Goal: Task Accomplishment & Management: Manage account settings

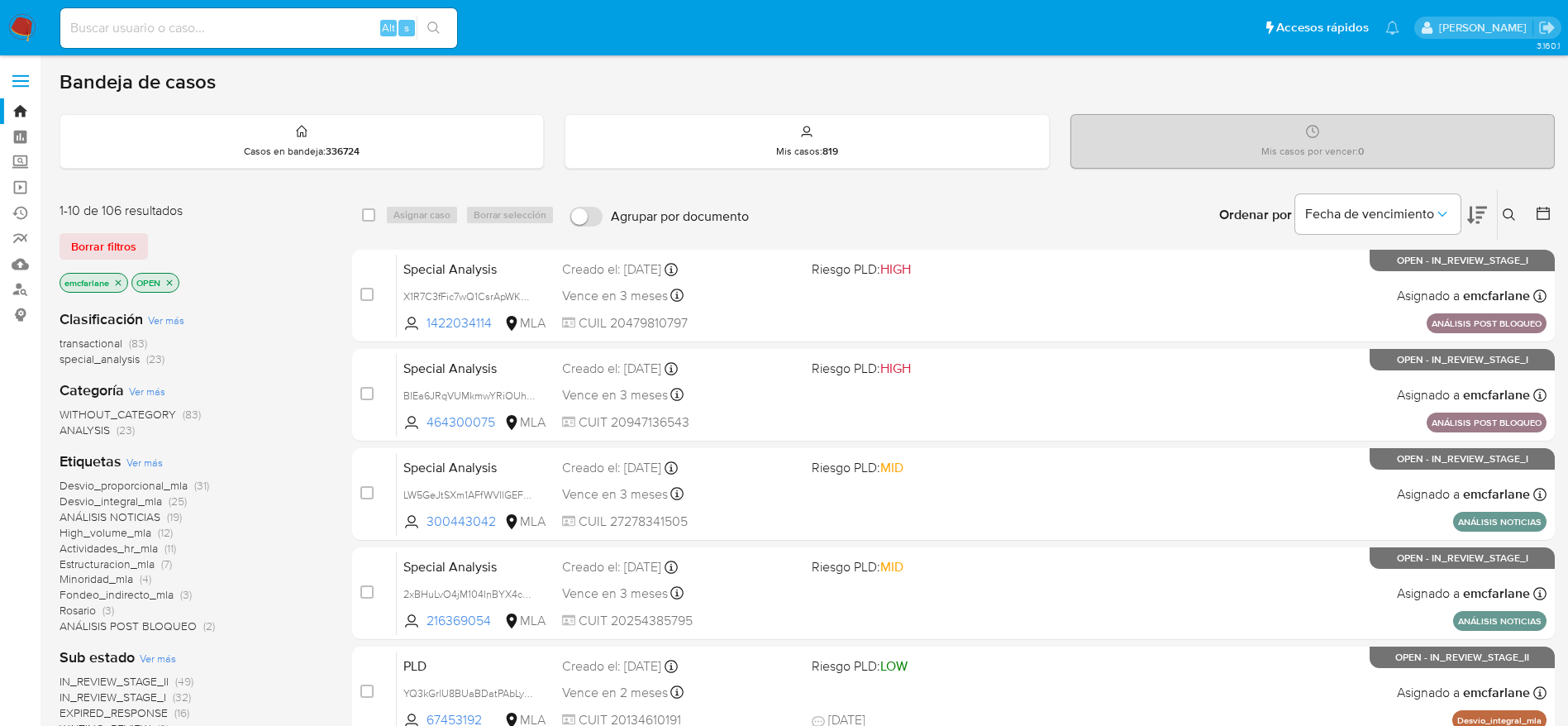
click at [287, 15] on div "Alt s" at bounding box center [258, 28] width 396 height 40
click at [287, 21] on input at bounding box center [258, 28] width 396 height 21
paste input "TovIoCCUDeiJX14wW8ZWyfzk"
type input "TovIoCCUDeiJX14wW8ZWyfzk"
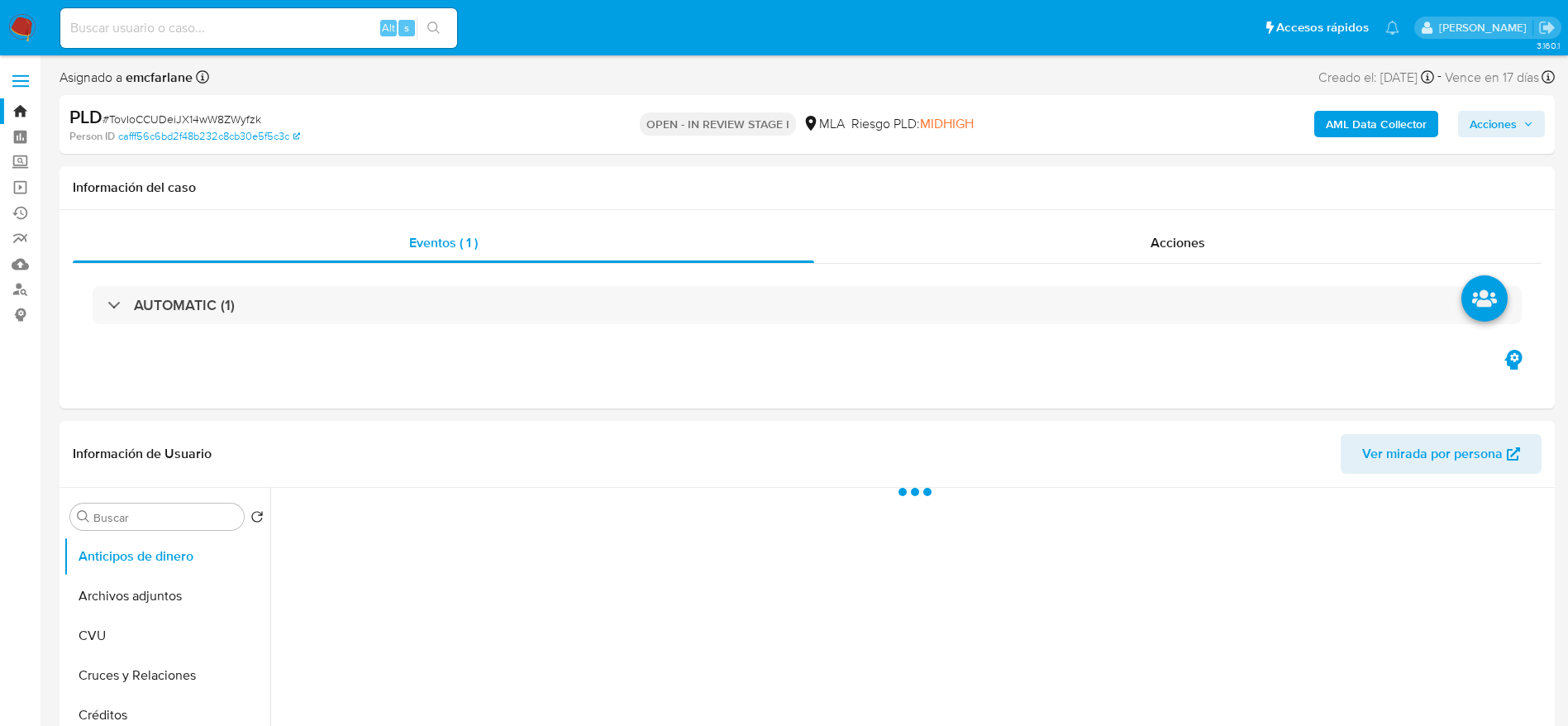
select select "10"
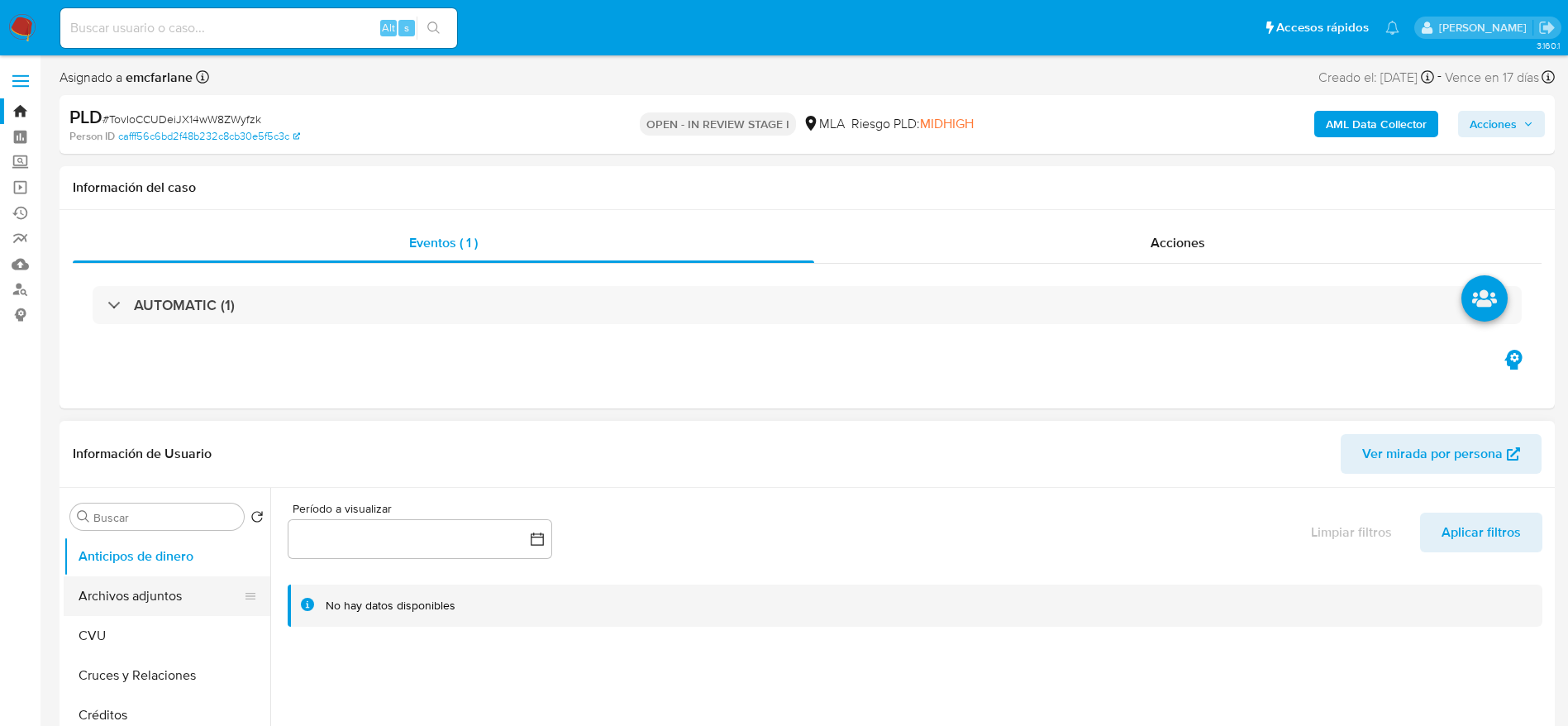
click at [156, 600] on button "Archivos adjuntos" at bounding box center [161, 595] width 194 height 40
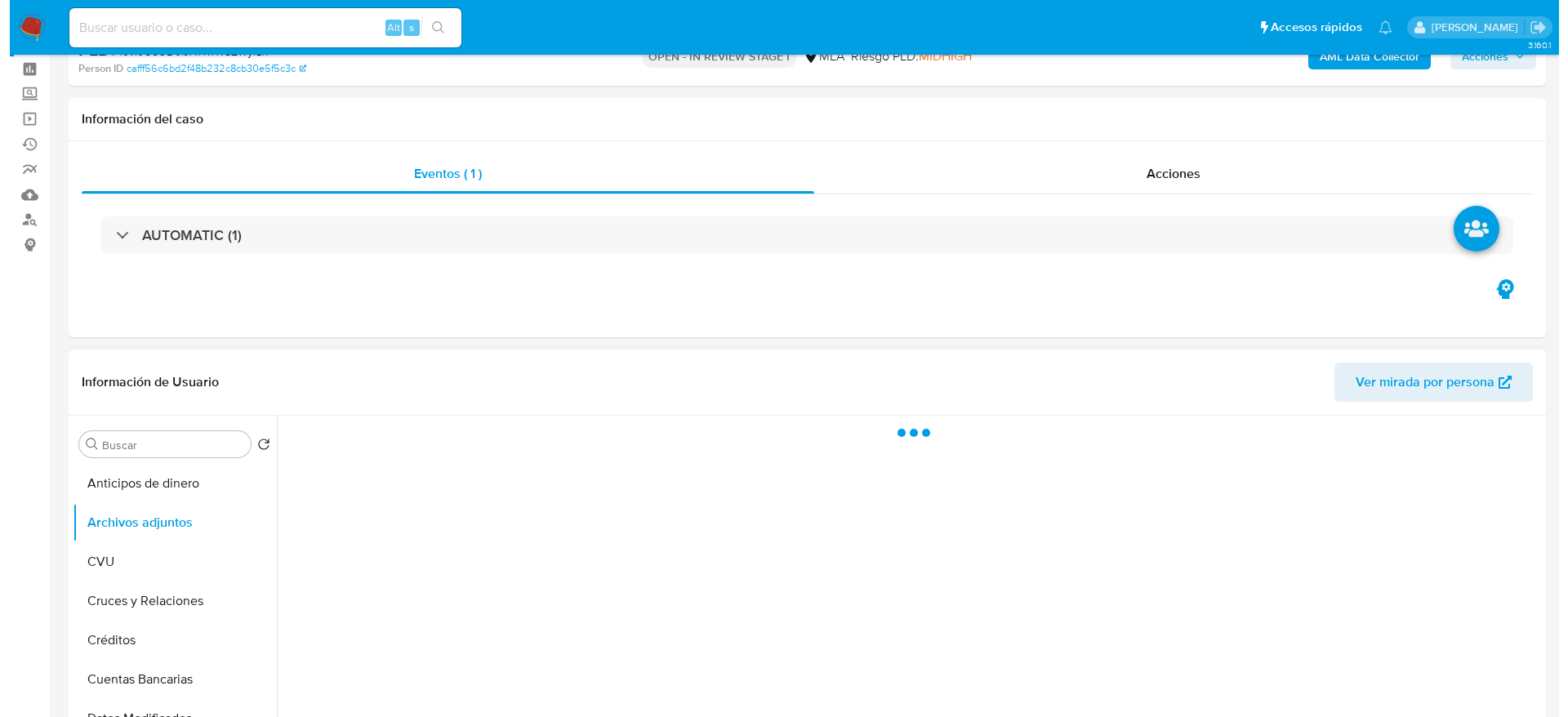
scroll to position [123, 0]
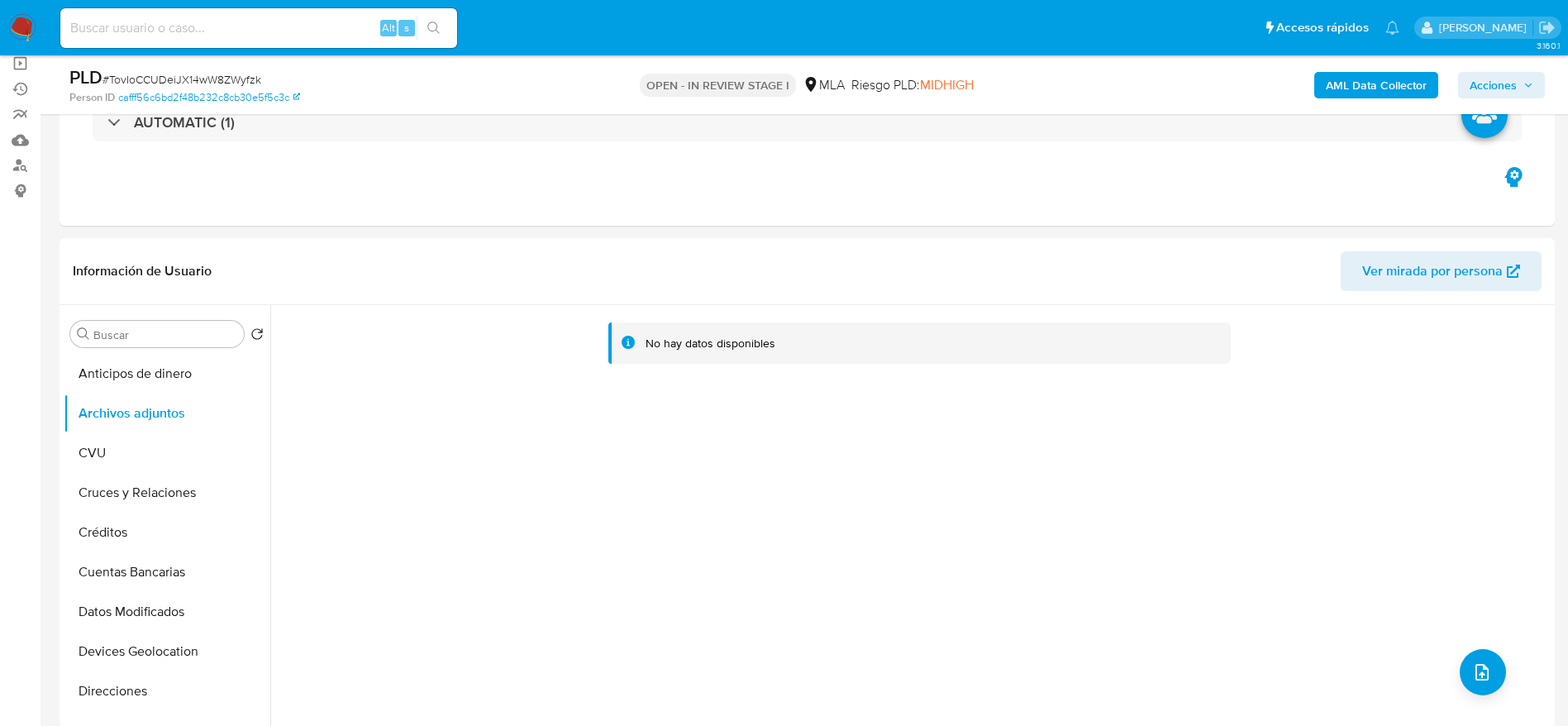
click at [1386, 82] on b "AML Data Collector" at bounding box center [1376, 84] width 101 height 26
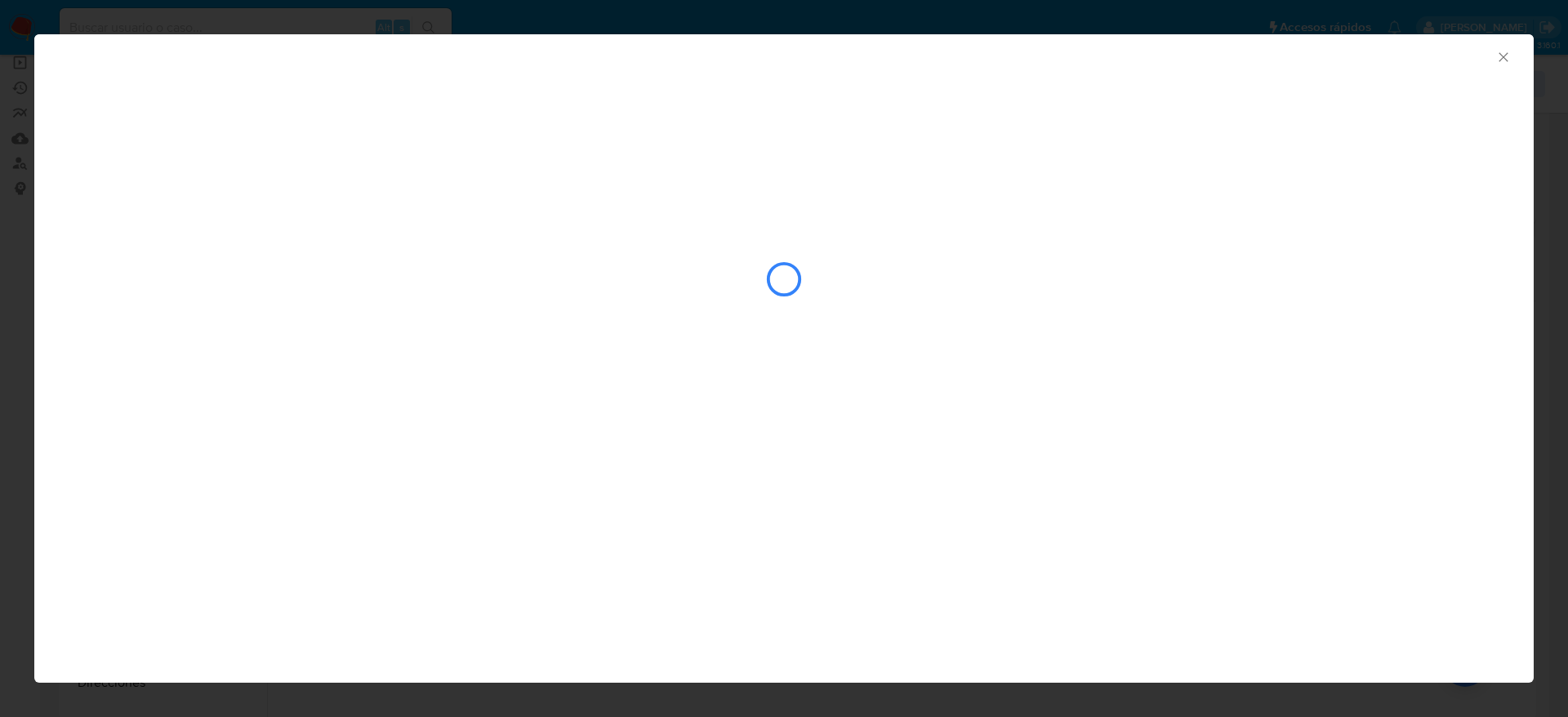
click at [1511, 59] on icon "Cerrar ventana" at bounding box center [1503, 56] width 16 height 16
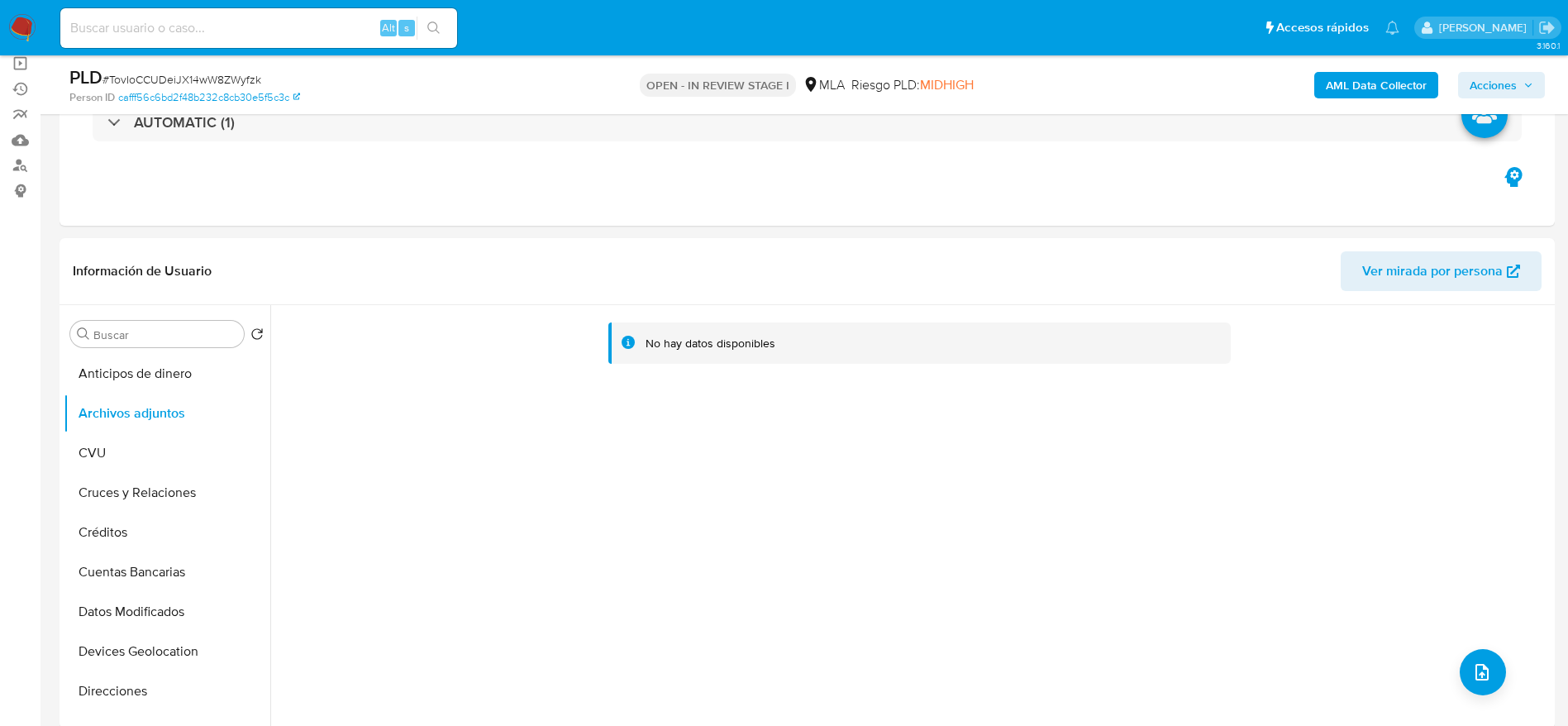
click at [1378, 76] on b "AML Data Collector" at bounding box center [1376, 84] width 101 height 26
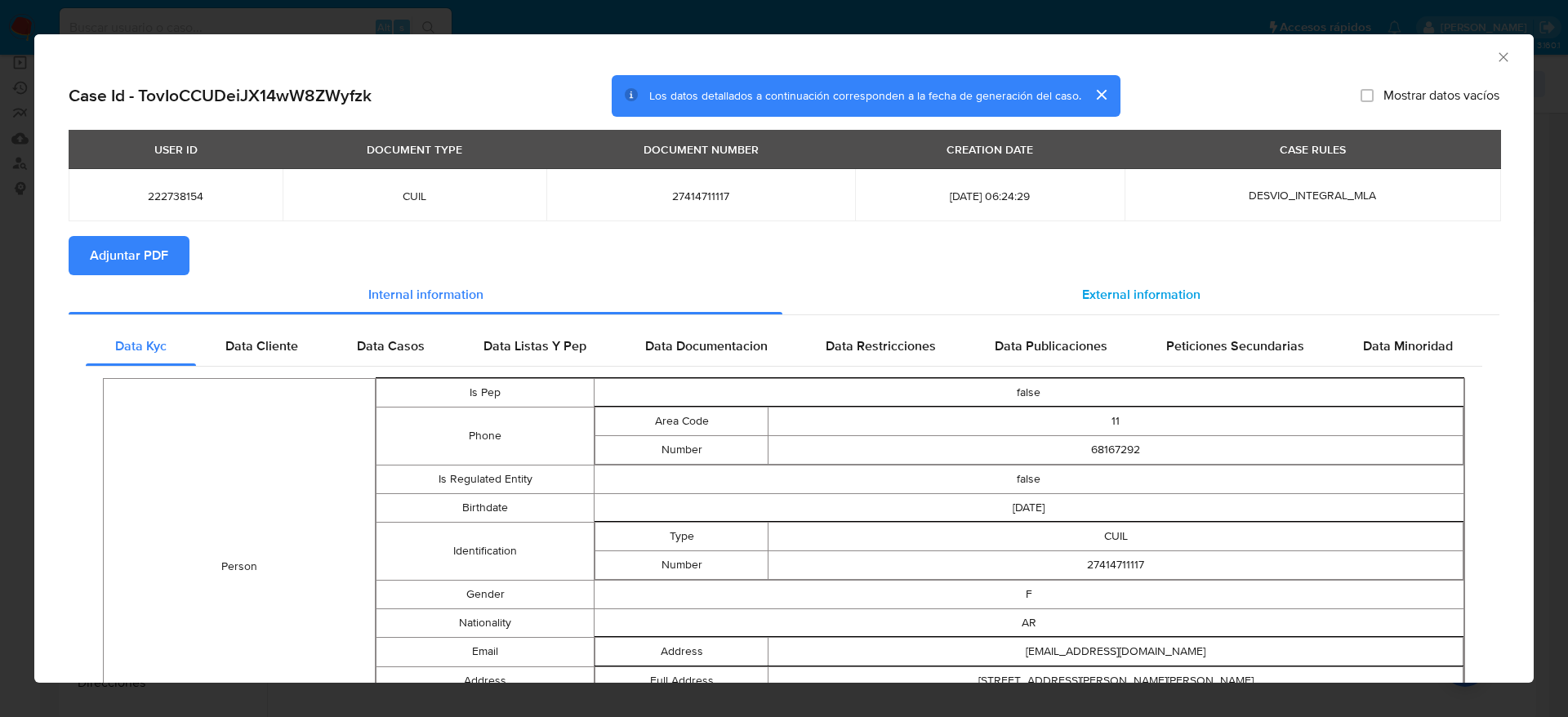
click at [1143, 291] on span "External information" at bounding box center [1142, 295] width 119 height 19
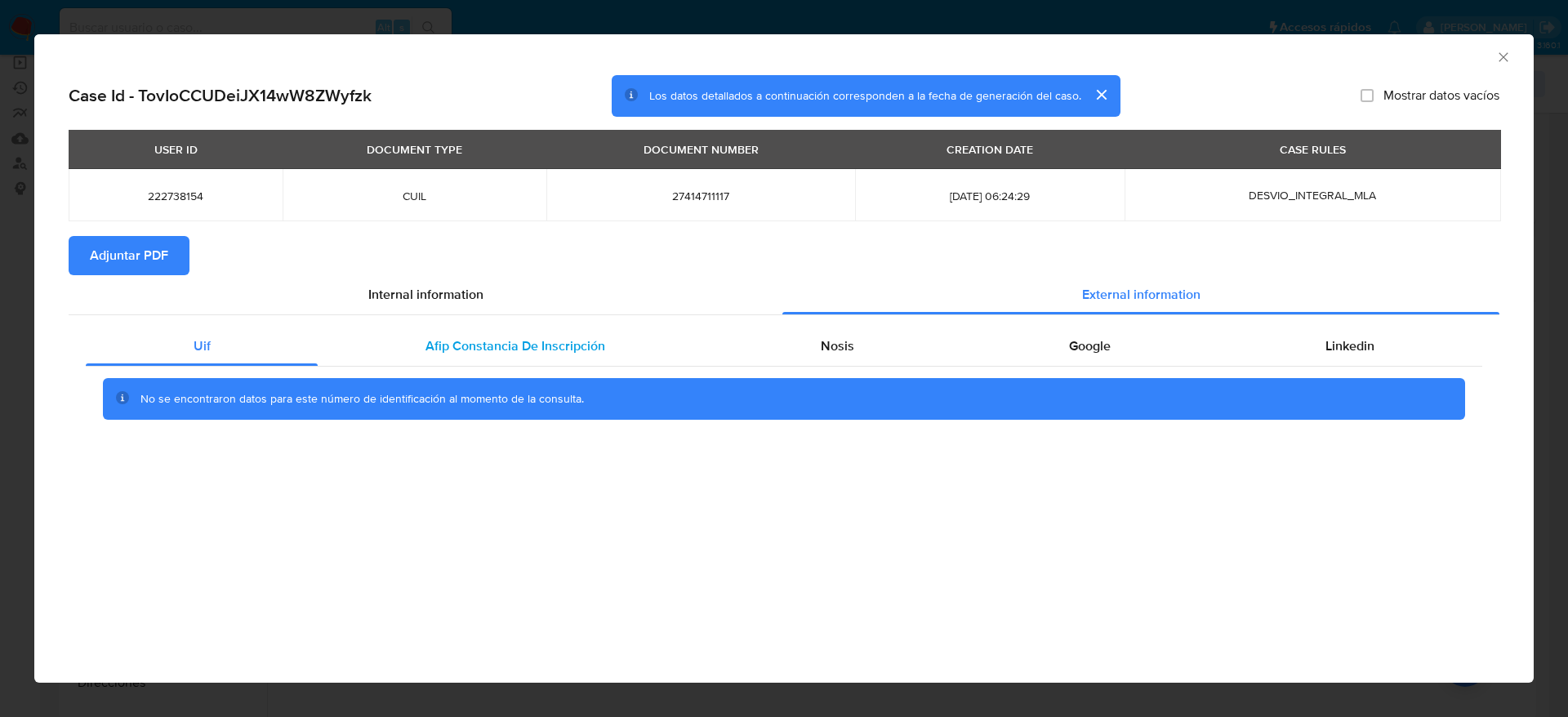
click at [491, 341] on span "Afip Constancia De Inscripción" at bounding box center [515, 346] width 180 height 19
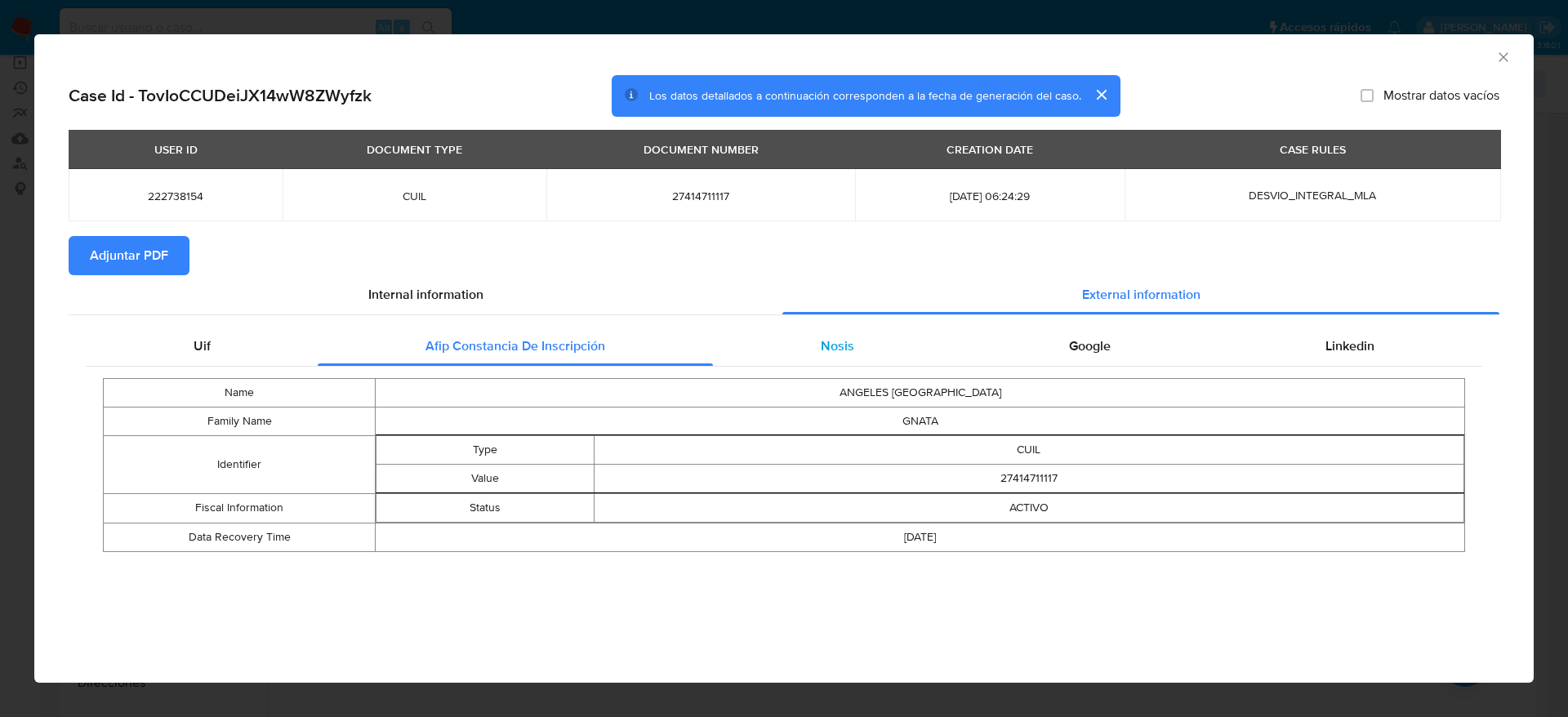
drag, startPoint x: 807, startPoint y: 332, endPoint x: 924, endPoint y: 343, distance: 117.5
click at [807, 330] on div "Nosis" at bounding box center [836, 346] width 248 height 39
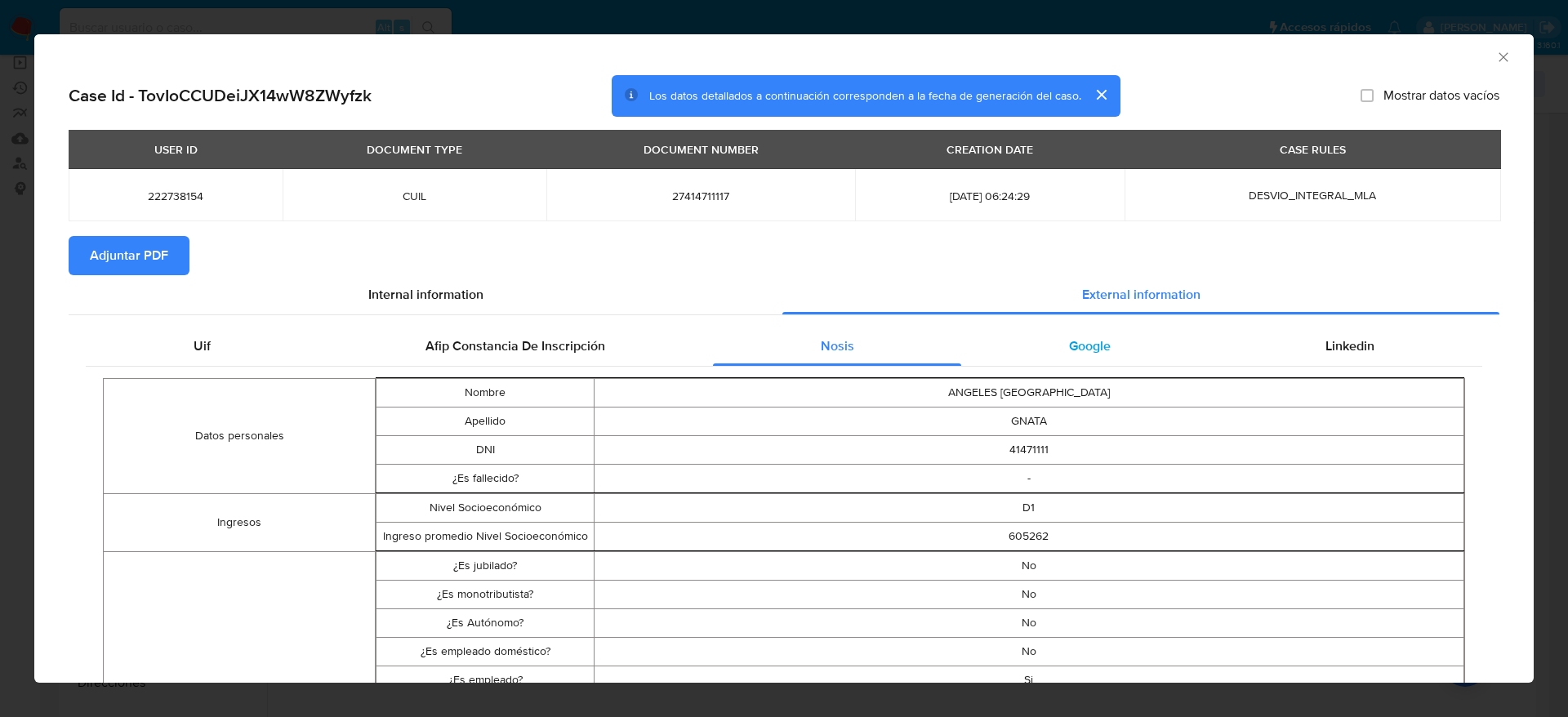
drag, startPoint x: 1047, startPoint y: 332, endPoint x: 1213, endPoint y: 348, distance: 166.8
click at [1047, 333] on div "Google" at bounding box center [1090, 346] width 257 height 39
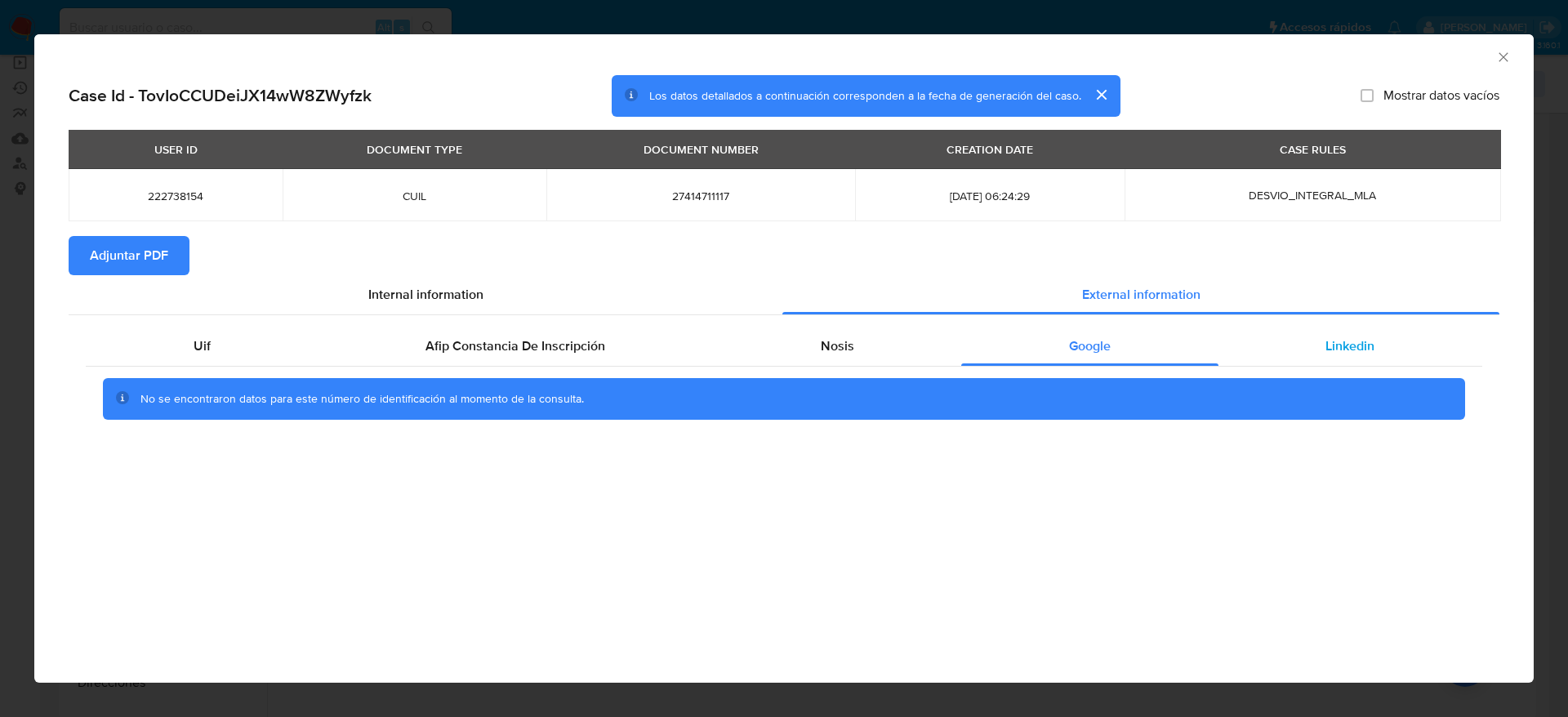
click at [1328, 342] on span "Linkedin" at bounding box center [1350, 346] width 49 height 19
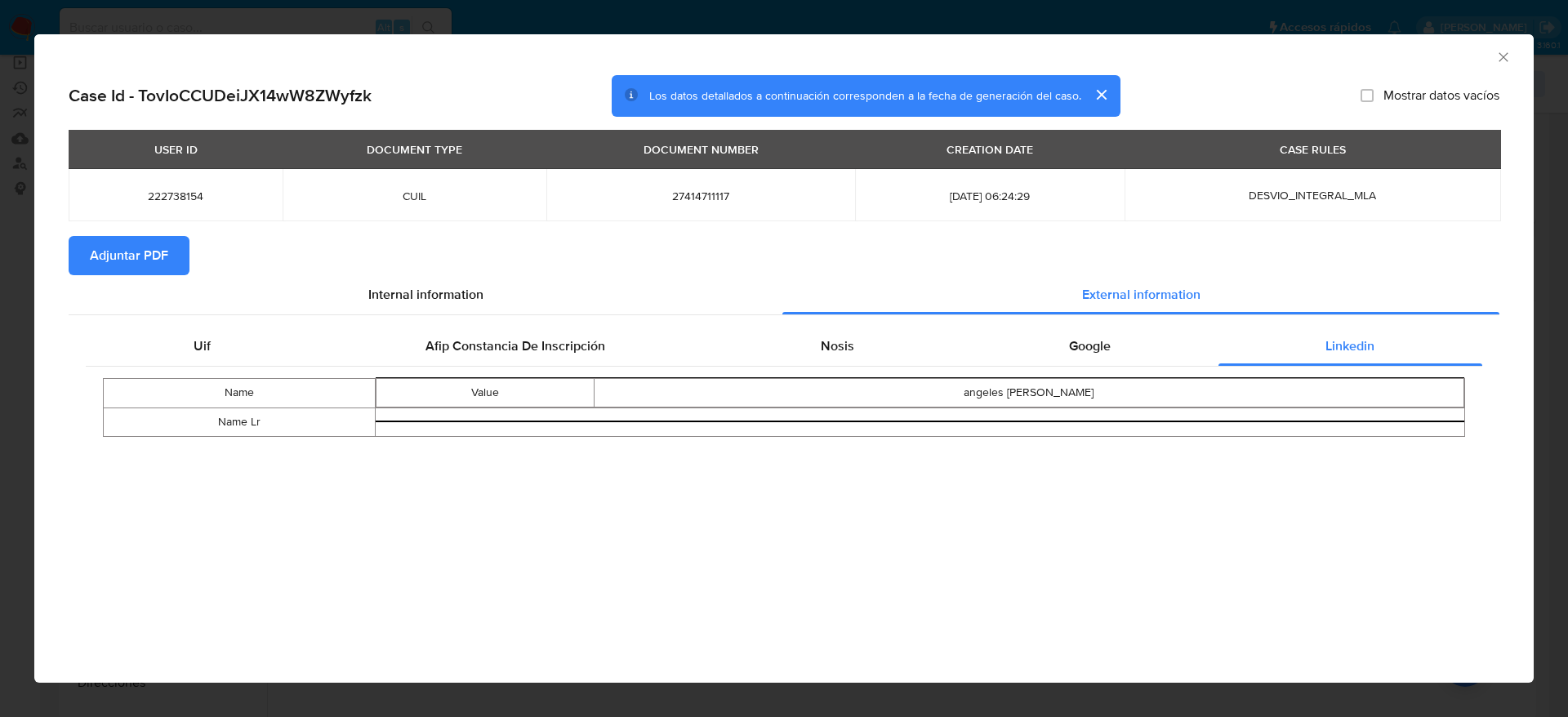
click at [165, 246] on span "Adjuntar PDF" at bounding box center [129, 256] width 79 height 36
drag, startPoint x: 1503, startPoint y: 49, endPoint x: 1481, endPoint y: 57, distance: 23.4
click at [1501, 51] on icon "Cerrar ventana" at bounding box center [1503, 56] width 16 height 16
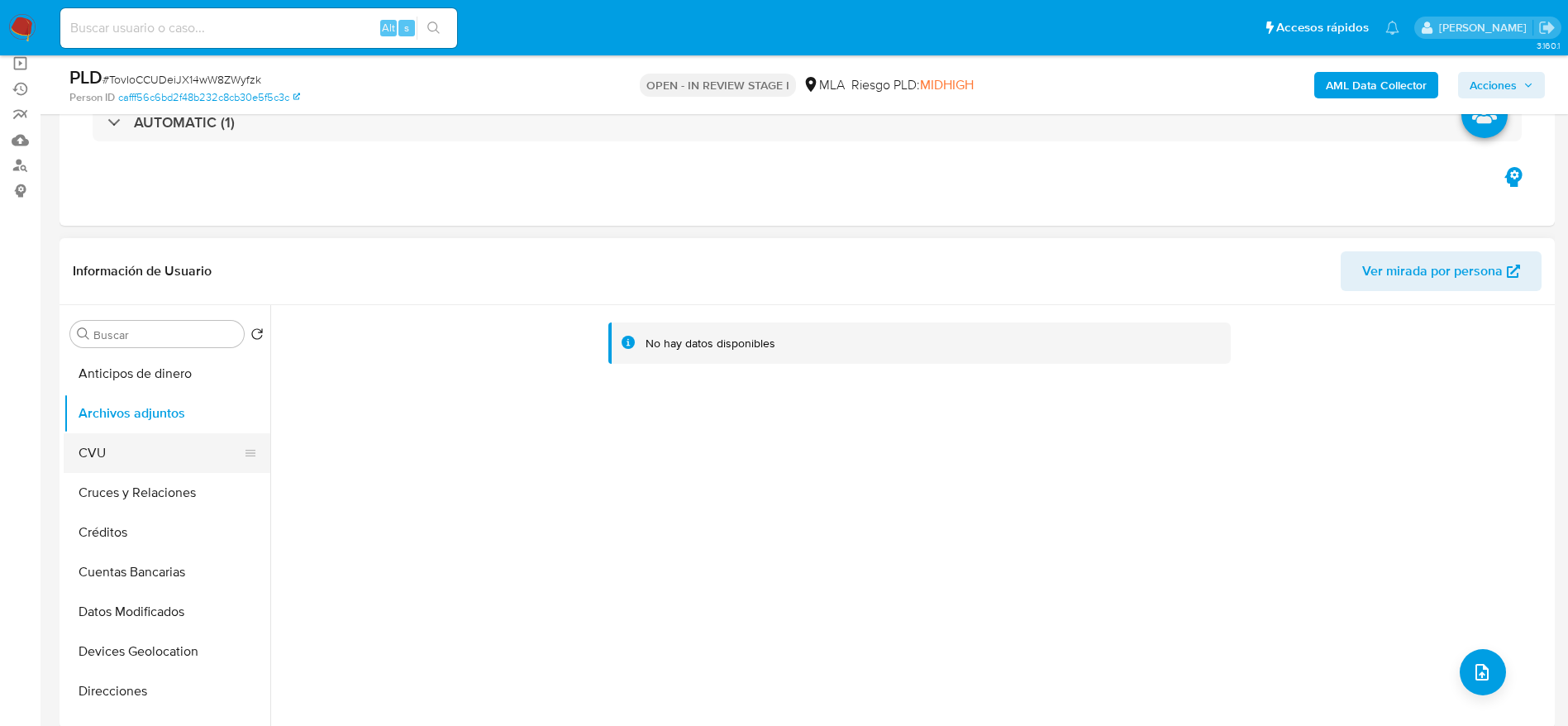
click at [101, 451] on button "CVU" at bounding box center [161, 453] width 194 height 40
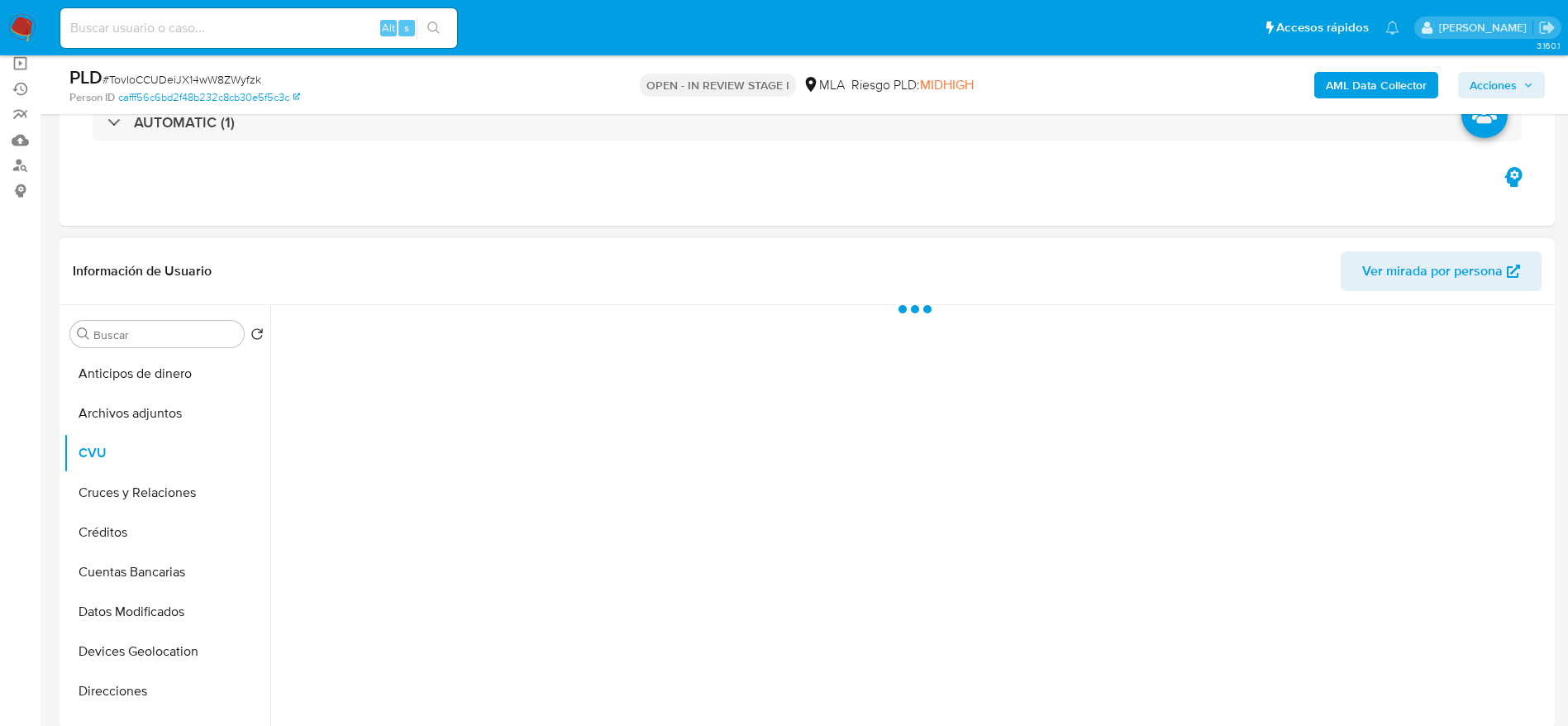
drag, startPoint x: 115, startPoint y: 407, endPoint x: 483, endPoint y: 482, distance: 375.6
click at [115, 408] on button "Archivos adjuntos" at bounding box center [167, 413] width 206 height 40
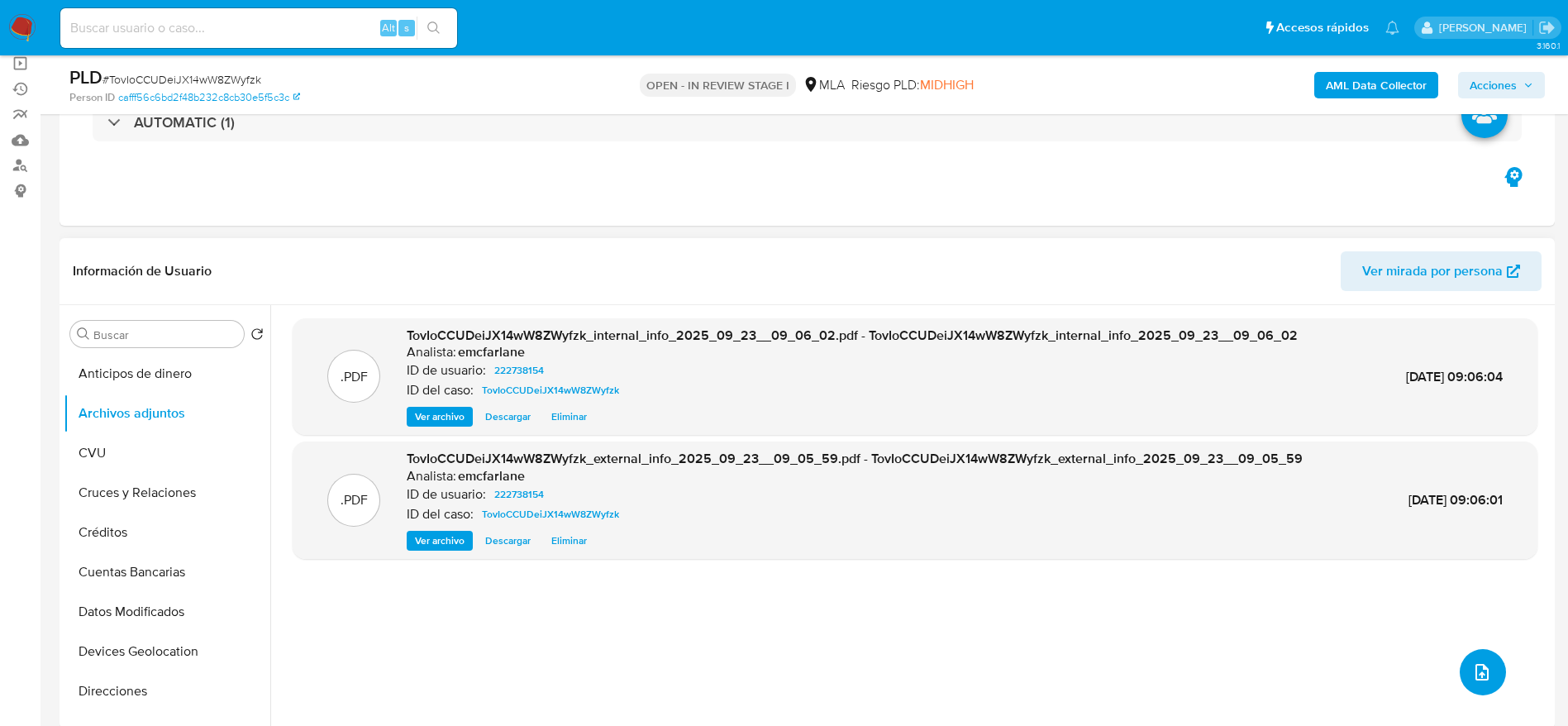
click at [1475, 676] on icon "upload-file" at bounding box center [1482, 672] width 19 height 19
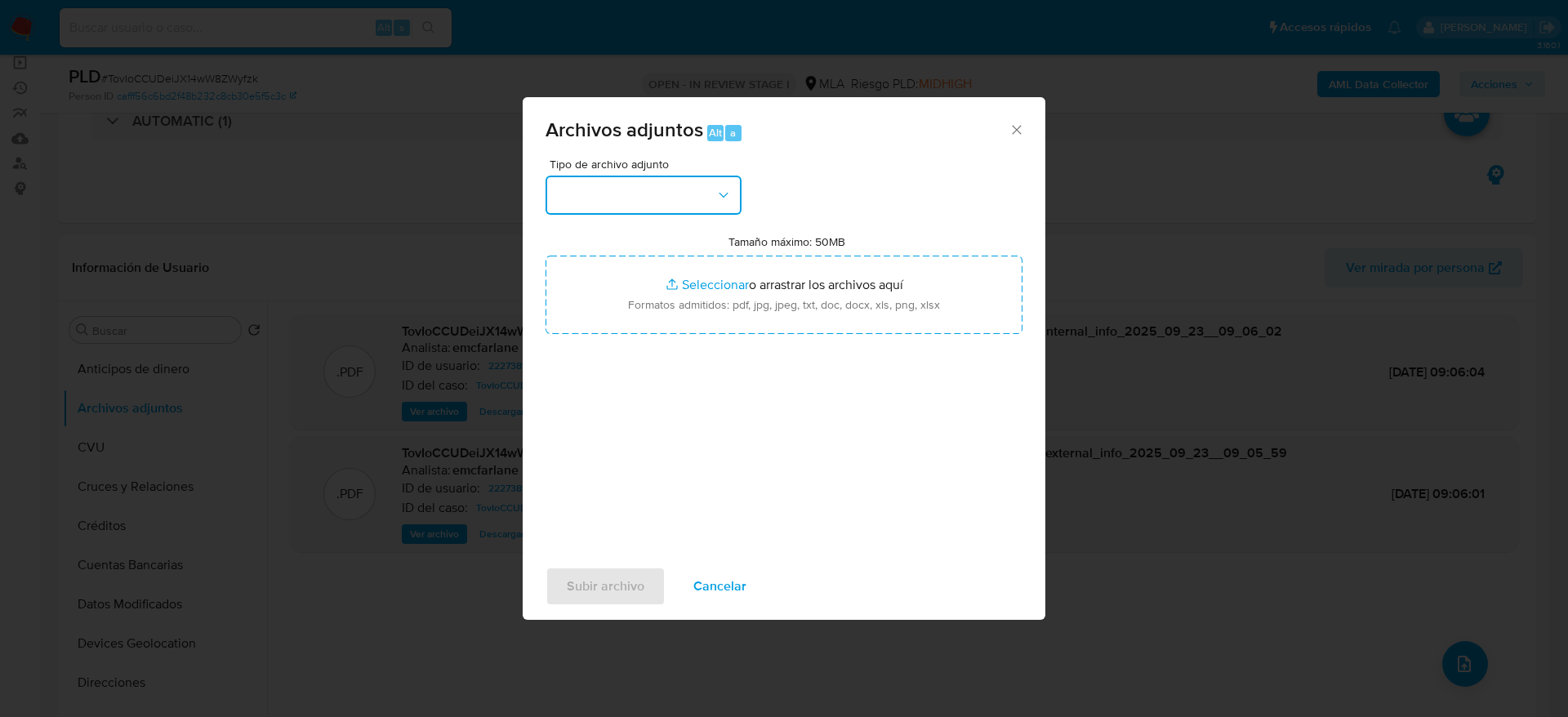
click at [619, 212] on button "button" at bounding box center [644, 194] width 196 height 39
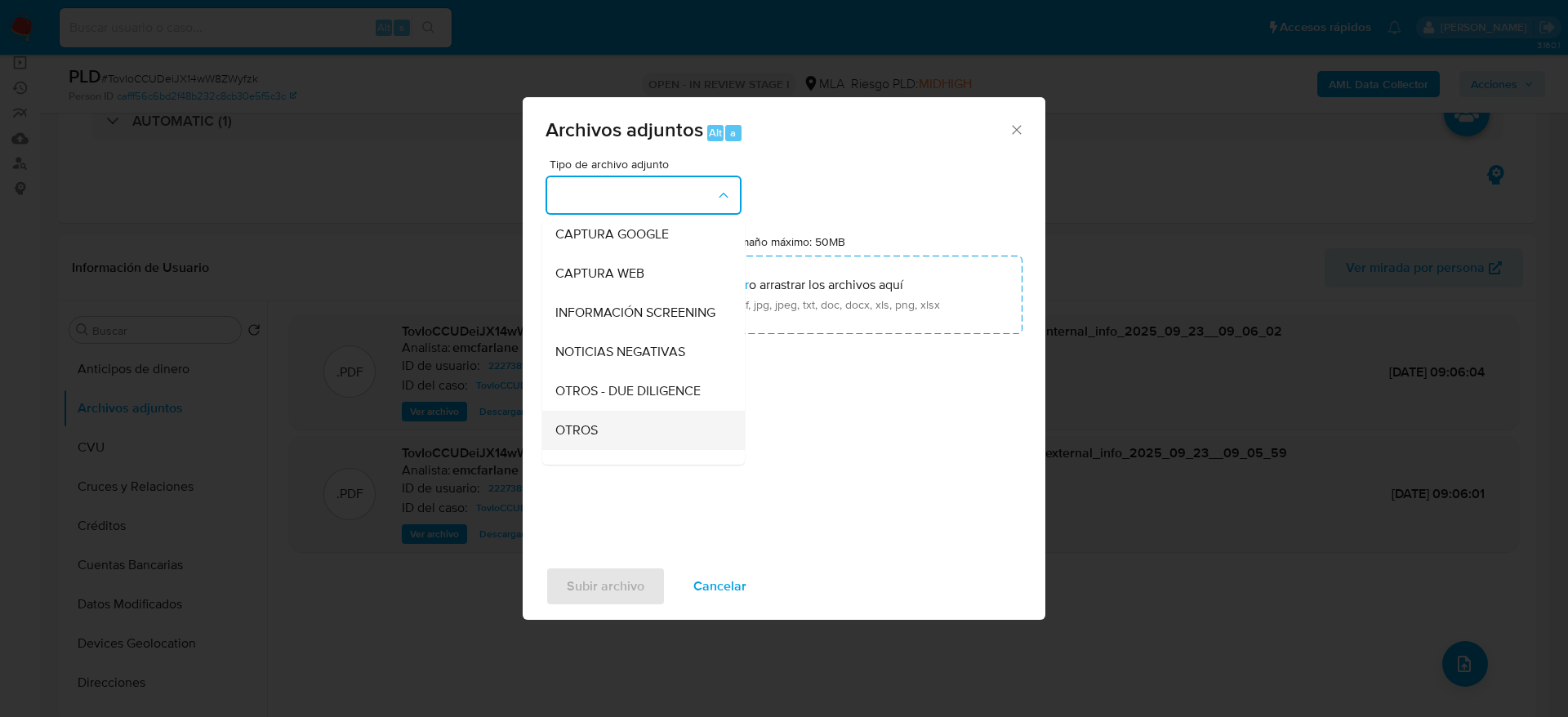
click at [585, 438] on span "OTROS" at bounding box center [577, 430] width 42 height 16
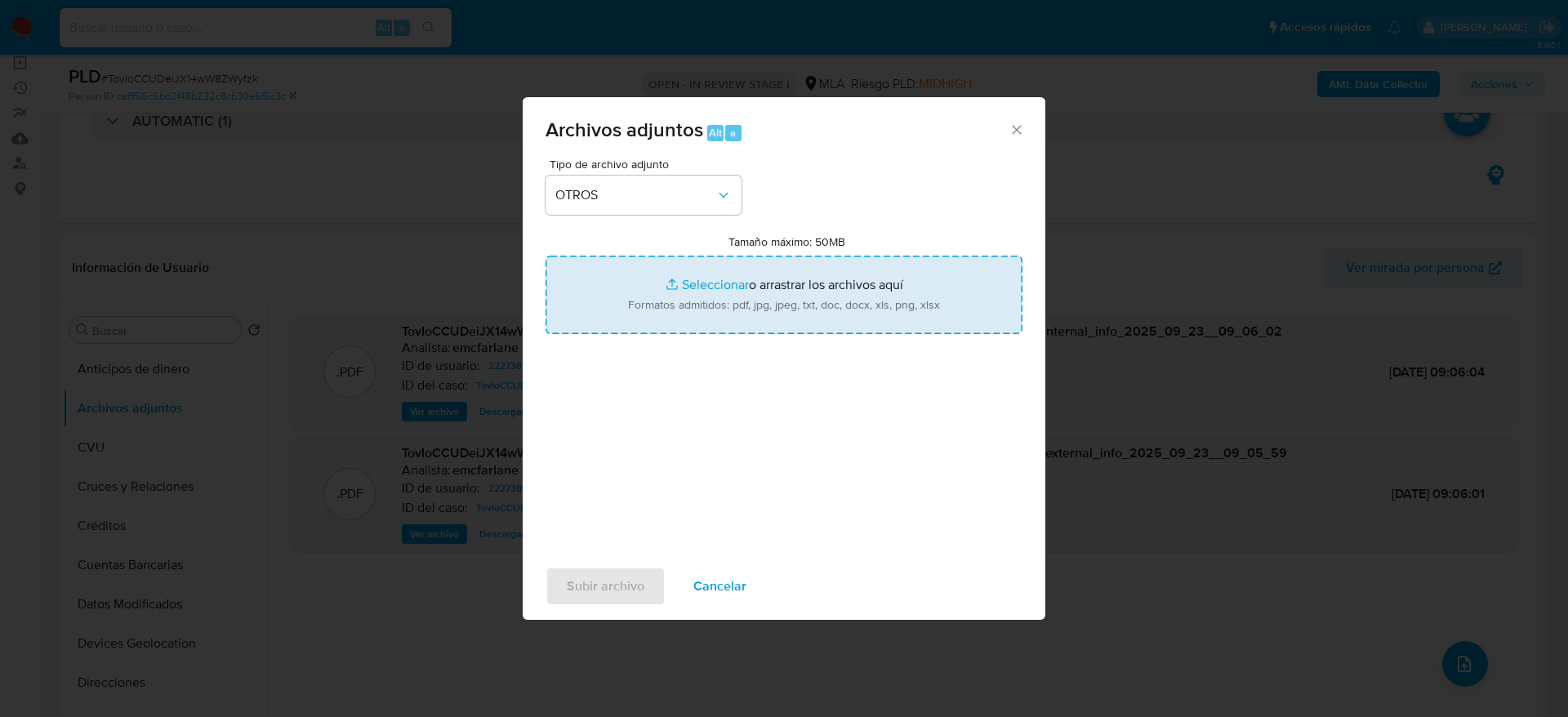
type input "C:\fakepath\Caselog TovIoCCUDeiJX14wW8ZWyfzk.docx"
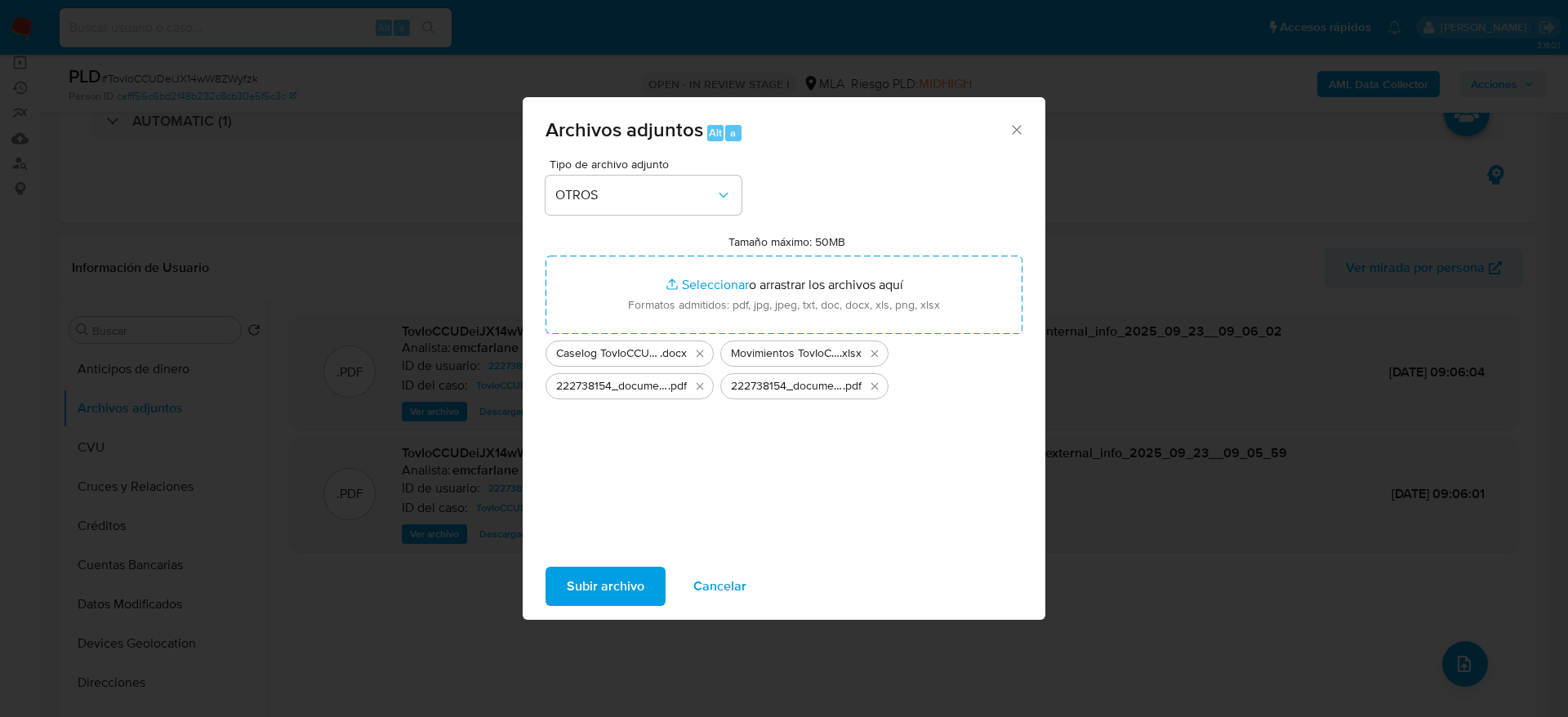
click at [614, 581] on span "Subir archivo" at bounding box center [605, 587] width 78 height 36
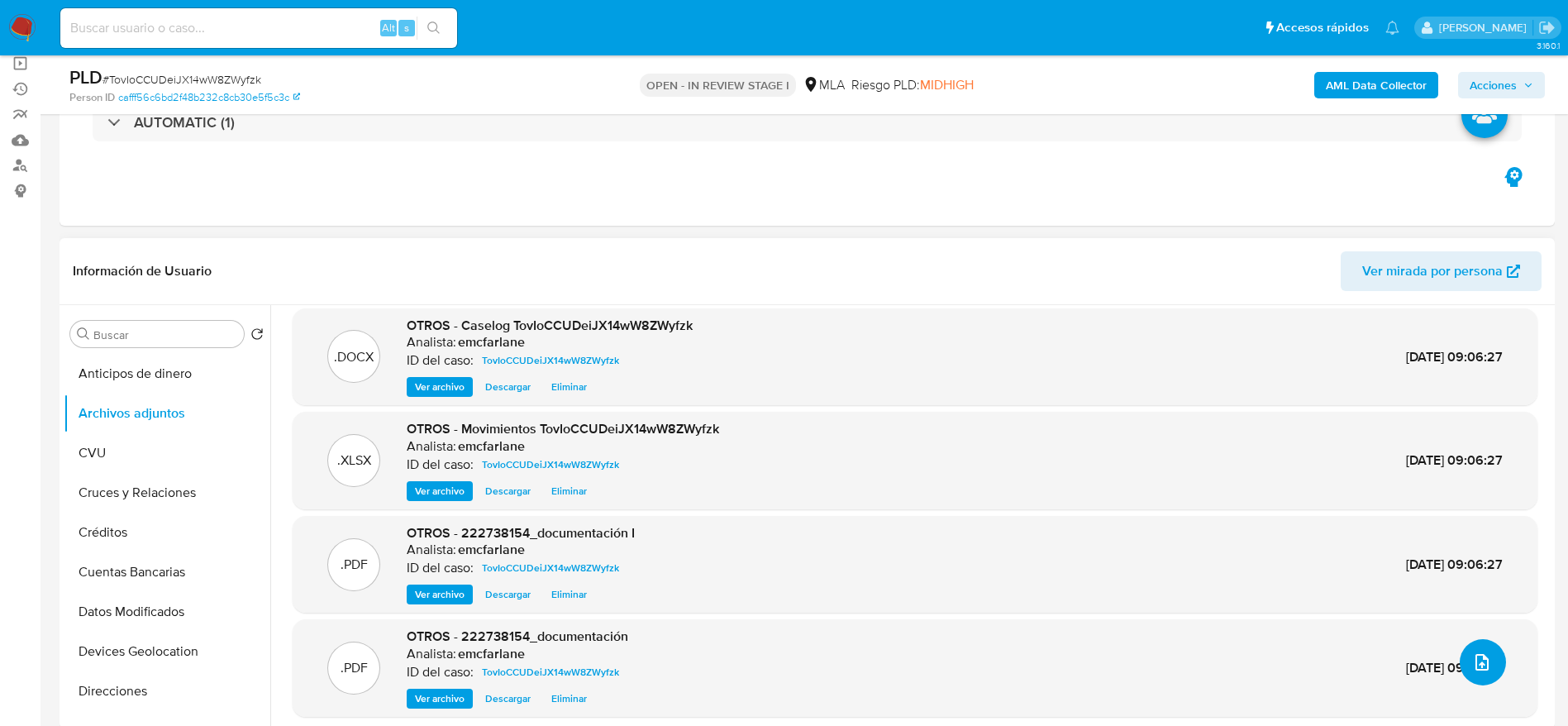
scroll to position [14, 0]
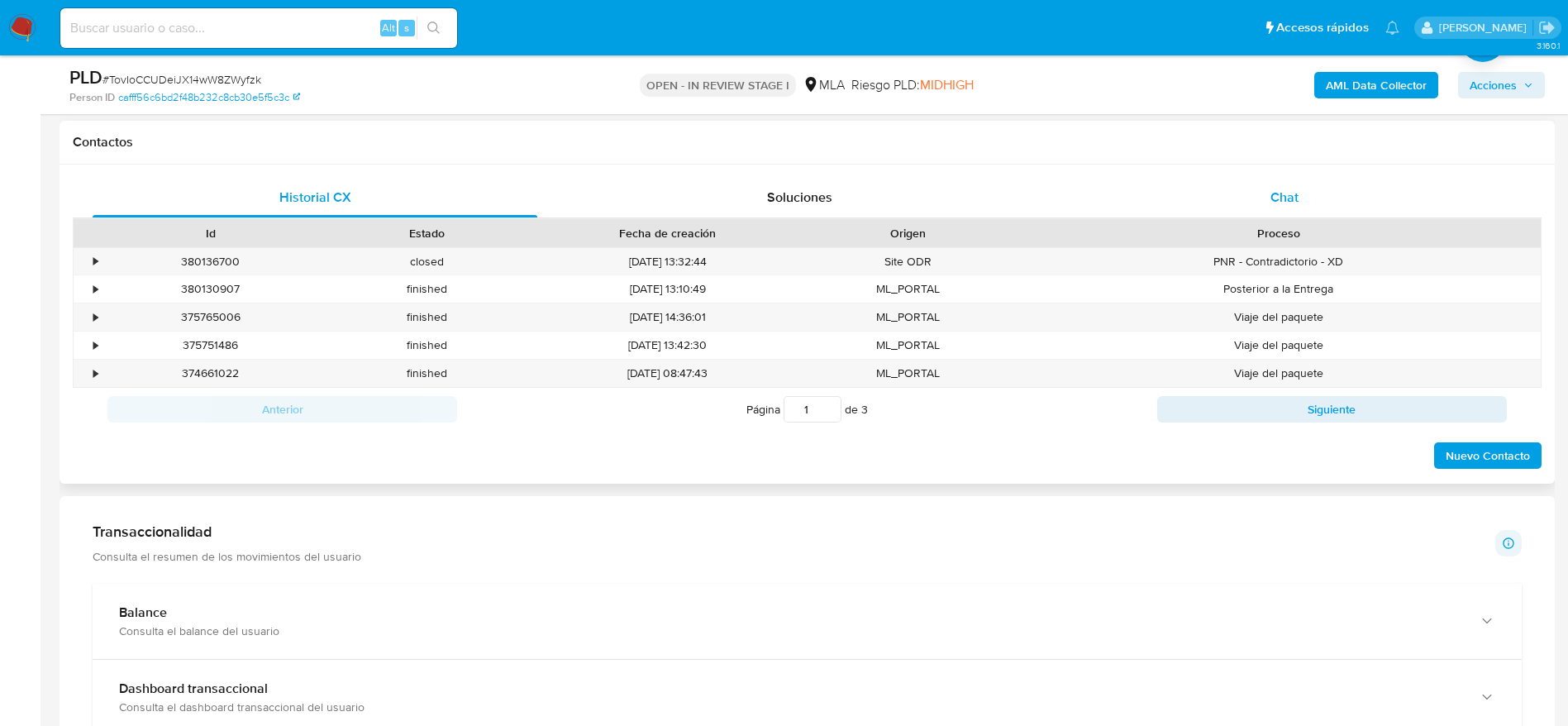
click at [1282, 186] on div "Chat" at bounding box center [1284, 197] width 445 height 40
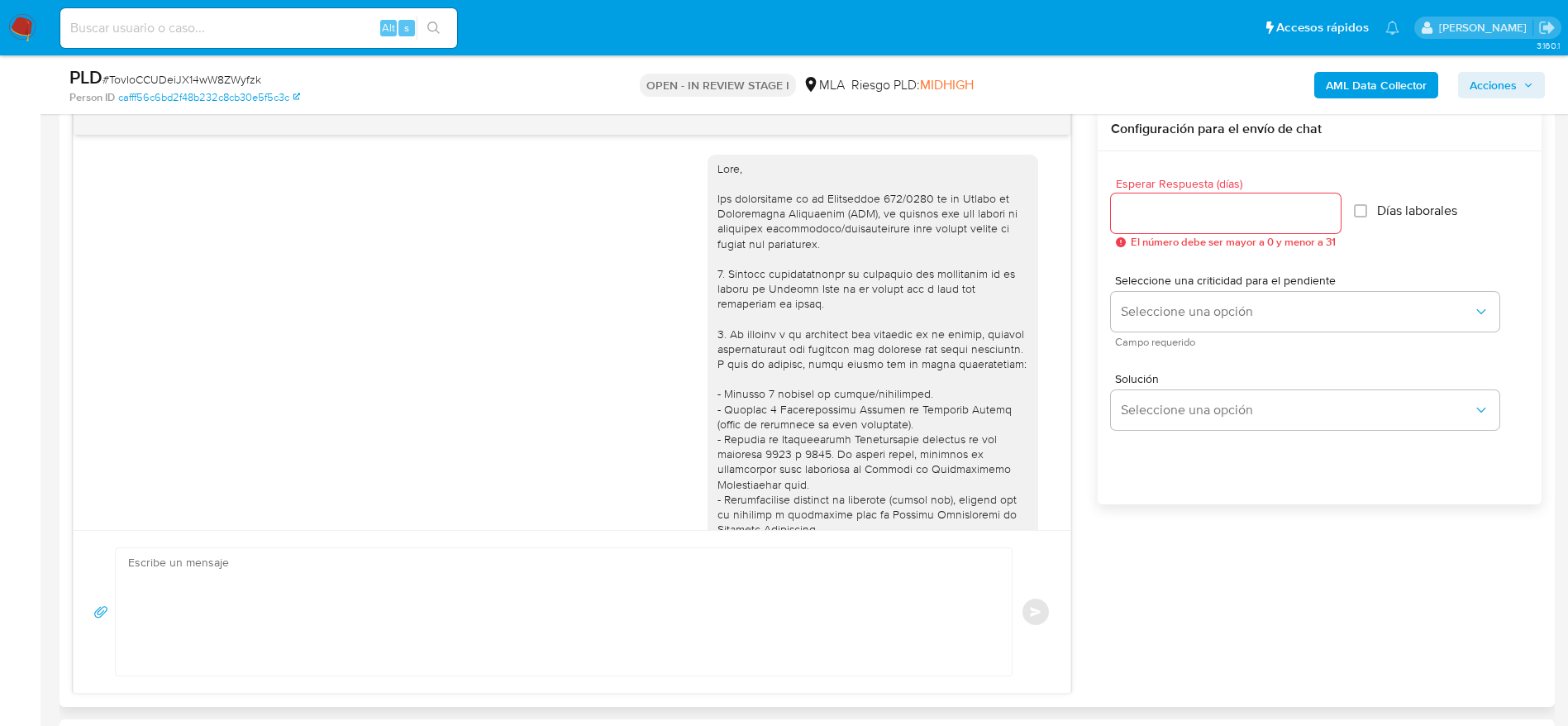
scroll to position [2004, 0]
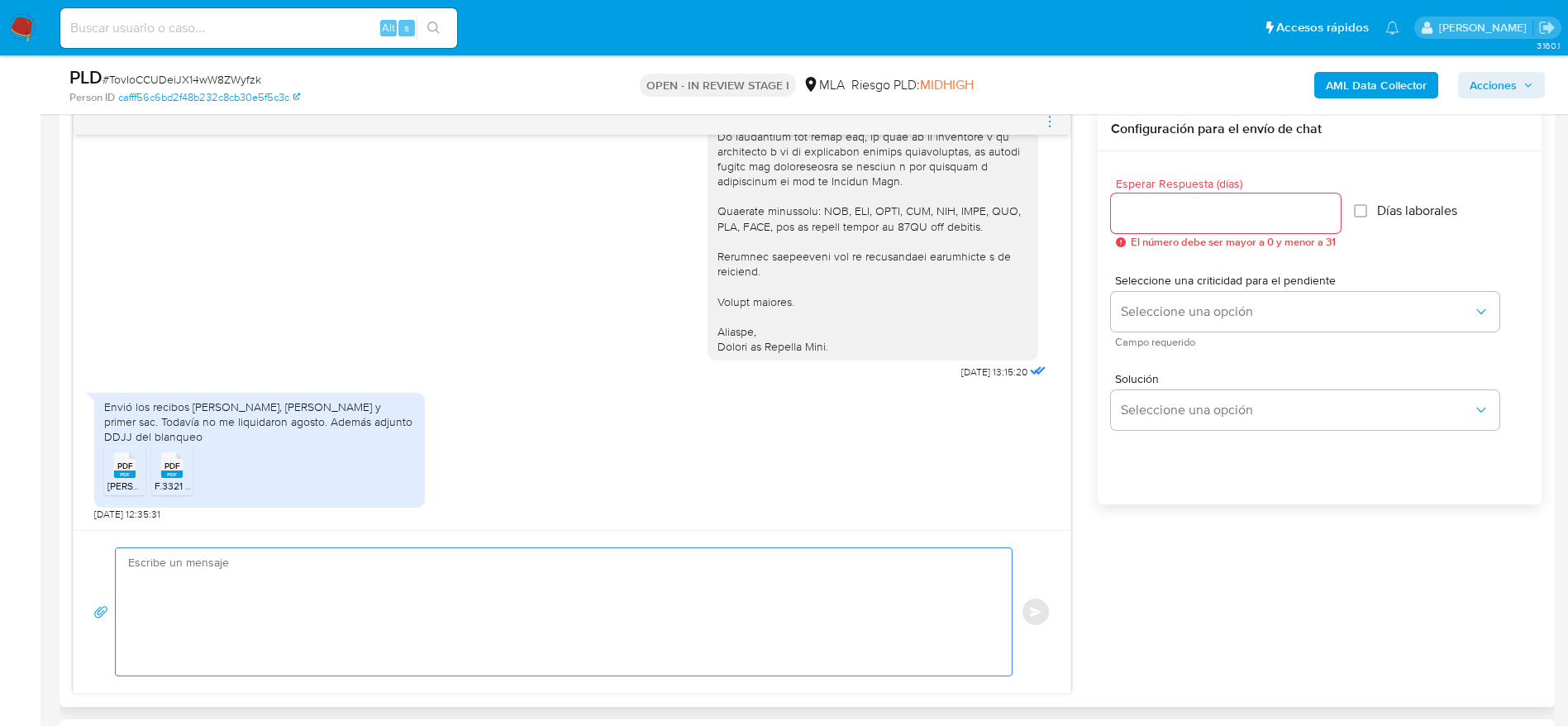
click at [311, 562] on textarea at bounding box center [559, 611] width 862 height 127
paste textarea "Hola, ¡Muchas gracias por tu respuesta! Confirmamos la recepción de la document…"
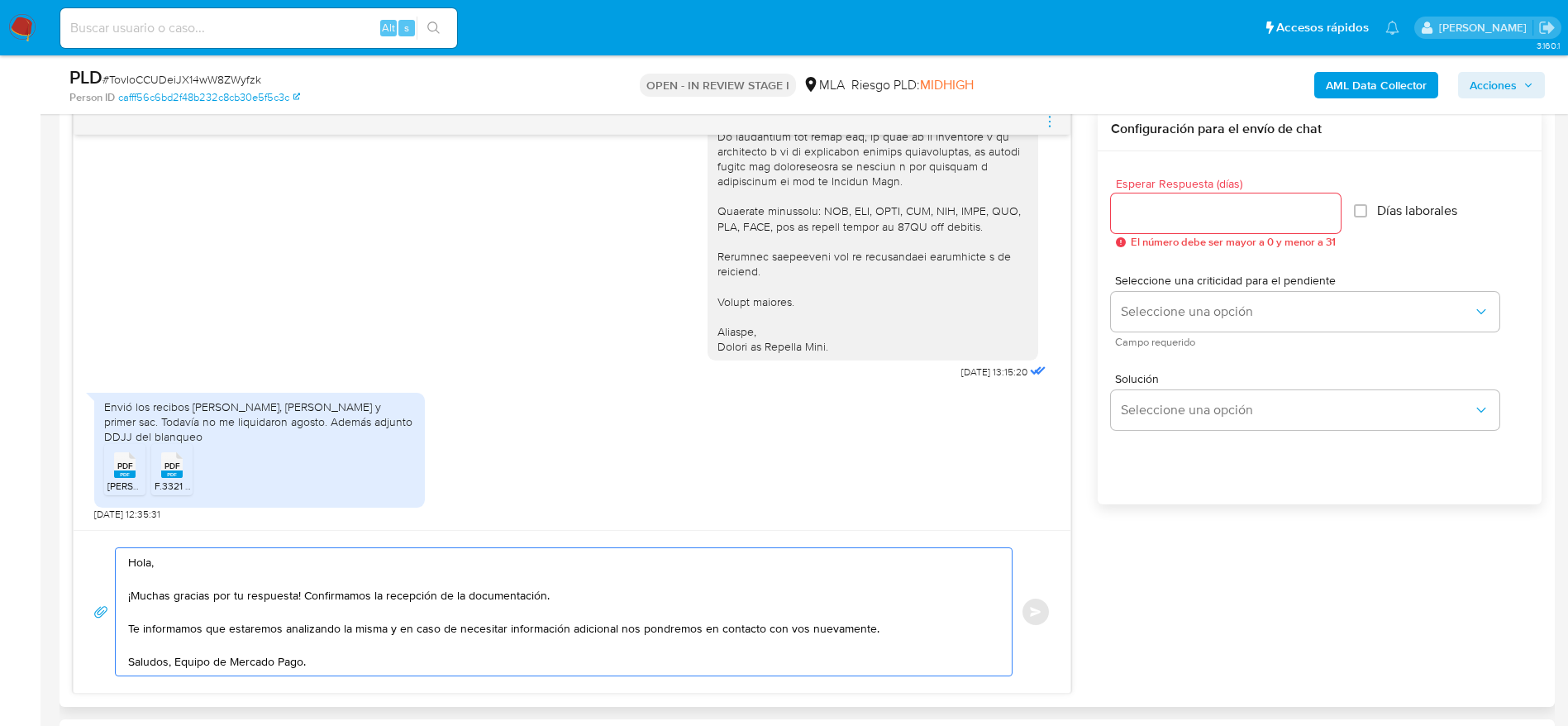
type textarea "Hola, ¡Muchas gracias por tu respuesta! Confirmamos la recepción de la document…"
click at [1180, 205] on input "Esperar Respuesta (días)" at bounding box center [1225, 213] width 230 height 21
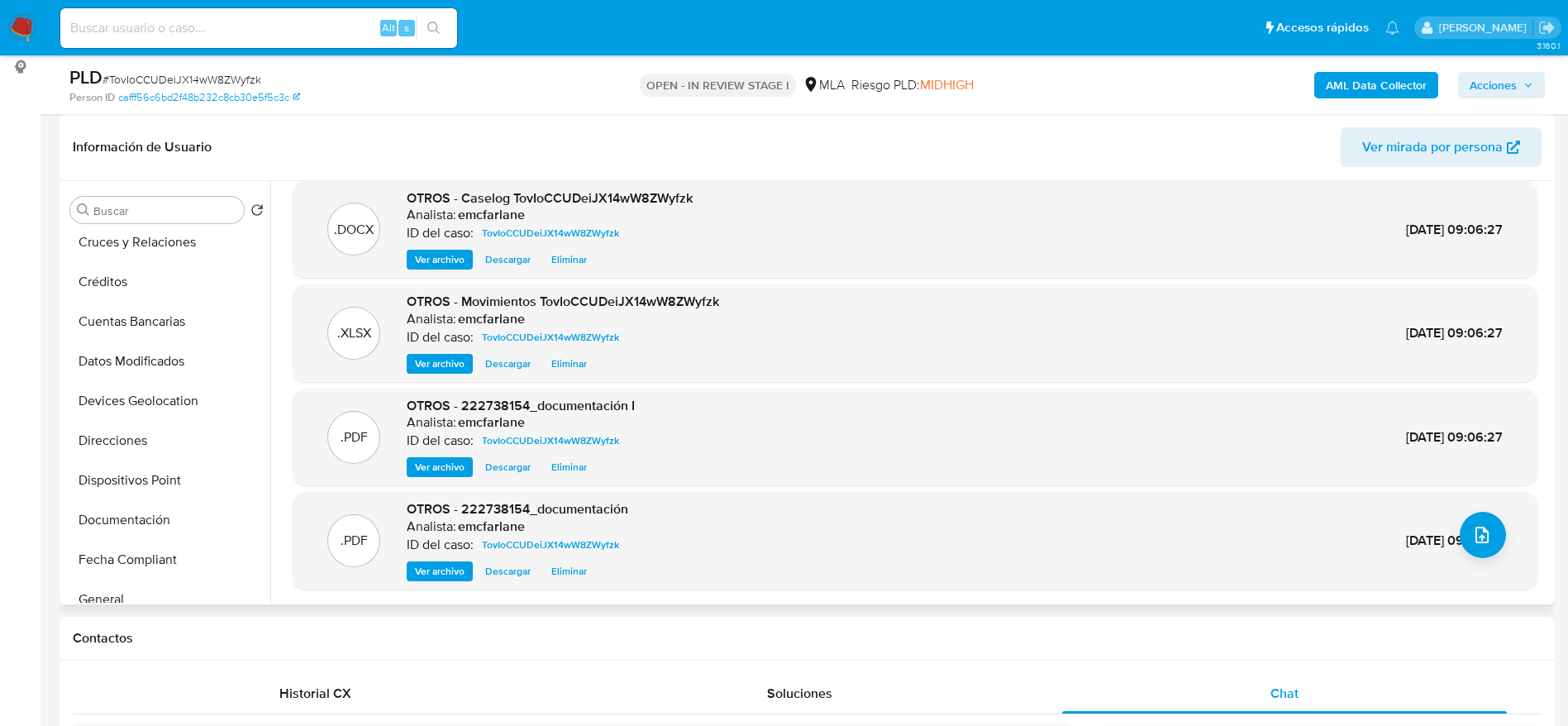
scroll to position [372, 0]
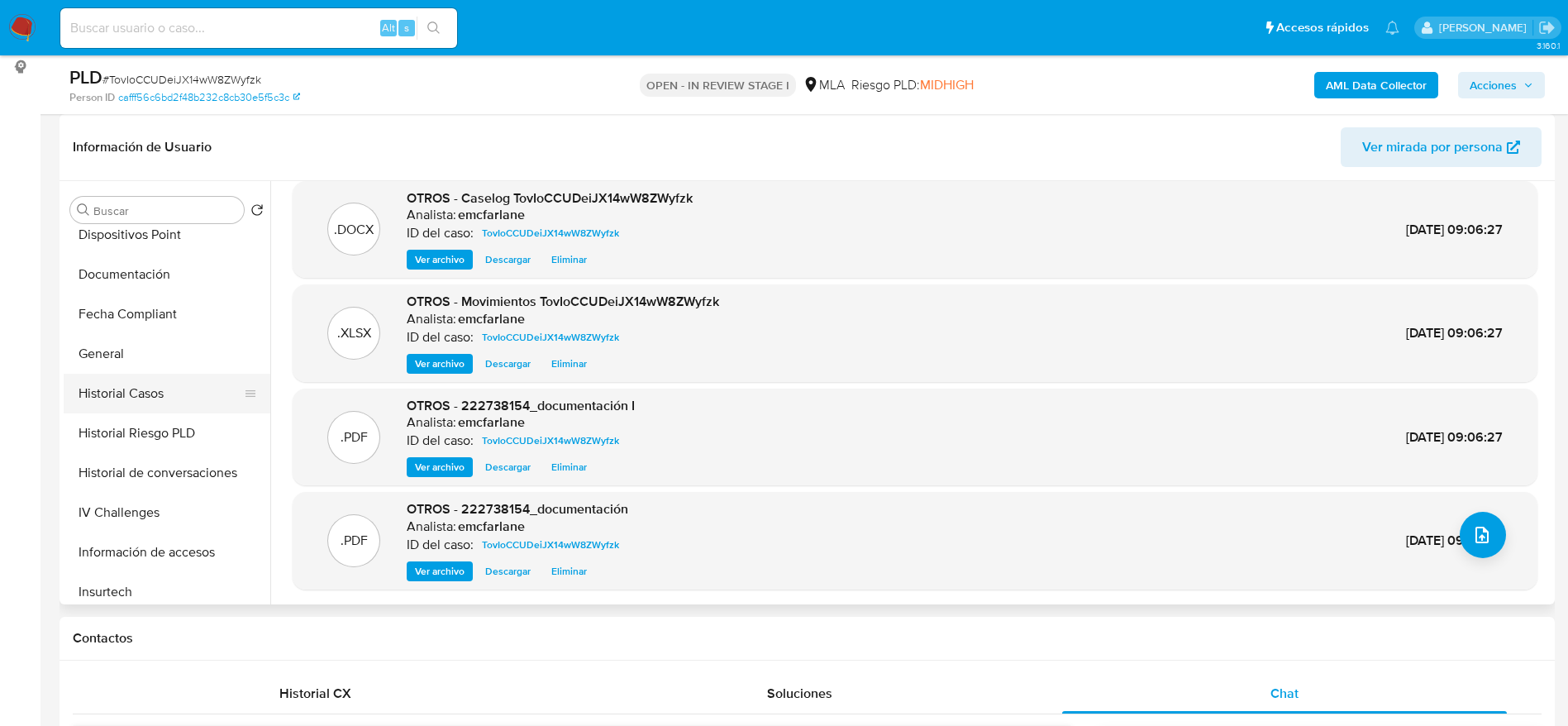
type input "0"
drag, startPoint x: 147, startPoint y: 389, endPoint x: 158, endPoint y: 393, distance: 11.7
click at [147, 390] on button "Historial Casos" at bounding box center [161, 393] width 194 height 40
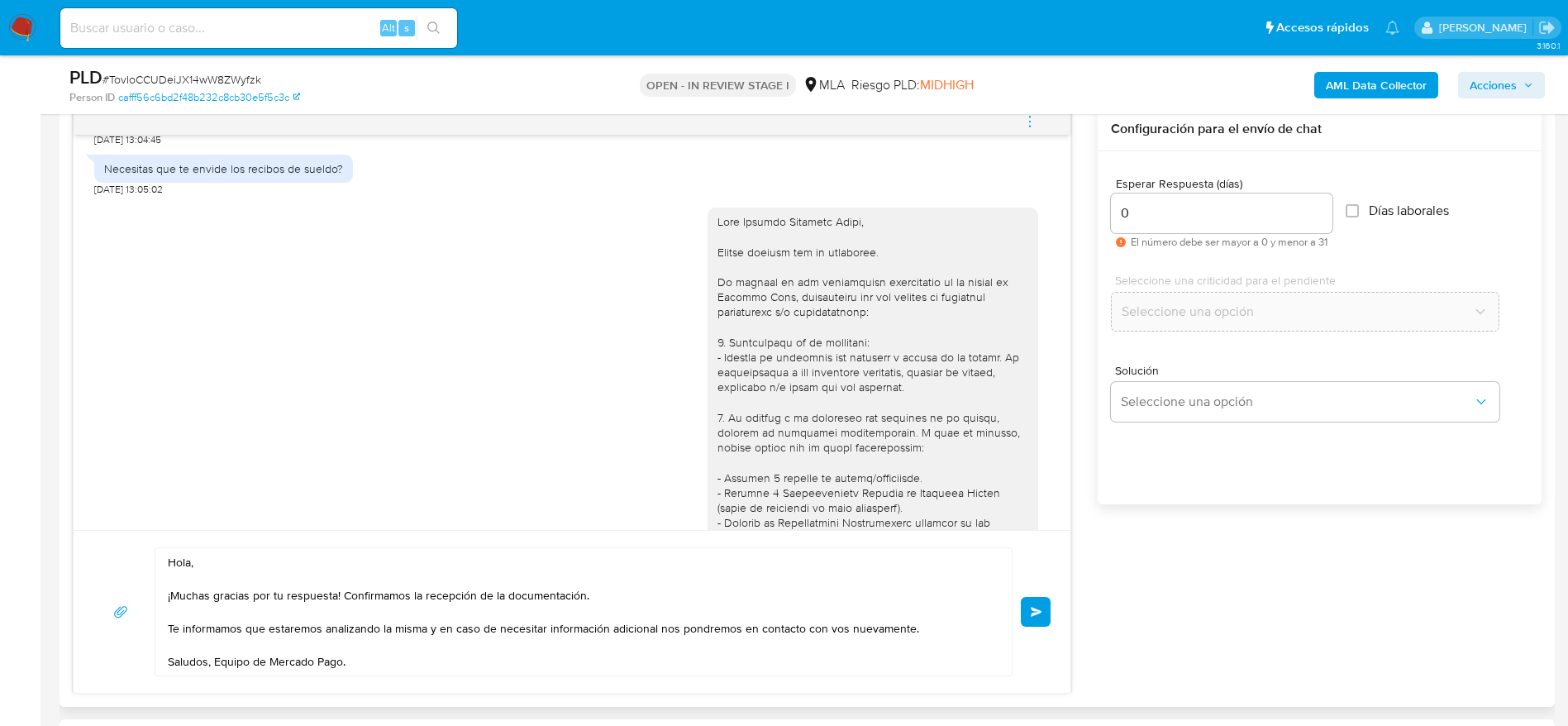
scroll to position [2004, 0]
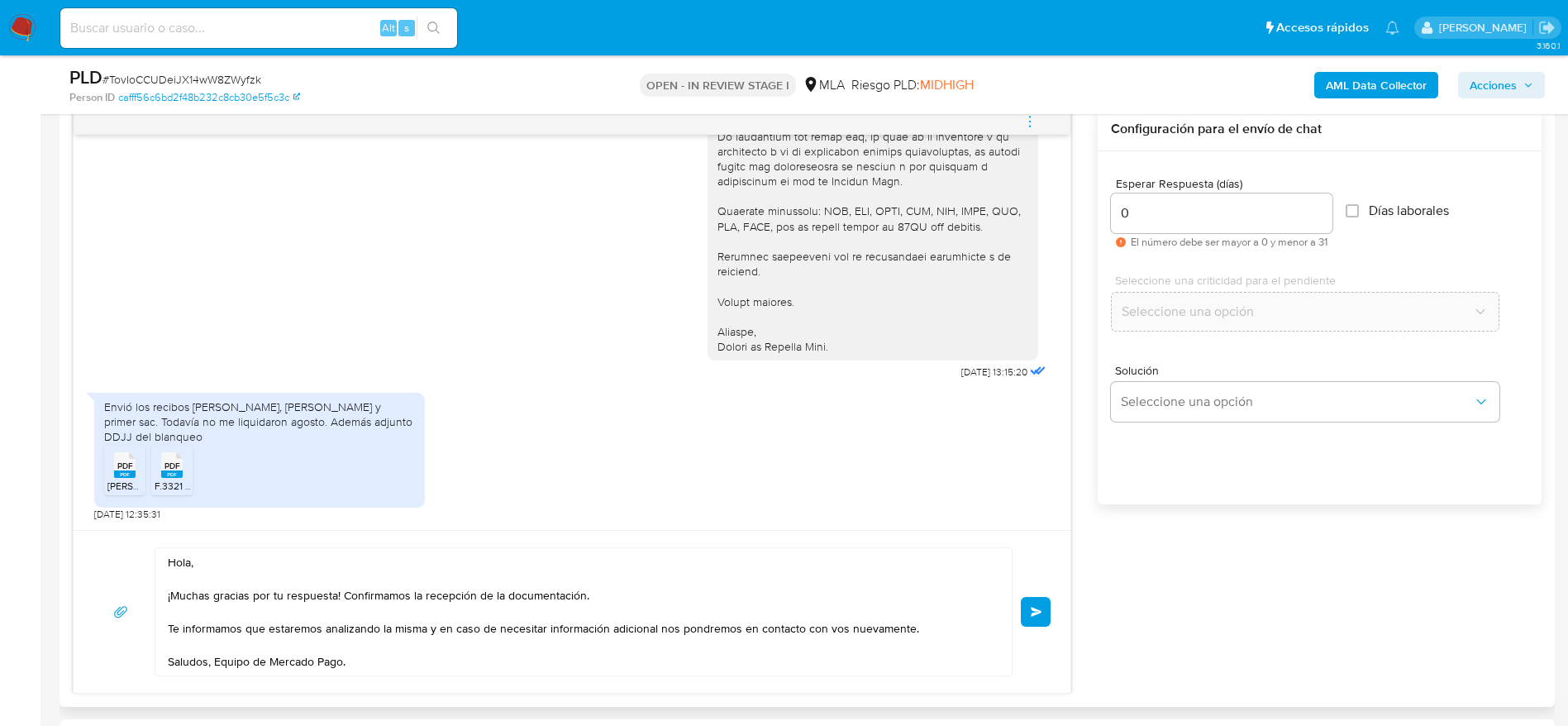
click at [1031, 613] on span "Enviar" at bounding box center [1036, 612] width 12 height 10
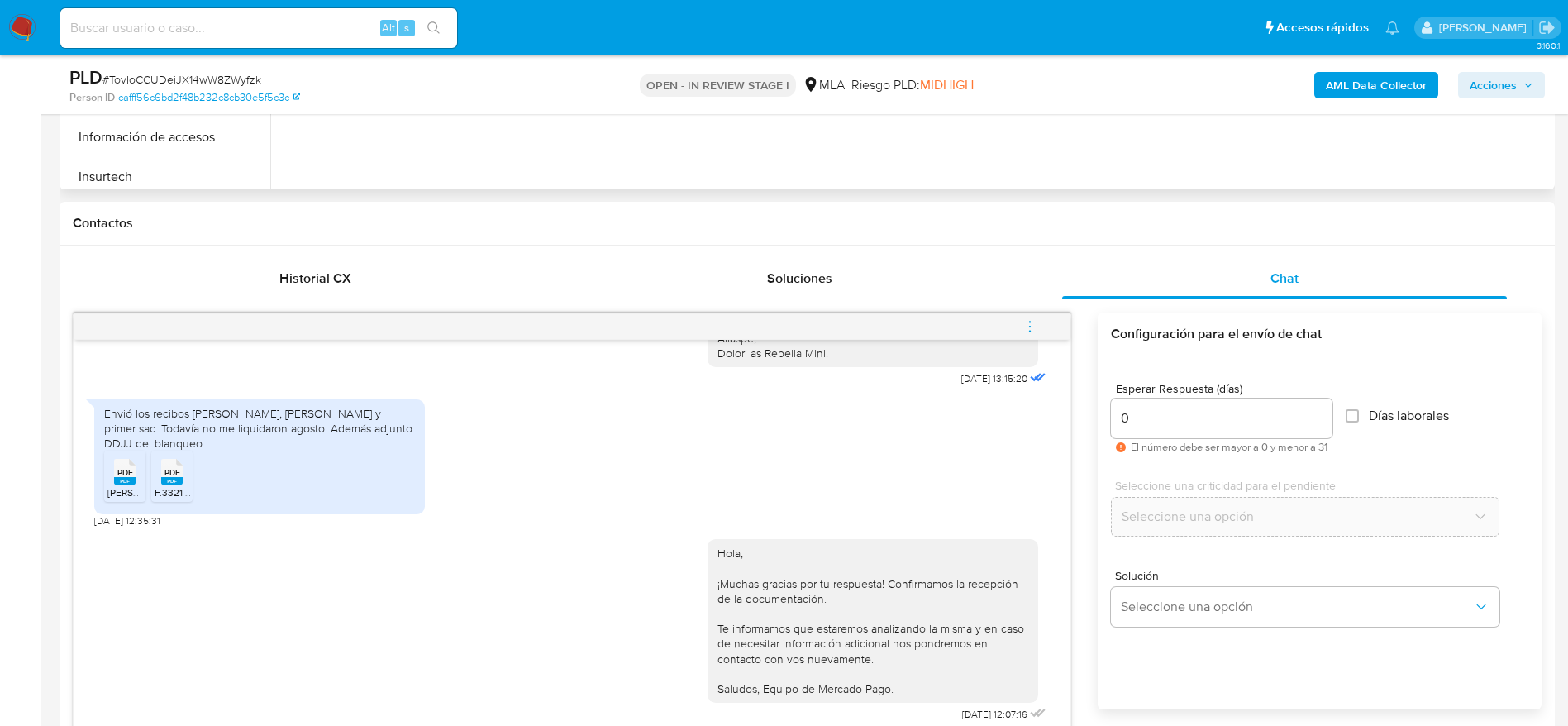
scroll to position [496, 0]
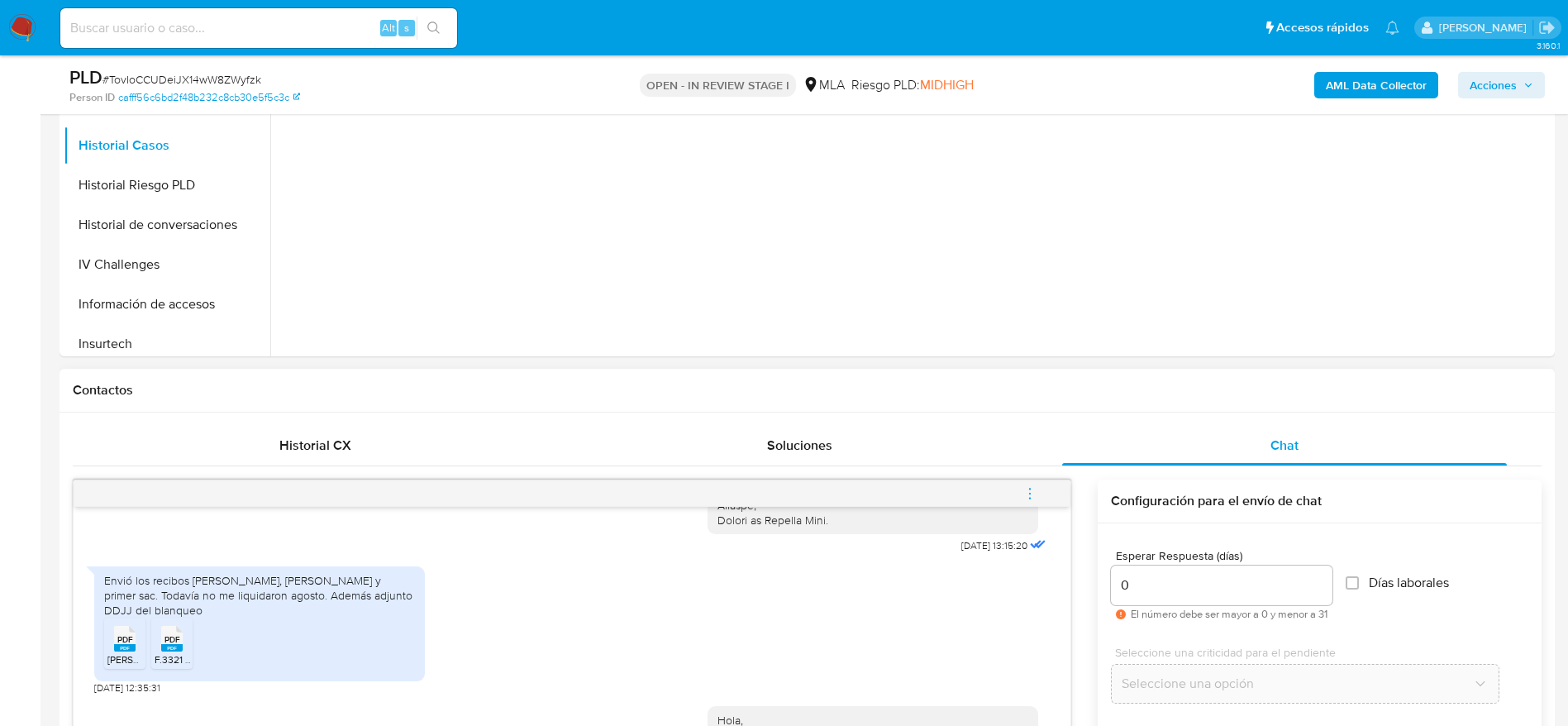
click at [1032, 487] on icon "menu-action" at bounding box center [1029, 492] width 15 height 15
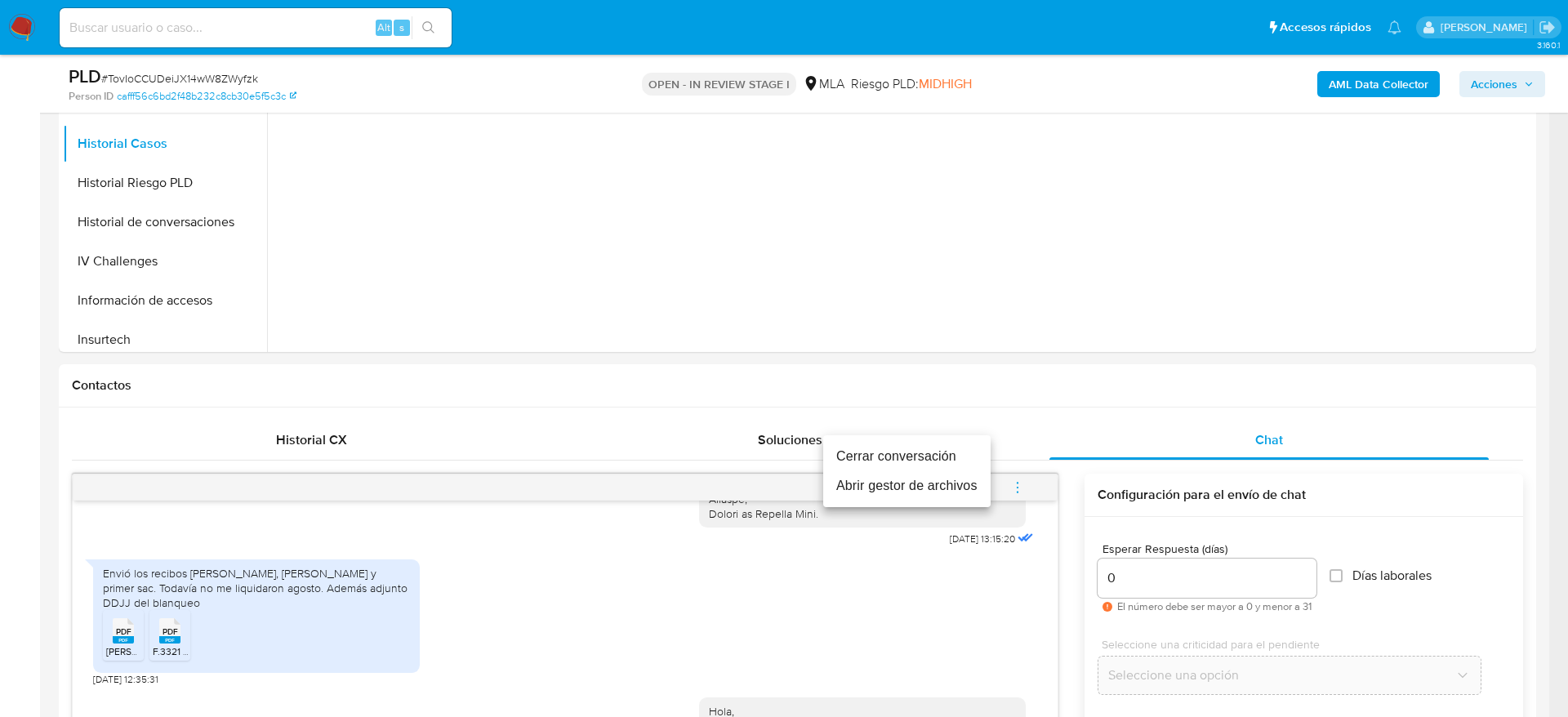
click at [927, 445] on li "Cerrar conversación" at bounding box center [907, 456] width 168 height 30
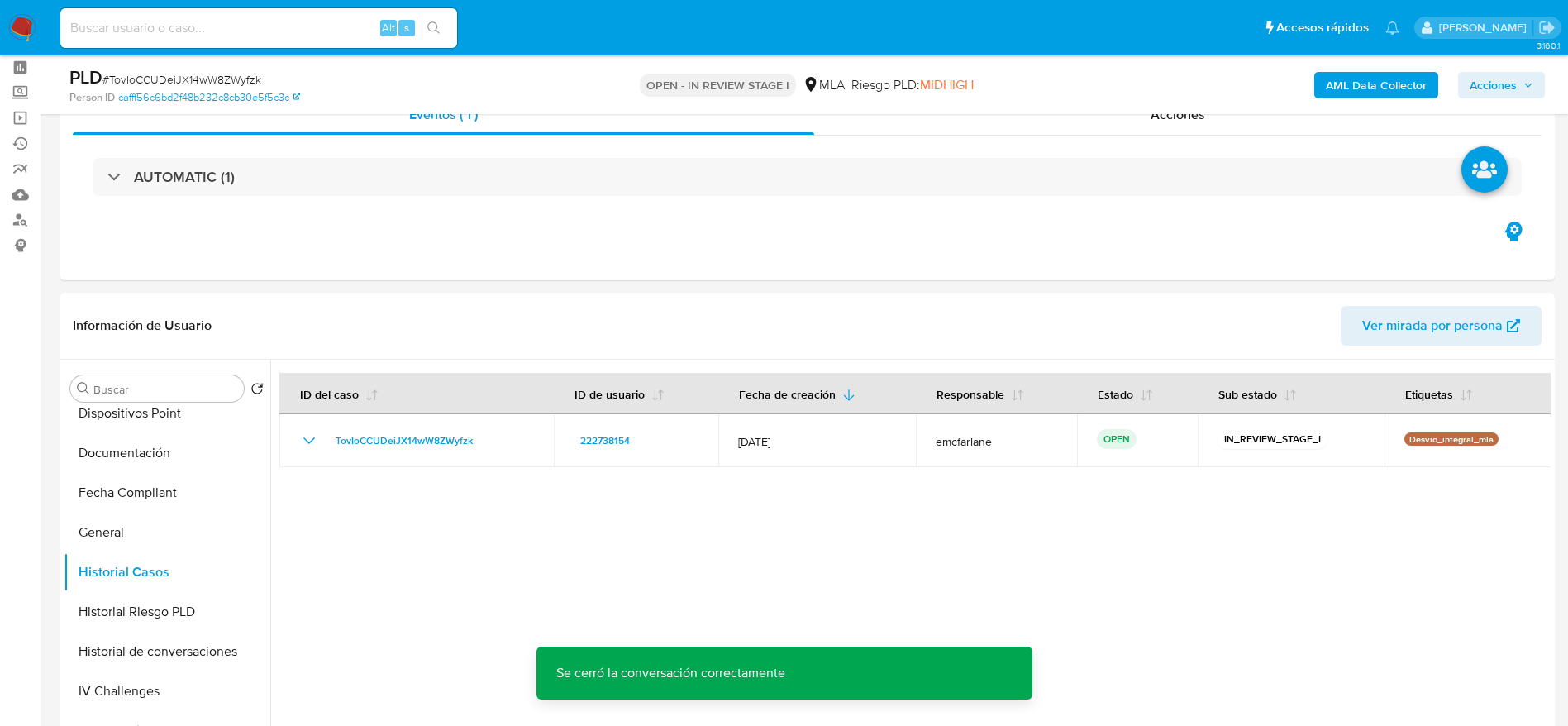
scroll to position [0, 0]
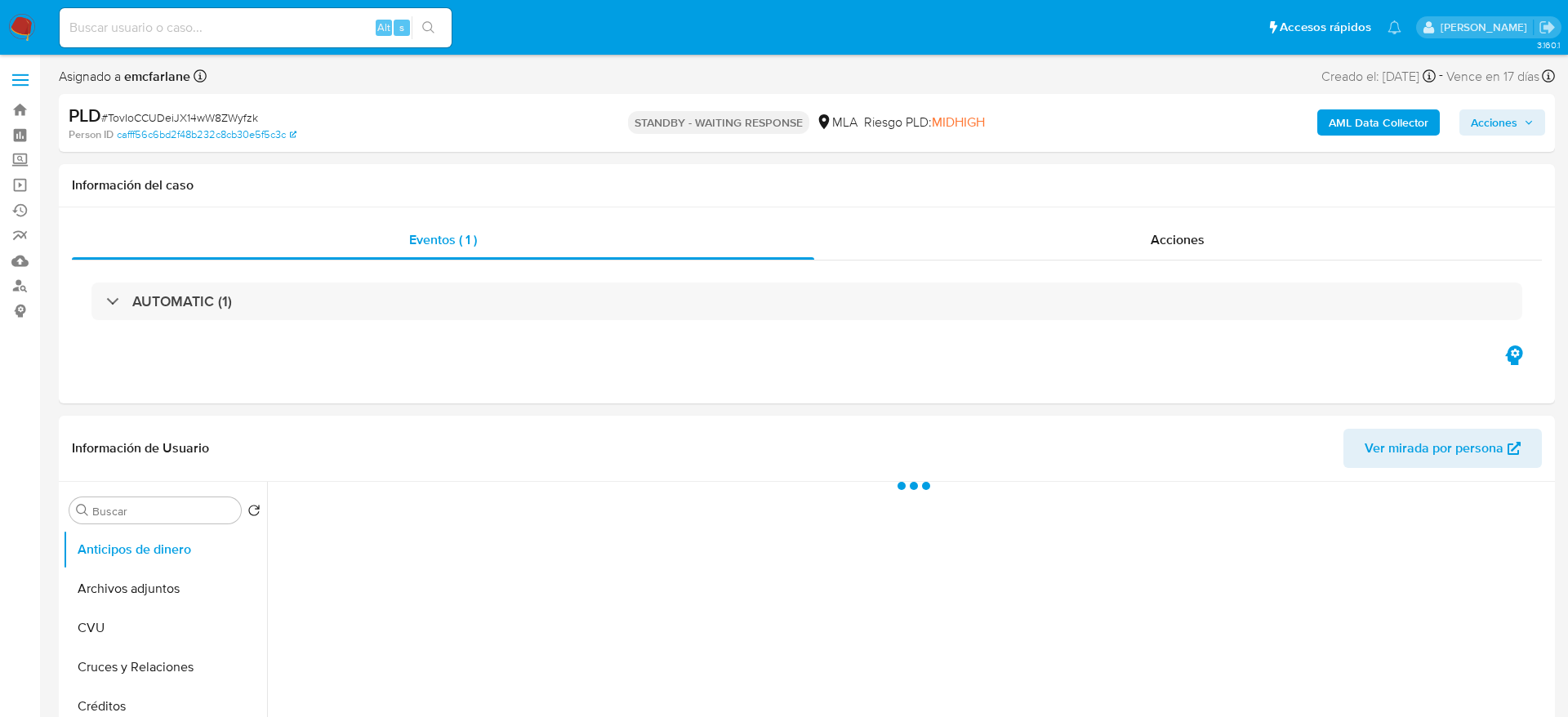
select select "10"
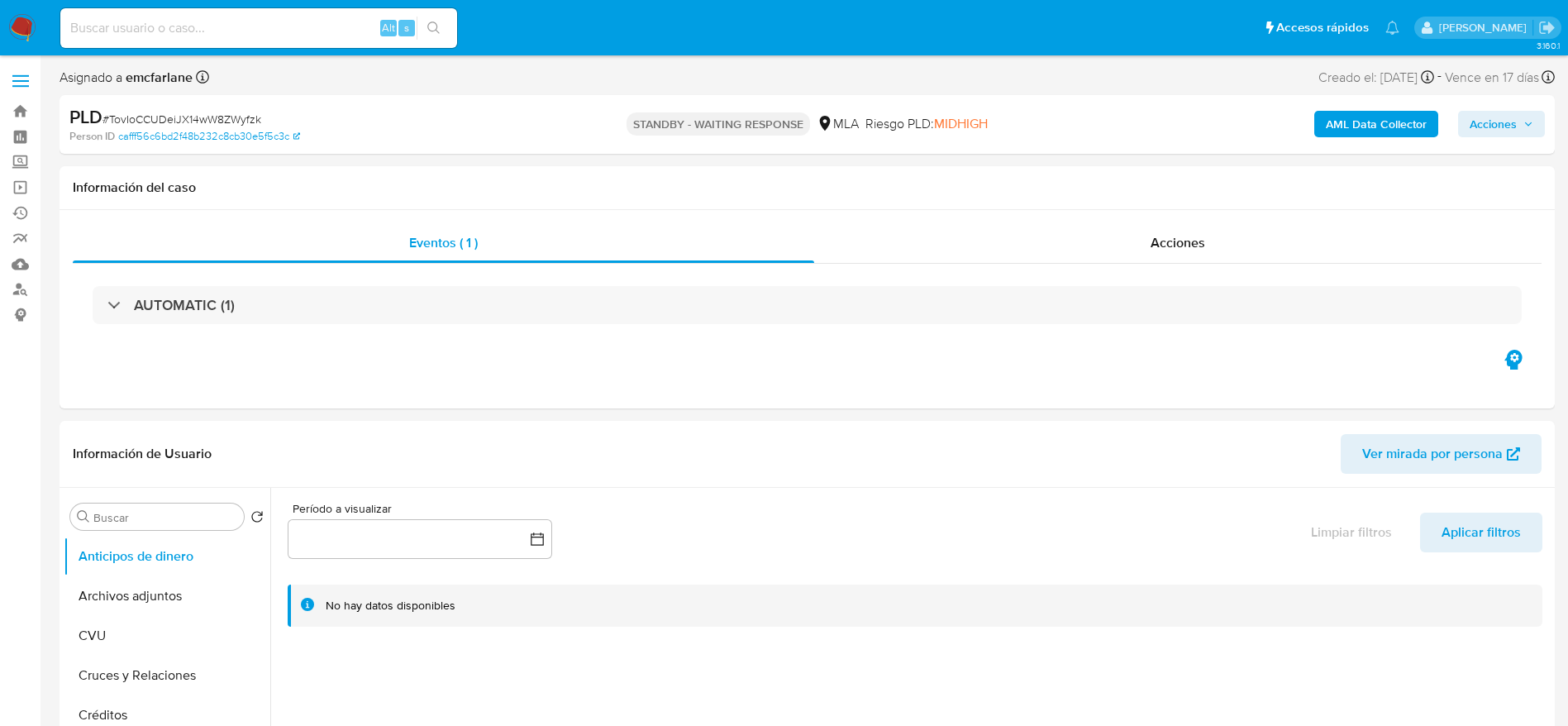
click at [147, 109] on div "PLD # TovIoCCUDeiJX14wW8ZWyfzk" at bounding box center [312, 117] width 486 height 25
click at [148, 109] on div "PLD # TovIoCCUDeiJX14wW8ZWyfzk" at bounding box center [312, 117] width 486 height 25
copy span "TovIoCCUDeiJX14wW8ZWyfzk"
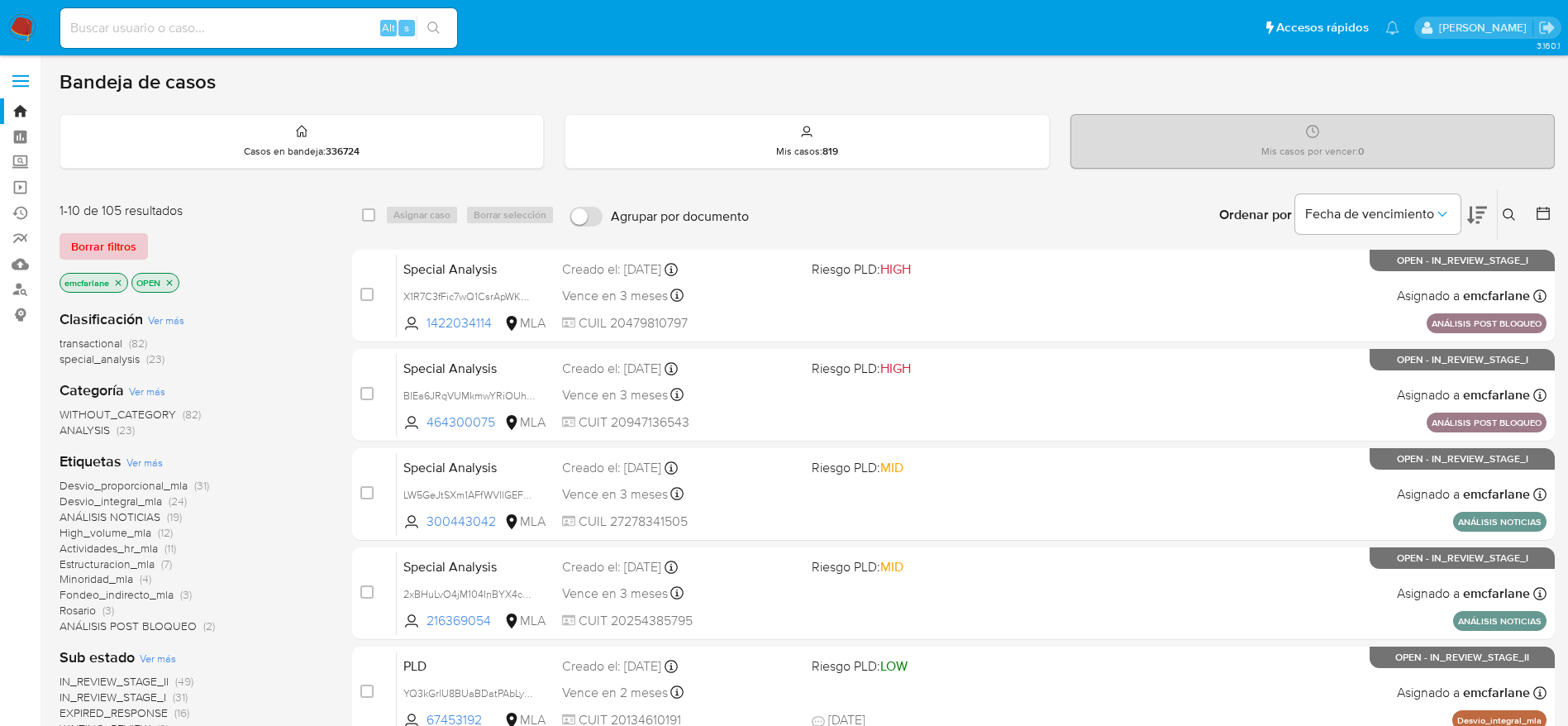
click at [98, 242] on span "Borrar filtros" at bounding box center [103, 246] width 65 height 23
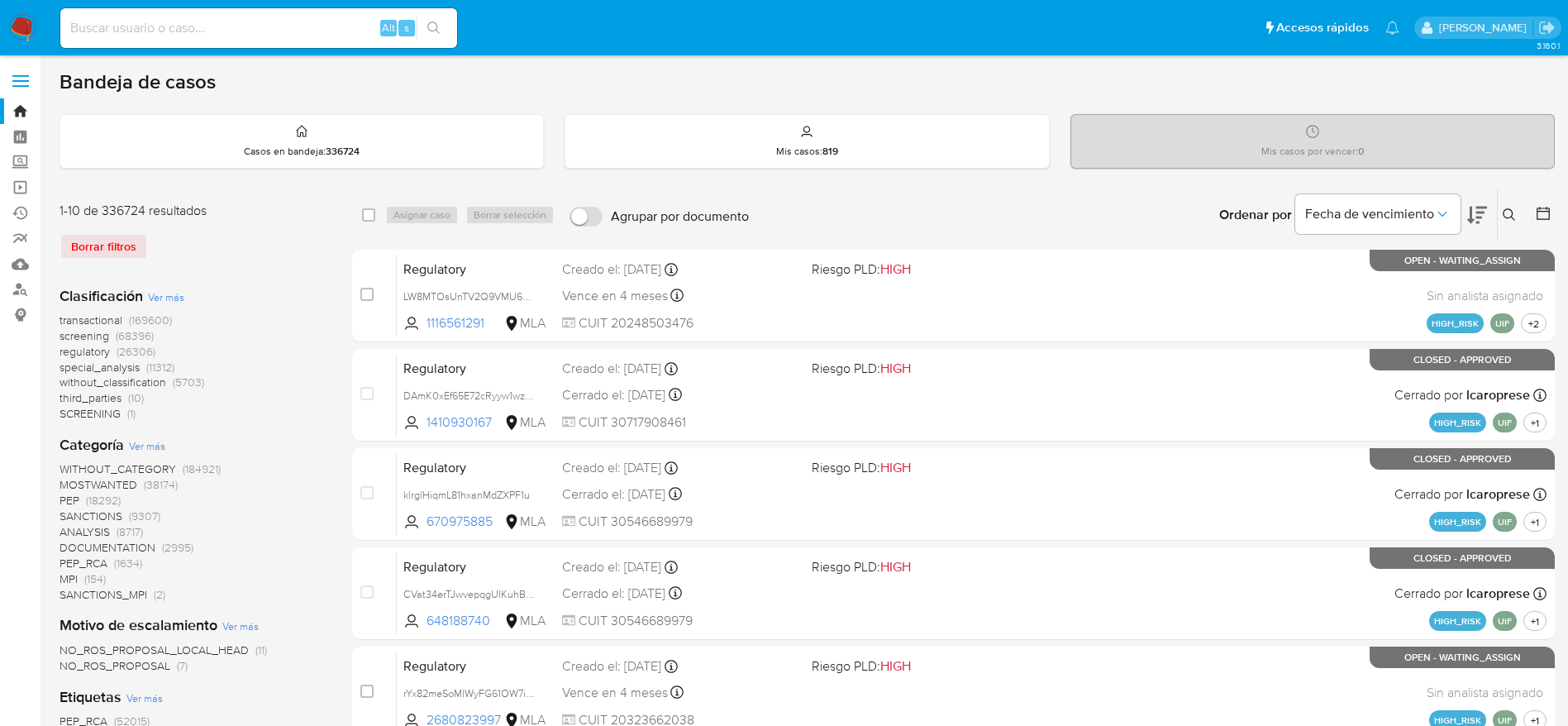
click at [1509, 208] on icon at bounding box center [1508, 214] width 13 height 13
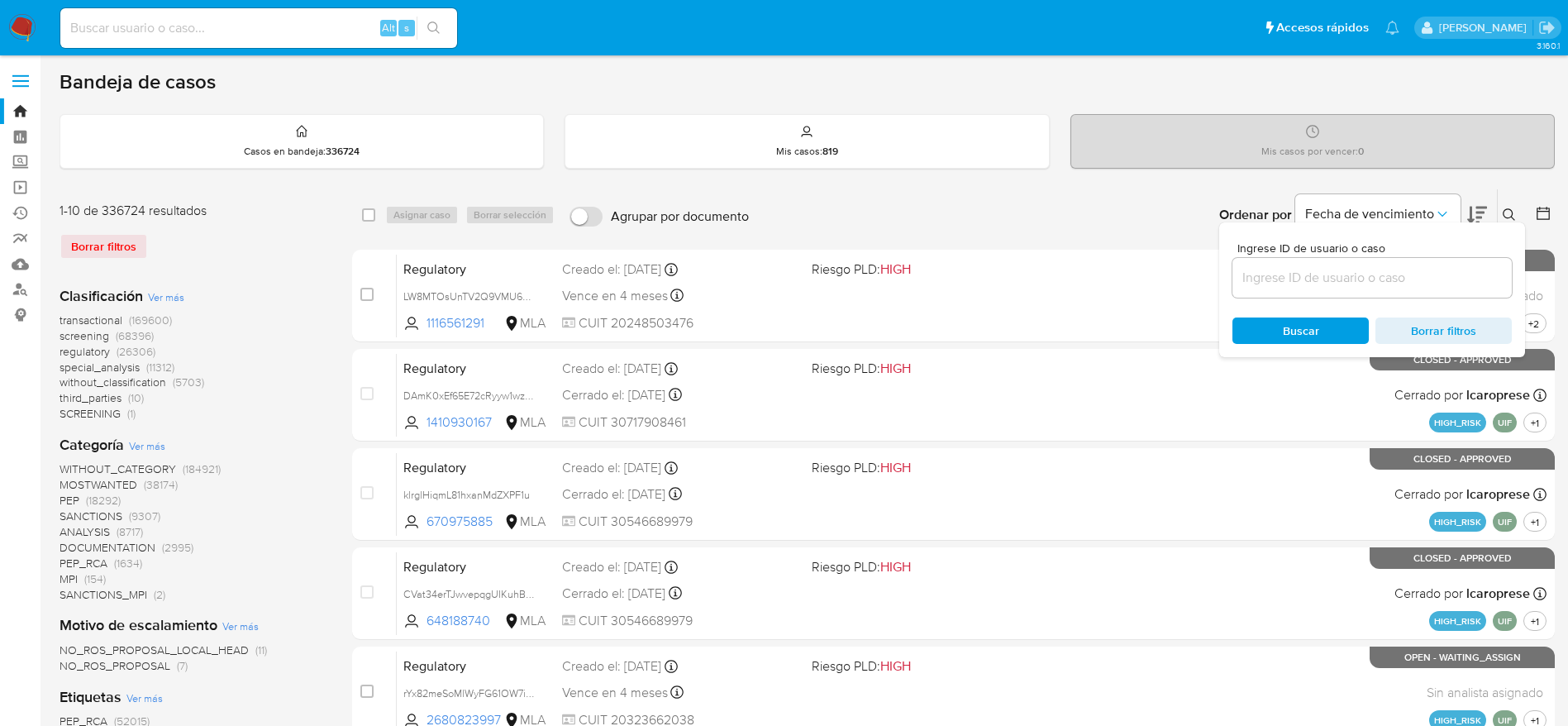
click at [1323, 268] on input at bounding box center [1372, 277] width 279 height 21
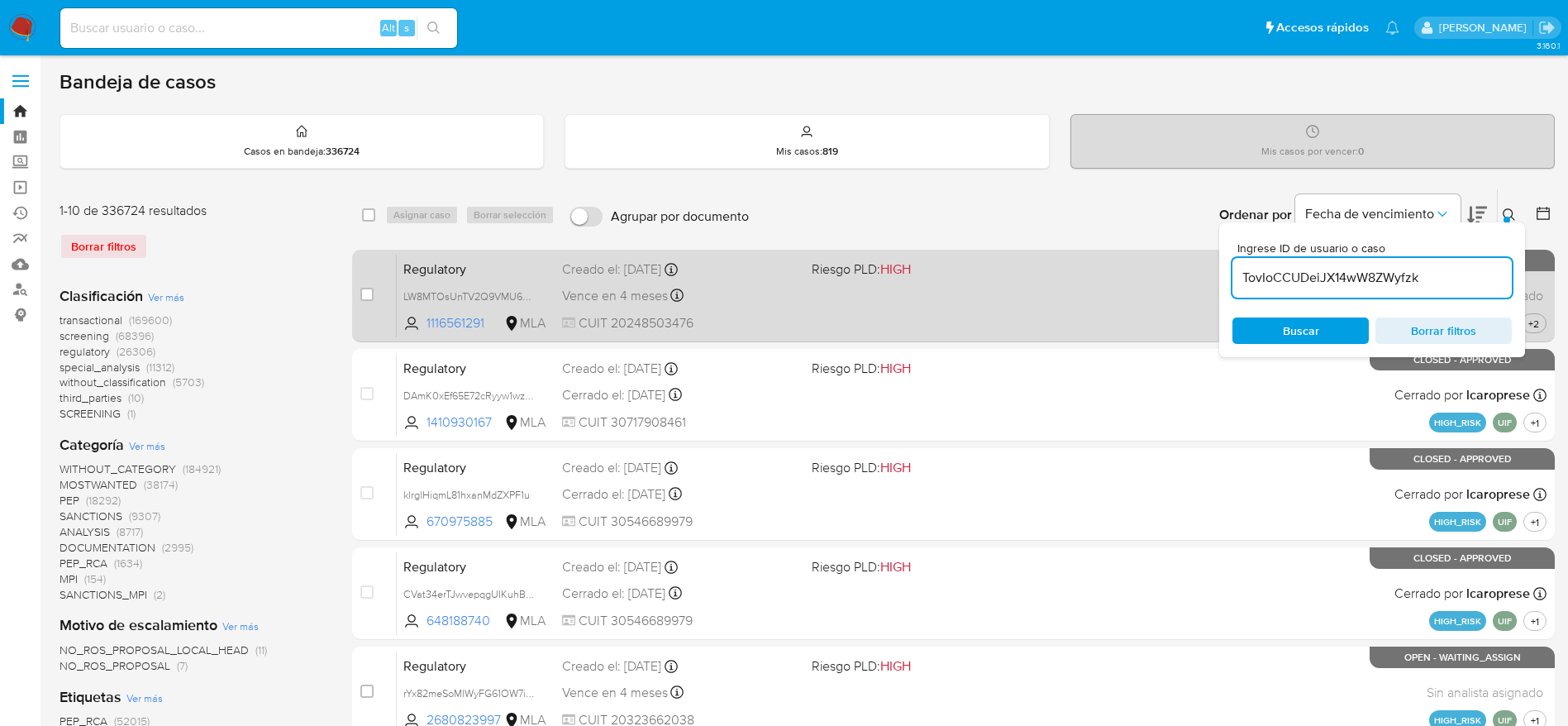
type input "TovIoCCUDeiJX14wW8ZWyfzk"
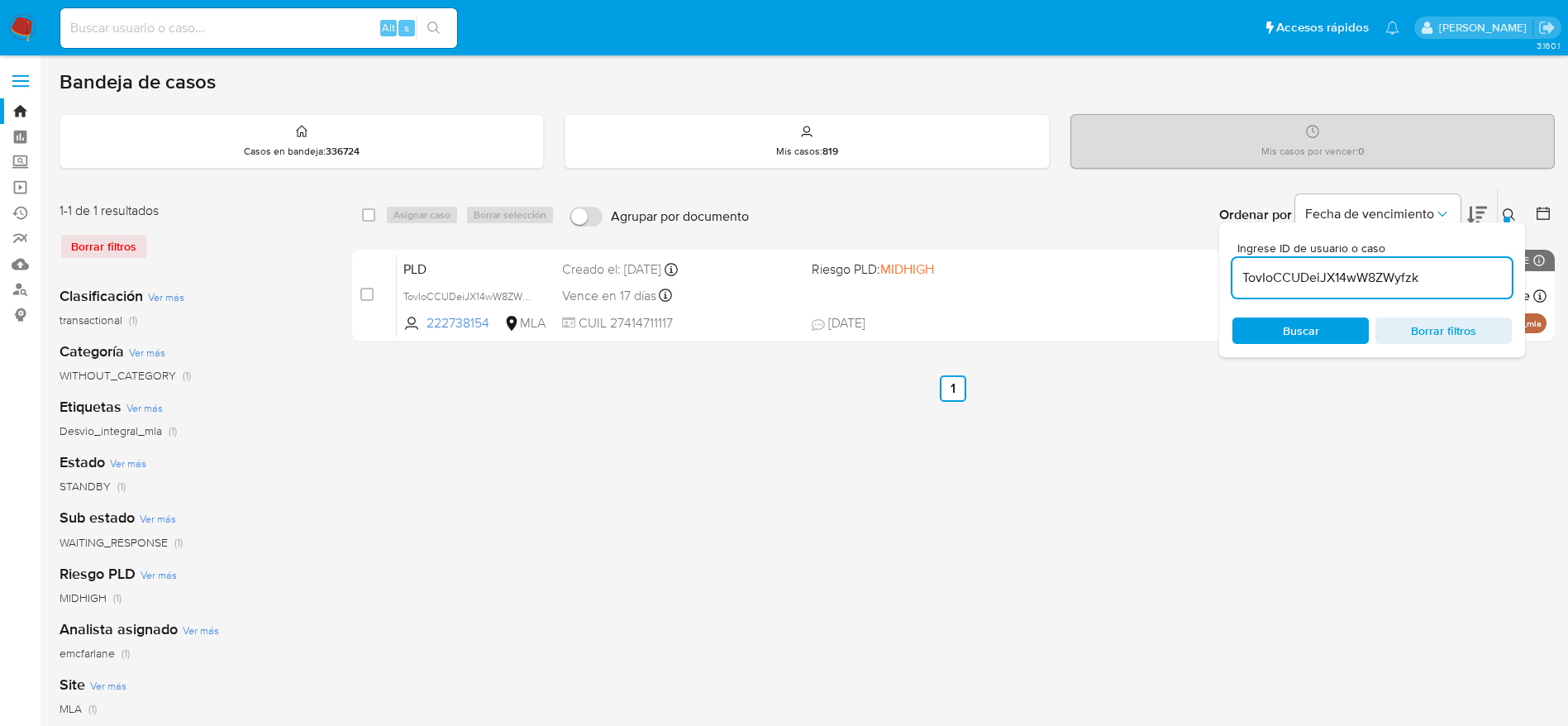
drag, startPoint x: 378, startPoint y: 213, endPoint x: 391, endPoint y: 224, distance: 17.0
click at [377, 213] on div "select-all-cases-checkbox" at bounding box center [372, 214] width 19 height 19
click at [365, 223] on div "select-all-cases-checkbox" at bounding box center [372, 214] width 19 height 19
click at [371, 214] on input "checkbox" at bounding box center [369, 215] width 14 height 14
checkbox input "true"
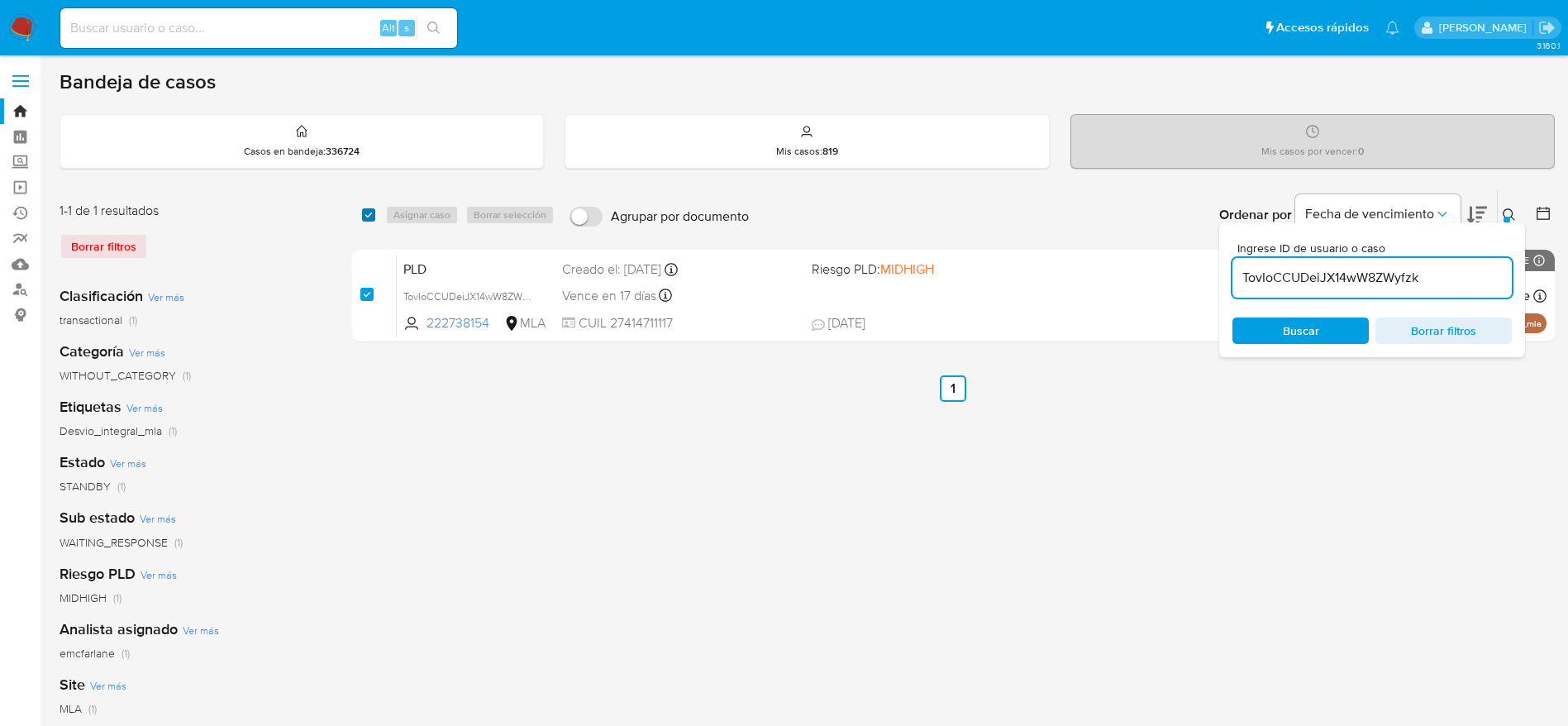
checkbox input "true"
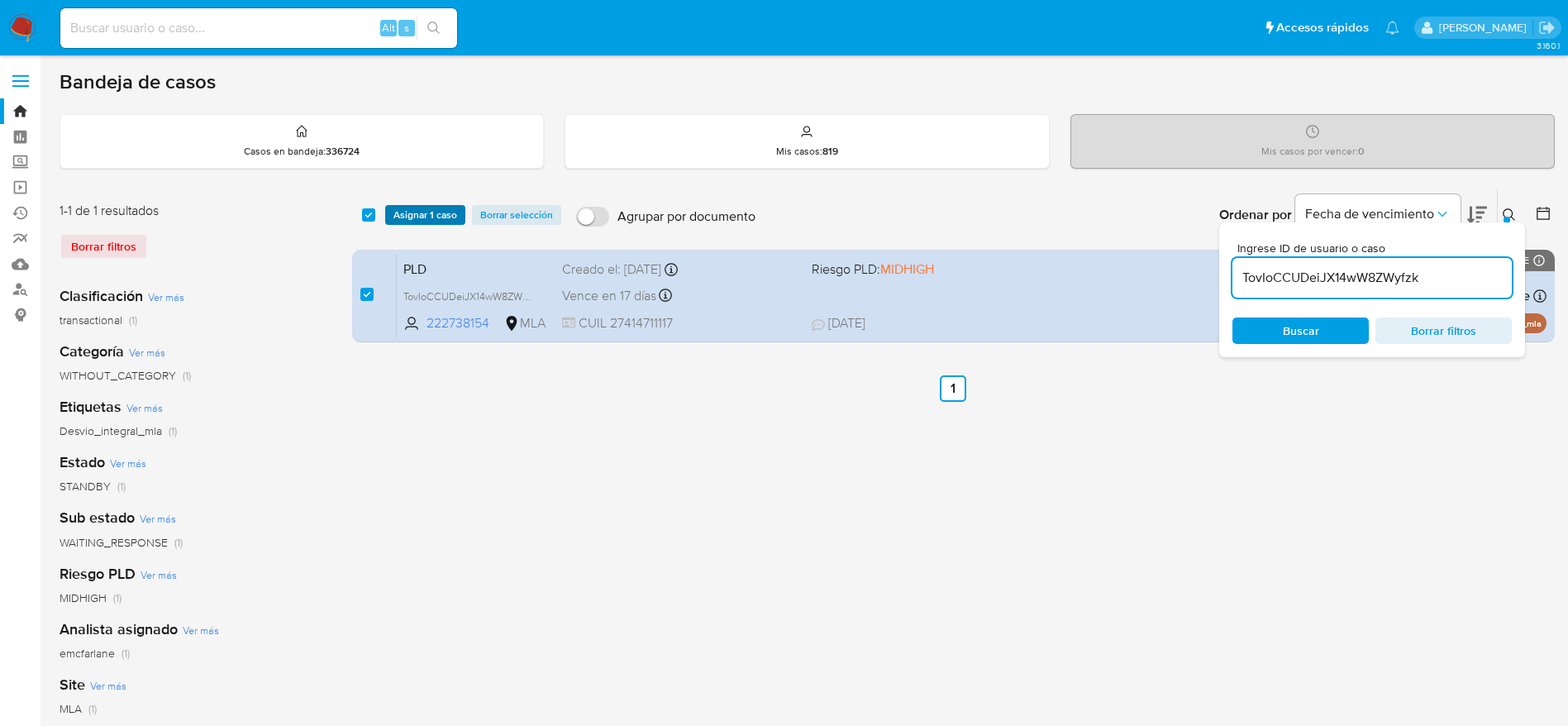
click at [415, 210] on span "Asignar 1 caso" at bounding box center [425, 214] width 64 height 16
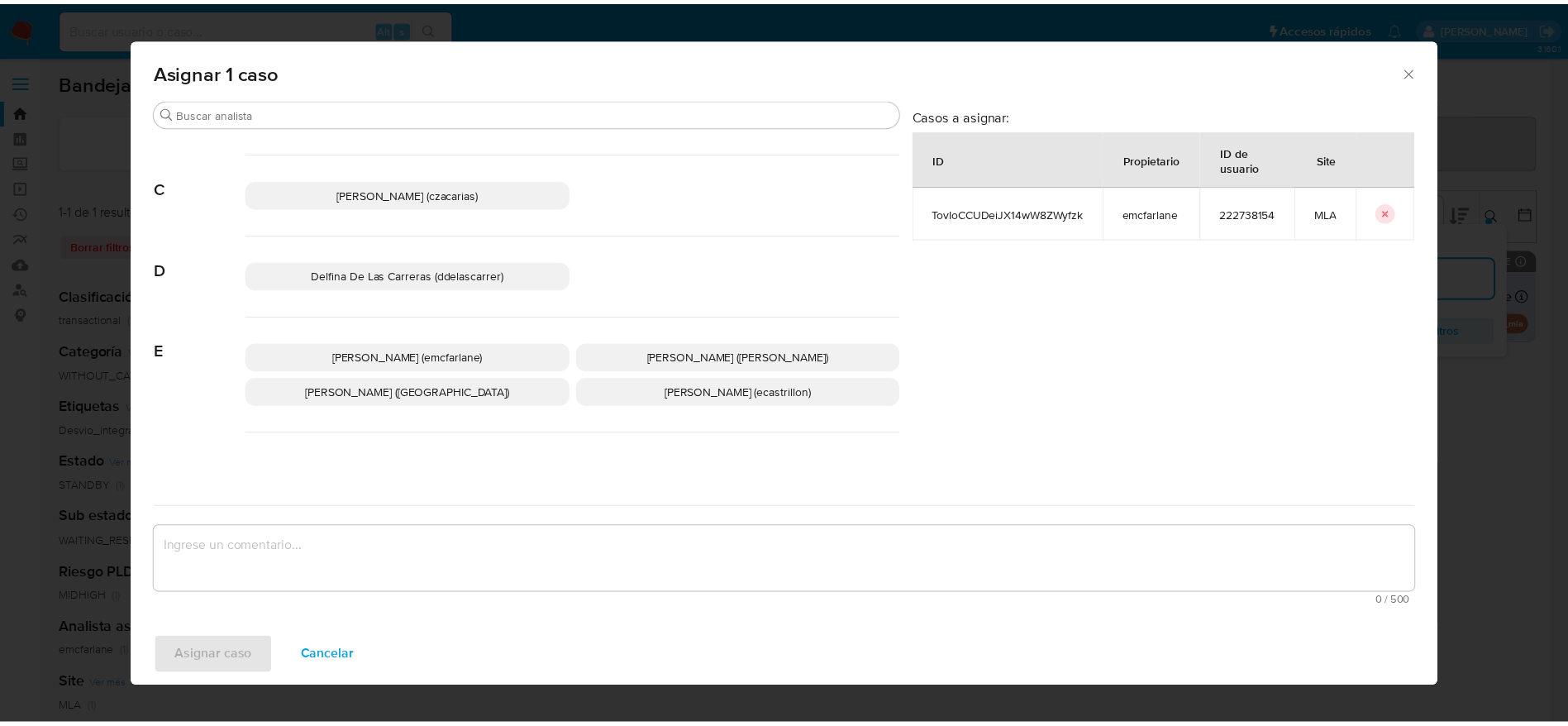
scroll to position [124, 0]
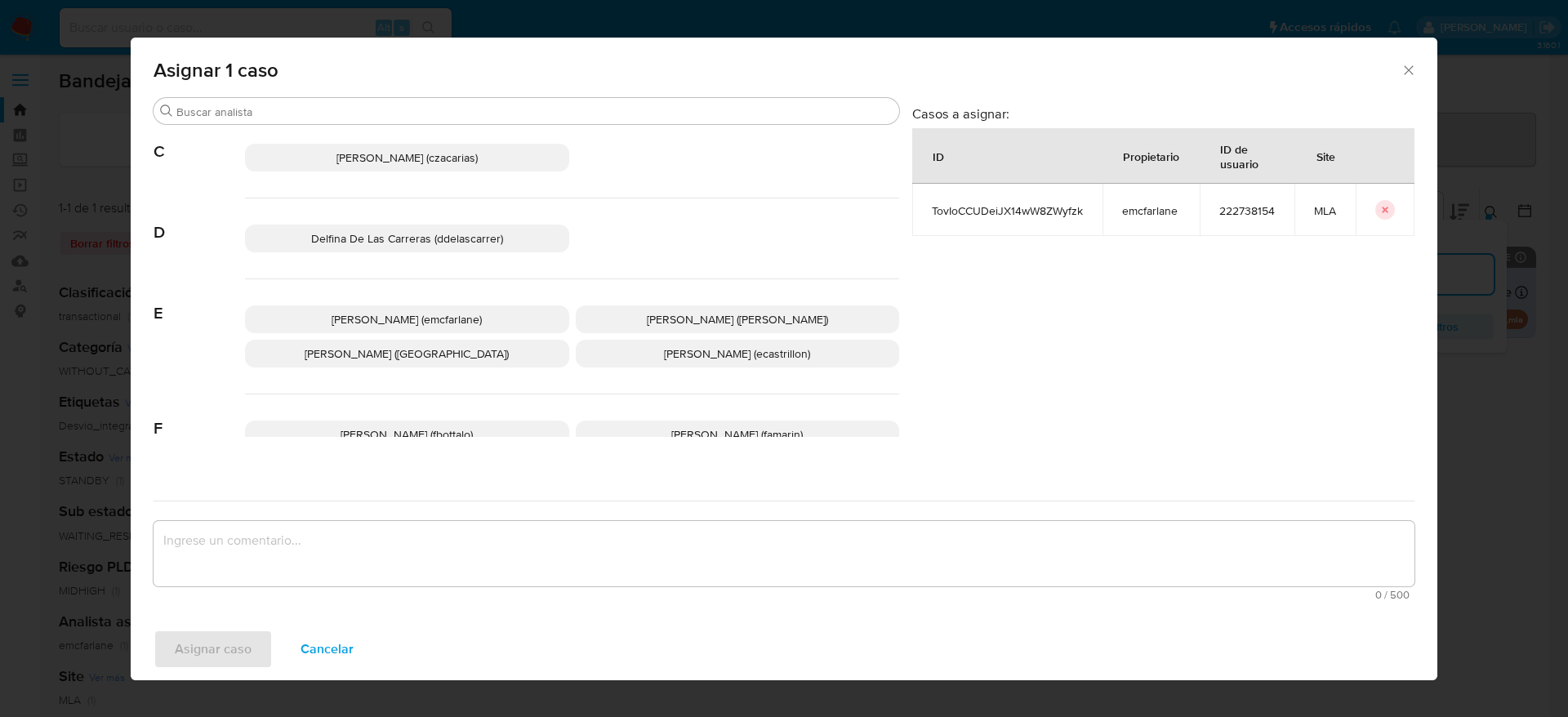
click at [470, 328] on p "Elaine Mc Farlane (emcfarlane)" at bounding box center [407, 319] width 325 height 28
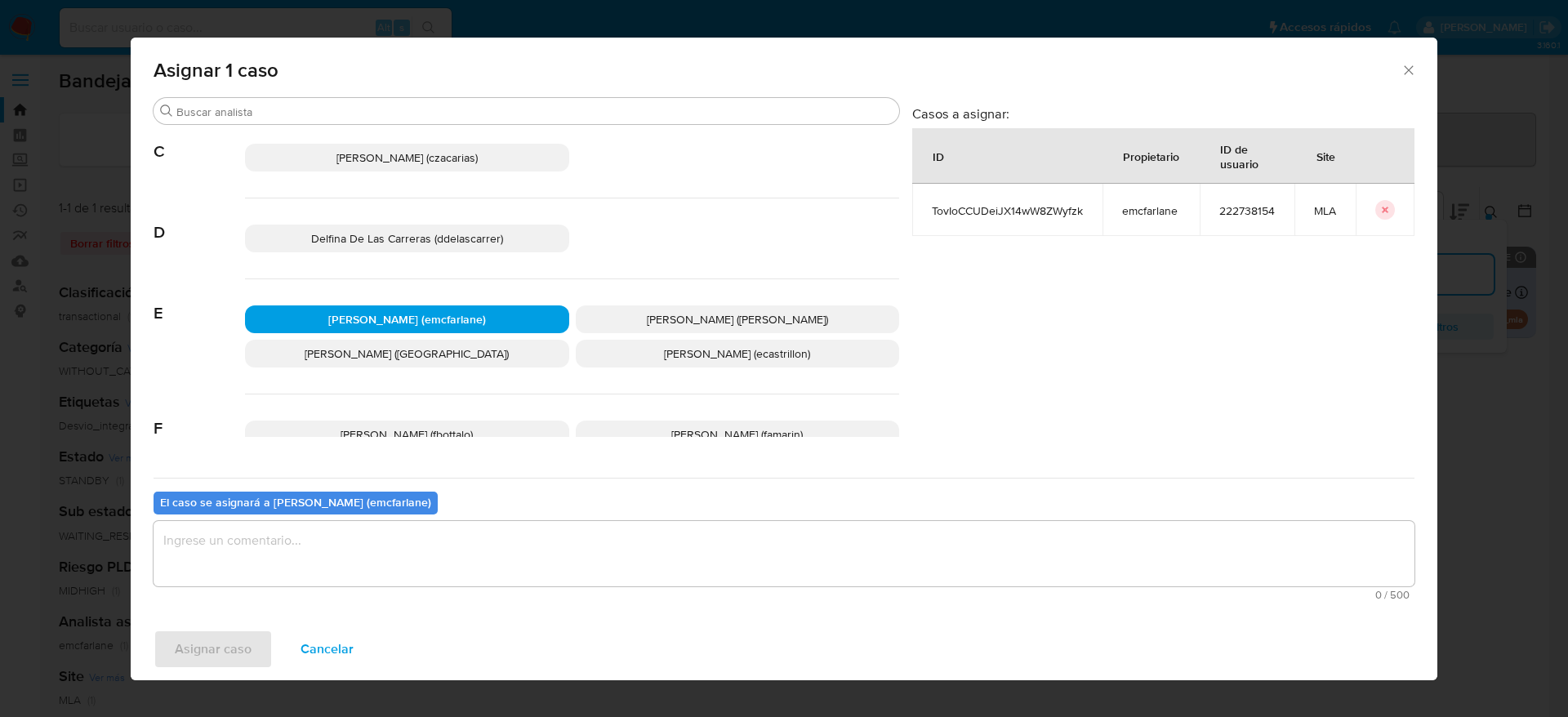
click at [396, 509] on b "El caso se asignará a Elaine Mc Farlane (emcfarlane)" at bounding box center [295, 502] width 271 height 16
drag, startPoint x: 332, startPoint y: 593, endPoint x: 303, endPoint y: 563, distance: 41.7
click at [332, 594] on span "0 / 500" at bounding box center [784, 594] width 1251 height 11
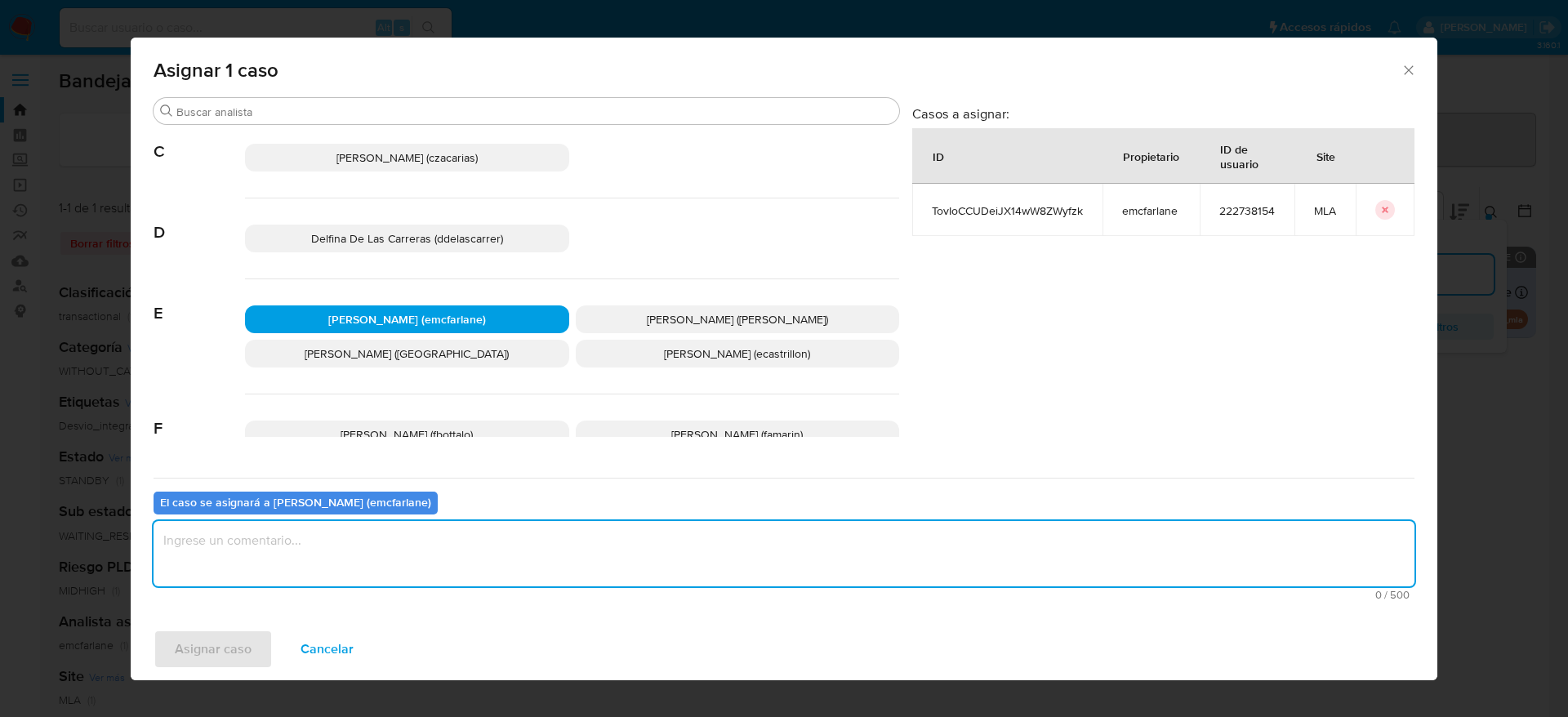
click at [303, 562] on textarea "assign-modal" at bounding box center [784, 553] width 1261 height 65
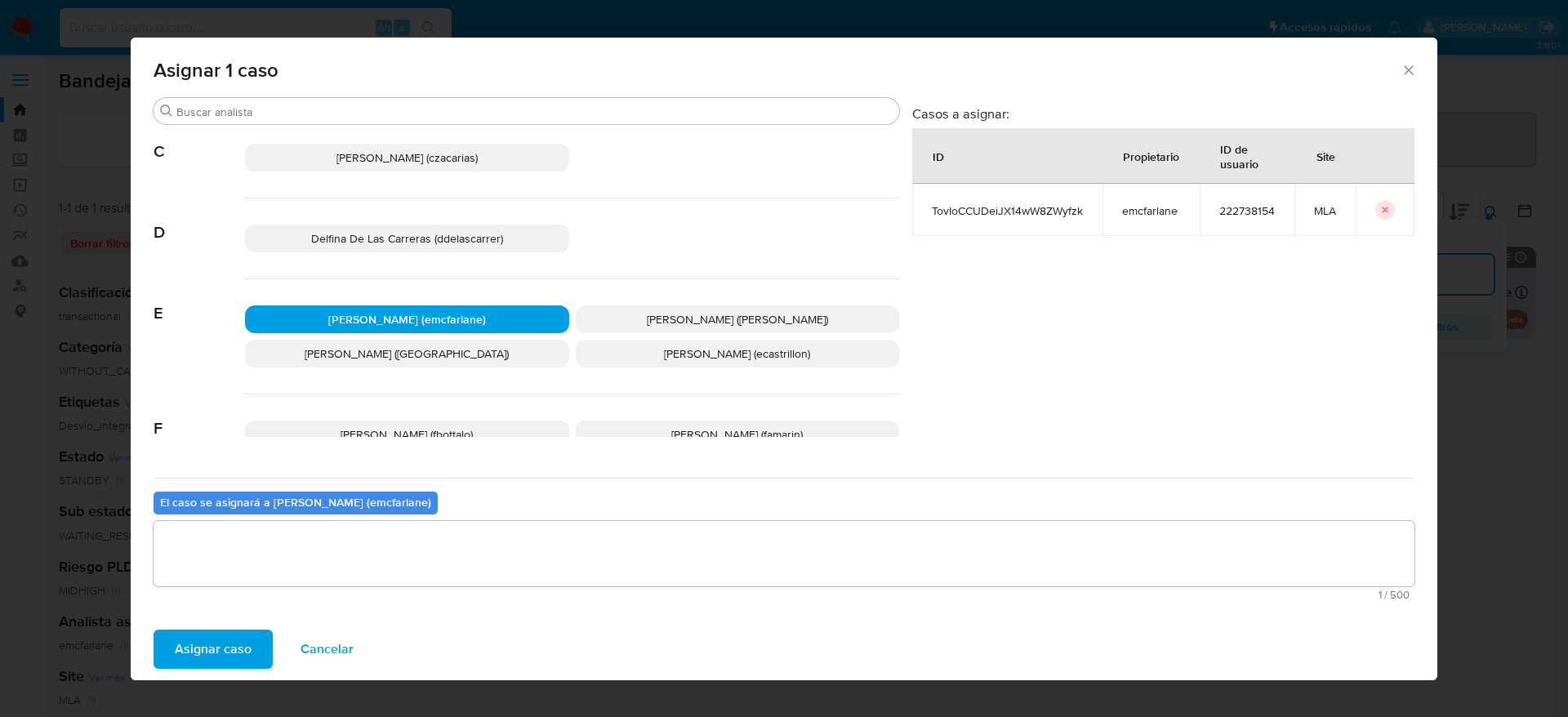
click at [207, 649] on span "Asignar caso" at bounding box center [213, 649] width 77 height 36
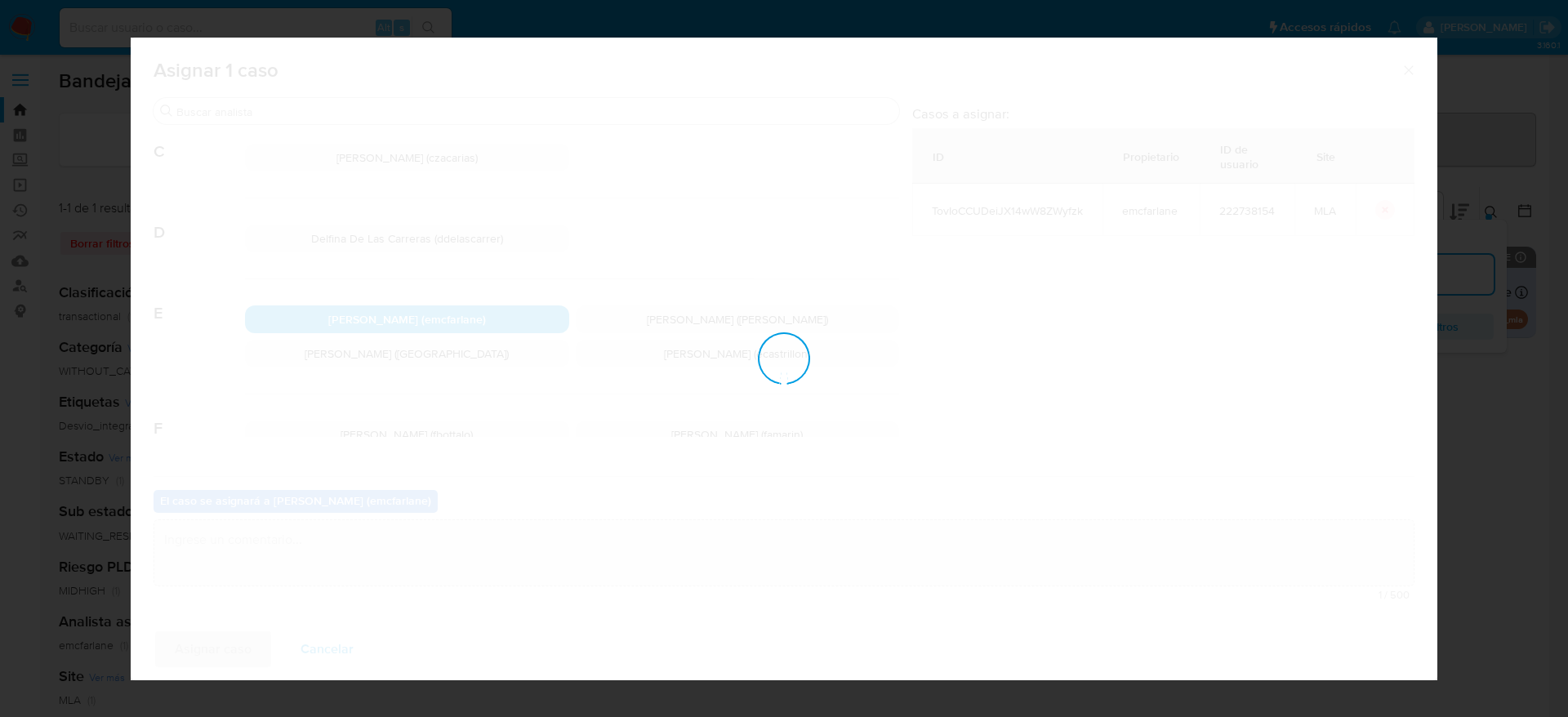
checkbox input "false"
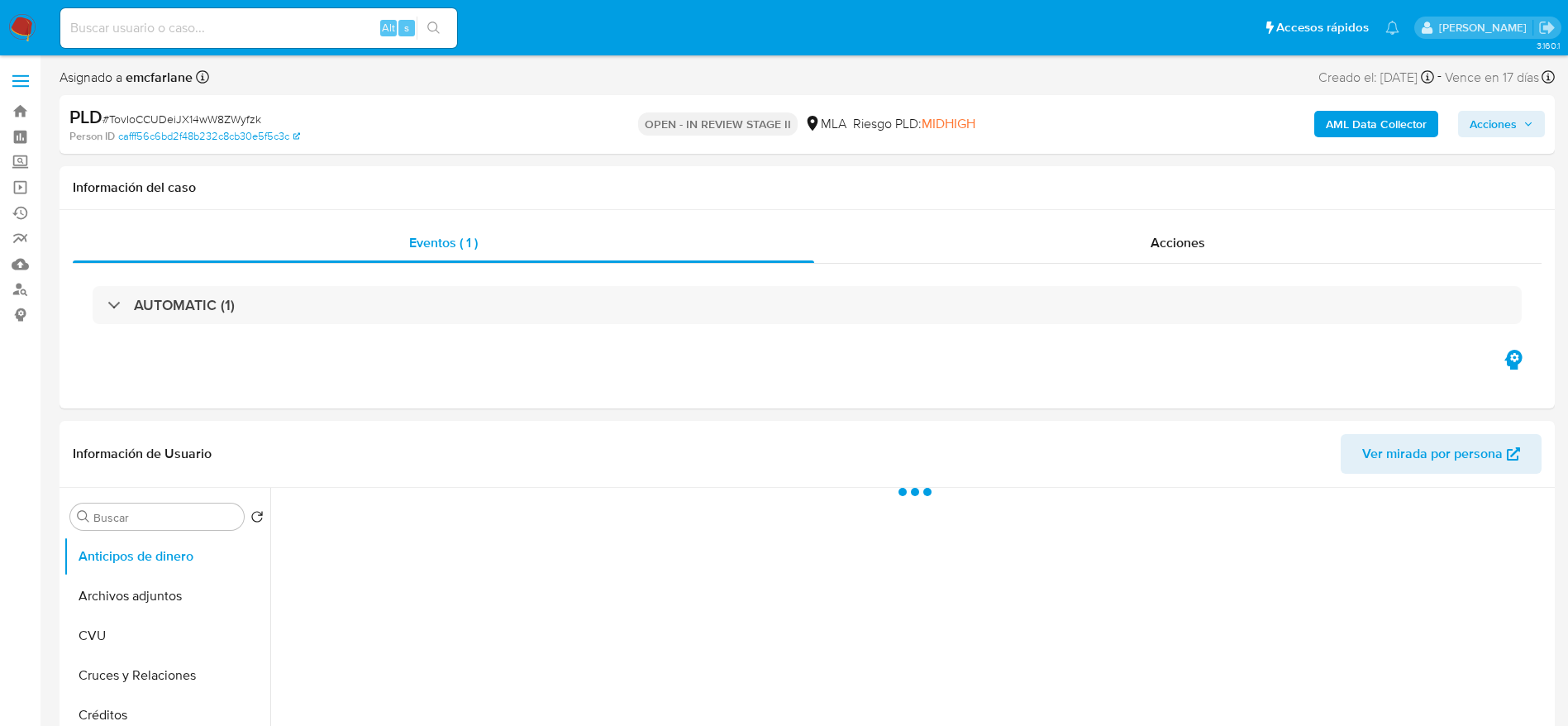
select select "10"
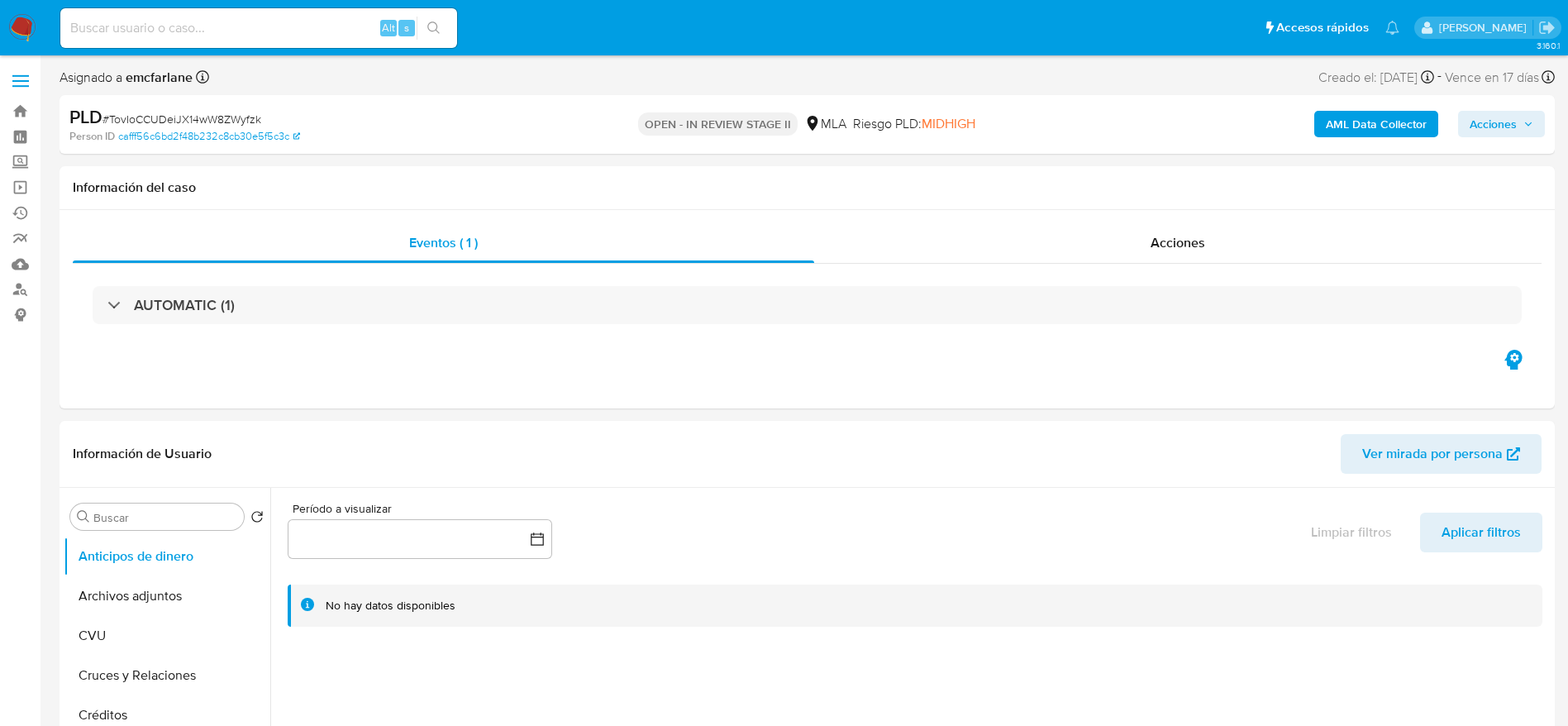
click at [1189, 80] on div "Asignado a emcfarlane Asignado el: 17/07/2025 16:31:23 Creado el: 12/07/2025 Cr…" at bounding box center [806, 80] width 1495 height 29
click at [1521, 112] on span "Acciones" at bounding box center [1501, 124] width 64 height 23
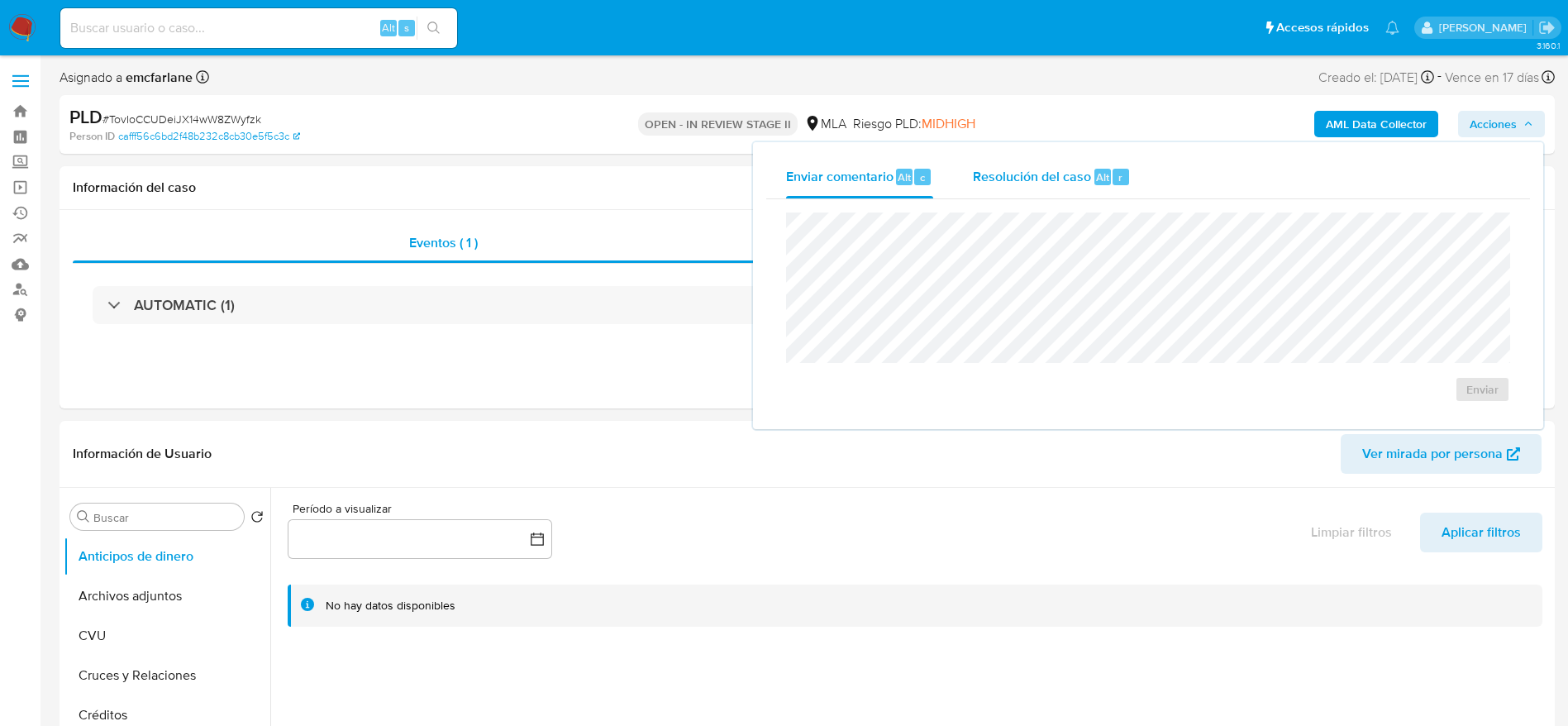
drag, startPoint x: 1053, startPoint y: 173, endPoint x: 1051, endPoint y: 196, distance: 23.1
click at [1053, 174] on span "Resolución del caso" at bounding box center [1032, 176] width 118 height 19
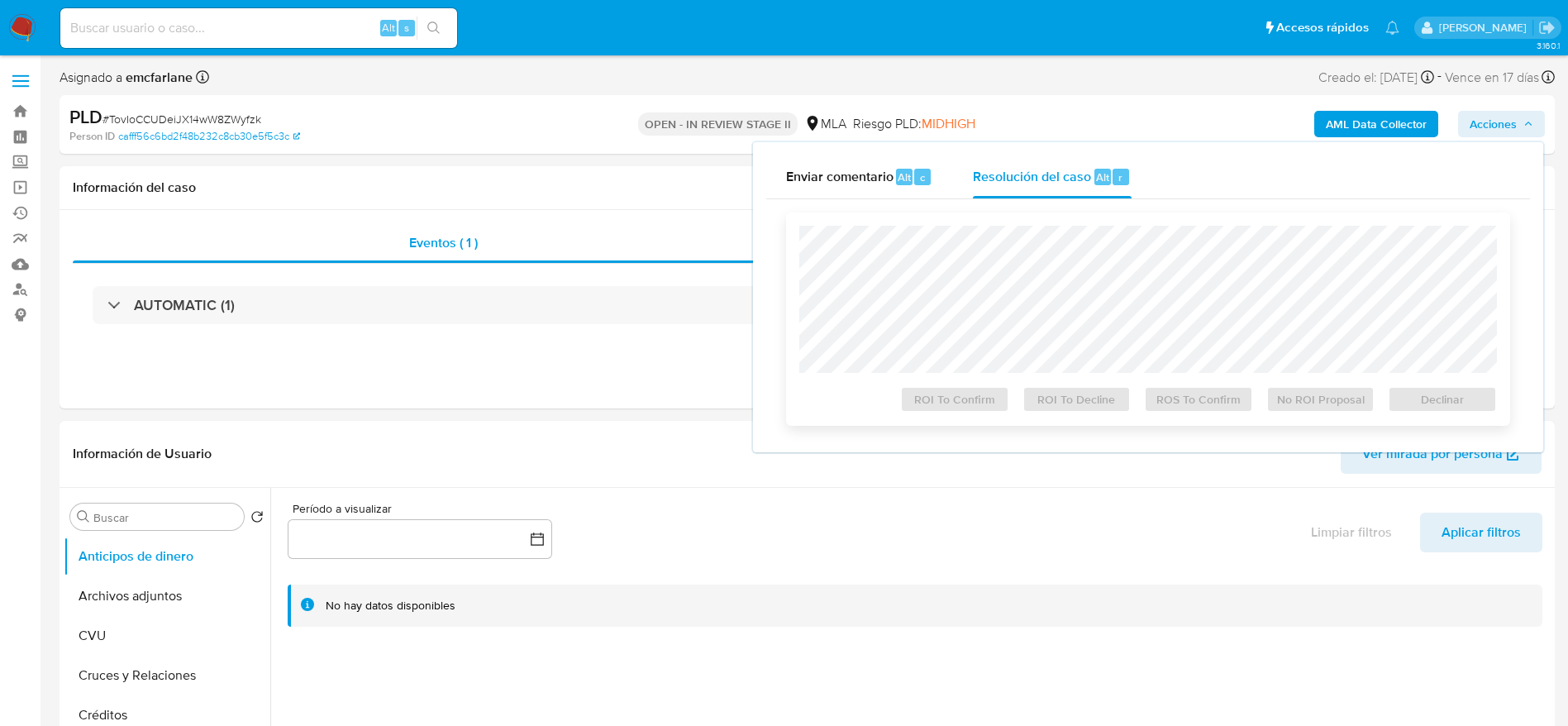
click at [1052, 217] on div "ROI To Confirm ROI To Decline ROS To Confirm No ROI Proposal Declinar" at bounding box center [1147, 319] width 724 height 213
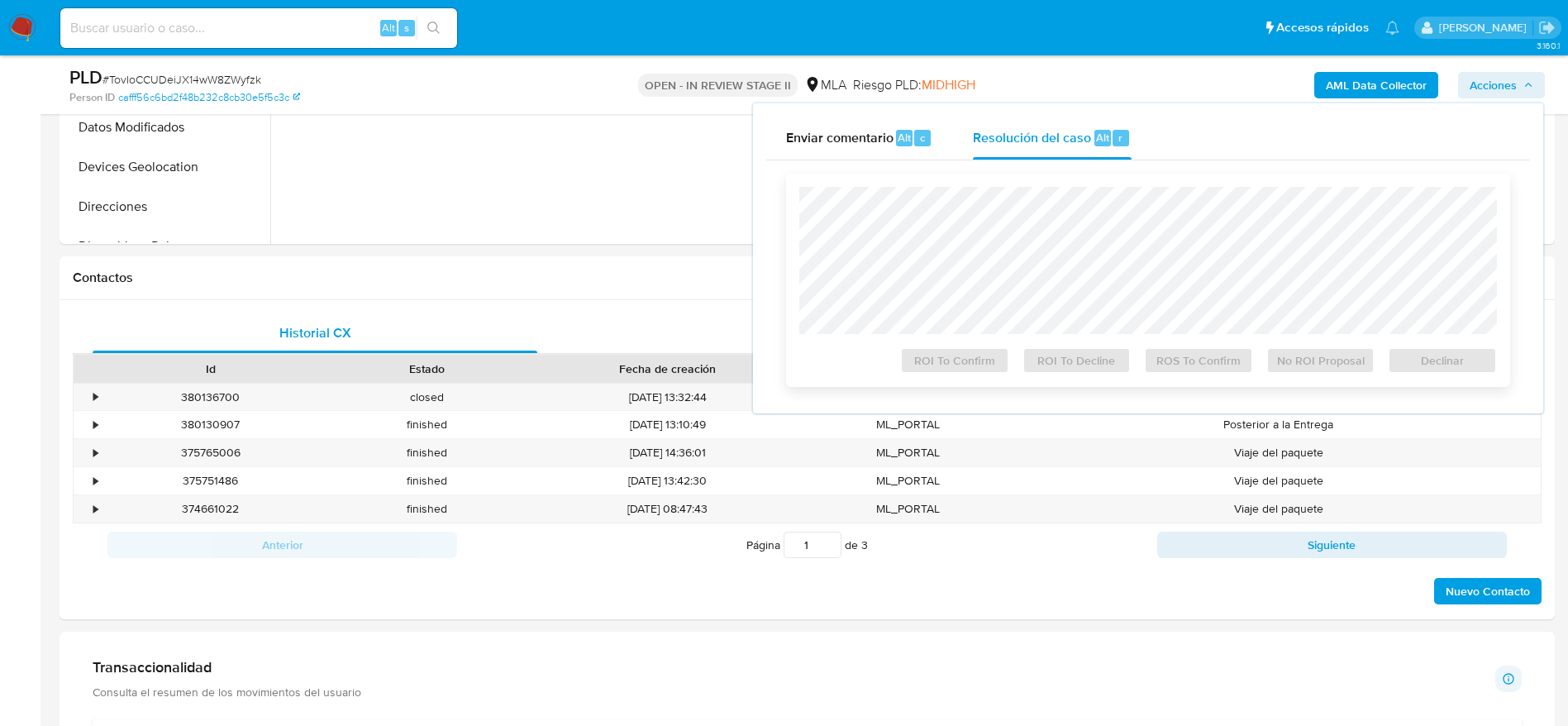
scroll to position [635, 0]
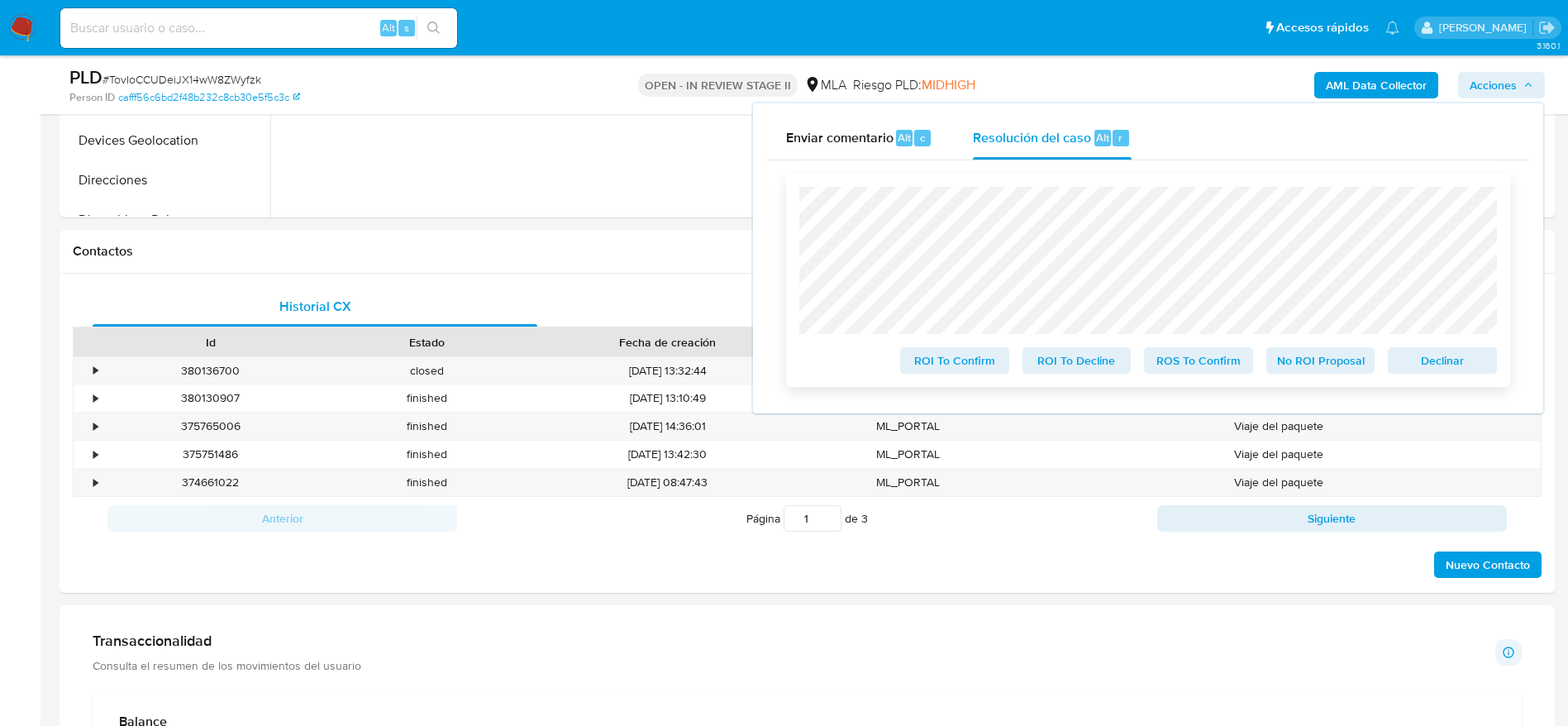
click at [1458, 363] on span "Declinar" at bounding box center [1442, 361] width 86 height 23
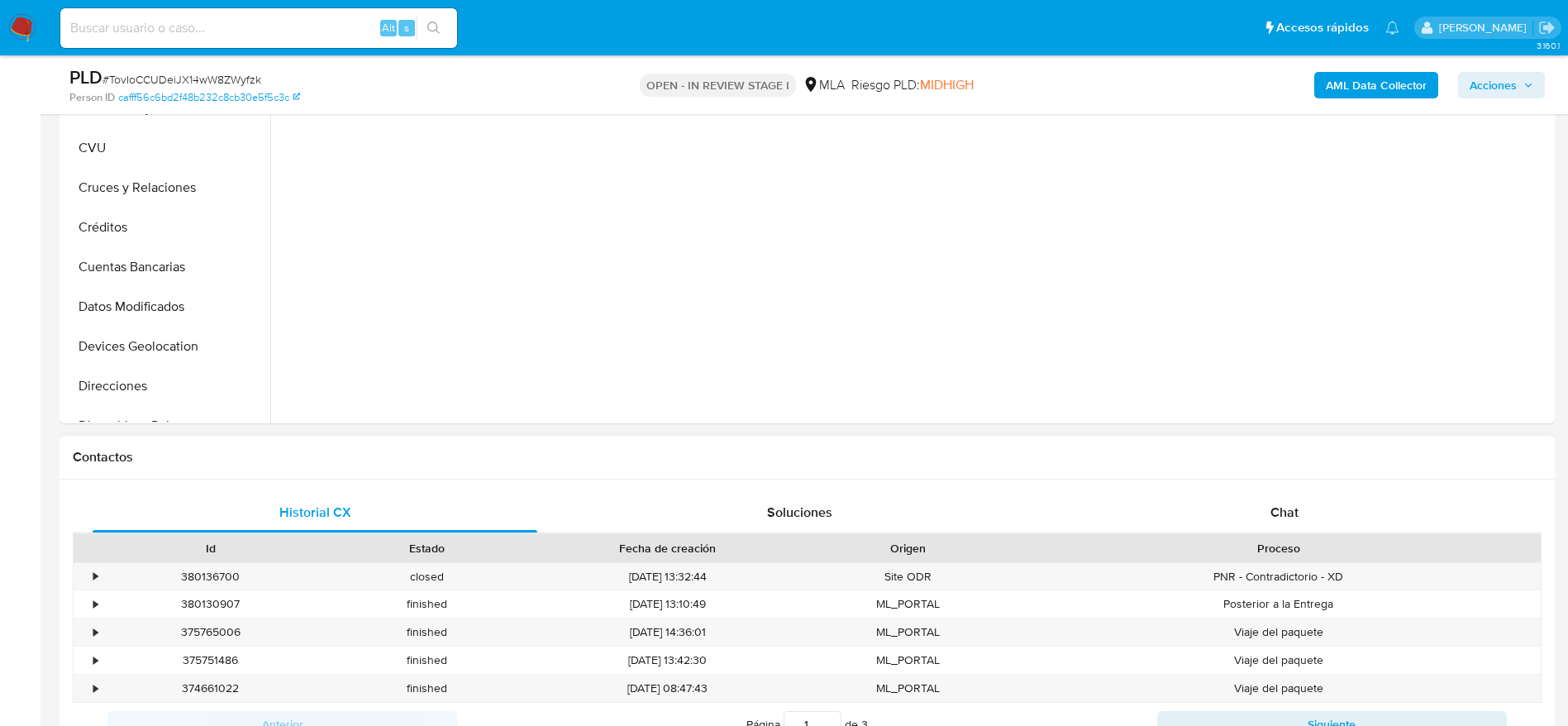
scroll to position [496, 0]
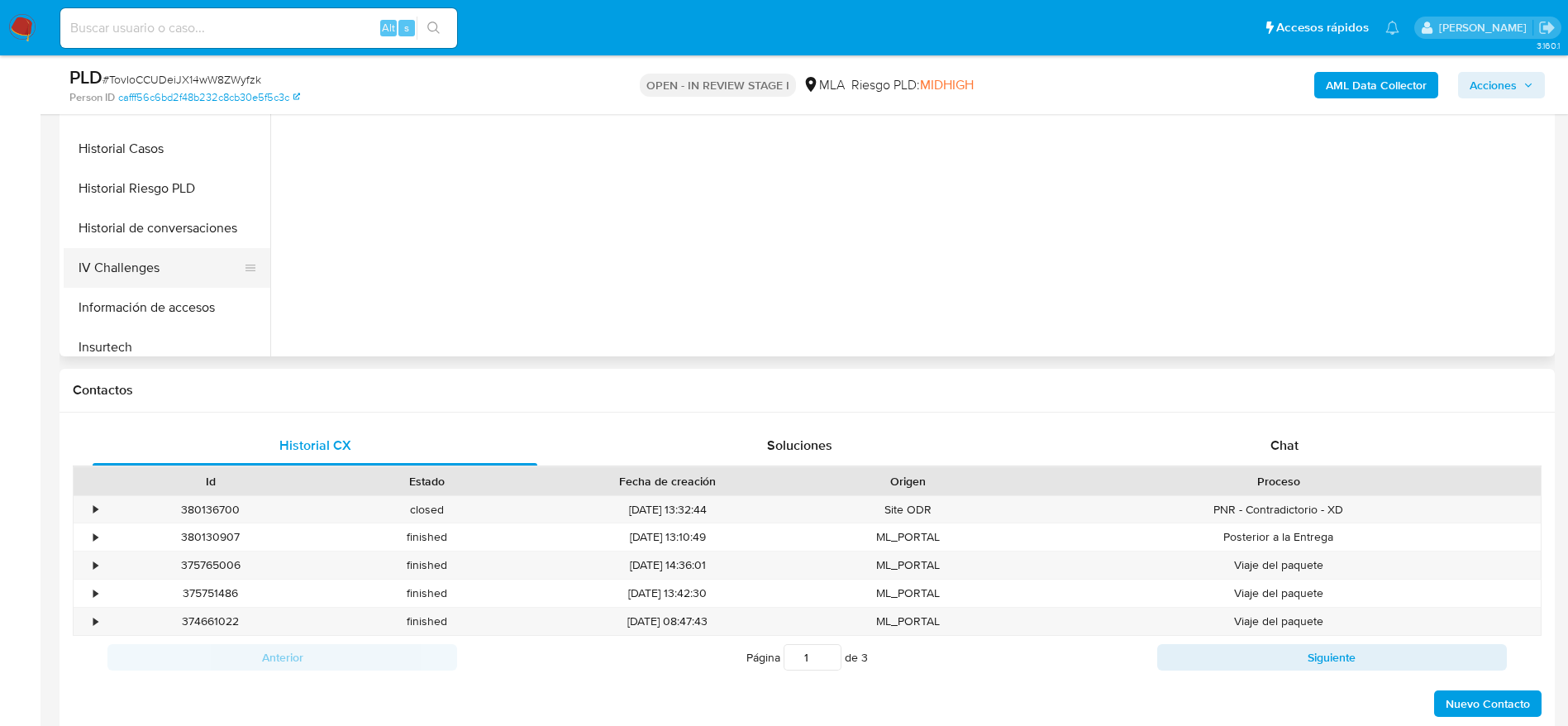
select select "10"
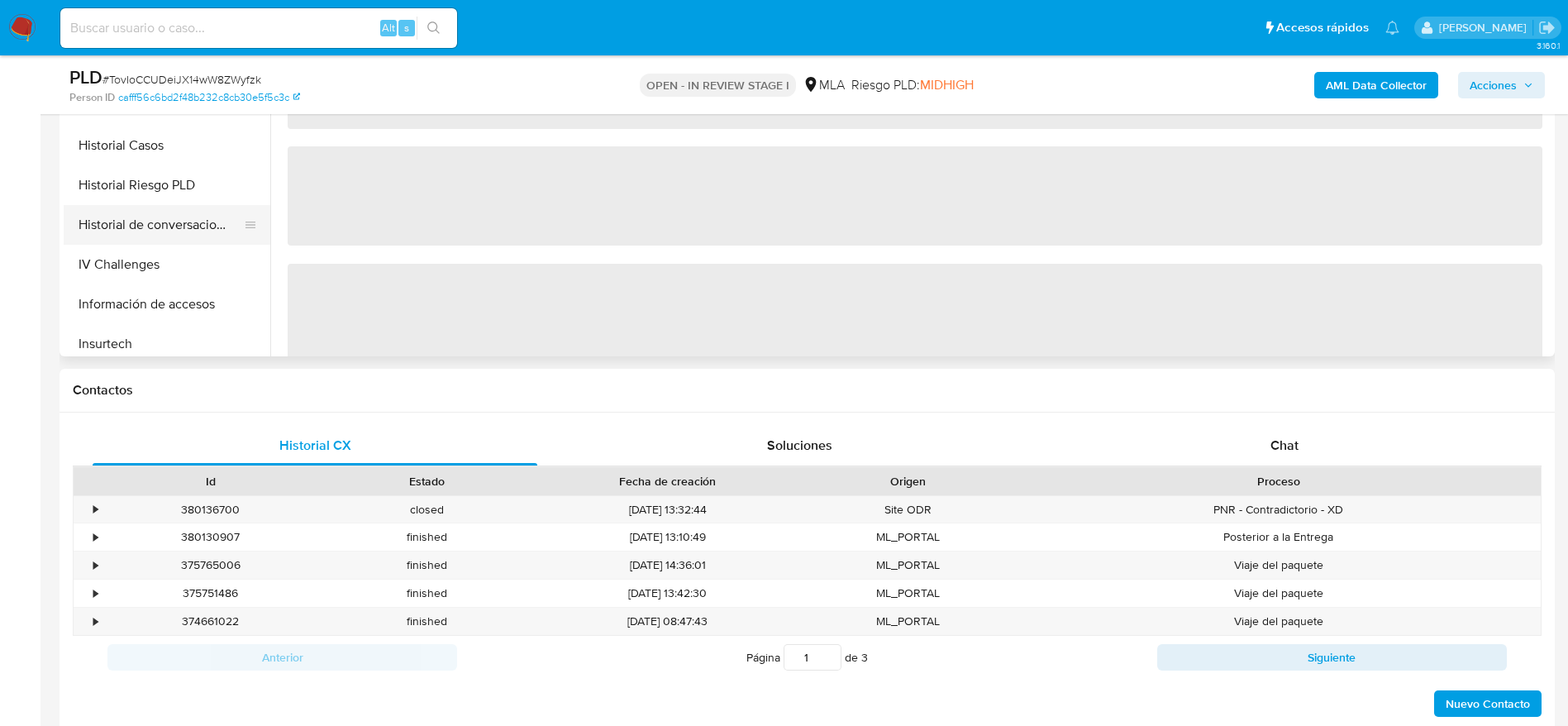
drag, startPoint x: 174, startPoint y: 233, endPoint x: 214, endPoint y: 256, distance: 46.1
click at [174, 235] on button "Historial de conversaciones" at bounding box center [167, 224] width 206 height 40
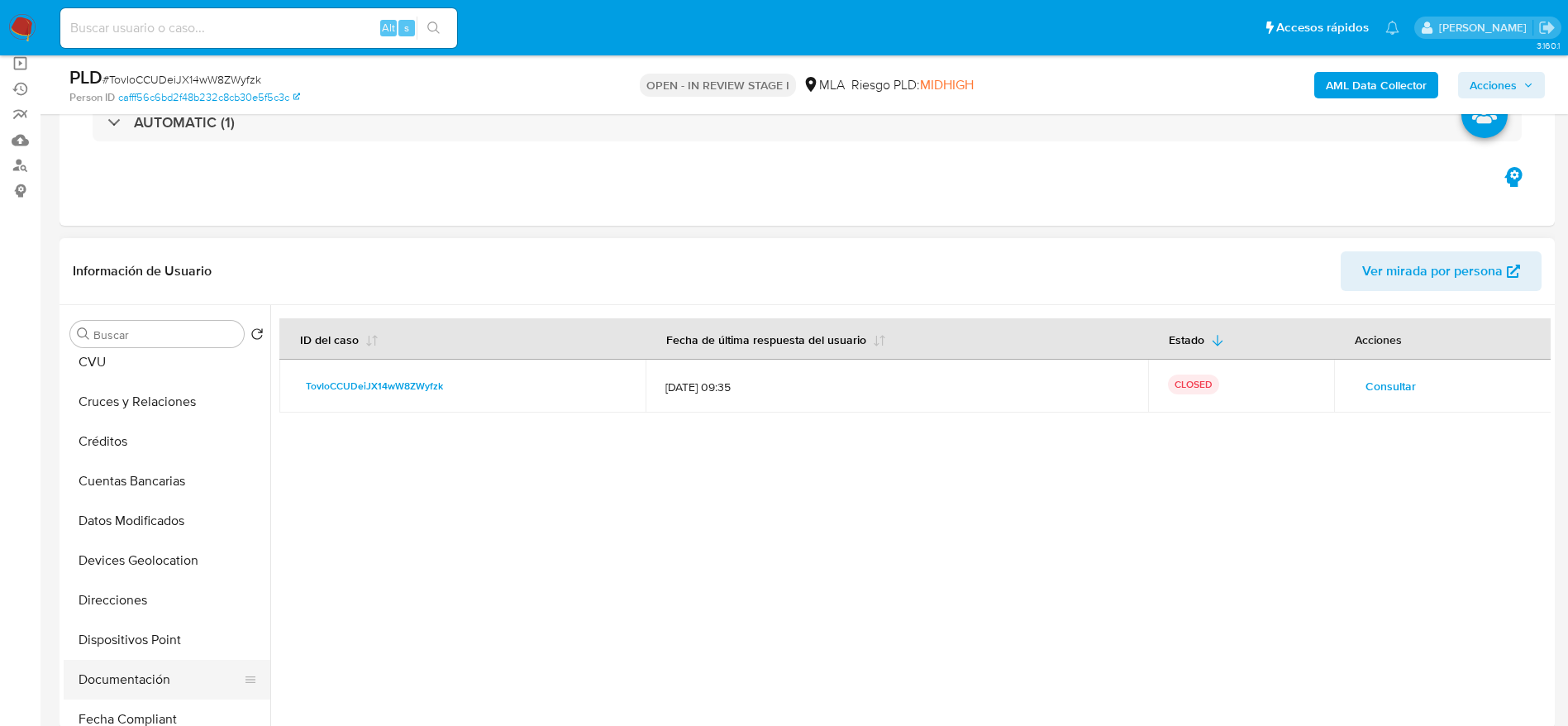
scroll to position [0, 0]
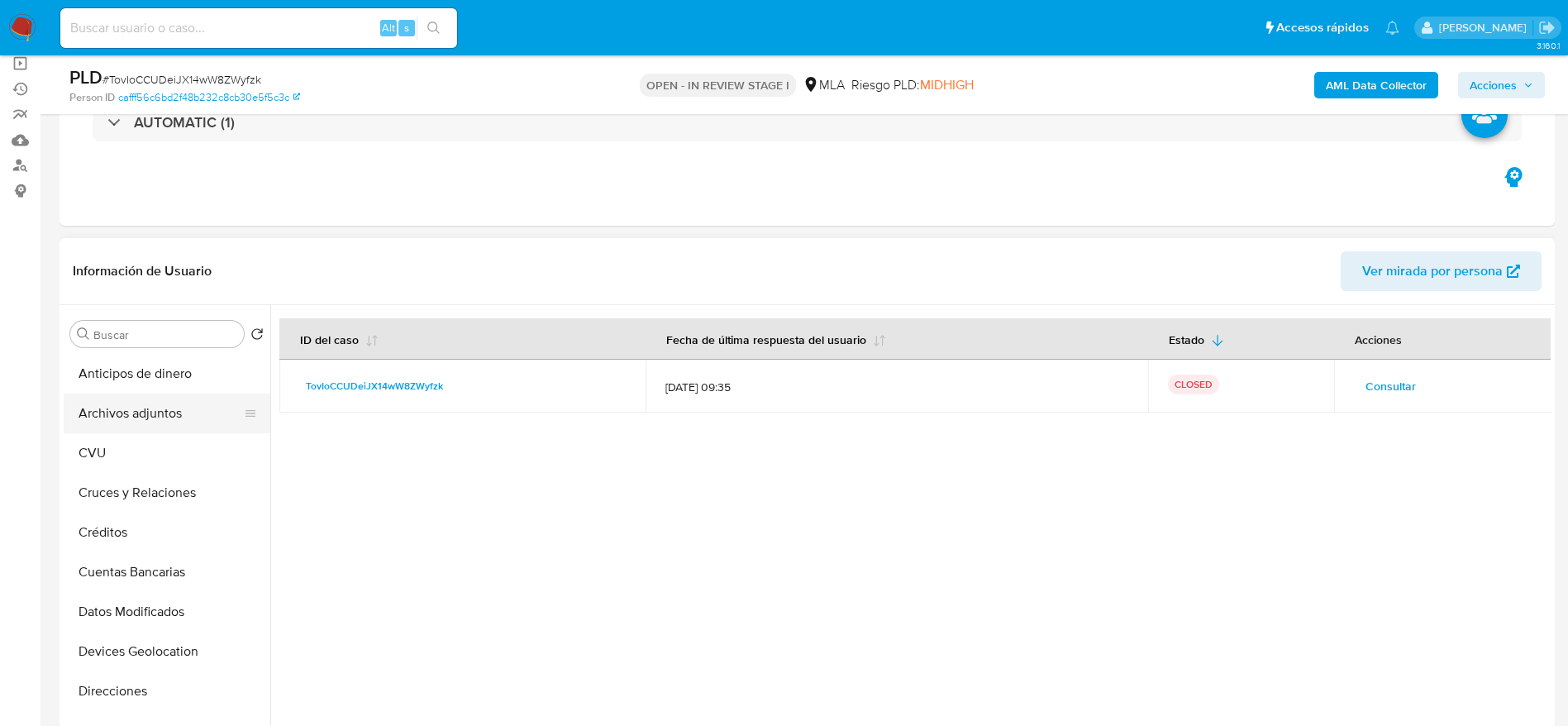
click at [159, 419] on button "Archivos adjuntos" at bounding box center [161, 413] width 194 height 40
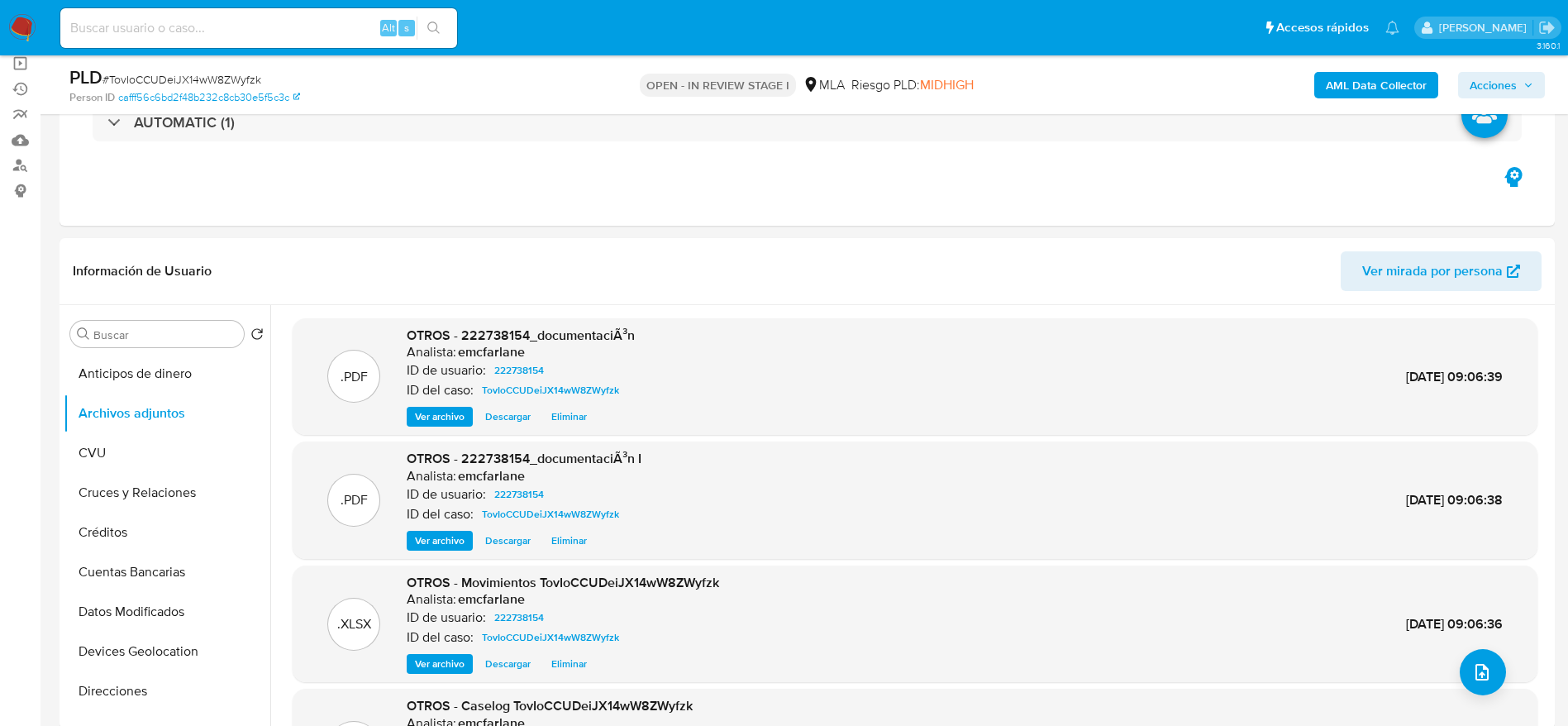
click at [1501, 87] on span "Acciones" at bounding box center [1492, 84] width 47 height 26
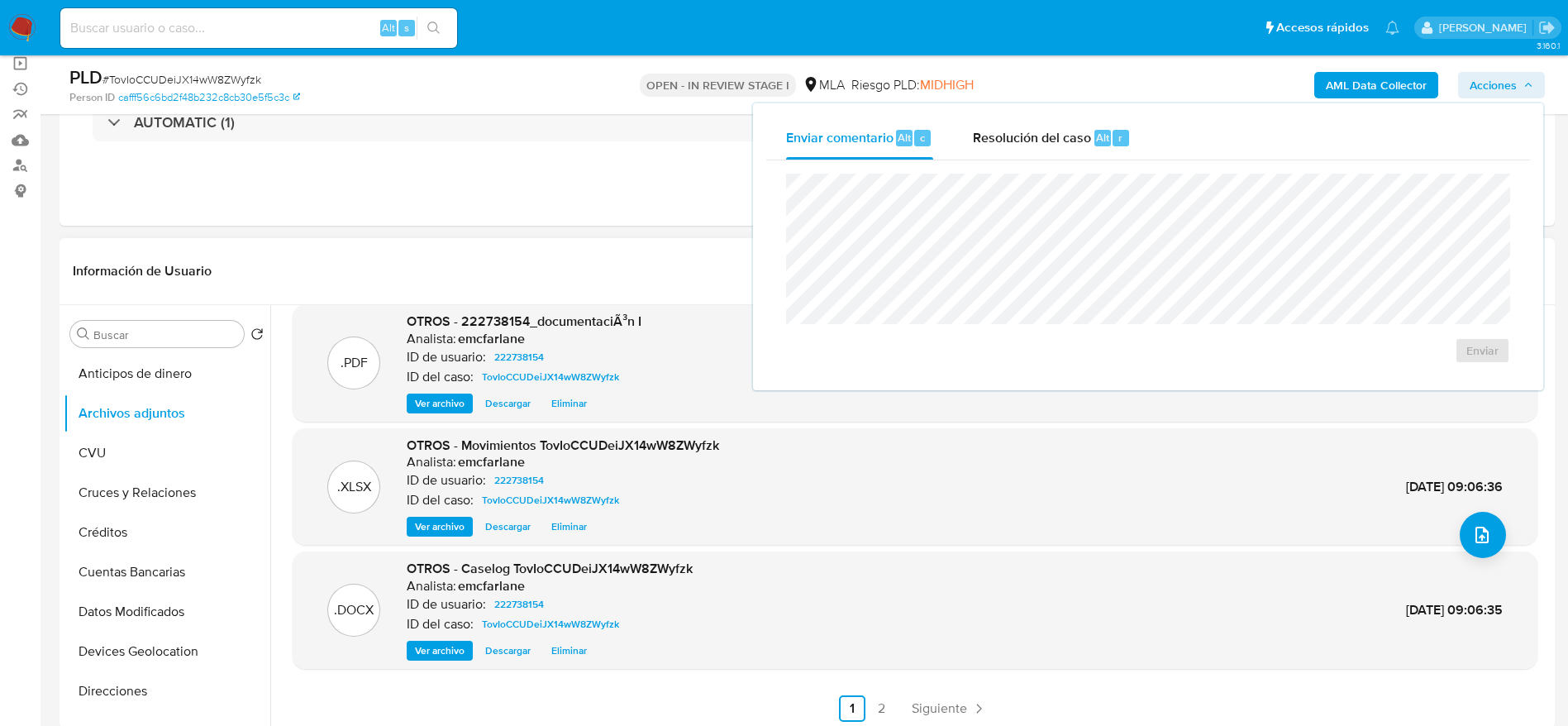
scroll to position [139, 0]
click at [967, 699] on link "Siguiente" at bounding box center [949, 706] width 88 height 26
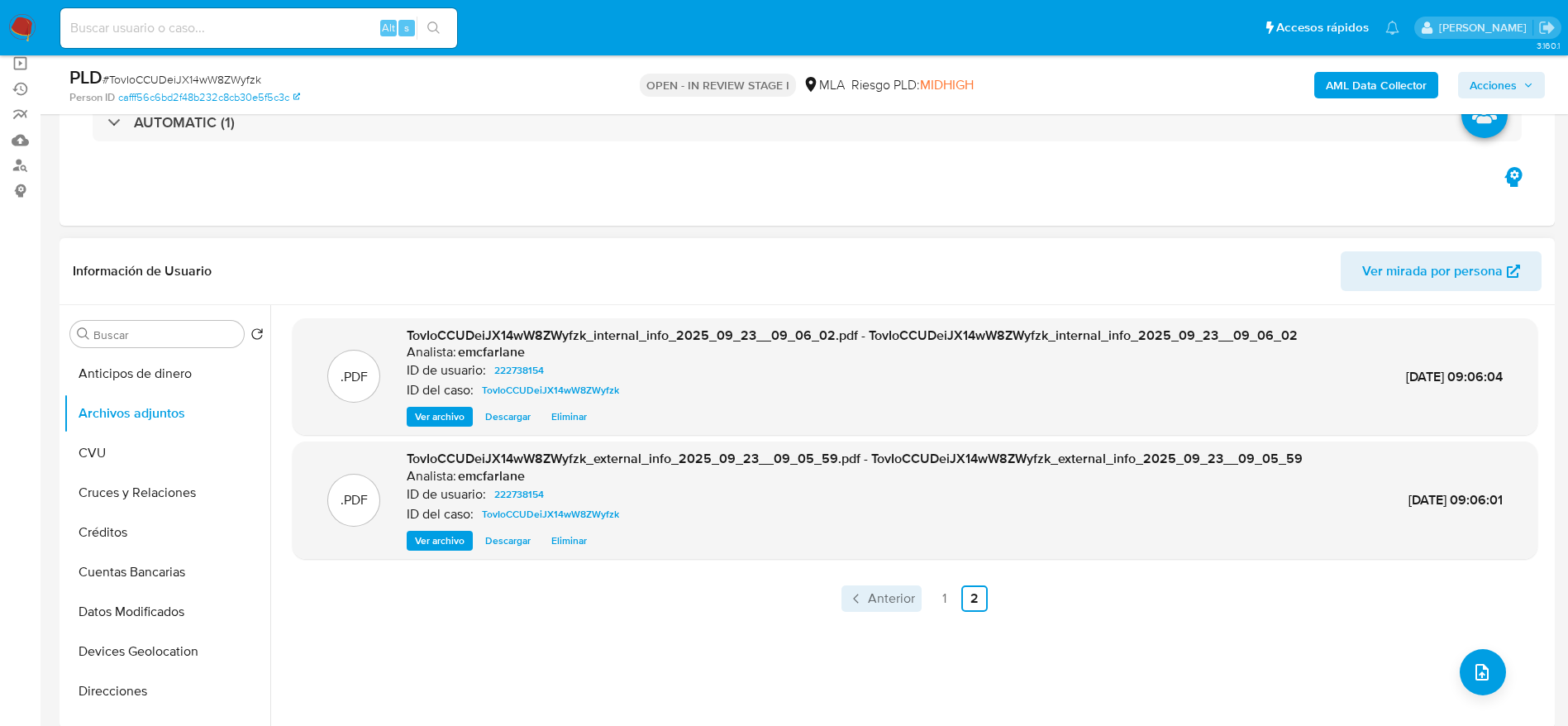
click at [878, 603] on span "Anterior" at bounding box center [891, 599] width 47 height 14
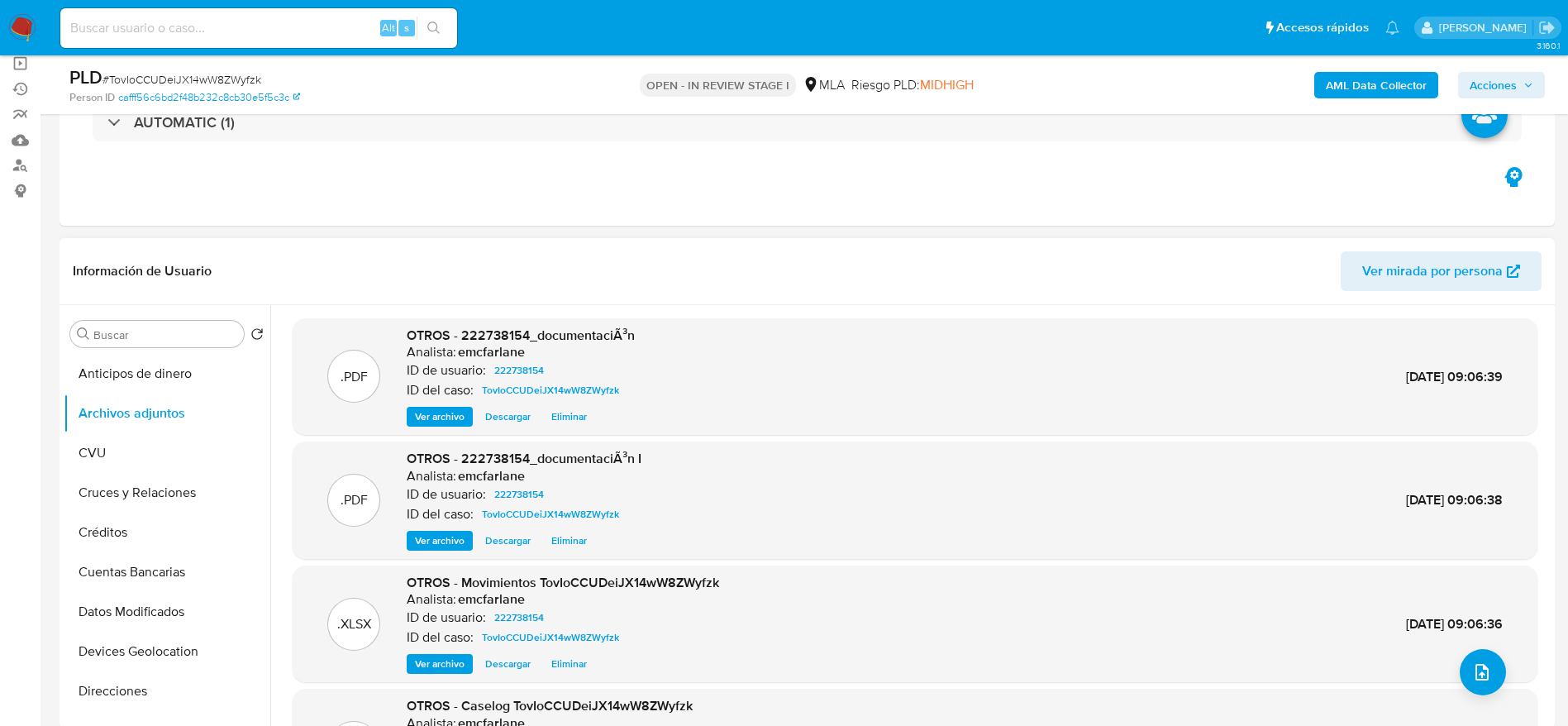
click at [1514, 80] on span "Acciones" at bounding box center [1492, 84] width 47 height 26
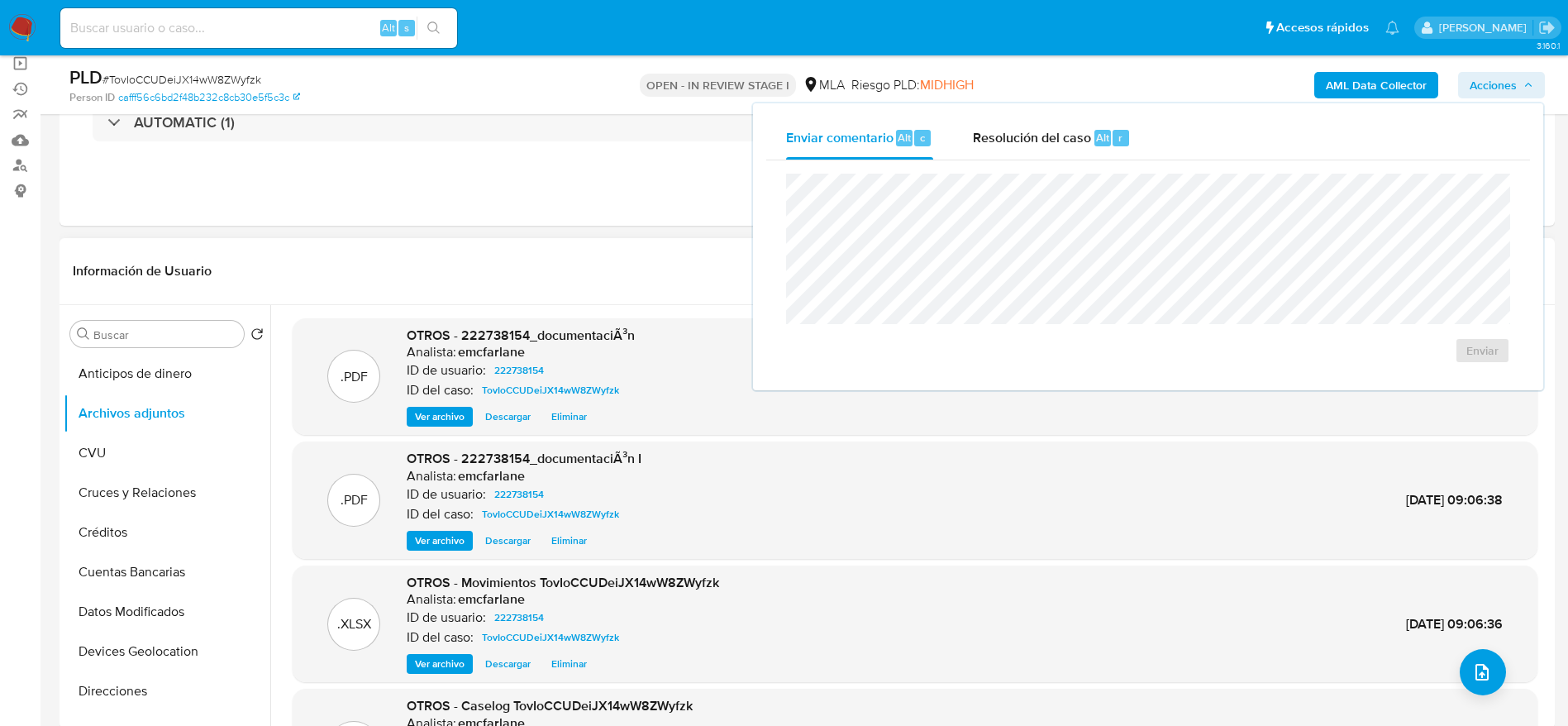
drag, startPoint x: 1017, startPoint y: 159, endPoint x: 1017, endPoint y: 171, distance: 12.0
click at [1017, 163] on div "Enviar" at bounding box center [1148, 268] width 764 height 216
drag, startPoint x: 1058, startPoint y: 148, endPoint x: 1053, endPoint y: 166, distance: 18.7
click at [1058, 149] on div "Resolución del caso Alt r" at bounding box center [1051, 138] width 158 height 43
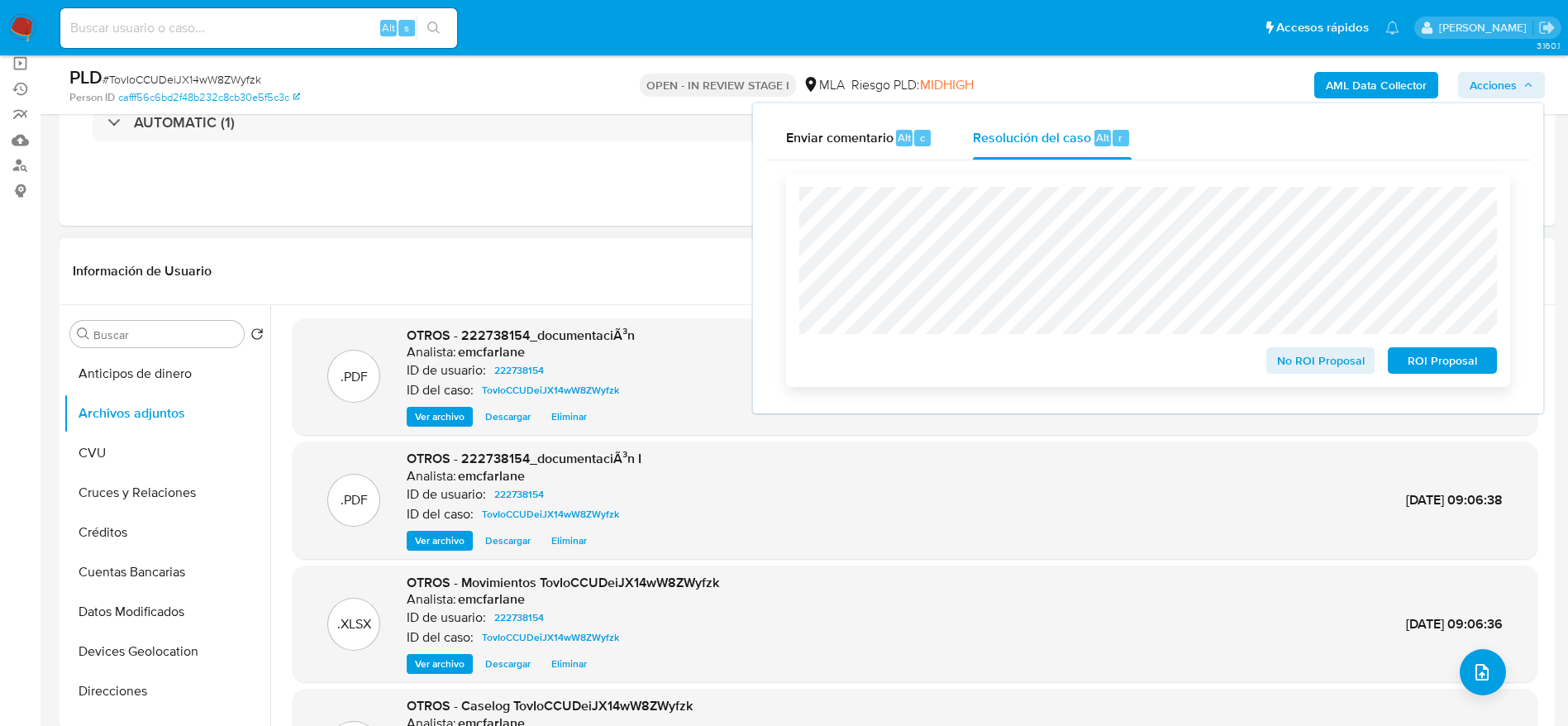
click at [1312, 372] on span "No ROI Proposal" at bounding box center [1320, 361] width 86 height 23
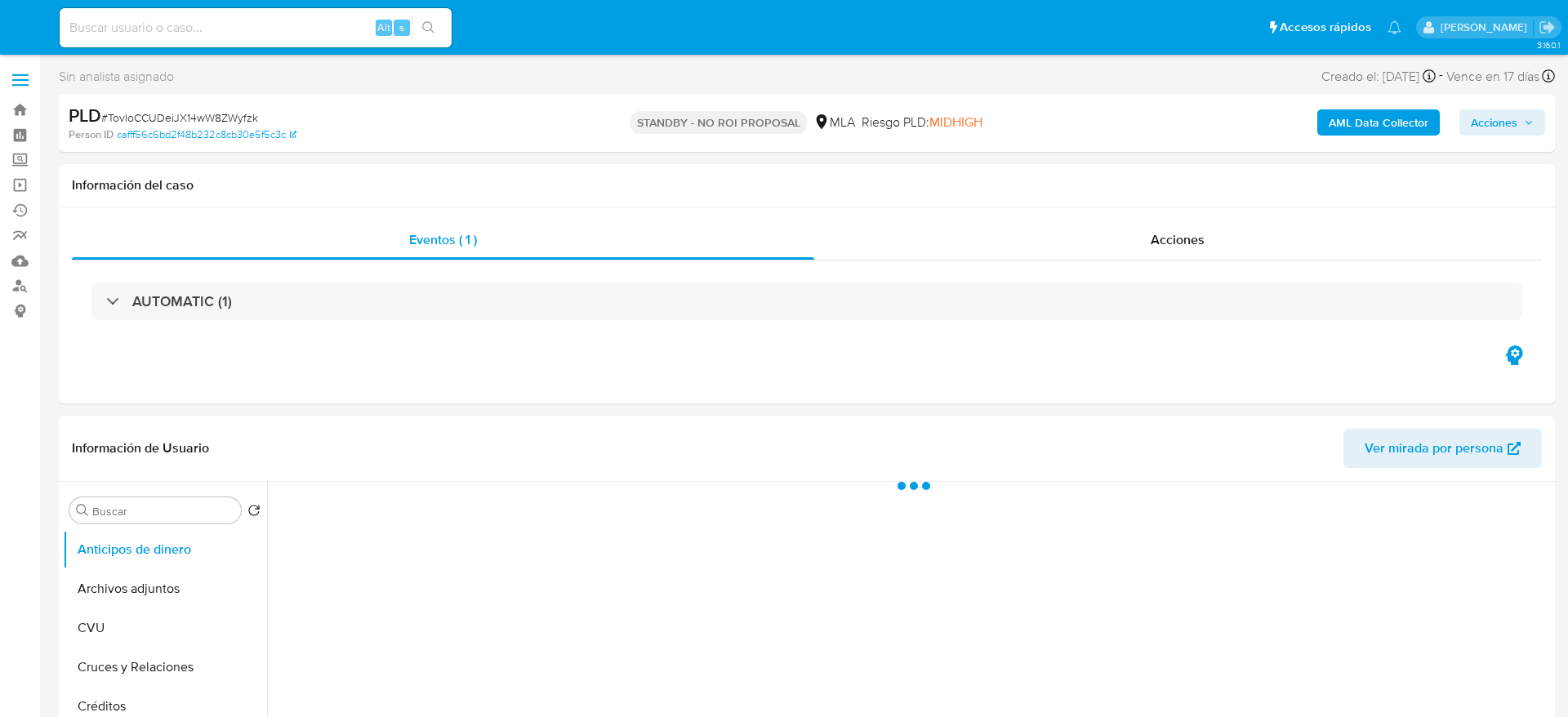
select select "10"
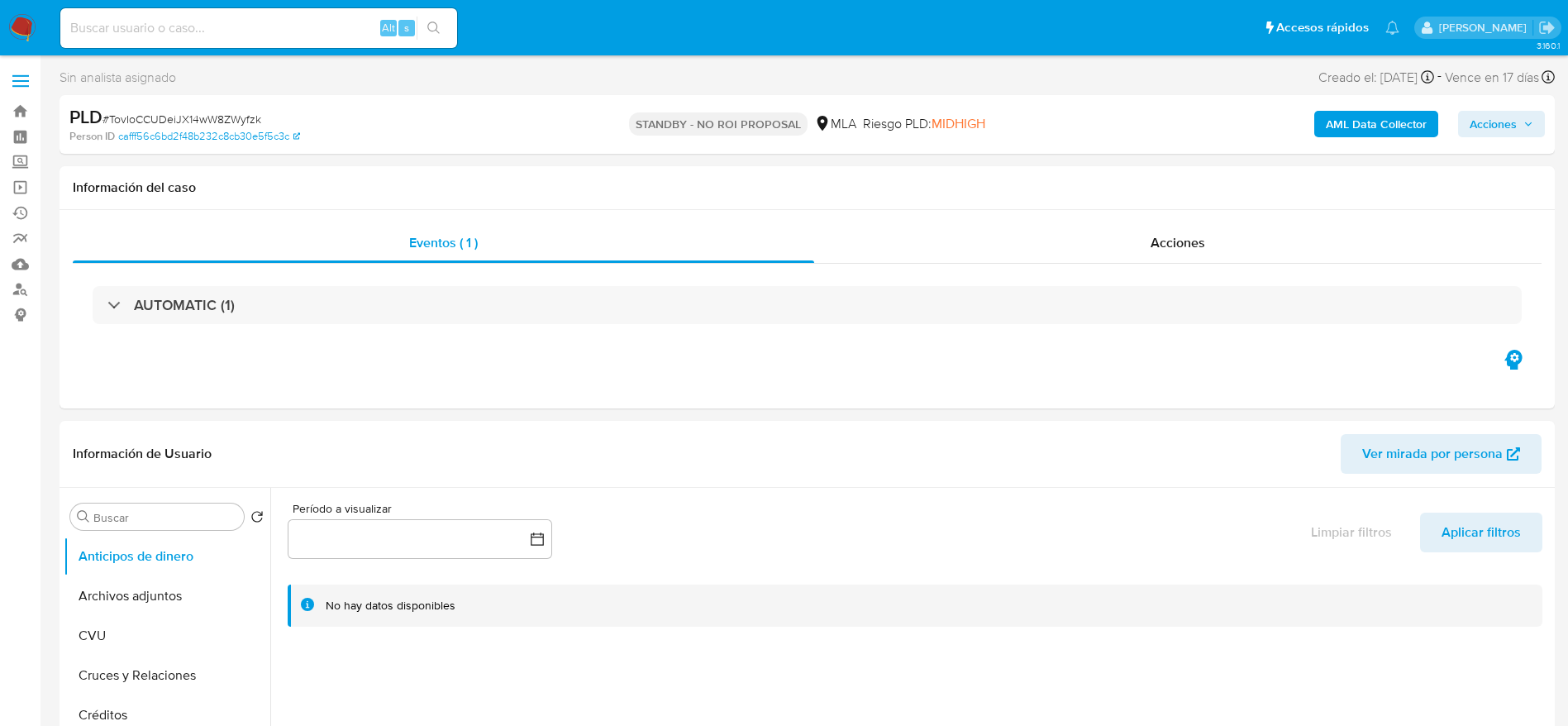
click at [188, 19] on input at bounding box center [258, 28] width 396 height 21
paste input "fQD2KrdI4DJY7lBJLqDzSZLV"
type input "fQD2KrdI4DJY7lBJLqDzSZLV"
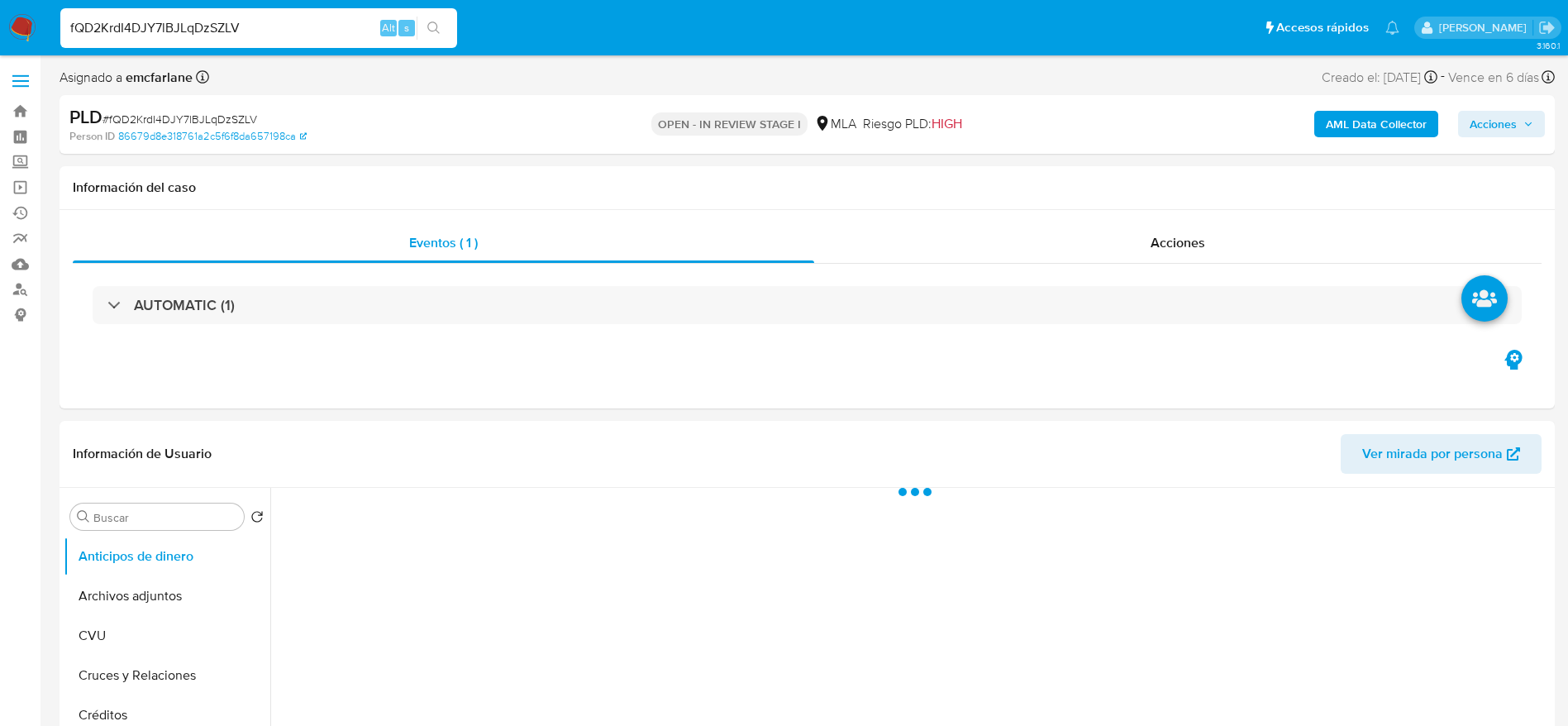
select select "10"
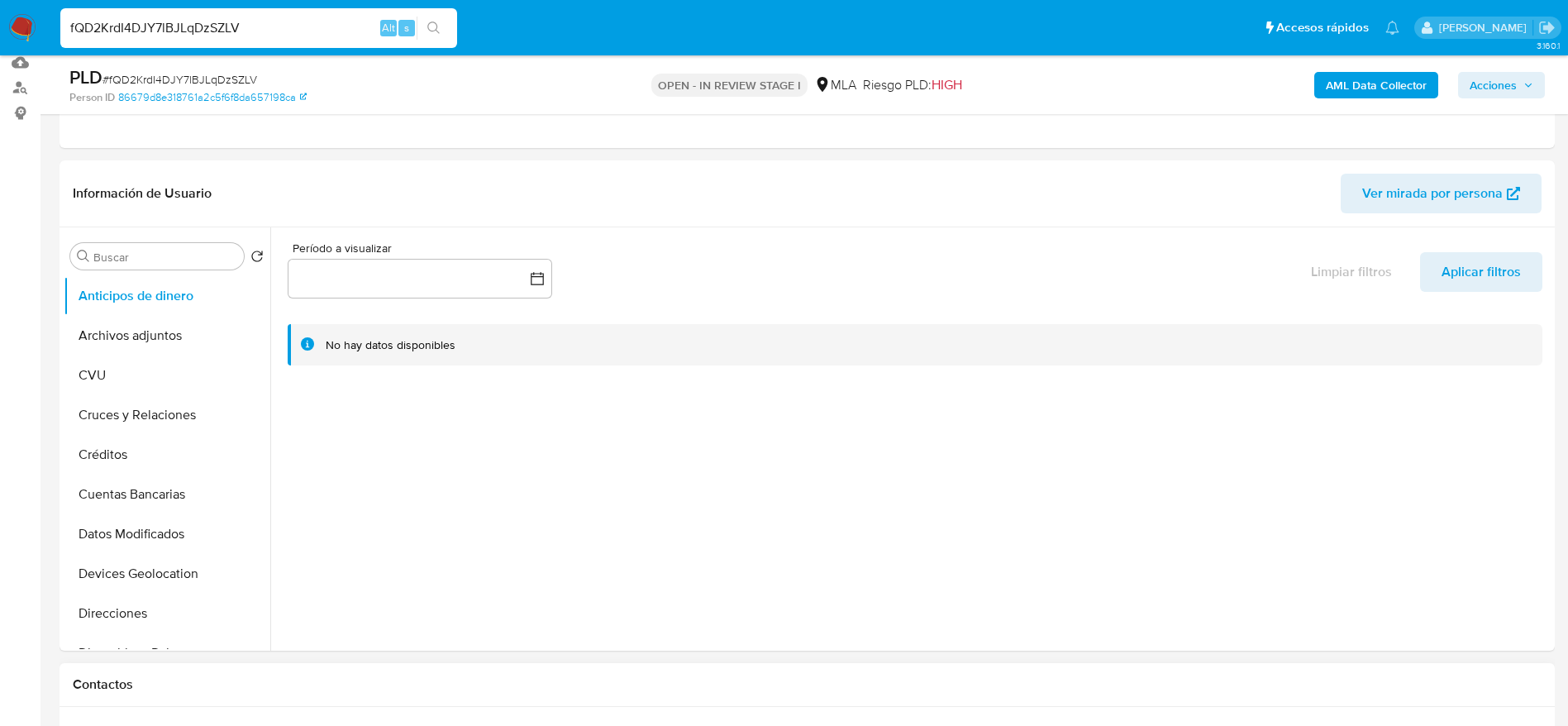
scroll to position [620, 0]
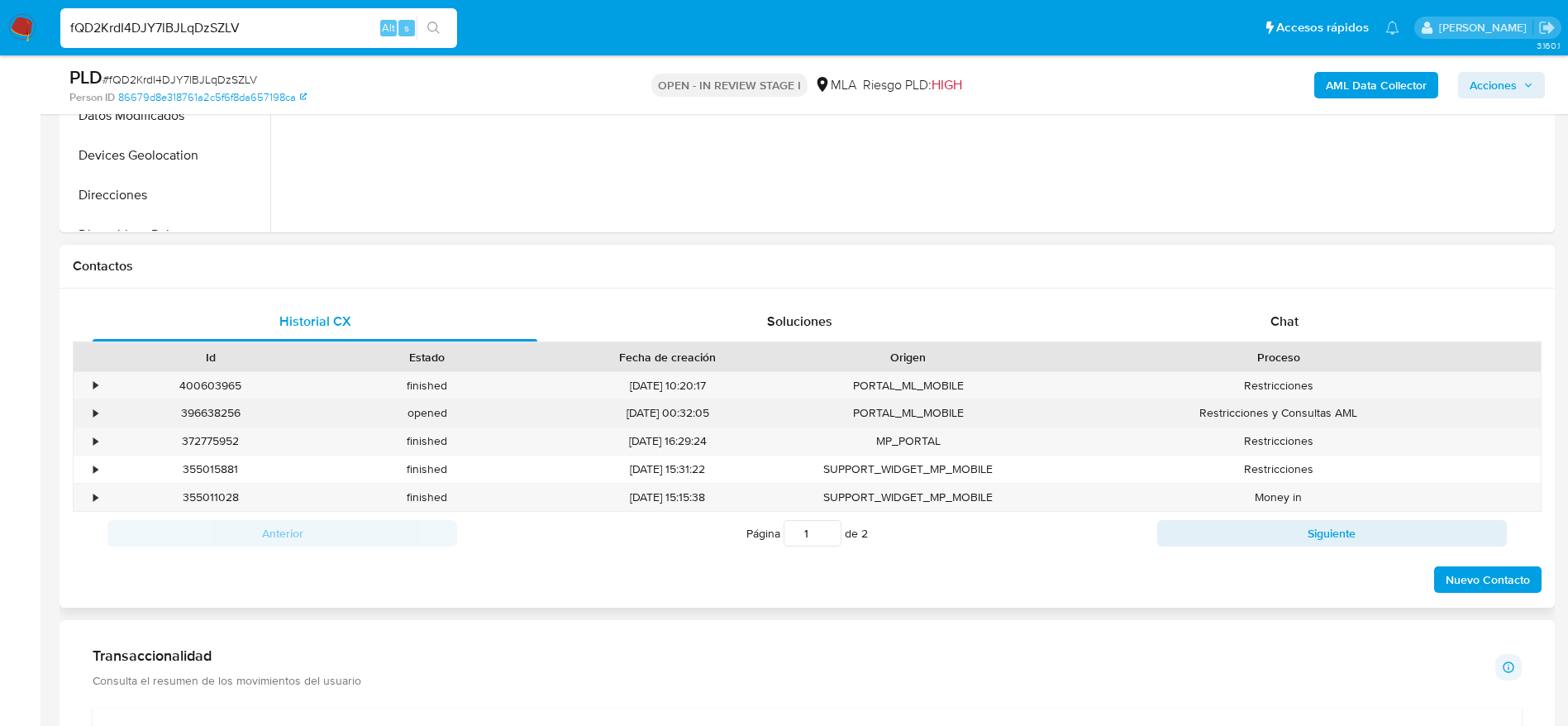
click at [205, 414] on div "396638256" at bounding box center [210, 413] width 216 height 27
copy div "396638256"
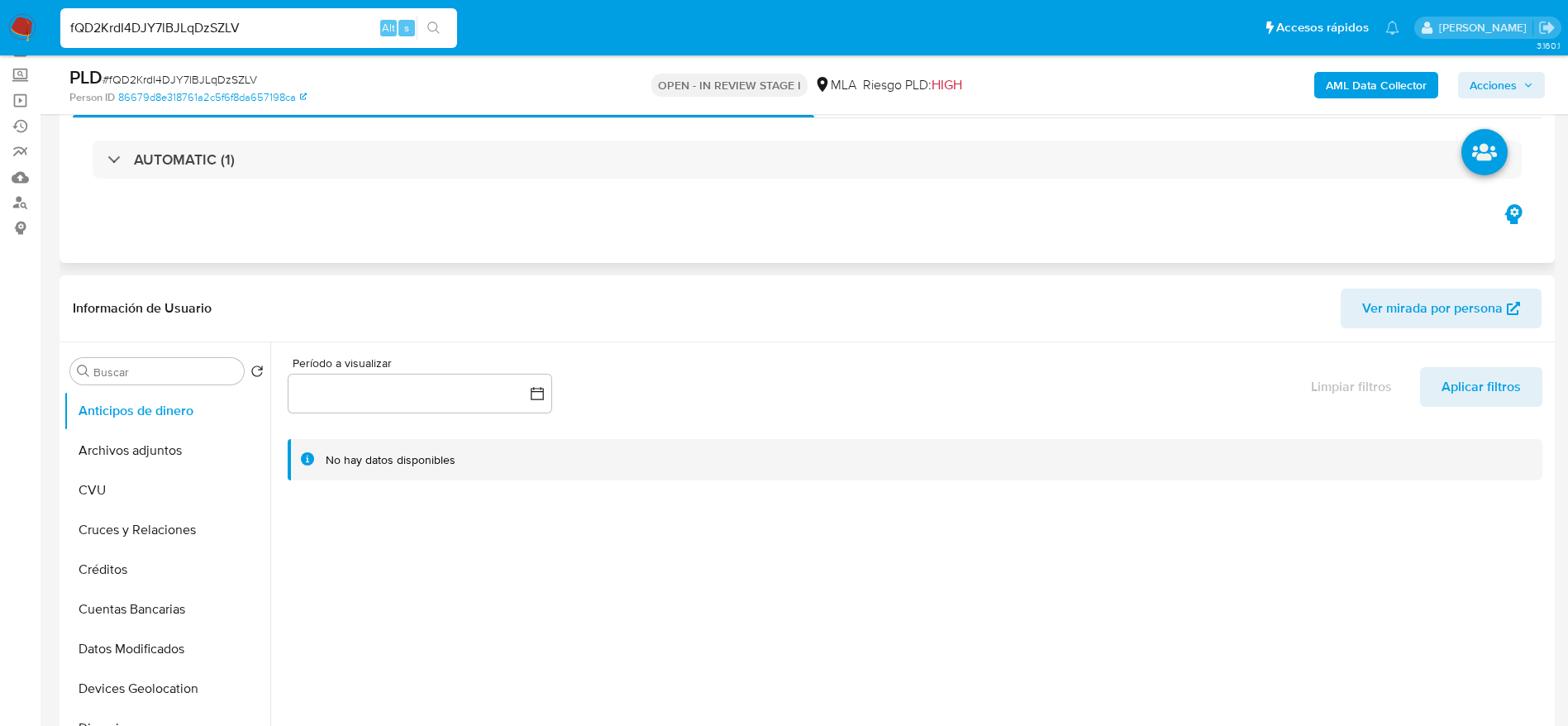
scroll to position [0, 0]
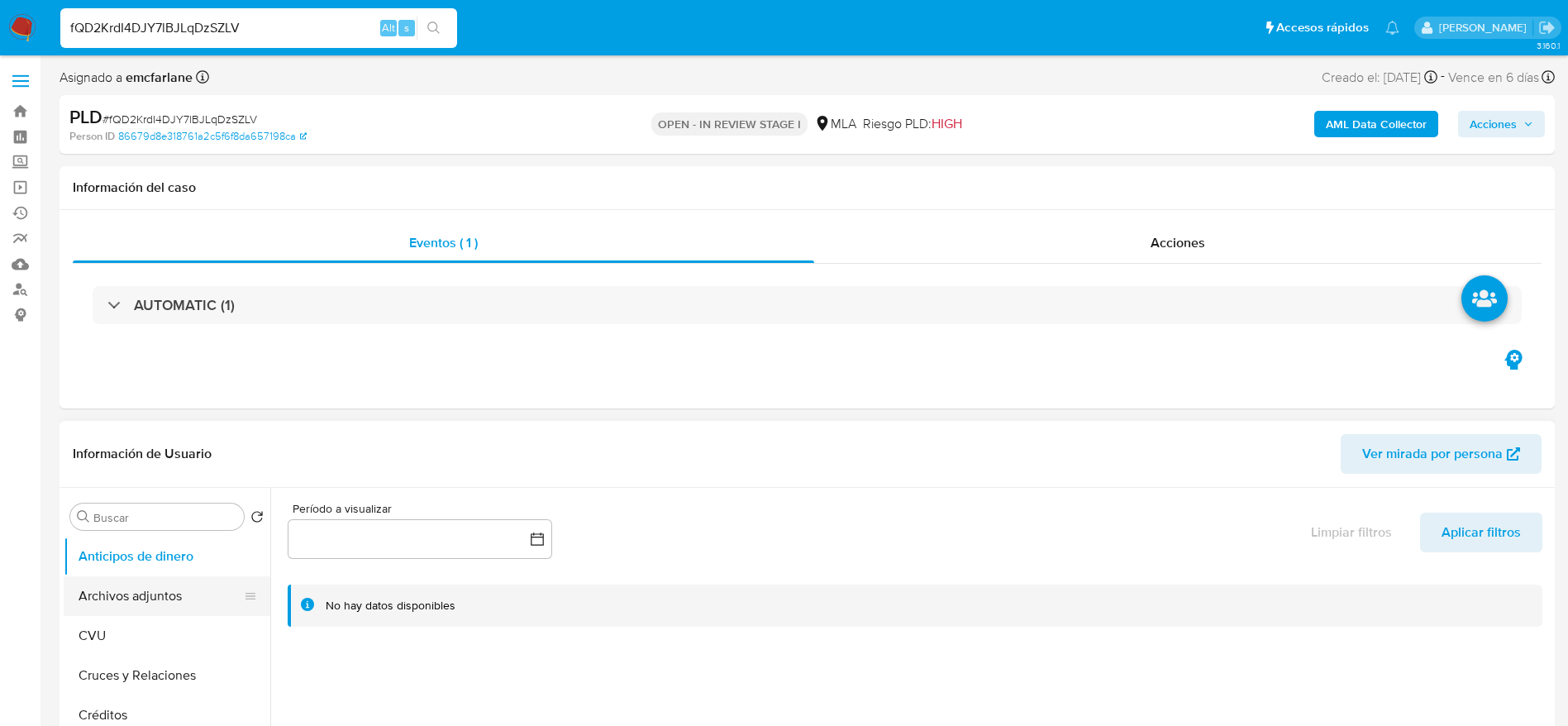
click at [154, 603] on button "Archivos adjuntos" at bounding box center [161, 595] width 194 height 40
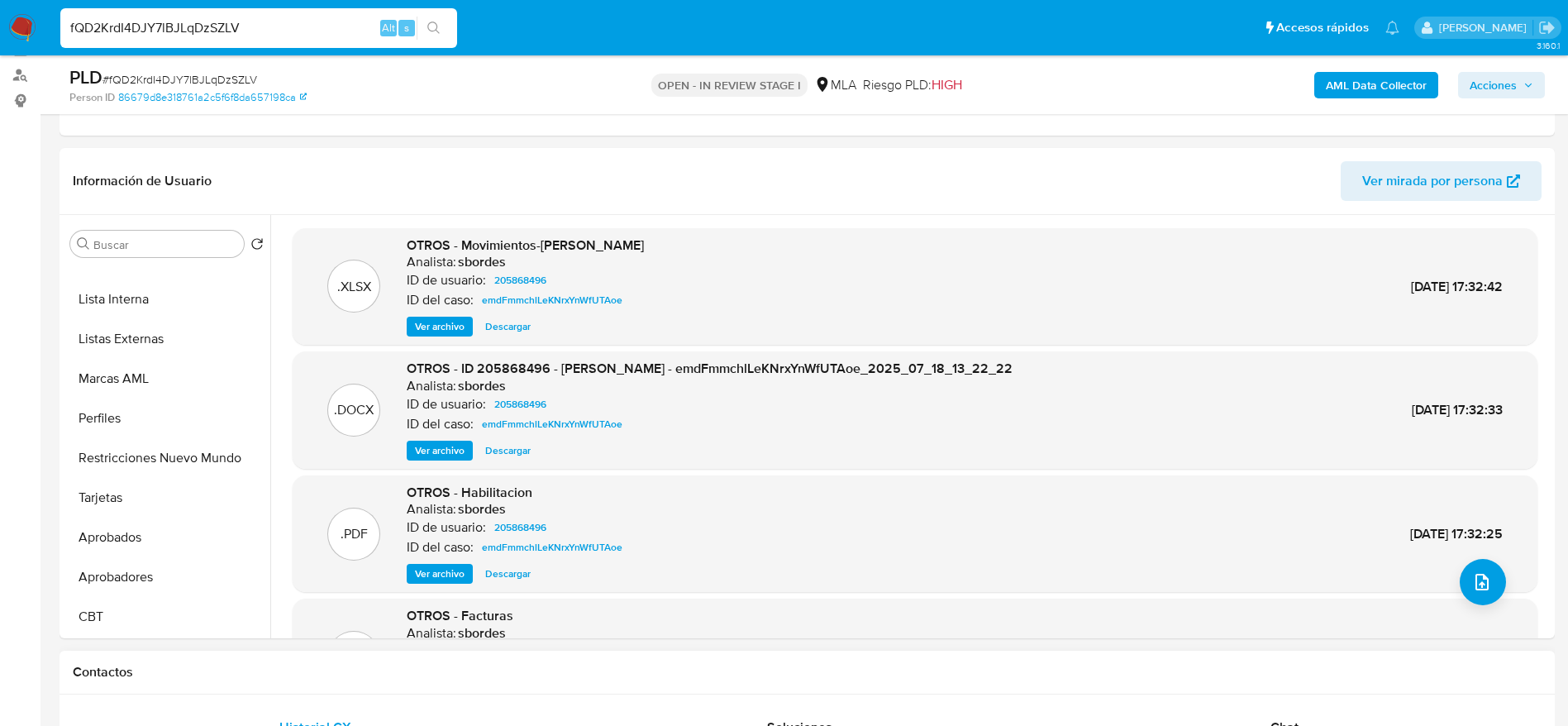
scroll to position [372, 0]
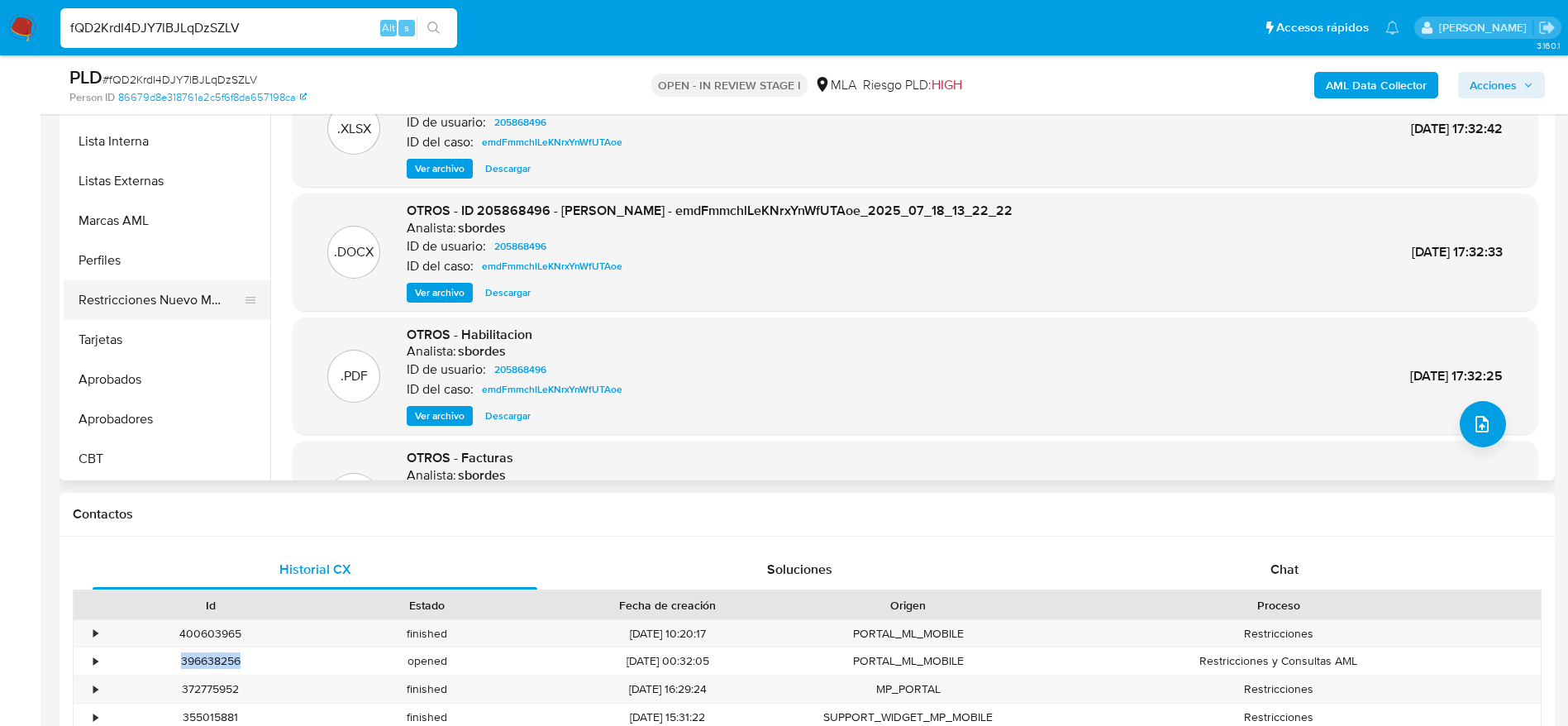
drag, startPoint x: 176, startPoint y: 300, endPoint x: 179, endPoint y: 354, distance: 54.1
click at [176, 301] on button "Restricciones Nuevo Mundo" at bounding box center [161, 300] width 194 height 40
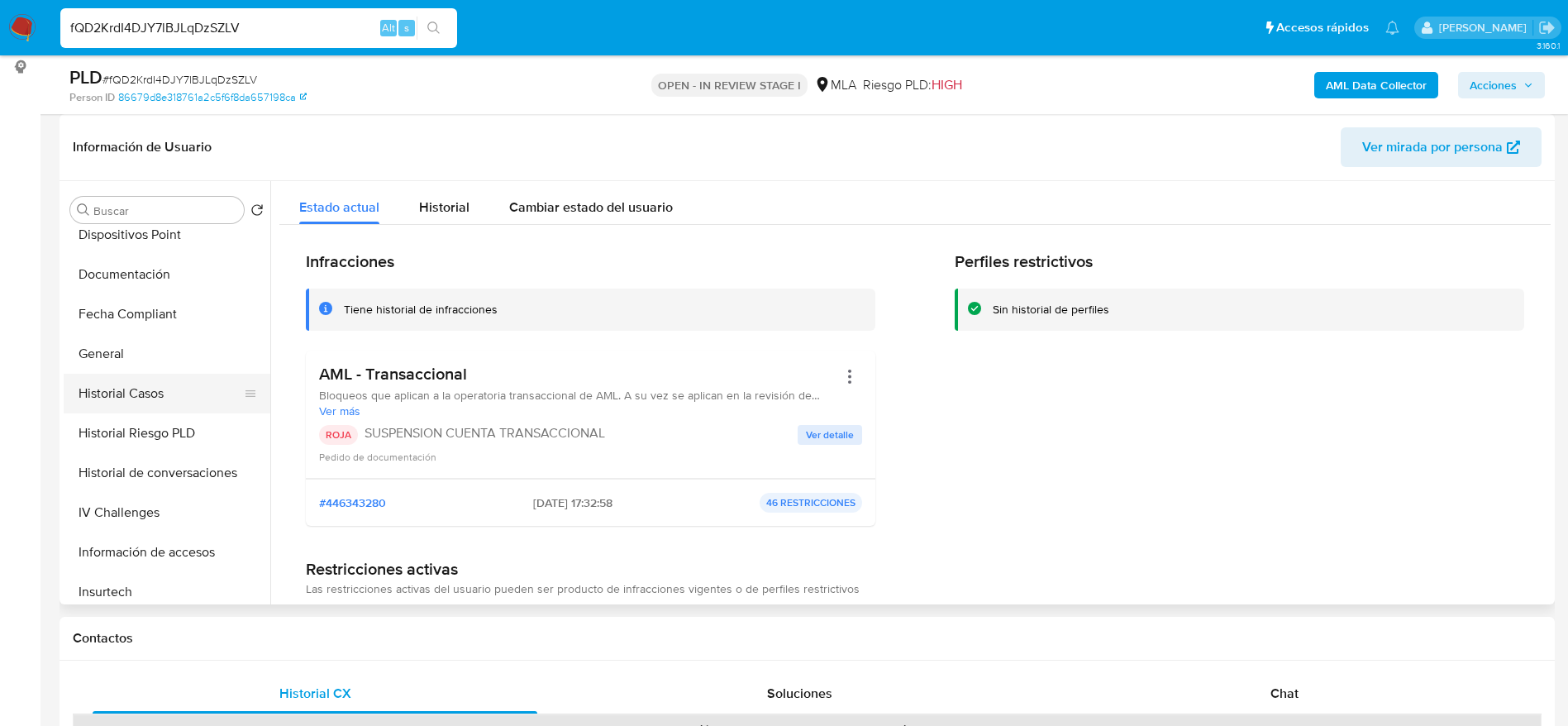
click at [151, 378] on button "Historial Casos" at bounding box center [161, 393] width 194 height 40
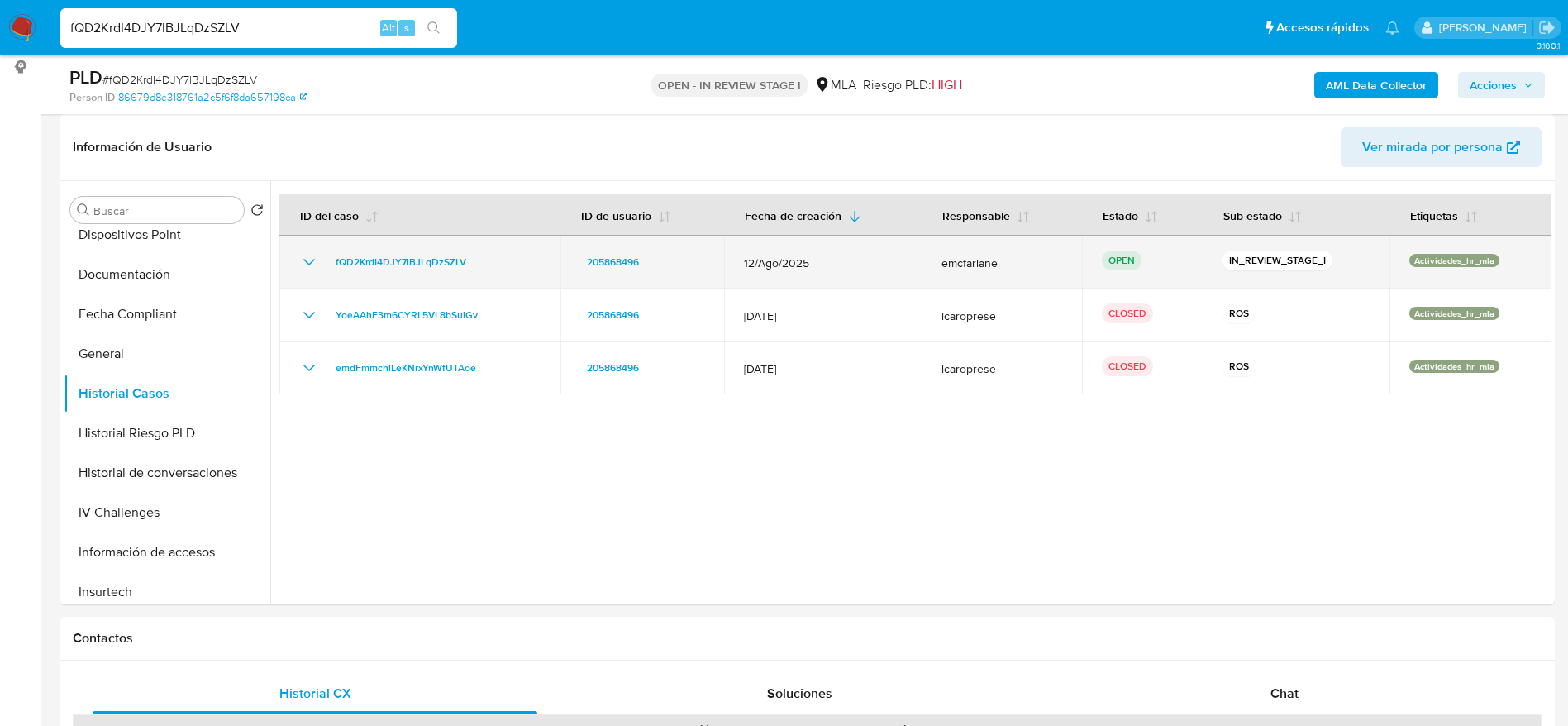
click at [362, 244] on td "fQD2KrdI4DJY7lBJLqDzSZLV" at bounding box center [420, 262] width 281 height 53
click at [361, 272] on td "fQD2KrdI4DJY7lBJLqDzSZLV" at bounding box center [420, 262] width 281 height 53
click at [353, 258] on span "fQD2KrdI4DJY7lBJLqDzSZLV" at bounding box center [400, 262] width 131 height 19
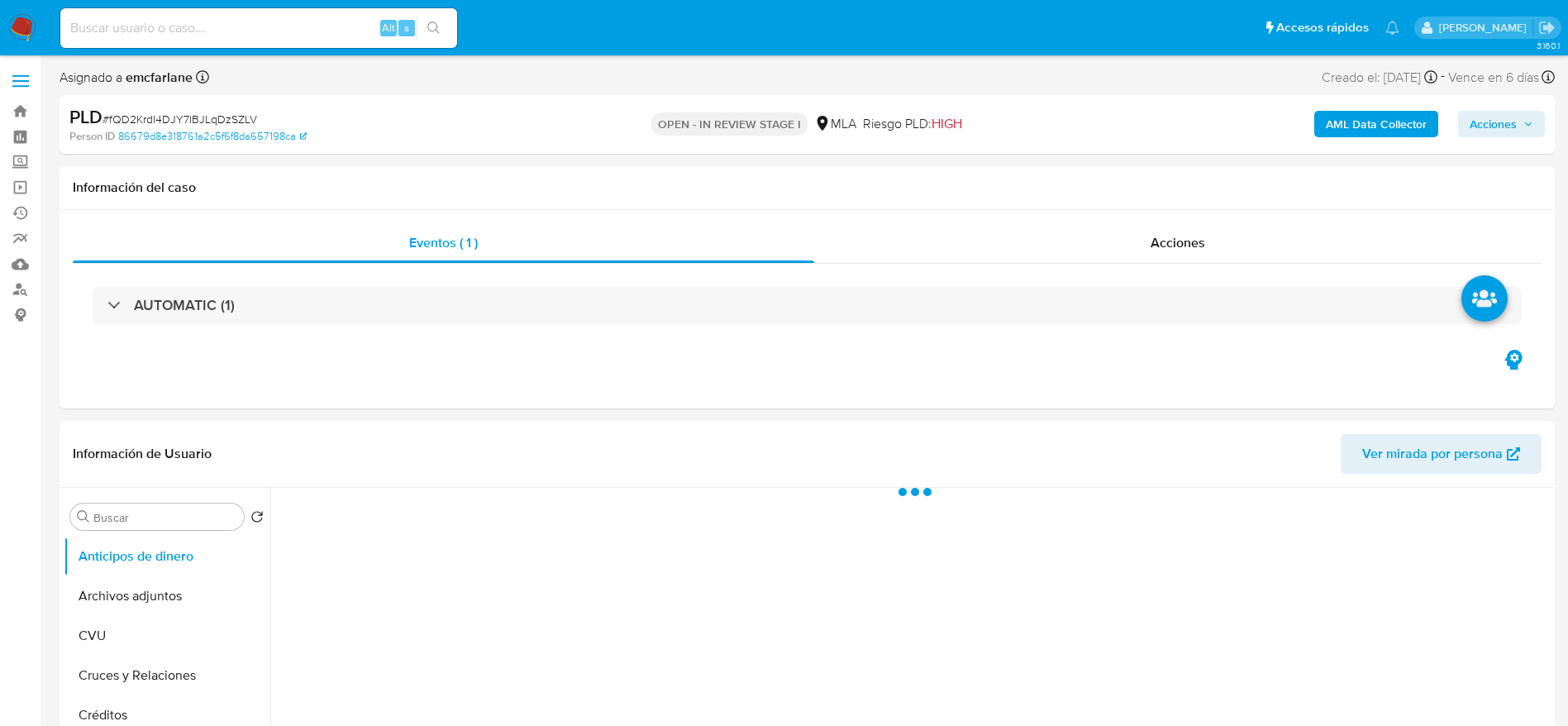
select select "10"
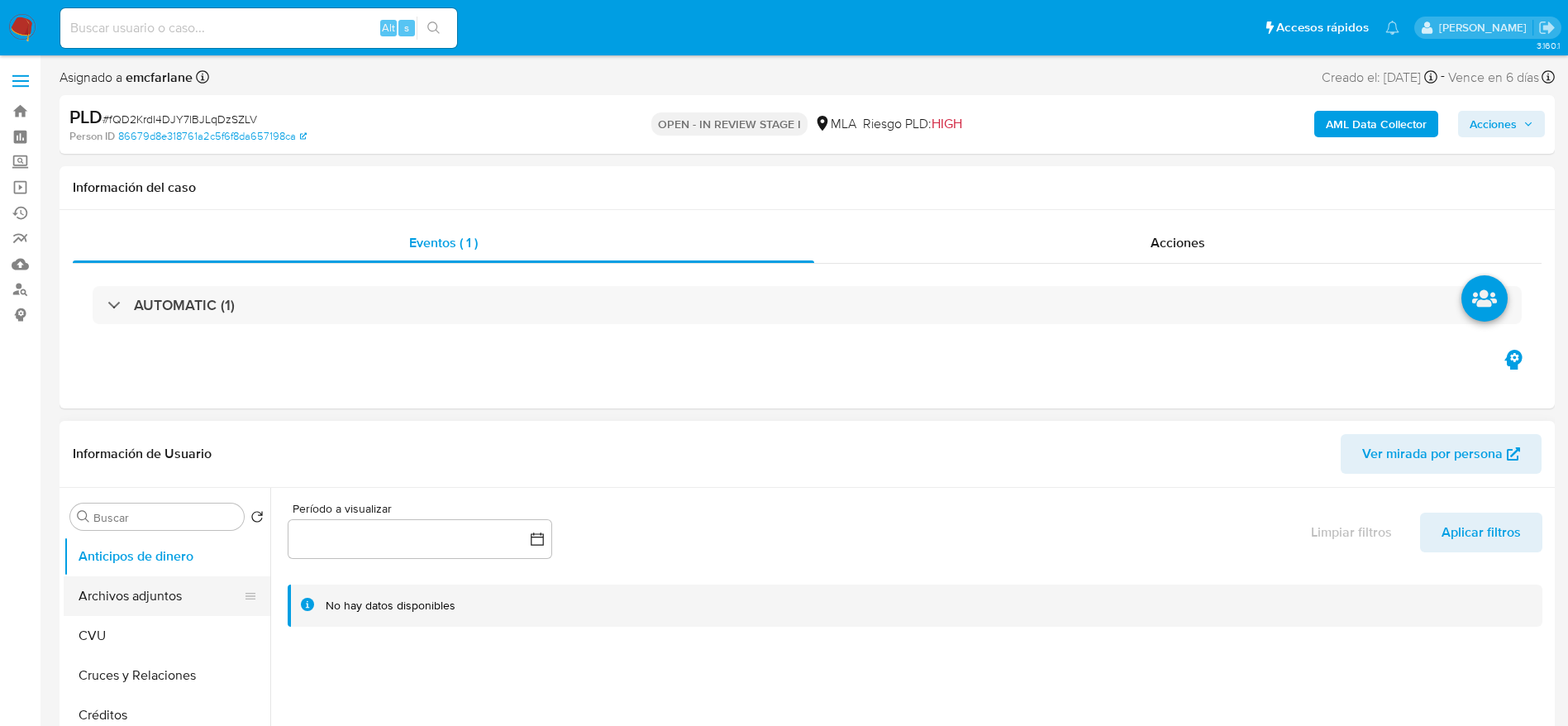
drag, startPoint x: 110, startPoint y: 602, endPoint x: 124, endPoint y: 600, distance: 14.1
click at [110, 603] on button "Archivos adjuntos" at bounding box center [161, 595] width 194 height 40
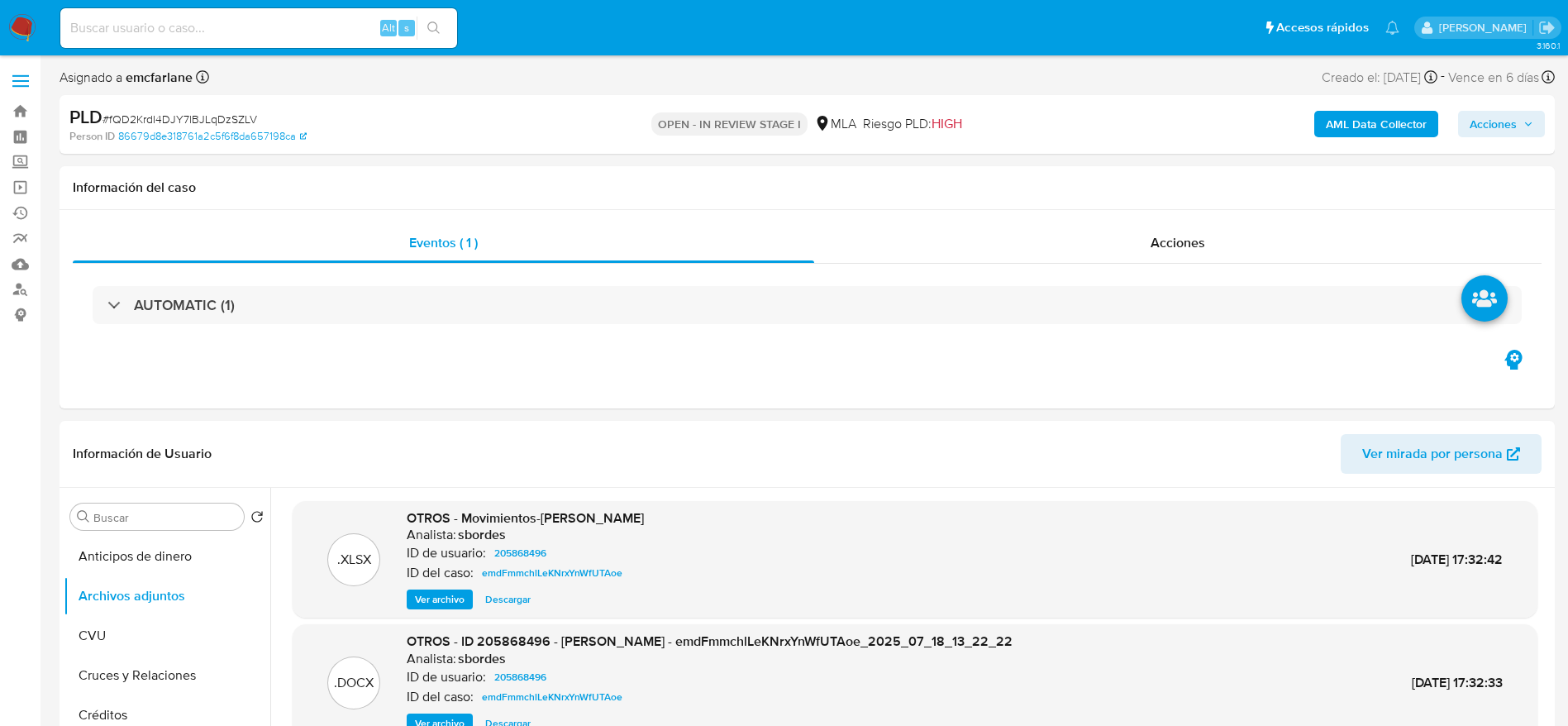
click at [1396, 119] on b "AML Data Collector" at bounding box center [1376, 123] width 101 height 26
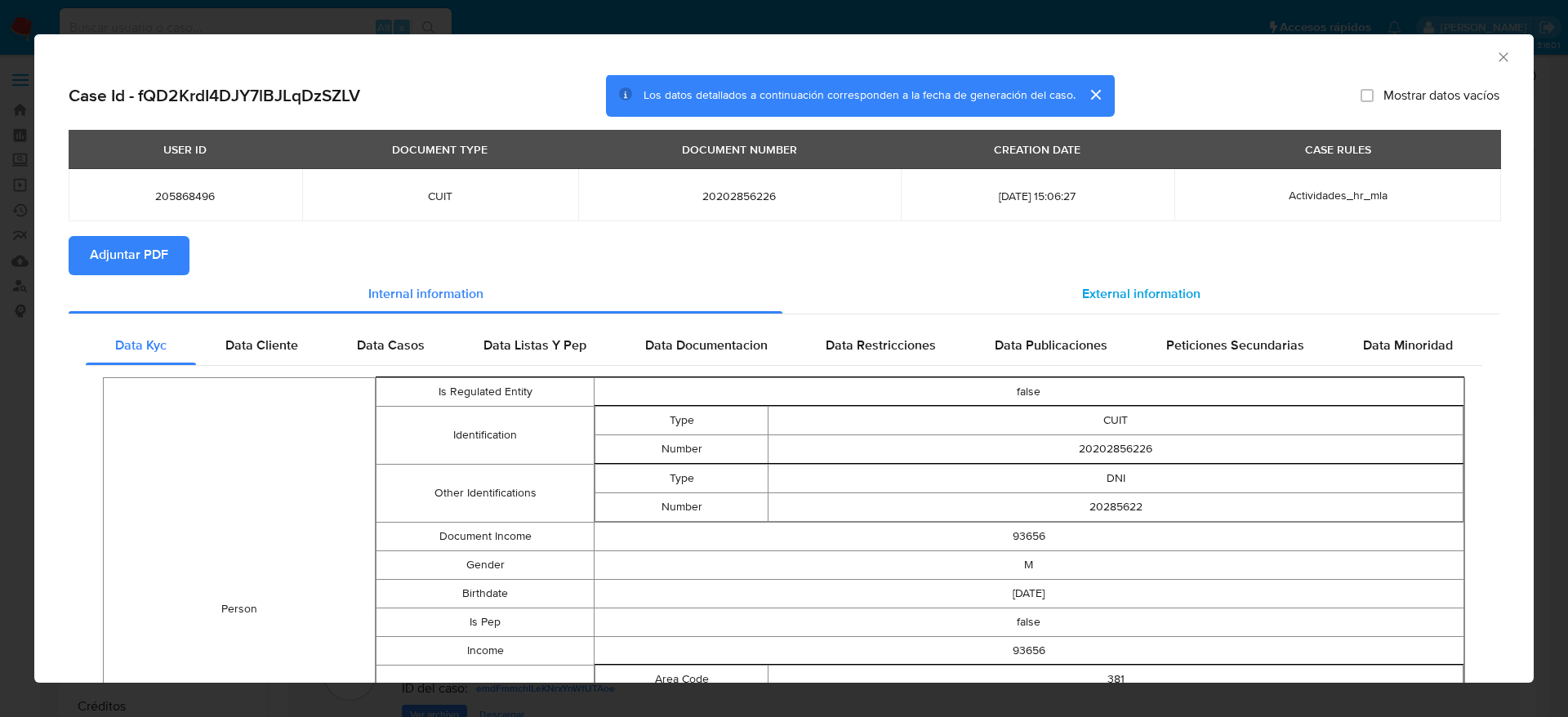
click at [1065, 283] on div "External information" at bounding box center [1141, 294] width 717 height 39
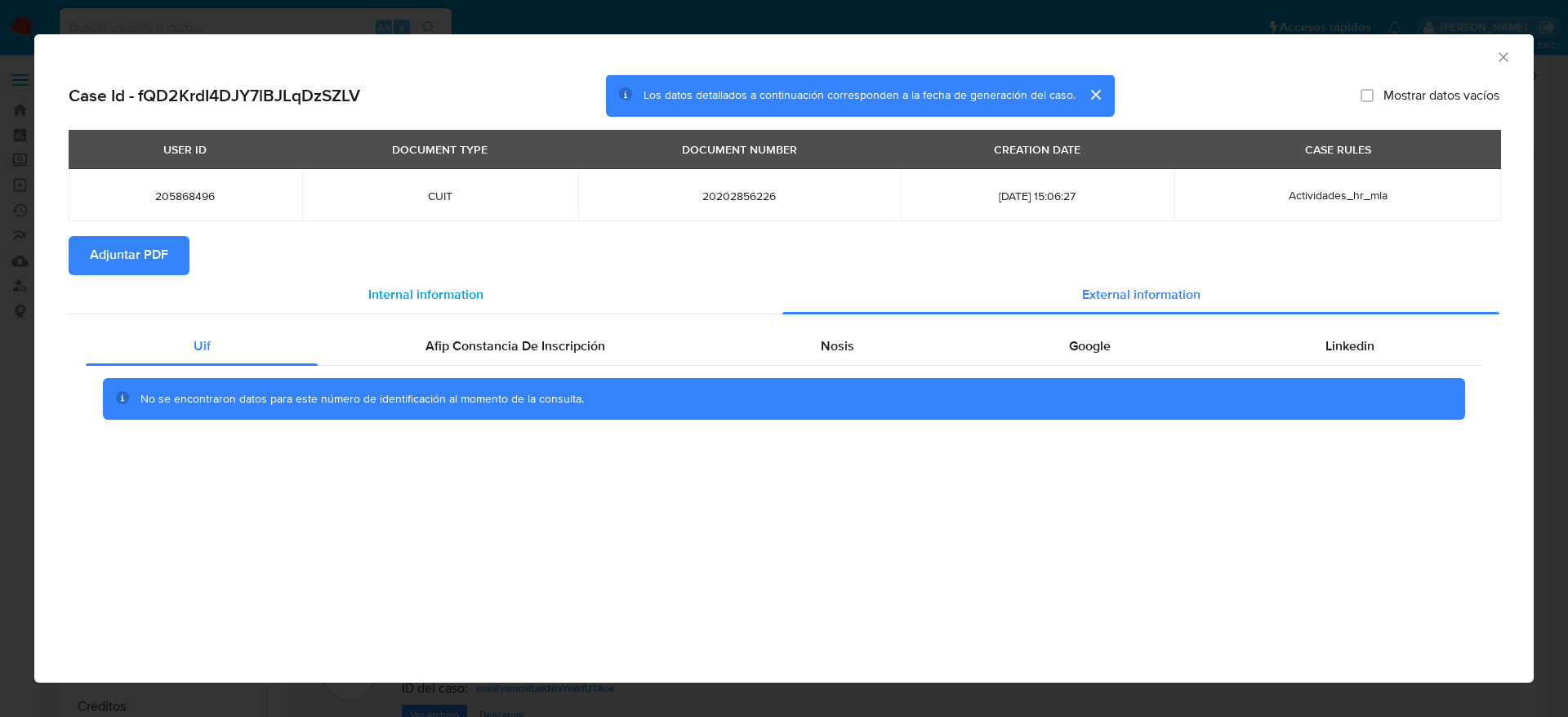
drag, startPoint x: 625, startPoint y: 303, endPoint x: 606, endPoint y: 336, distance: 38.1
click at [624, 308] on div "Internal information" at bounding box center [425, 294] width 714 height 39
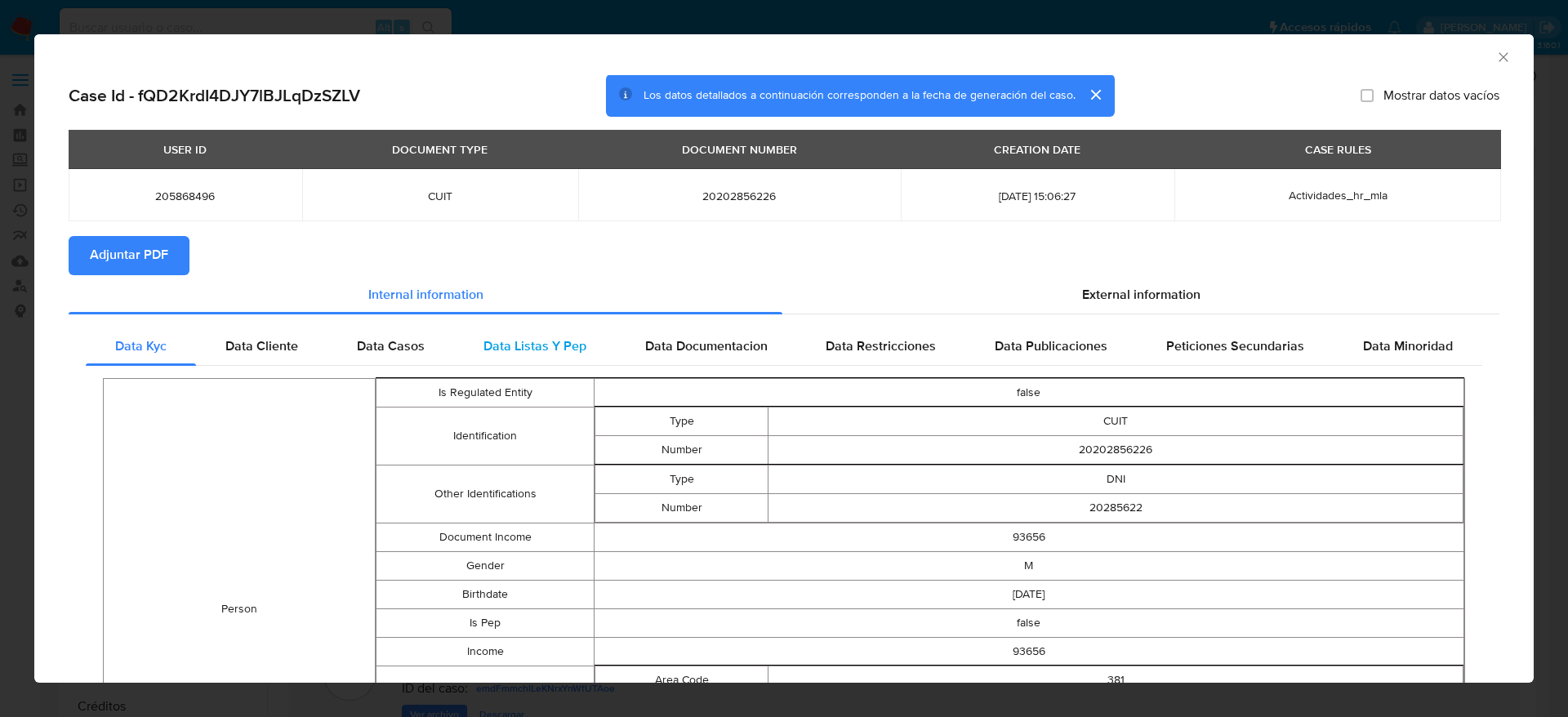
click at [597, 342] on div "Data Listas Y Pep" at bounding box center [534, 346] width 162 height 39
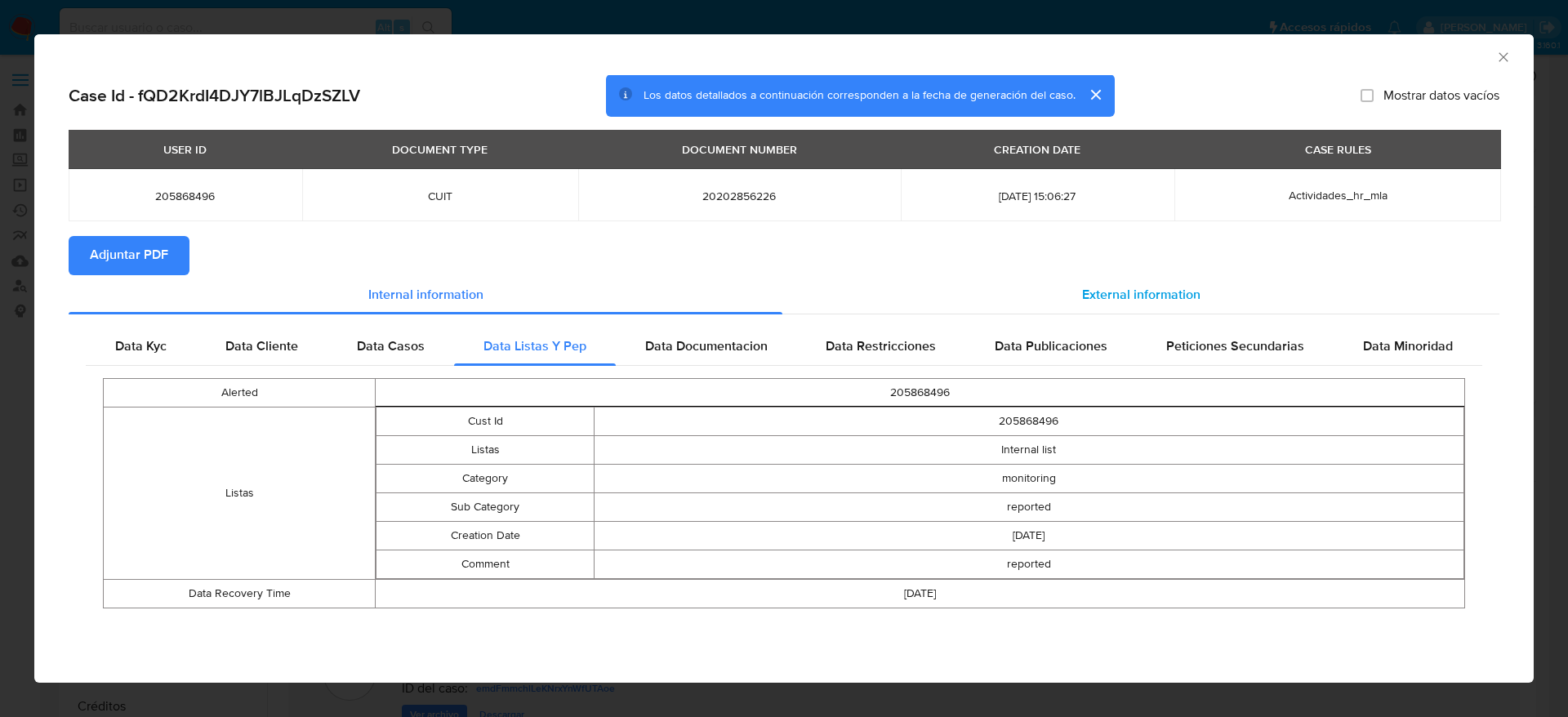
click at [1157, 285] on span "External information" at bounding box center [1142, 295] width 119 height 19
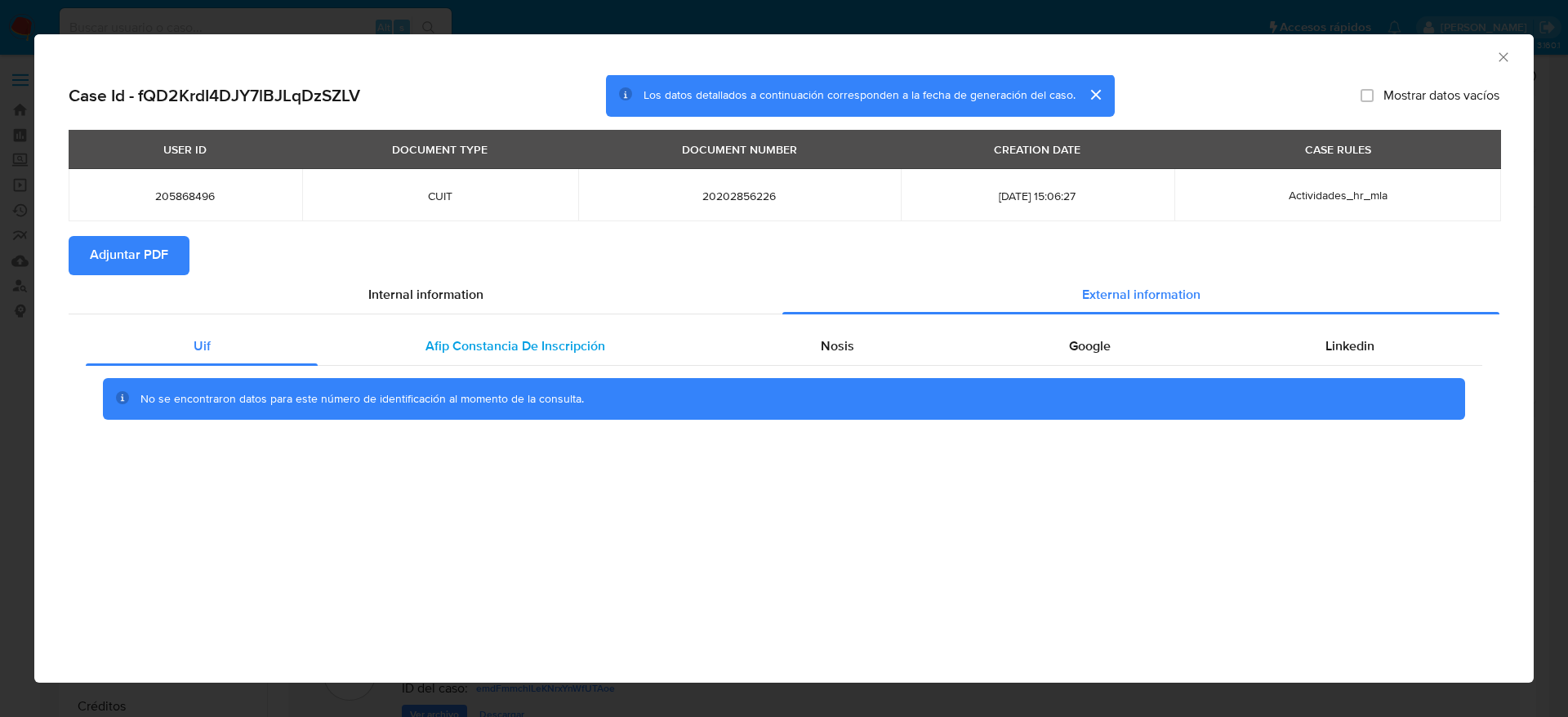
drag, startPoint x: 515, startPoint y: 346, endPoint x: 952, endPoint y: 324, distance: 437.6
click at [516, 346] on span "Afip Constancia De Inscripción" at bounding box center [515, 346] width 180 height 19
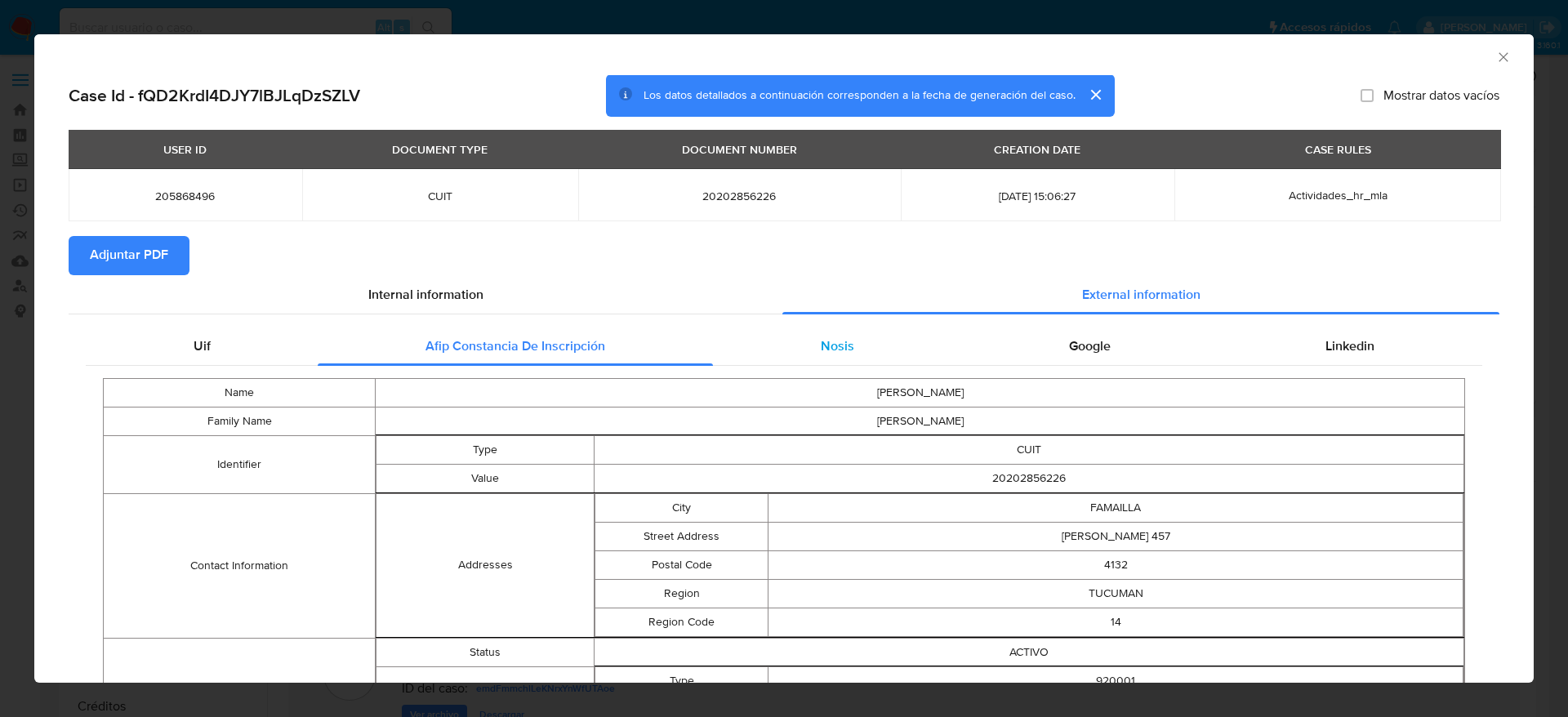
click at [827, 347] on span "Nosis" at bounding box center [837, 346] width 34 height 19
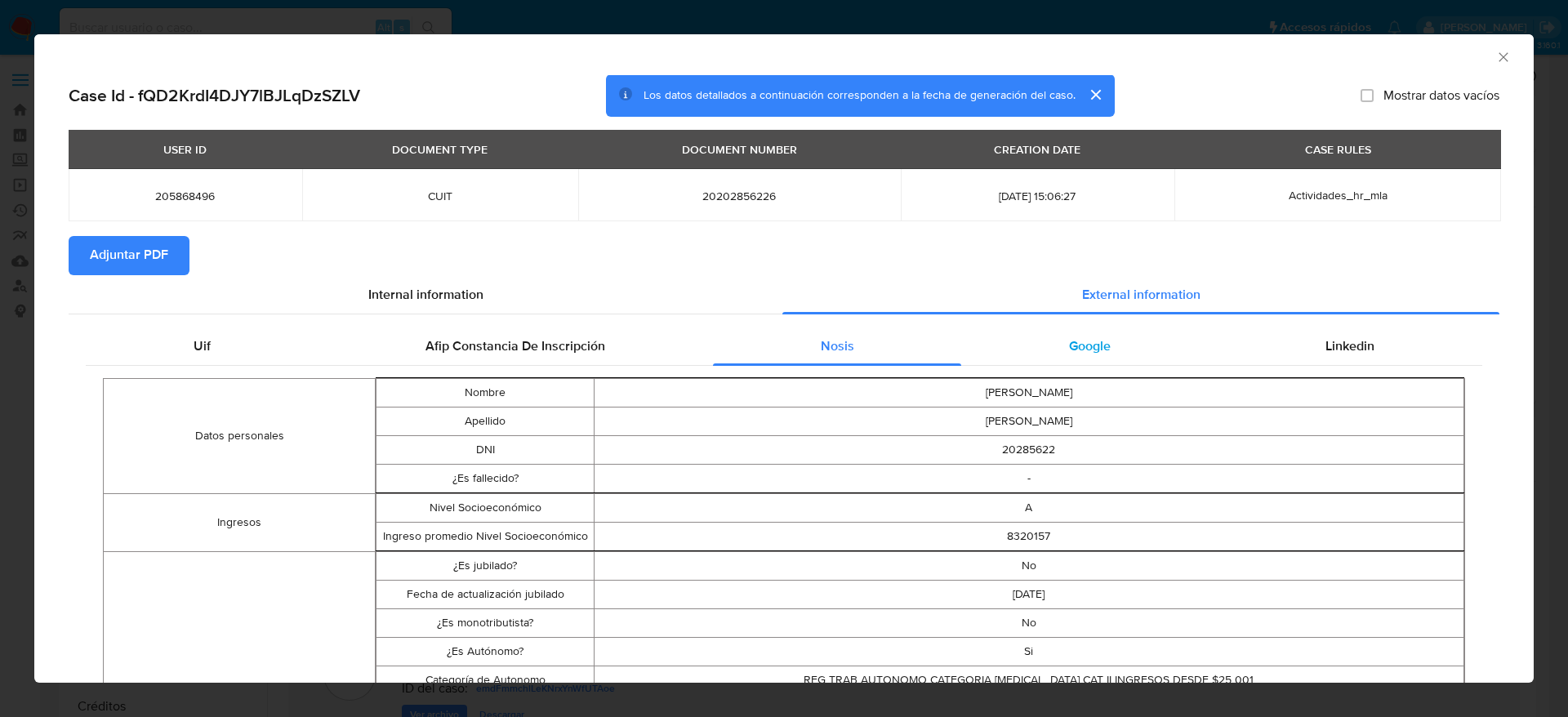
drag, startPoint x: 1040, startPoint y: 329, endPoint x: 1100, endPoint y: 347, distance: 62.6
click at [1042, 330] on div "Google" at bounding box center [1090, 346] width 257 height 39
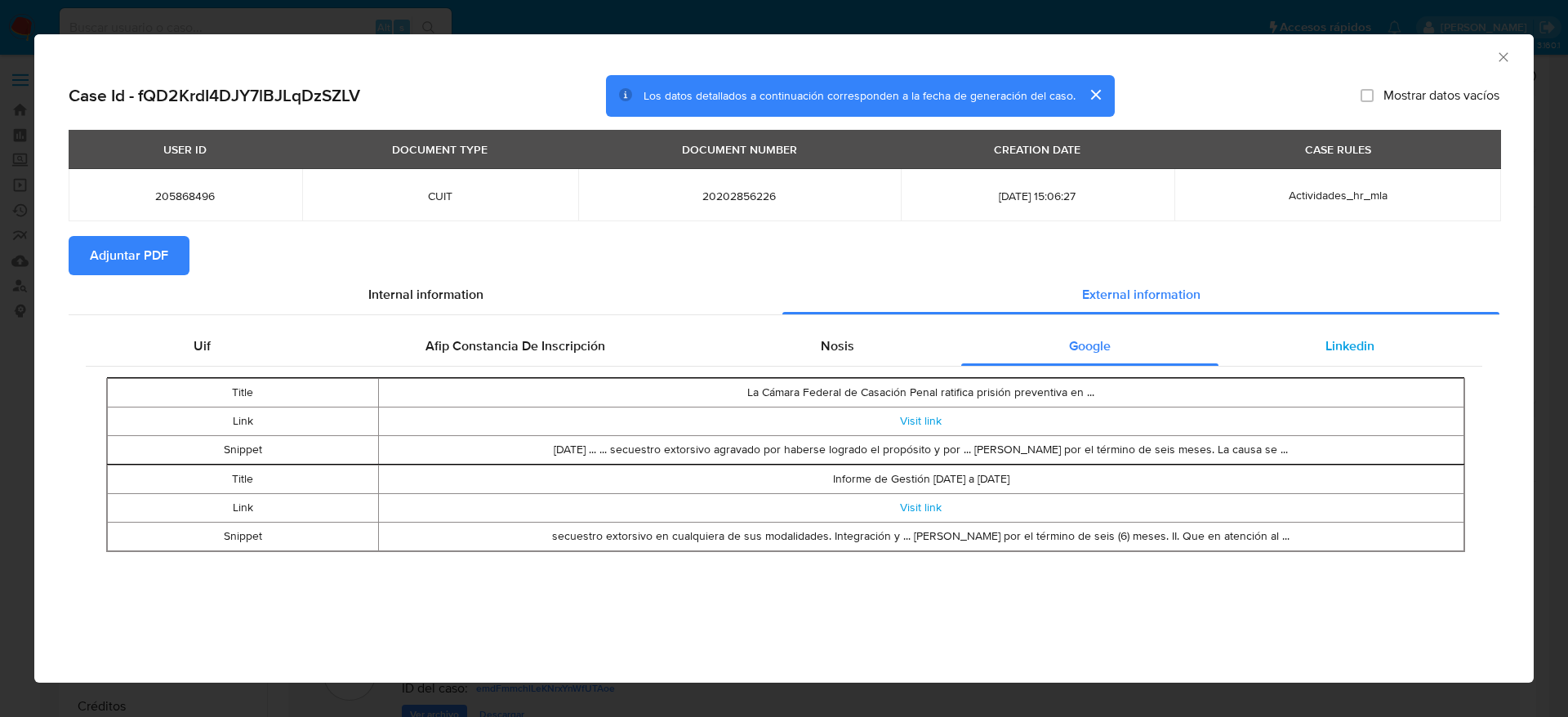
click at [1374, 342] on span "Linkedin" at bounding box center [1350, 346] width 49 height 19
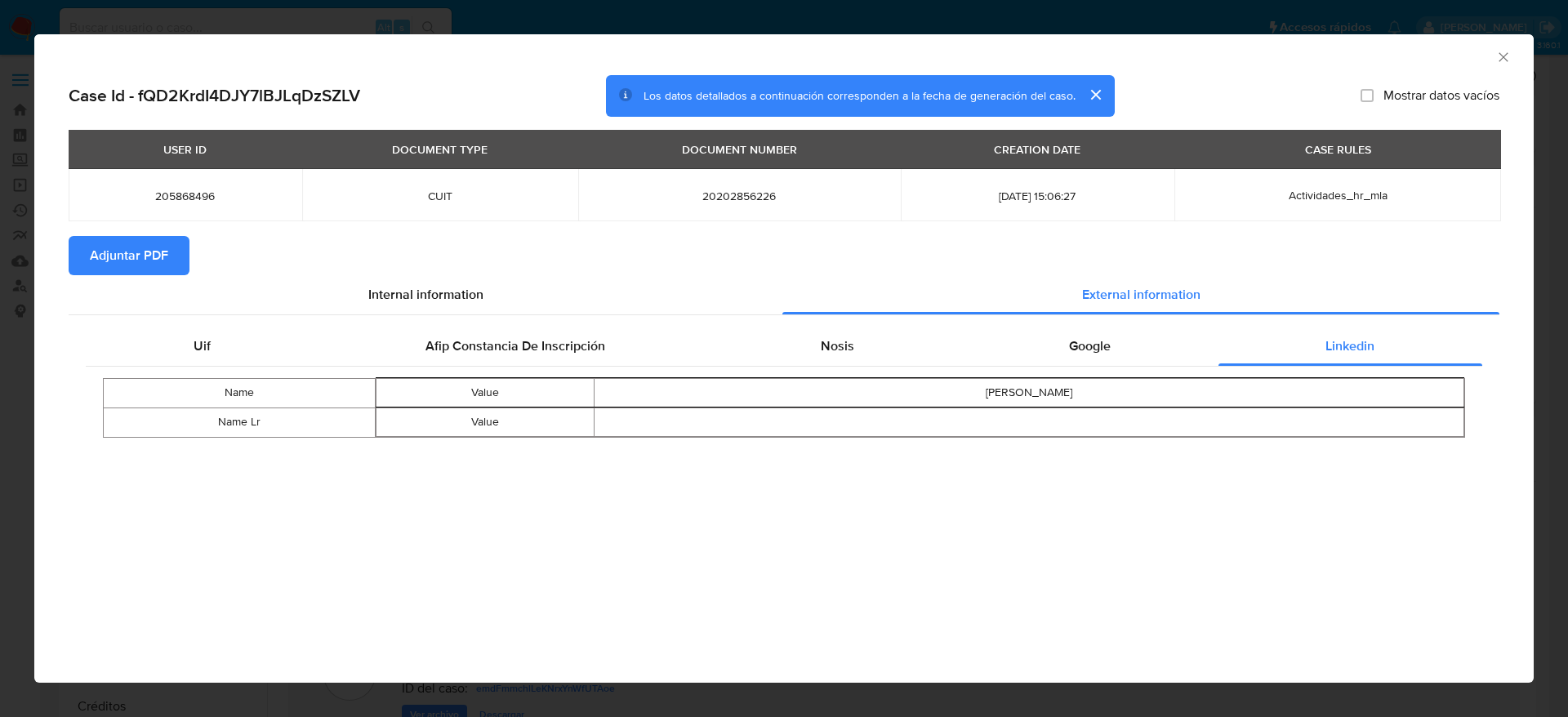
click at [151, 241] on span "Adjuntar PDF" at bounding box center [129, 256] width 79 height 36
click at [1499, 61] on icon "Cerrar ventana" at bounding box center [1503, 56] width 16 height 16
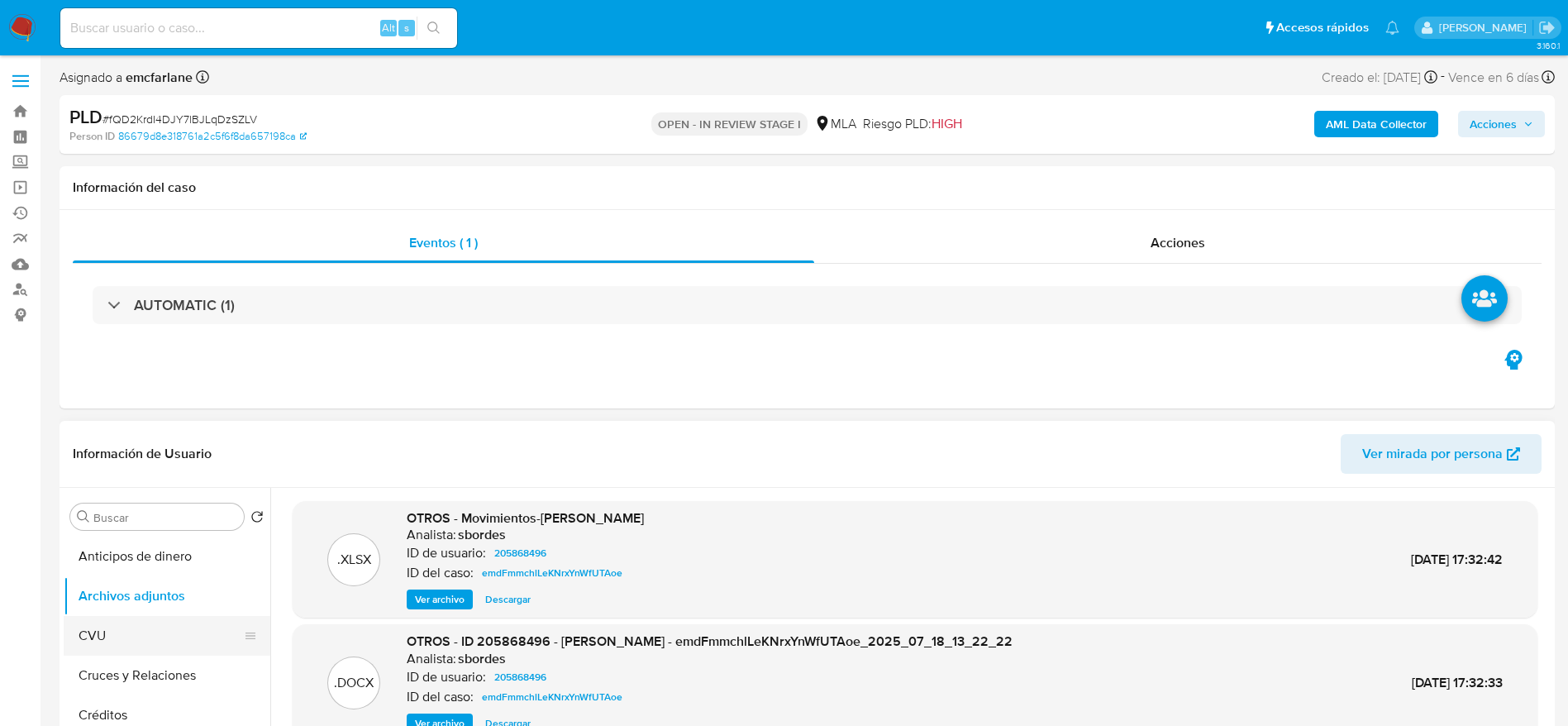
click at [121, 618] on button "CVU" at bounding box center [161, 635] width 194 height 40
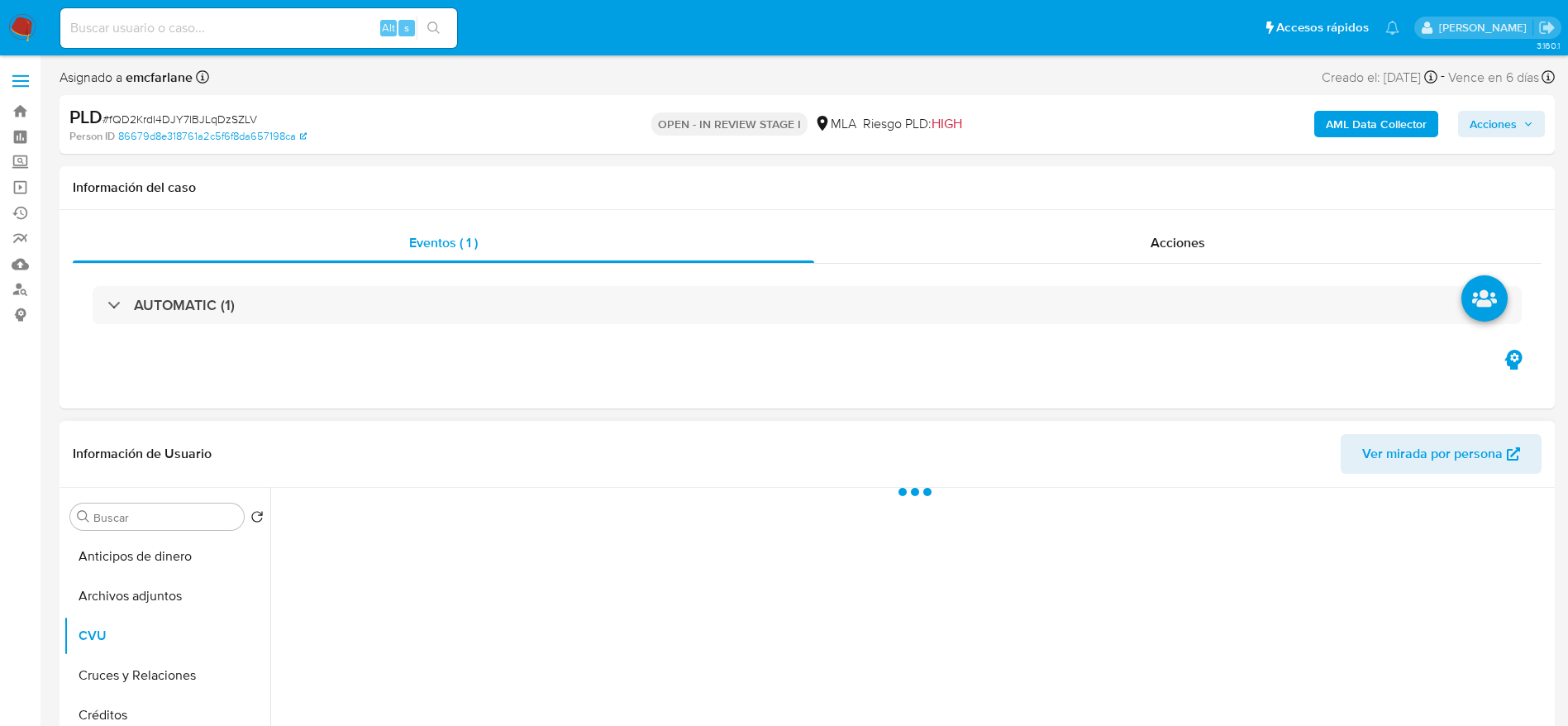
drag, startPoint x: 133, startPoint y: 598, endPoint x: 929, endPoint y: 420, distance: 815.7
click at [133, 598] on button "Archivos adjuntos" at bounding box center [167, 595] width 206 height 40
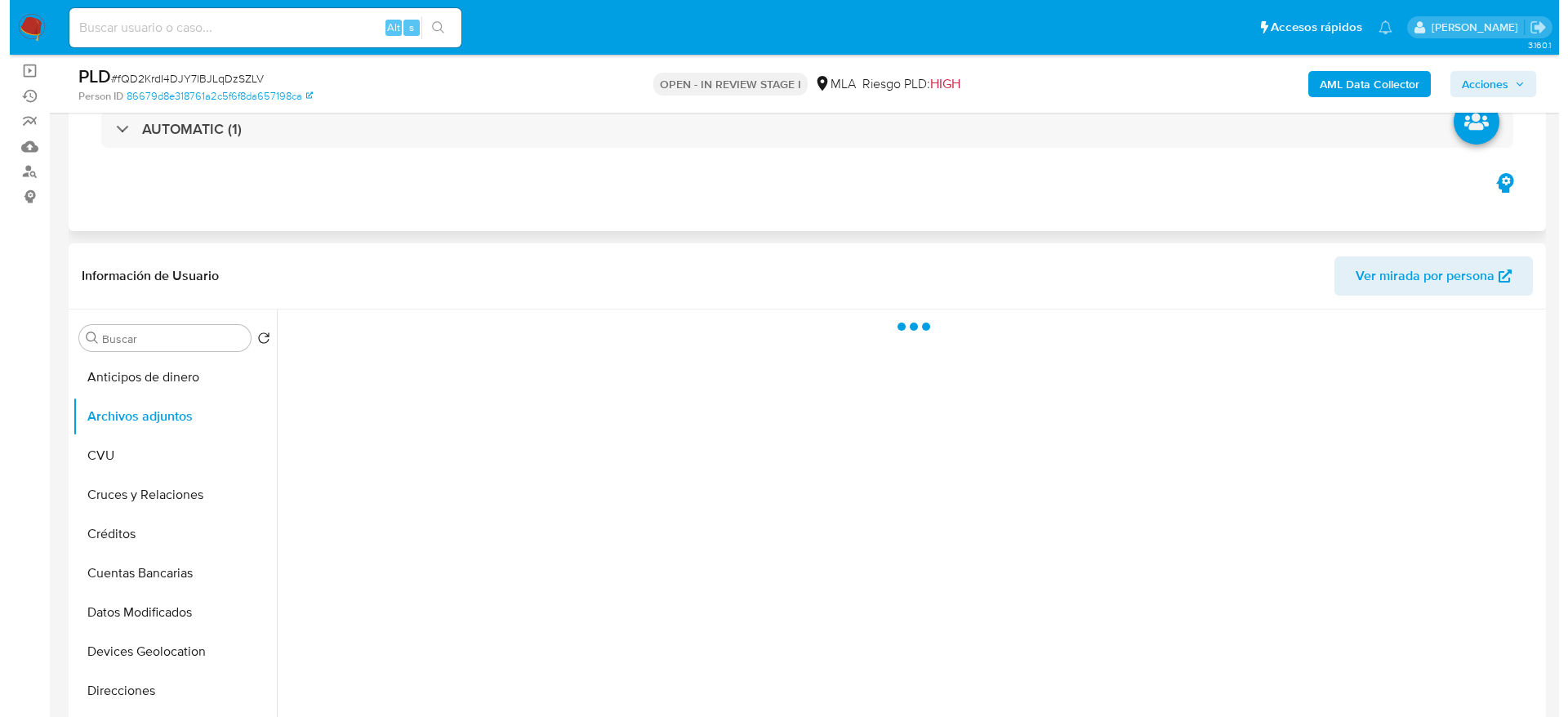
scroll to position [245, 0]
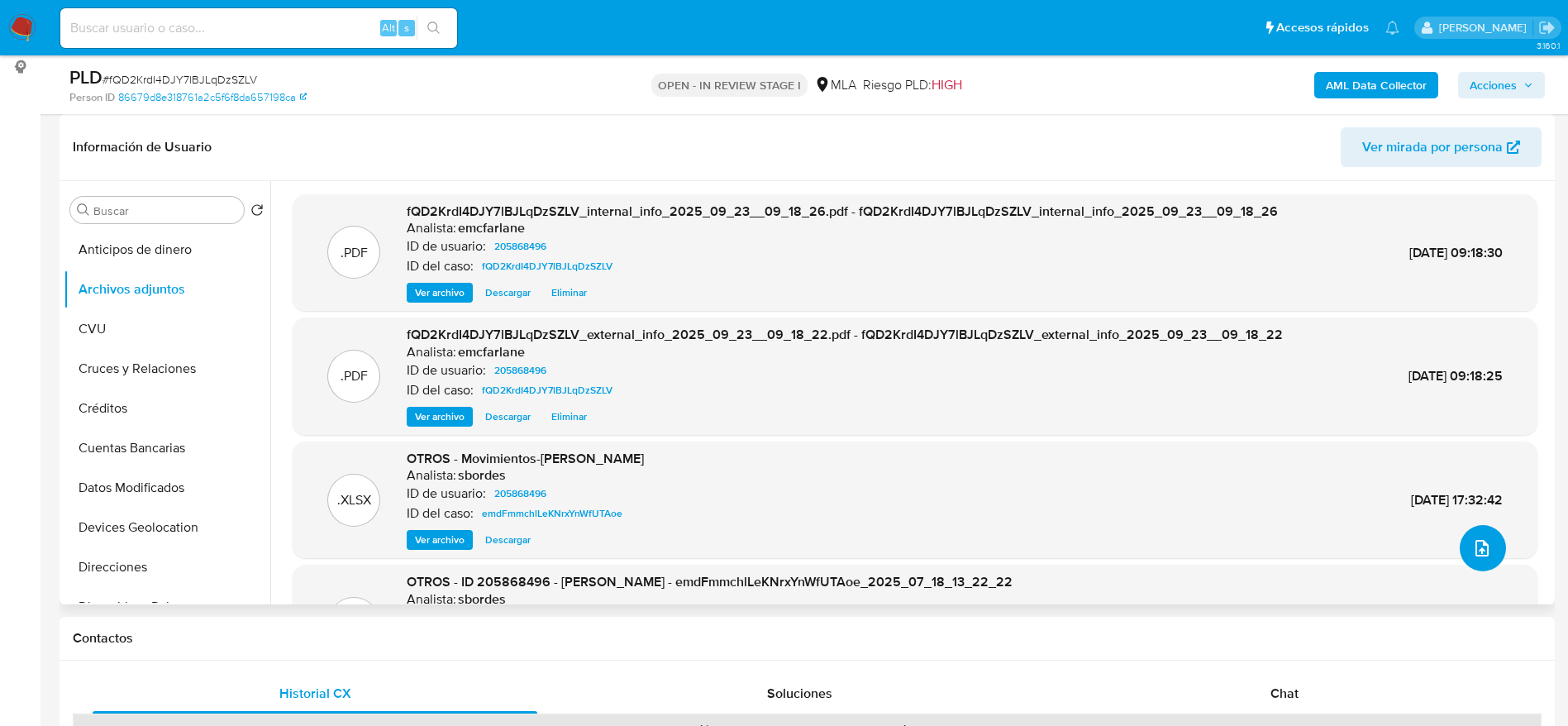
click at [1474, 543] on icon "upload-file" at bounding box center [1482, 548] width 19 height 19
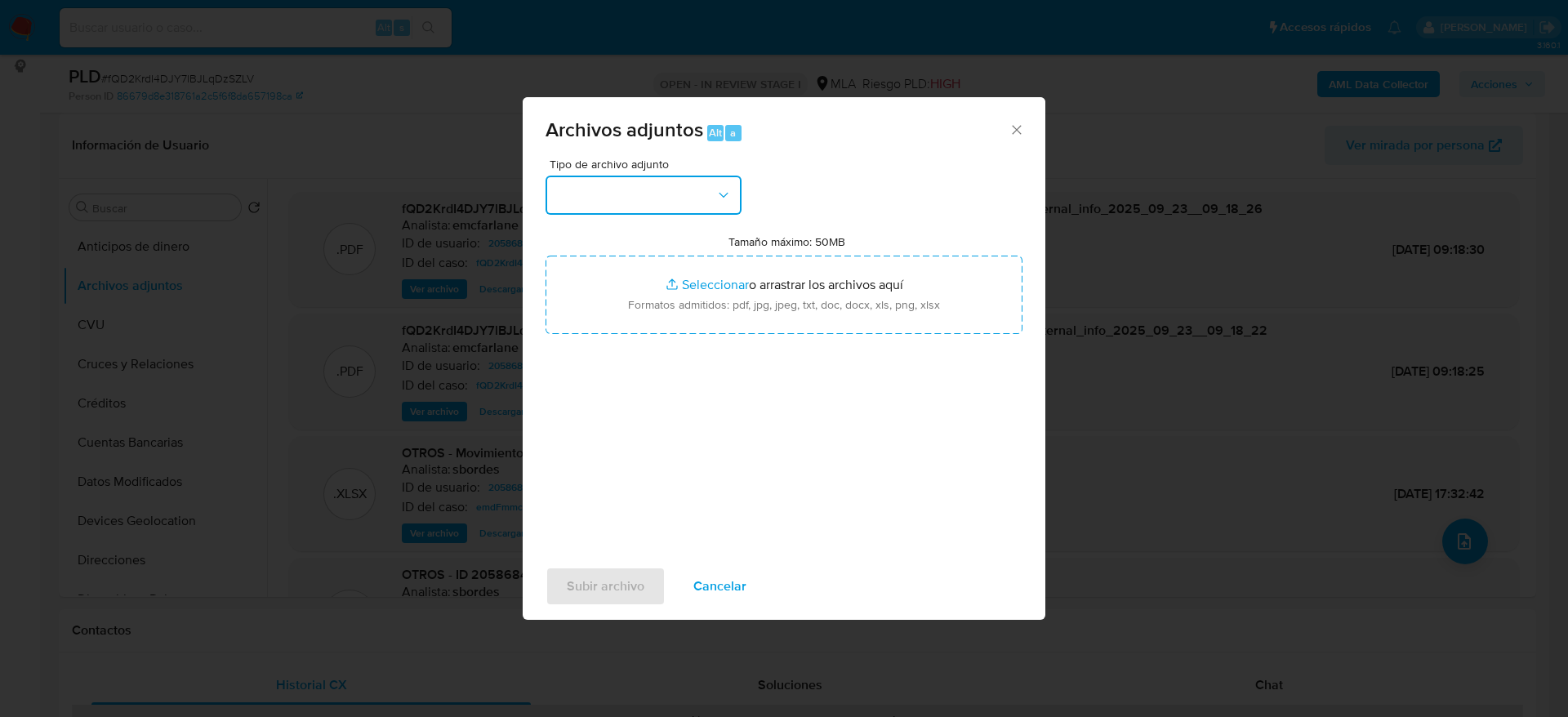
click at [689, 213] on button "button" at bounding box center [644, 194] width 196 height 39
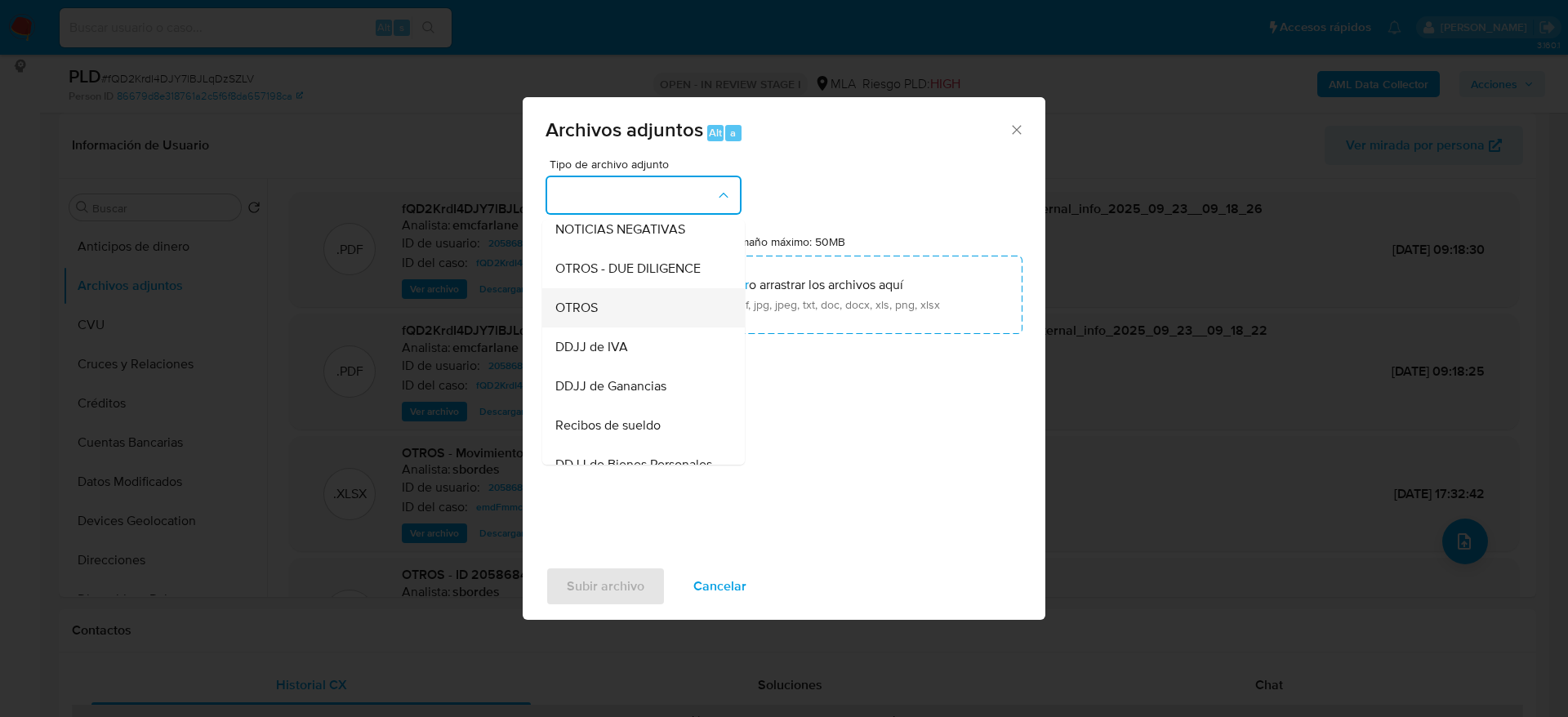
drag, startPoint x: 582, startPoint y: 313, endPoint x: 852, endPoint y: 519, distance: 339.6
click at [582, 315] on span "OTROS" at bounding box center [577, 307] width 42 height 16
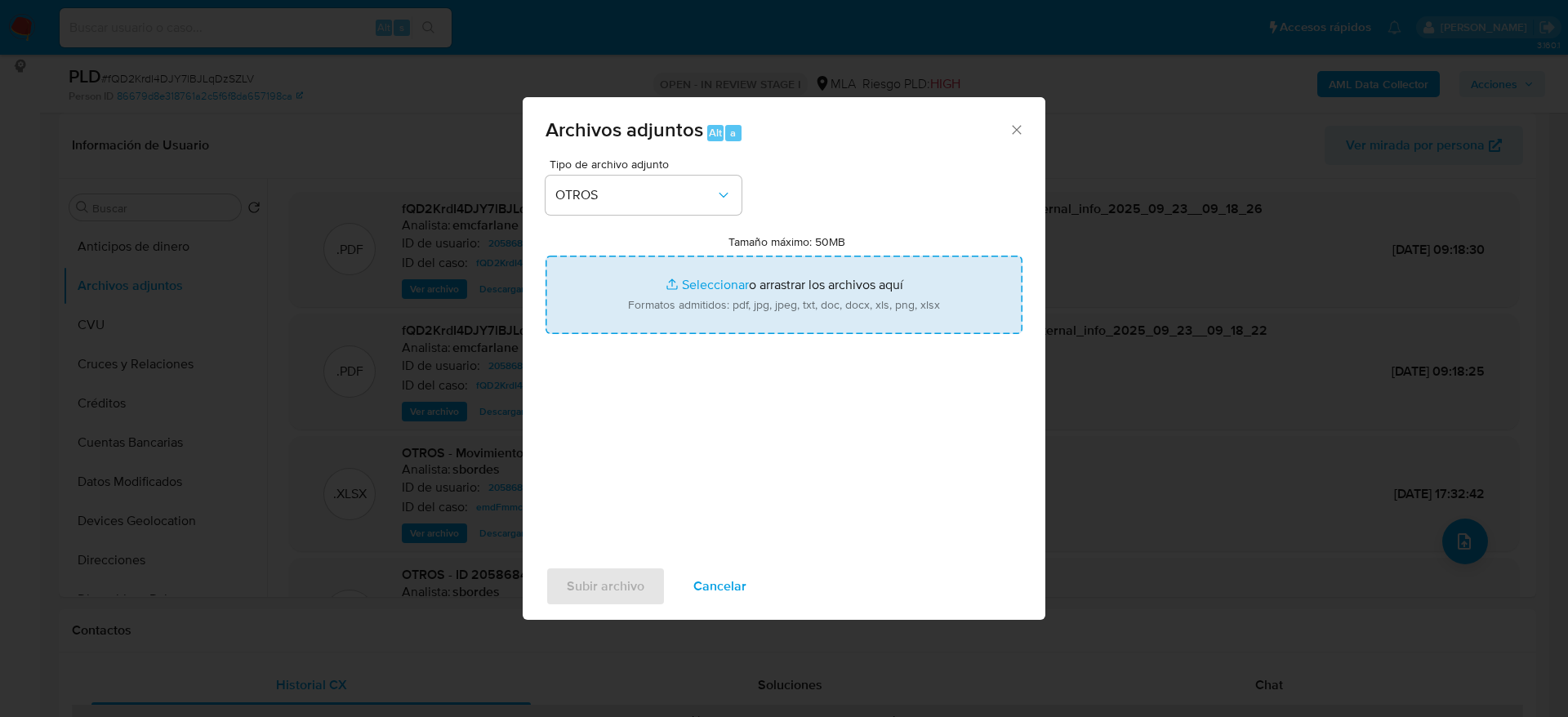
type input "C:\fakepath\Documentacion fQD2KrdI4DJY7lBJLqDzSZLV (2).pdf"
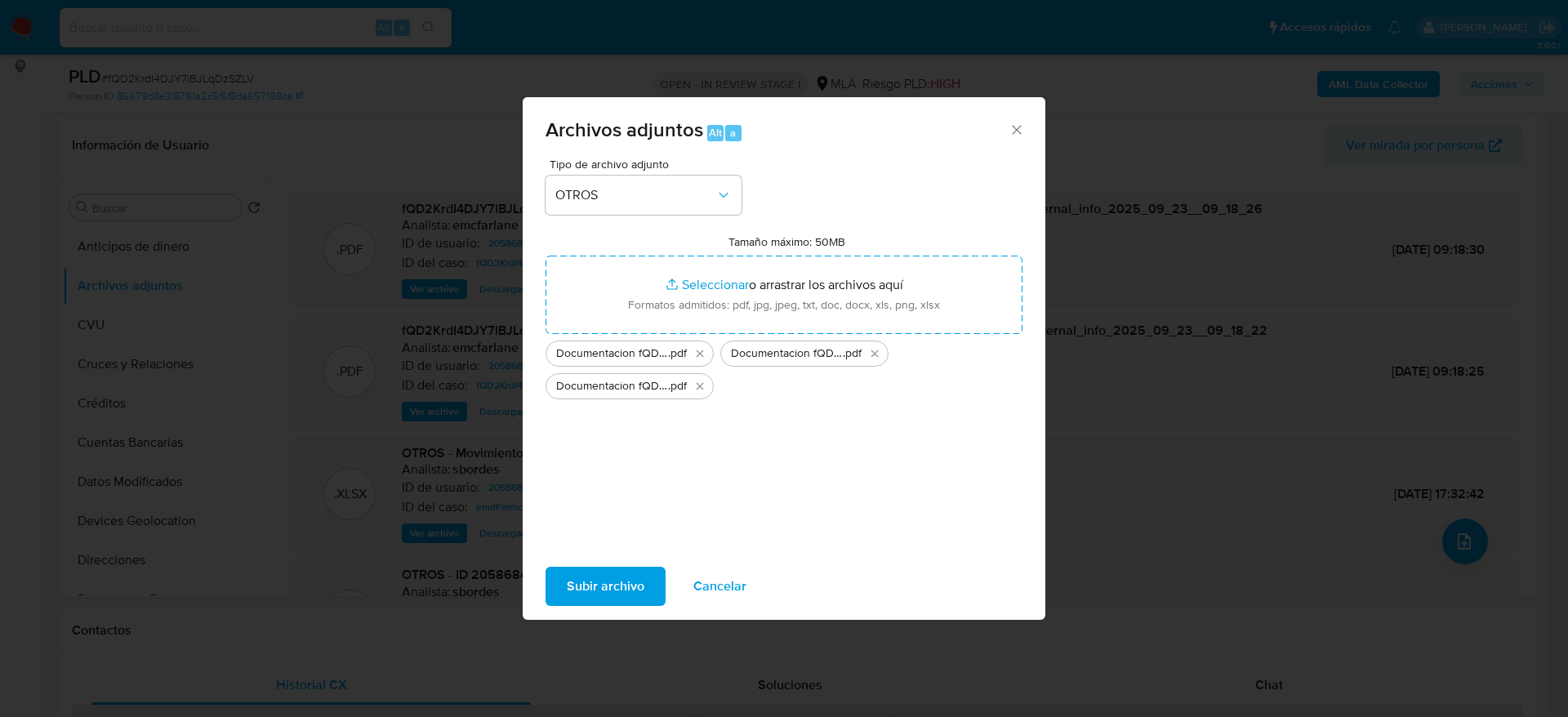
click at [603, 565] on div "Subir archivo Cancelar" at bounding box center [784, 586] width 523 height 62
click at [609, 594] on span "Subir archivo" at bounding box center [605, 587] width 78 height 36
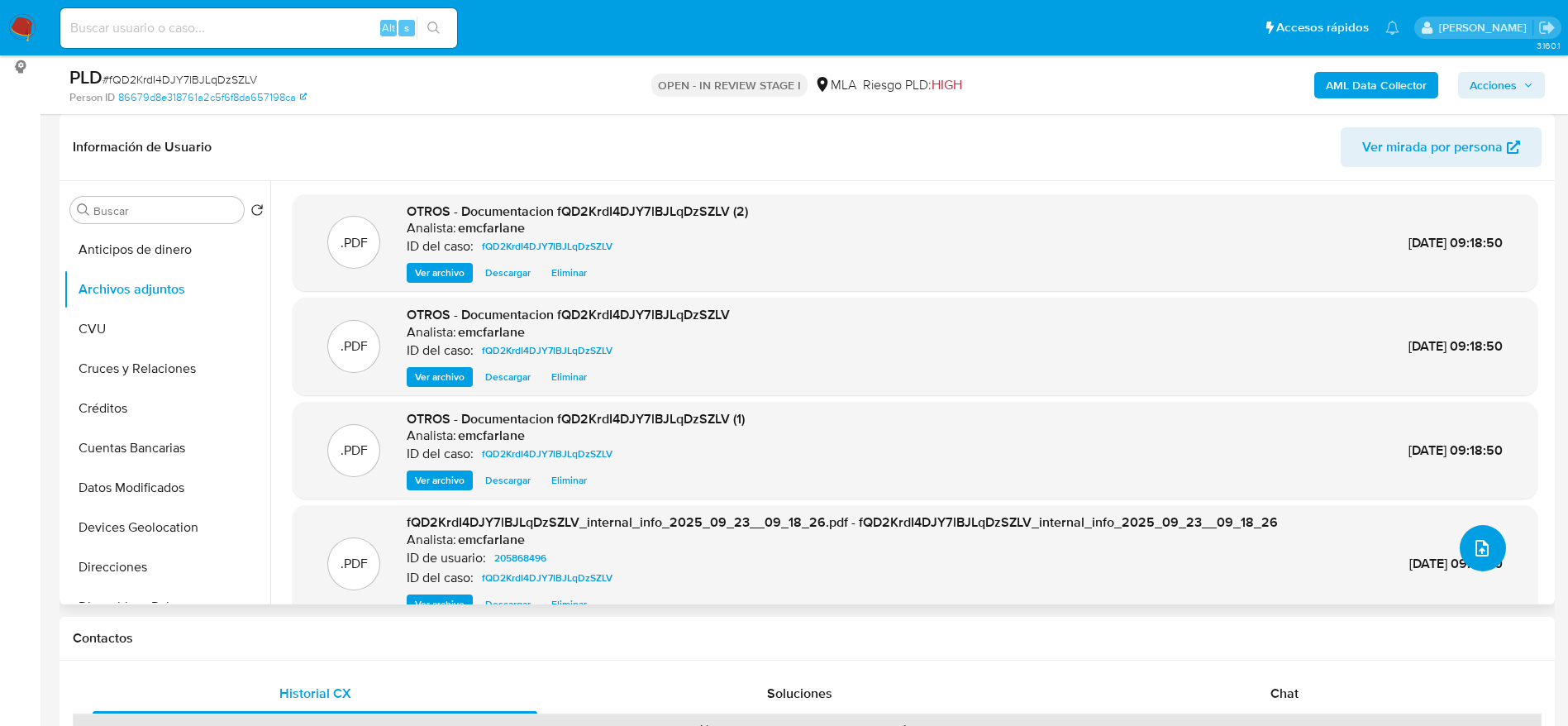
click at [1472, 538] on icon "upload-file" at bounding box center [1482, 548] width 19 height 19
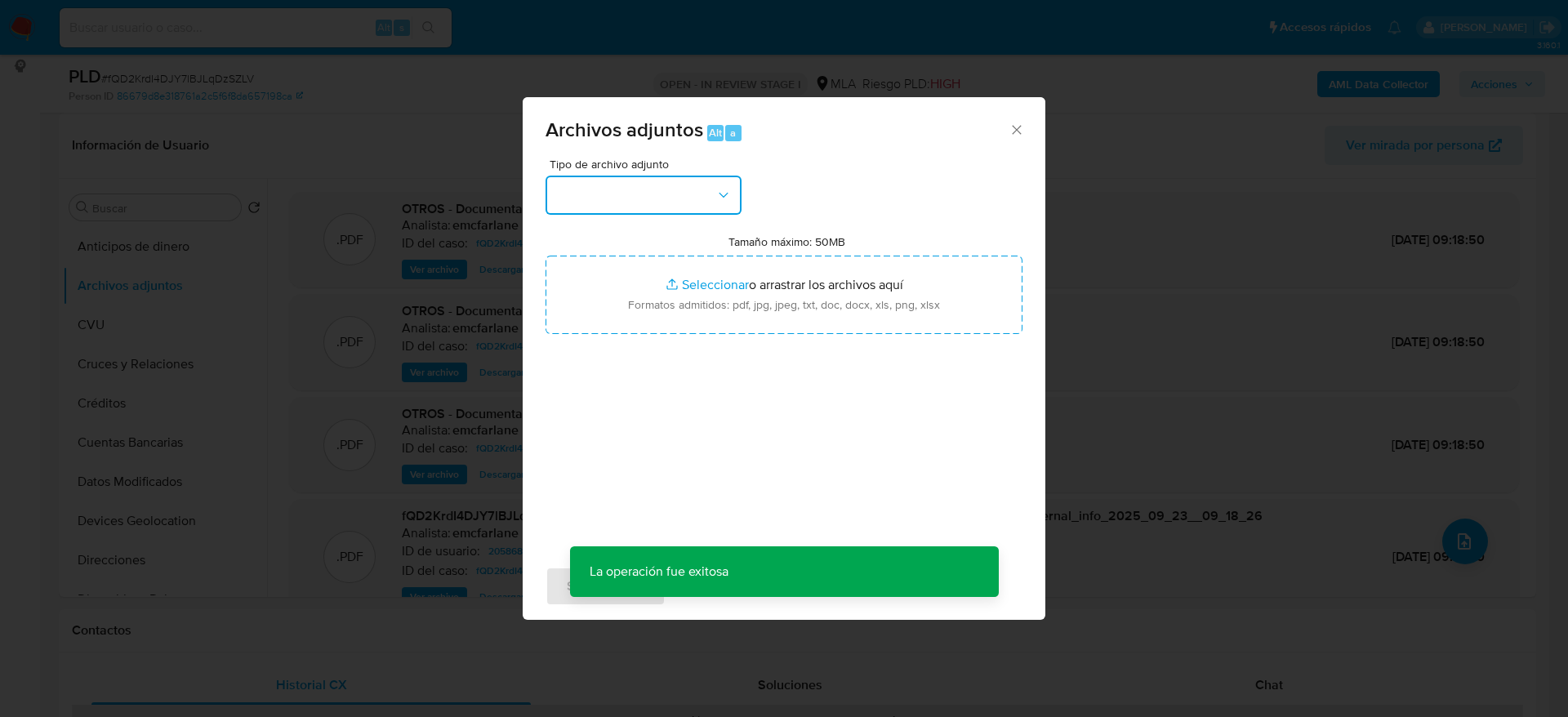
click at [647, 197] on button "button" at bounding box center [644, 194] width 196 height 39
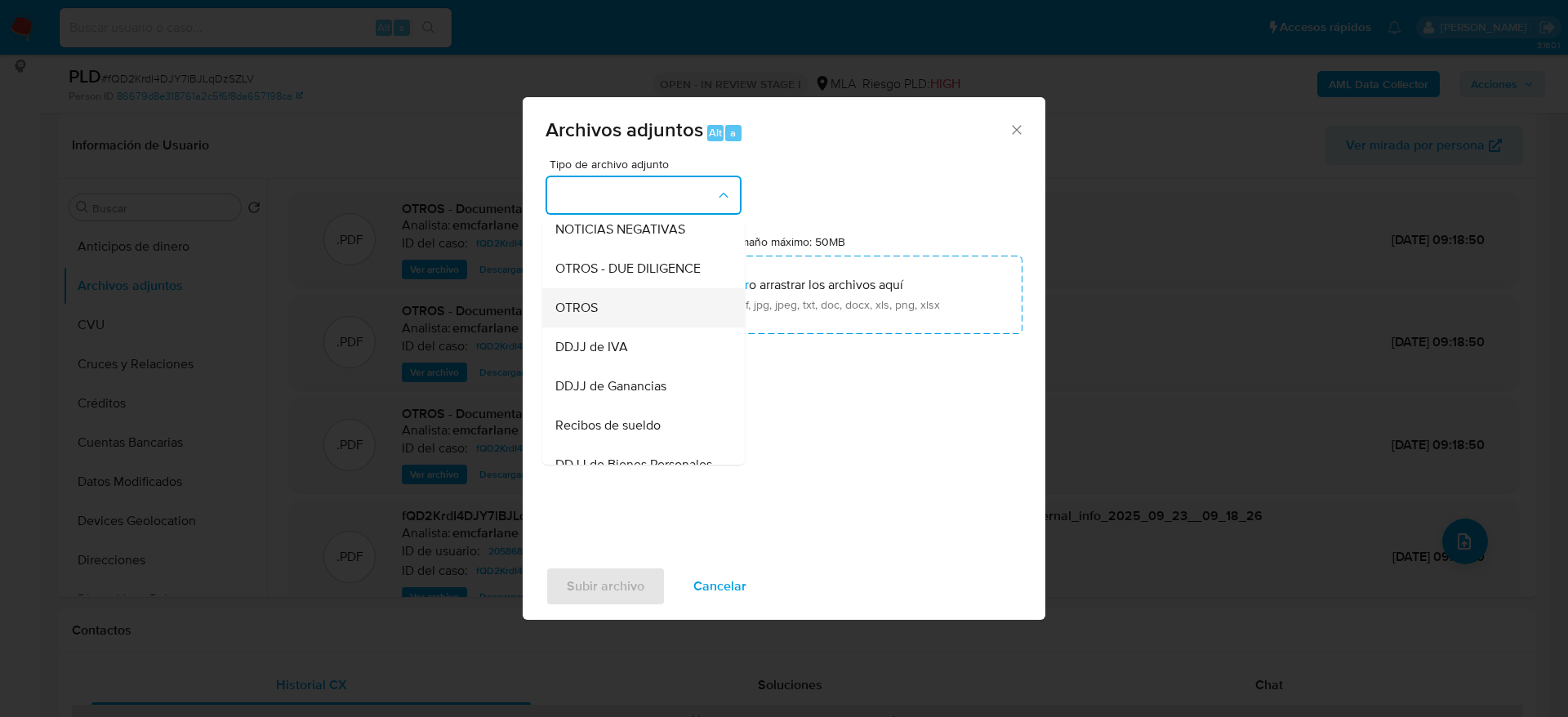
click at [582, 316] on span "OTROS" at bounding box center [577, 307] width 42 height 16
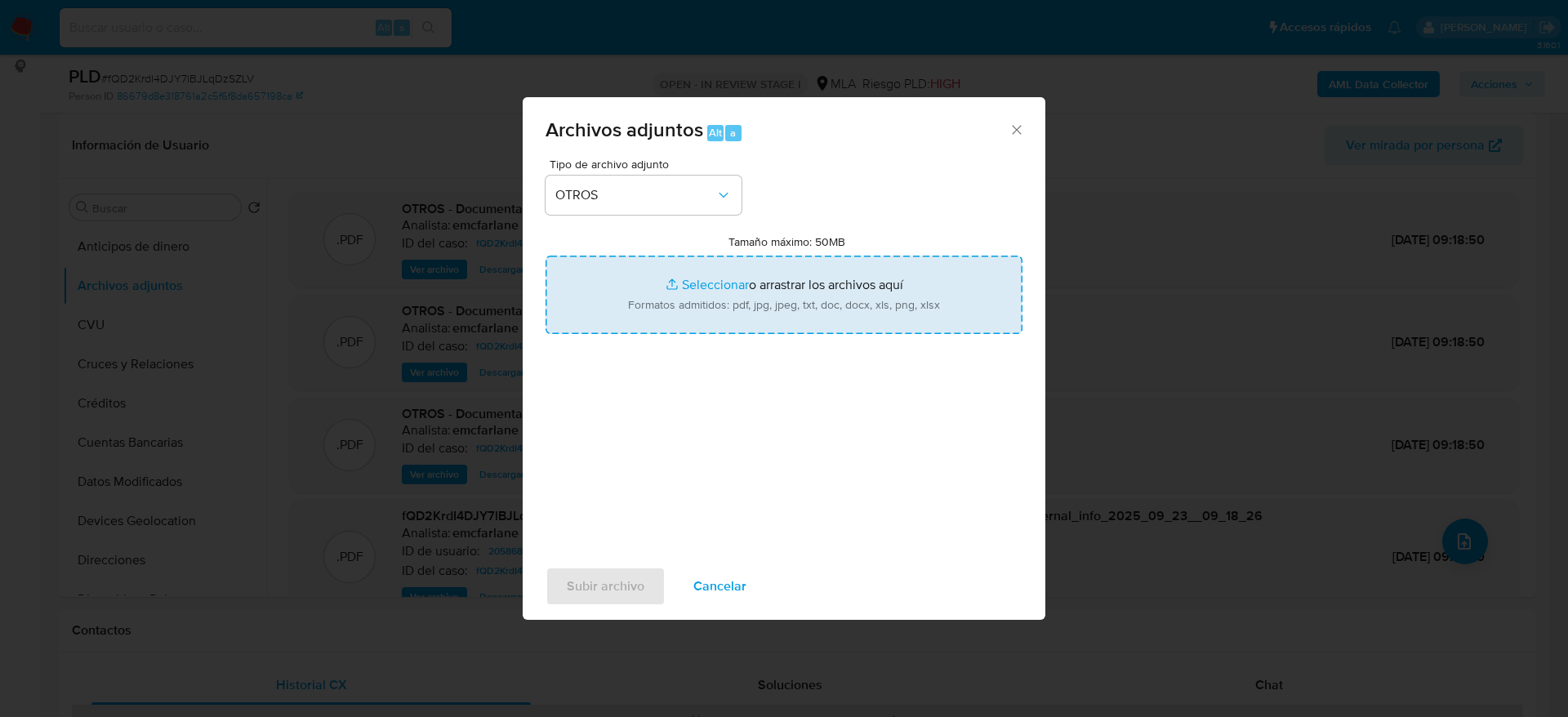
type input "C:\fakepath\Caselog fQD2KrdI4DJY7lBJLqDzSZLV.docx"
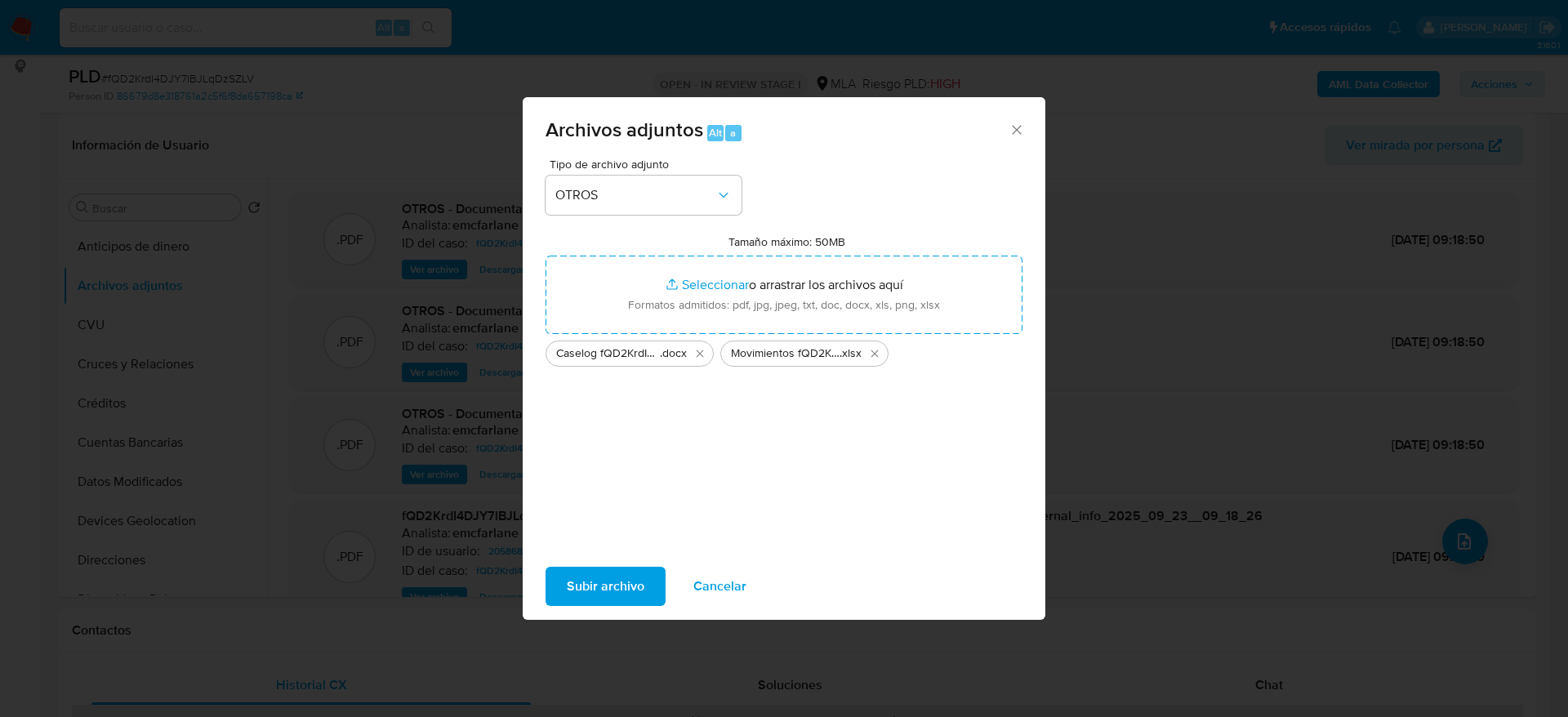
click at [619, 585] on span "Subir archivo" at bounding box center [605, 587] width 78 height 36
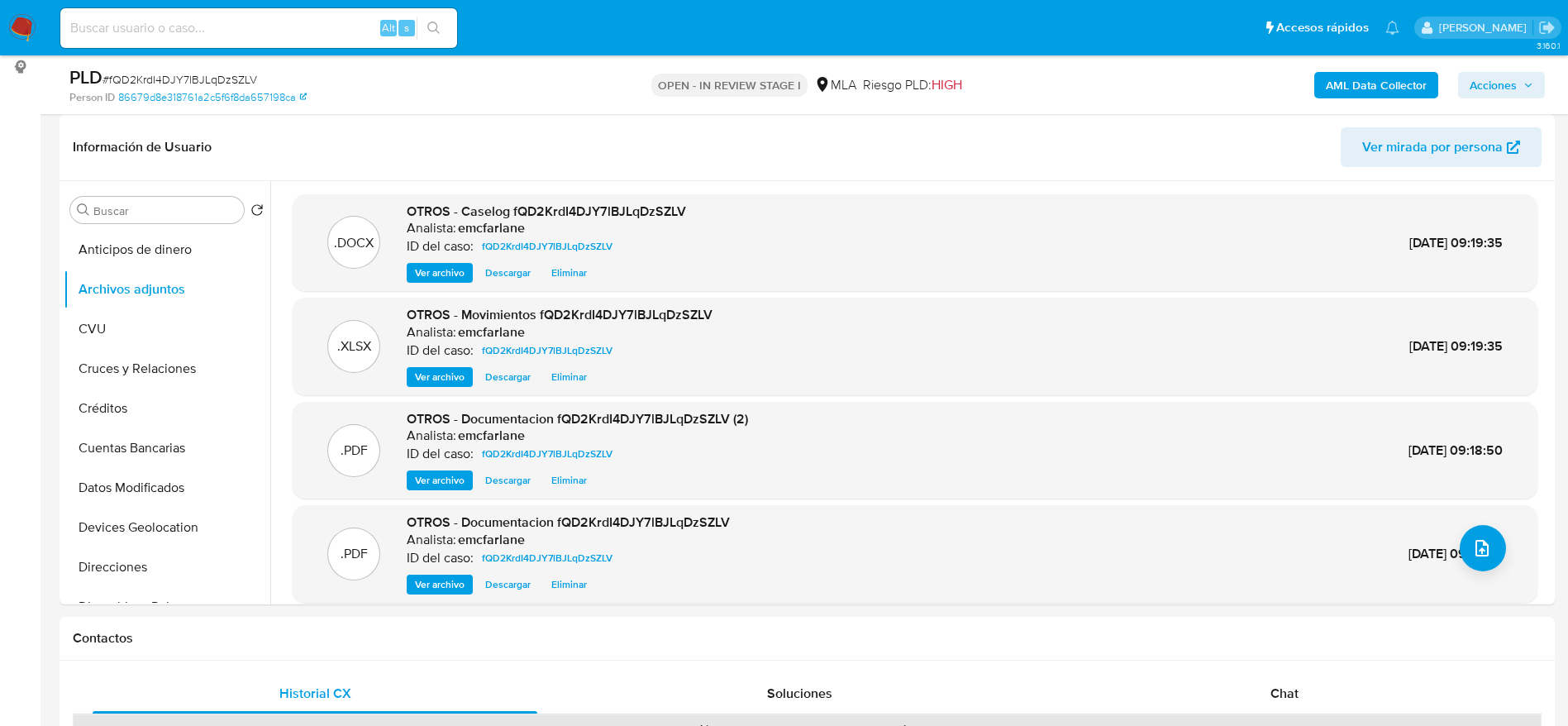
click at [1108, 112] on div "PLD # fQD2KrdI4DJY7lBJLqDzSZLV Person ID 86679d8e318761a2c5f6f8da657198ca OPEN …" at bounding box center [806, 84] width 1495 height 59
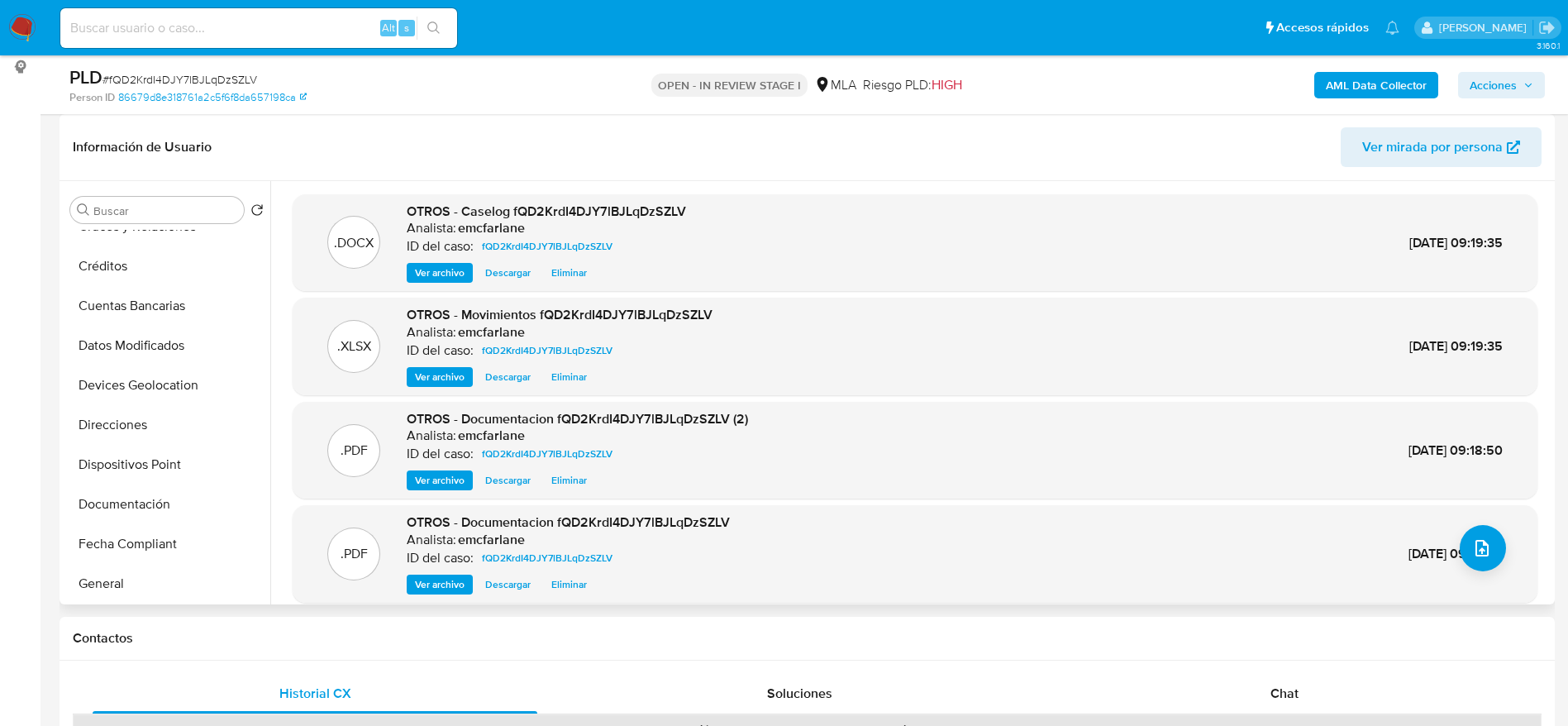
scroll to position [372, 0]
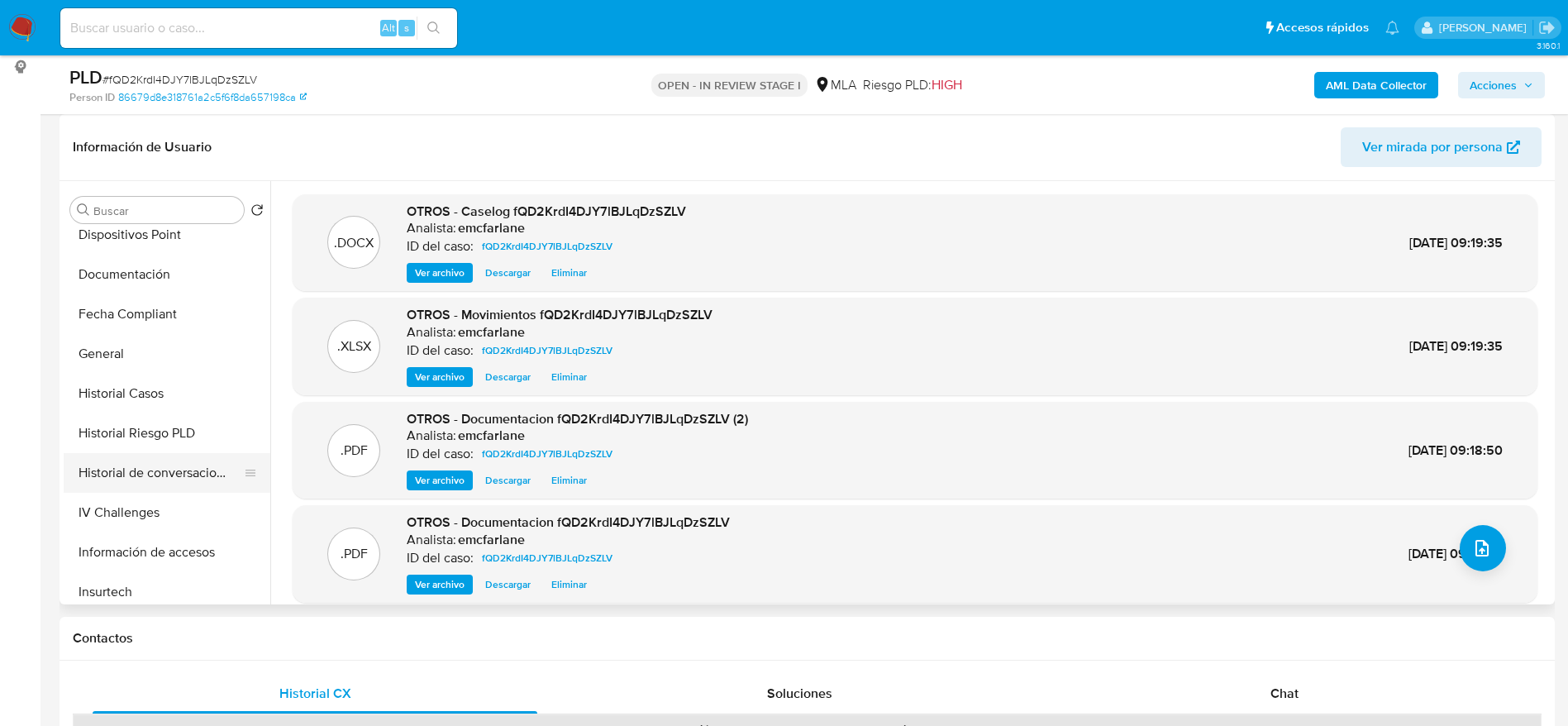
drag, startPoint x: 155, startPoint y: 478, endPoint x: 165, endPoint y: 478, distance: 10.0
click at [155, 476] on button "Historial de conversaciones" at bounding box center [161, 472] width 194 height 40
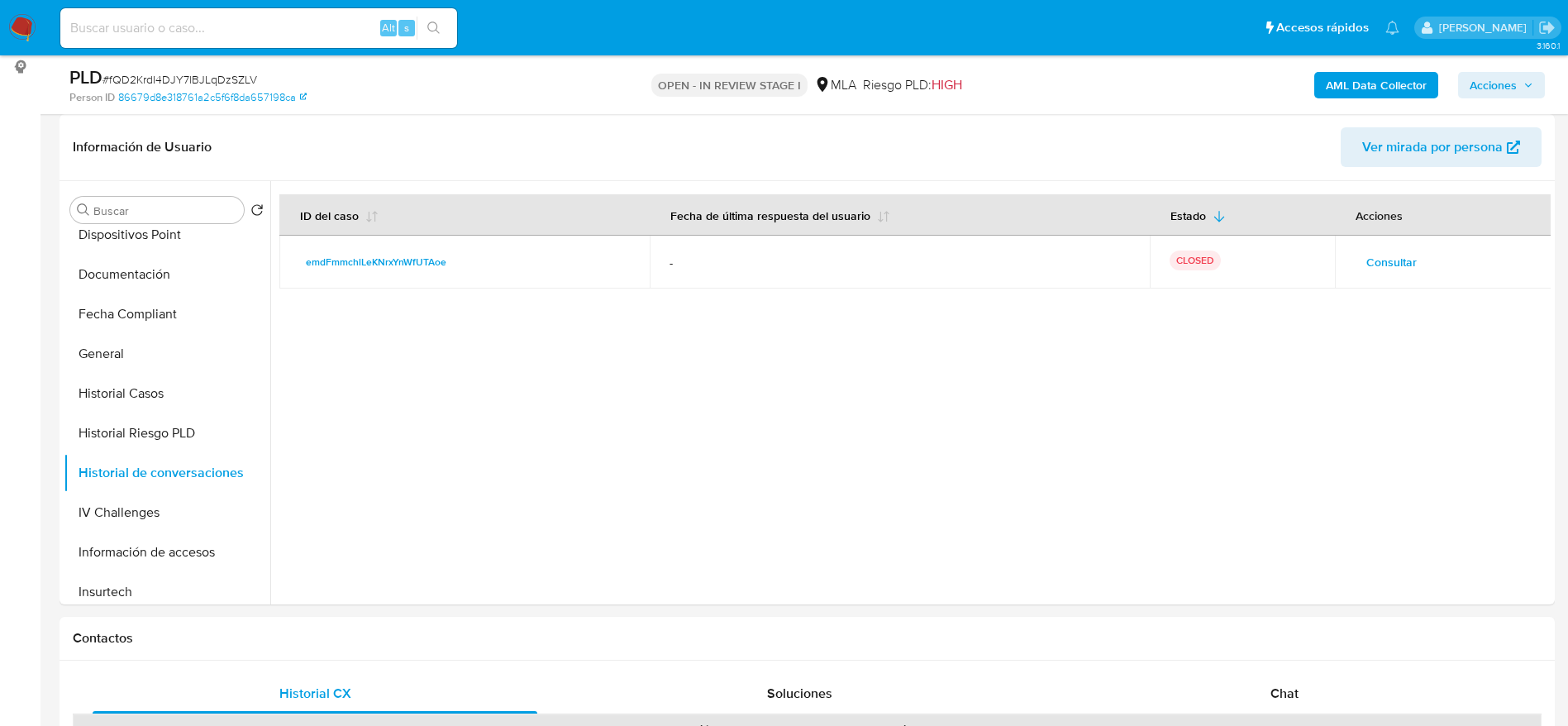
click at [1499, 85] on span "Acciones" at bounding box center [1492, 84] width 47 height 26
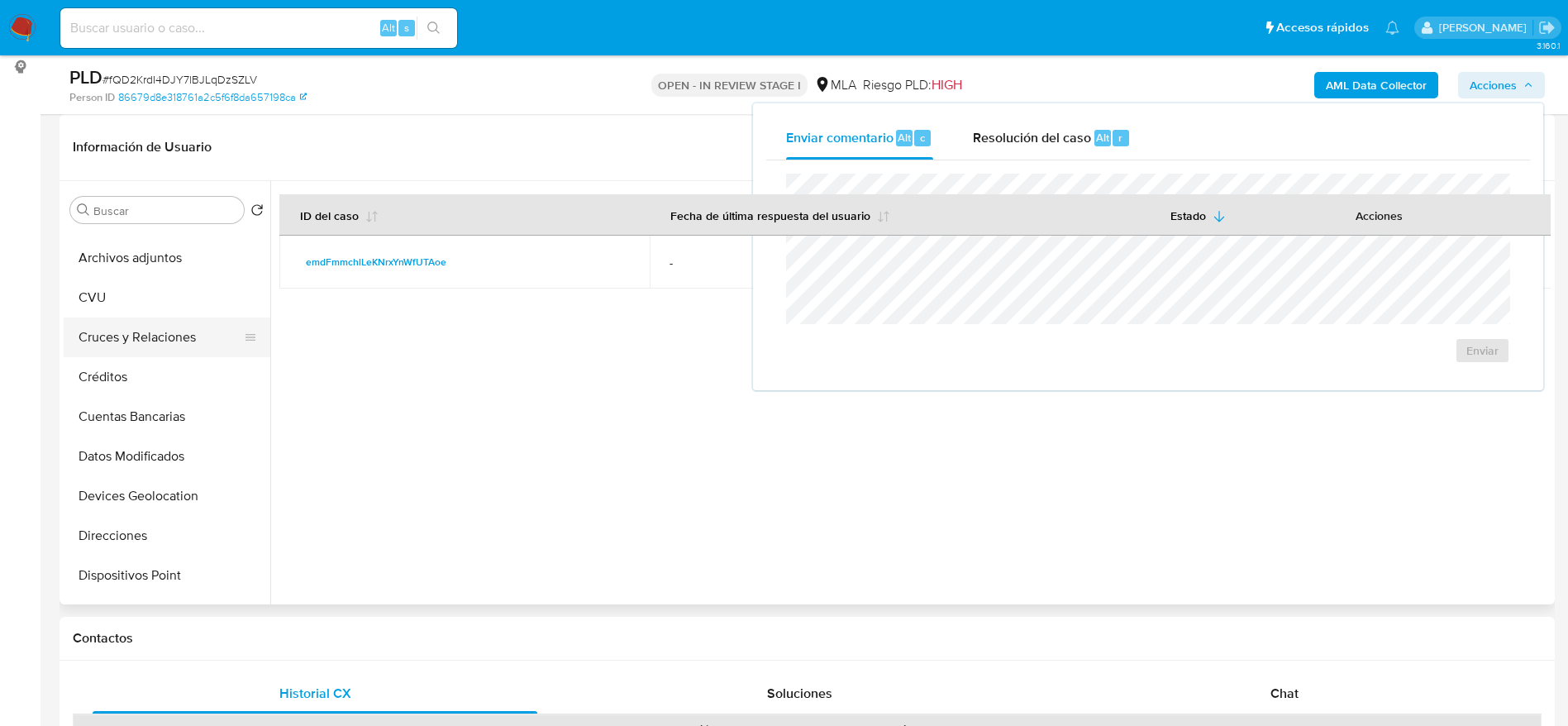
scroll to position [0, 0]
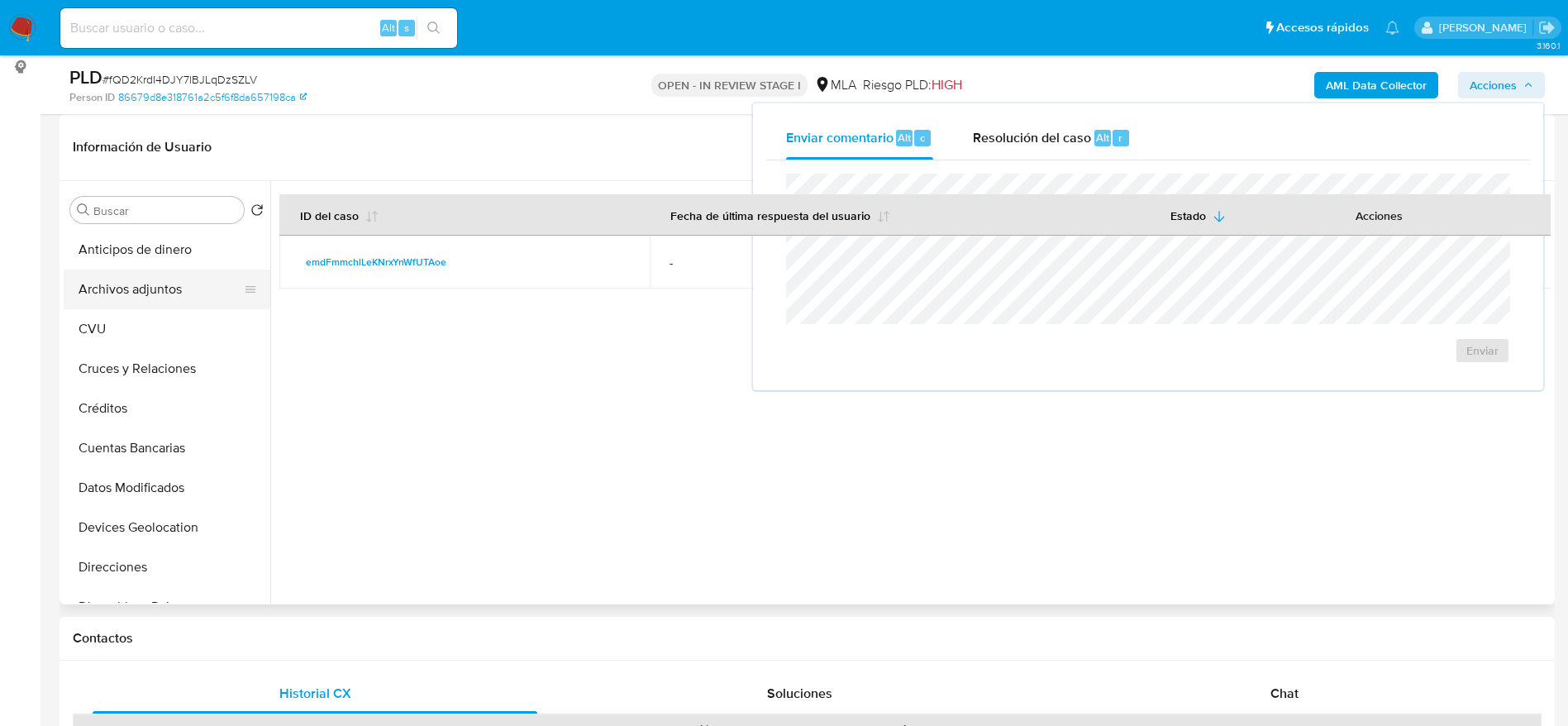
drag, startPoint x: 143, startPoint y: 292, endPoint x: 248, endPoint y: 270, distance: 107.3
click at [143, 292] on button "Archivos adjuntos" at bounding box center [161, 289] width 194 height 40
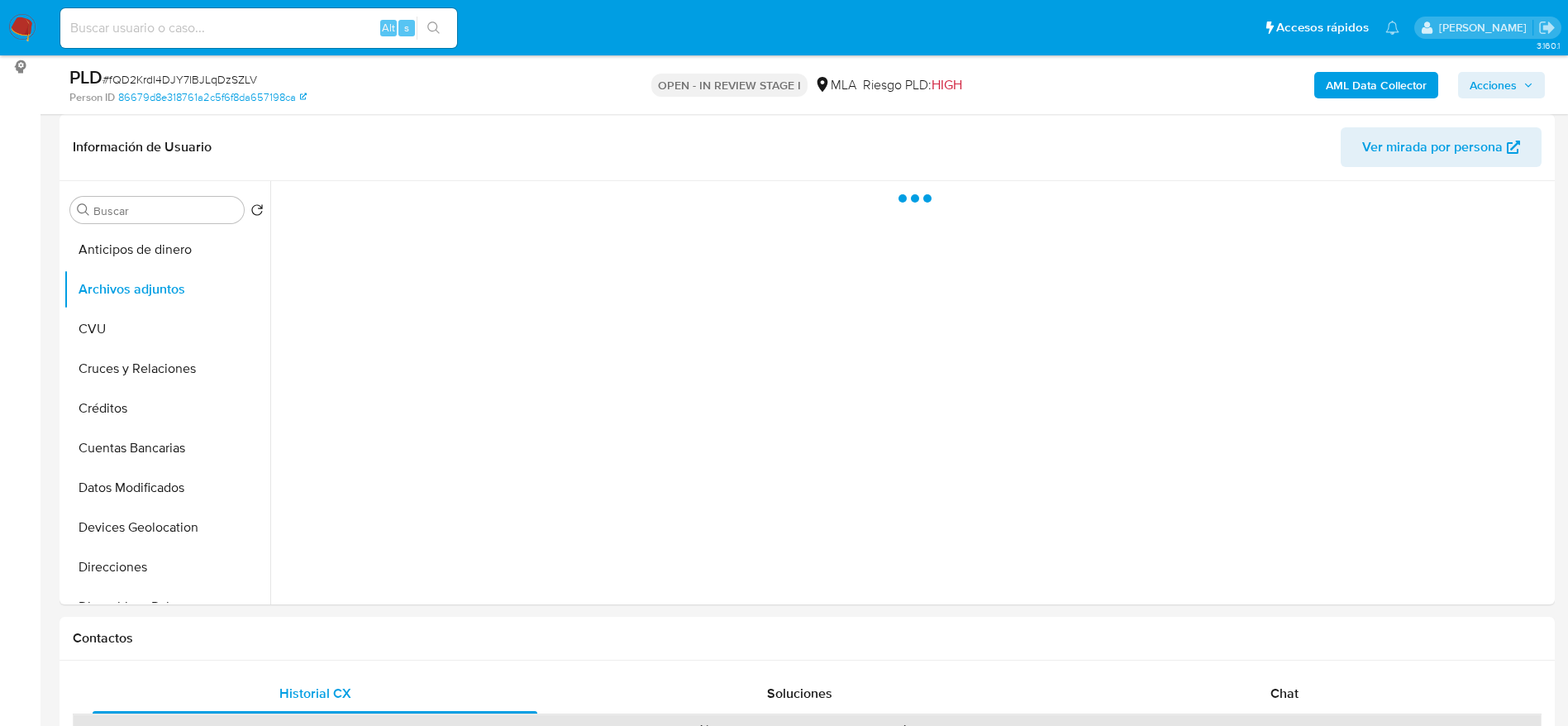
click at [1499, 81] on span "Acciones" at bounding box center [1492, 84] width 47 height 26
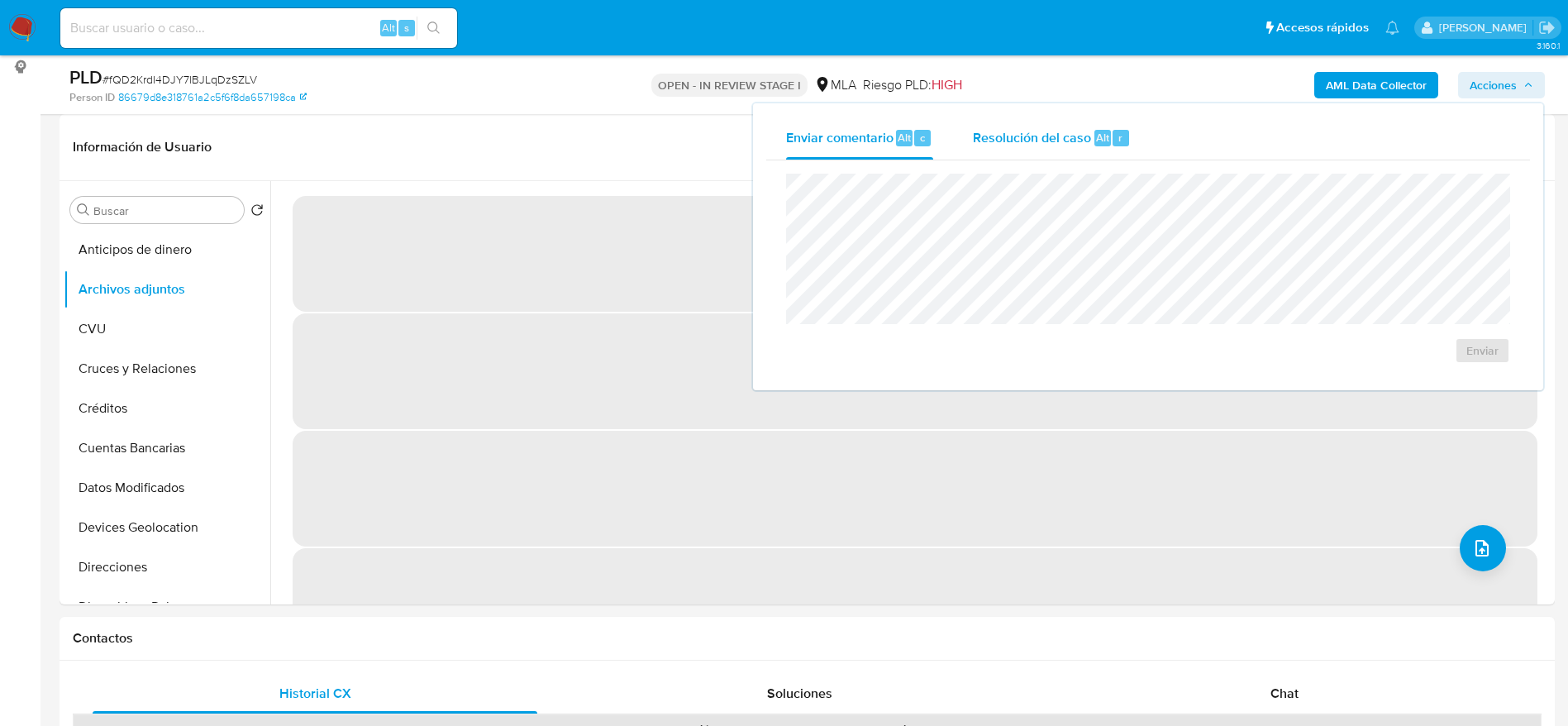
click at [1088, 144] on span "Resolución del caso" at bounding box center [1032, 137] width 118 height 19
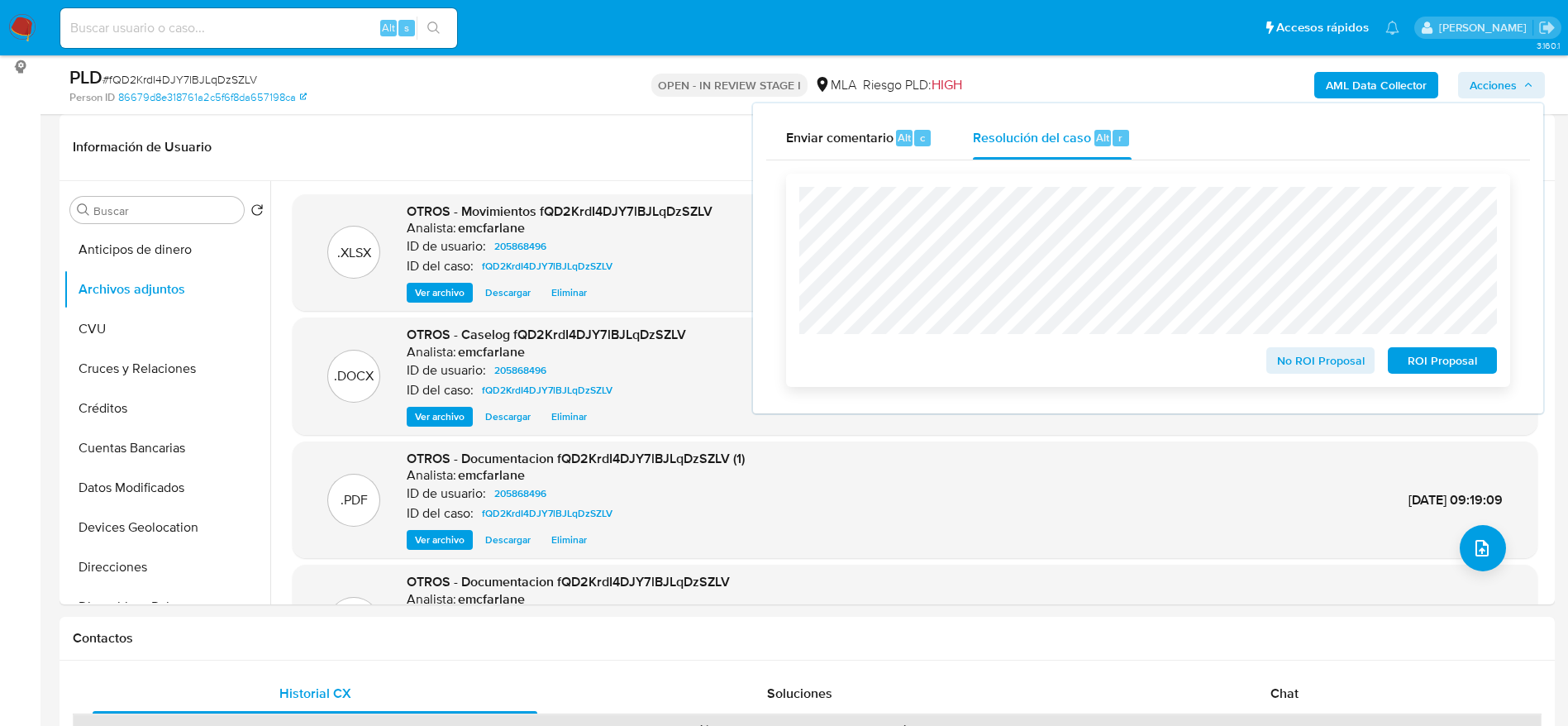
click at [1440, 365] on span "ROI Proposal" at bounding box center [1442, 361] width 86 height 23
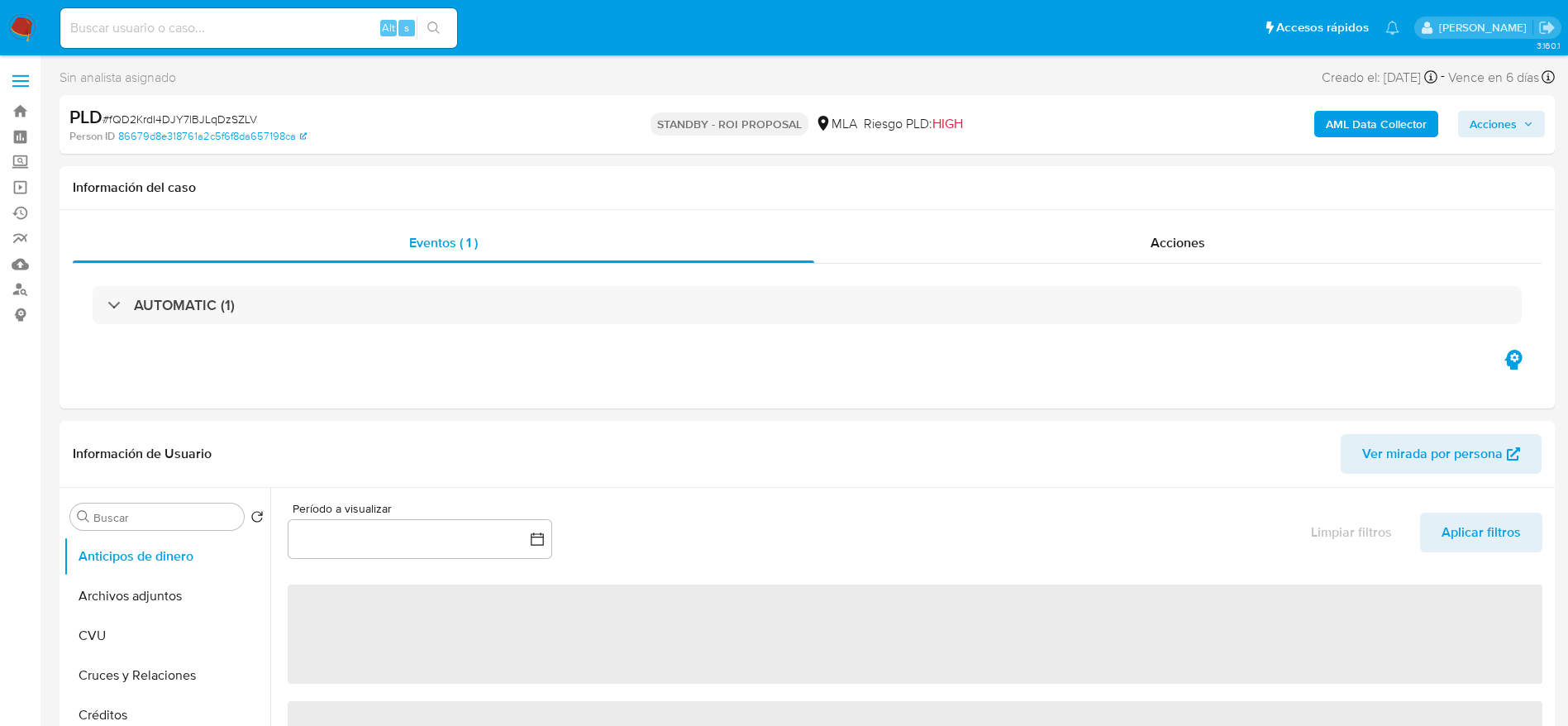
select select "10"
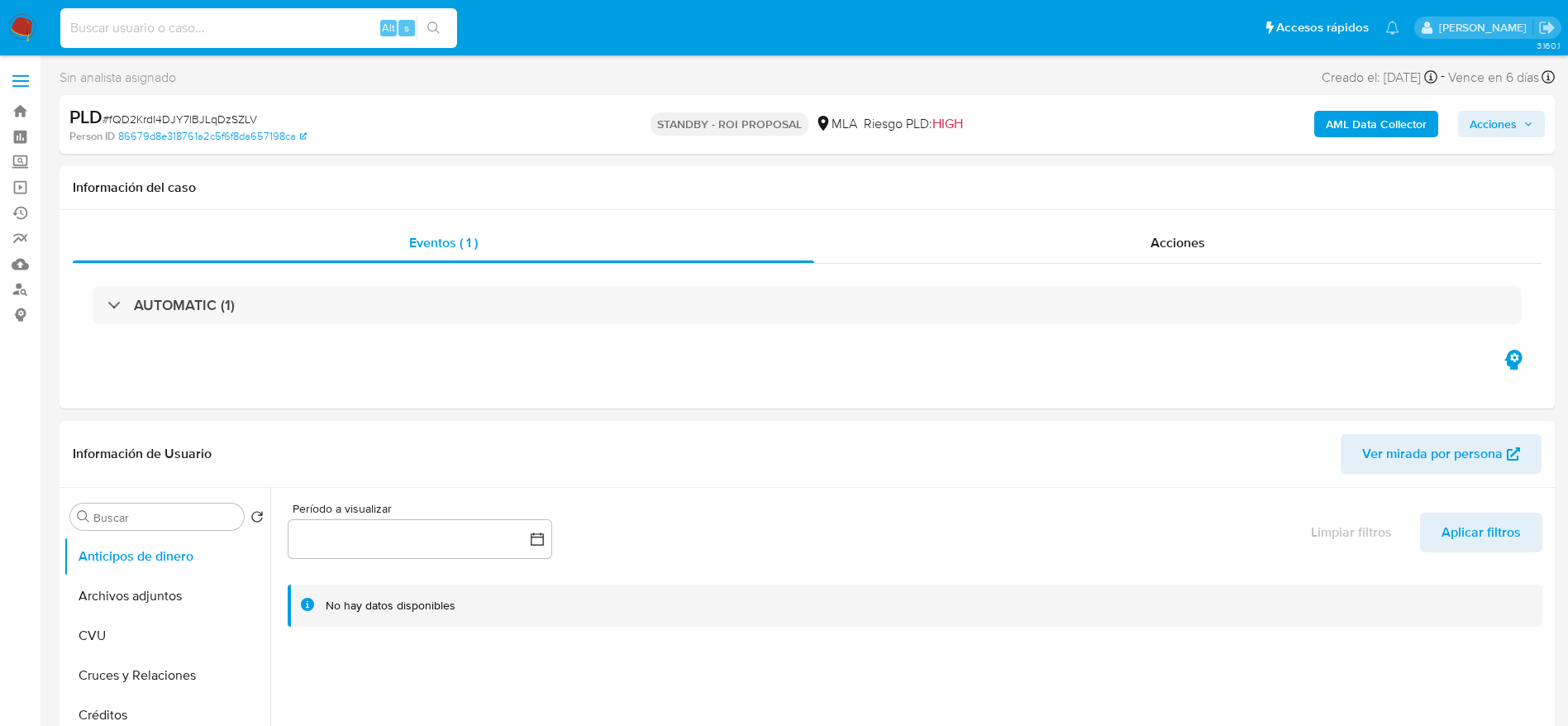
click at [266, 36] on input at bounding box center [258, 28] width 396 height 21
paste input "Kok61TJXR4ml8MvpZKUMNlvp"
type input "Kok61TJXR4ml8MvpZKUMNlvp"
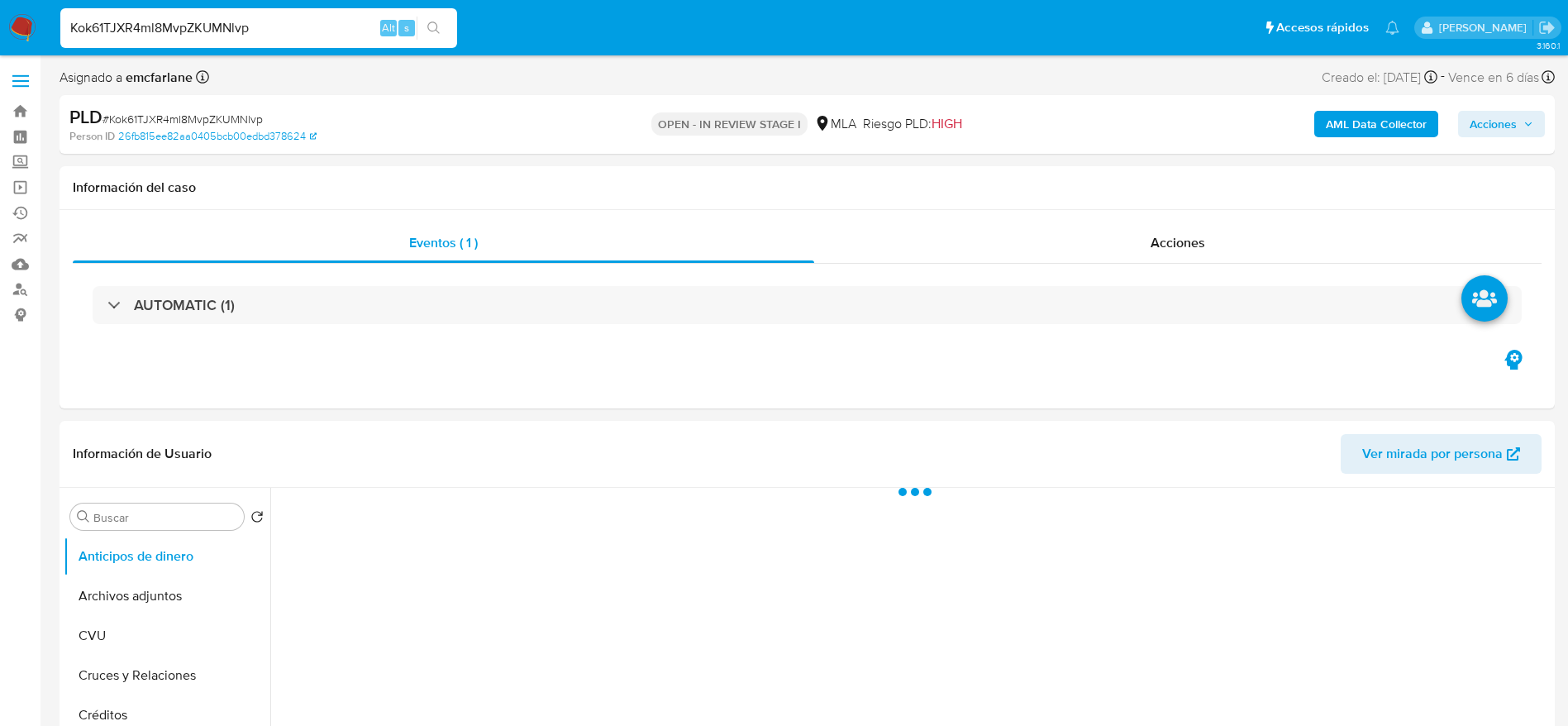
select select "10"
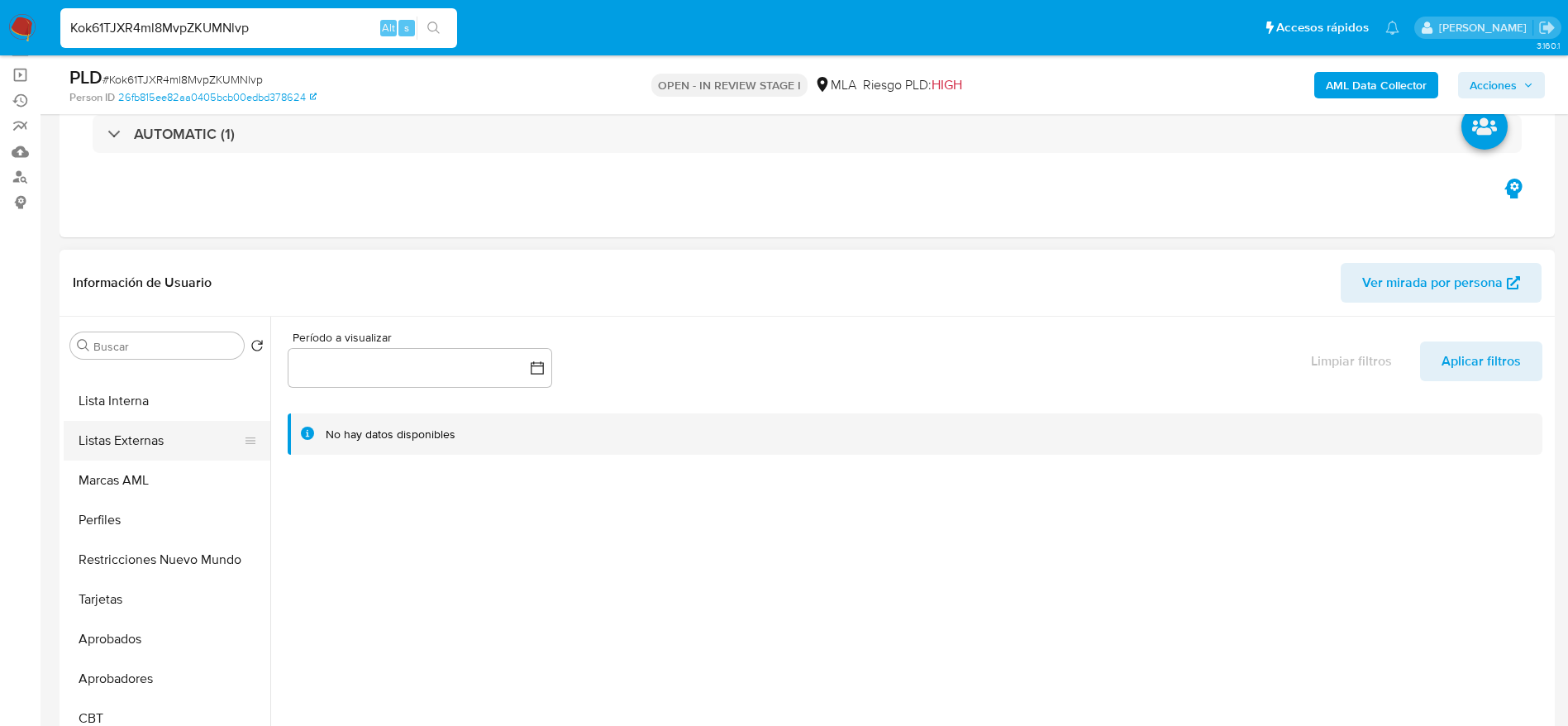
scroll to position [248, 0]
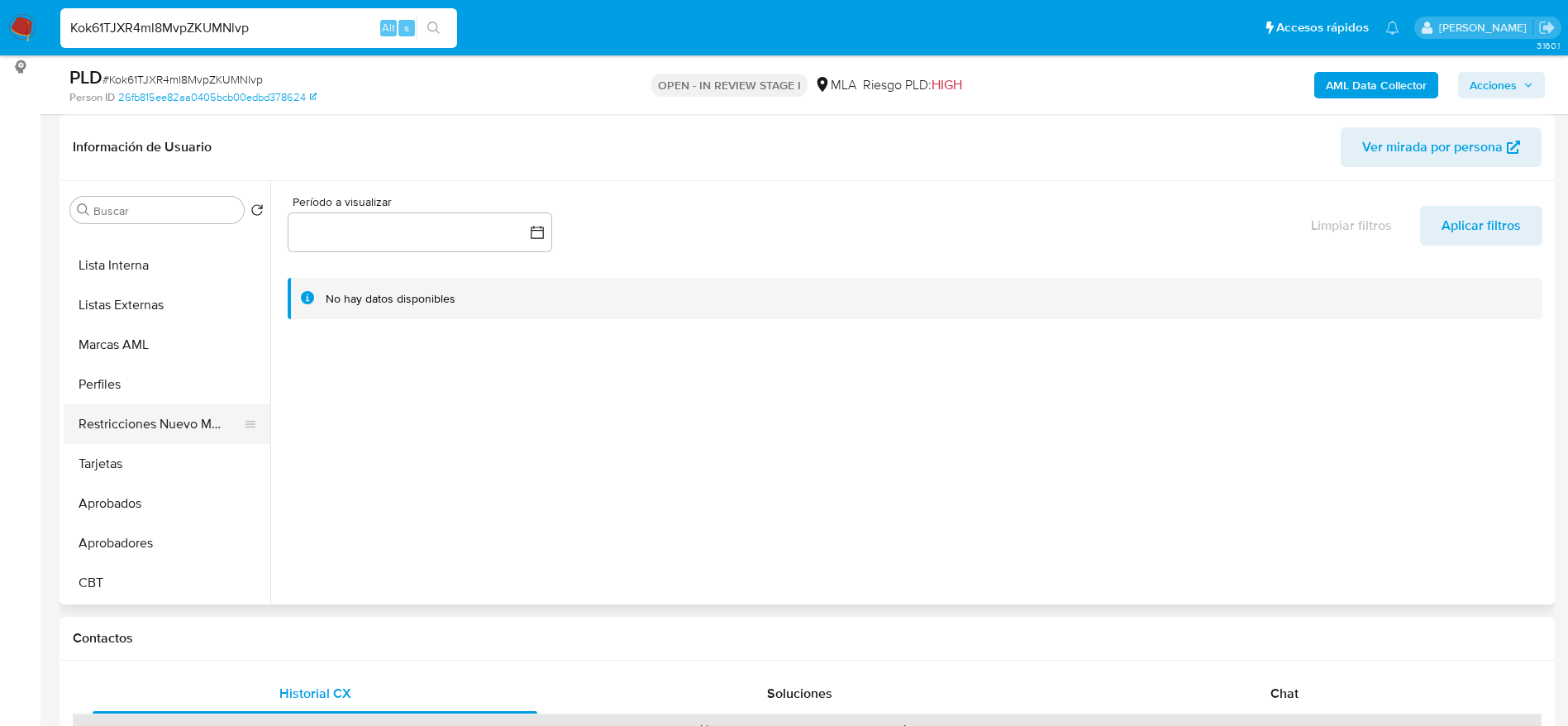
click at [149, 434] on button "Restricciones Nuevo Mundo" at bounding box center [161, 424] width 194 height 40
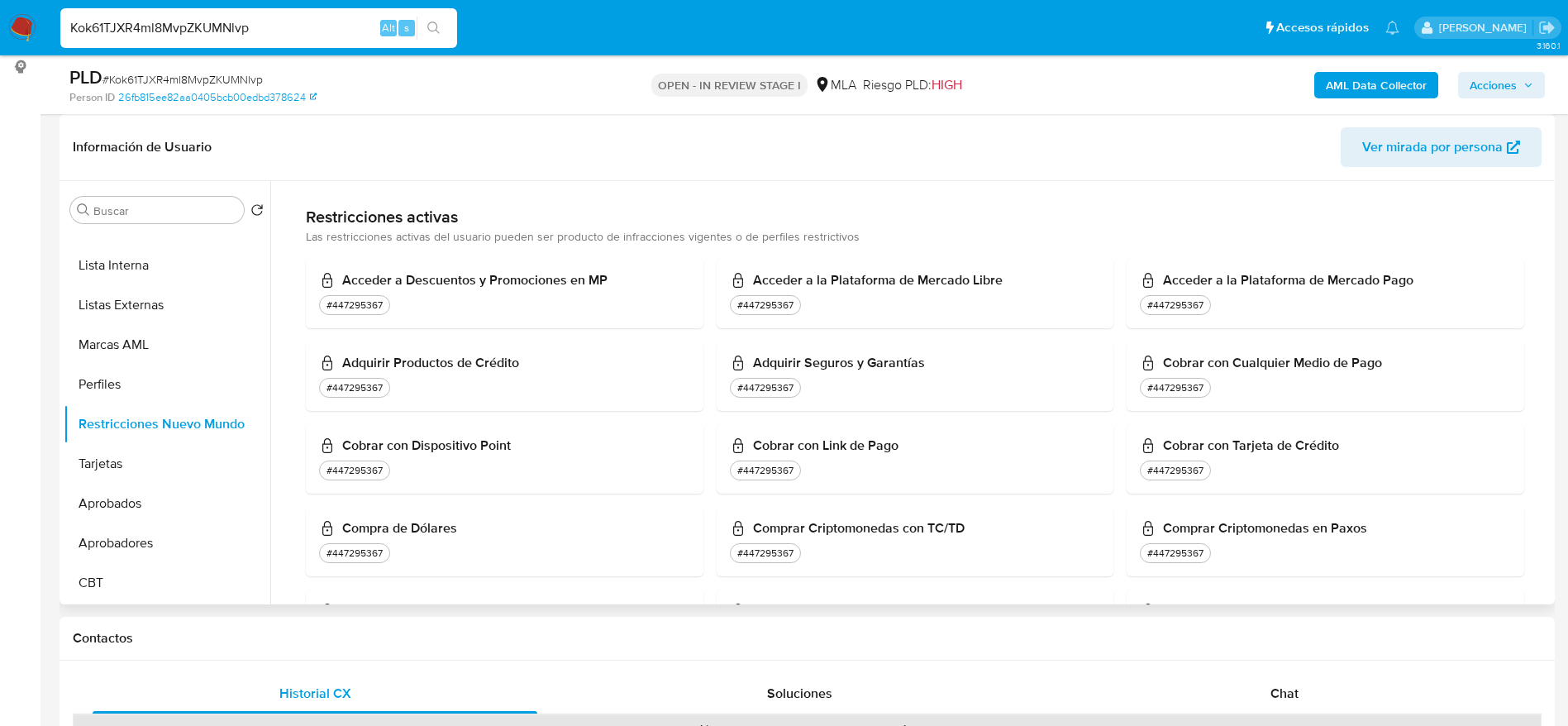
scroll to position [0, 0]
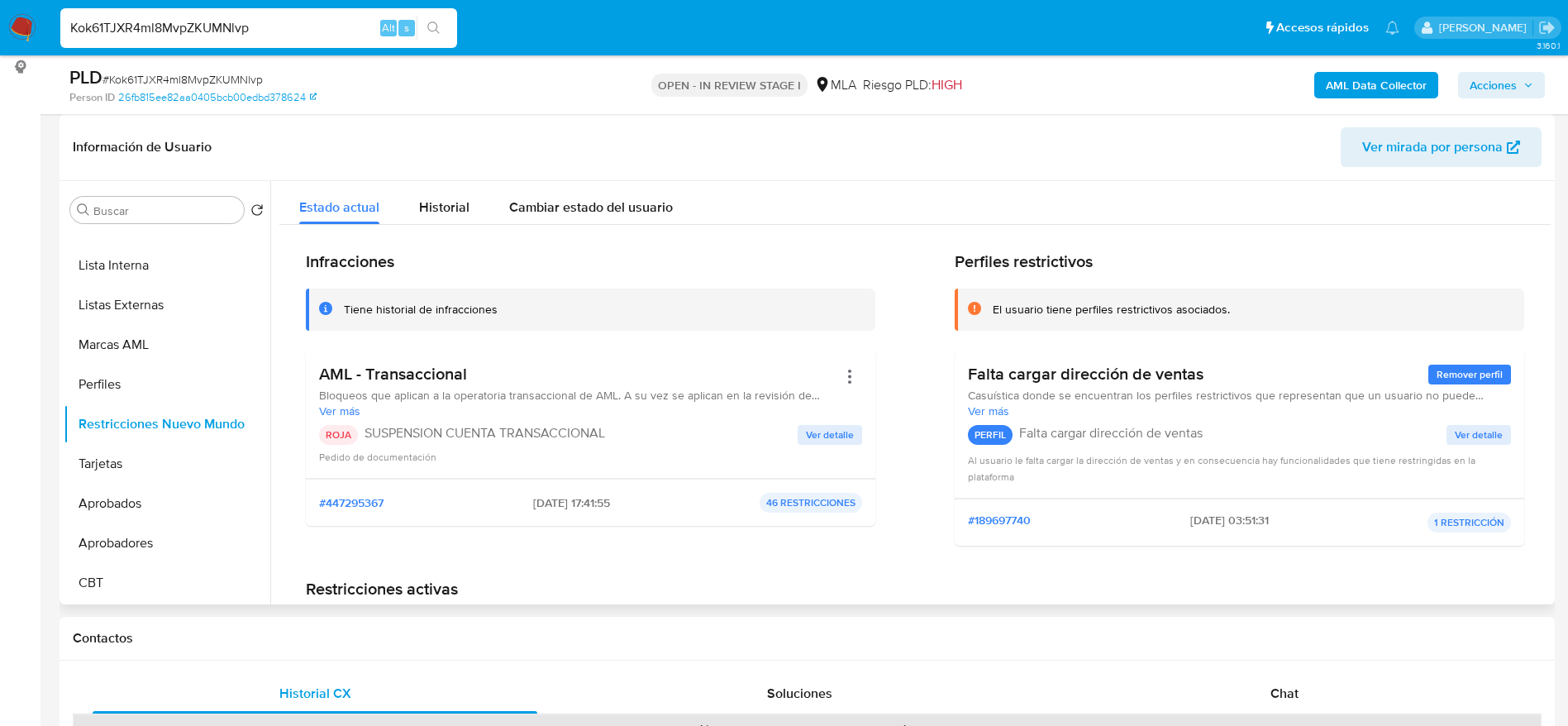
click at [441, 209] on span "Historial" at bounding box center [444, 207] width 50 height 19
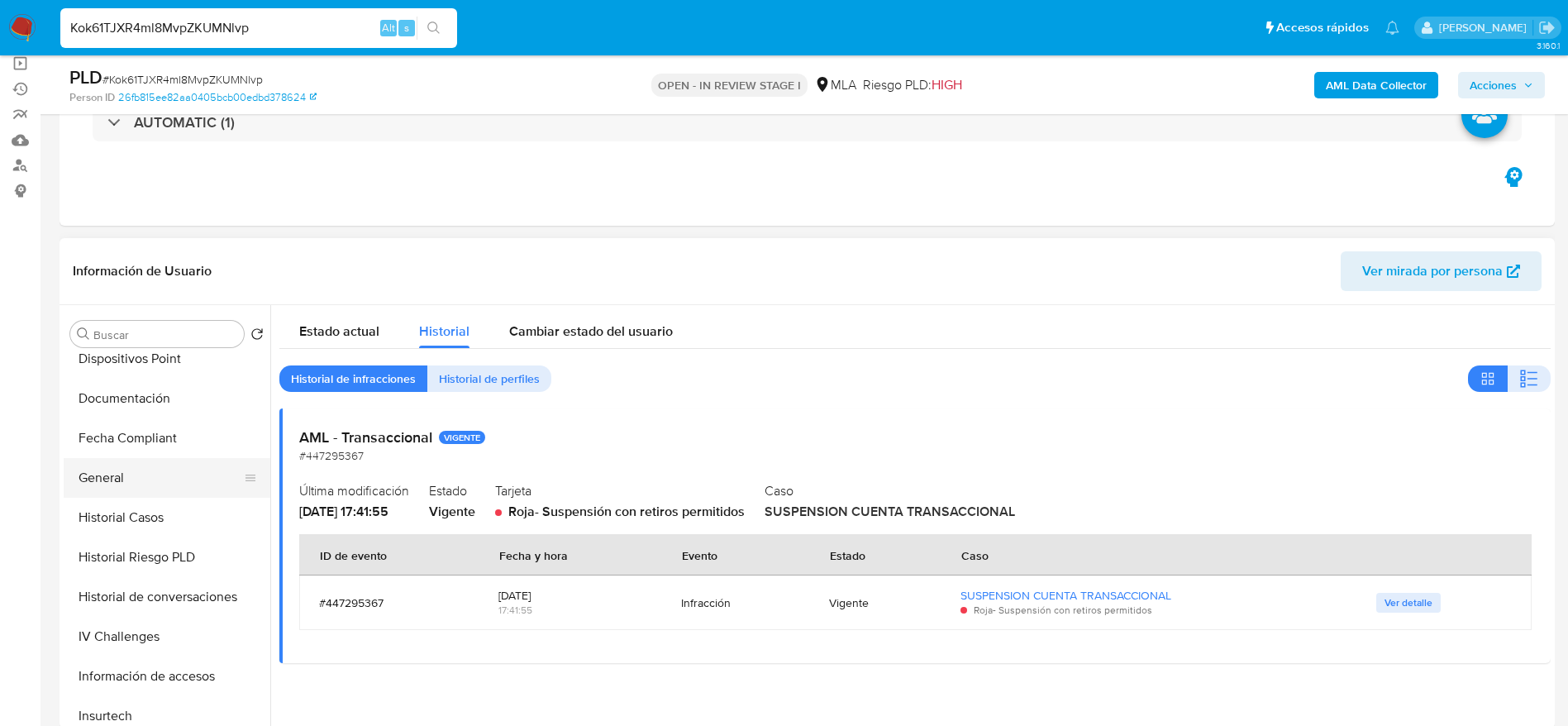
scroll to position [744, 0]
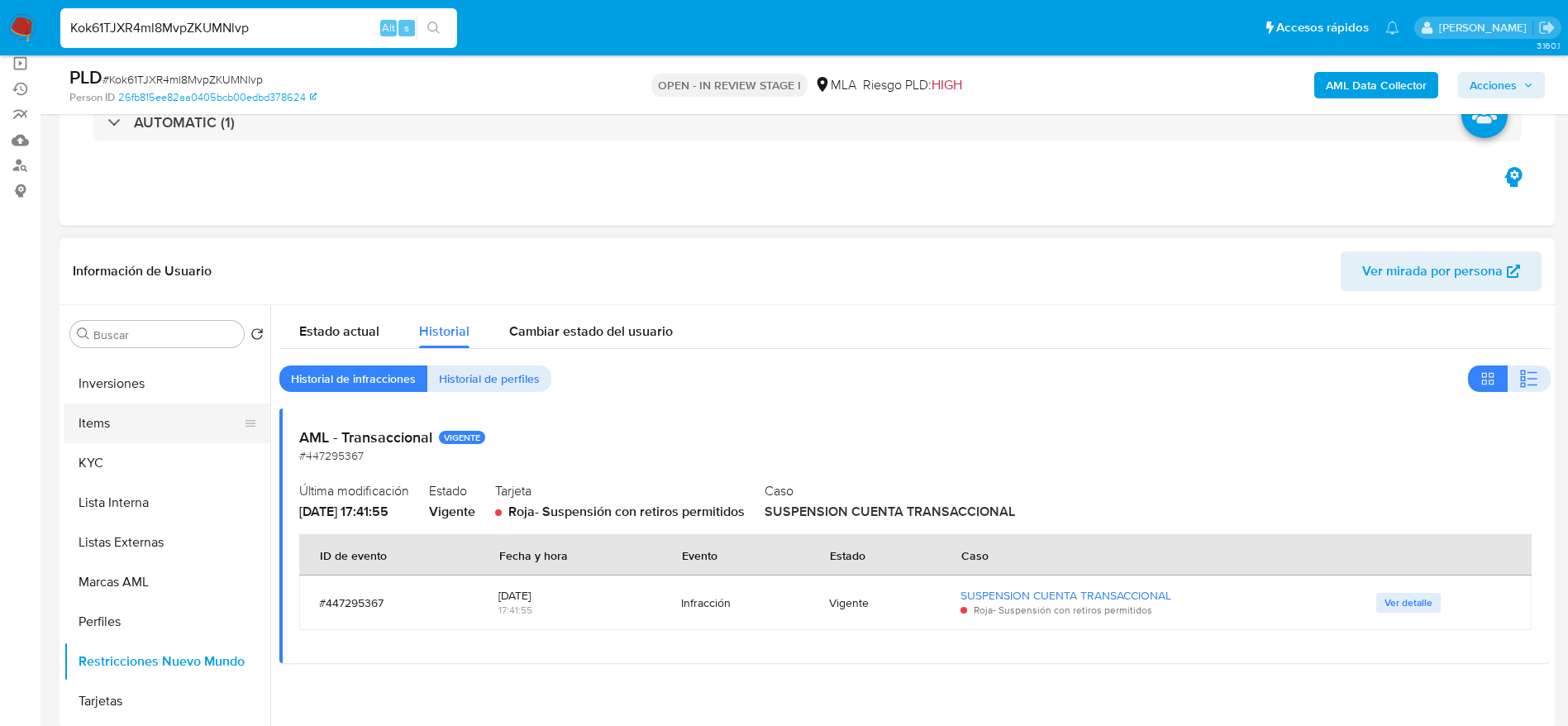
click at [132, 435] on button "Items" at bounding box center [161, 423] width 194 height 40
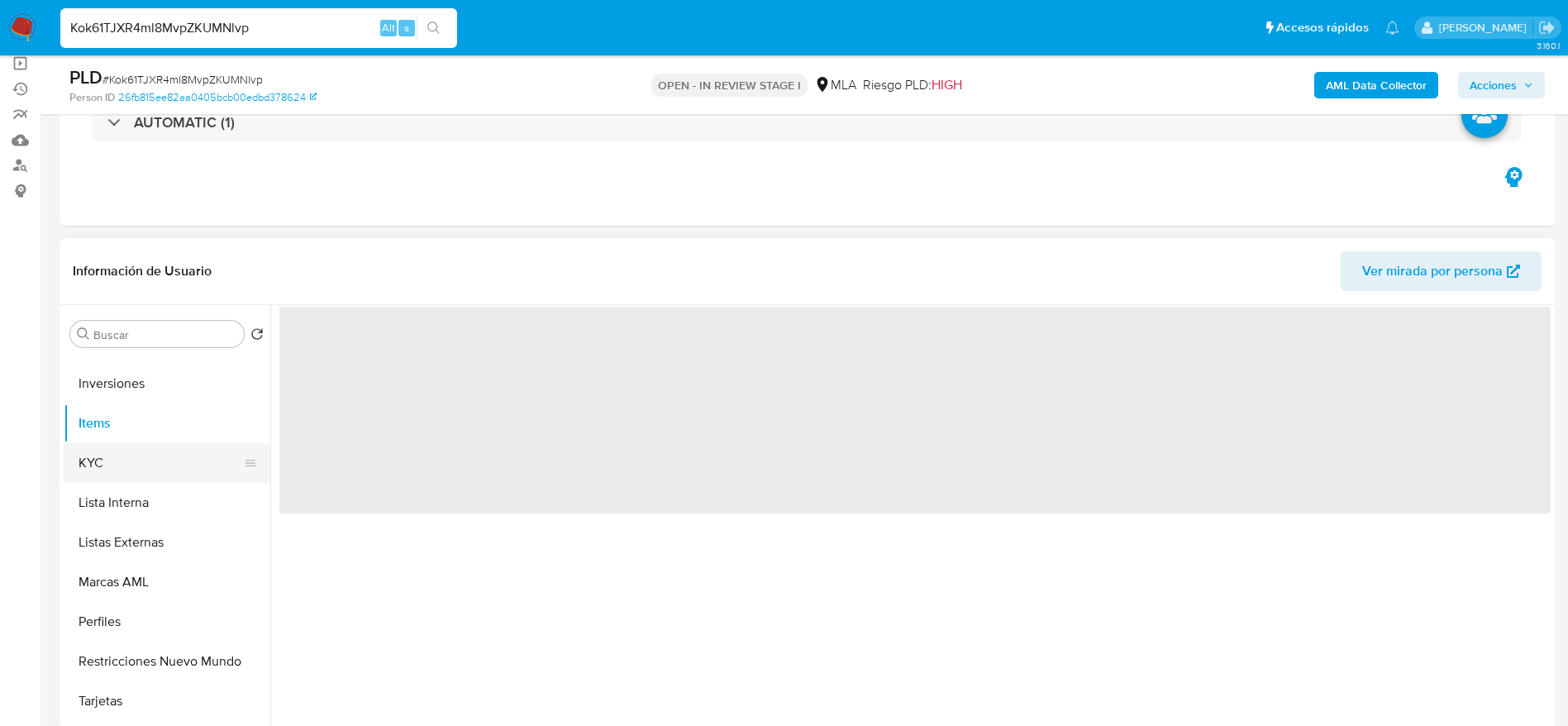
click at [127, 465] on button "KYC" at bounding box center [161, 462] width 194 height 40
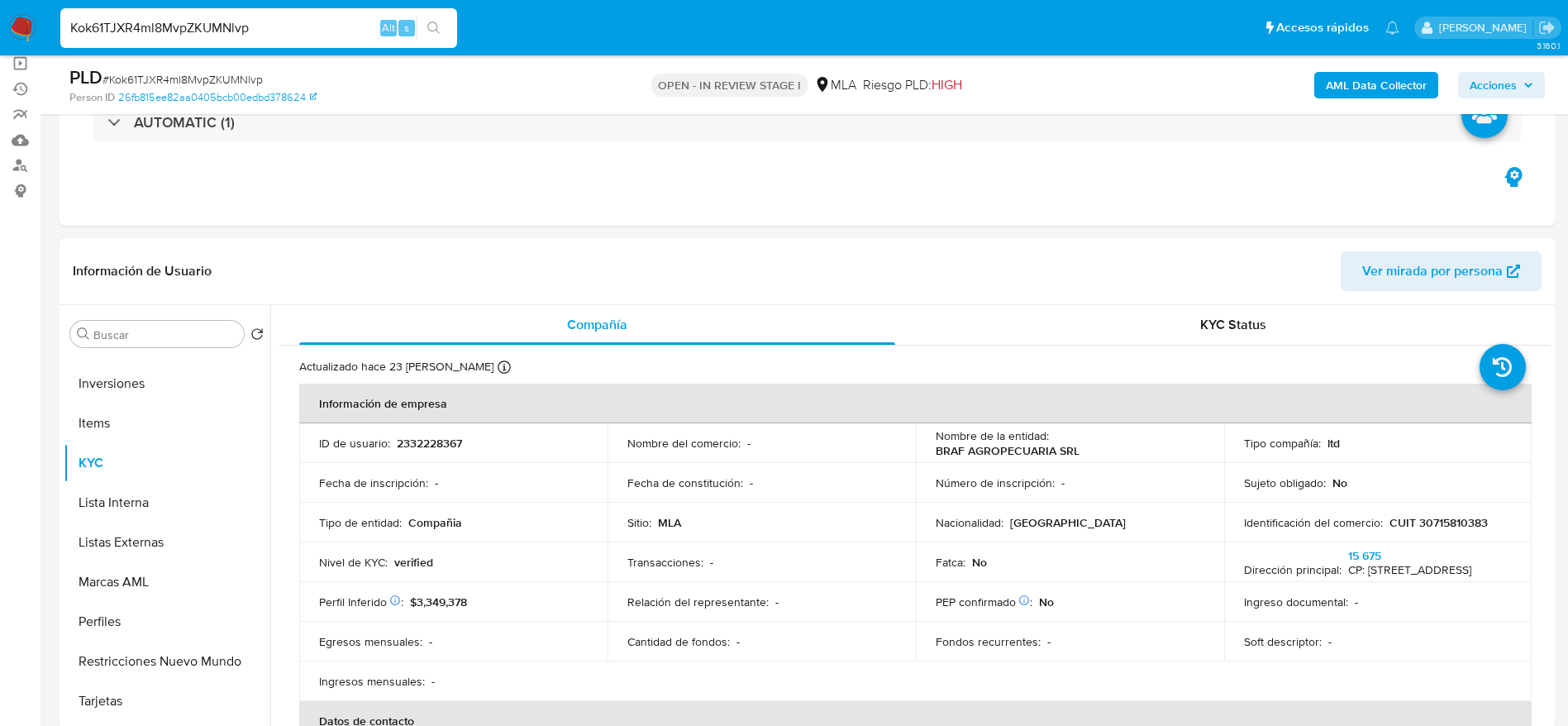
click at [1054, 451] on p "BRAF AGROPECUARIA SRL" at bounding box center [1007, 450] width 143 height 15
click at [1096, 438] on div "Nombre de la entidad : BRAF AGROPECUARIA SRL" at bounding box center [1069, 443] width 268 height 30
click at [1086, 453] on div "Nombre de la entidad : BRAF AGROPECUARIA SRL" at bounding box center [1069, 443] width 268 height 30
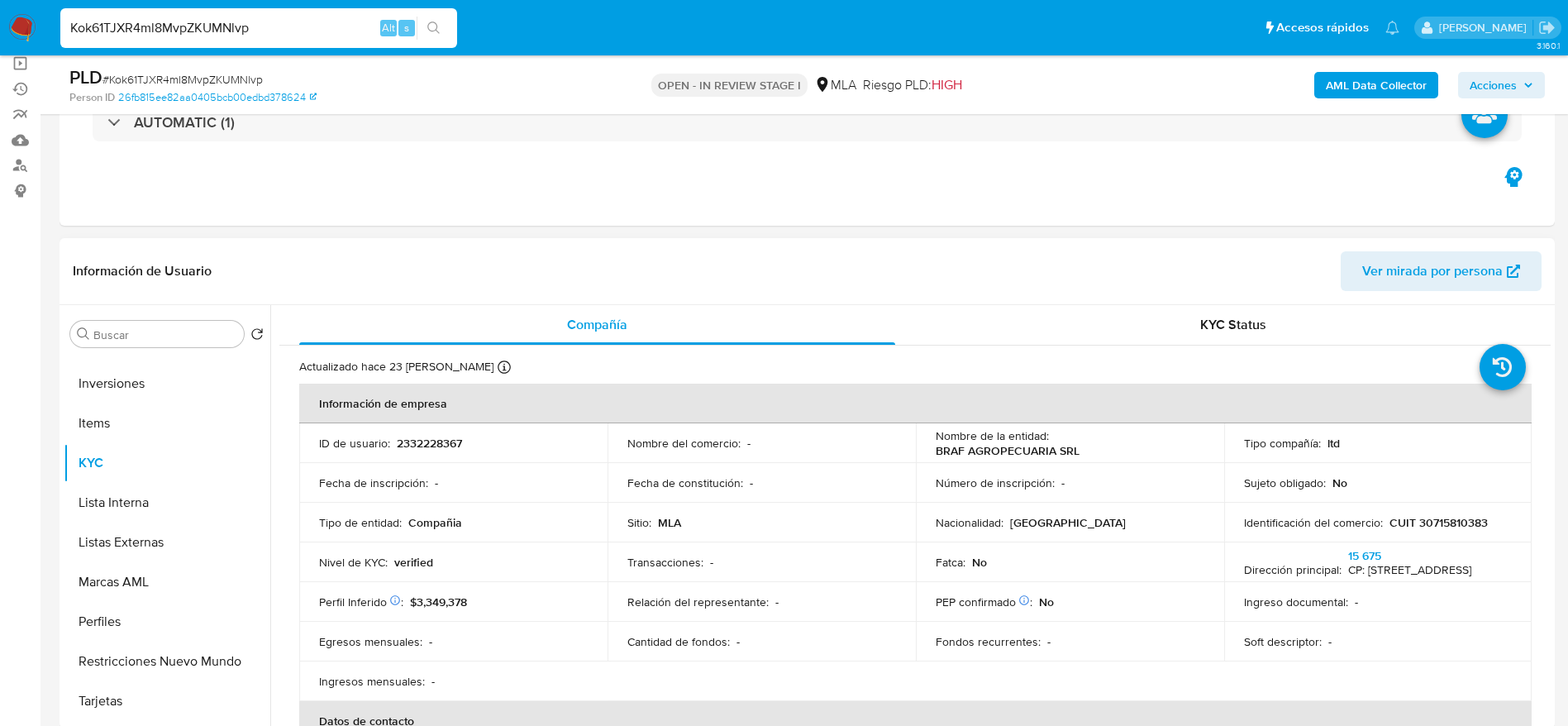
click at [1086, 453] on div "Nombre de la entidad : BRAF AGROPECUARIA SRL" at bounding box center [1069, 443] width 268 height 30
click at [924, 458] on td "Nombre de la entidad : BRAF AGROPECUARIA SRL" at bounding box center [1070, 443] width 308 height 40
drag, startPoint x: 925, startPoint y: 456, endPoint x: 1081, endPoint y: 454, distance: 156.0
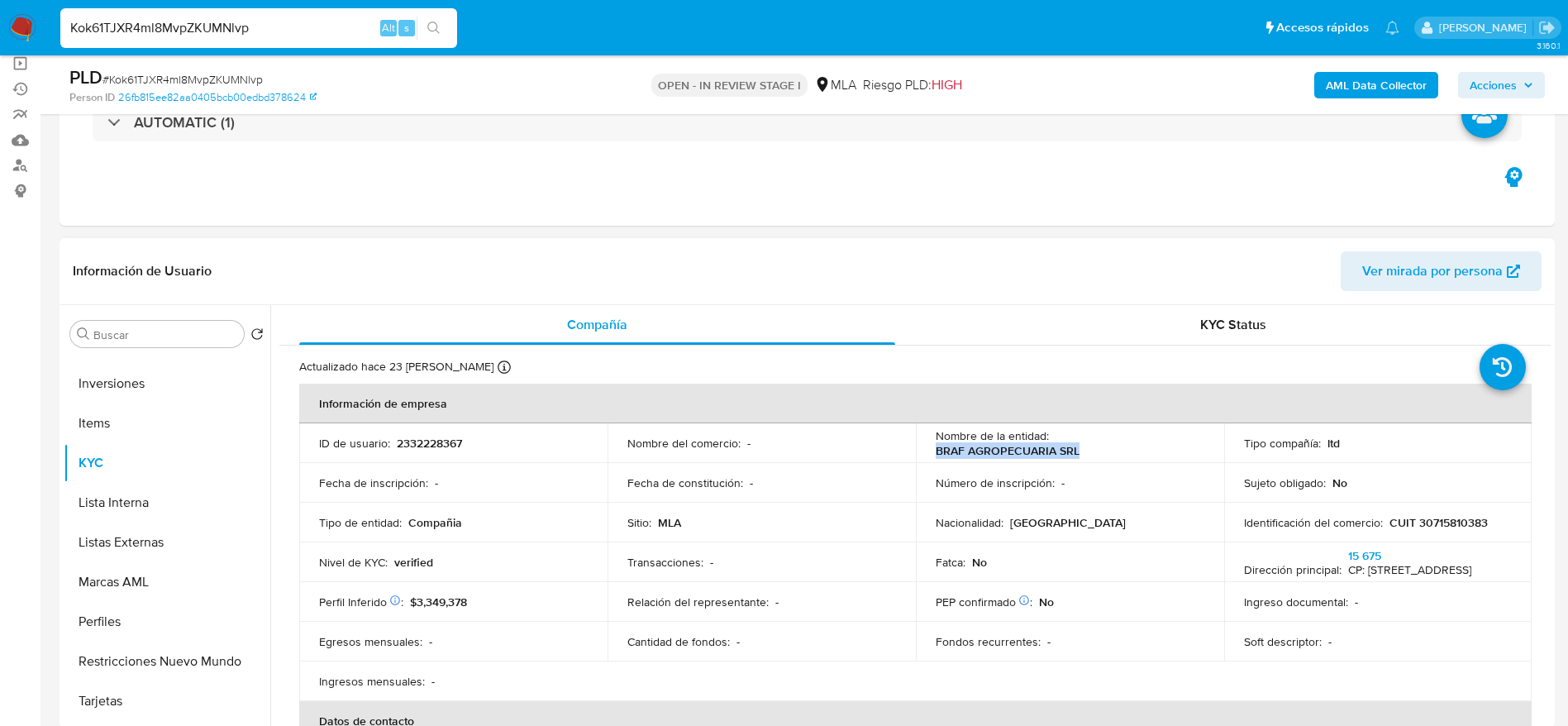
click at [1081, 454] on td "Nombre de la entidad : BRAF AGROPECUARIA SRL" at bounding box center [1070, 443] width 308 height 40
copy p "BRAF AGROPECUARIA SRL"
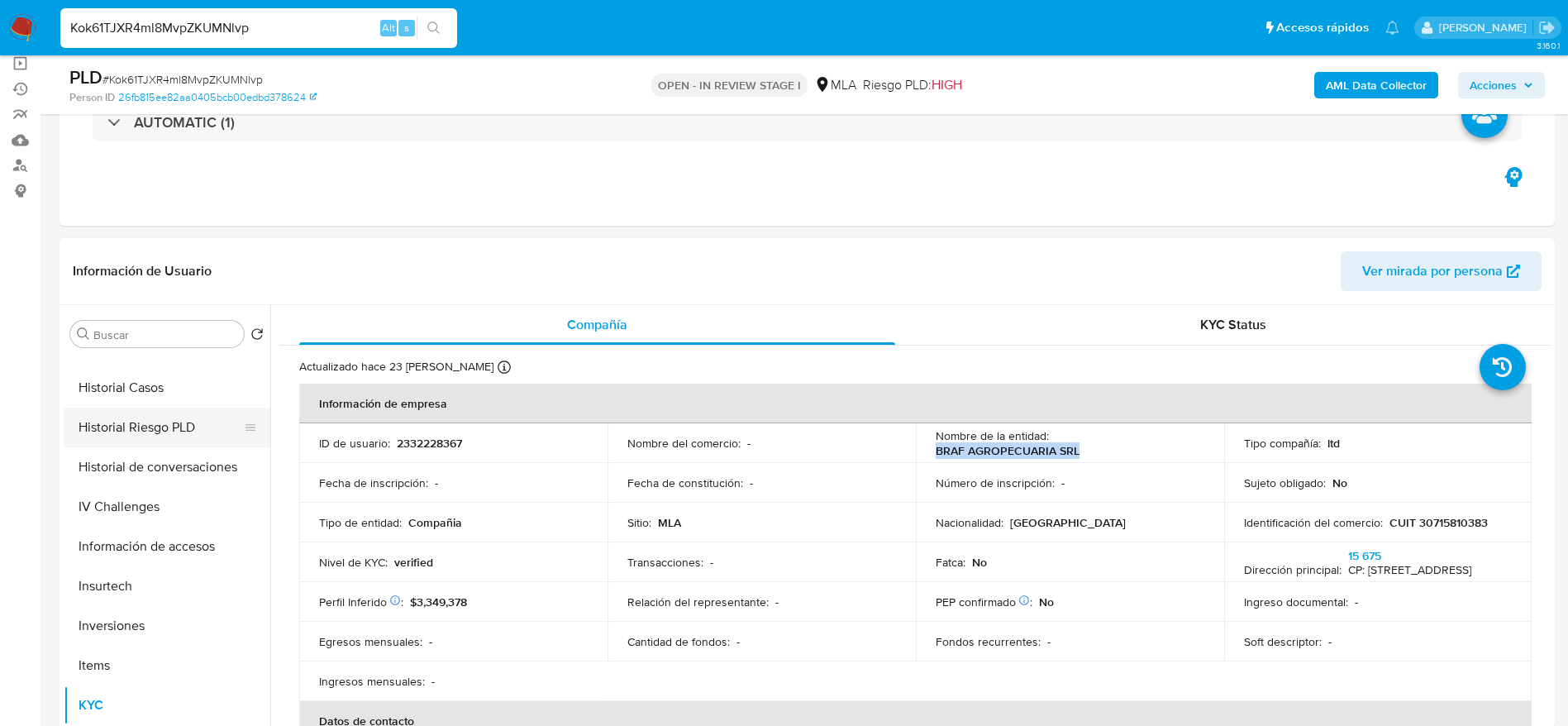
scroll to position [496, 0]
click at [111, 391] on button "Historial Casos" at bounding box center [161, 393] width 194 height 40
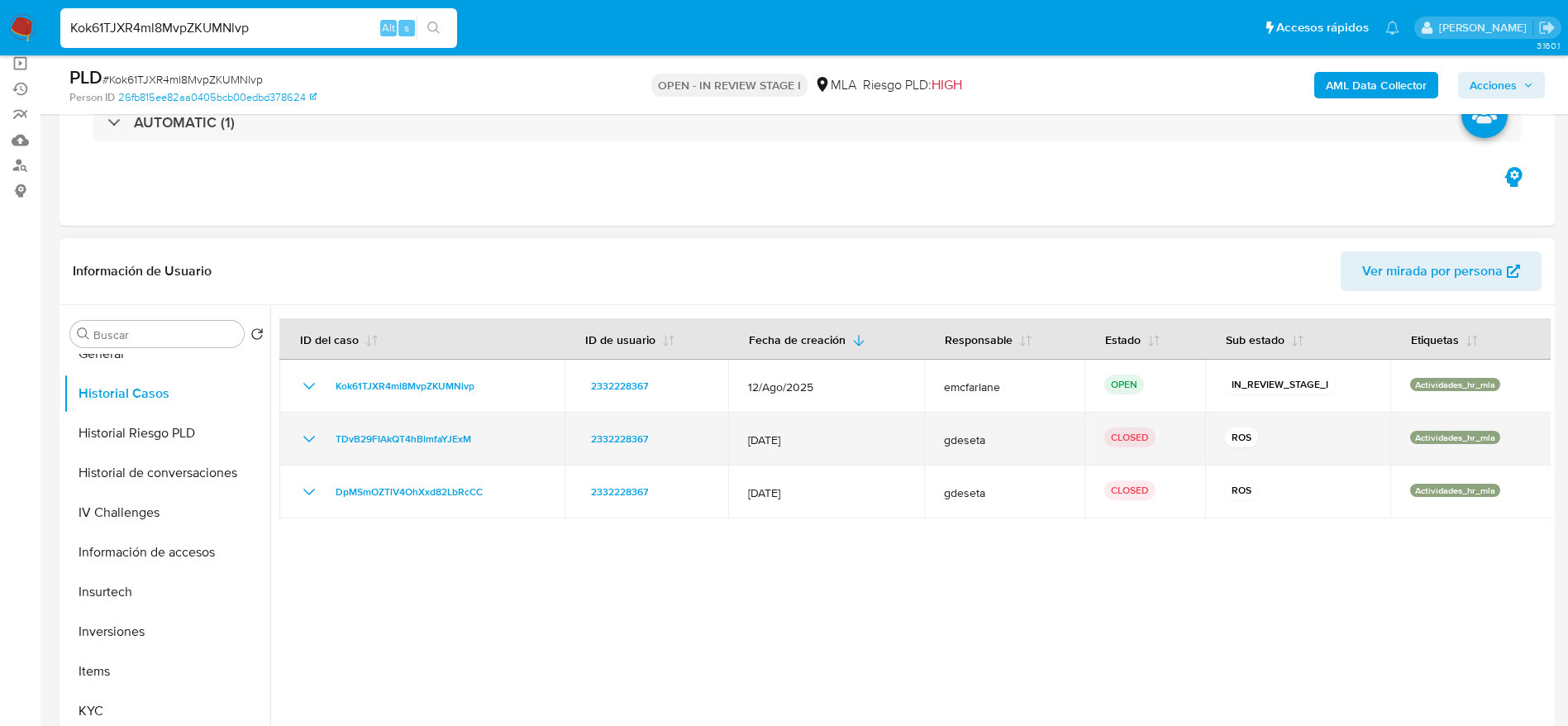
click at [298, 445] on td "TDvB29FIAkQT4hBlmfaYJExM" at bounding box center [422, 439] width 285 height 53
click at [300, 444] on icon "Mostrar/Ocultar" at bounding box center [309, 439] width 19 height 19
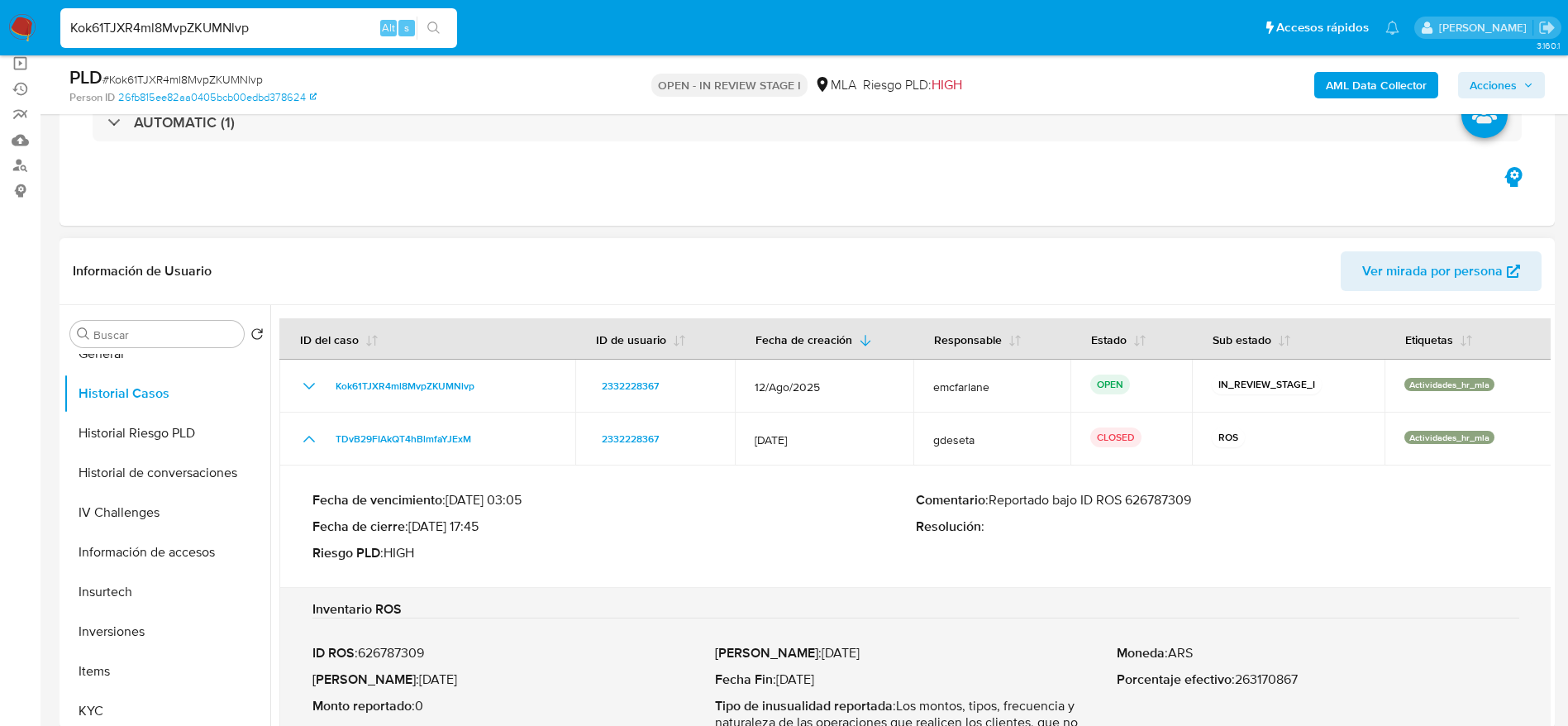
drag, startPoint x: 1082, startPoint y: 497, endPoint x: 1221, endPoint y: 507, distance: 139.4
click at [1221, 507] on p "Comentario : Reportado bajo ID ROS 626787309" at bounding box center [1217, 499] width 604 height 16
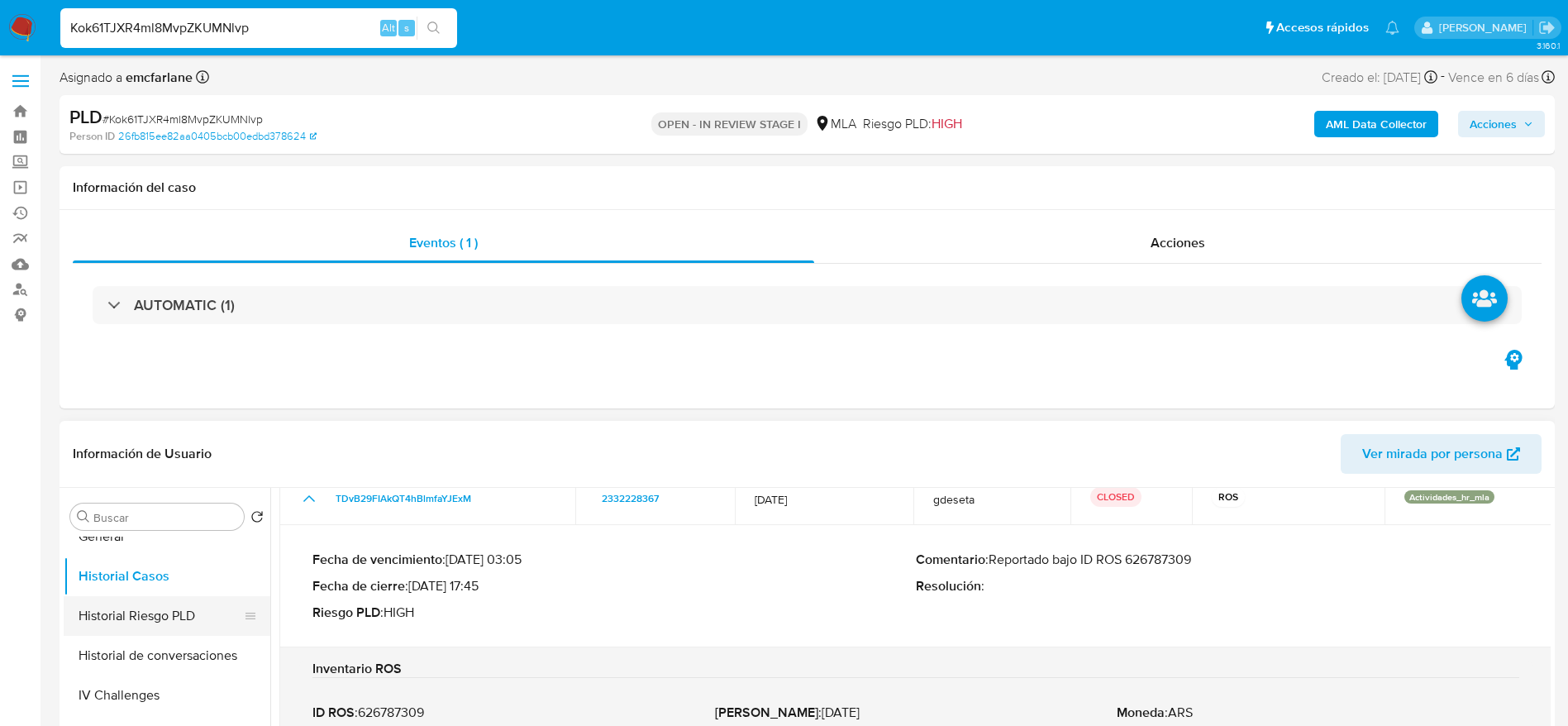
scroll to position [0, 0]
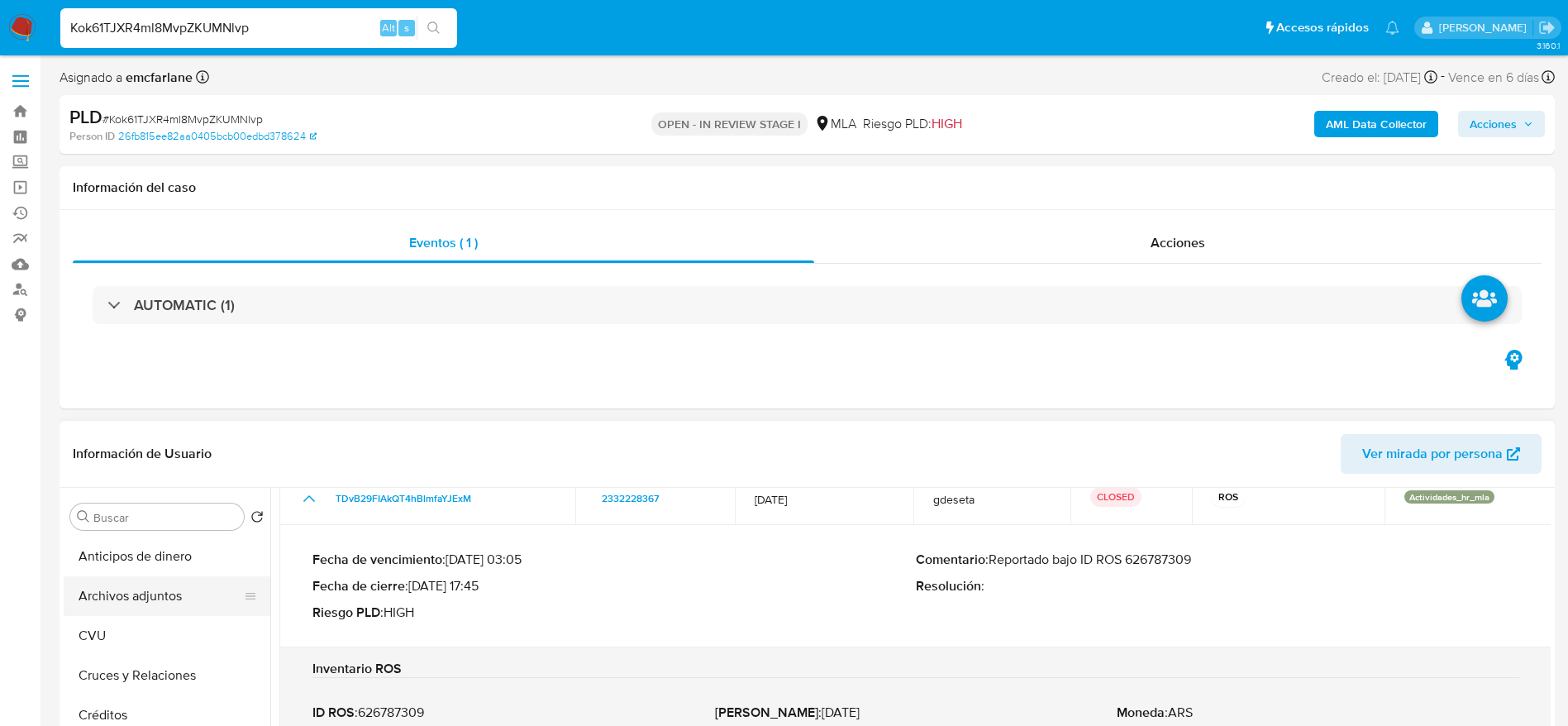
click at [143, 596] on button "Archivos adjuntos" at bounding box center [161, 595] width 194 height 40
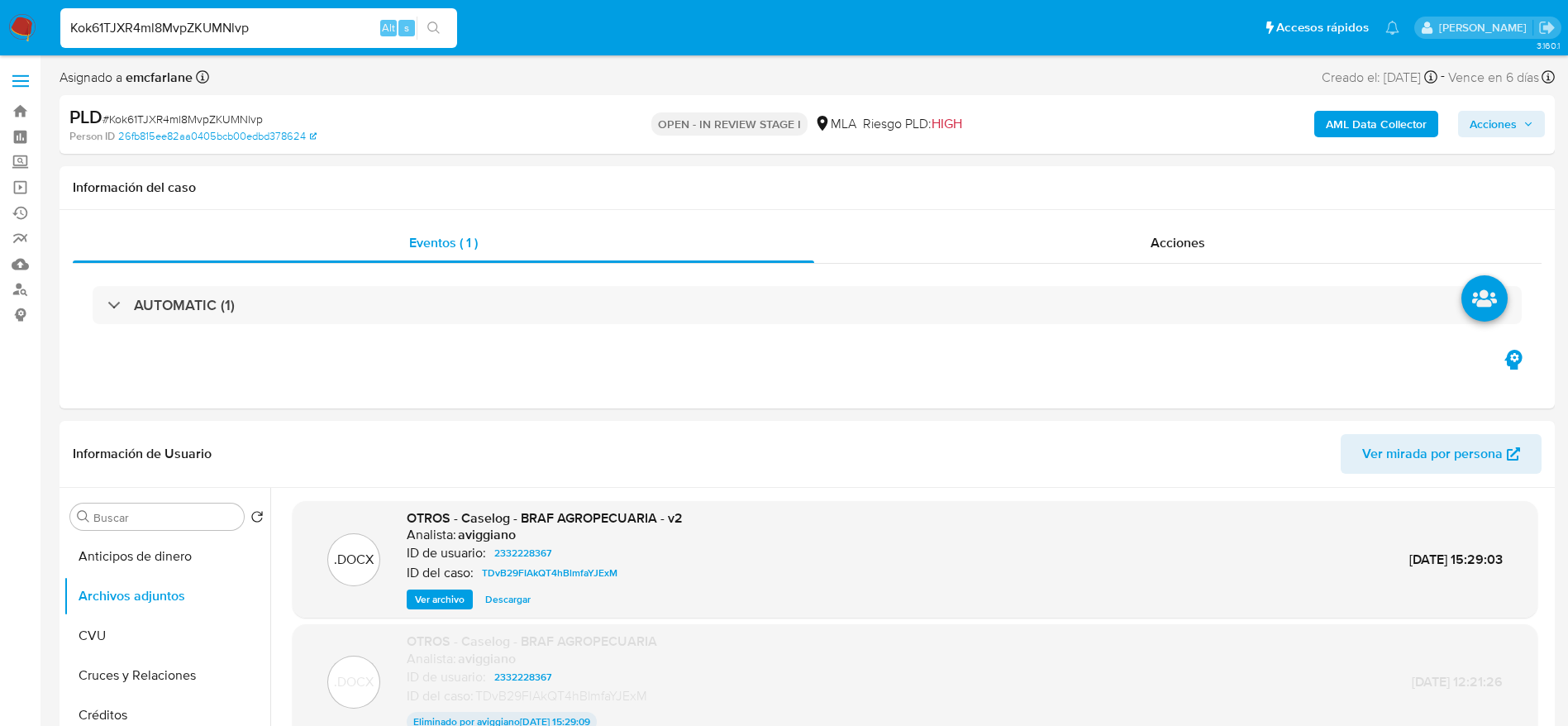
click at [1387, 121] on b "AML Data Collector" at bounding box center [1376, 123] width 101 height 26
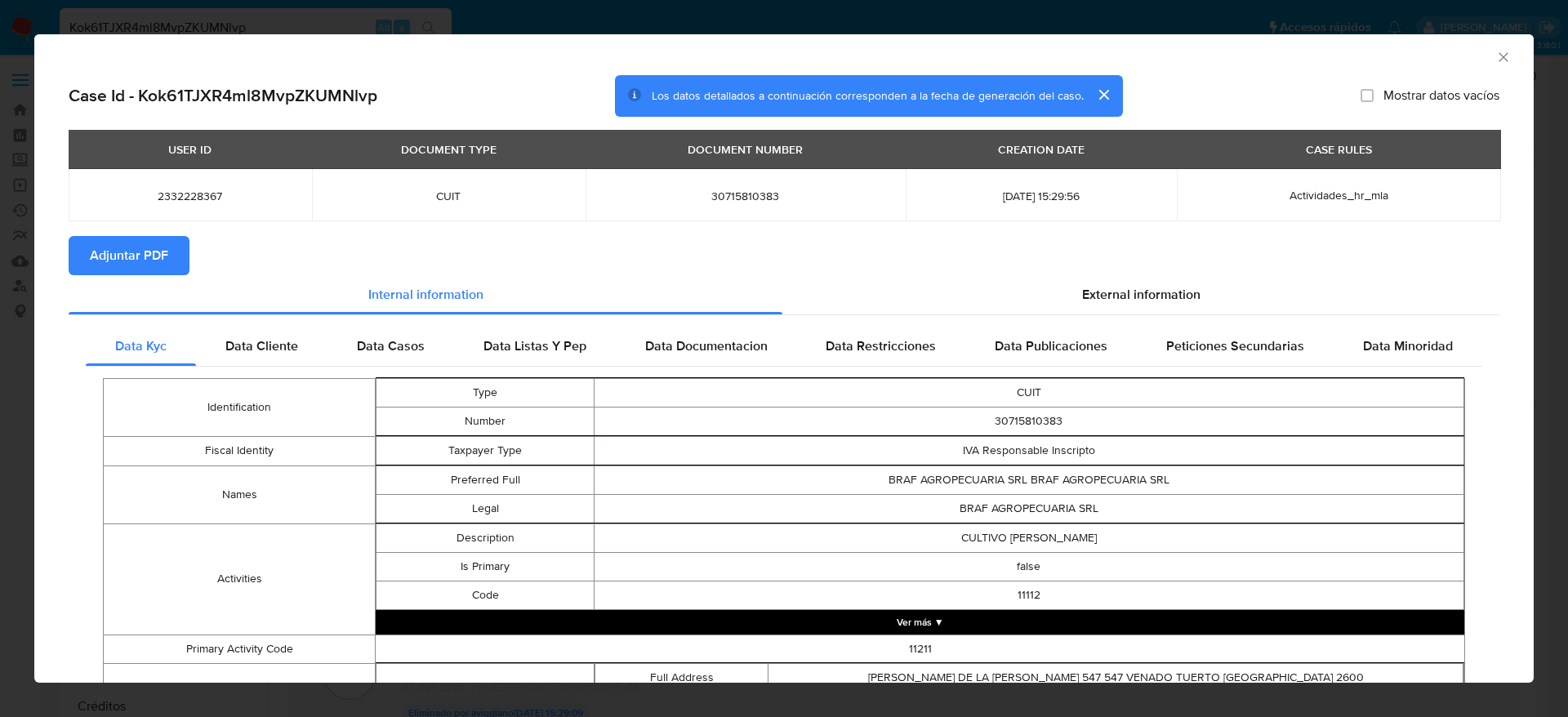
drag, startPoint x: 1105, startPoint y: 296, endPoint x: 733, endPoint y: 325, distance: 373.1
click at [1105, 295] on span "External information" at bounding box center [1142, 295] width 119 height 19
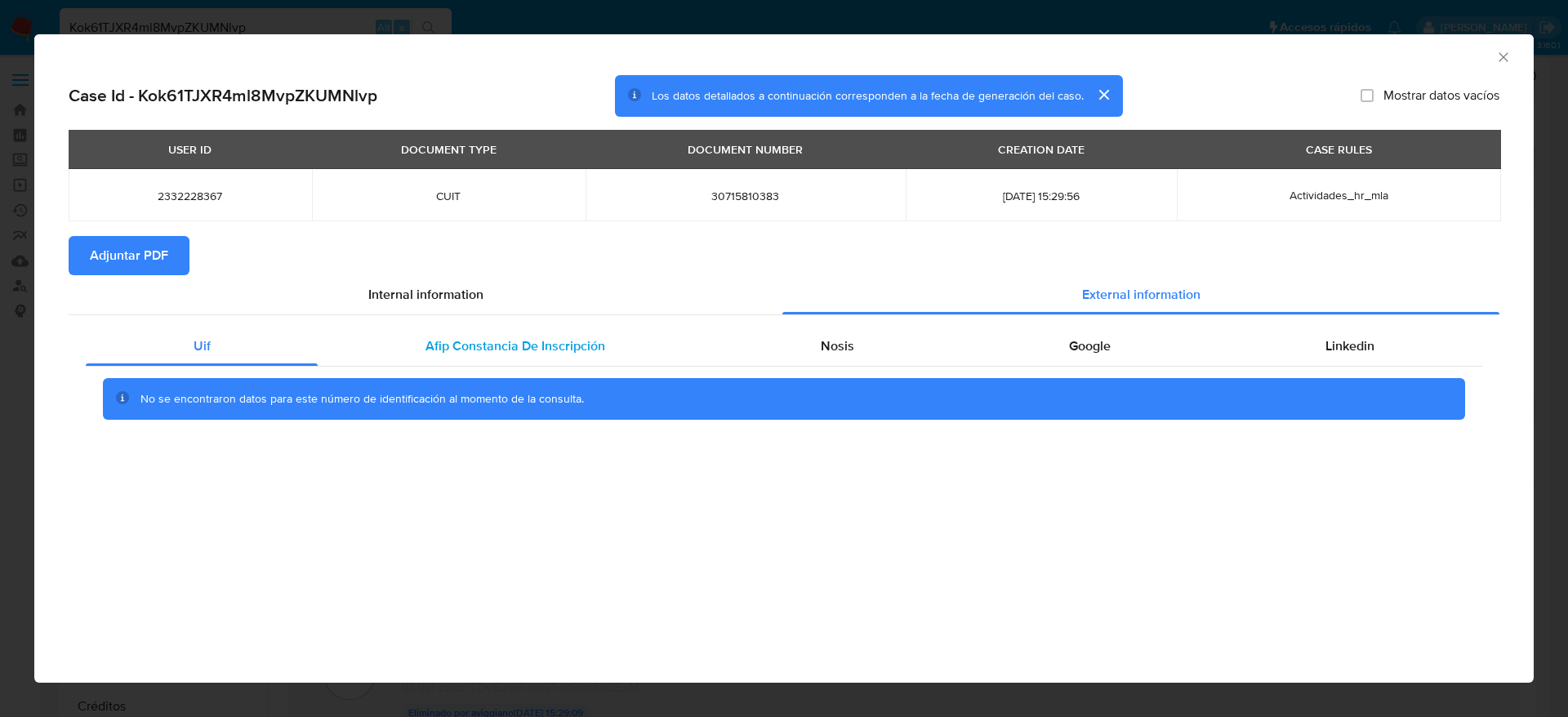
drag, startPoint x: 456, startPoint y: 352, endPoint x: 476, endPoint y: 356, distance: 20.4
click at [456, 352] on span "Afip Constancia De Inscripción" at bounding box center [515, 346] width 180 height 19
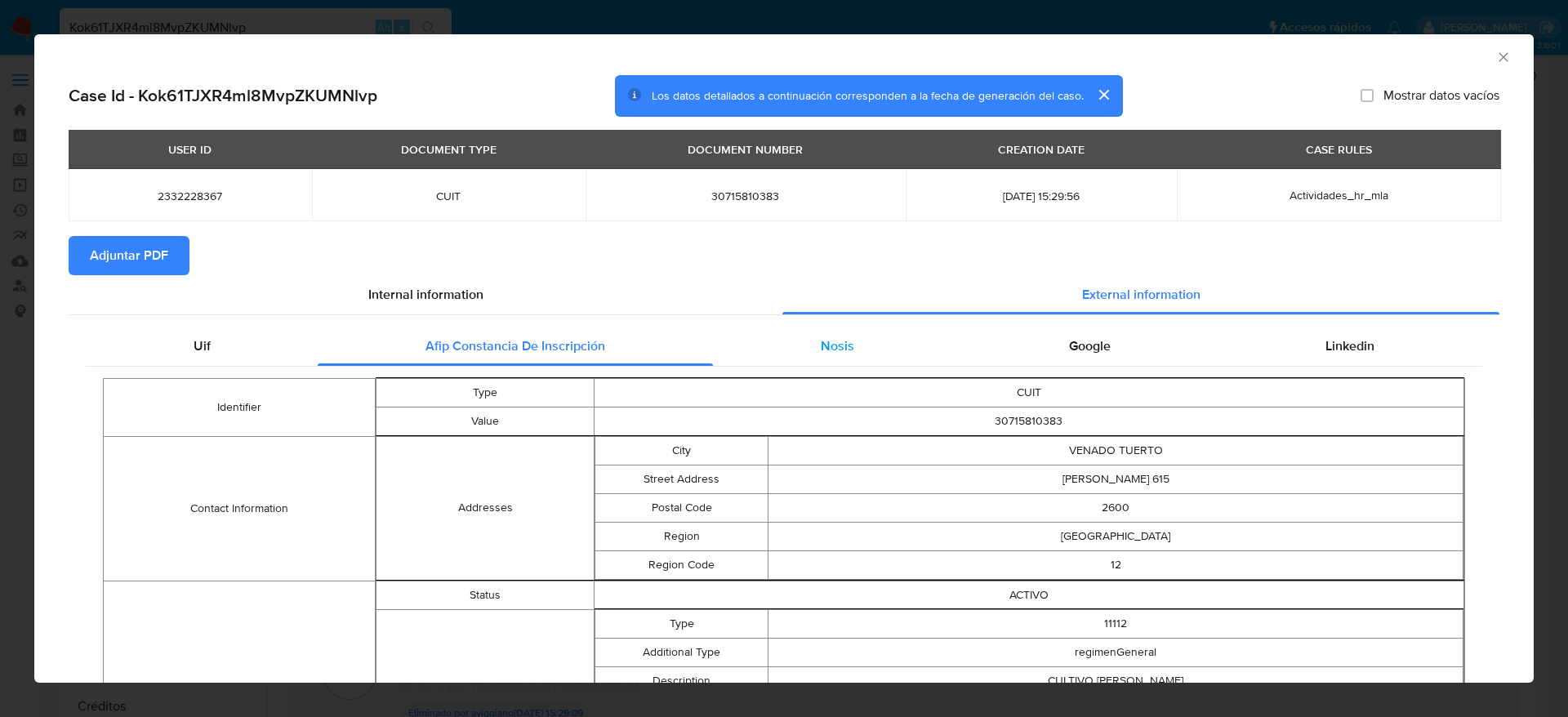
click at [829, 361] on div "Nosis" at bounding box center [836, 346] width 248 height 39
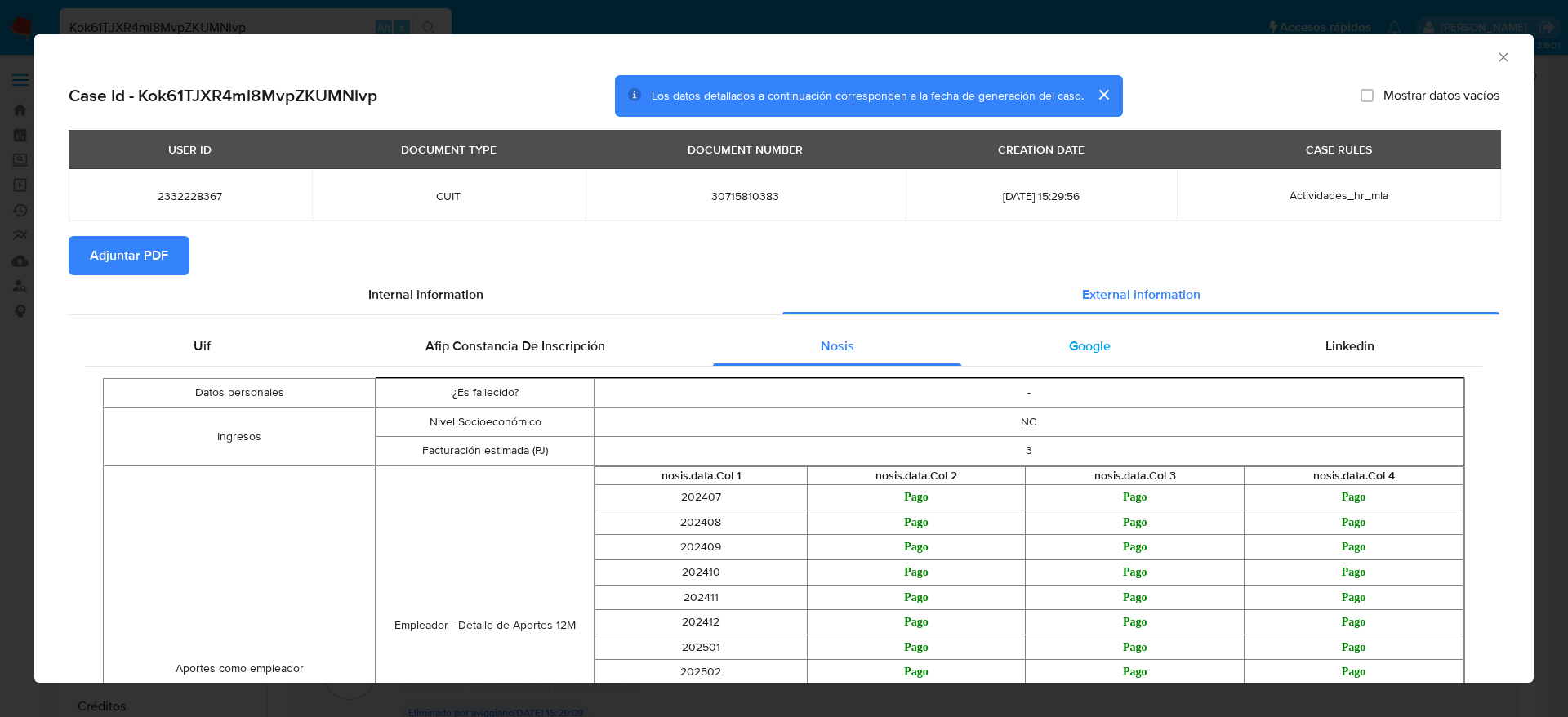
click at [1085, 350] on span "Google" at bounding box center [1089, 346] width 41 height 19
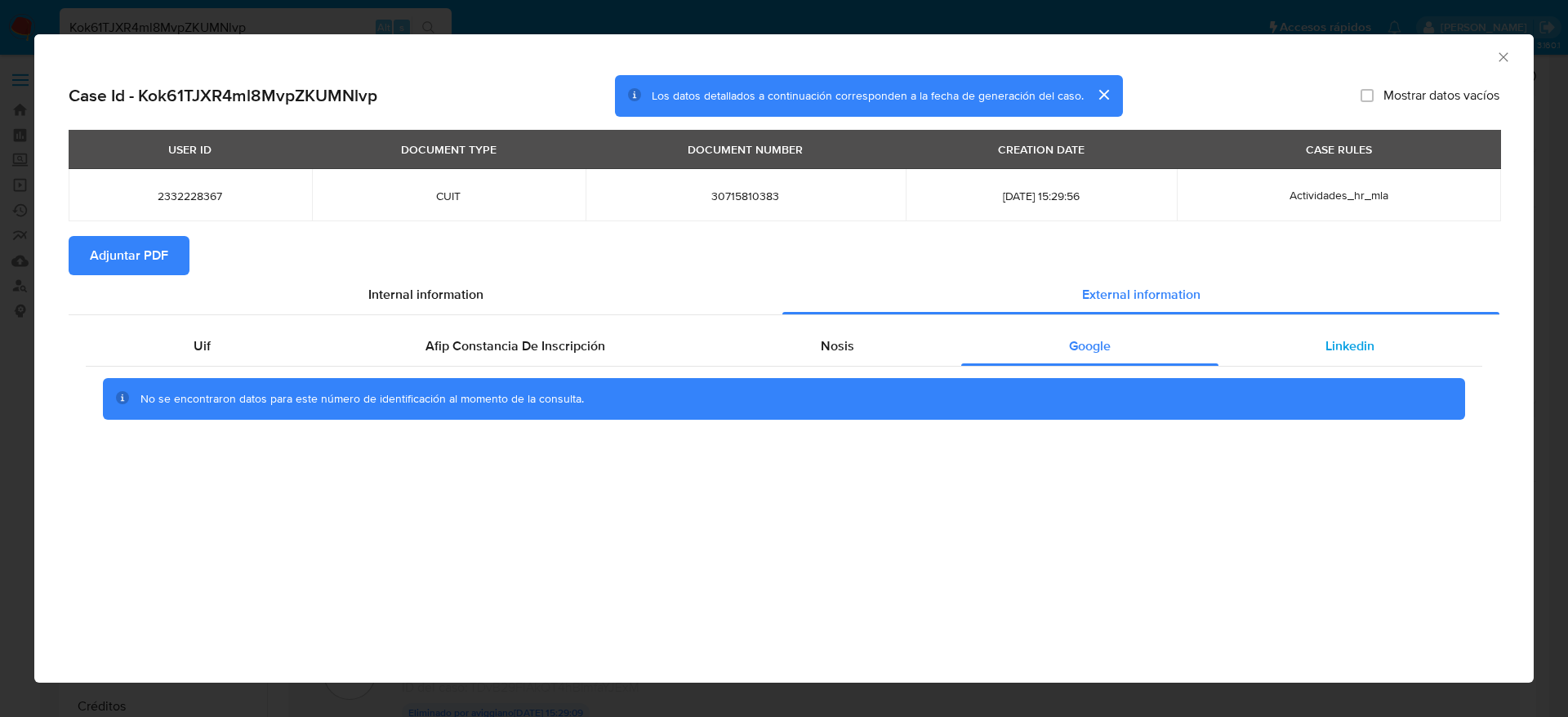
click at [1334, 333] on div "Linkedin" at bounding box center [1350, 346] width 263 height 39
click at [125, 250] on span "Adjuntar PDF" at bounding box center [129, 256] width 79 height 36
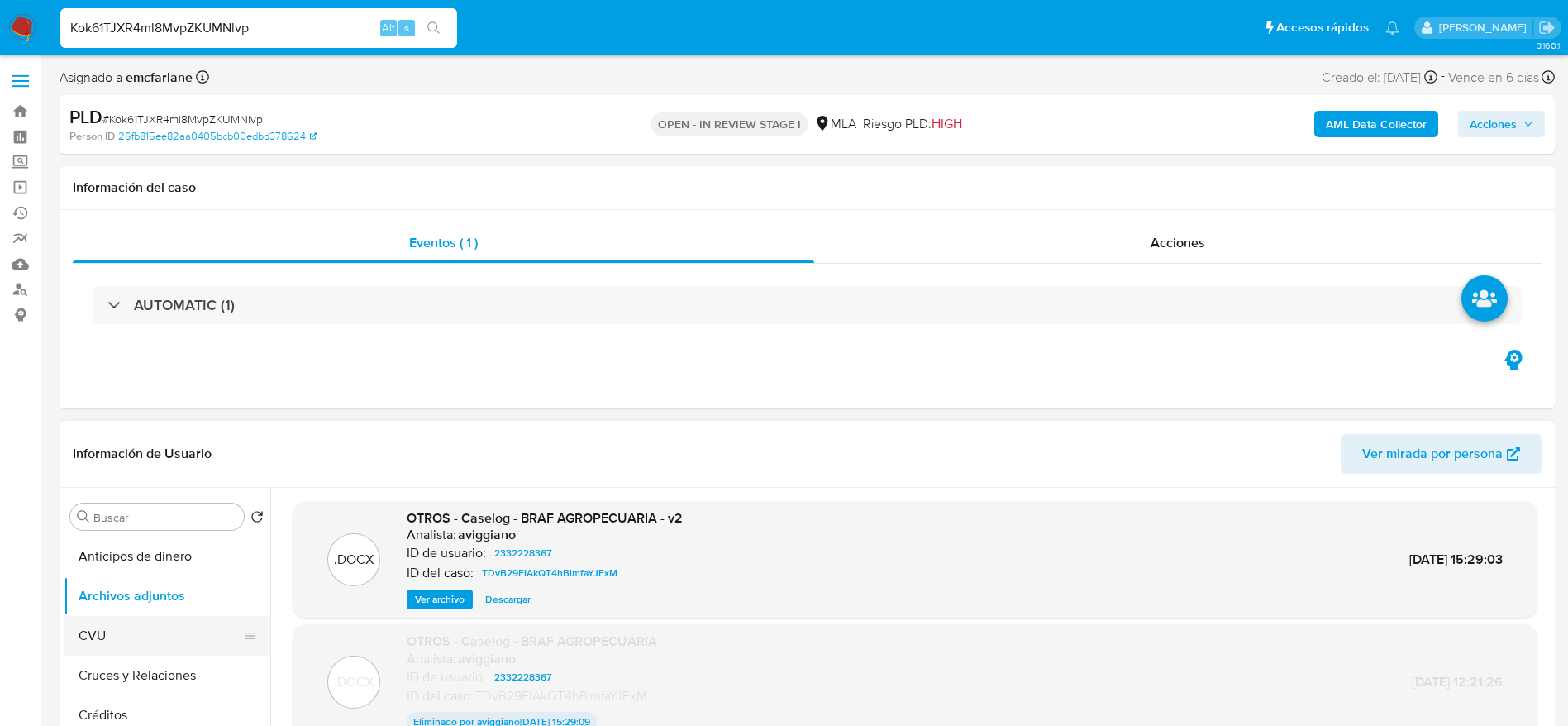
drag, startPoint x: 114, startPoint y: 622, endPoint x: 126, endPoint y: 599, distance: 25.9
click at [114, 623] on button "CVU" at bounding box center [167, 635] width 206 height 40
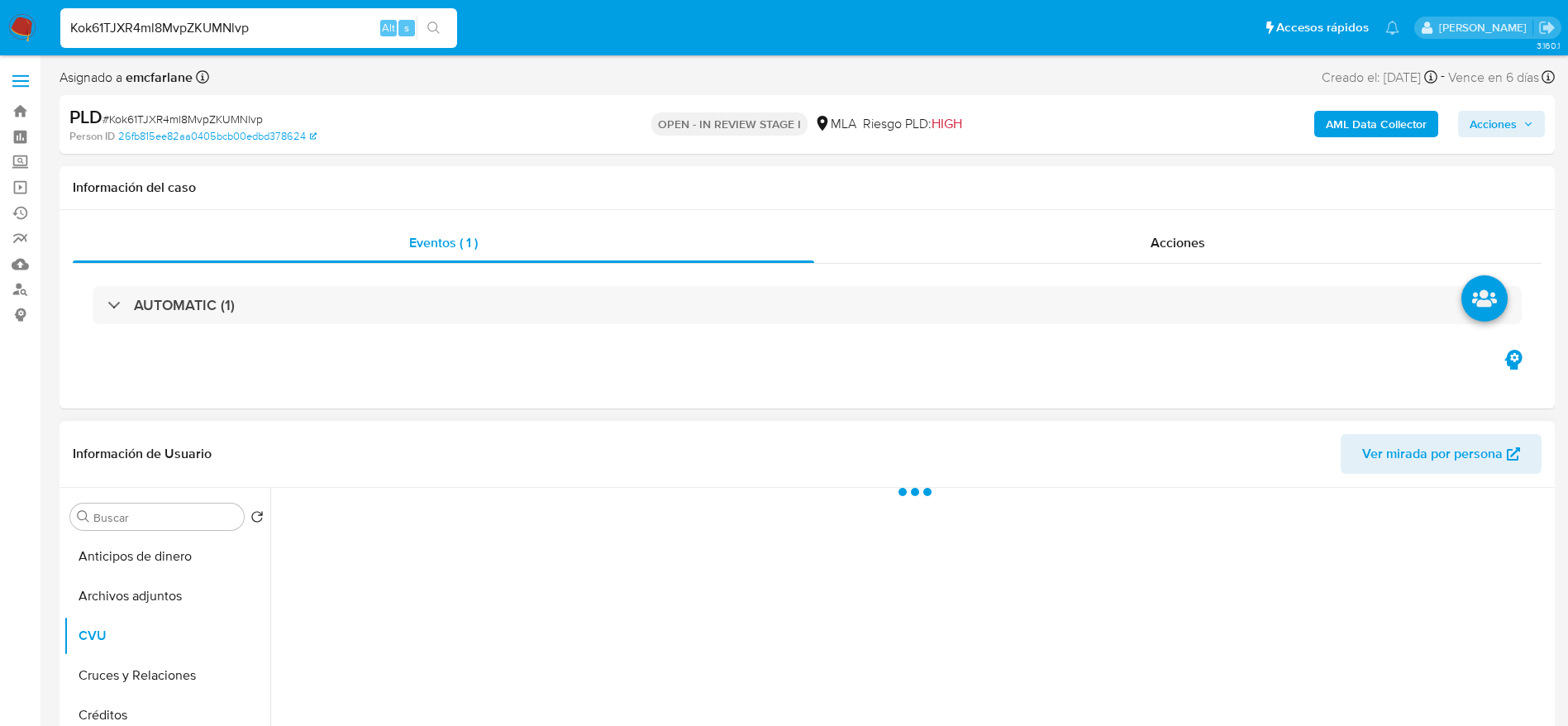
drag, startPoint x: 127, startPoint y: 597, endPoint x: 664, endPoint y: 531, distance: 541.0
click at [128, 598] on button "Archivos adjuntos" at bounding box center [167, 595] width 206 height 40
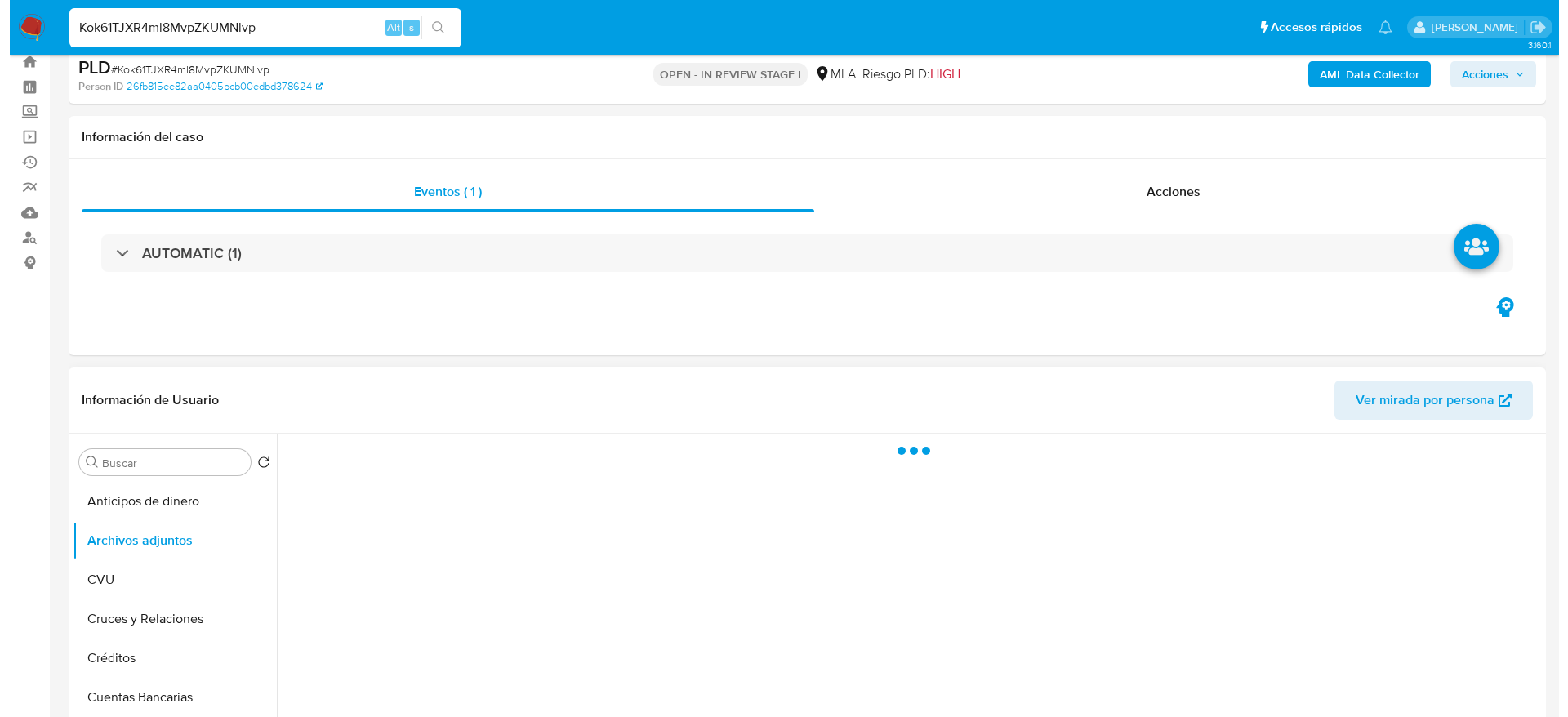
scroll to position [123, 0]
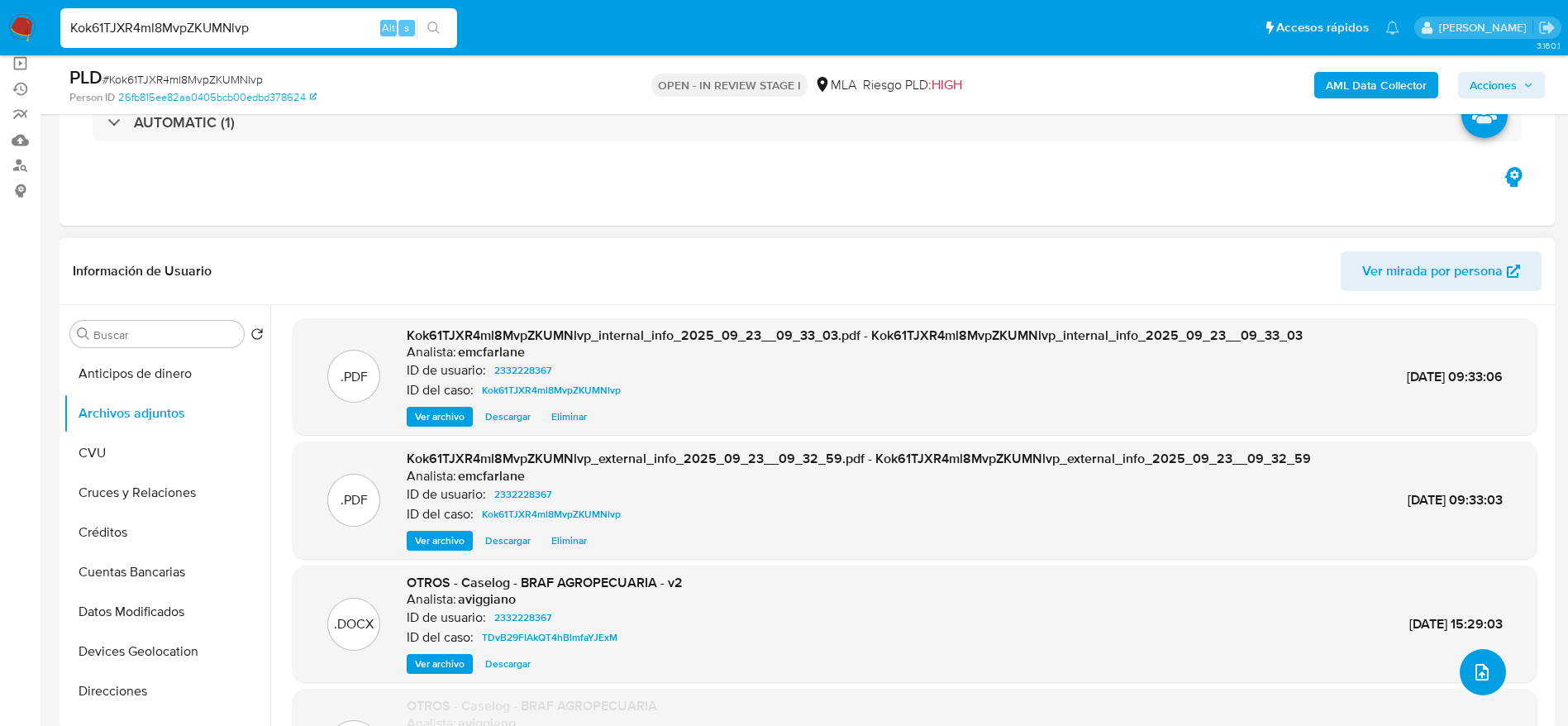
click at [1481, 665] on icon "upload-file" at bounding box center [1482, 672] width 19 height 19
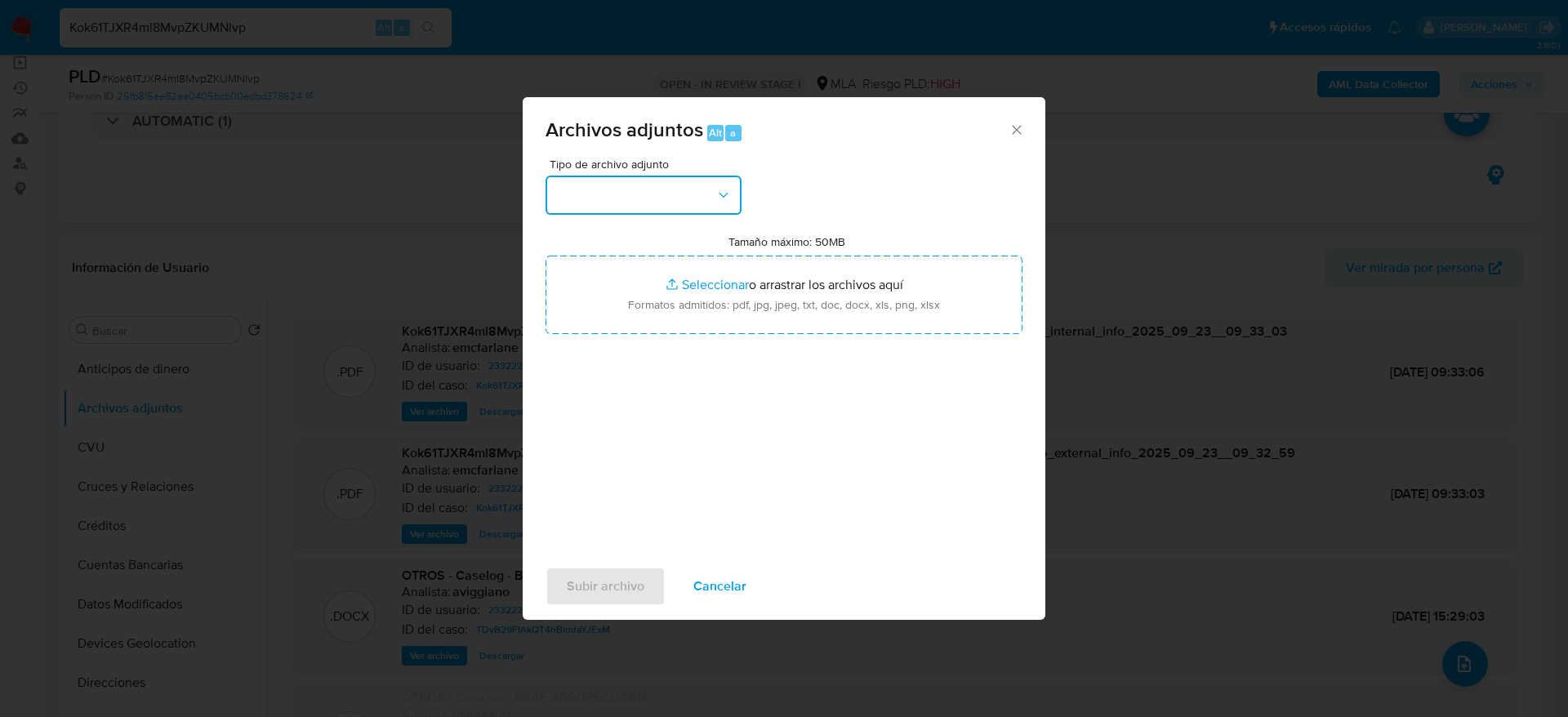
click at [701, 191] on button "button" at bounding box center [644, 194] width 196 height 39
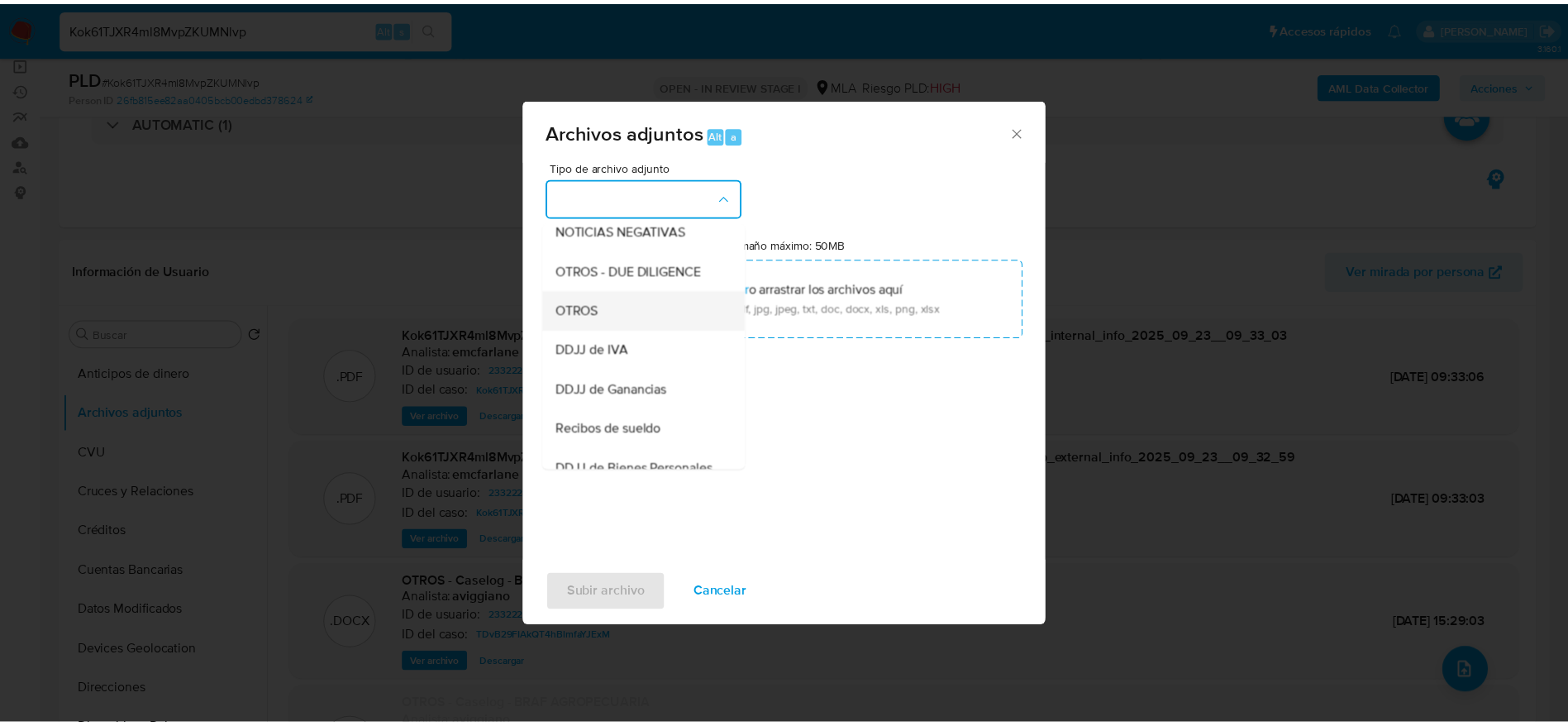
scroll to position [248, 0]
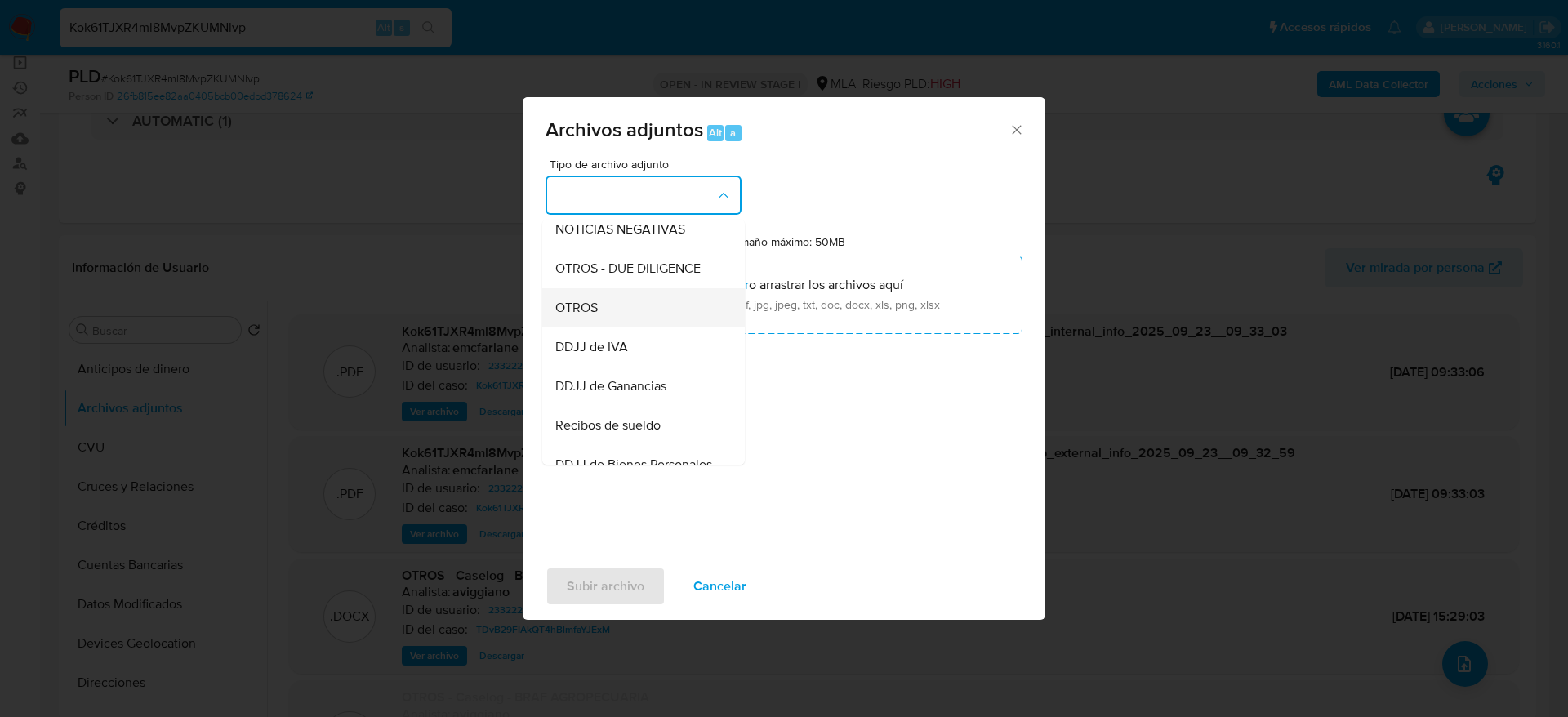
click at [595, 327] on div "OTROS" at bounding box center [639, 307] width 167 height 39
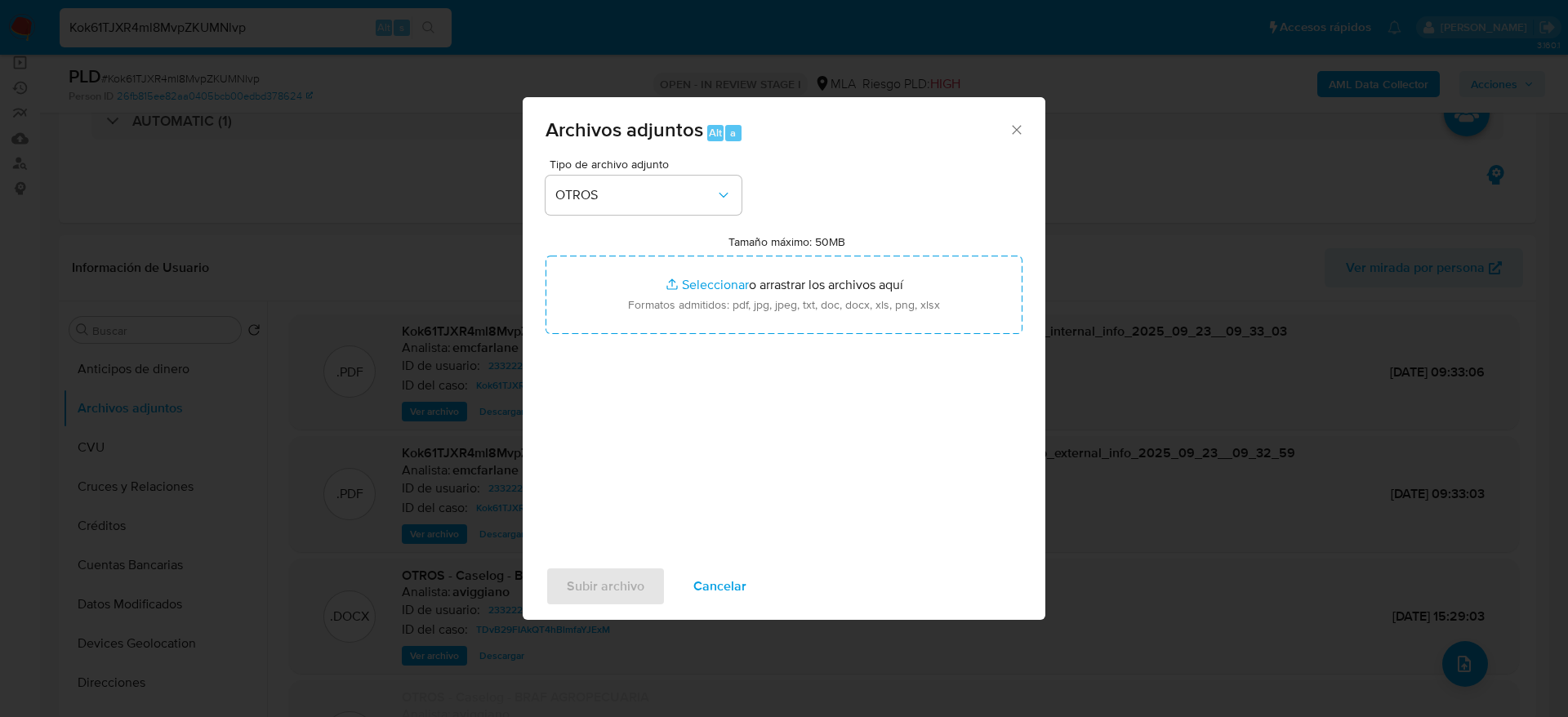
click at [726, 582] on span "Cancelar" at bounding box center [719, 587] width 53 height 36
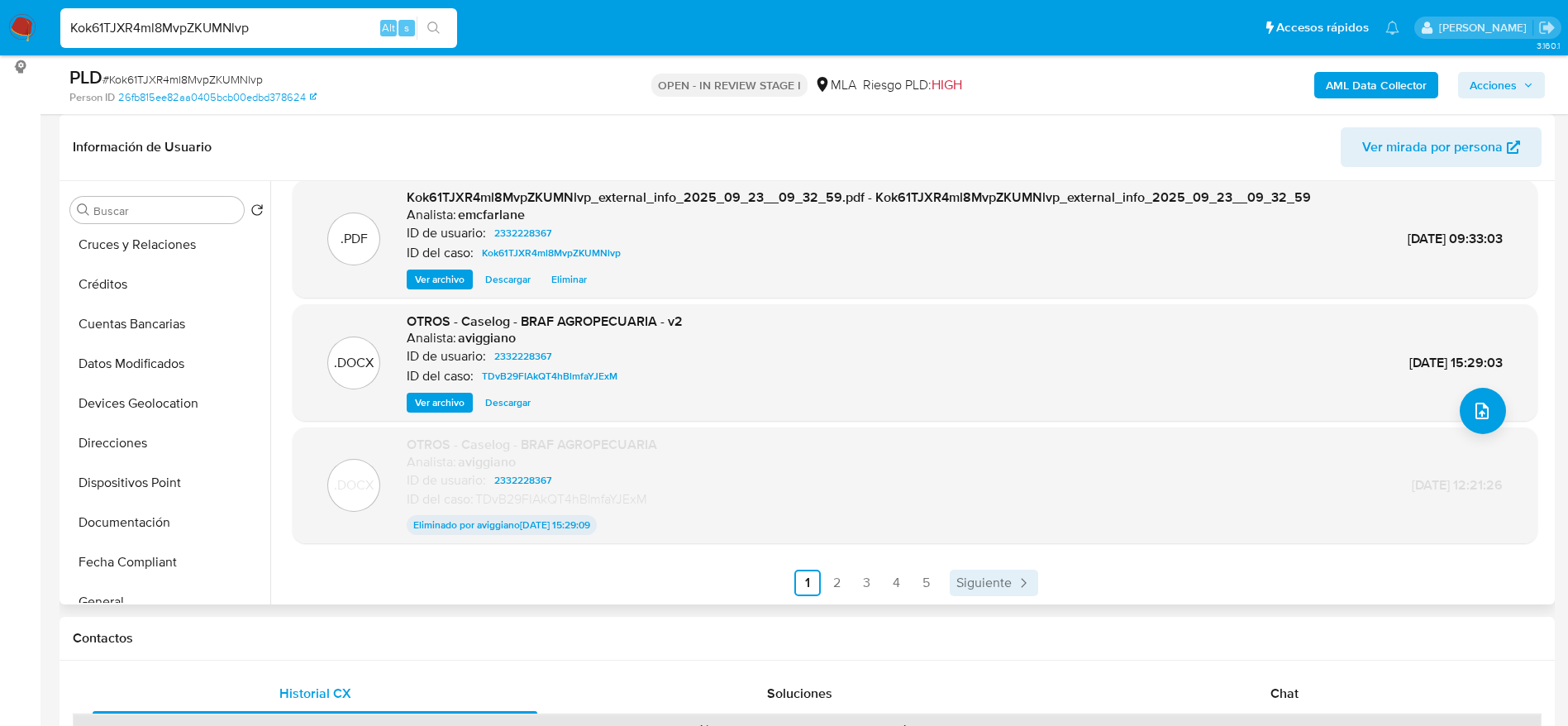
click at [1005, 582] on span "Siguiente" at bounding box center [984, 583] width 55 height 14
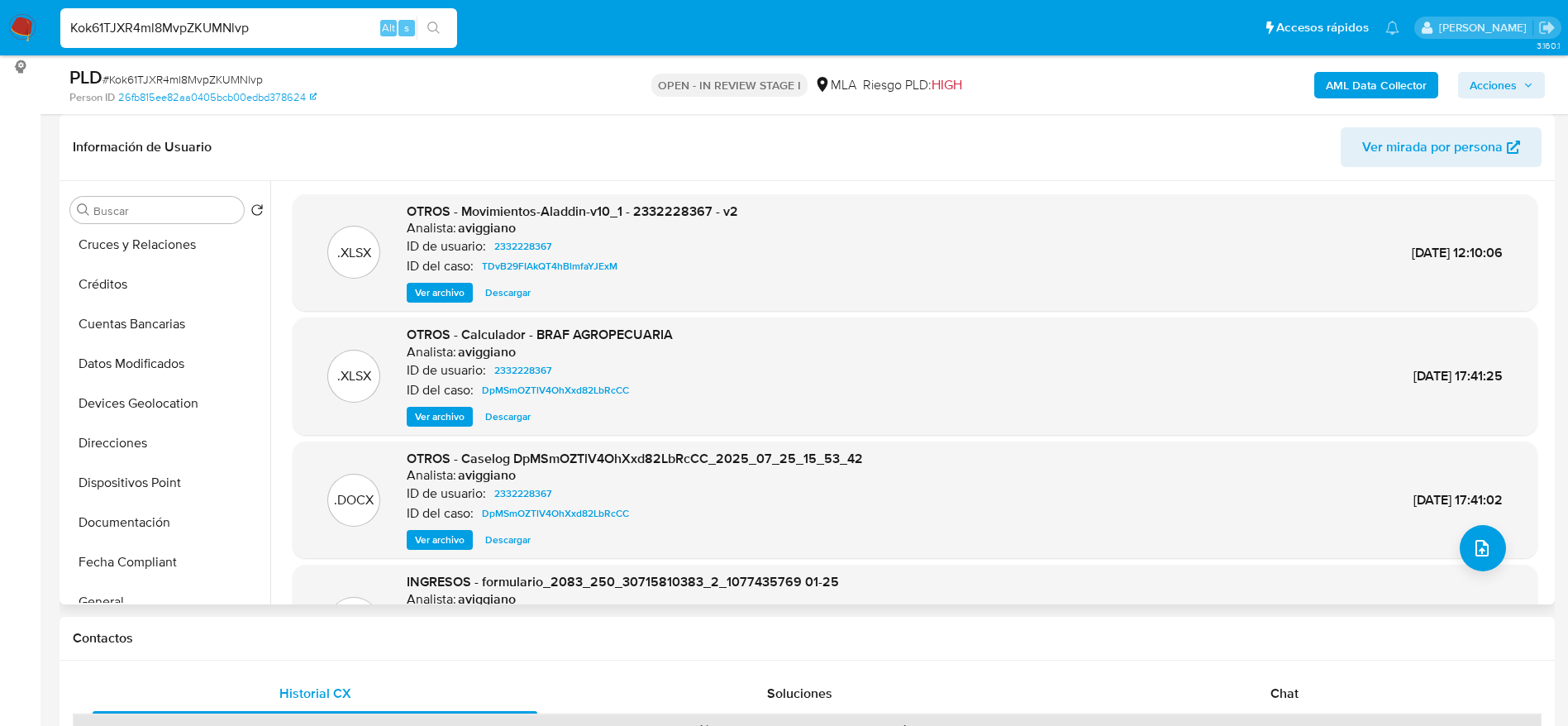
scroll to position [124, 0]
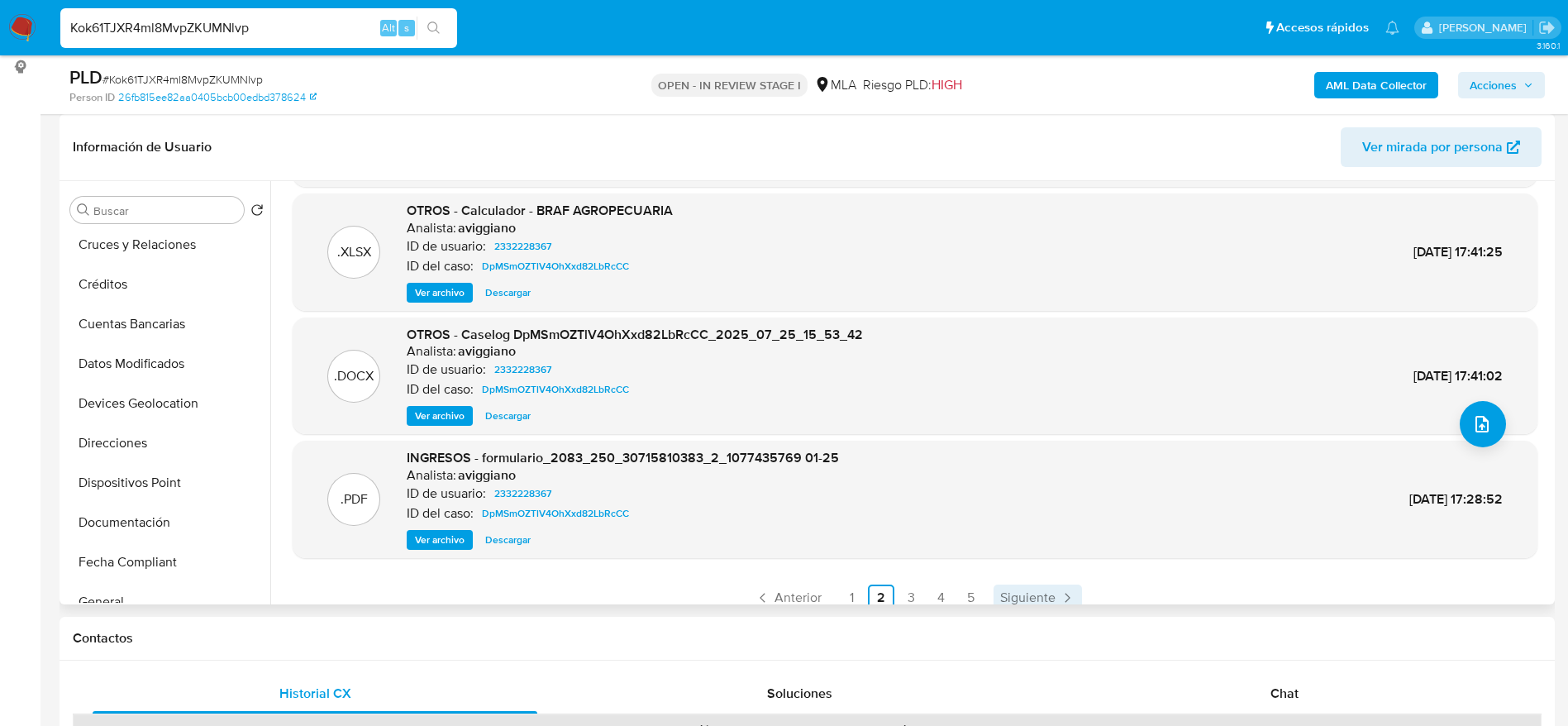
click at [1020, 596] on span "Siguiente" at bounding box center [1027, 598] width 55 height 14
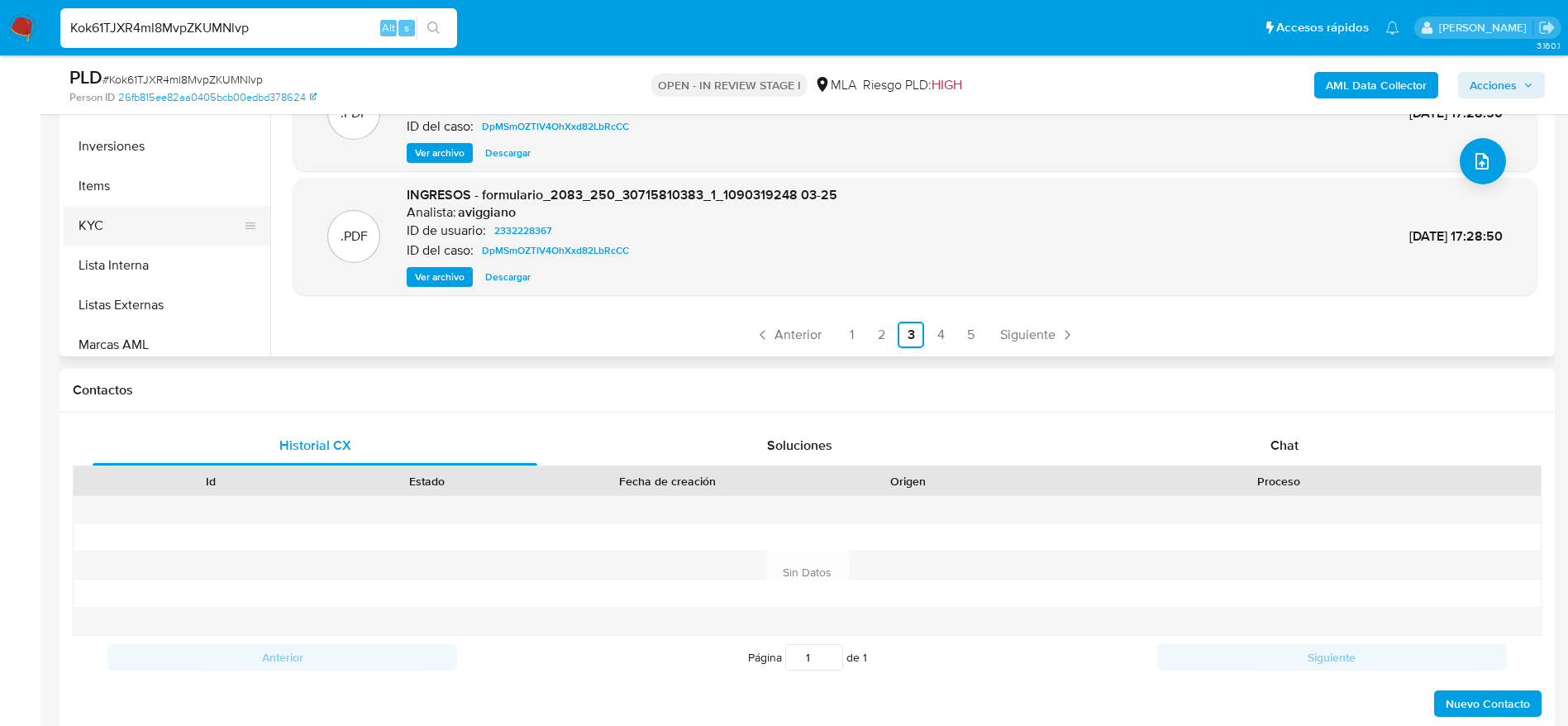
scroll to position [362, 0]
drag, startPoint x: 175, startPoint y: 233, endPoint x: 305, endPoint y: 233, distance: 130.0
click at [176, 235] on button "Historial de conversaciones" at bounding box center [167, 236] width 206 height 40
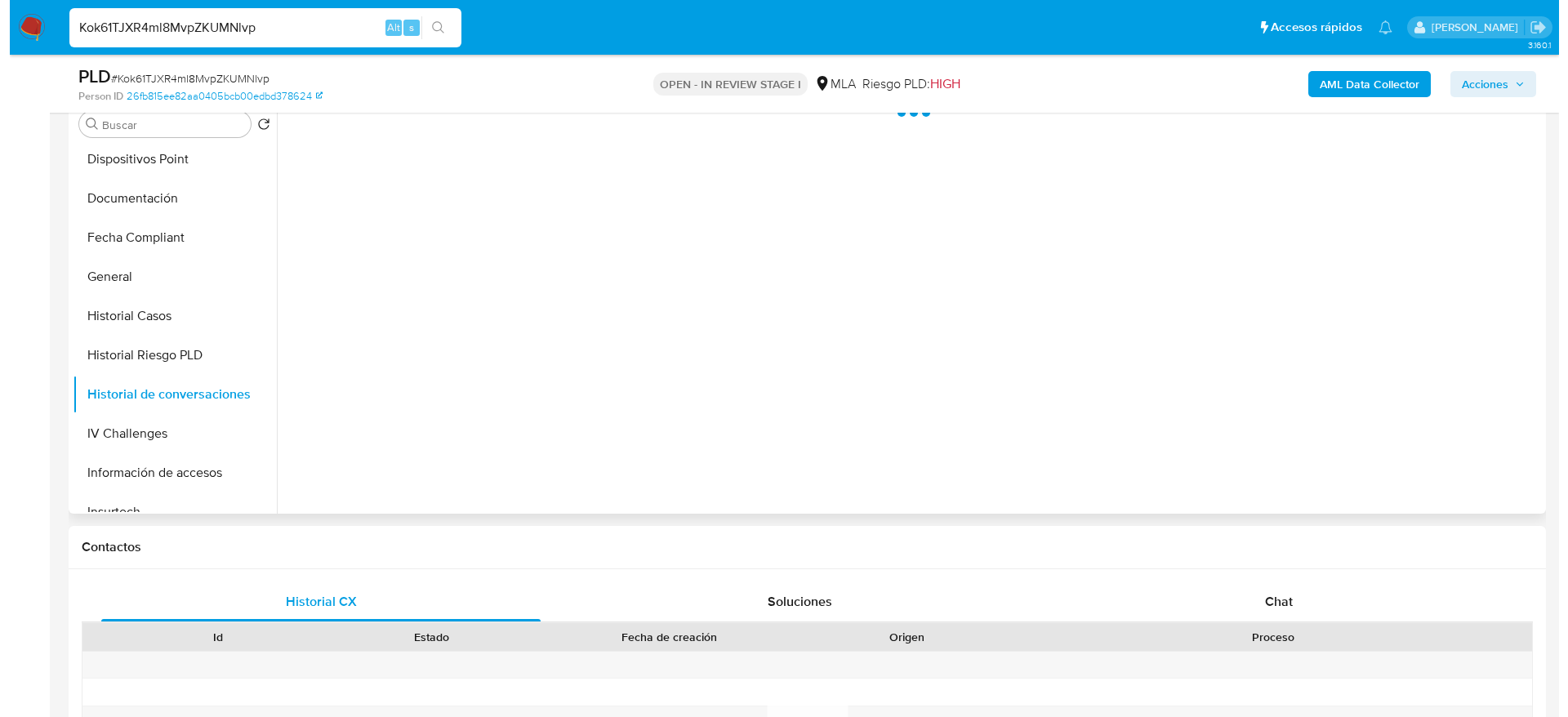
scroll to position [245, 0]
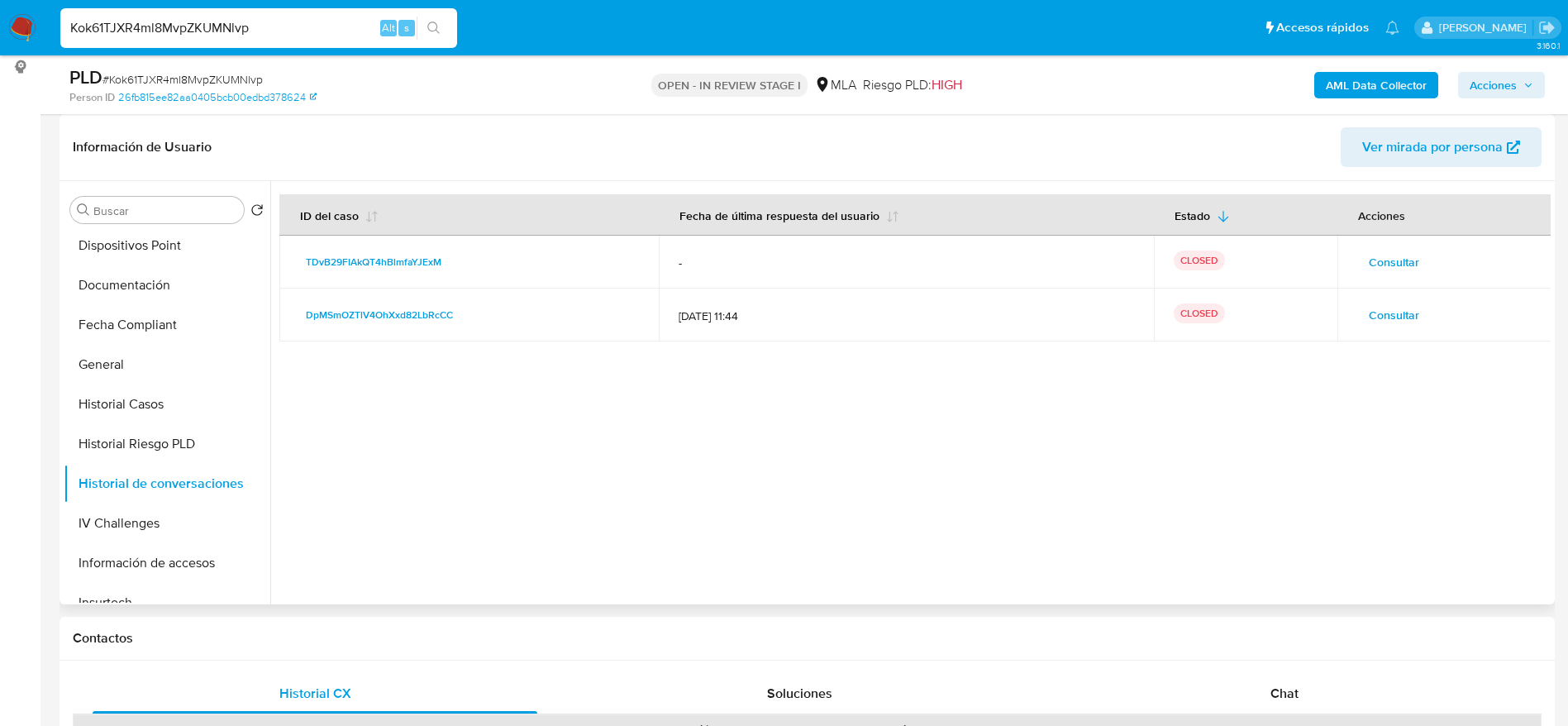
click at [1401, 319] on span "Consultar" at bounding box center [1394, 315] width 50 height 23
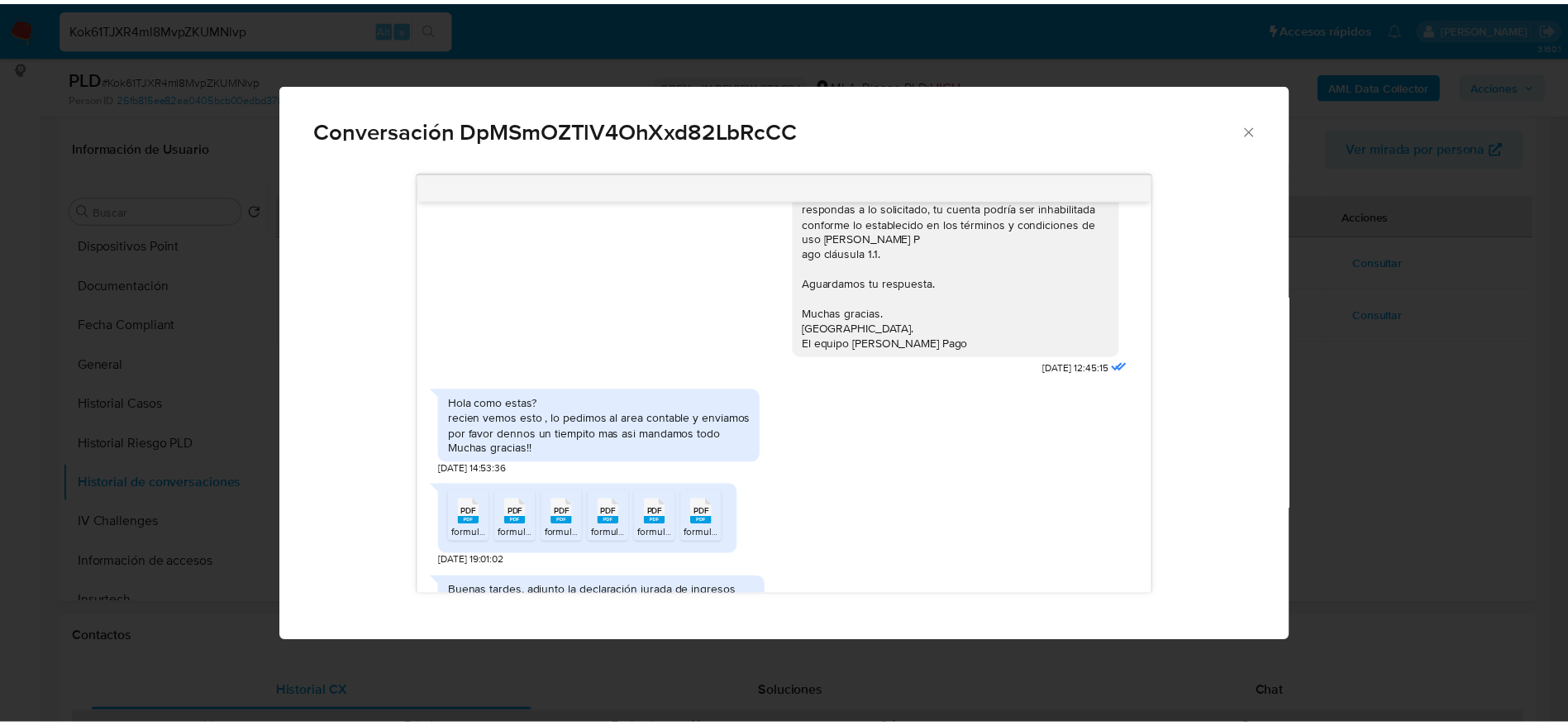
scroll to position [1116, 0]
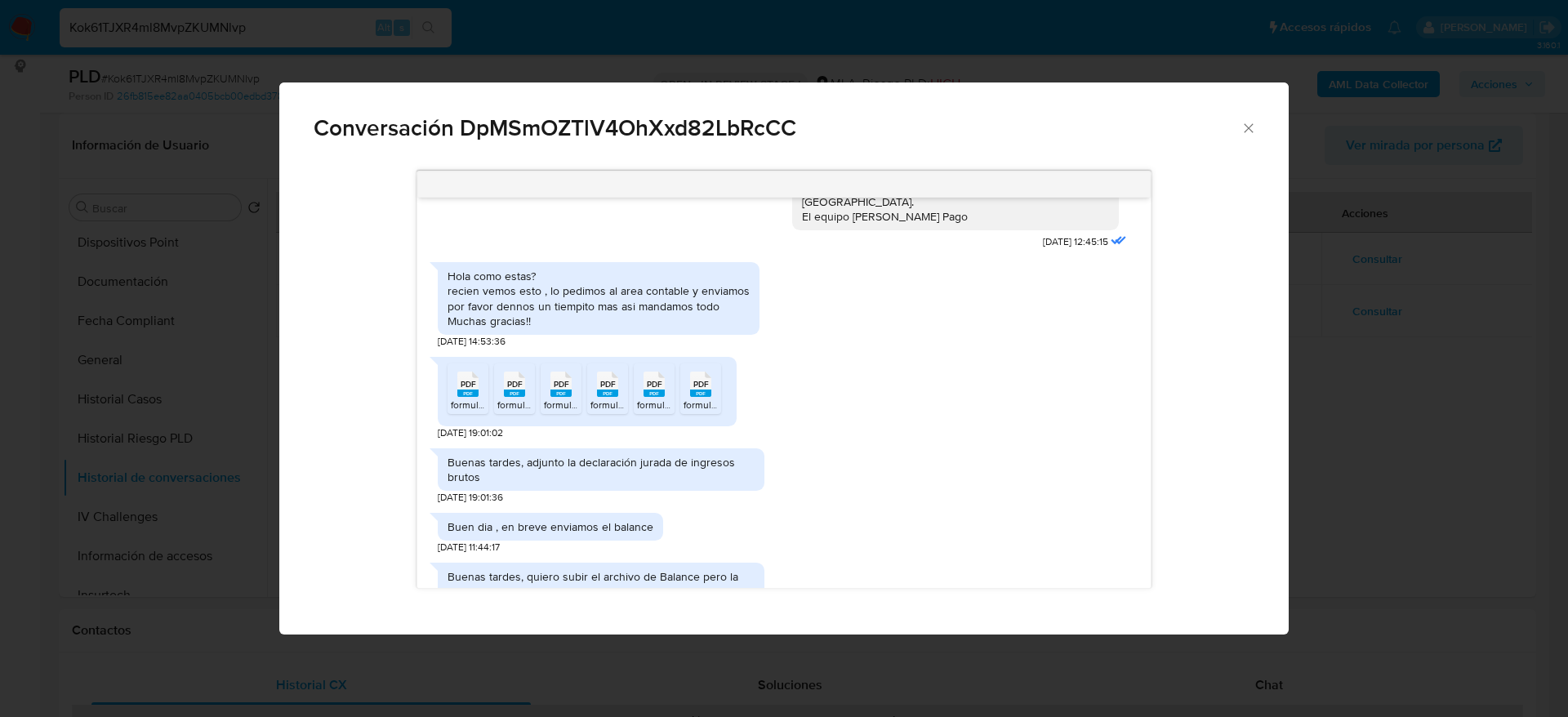
click at [468, 390] on span "PDF" at bounding box center [468, 384] width 15 height 11
drag, startPoint x: 513, startPoint y: 423, endPoint x: 559, endPoint y: 425, distance: 46.0
click at [517, 396] on rect "Comunicación" at bounding box center [514, 393] width 21 height 8
click at [564, 396] on rect "Comunicación" at bounding box center [561, 393] width 21 height 8
drag, startPoint x: 614, startPoint y: 419, endPoint x: 685, endPoint y: 424, distance: 71.2
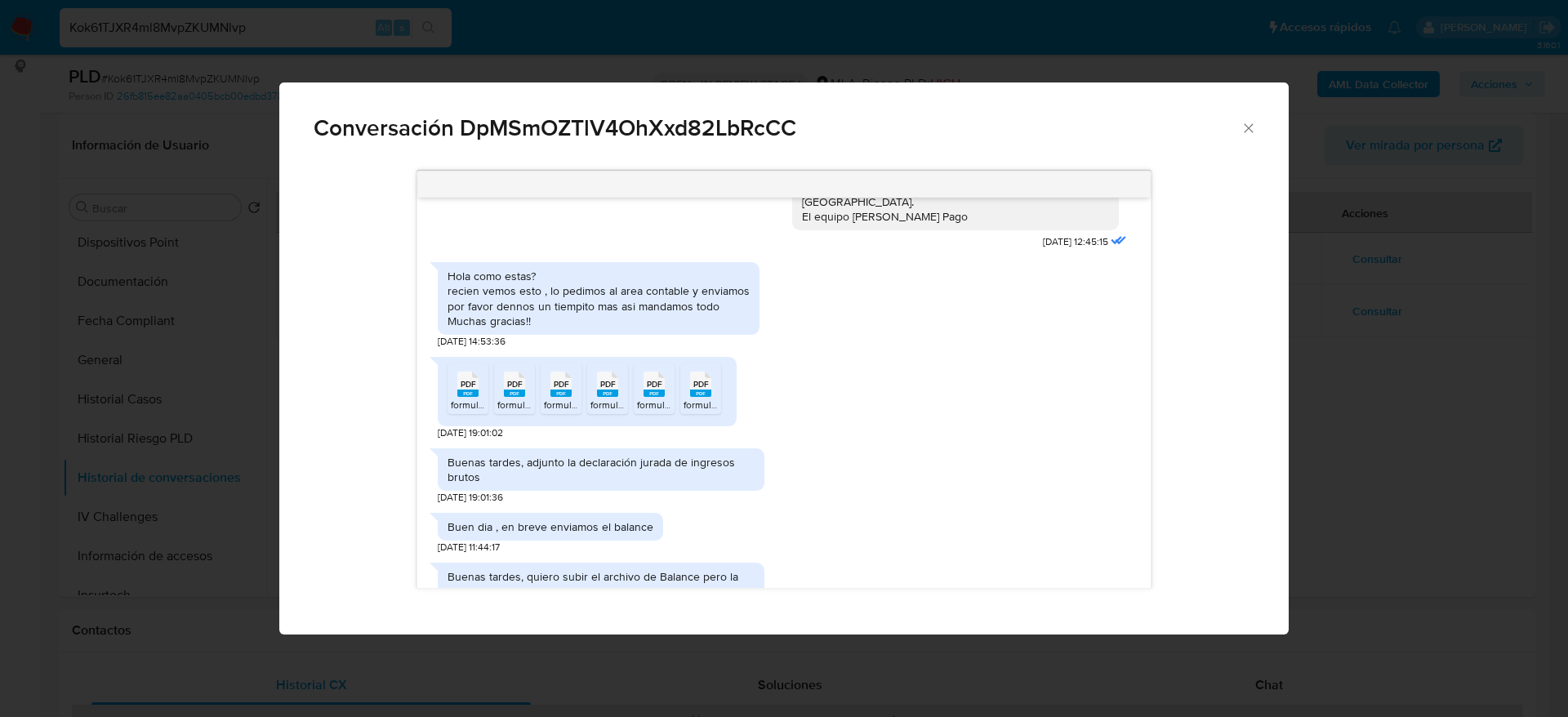
click at [614, 390] on span "PDF" at bounding box center [608, 384] width 15 height 11
drag, startPoint x: 662, startPoint y: 421, endPoint x: 695, endPoint y: 417, distance: 33.2
click at [665, 396] on rect "Comunicación" at bounding box center [654, 393] width 21 height 8
drag, startPoint x: 704, startPoint y: 419, endPoint x: 920, endPoint y: 438, distance: 216.8
click at [704, 396] on rect "Comunicación" at bounding box center [701, 393] width 21 height 8
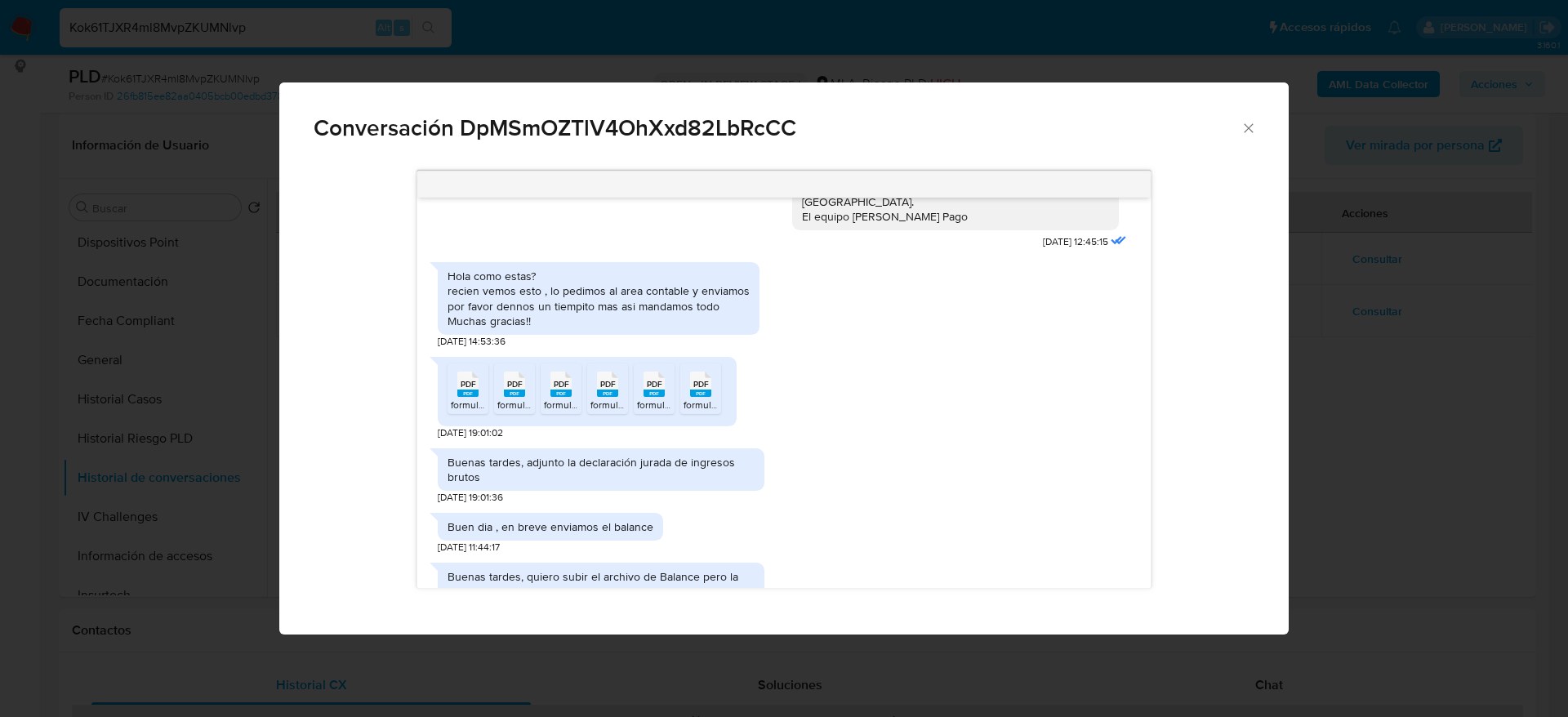
click at [1249, 130] on icon "Cerrar" at bounding box center [1248, 127] width 16 height 16
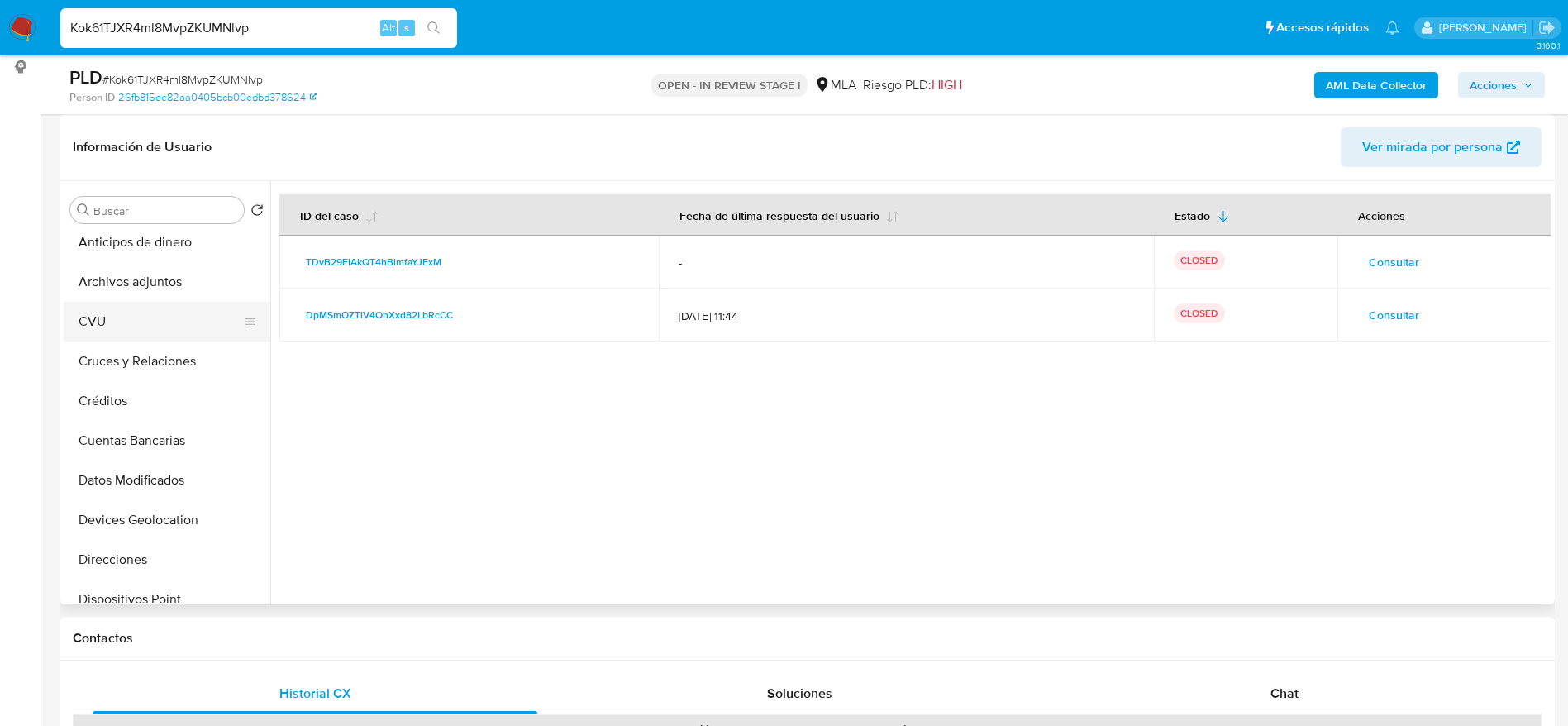
scroll to position [0, 0]
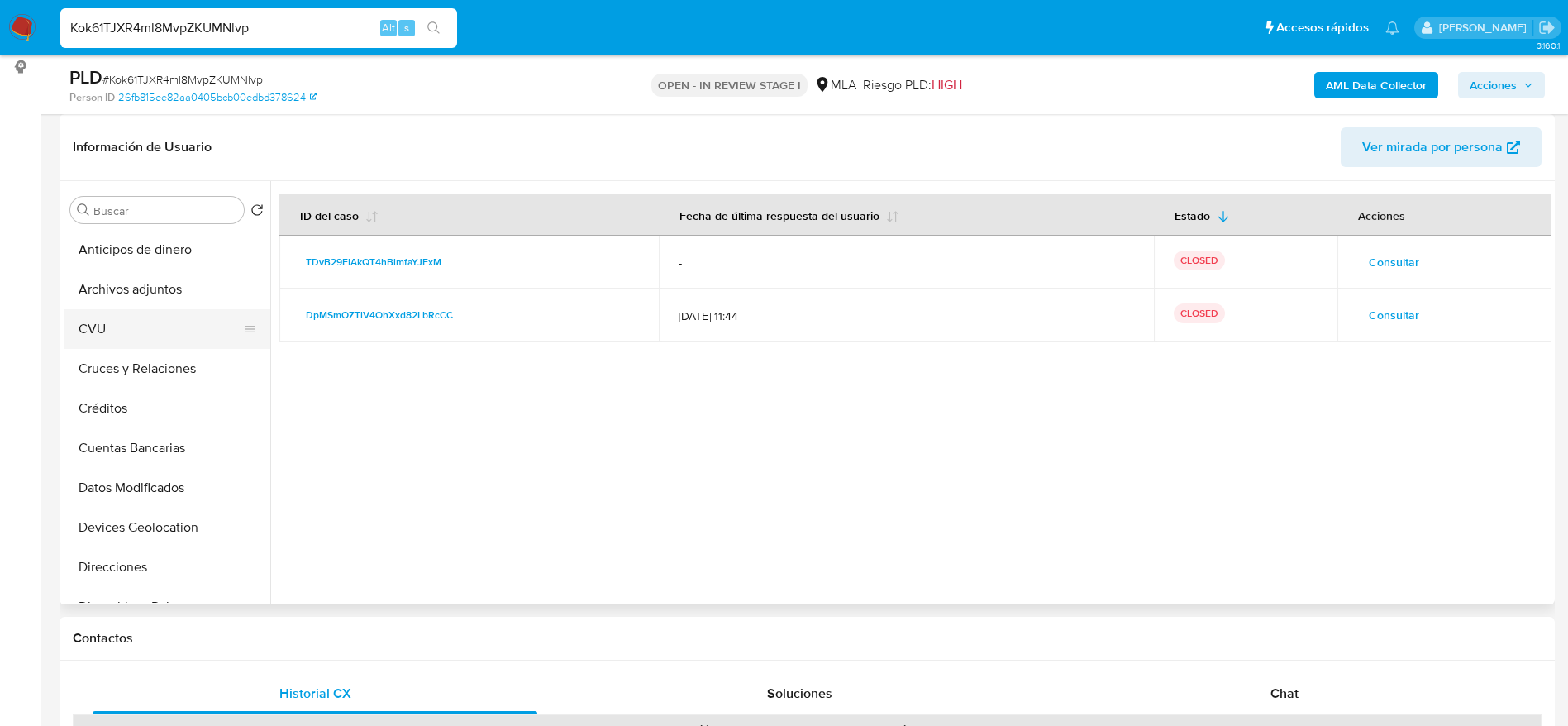
click at [163, 299] on button "Archivos adjuntos" at bounding box center [167, 289] width 206 height 40
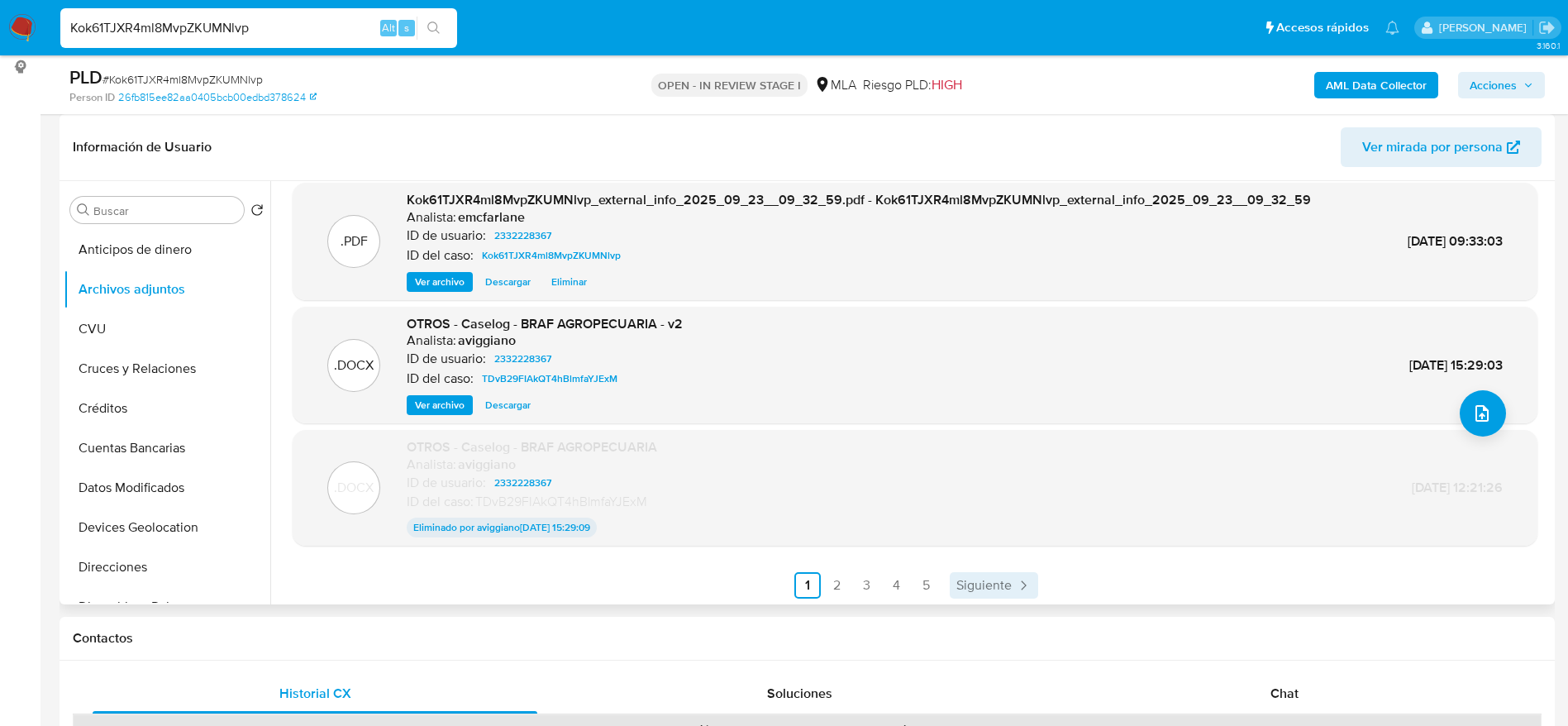
scroll to position [138, 0]
click at [988, 577] on span "Siguiente" at bounding box center [984, 583] width 55 height 14
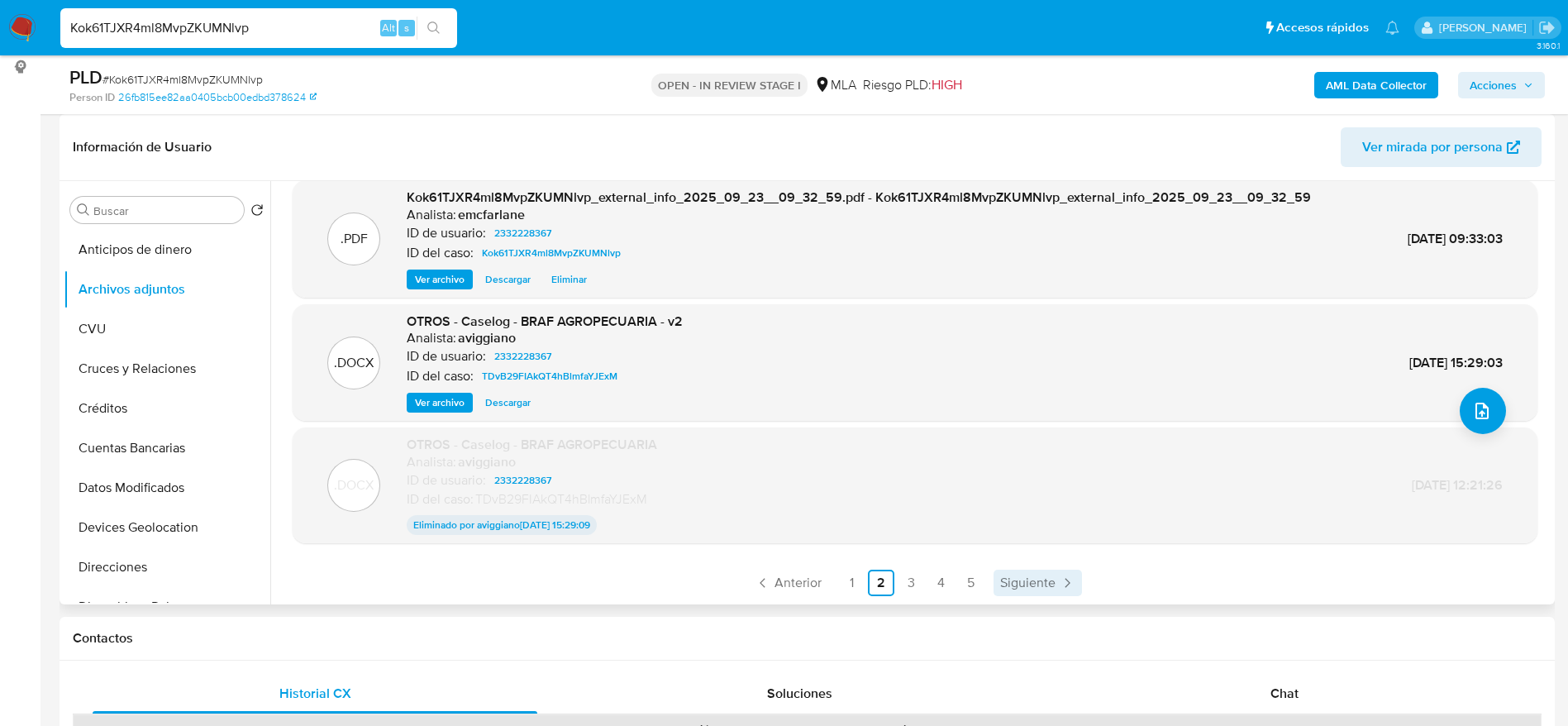
scroll to position [0, 0]
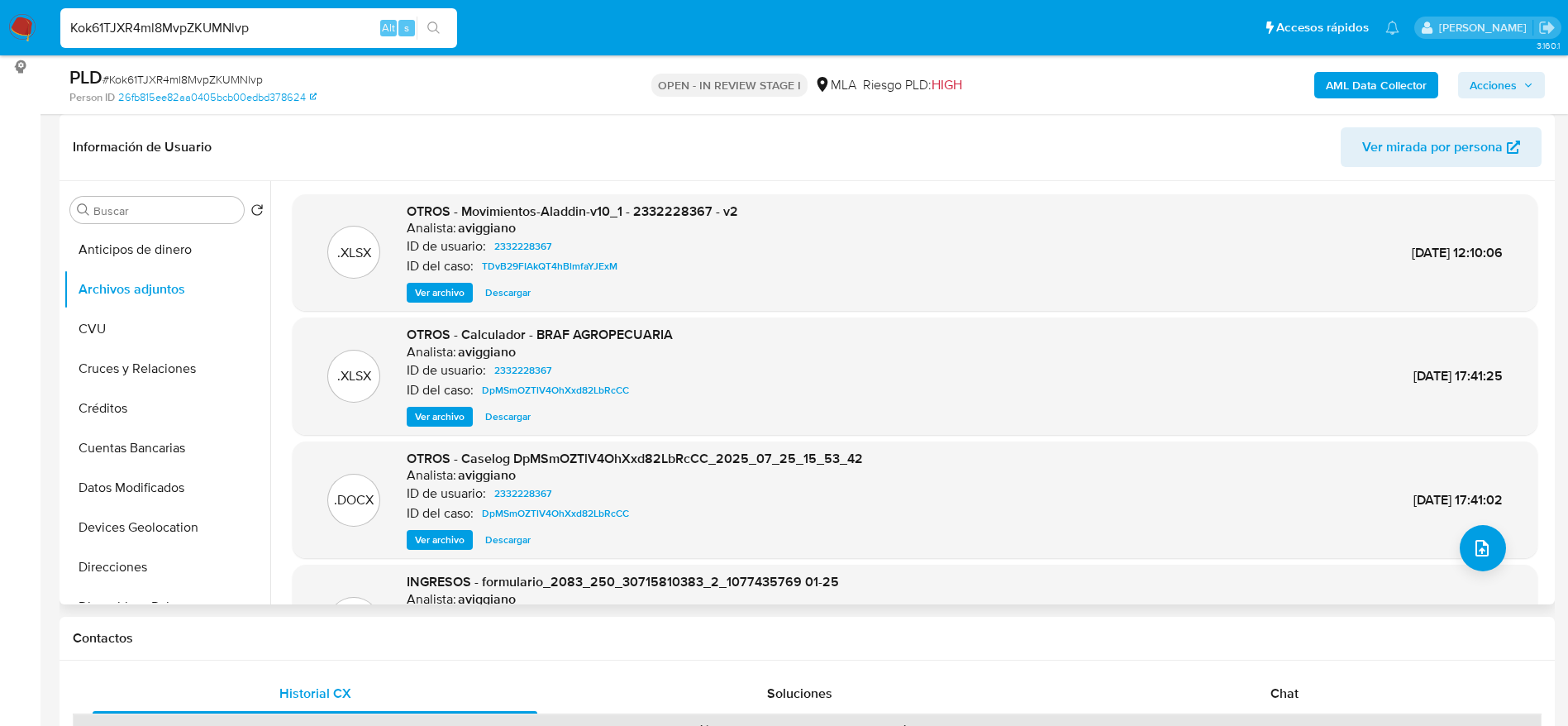
click at [519, 423] on span "Descargar" at bounding box center [508, 416] width 46 height 16
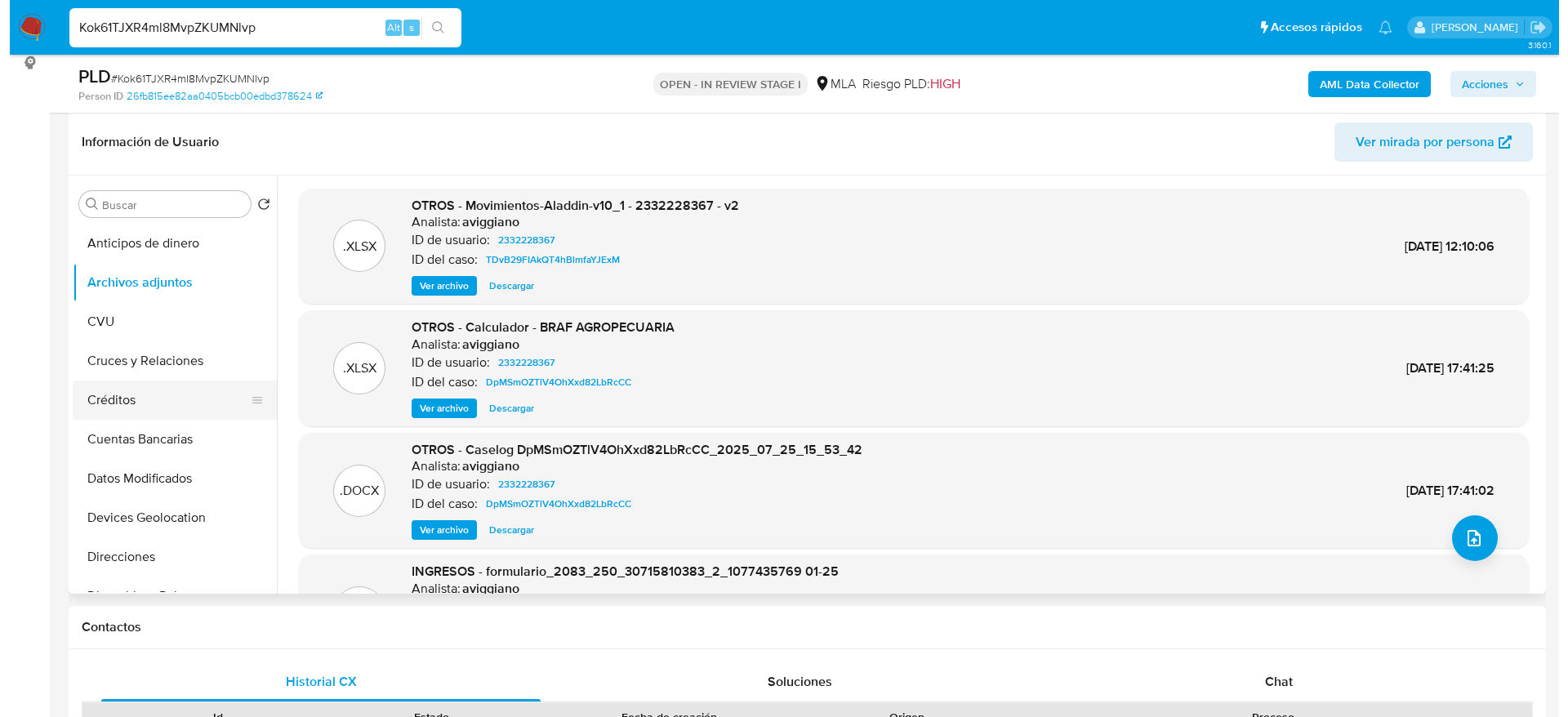
scroll to position [245, 0]
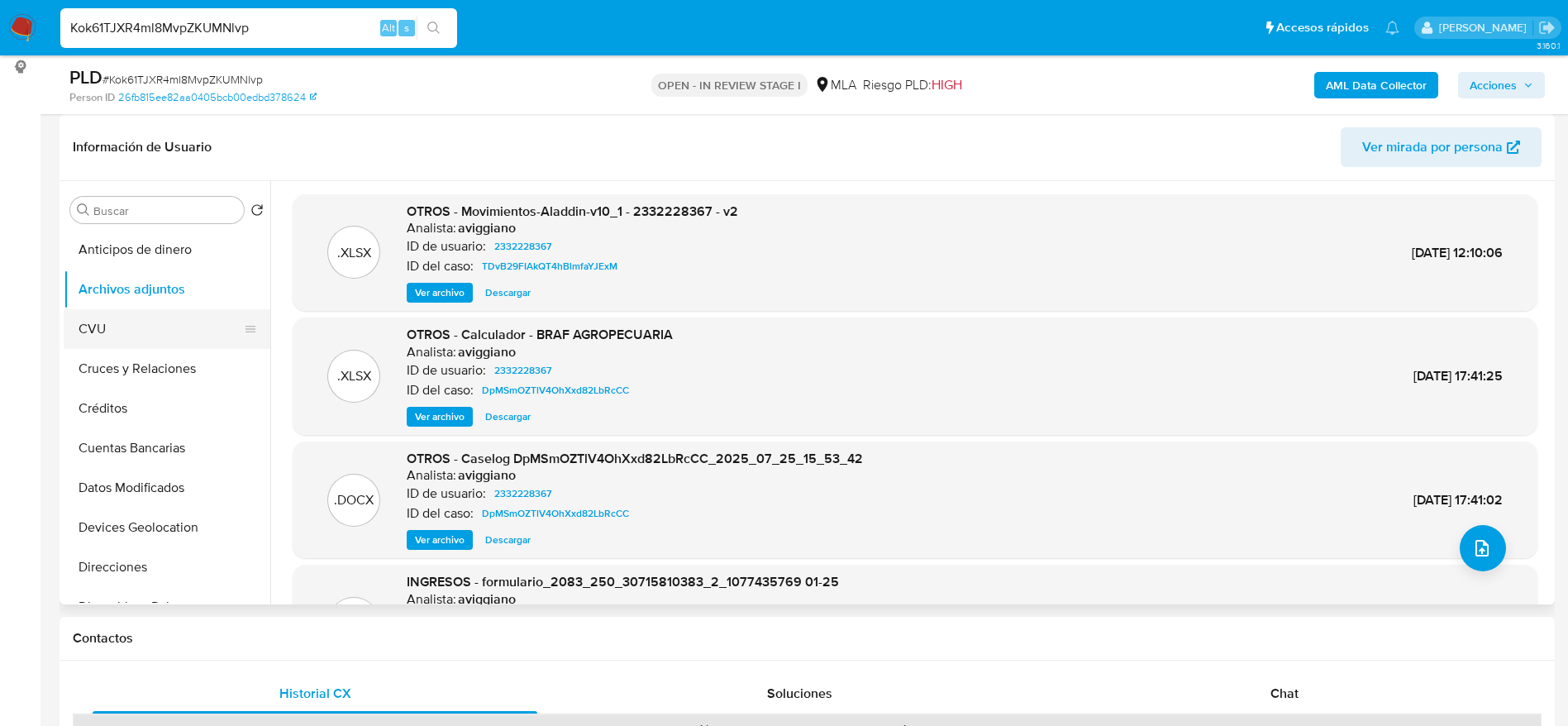
drag, startPoint x: 115, startPoint y: 314, endPoint x: 123, endPoint y: 307, distance: 10.6
click at [115, 315] on button "CVU" at bounding box center [161, 329] width 194 height 40
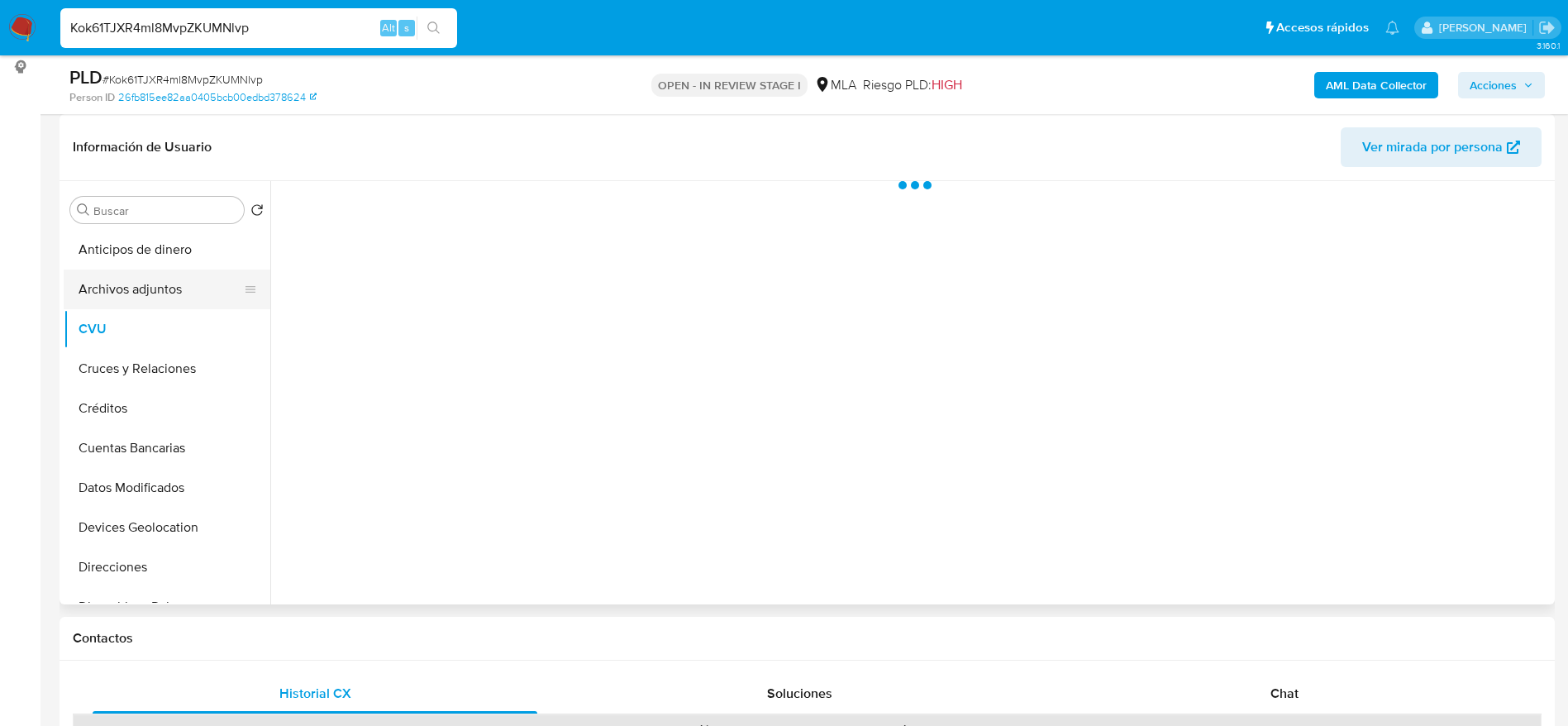
click at [124, 299] on button "Archivos adjuntos" at bounding box center [161, 289] width 194 height 40
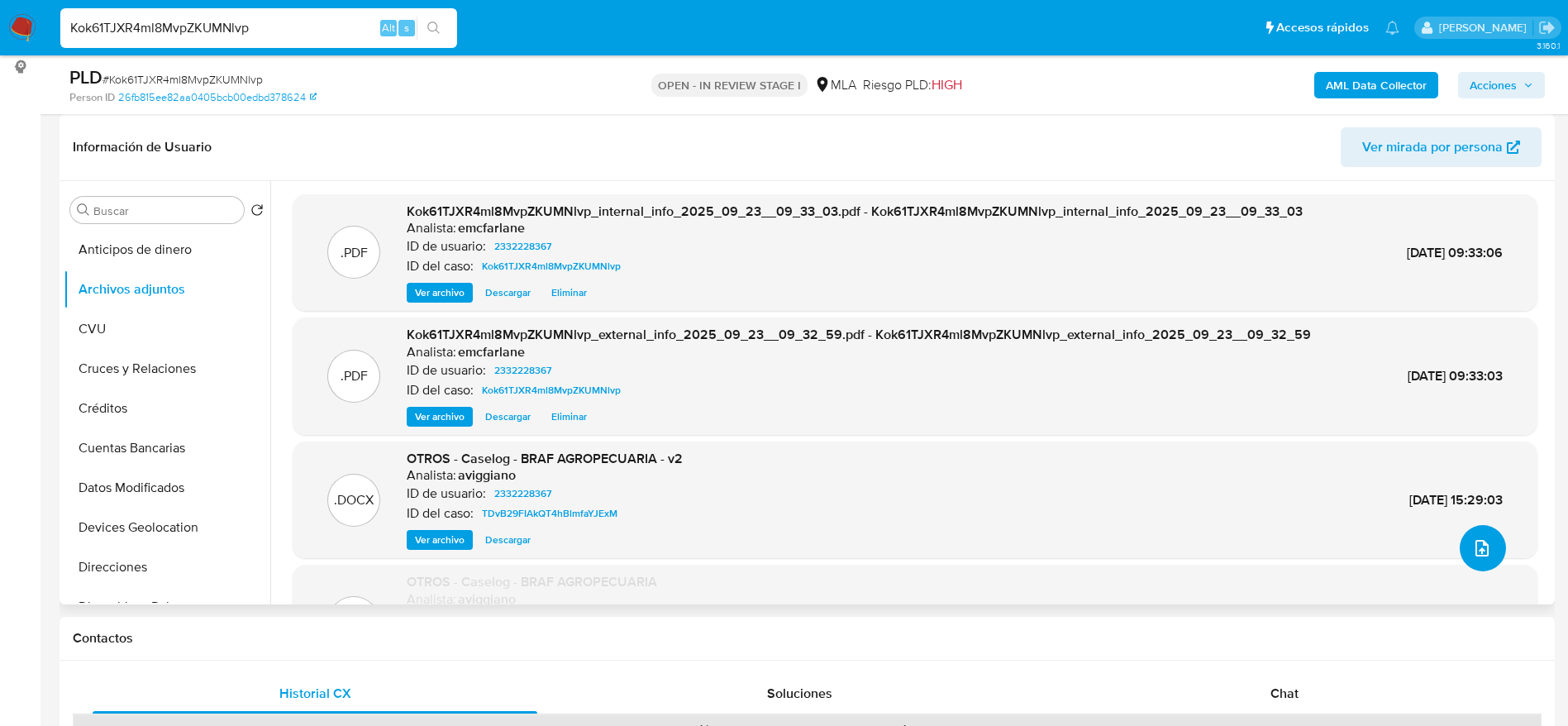
click at [1479, 541] on icon "upload-file" at bounding box center [1482, 548] width 19 height 19
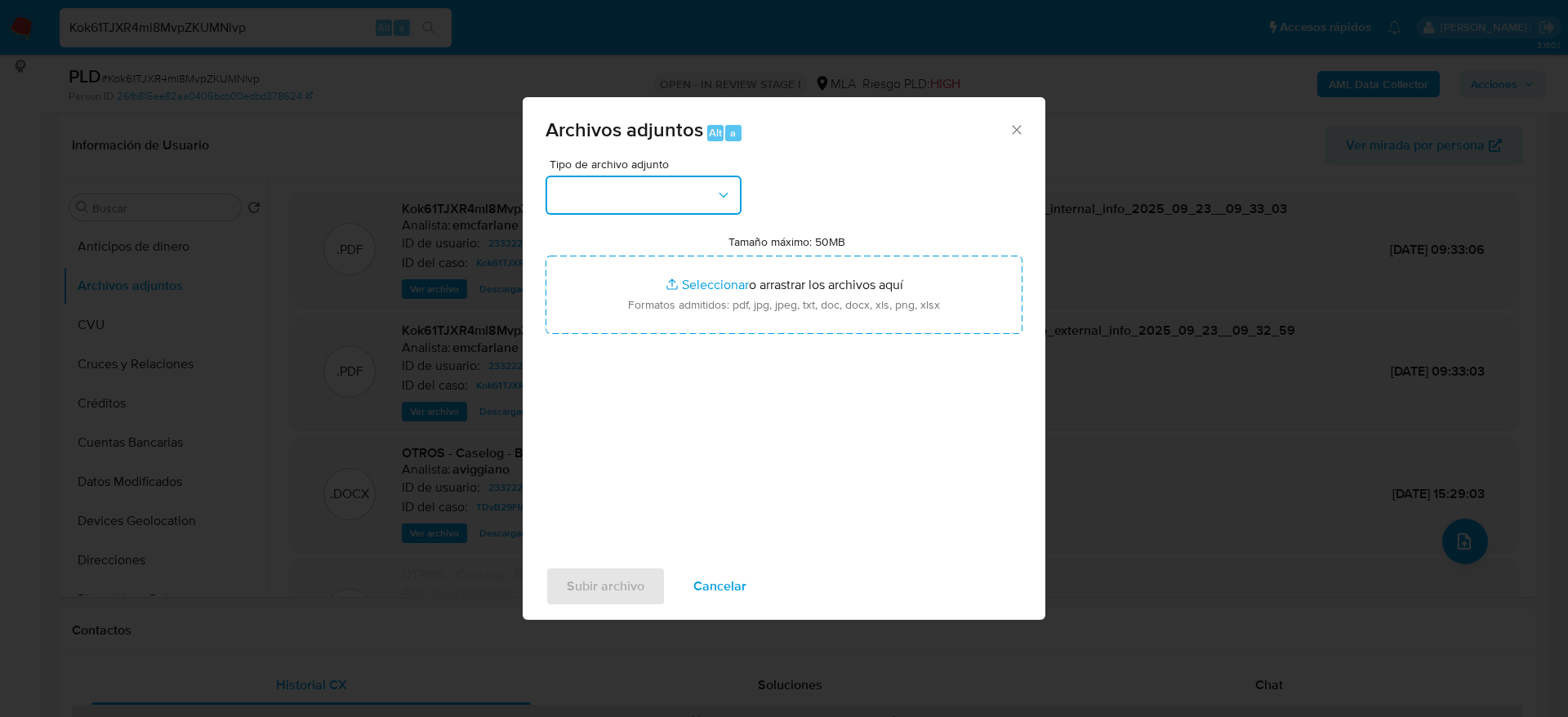
click at [683, 196] on button "button" at bounding box center [644, 194] width 196 height 39
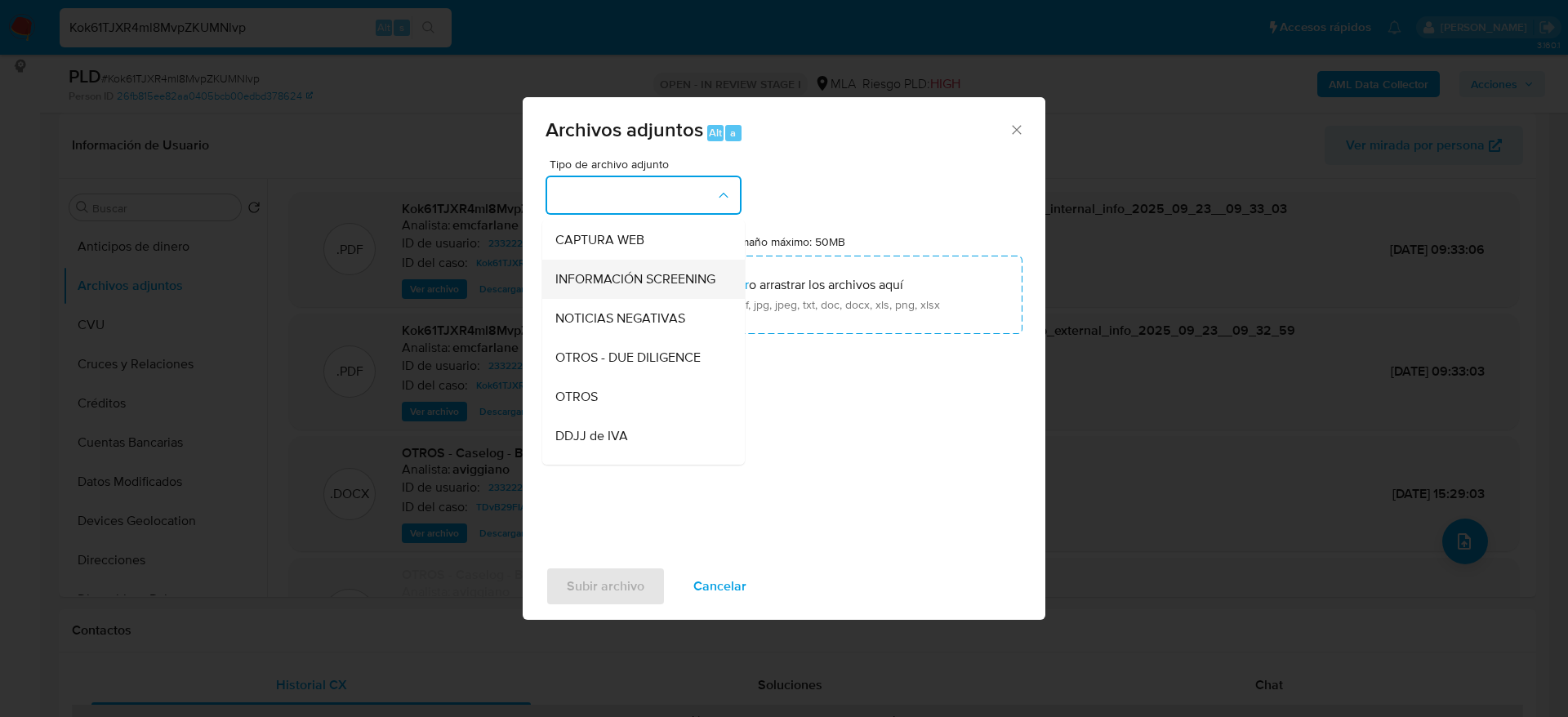
scroll to position [123, 0]
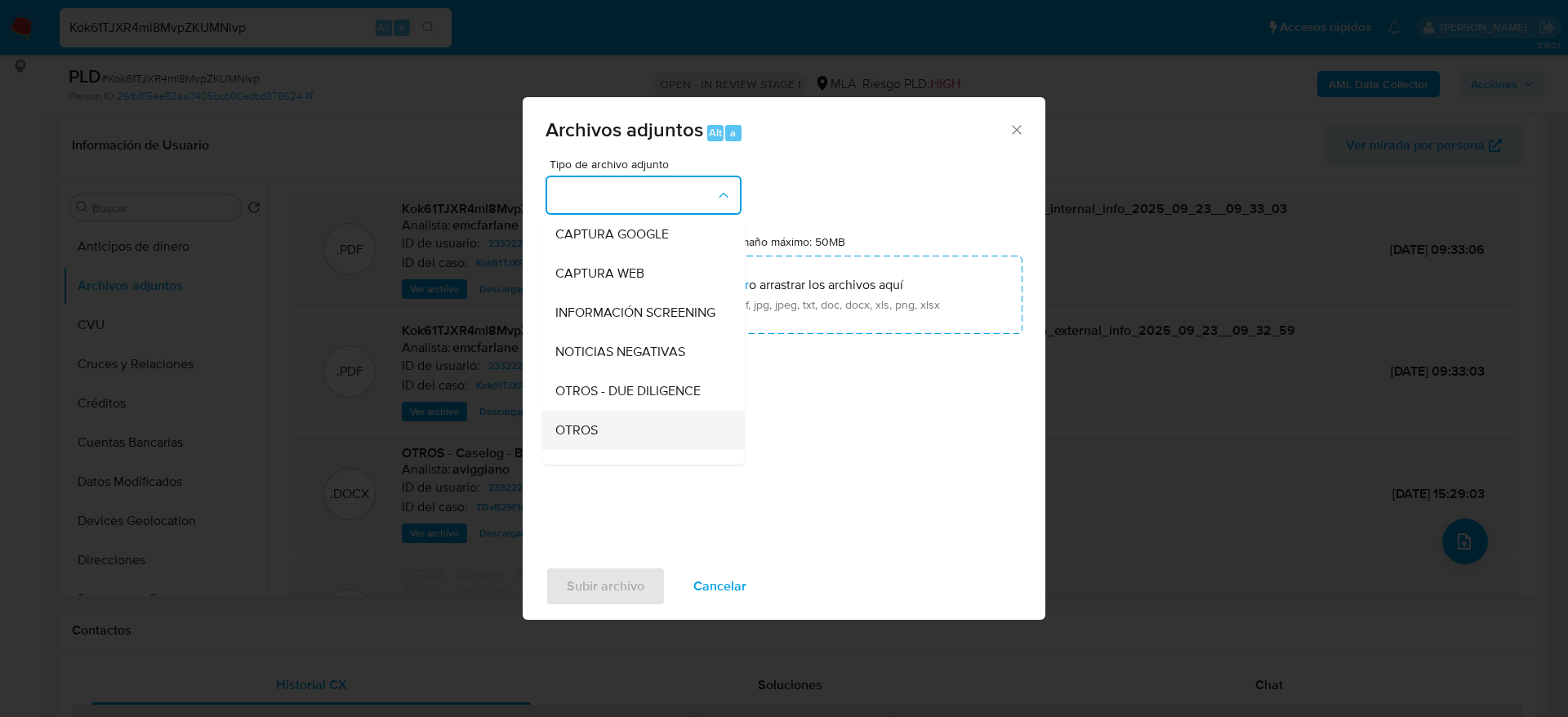
click at [591, 438] on span "OTROS" at bounding box center [577, 430] width 42 height 16
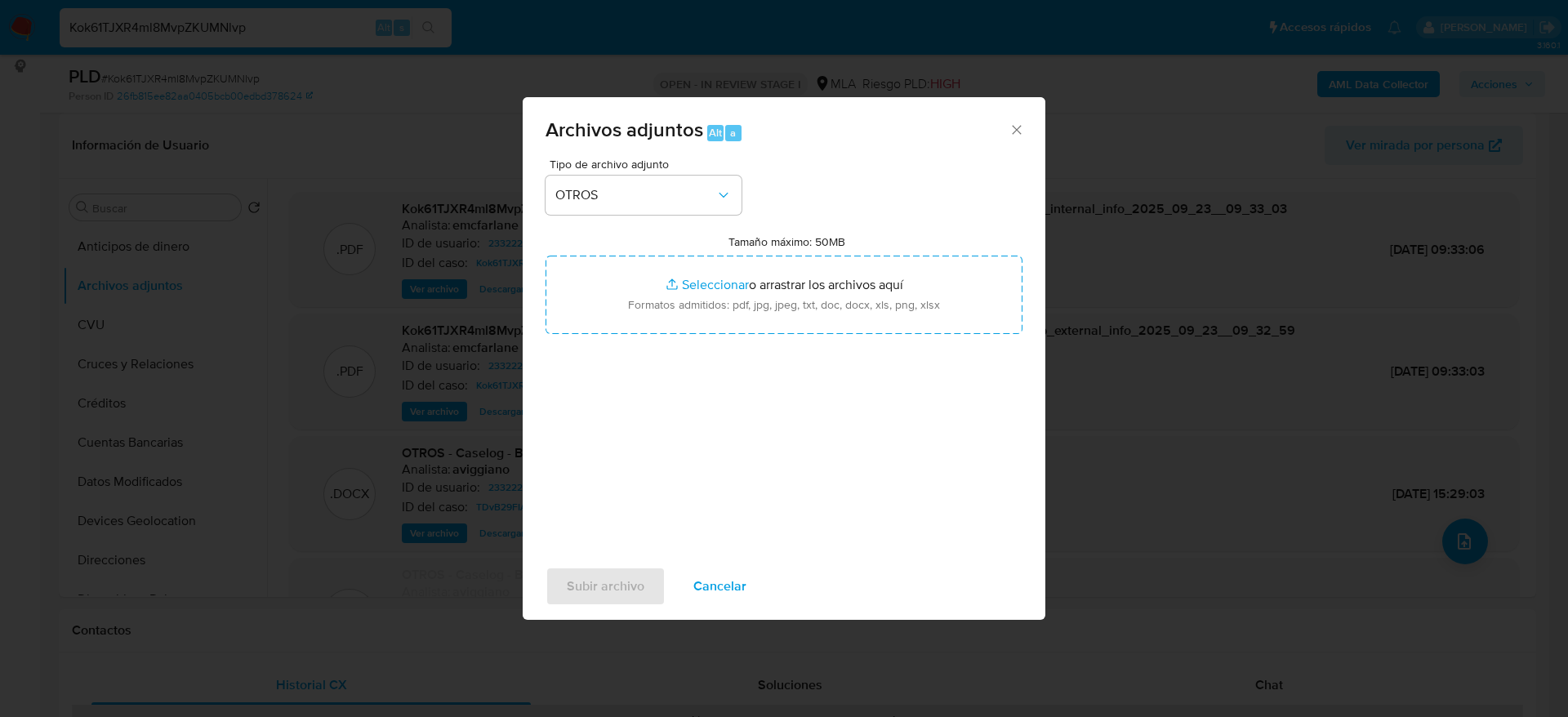
click at [732, 600] on span "Cancelar" at bounding box center [719, 587] width 53 height 36
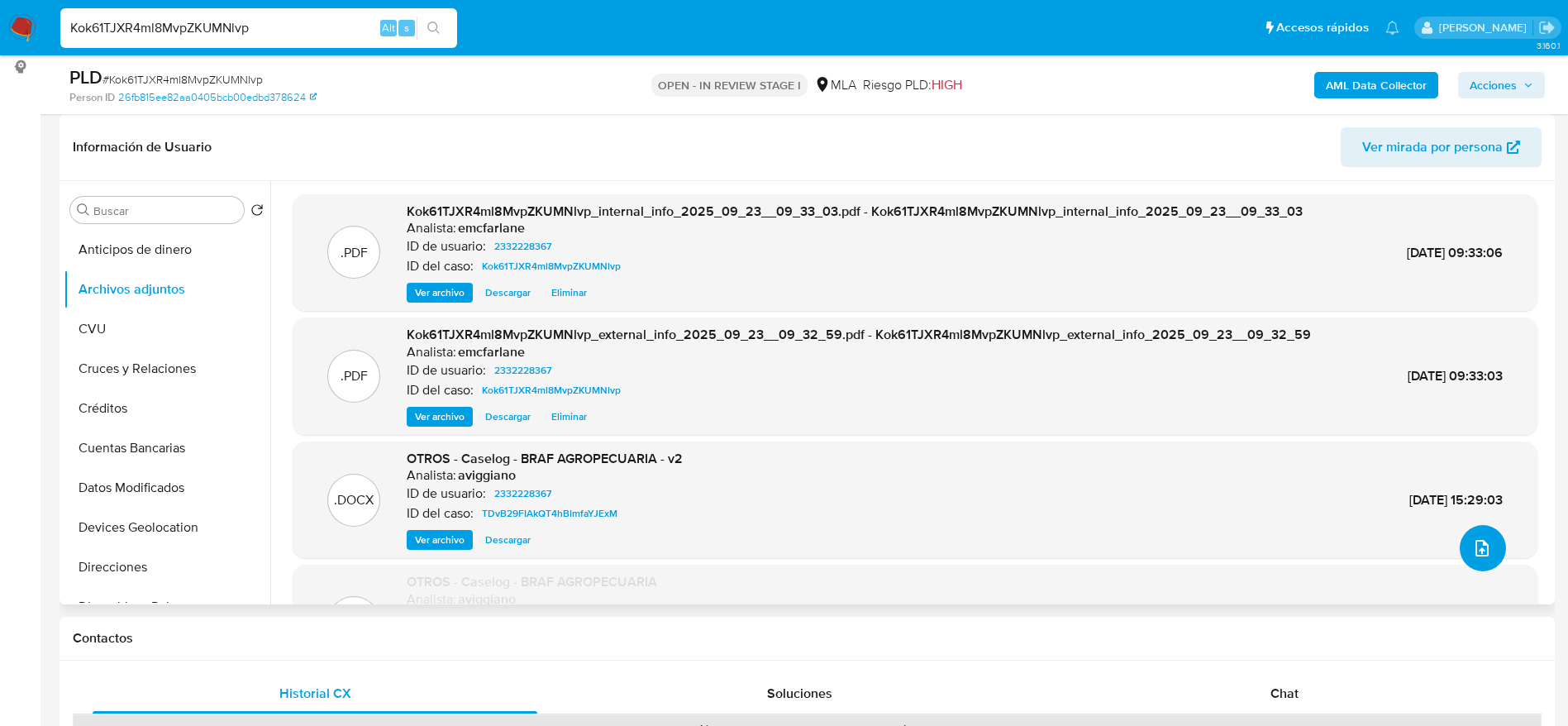
click at [1481, 544] on icon "upload-file" at bounding box center [1482, 548] width 14 height 16
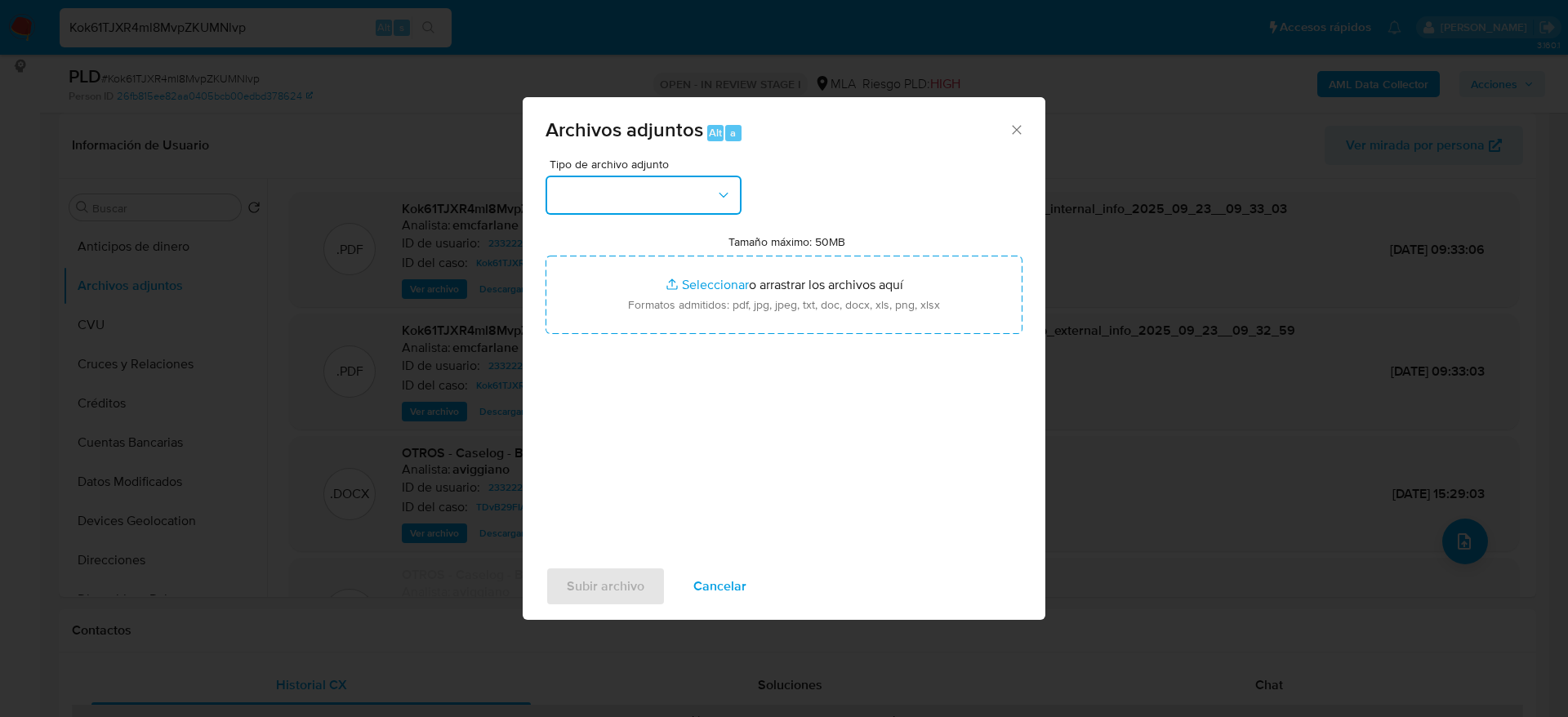
click at [664, 190] on button "button" at bounding box center [644, 194] width 196 height 39
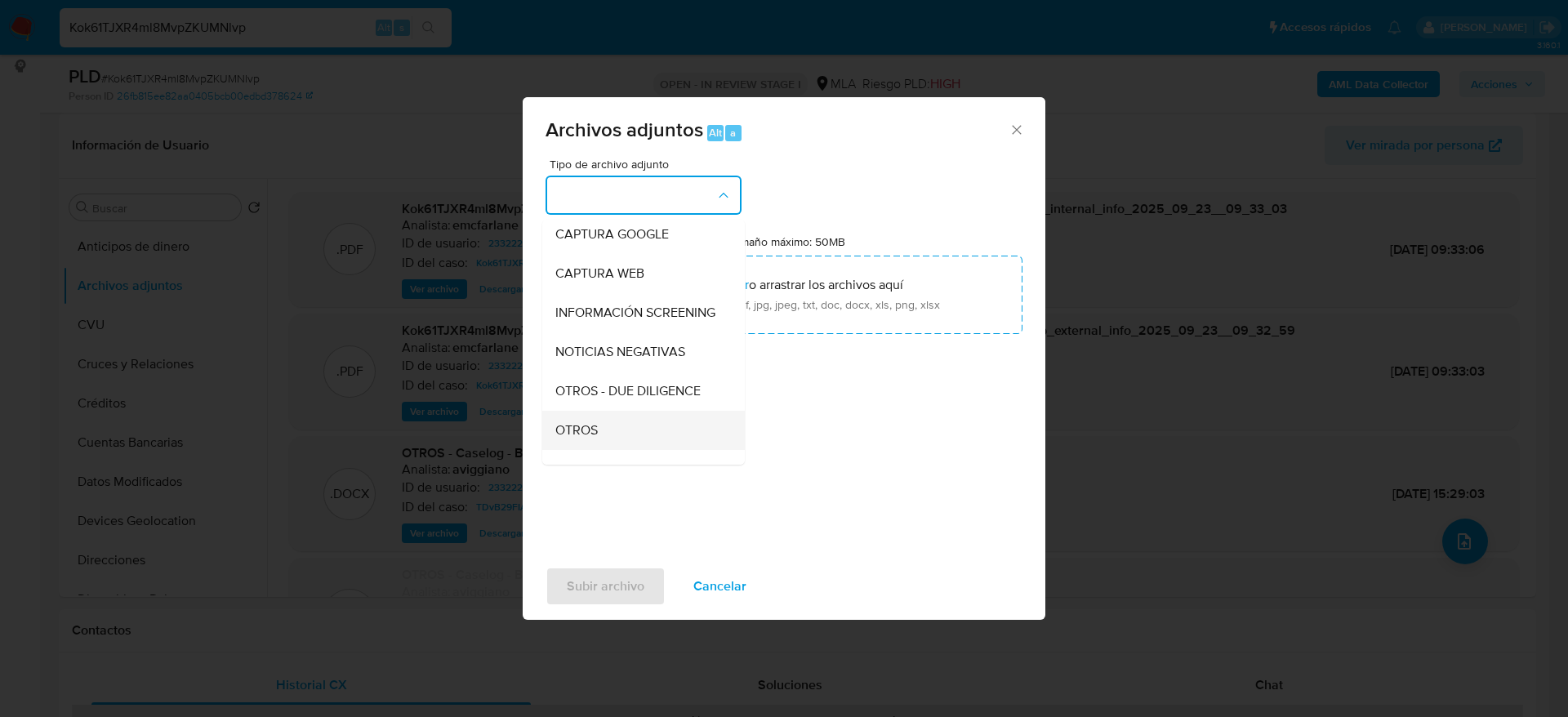
click at [589, 438] on span "OTROS" at bounding box center [577, 430] width 42 height 16
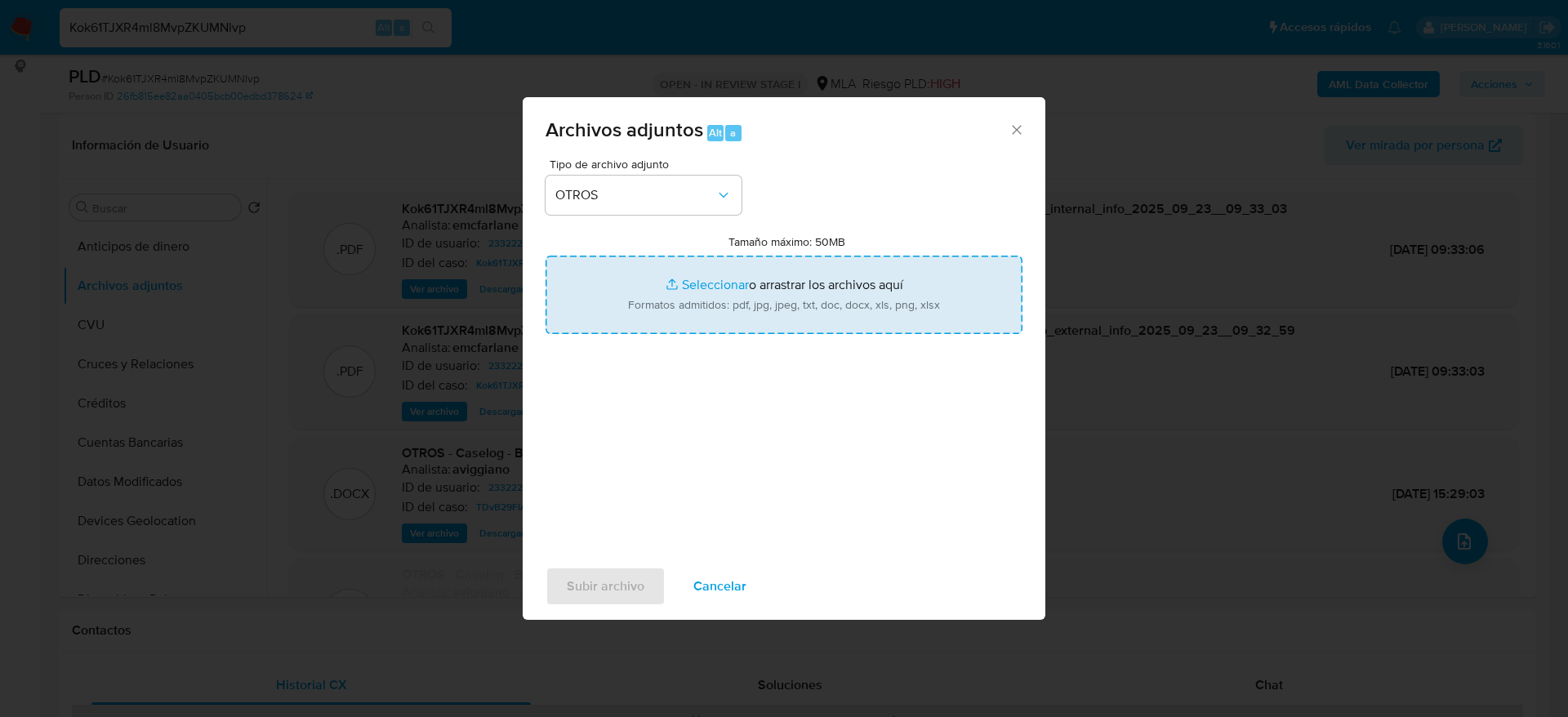
type input "C:\fakepath\Calculador de ingresos Kok61TJXR4ml8MvpZKUMNlvp v2.xlsx"
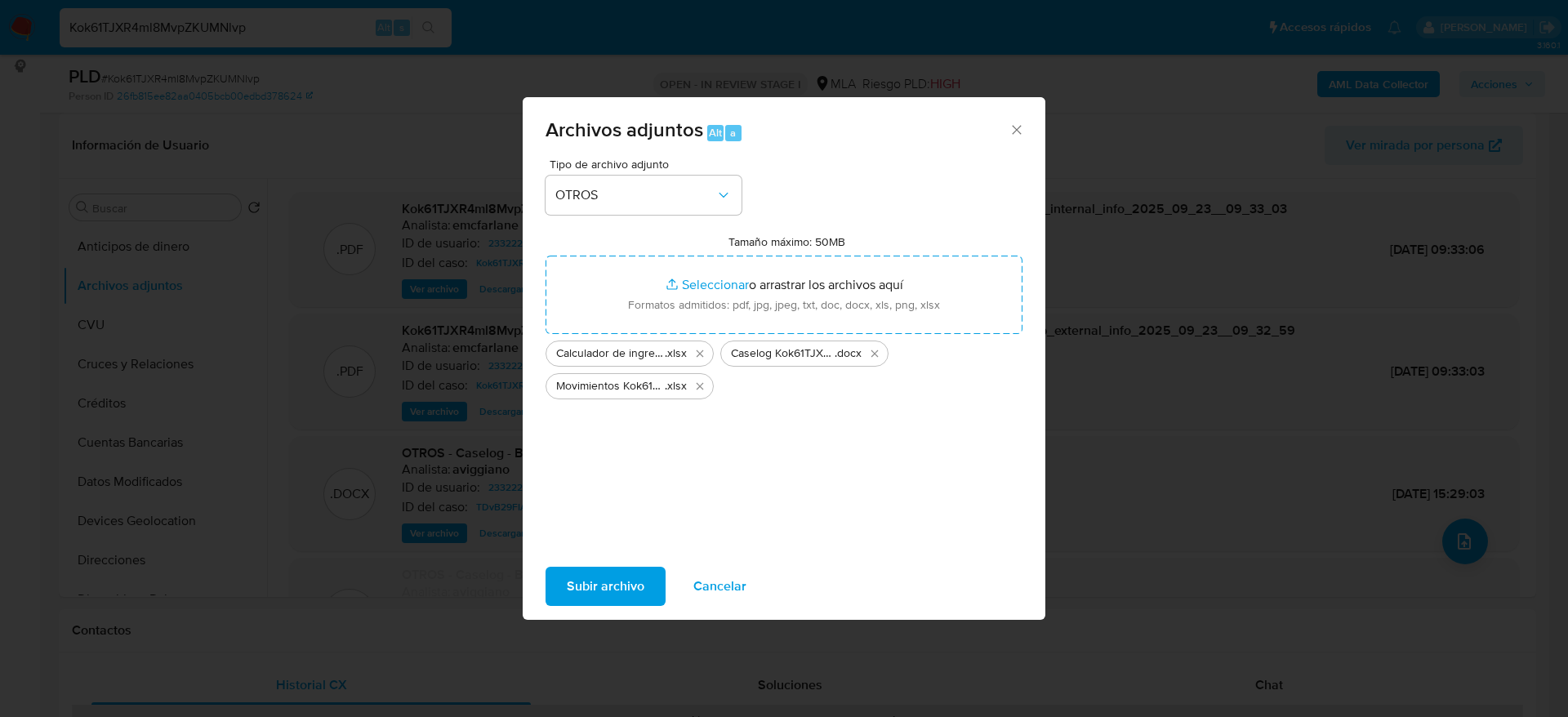
drag, startPoint x: 625, startPoint y: 574, endPoint x: 1011, endPoint y: 707, distance: 408.3
click at [625, 576] on span "Subir archivo" at bounding box center [605, 587] width 78 height 36
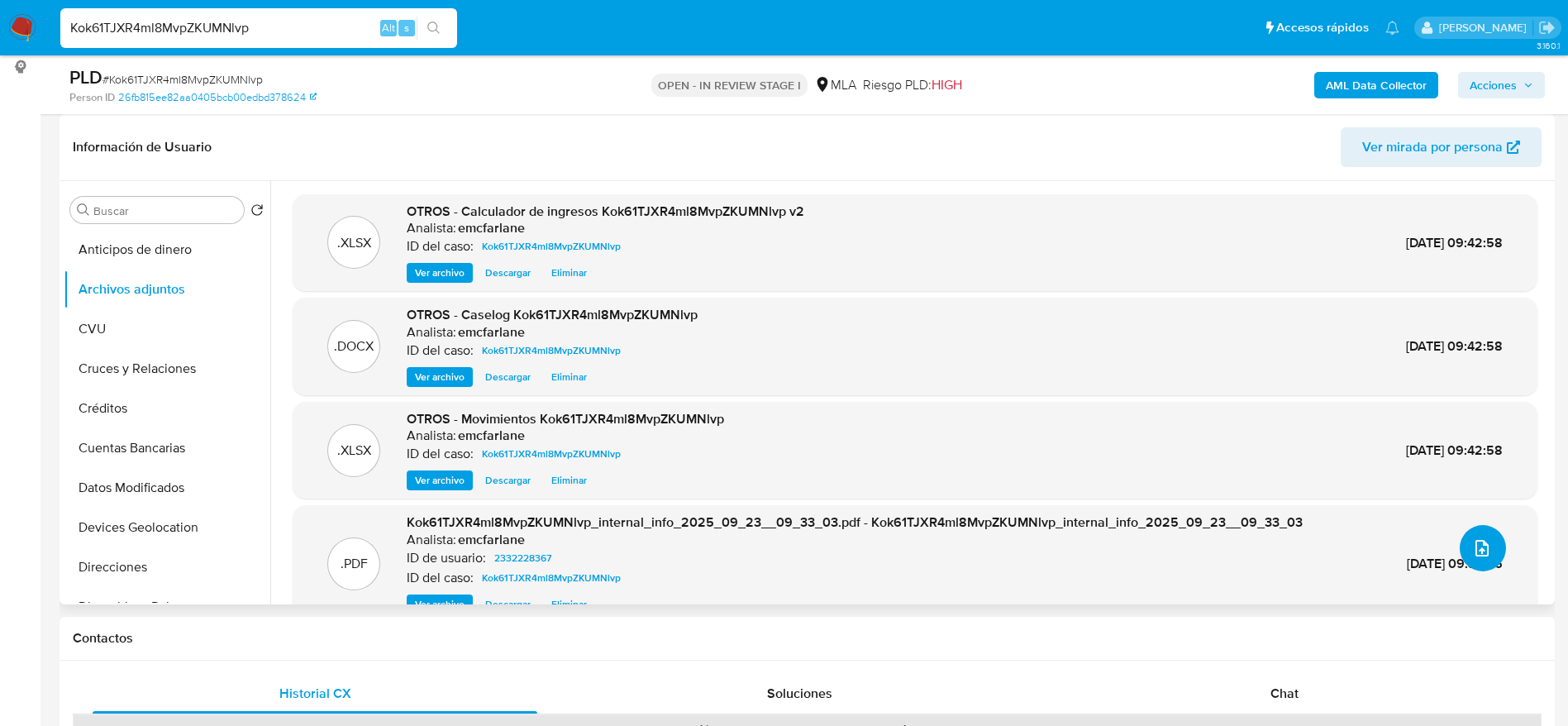
scroll to position [79, 0]
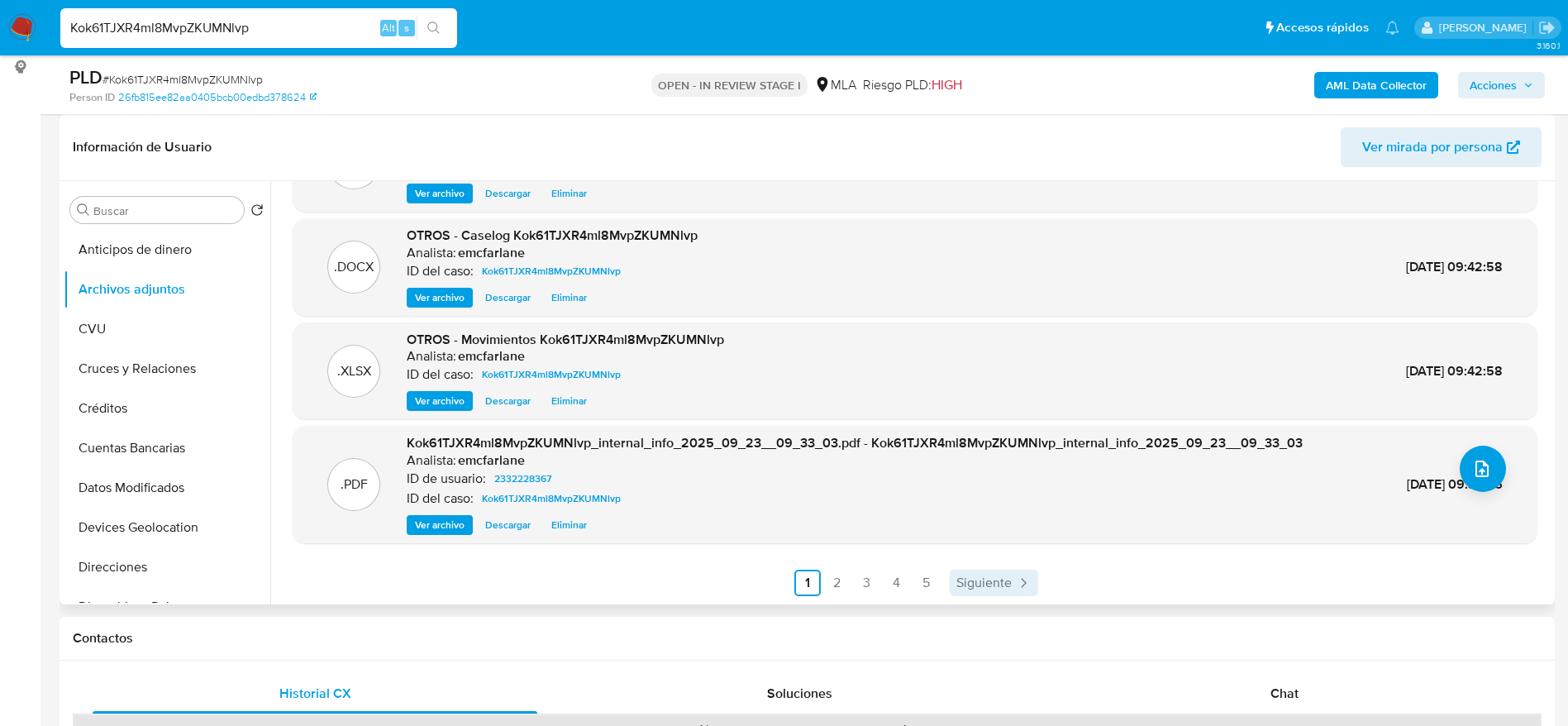
click at [995, 576] on span "Siguiente" at bounding box center [984, 583] width 55 height 14
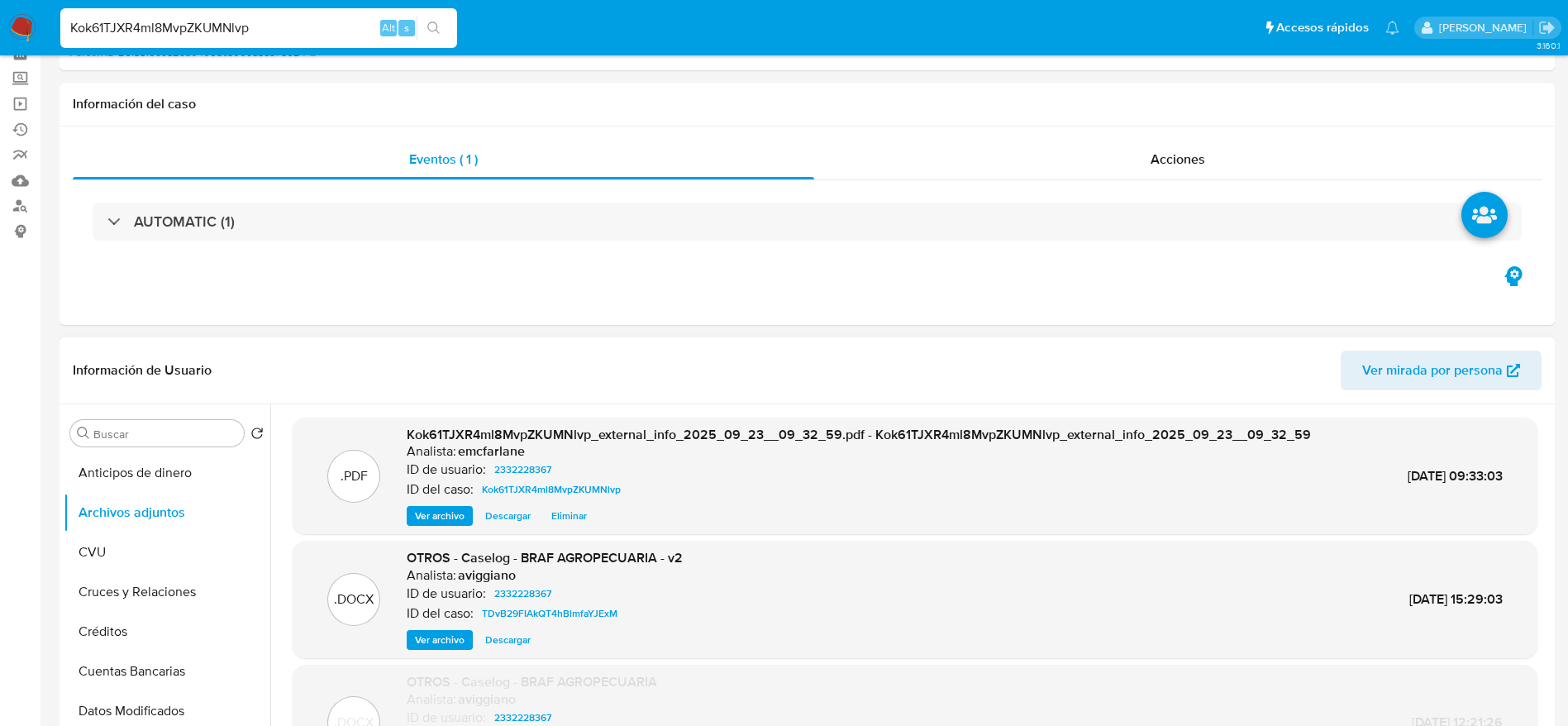
scroll to position [0, 0]
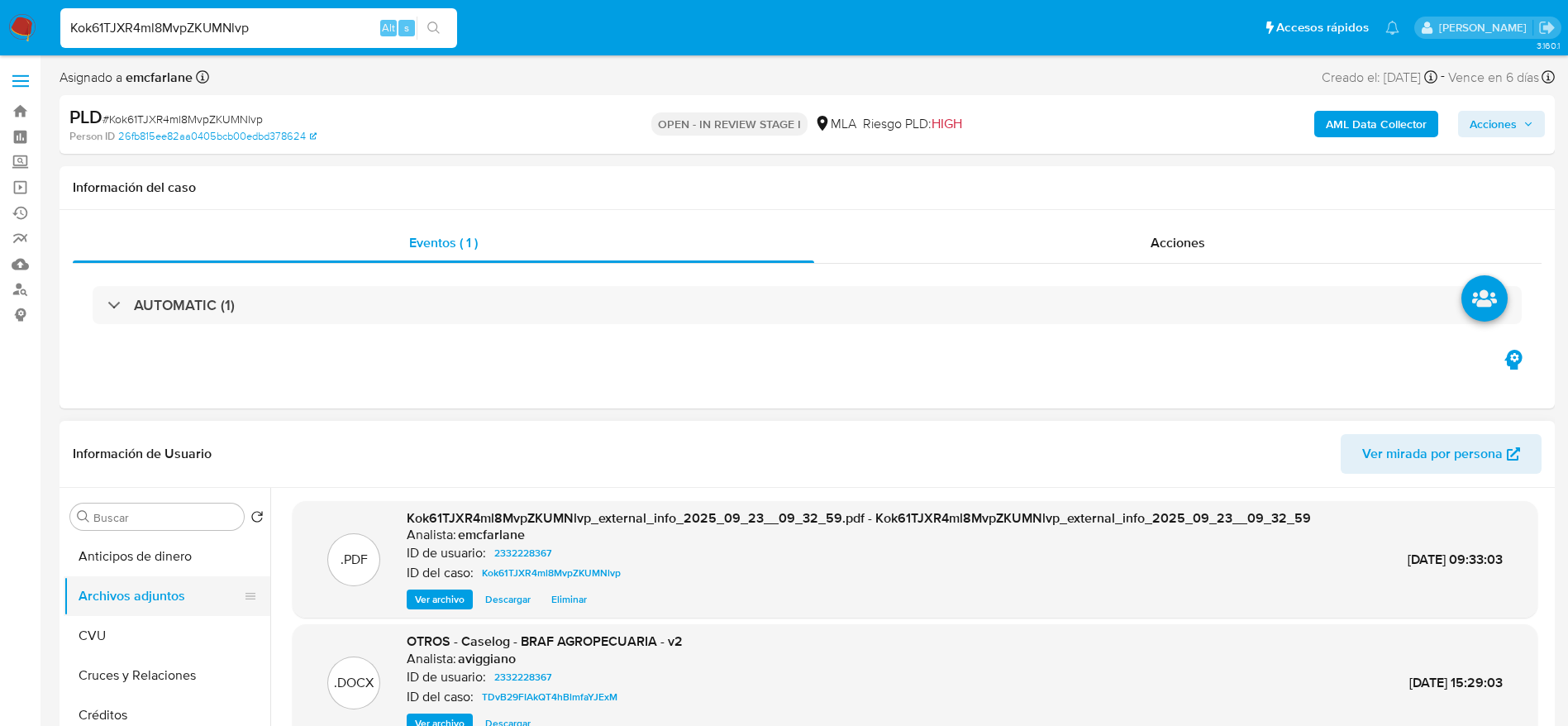
drag, startPoint x: 172, startPoint y: 634, endPoint x: 165, endPoint y: 608, distance: 26.9
click at [172, 634] on button "CVU" at bounding box center [167, 635] width 206 height 40
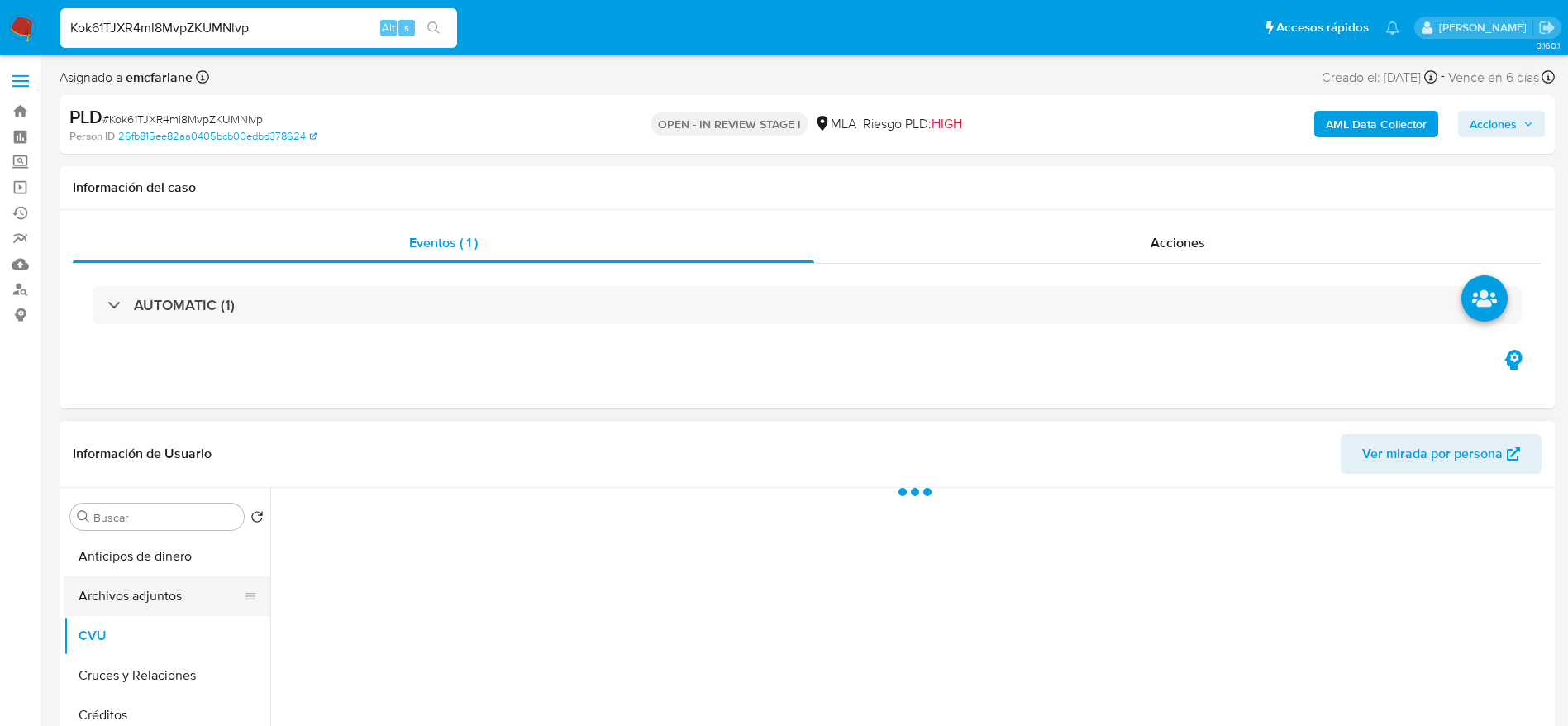
click at [164, 604] on button "Archivos adjuntos" at bounding box center [161, 595] width 194 height 40
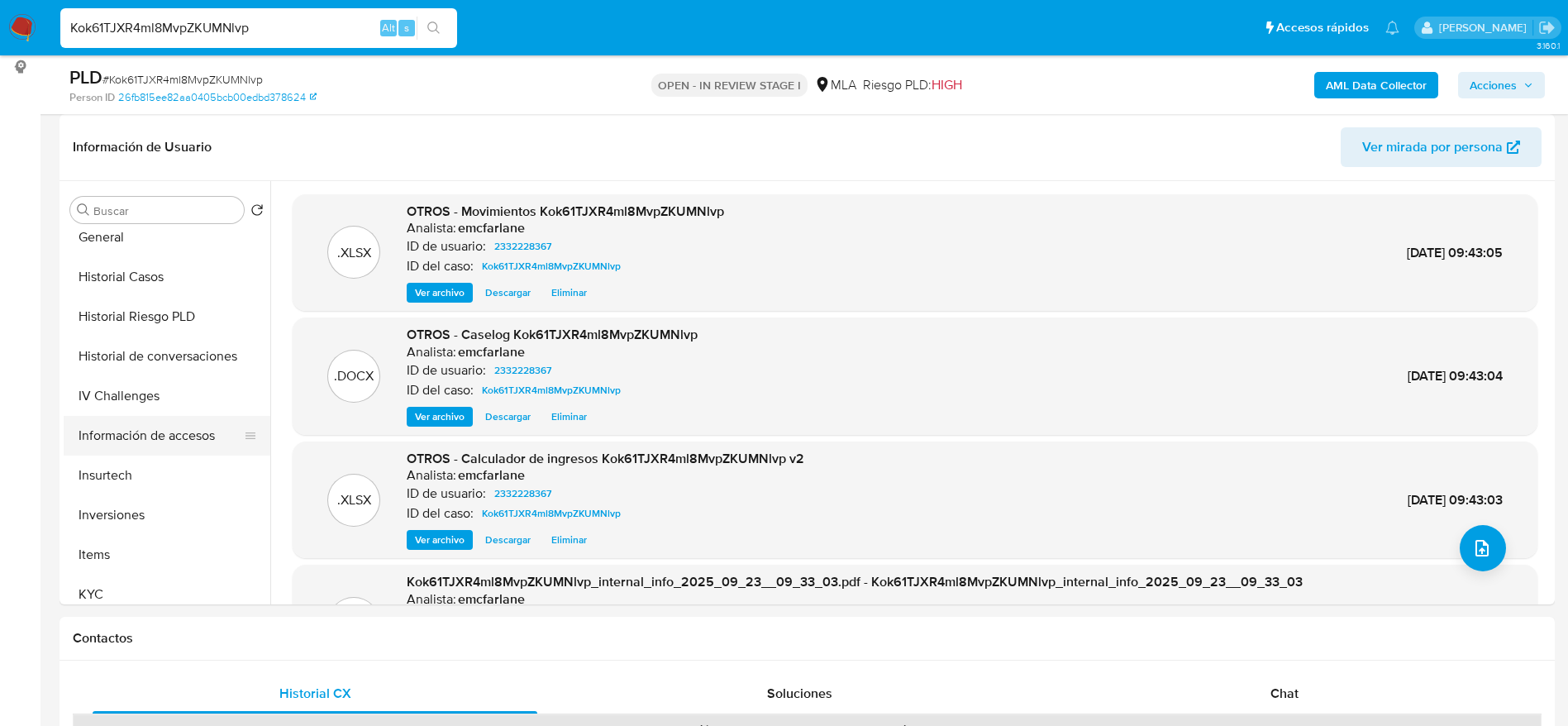
scroll to position [496, 0]
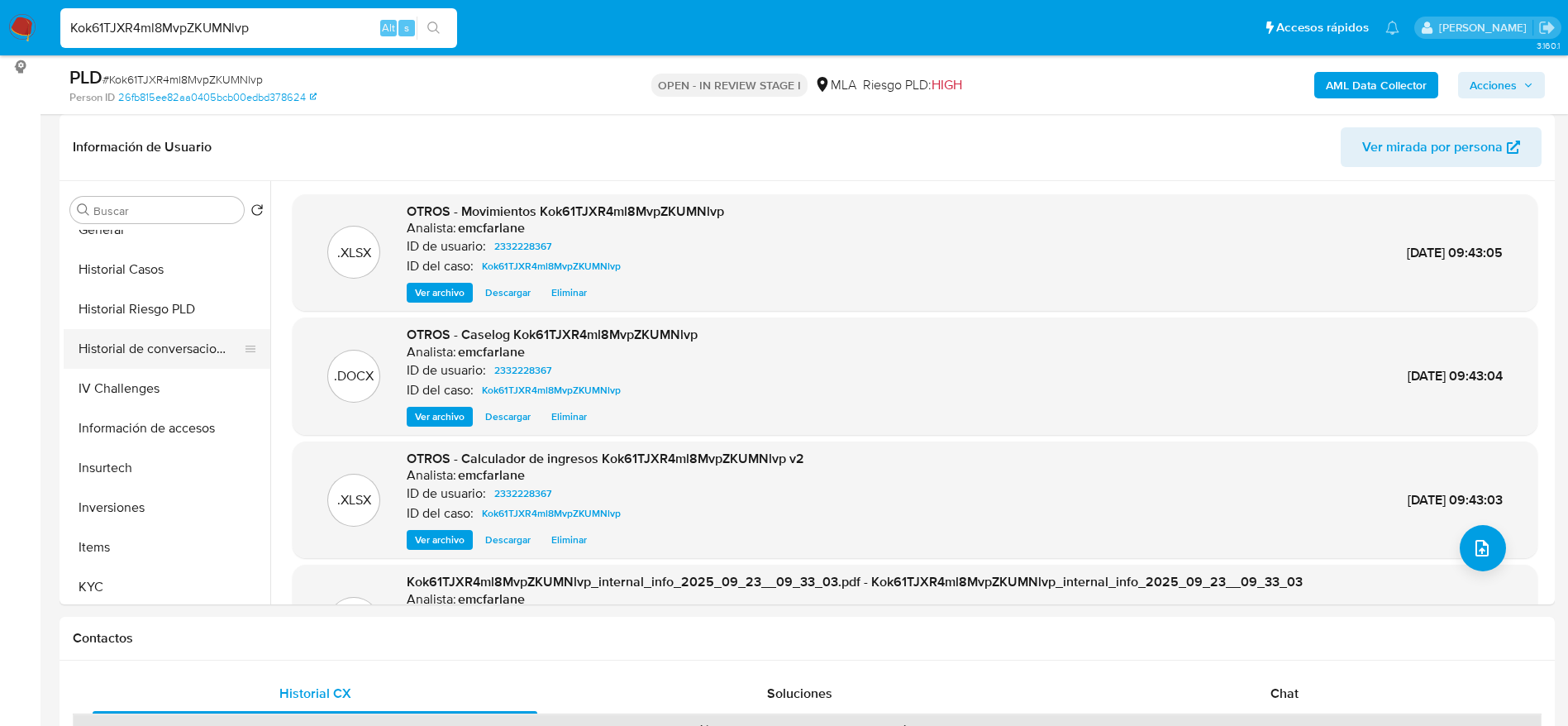
click at [183, 352] on button "Historial de conversaciones" at bounding box center [161, 348] width 194 height 40
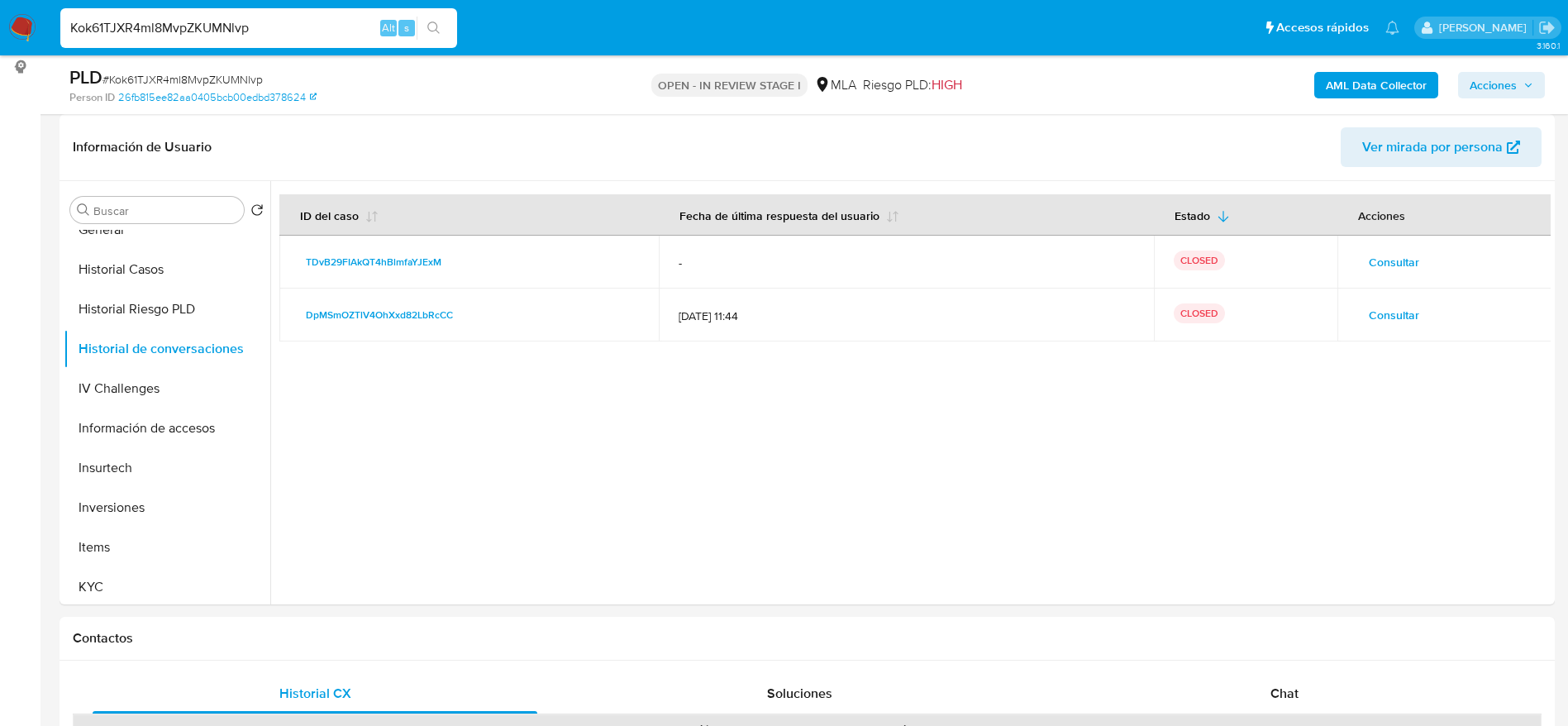
click at [1372, 263] on span "Consultar" at bounding box center [1394, 262] width 50 height 23
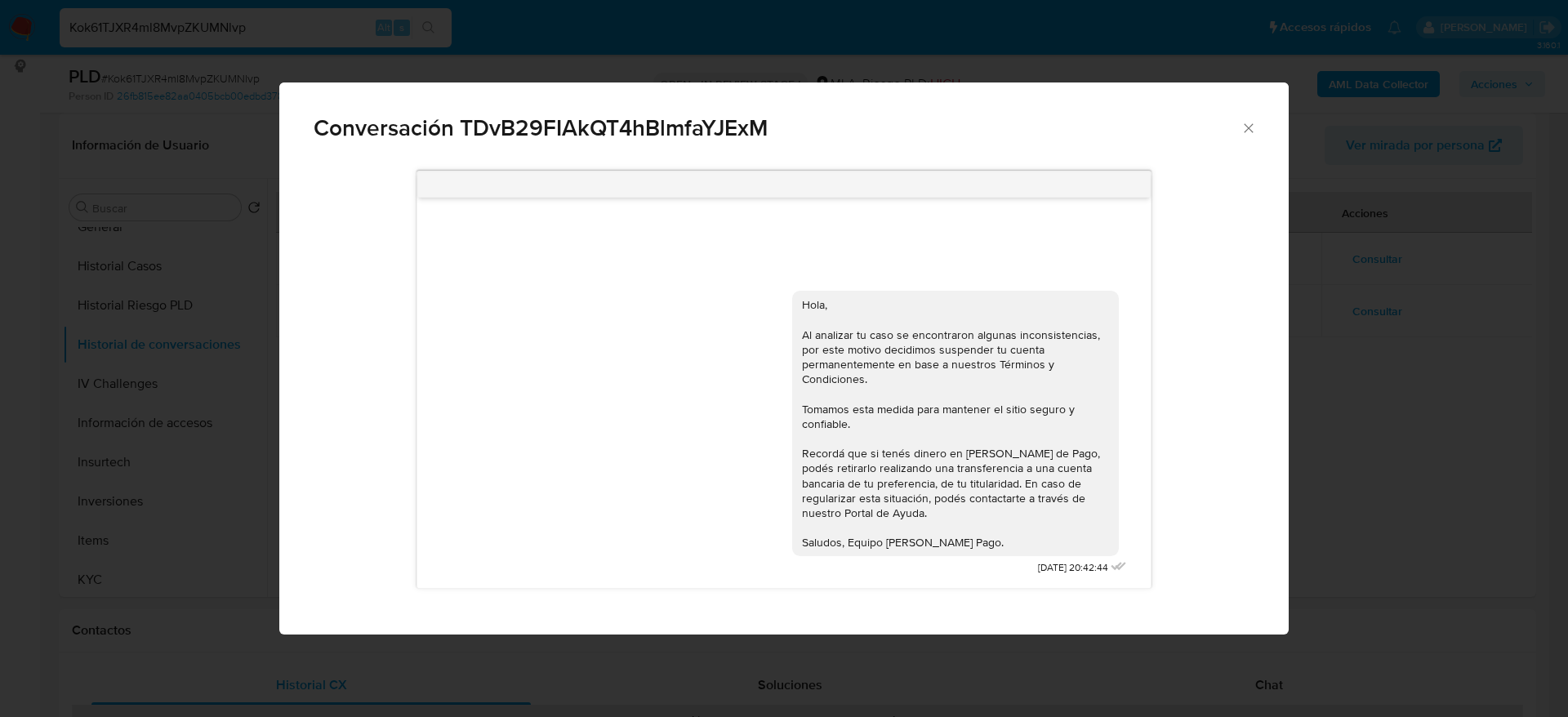
click at [1250, 130] on icon "Cerrar" at bounding box center [1248, 127] width 16 height 16
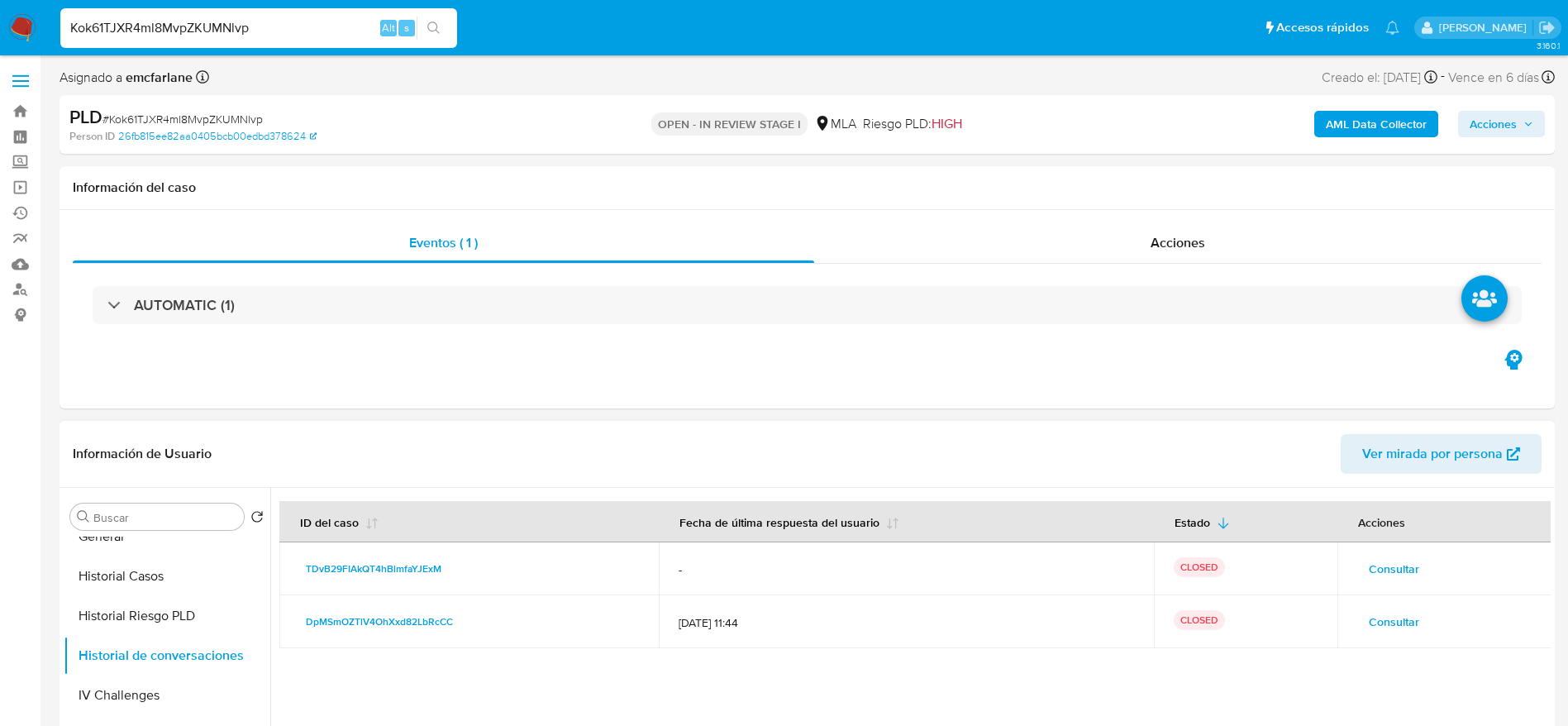
scroll to position [0, 0]
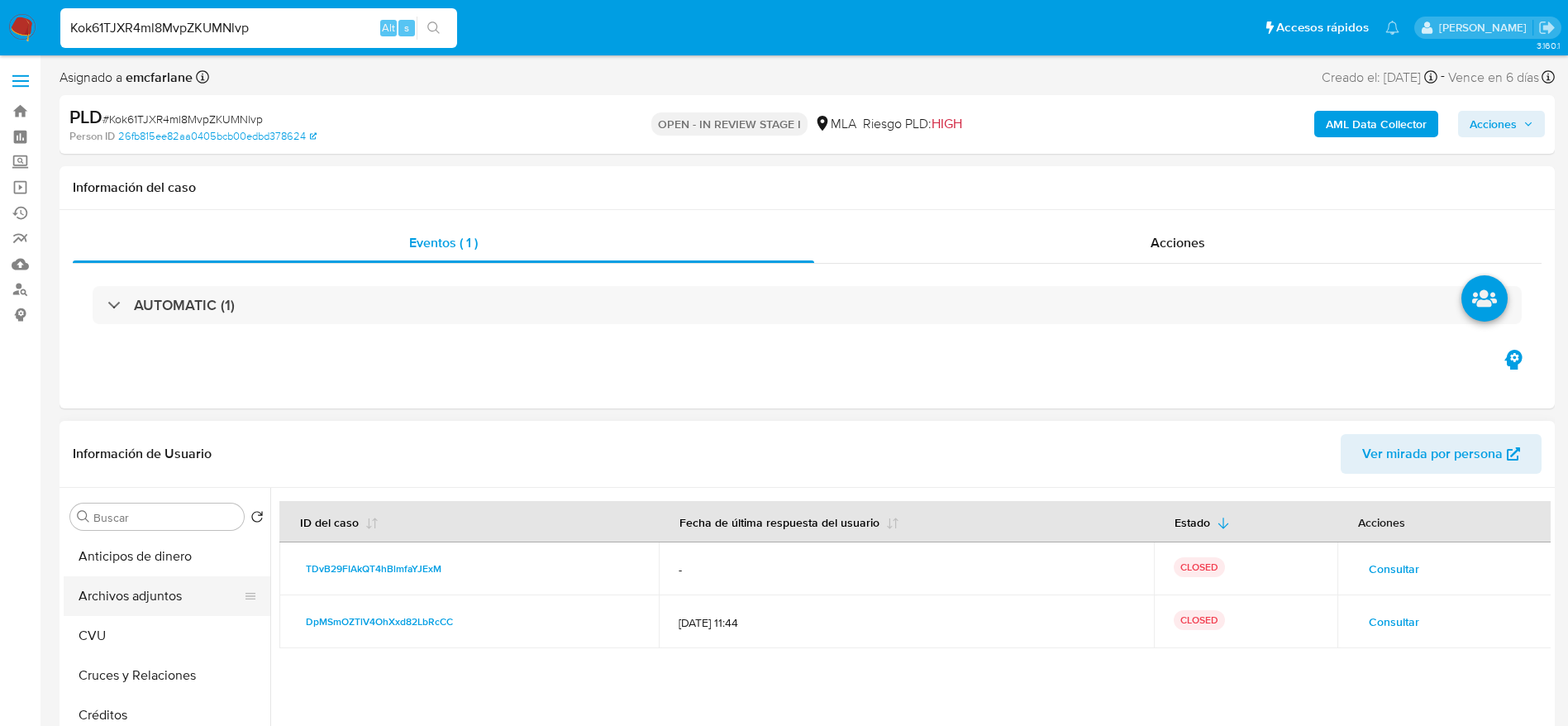
click at [138, 601] on button "Archivos adjuntos" at bounding box center [161, 595] width 194 height 40
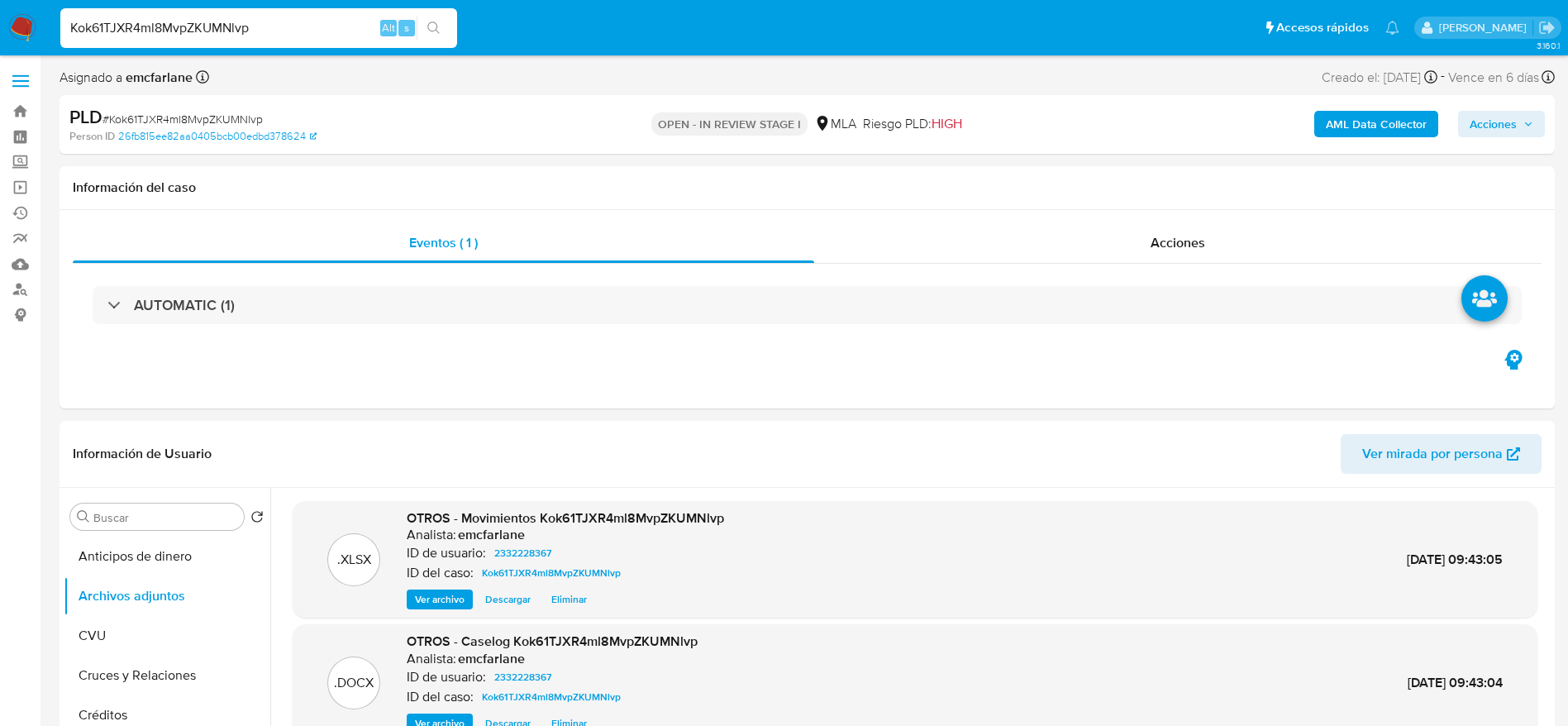
click at [1524, 119] on icon "button" at bounding box center [1528, 124] width 10 height 10
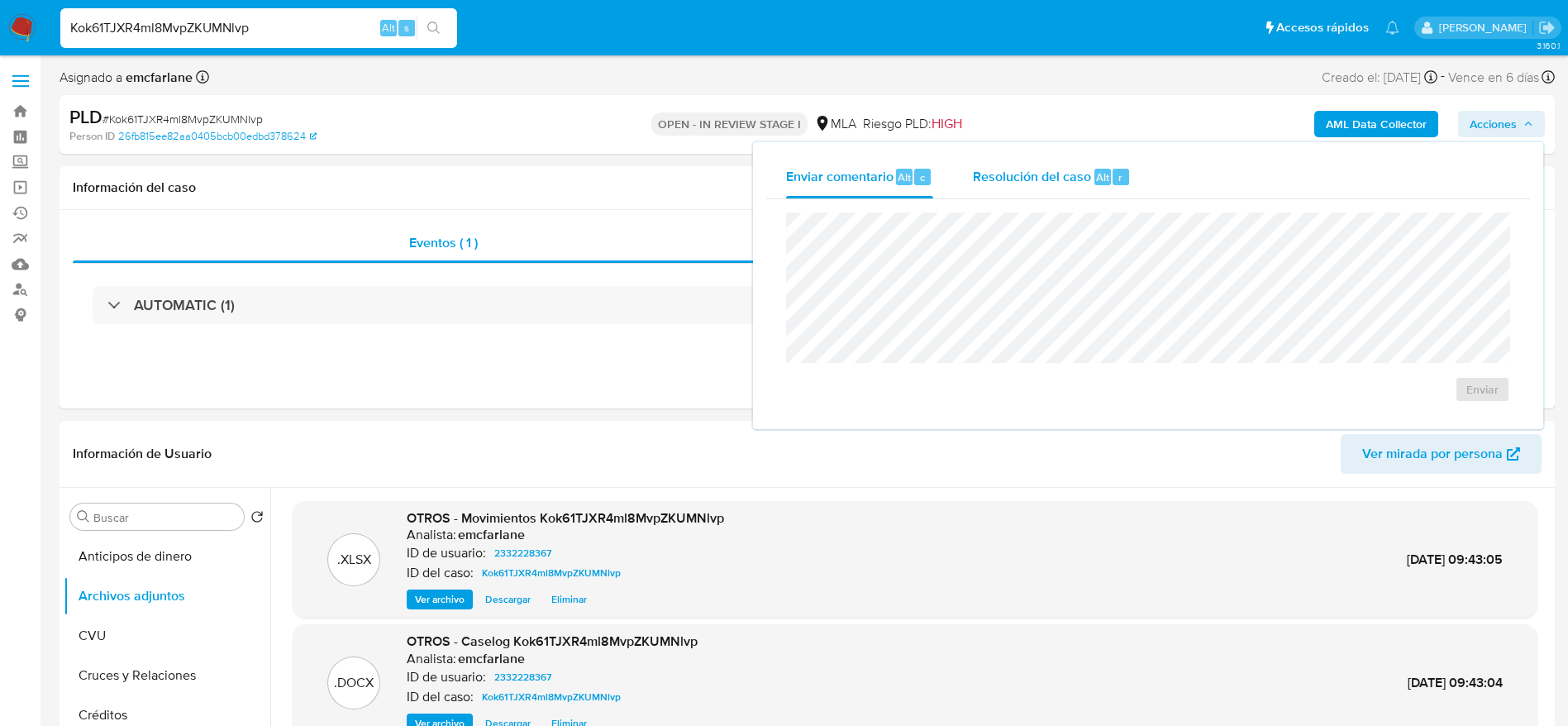
click at [1090, 170] on div "Resolución del caso Alt r" at bounding box center [1051, 176] width 158 height 43
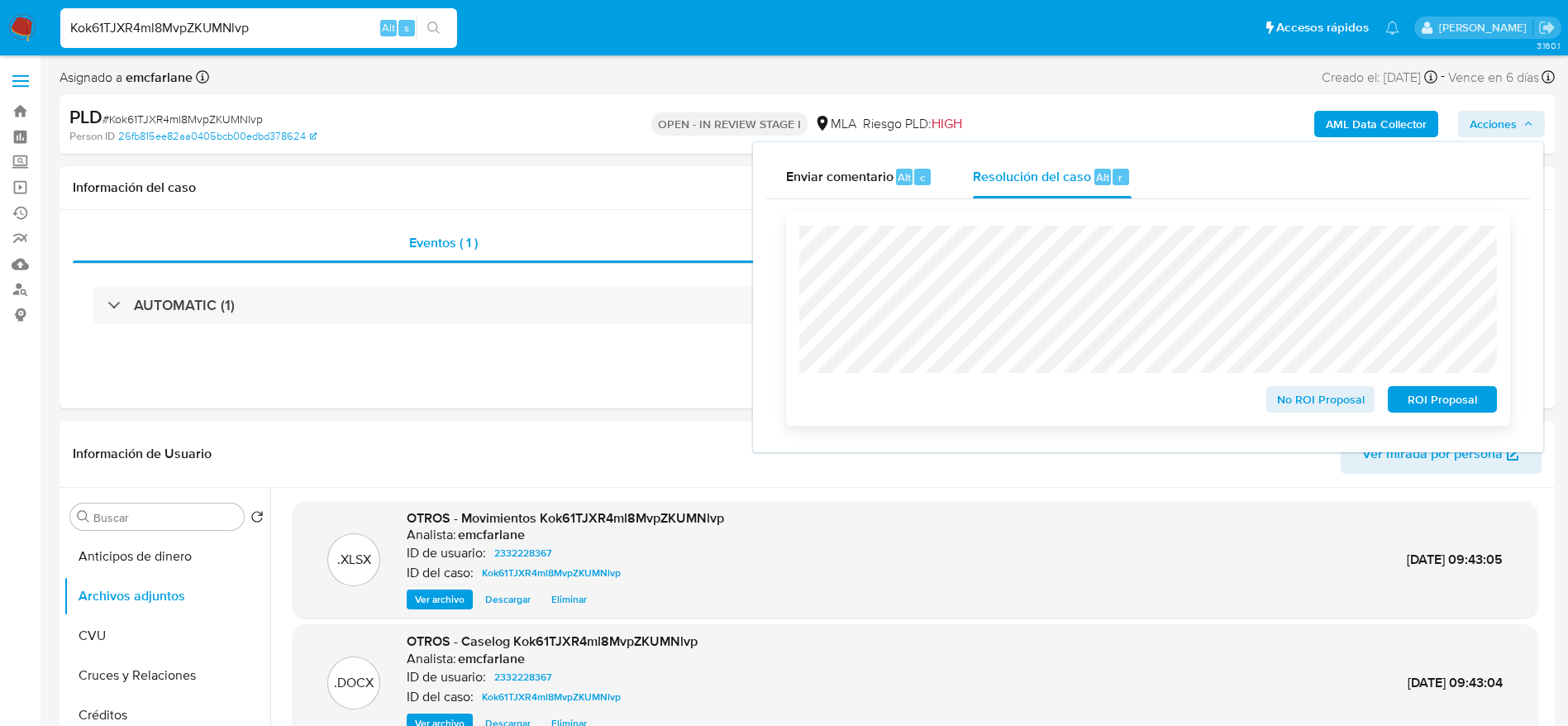
click at [1456, 401] on span "ROI Proposal" at bounding box center [1442, 399] width 86 height 23
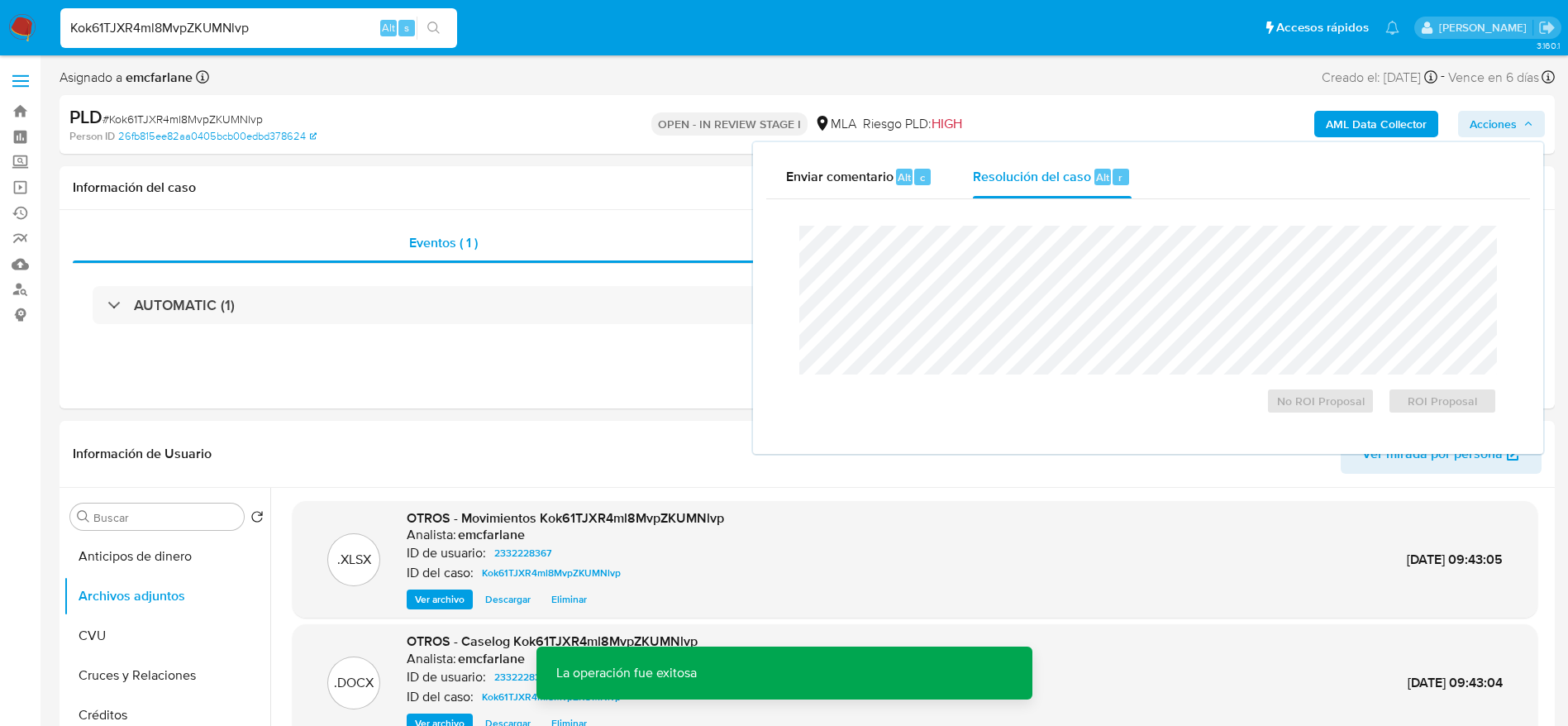
click at [235, 118] on span "# Kok61TJXR4ml8MvpZKUMNlvp" at bounding box center [182, 118] width 160 height 16
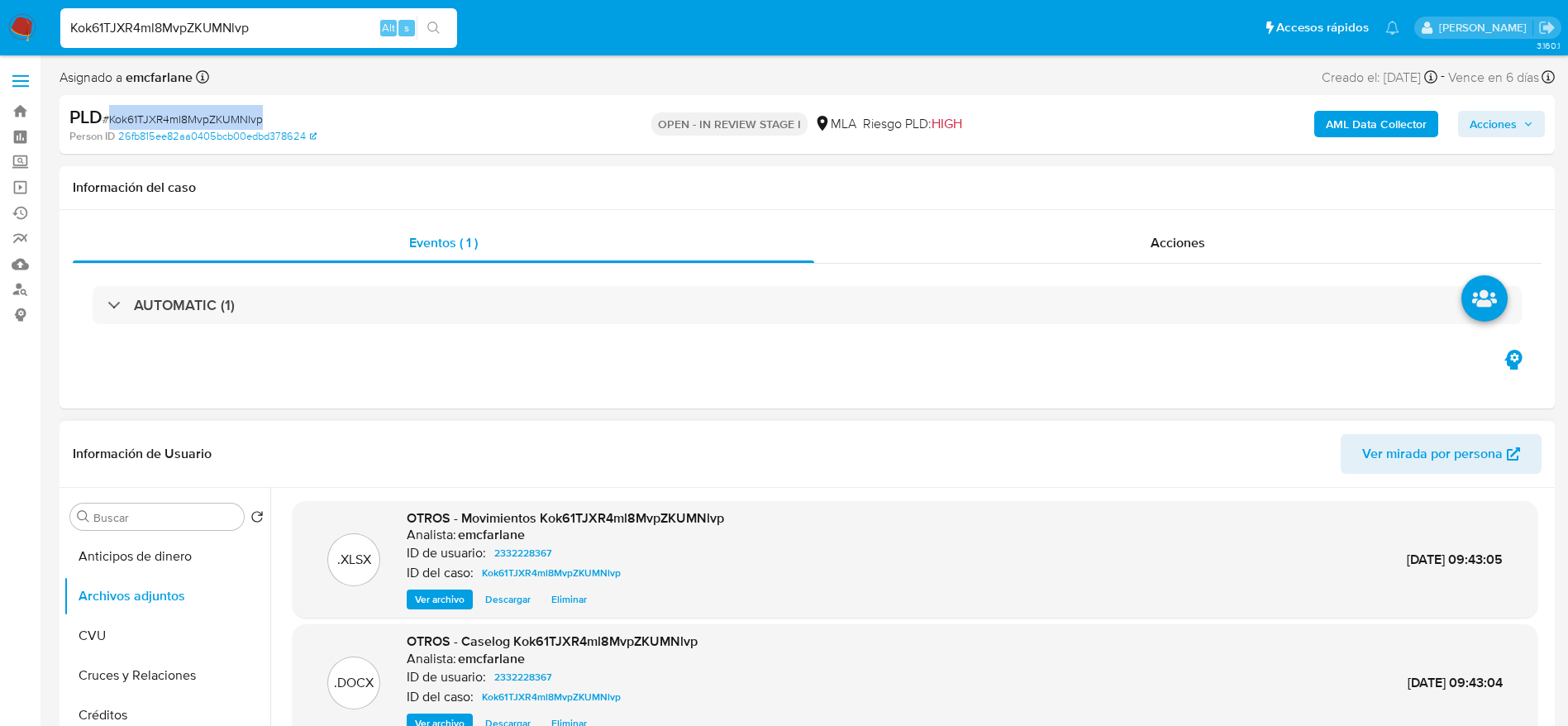
copy span "Kok61TJXR4ml8MvpZKUMNlvp"
click at [266, 13] on div "Kok61TJXR4ml8MvpZKUMNlvp Alt s" at bounding box center [258, 28] width 396 height 40
click at [271, 23] on input "Kok61TJXR4ml8MvpZKUMNlvp" at bounding box center [258, 28] width 396 height 21
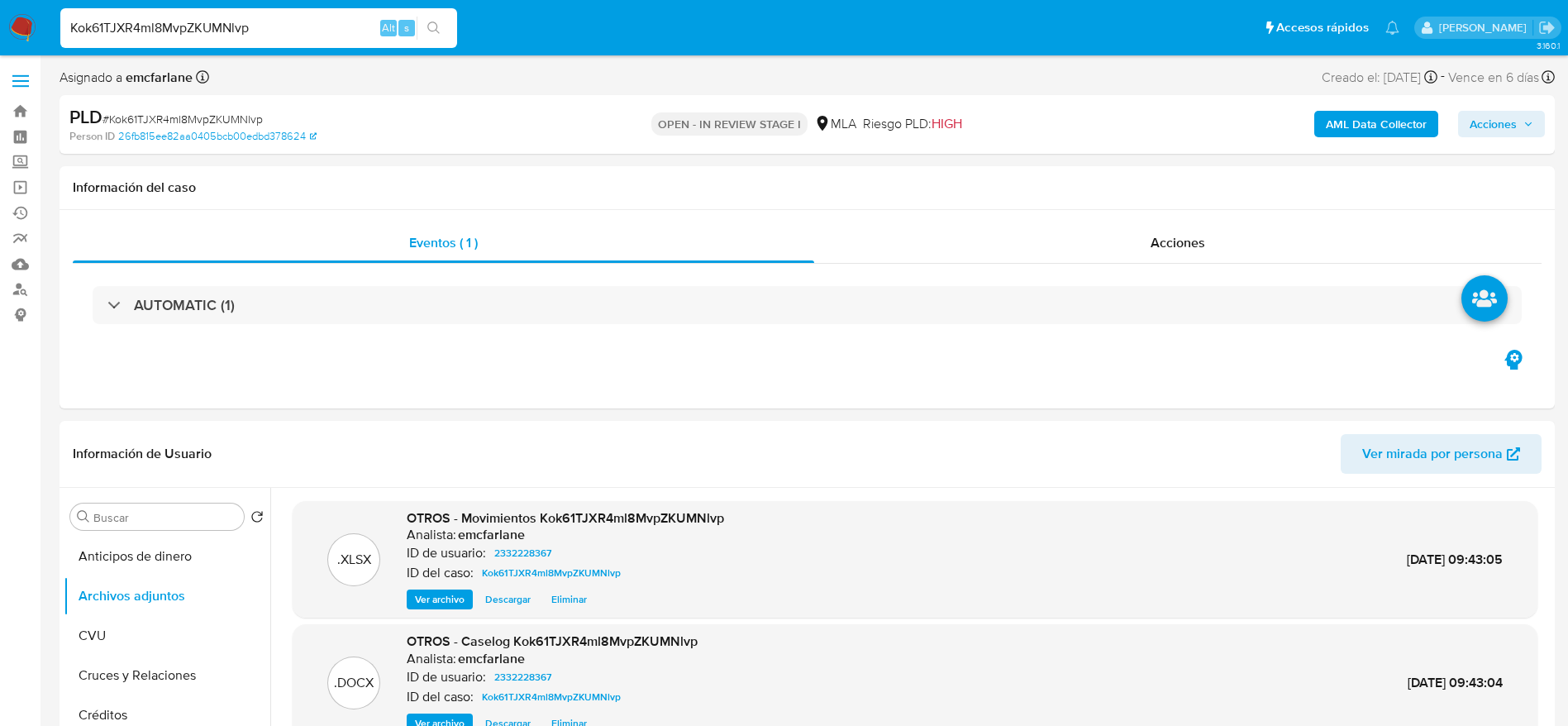
paste input "PLJ2AuZSftPk6GJmbsZkrxSm"
type input "PLJ2AuZSftPk6GJmbsZkrxSm"
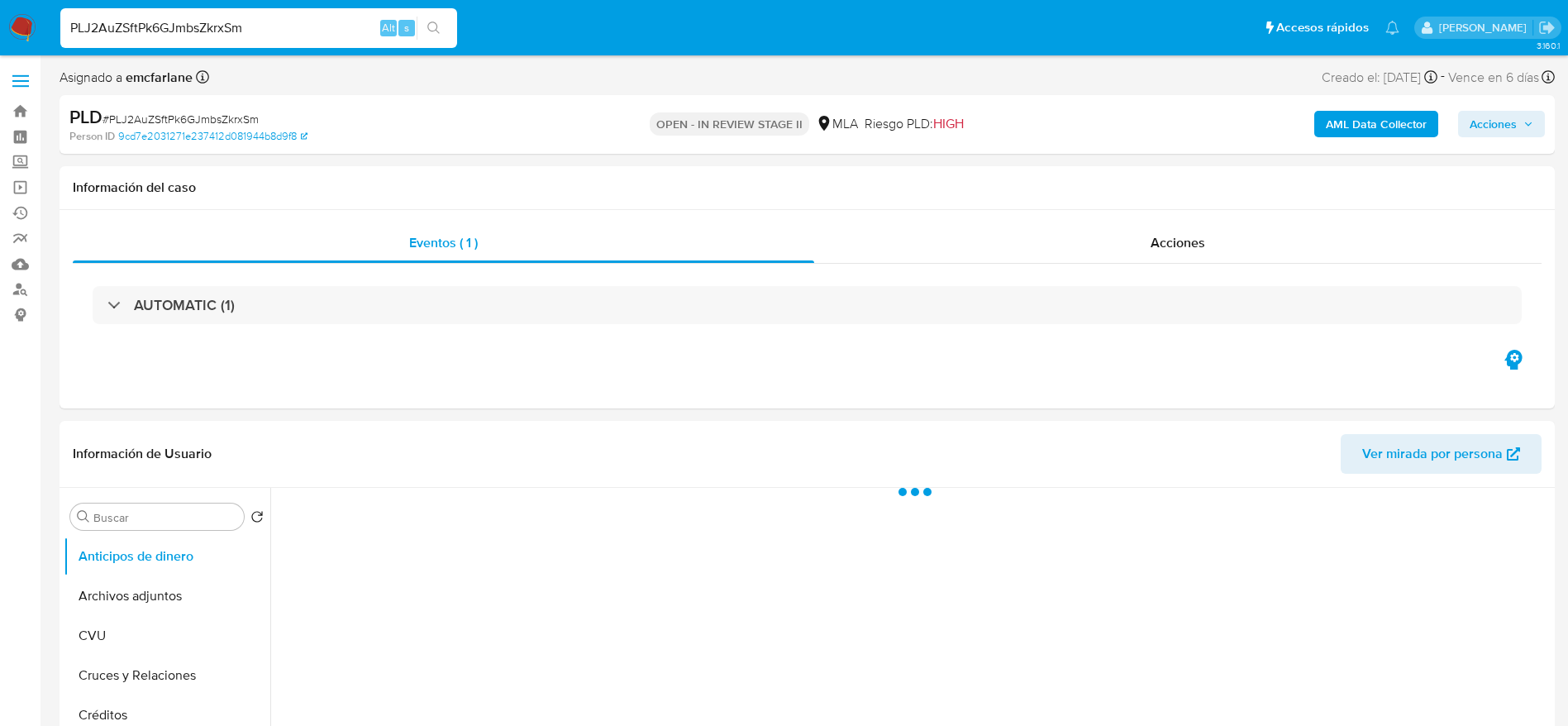
select select "10"
click at [1486, 133] on span "Acciones" at bounding box center [1492, 123] width 47 height 26
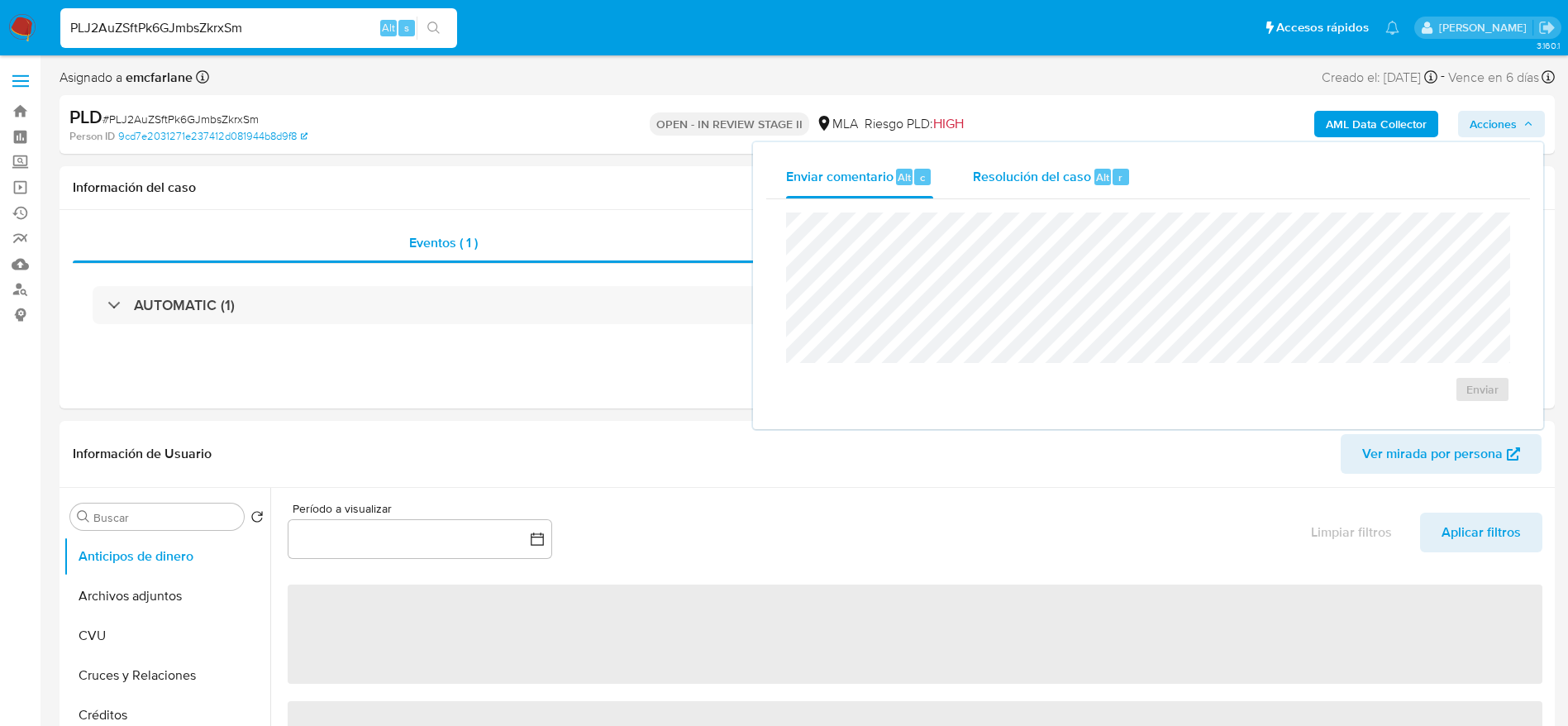
click at [1056, 188] on div "Resolución del caso Alt r" at bounding box center [1051, 176] width 158 height 43
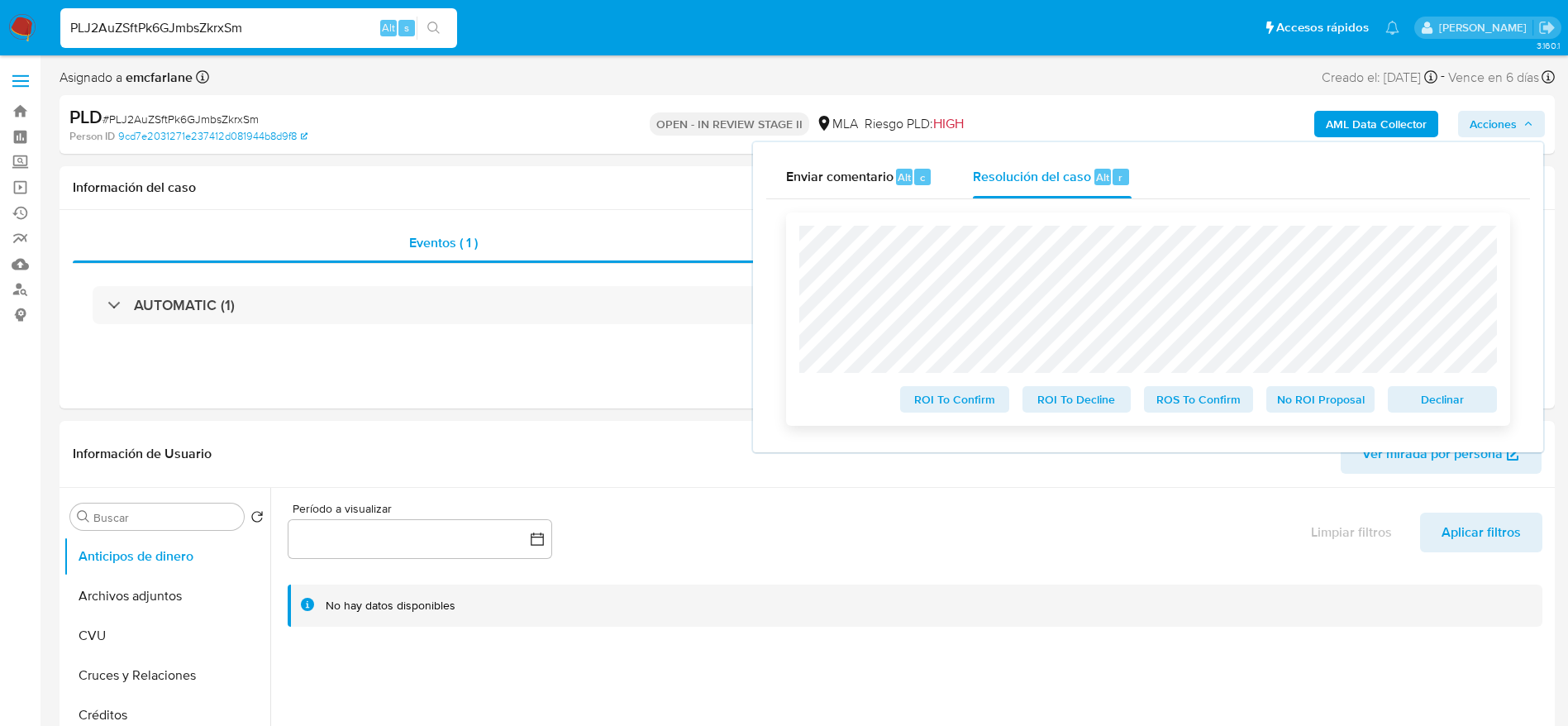
click at [1474, 411] on span "Declinar" at bounding box center [1442, 399] width 86 height 23
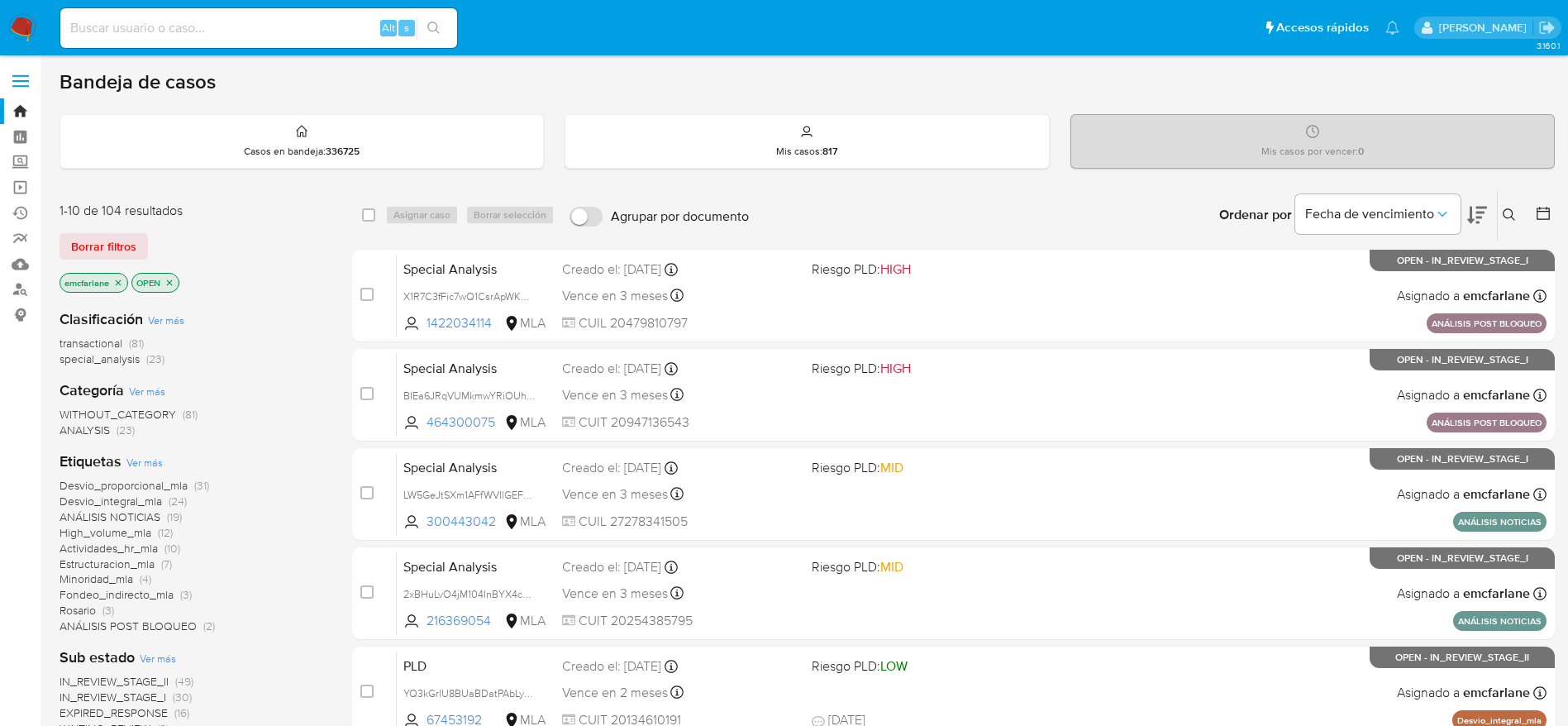
click at [290, 29] on input at bounding box center [258, 28] width 396 height 21
paste input "fi20VZoQ8ACkEE2nZLkB6xJP"
type input "fi20VZoQ8ACkEE2nZLkB6xJP"
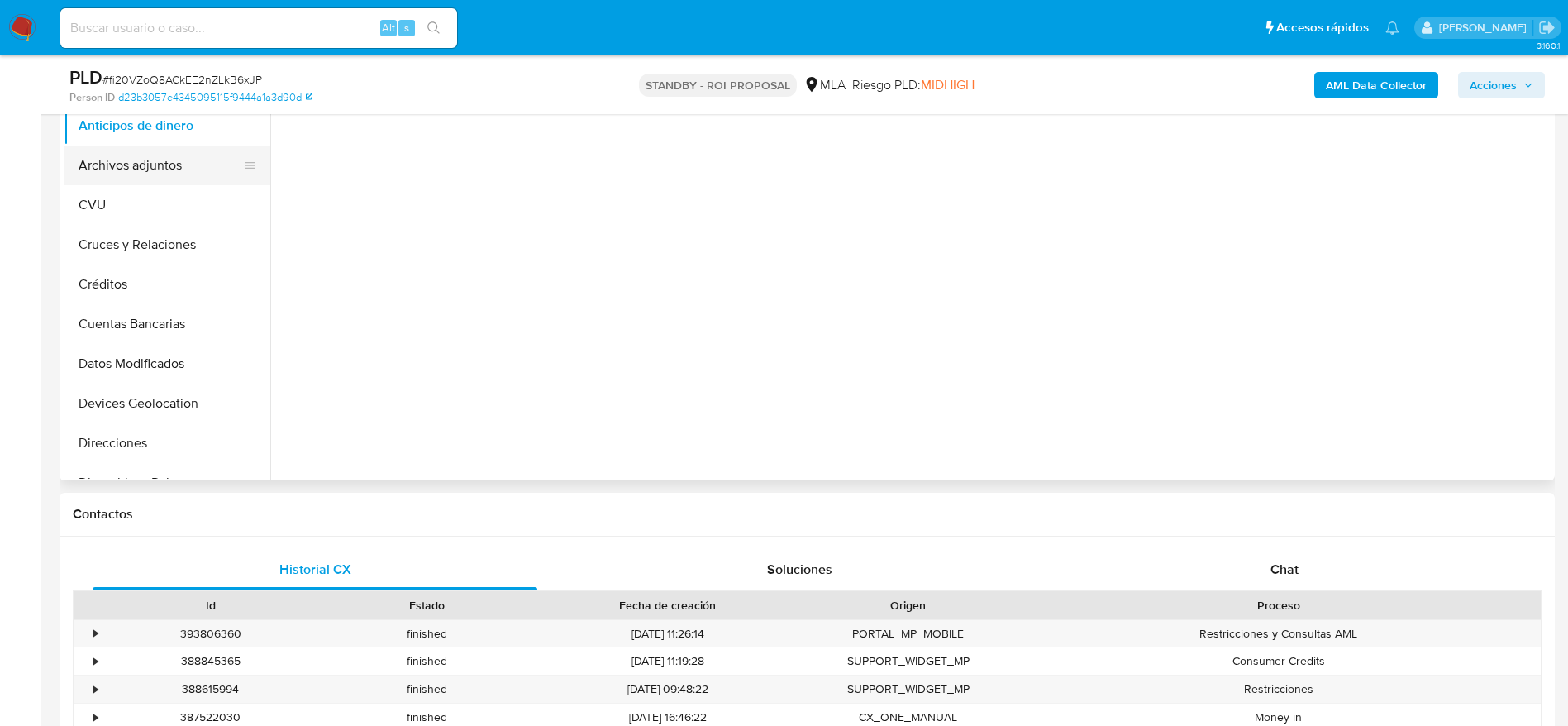
select select "10"
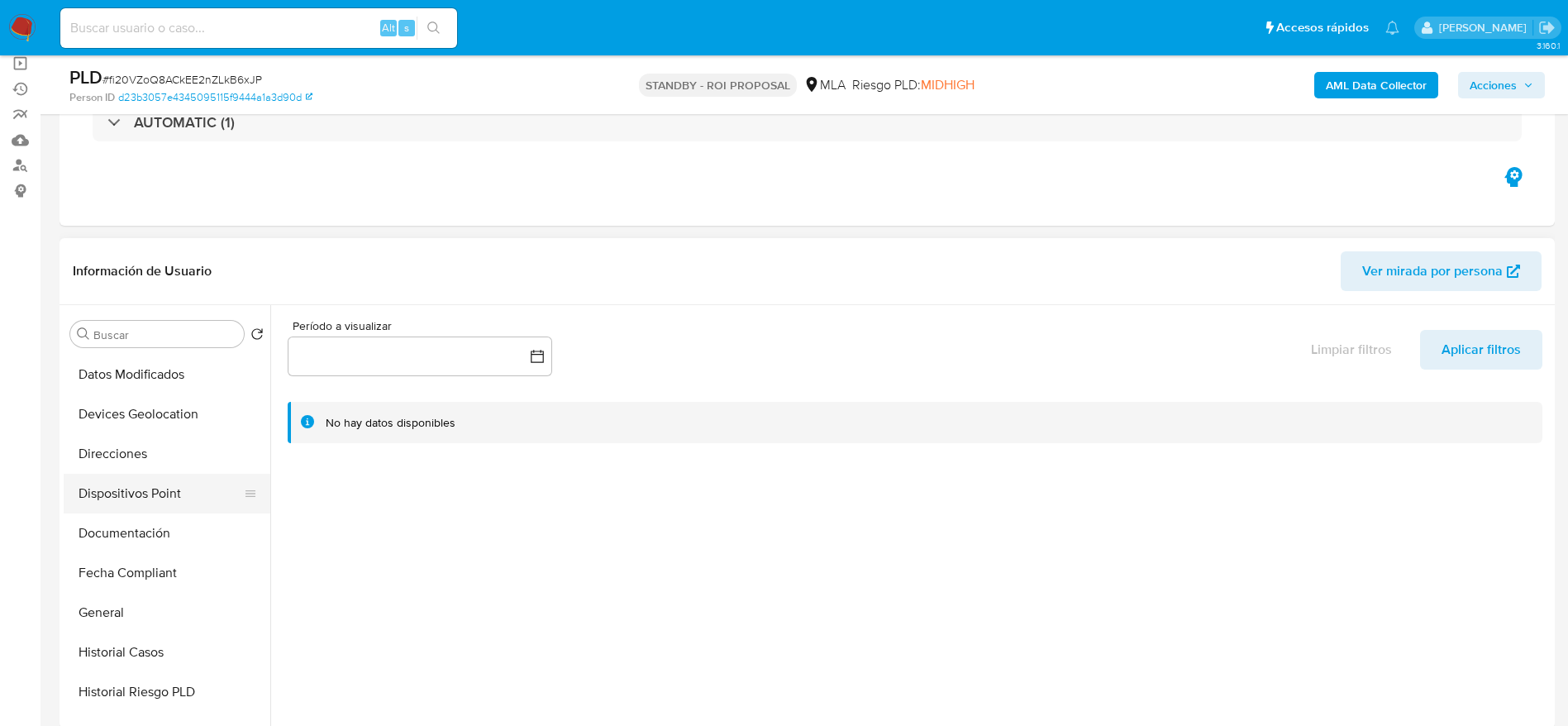
scroll to position [372, 0]
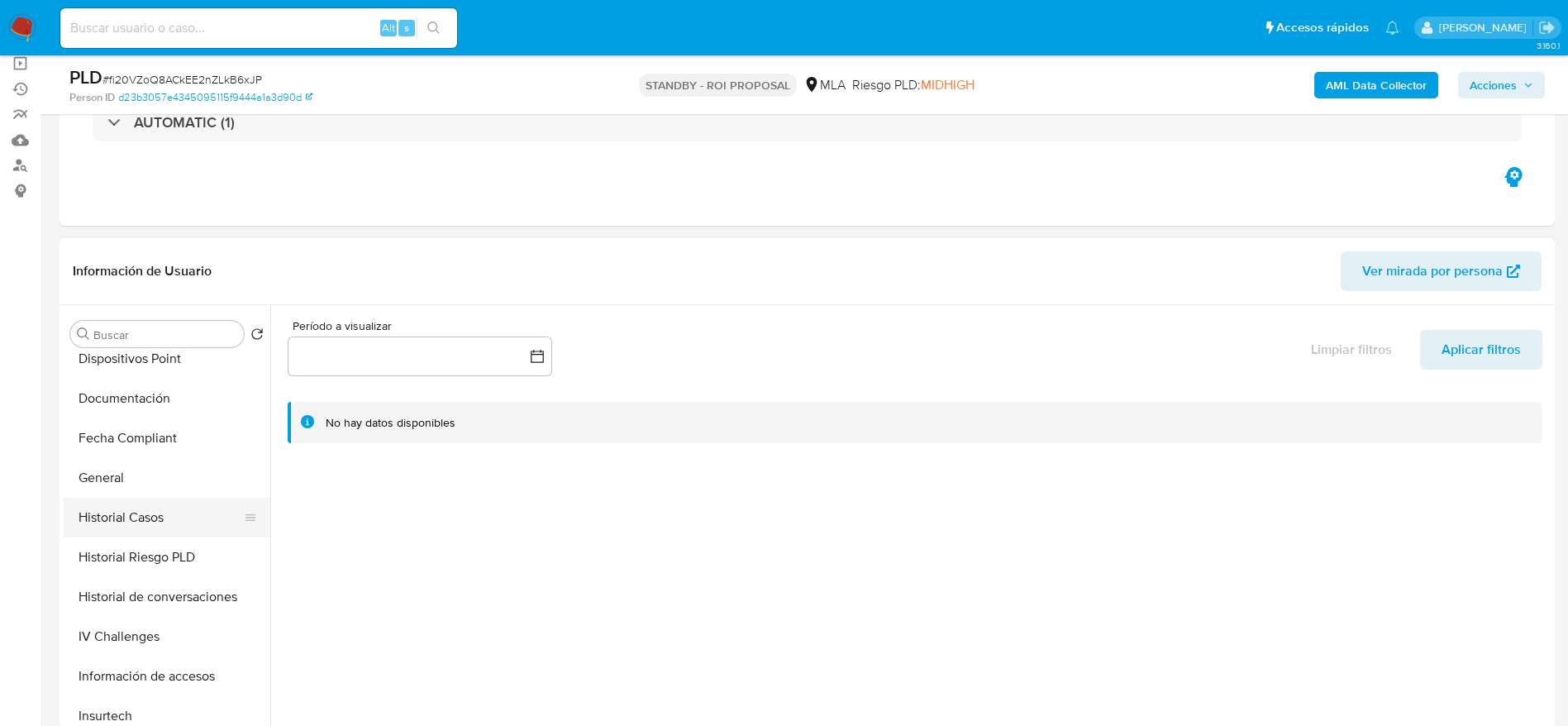
click at [168, 512] on button "Historial Casos" at bounding box center [161, 517] width 194 height 40
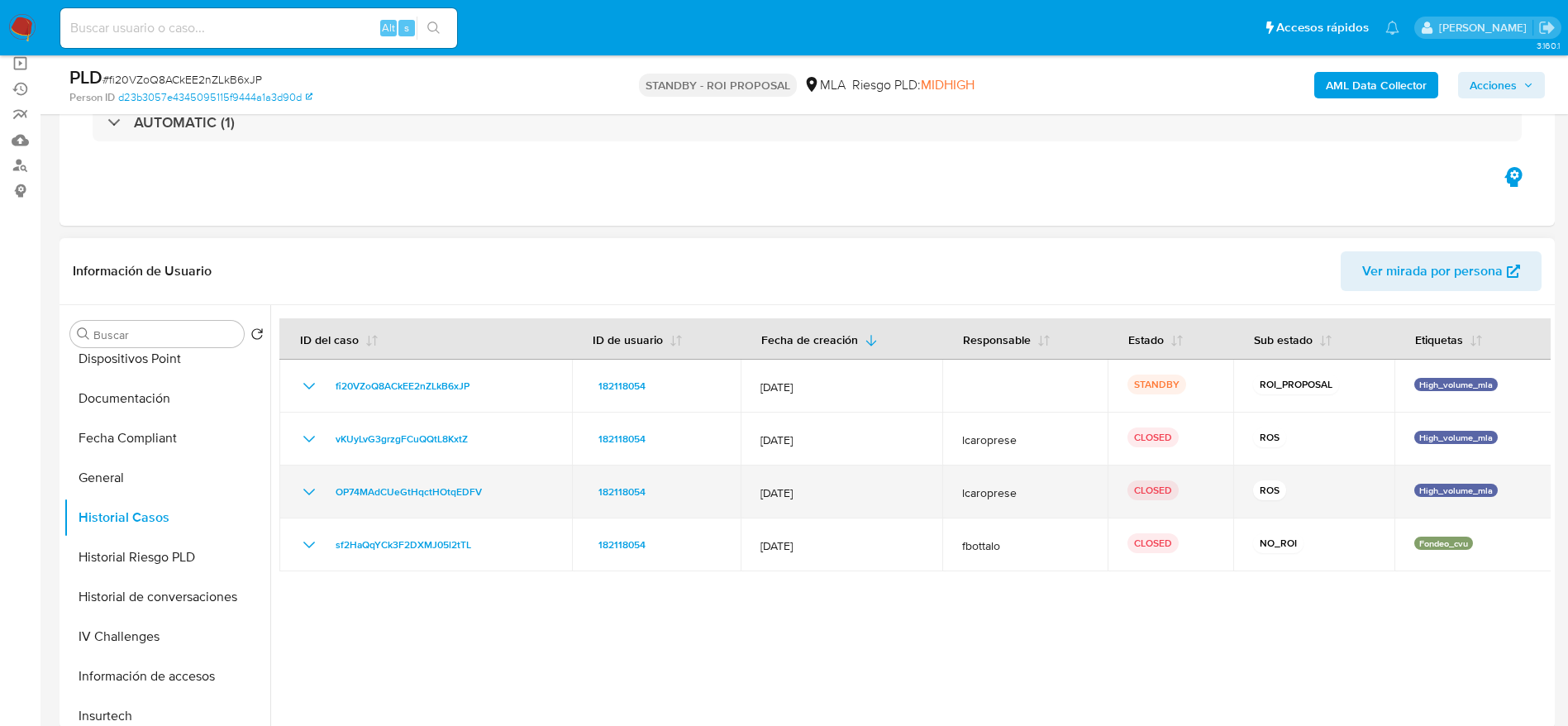
click at [306, 491] on icon "Mostrar/Ocultar" at bounding box center [309, 491] width 12 height 7
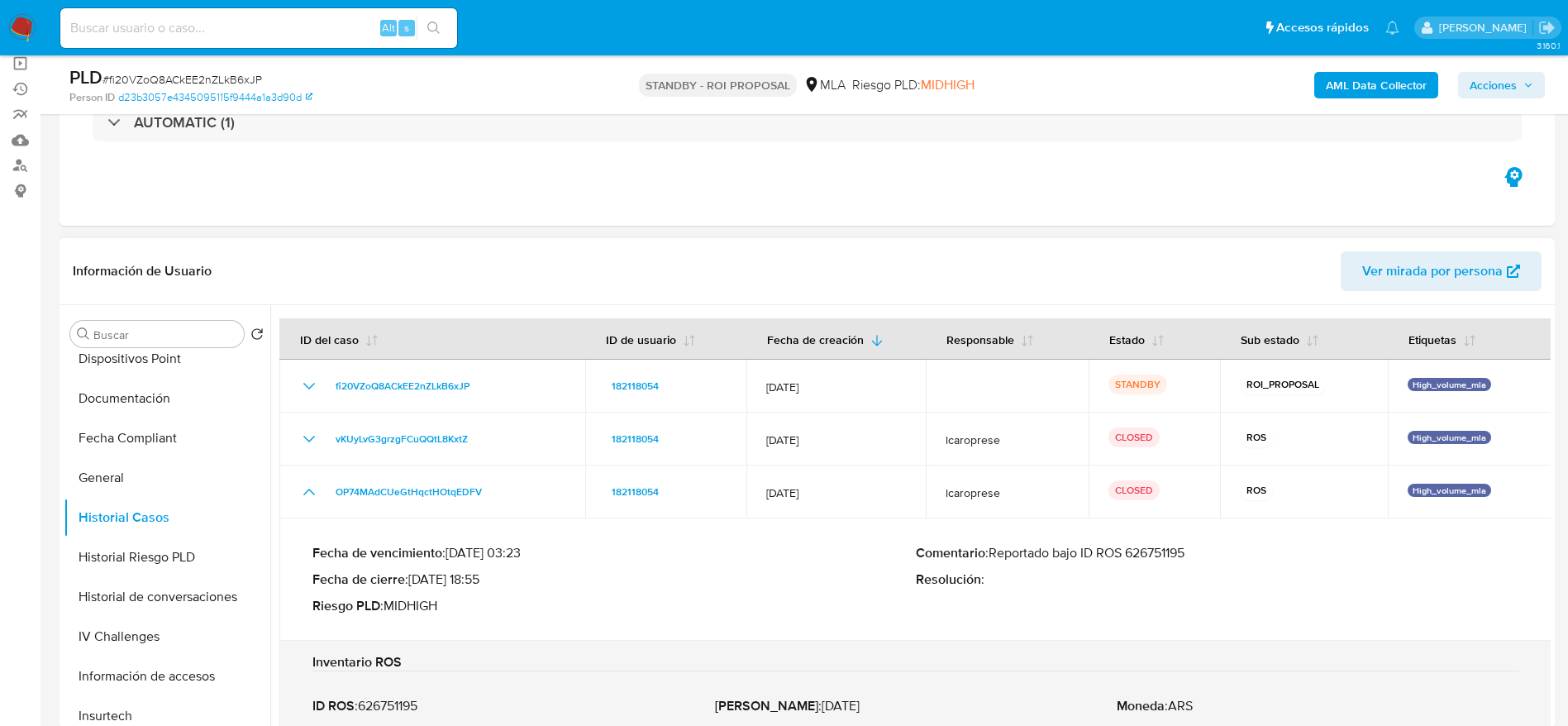
click at [1144, 553] on p "Comentario : Reportado bajo ID ROS 626751195" at bounding box center [1217, 552] width 604 height 16
click at [317, 20] on input at bounding box center [258, 28] width 396 height 21
paste input "n0y9Cc7p2CV0NWWeGR4nOEIR"
type input "n0y9Cc7p2CV0NWWeGR4nOEIR"
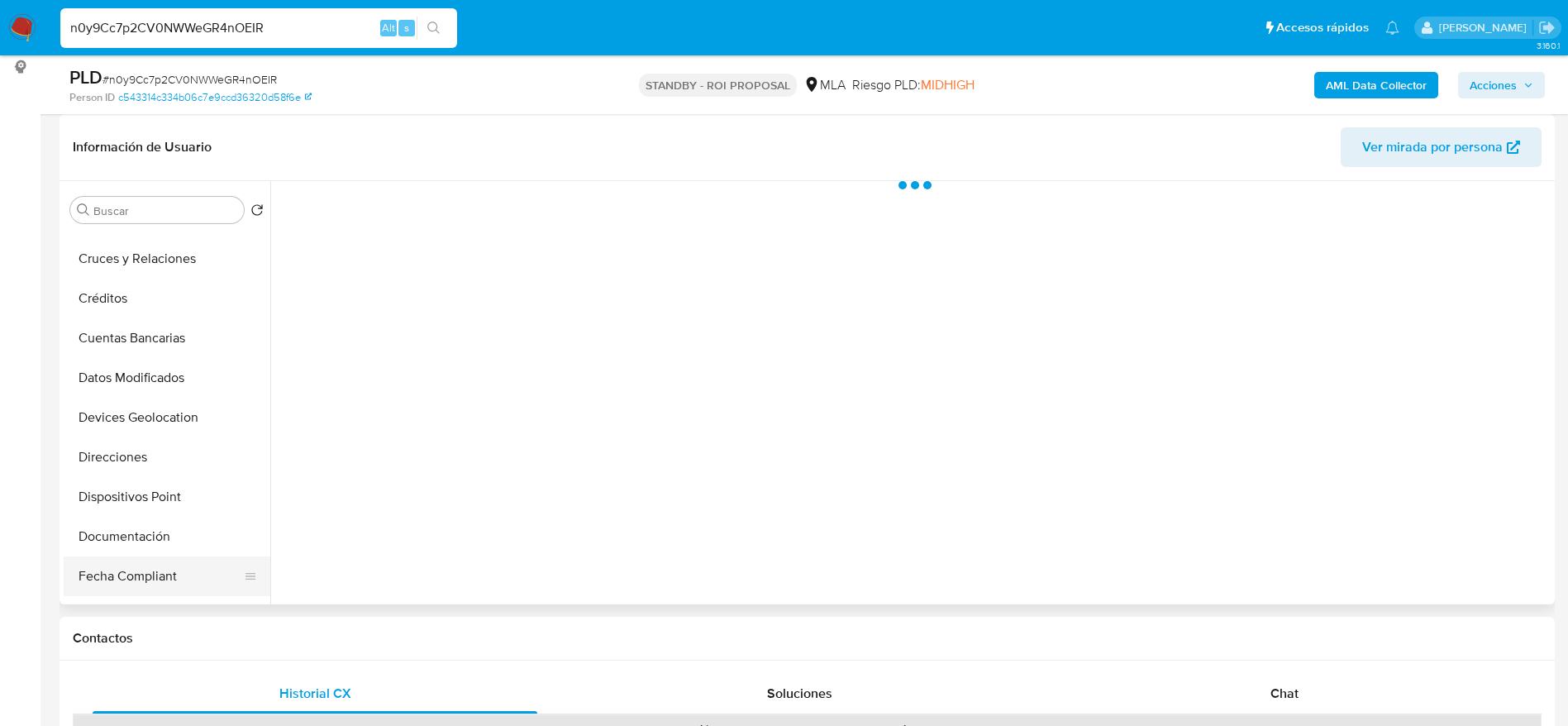
scroll to position [248, 0]
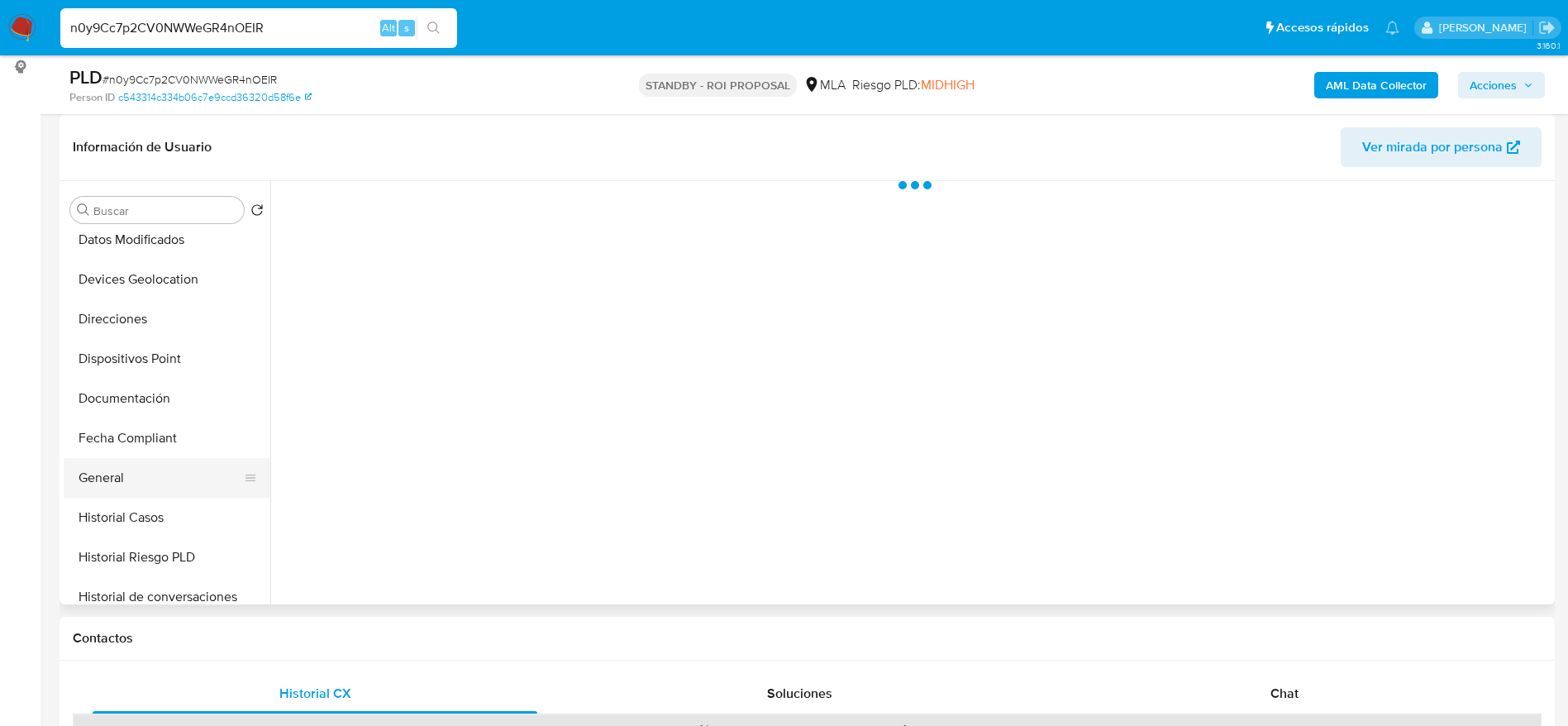
select select "10"
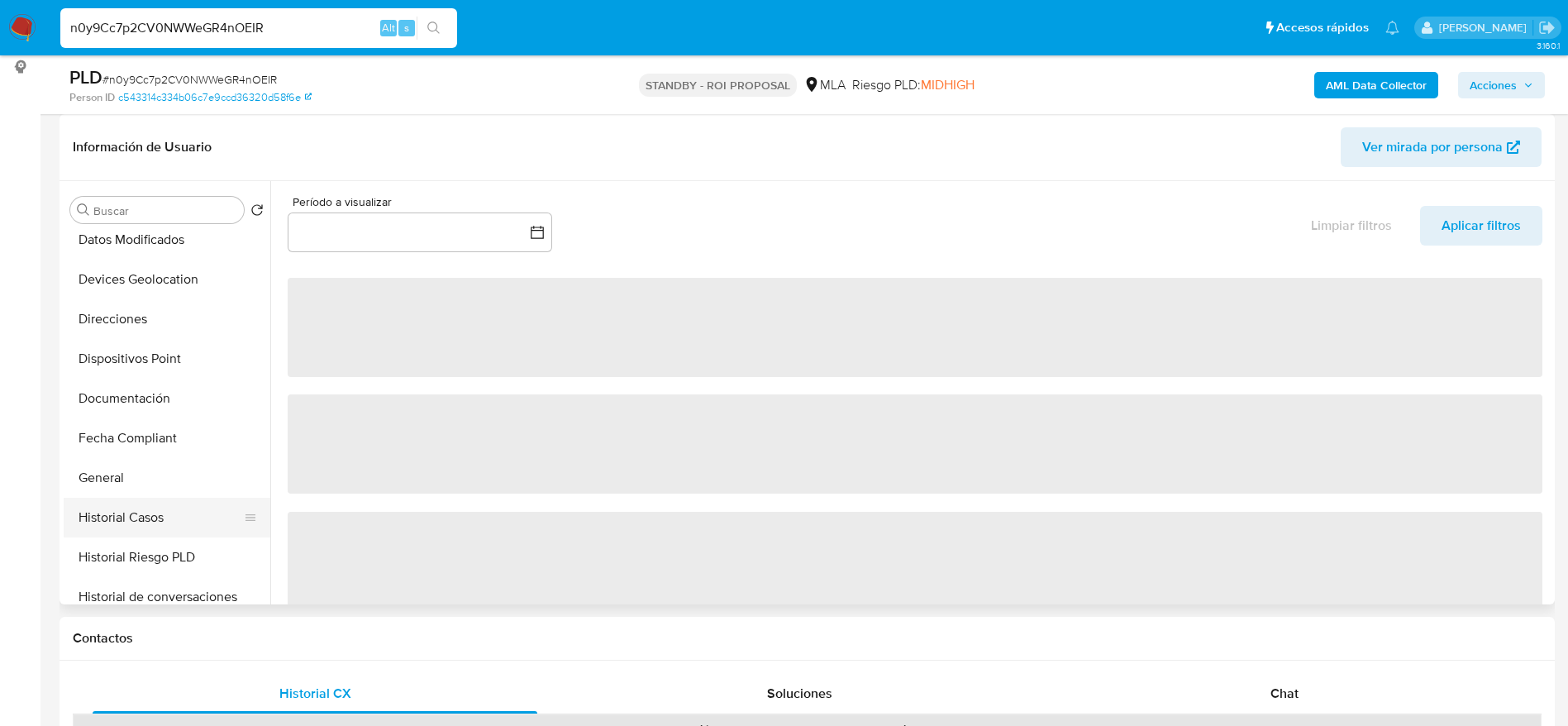
click at [144, 513] on button "Historial Casos" at bounding box center [161, 517] width 194 height 40
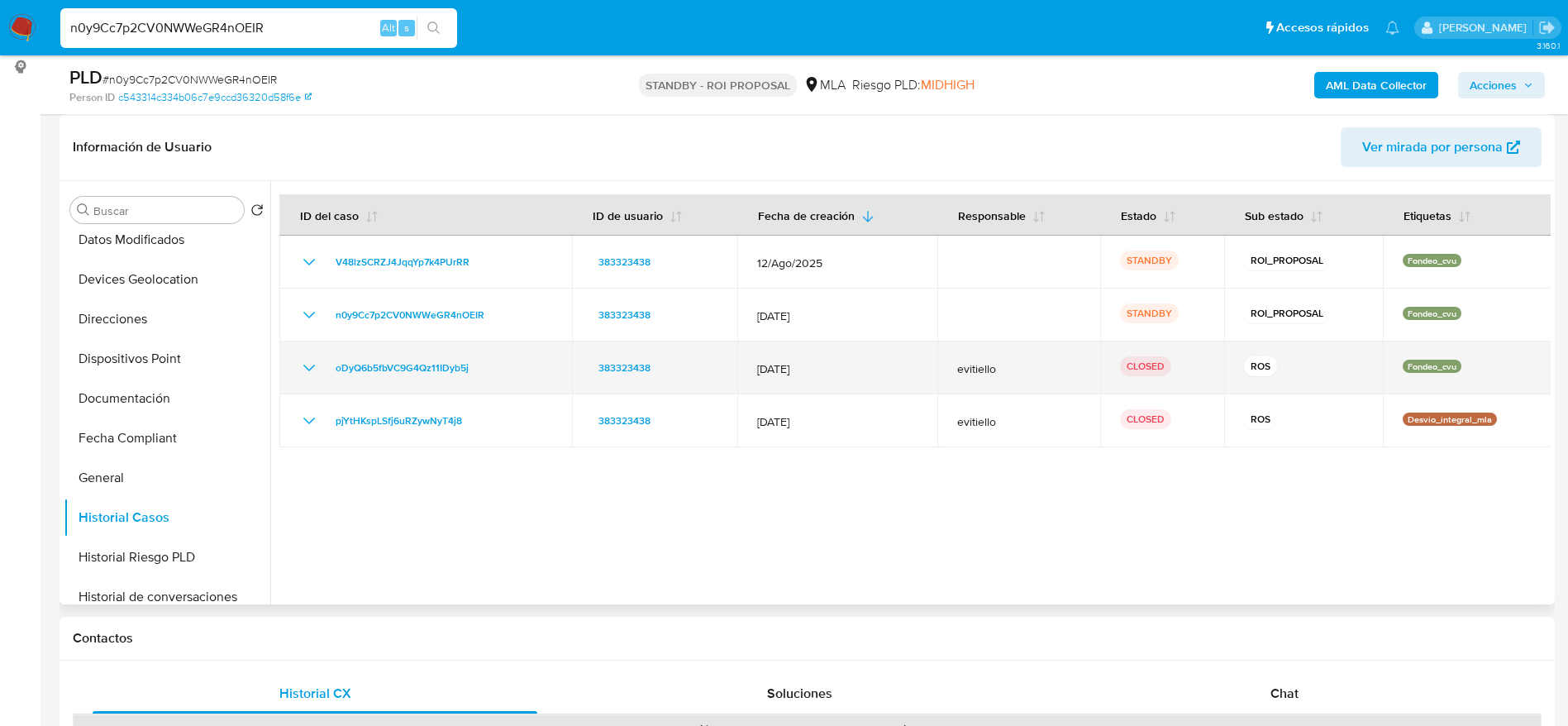
drag, startPoint x: 306, startPoint y: 363, endPoint x: 682, endPoint y: 341, distance: 376.6
click at [306, 364] on icon "Mostrar/Ocultar" at bounding box center [309, 367] width 19 height 19
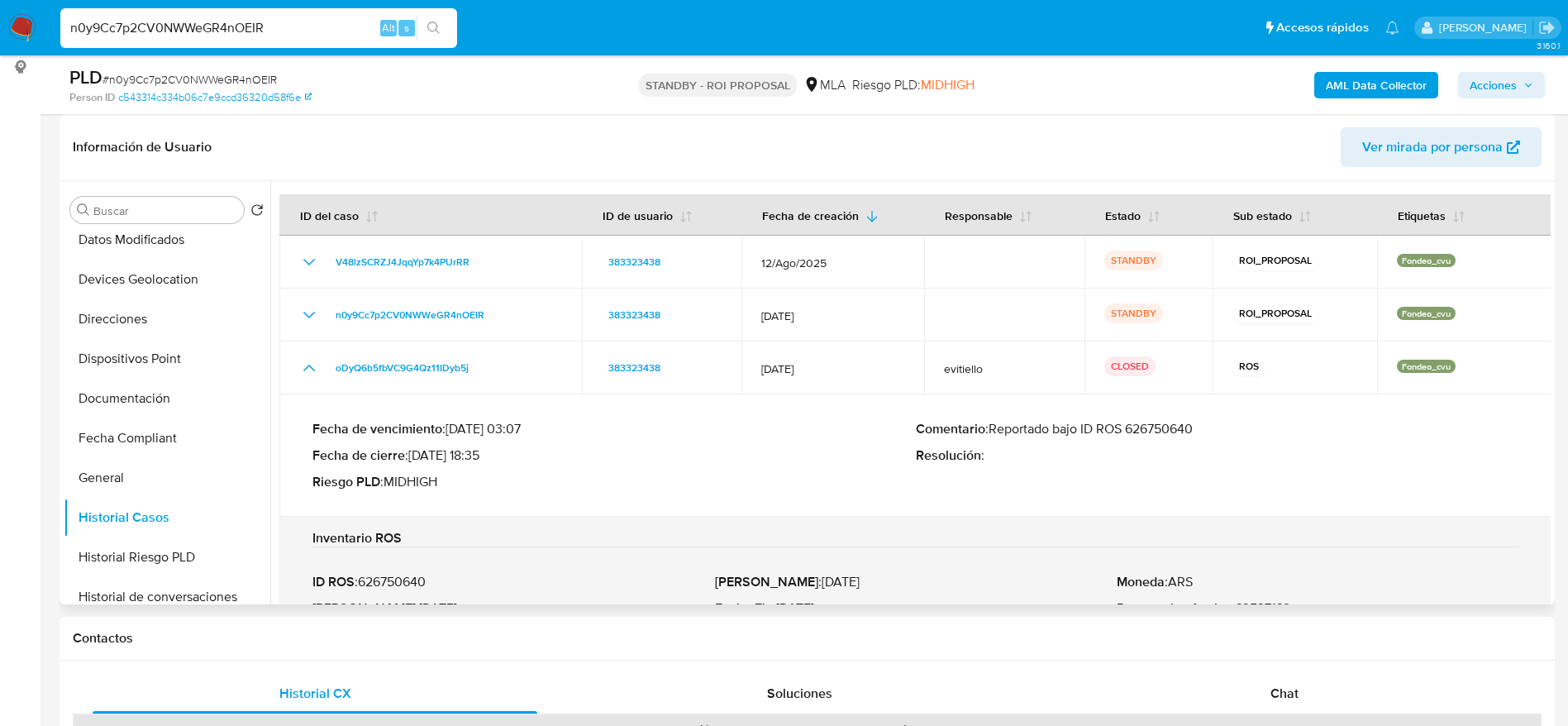
click at [1151, 412] on div "Fecha de vencimiento : [DATE] 03:07 Fecha de cierre : [DATE] 18:35 Riesgo PLD :…" at bounding box center [915, 455] width 1207 height 96
click at [1151, 428] on p "Comentario : Reportado bajo ID ROS 626750640" at bounding box center [1217, 428] width 604 height 16
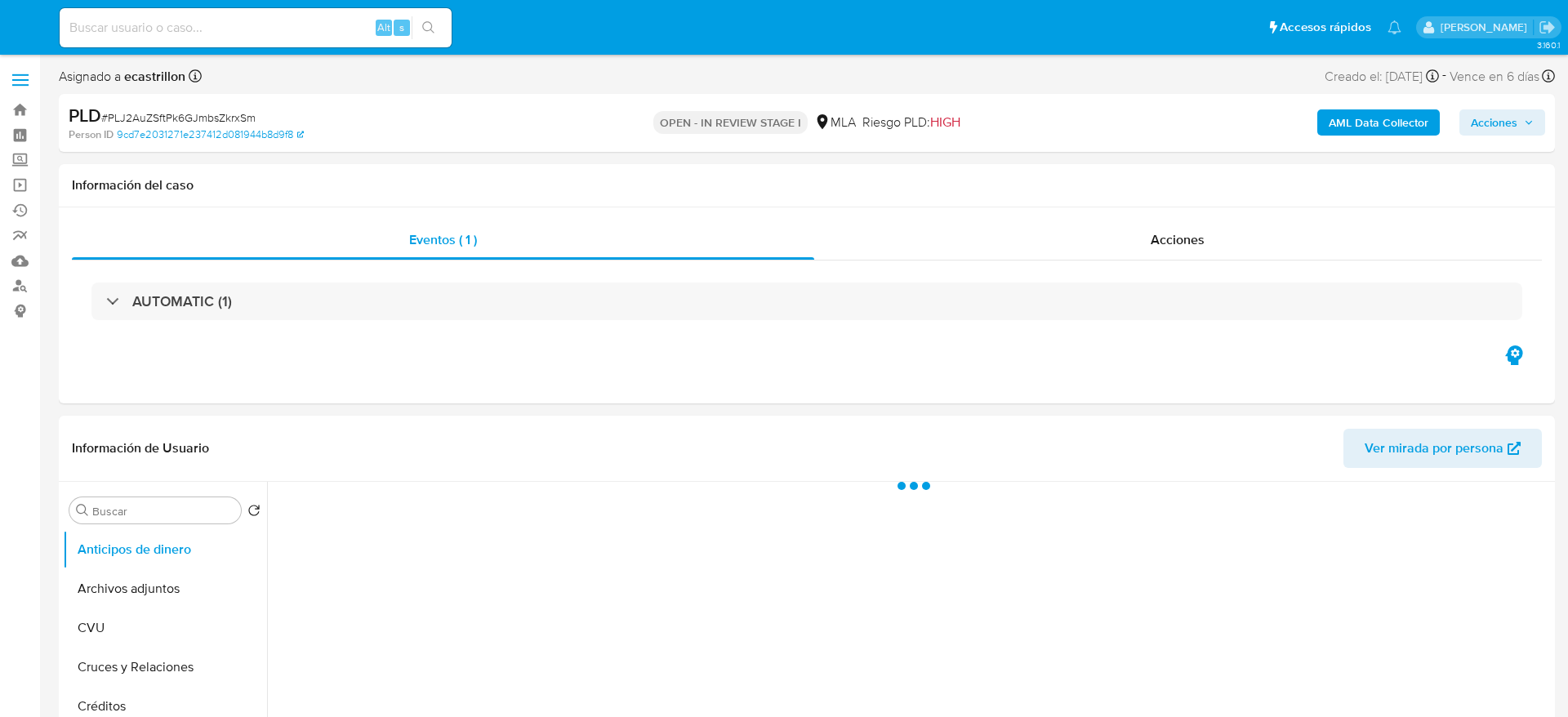
select select "10"
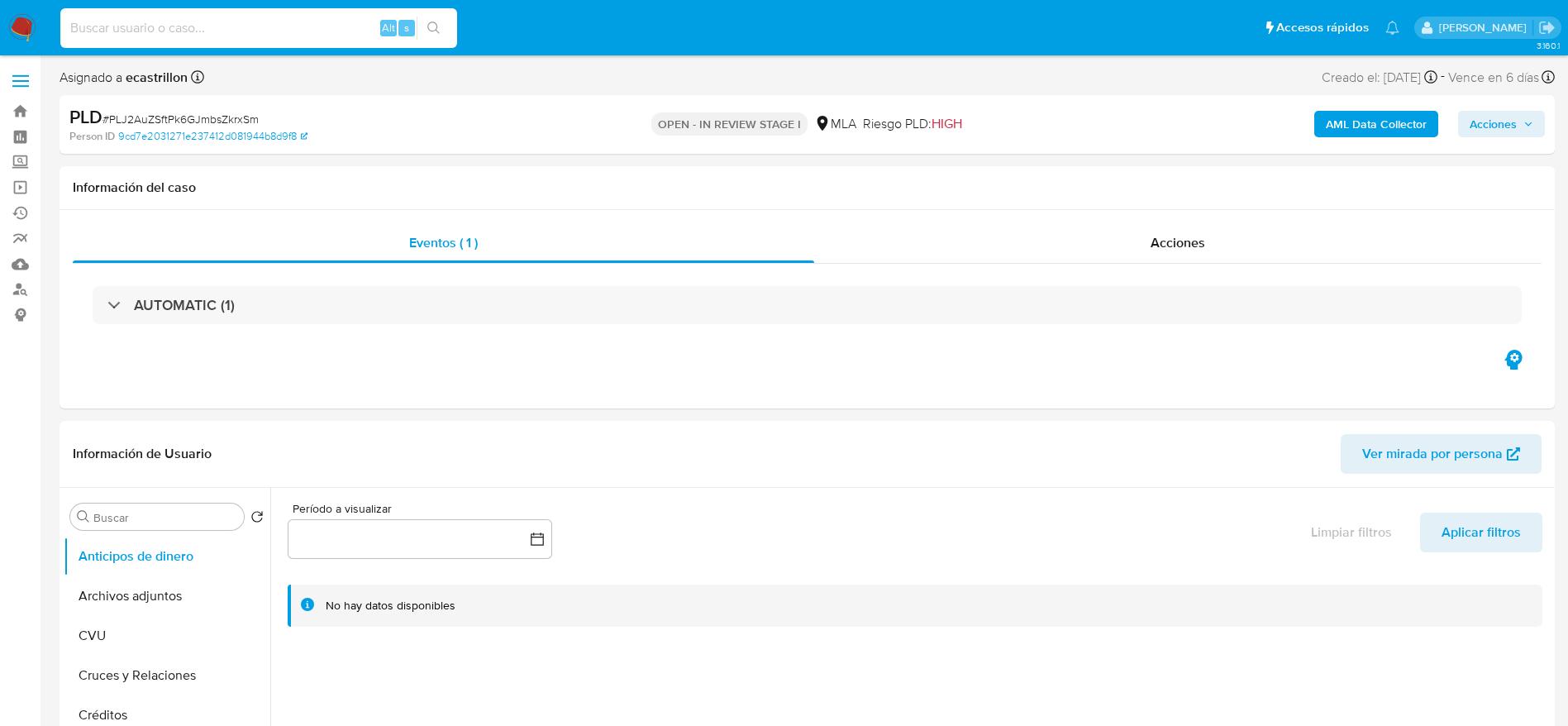
click at [273, 25] on input at bounding box center [258, 28] width 396 height 21
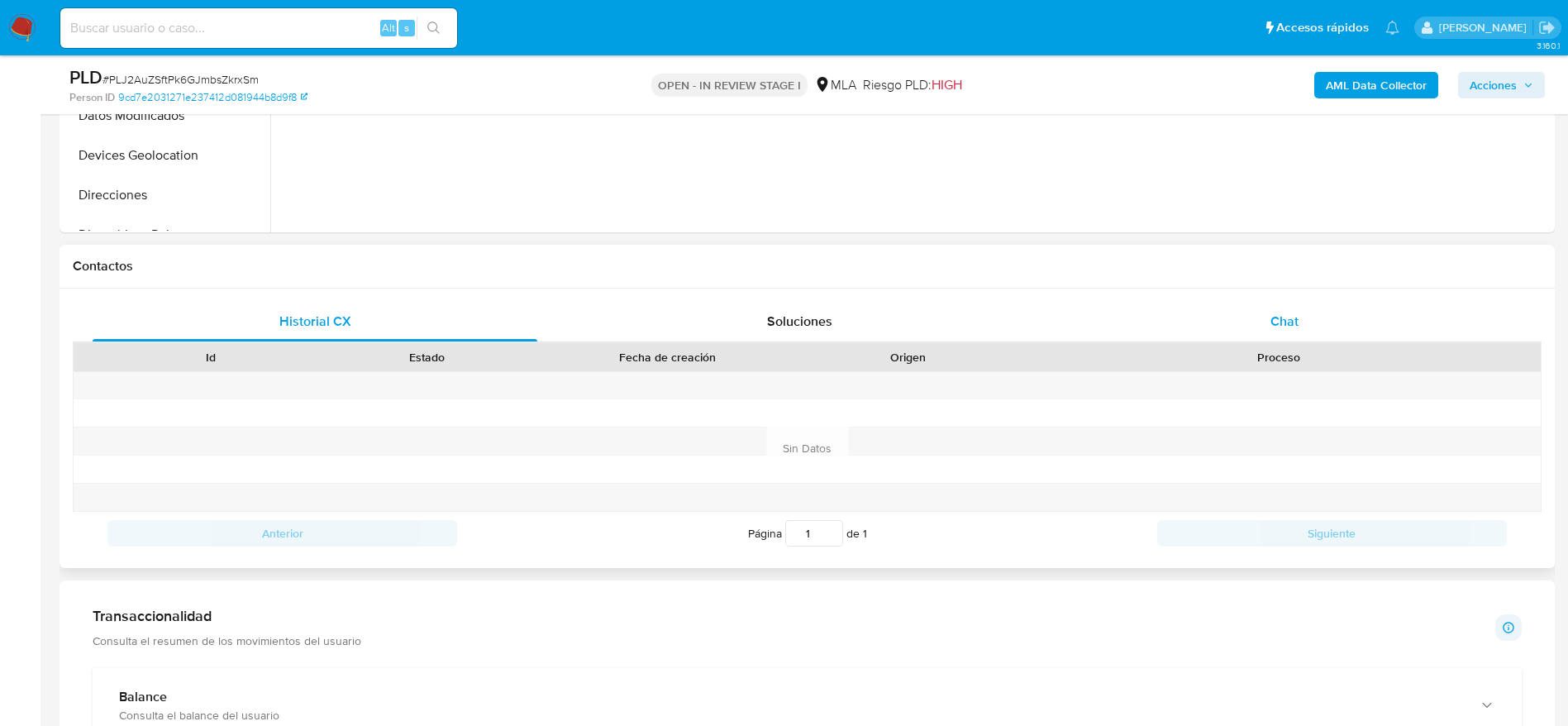
click at [1291, 306] on div "Chat" at bounding box center [1284, 321] width 445 height 40
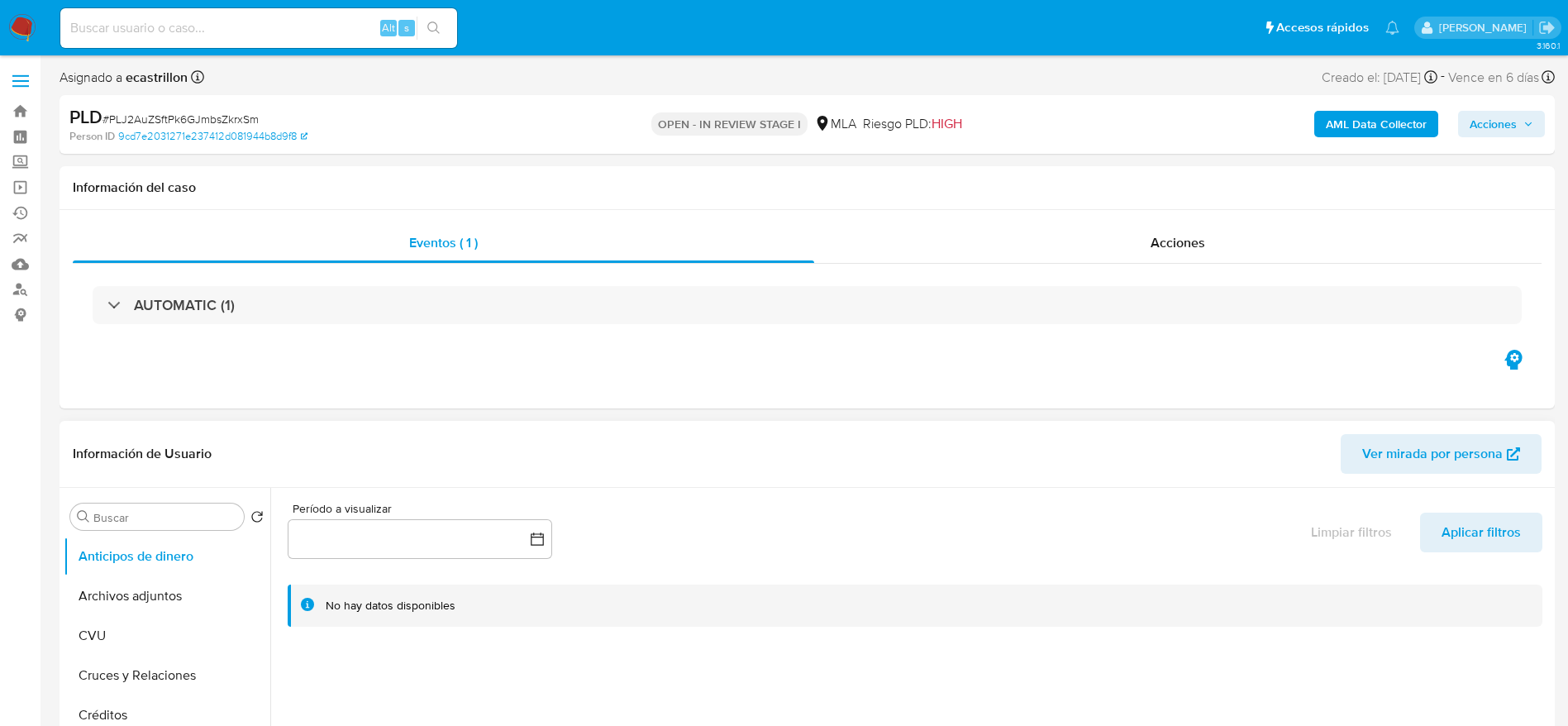
drag, startPoint x: 143, startPoint y: 598, endPoint x: 319, endPoint y: 530, distance: 188.7
click at [143, 597] on button "Archivos adjuntos" at bounding box center [167, 595] width 206 height 40
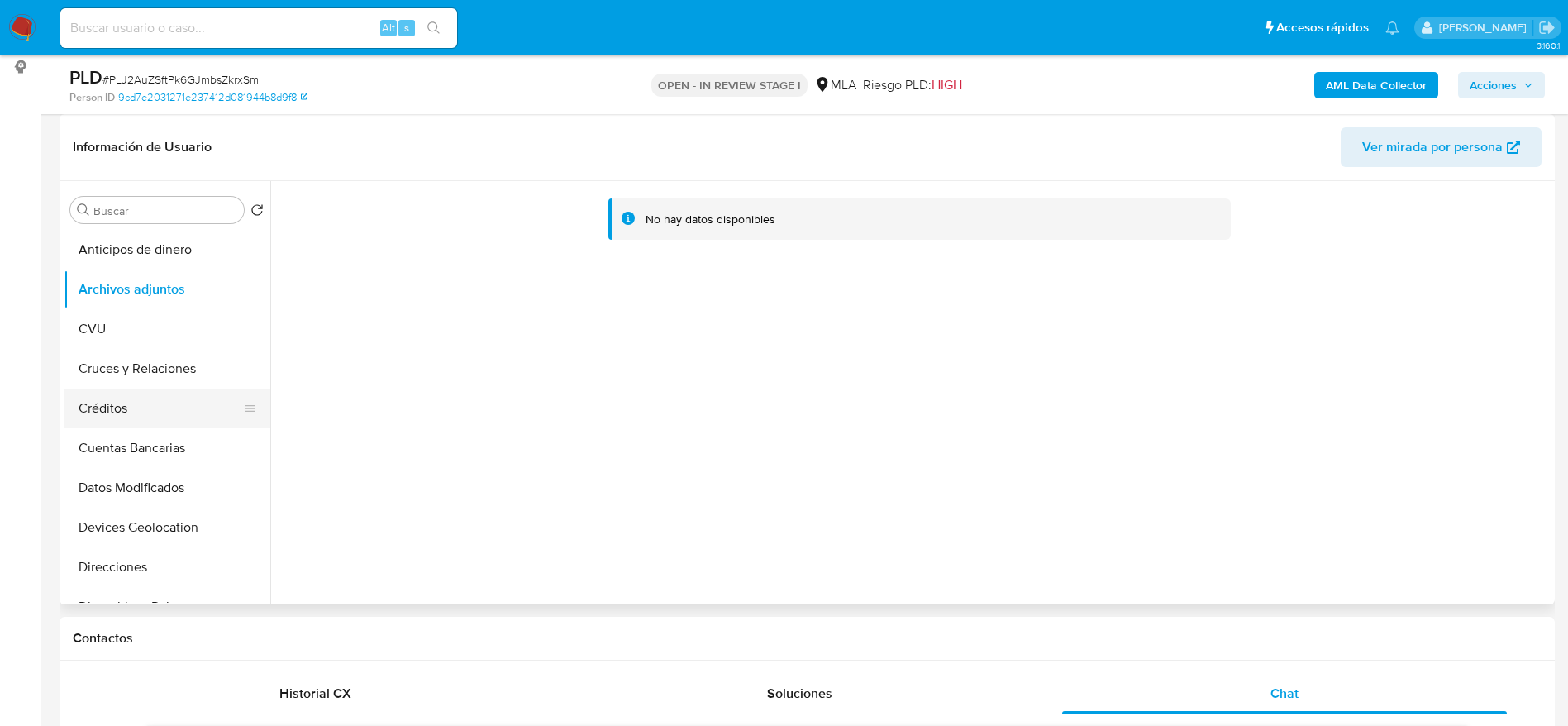
scroll to position [124, 0]
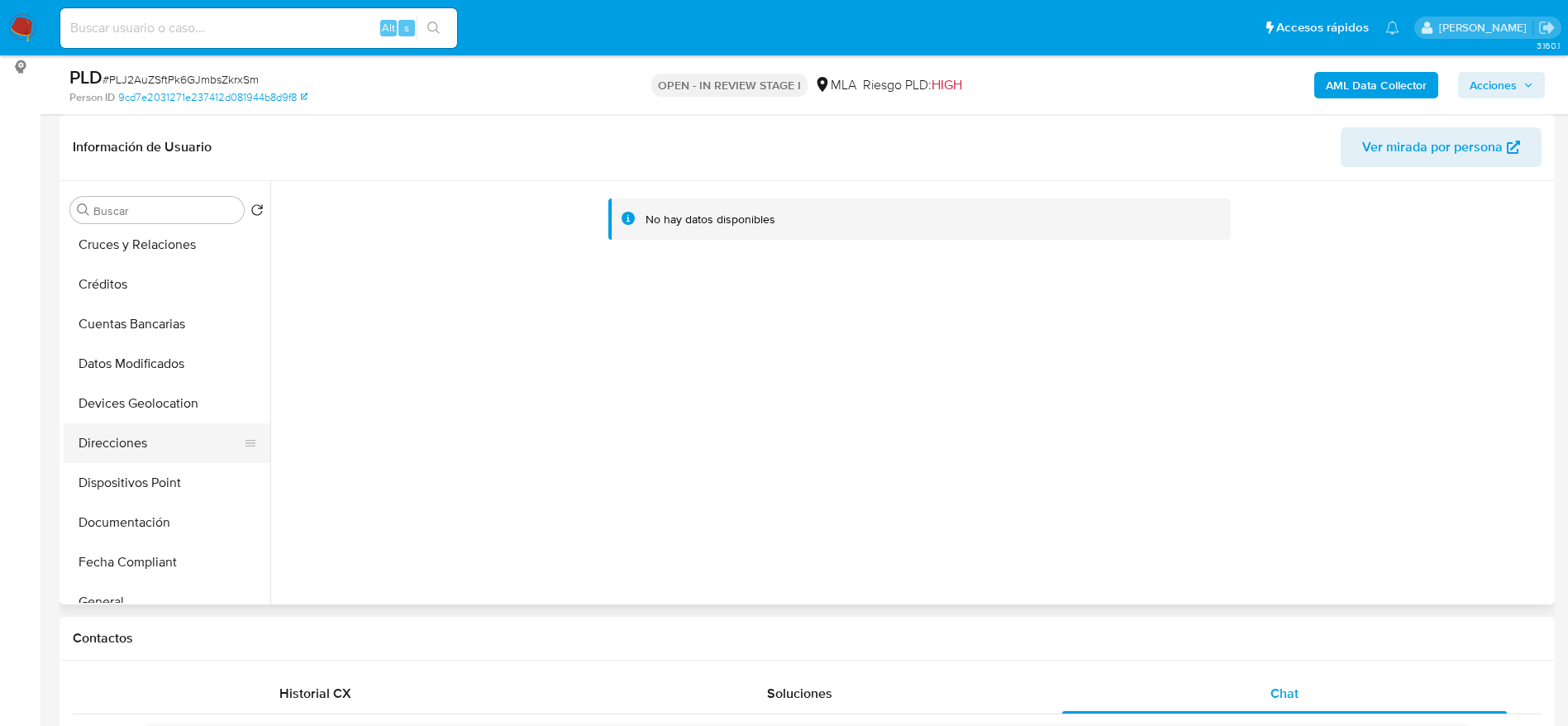
click at [172, 436] on button "Direcciones" at bounding box center [161, 443] width 194 height 40
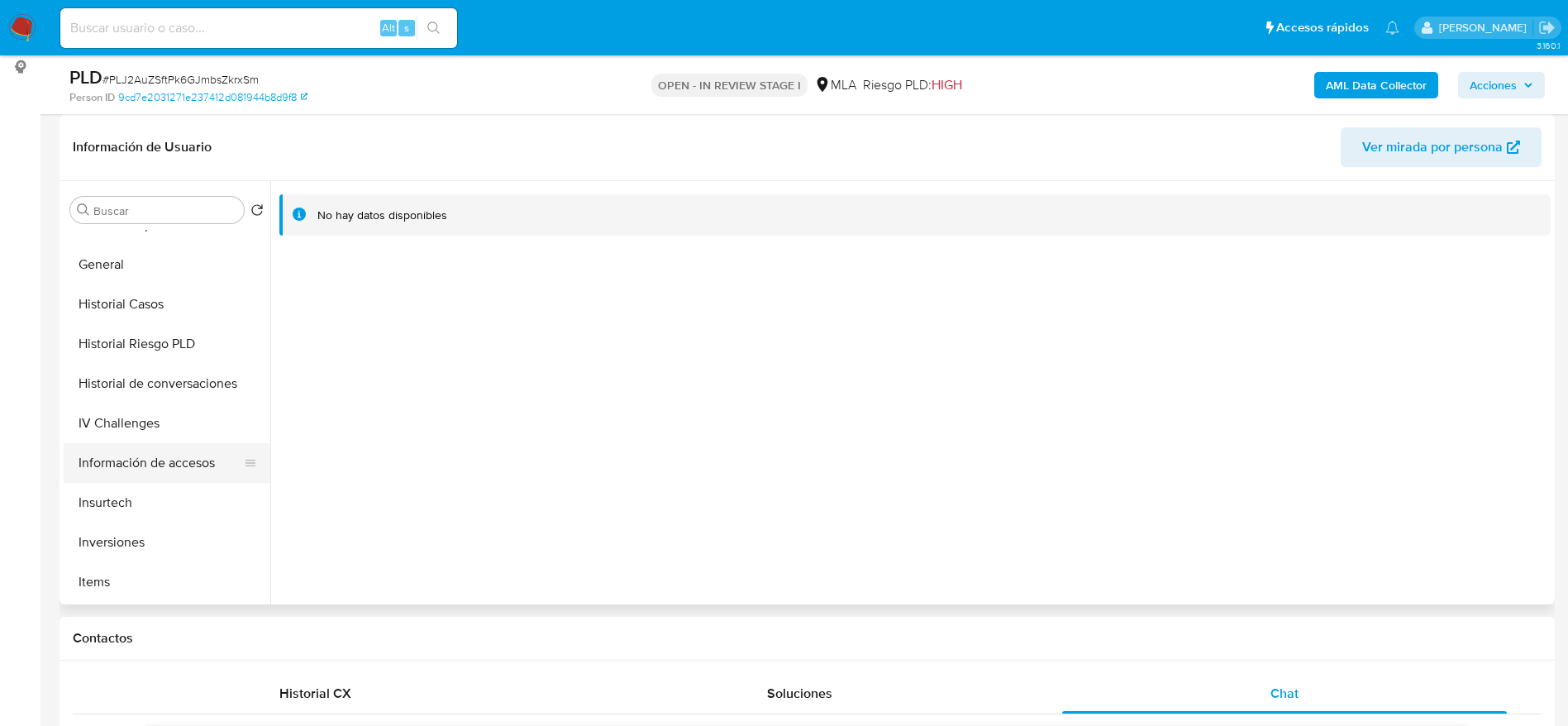
scroll to position [620, 0]
click at [132, 461] on button "KYC" at bounding box center [161, 462] width 194 height 40
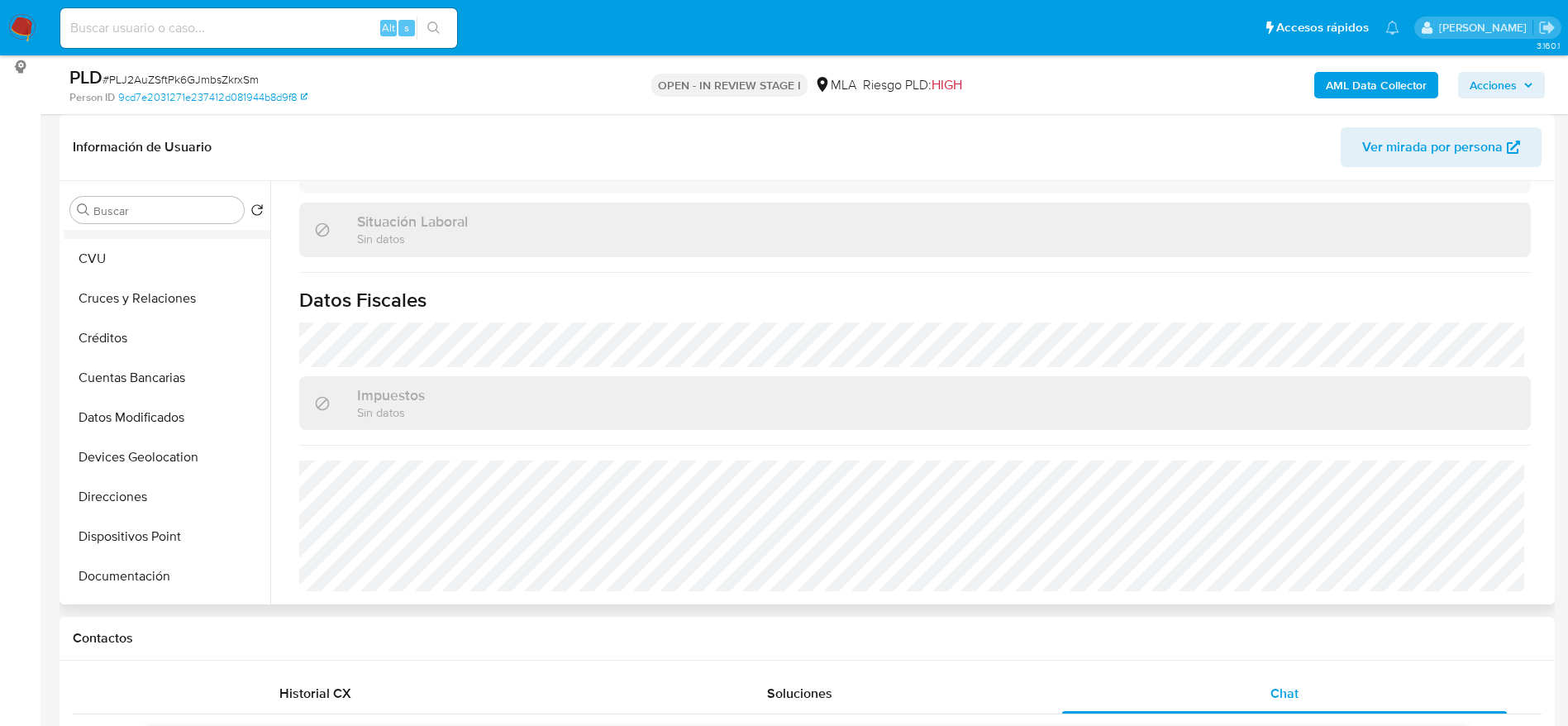
scroll to position [0, 0]
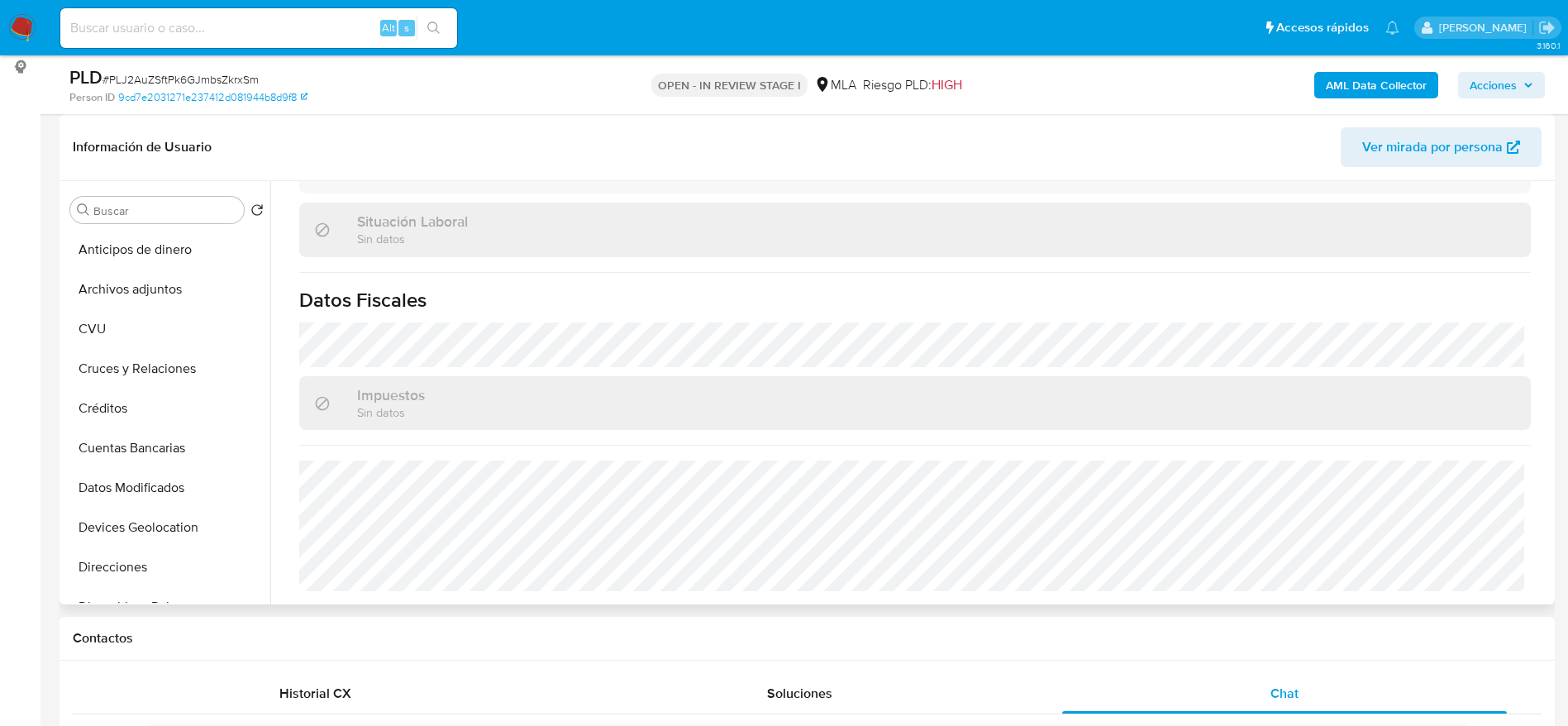
drag, startPoint x: 142, startPoint y: 289, endPoint x: 662, endPoint y: 289, distance: 520.0
click at [143, 290] on button "Archivos adjuntos" at bounding box center [167, 289] width 206 height 40
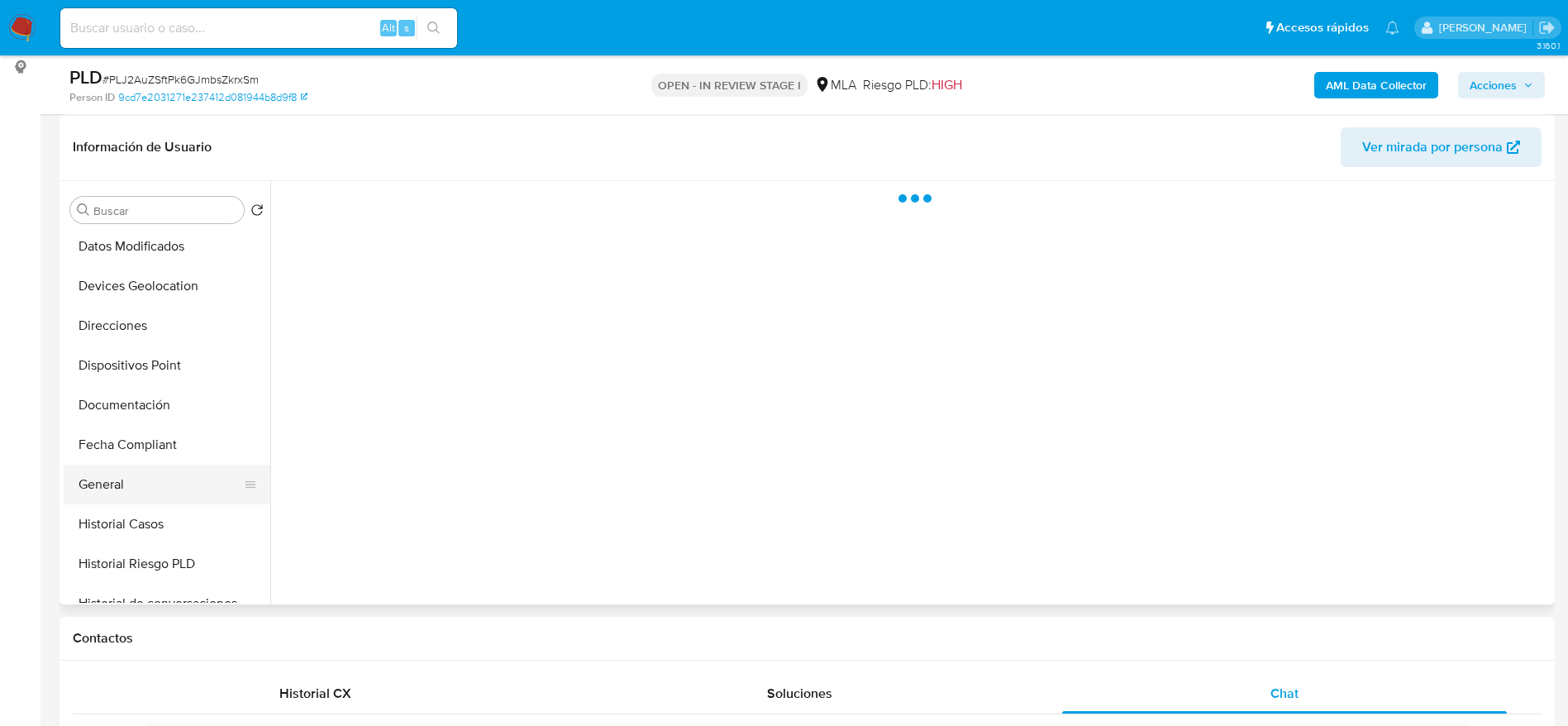
scroll to position [248, 0]
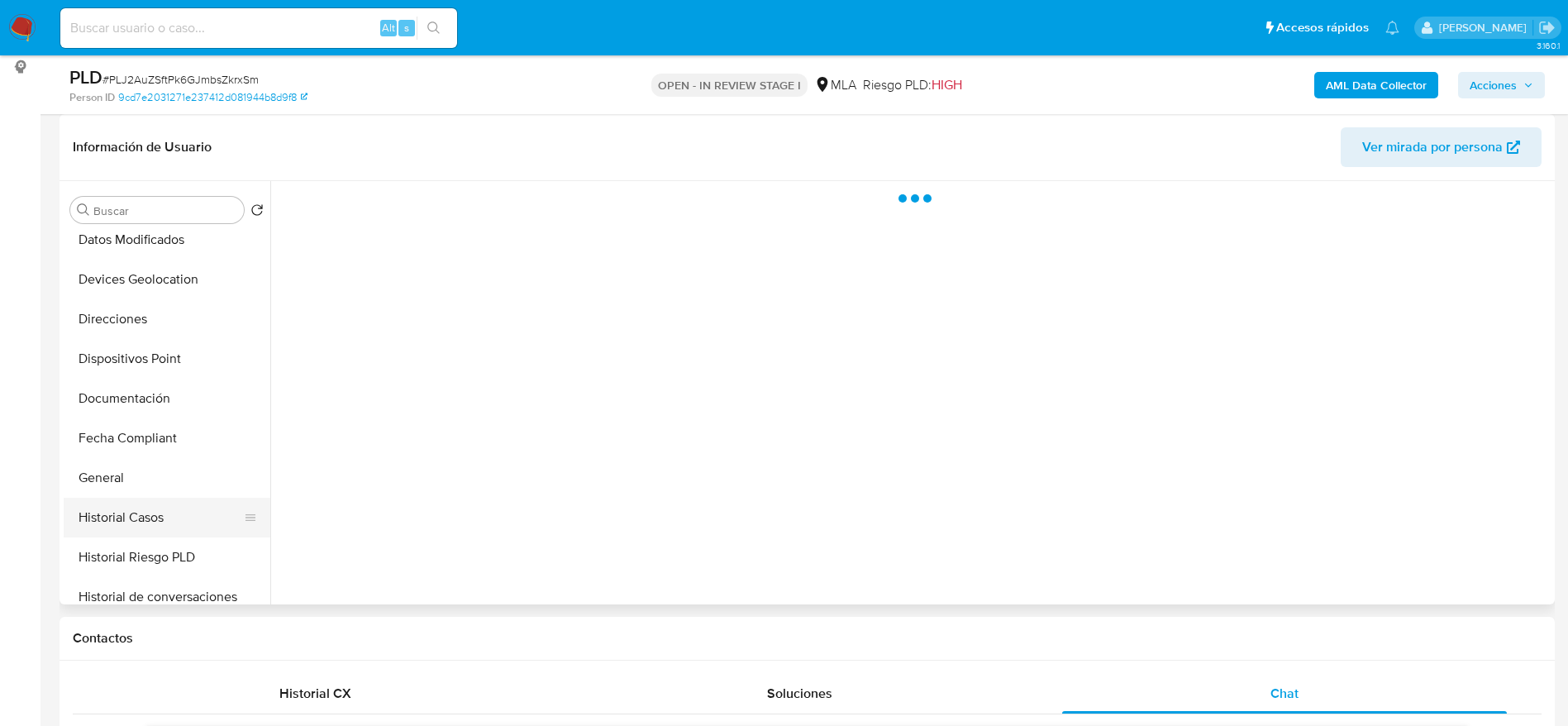
click at [172, 501] on button "Historial Casos" at bounding box center [161, 517] width 194 height 40
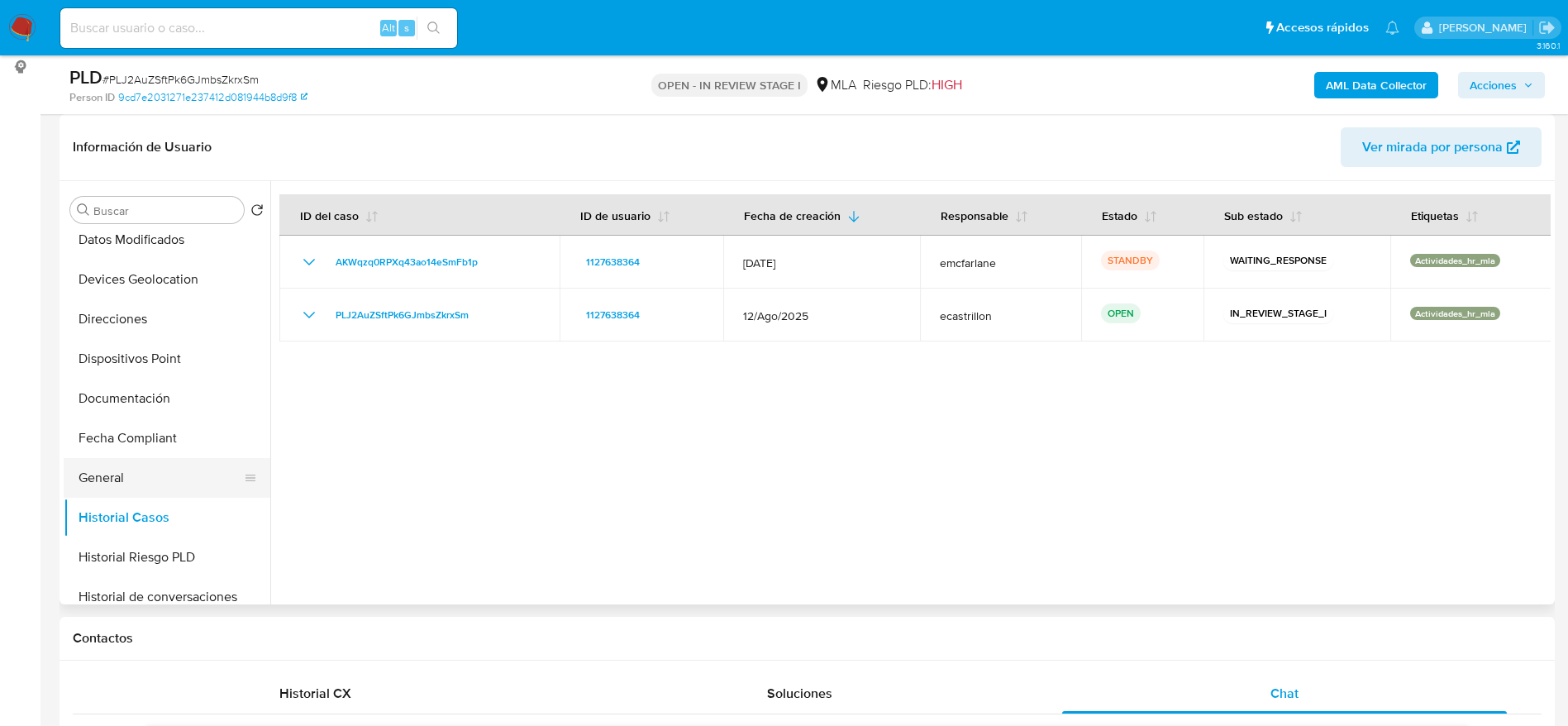
click at [121, 484] on button "General" at bounding box center [161, 477] width 194 height 40
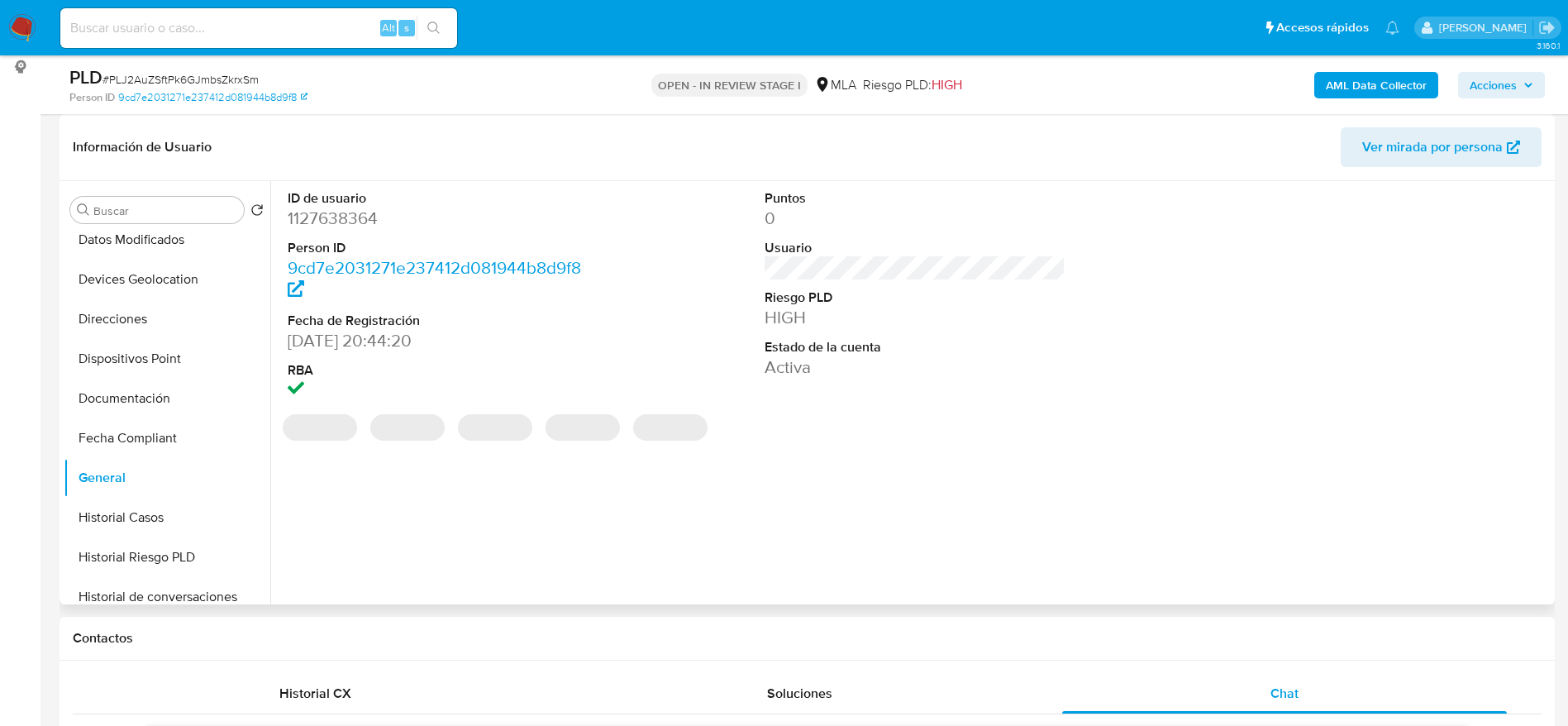
click at [332, 211] on dd "1127638364" at bounding box center [438, 218] width 301 height 23
copy dd "1127638364"
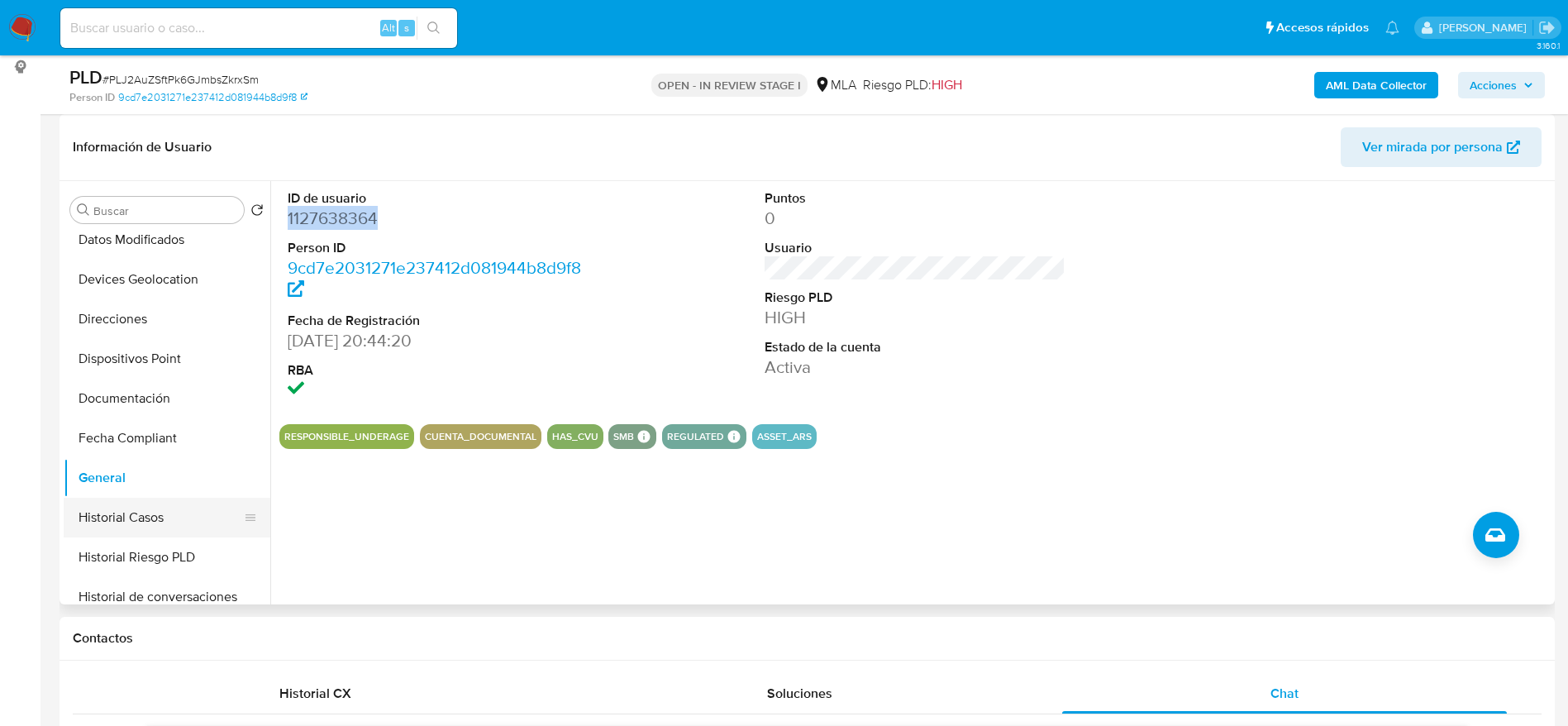
click at [154, 526] on button "Historial Casos" at bounding box center [161, 517] width 194 height 40
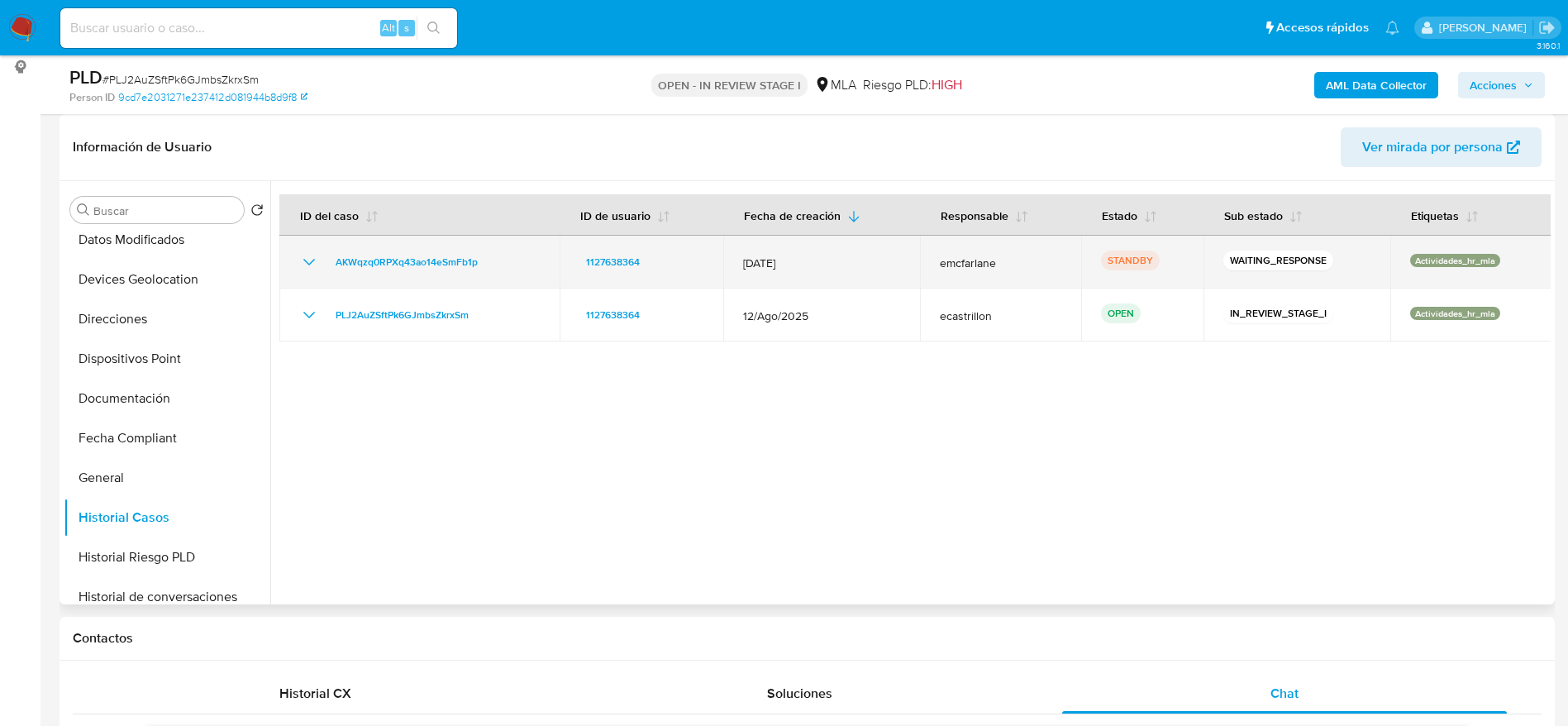
drag, startPoint x: 486, startPoint y: 277, endPoint x: 311, endPoint y: 287, distance: 175.3
click at [311, 287] on td "AKWqzq0RPXq43ao14eSmFb1p" at bounding box center [419, 262] width 280 height 53
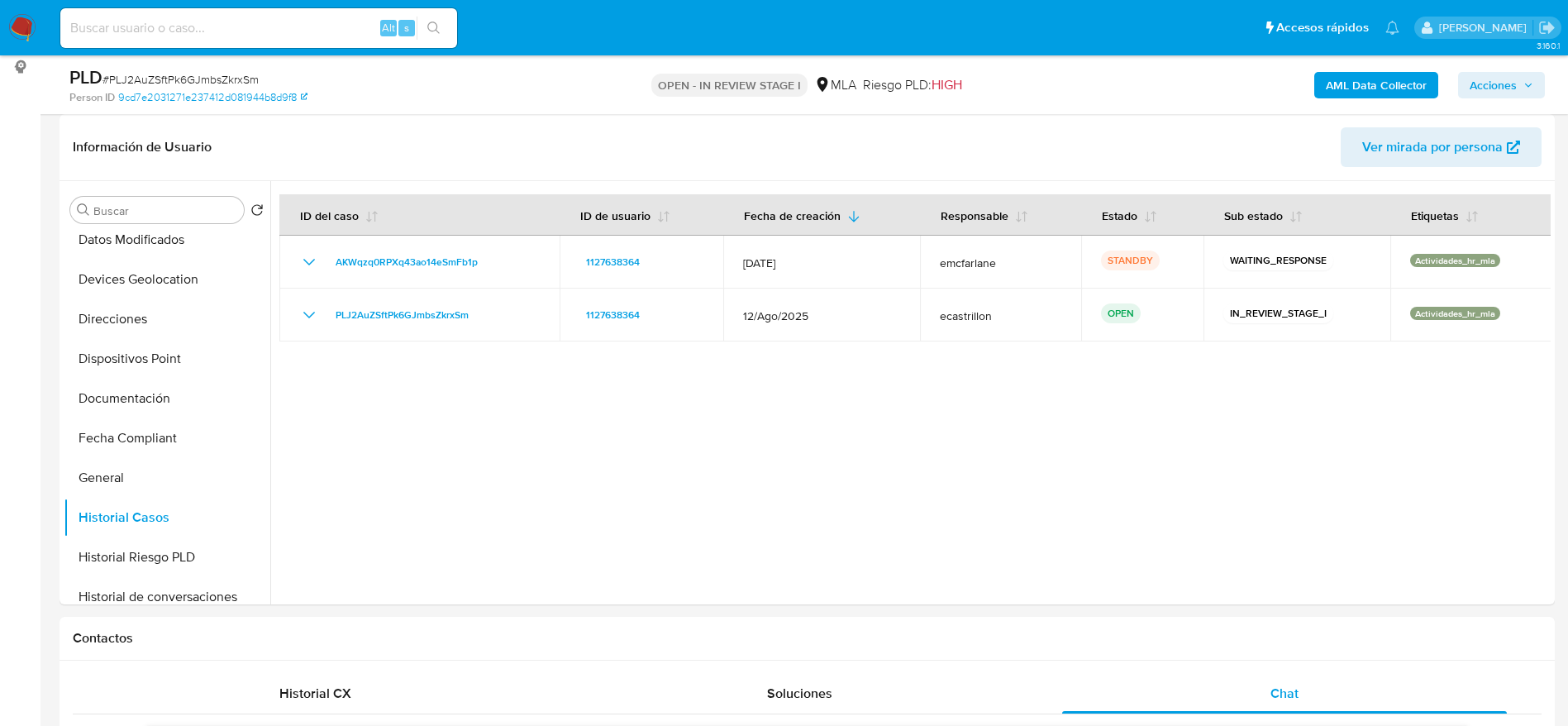
drag, startPoint x: 19, startPoint y: 31, endPoint x: 78, endPoint y: 41, distance: 59.8
click at [78, 41] on div "Alt s" at bounding box center [258, 28] width 396 height 40
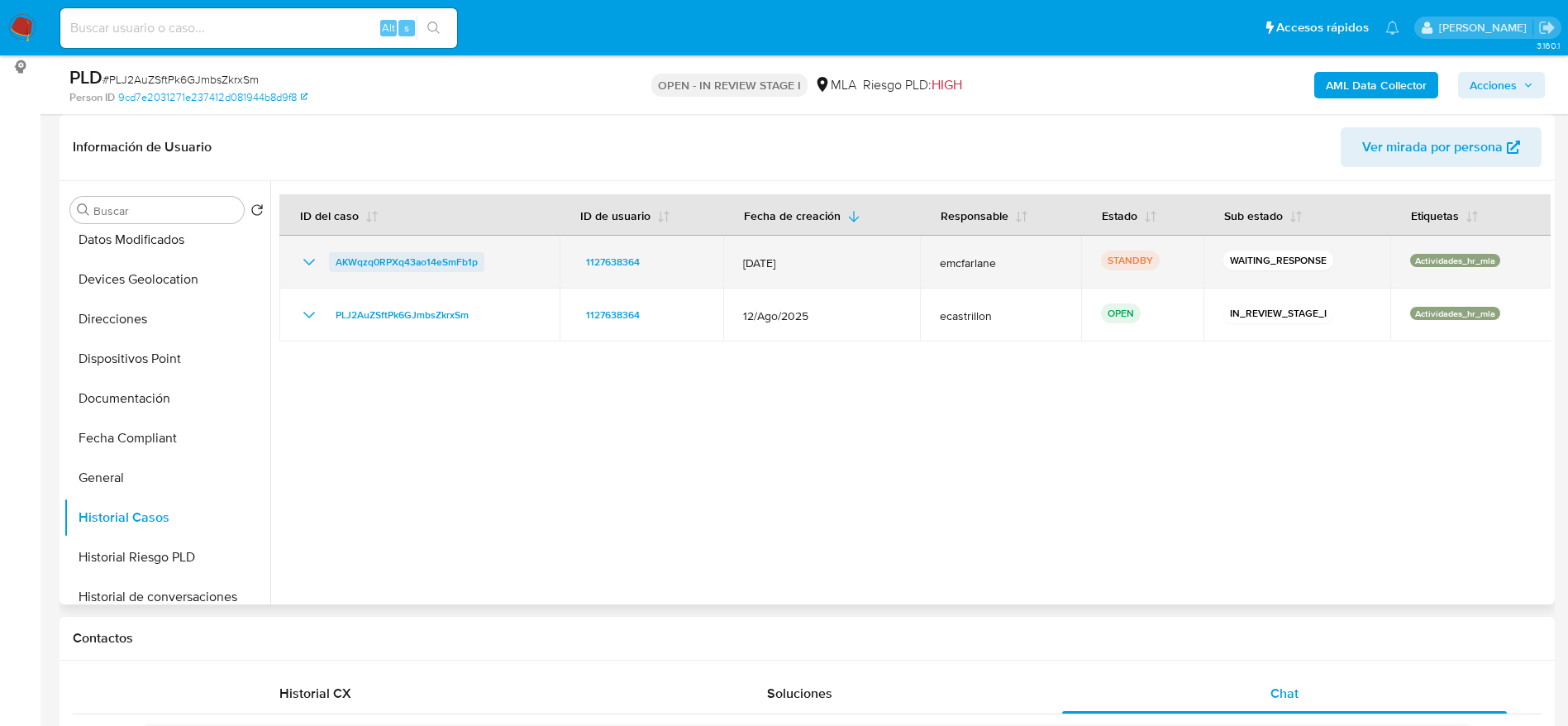
click at [413, 267] on span "AKWqzq0RPXq43ao14eSmFb1p" at bounding box center [406, 262] width 142 height 19
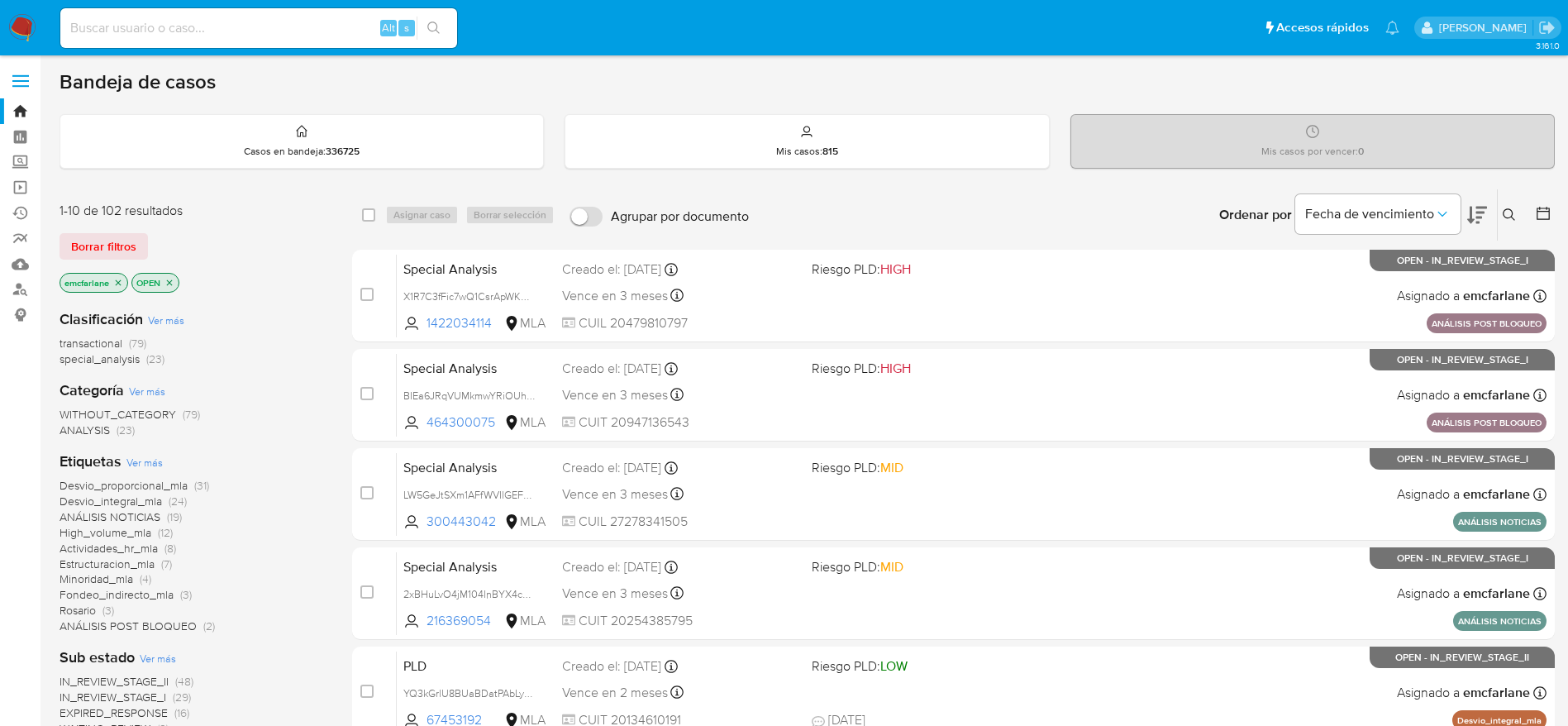
drag, startPoint x: 104, startPoint y: 240, endPoint x: 787, endPoint y: 46, distance: 710.0
click at [104, 241] on span "Borrar filtros" at bounding box center [103, 246] width 65 height 23
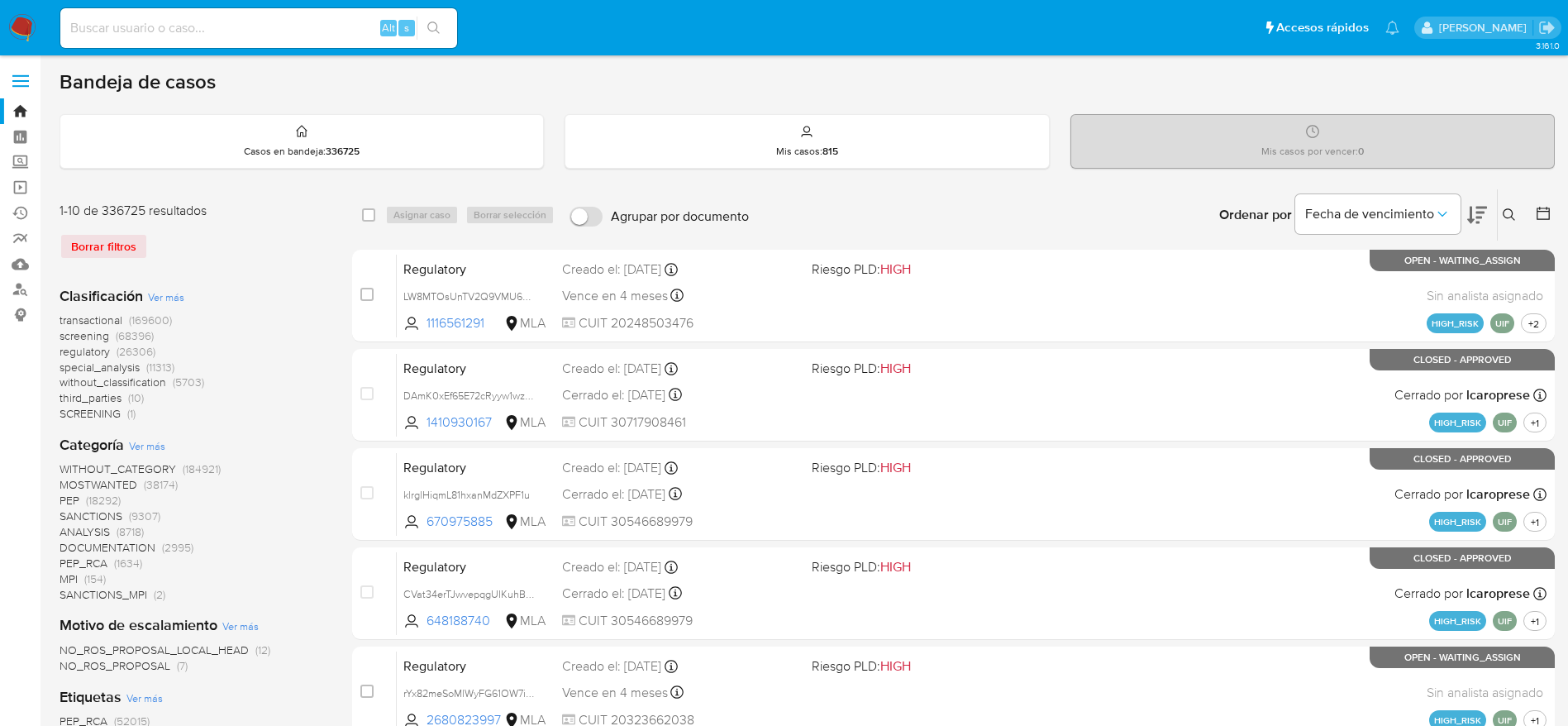
drag, startPoint x: 1509, startPoint y: 212, endPoint x: 1351, endPoint y: 286, distance: 174.5
click at [1502, 216] on button at bounding box center [1511, 214] width 27 height 19
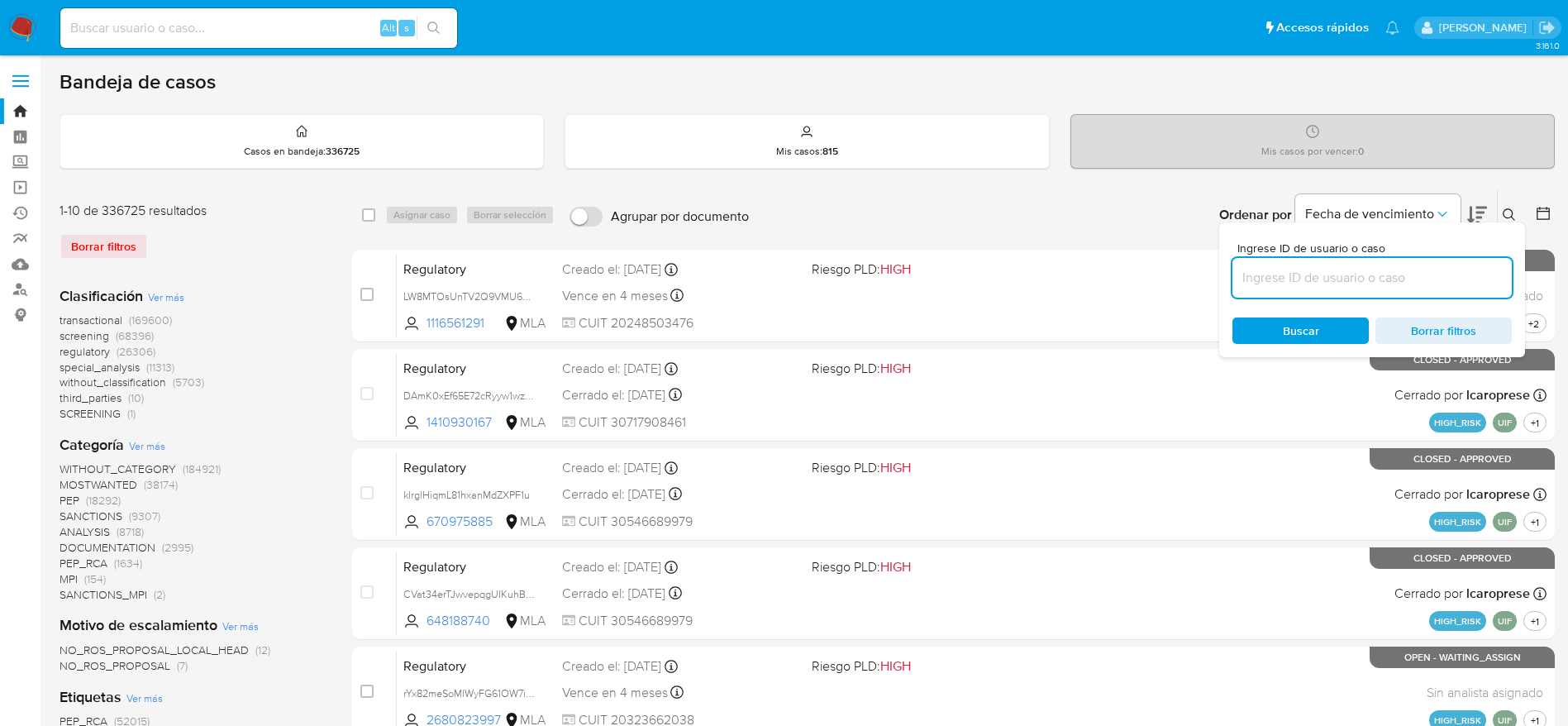
click at [1343, 289] on div at bounding box center [1372, 277] width 279 height 40
type input "AKWqzq0RPXq43ao14eSmFb1p"
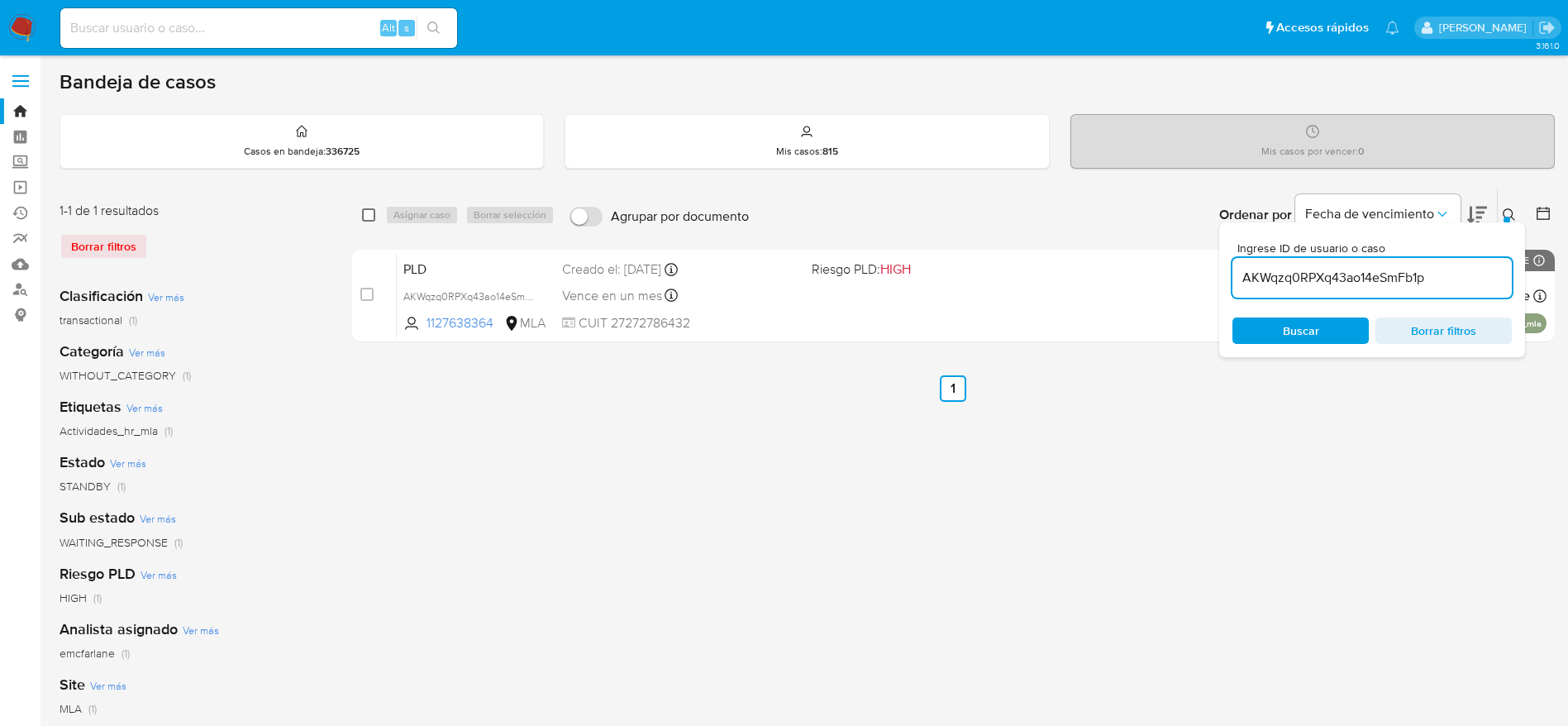
click at [369, 210] on input "checkbox" at bounding box center [369, 215] width 14 height 14
checkbox input "true"
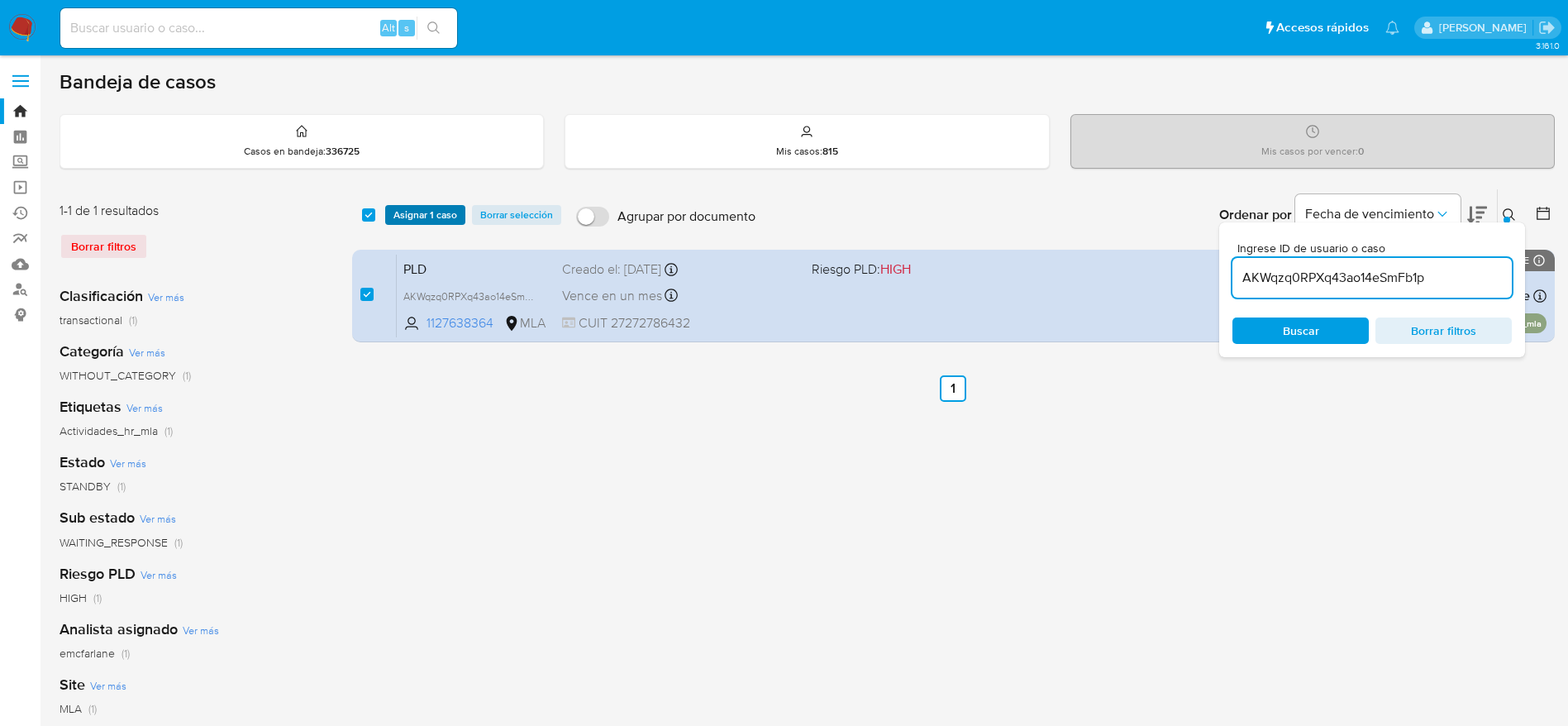
click at [398, 213] on span "Asignar 1 caso" at bounding box center [425, 214] width 64 height 16
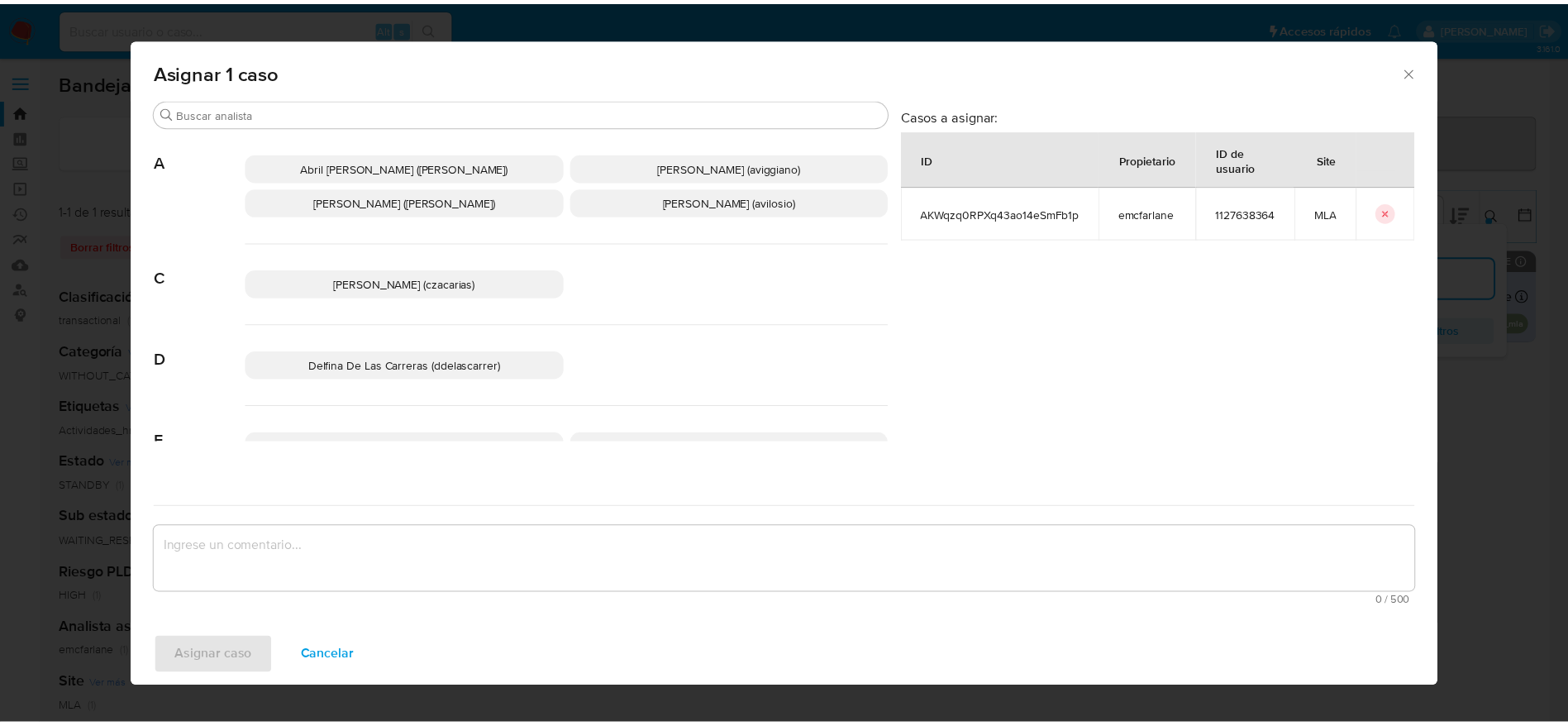
scroll to position [124, 0]
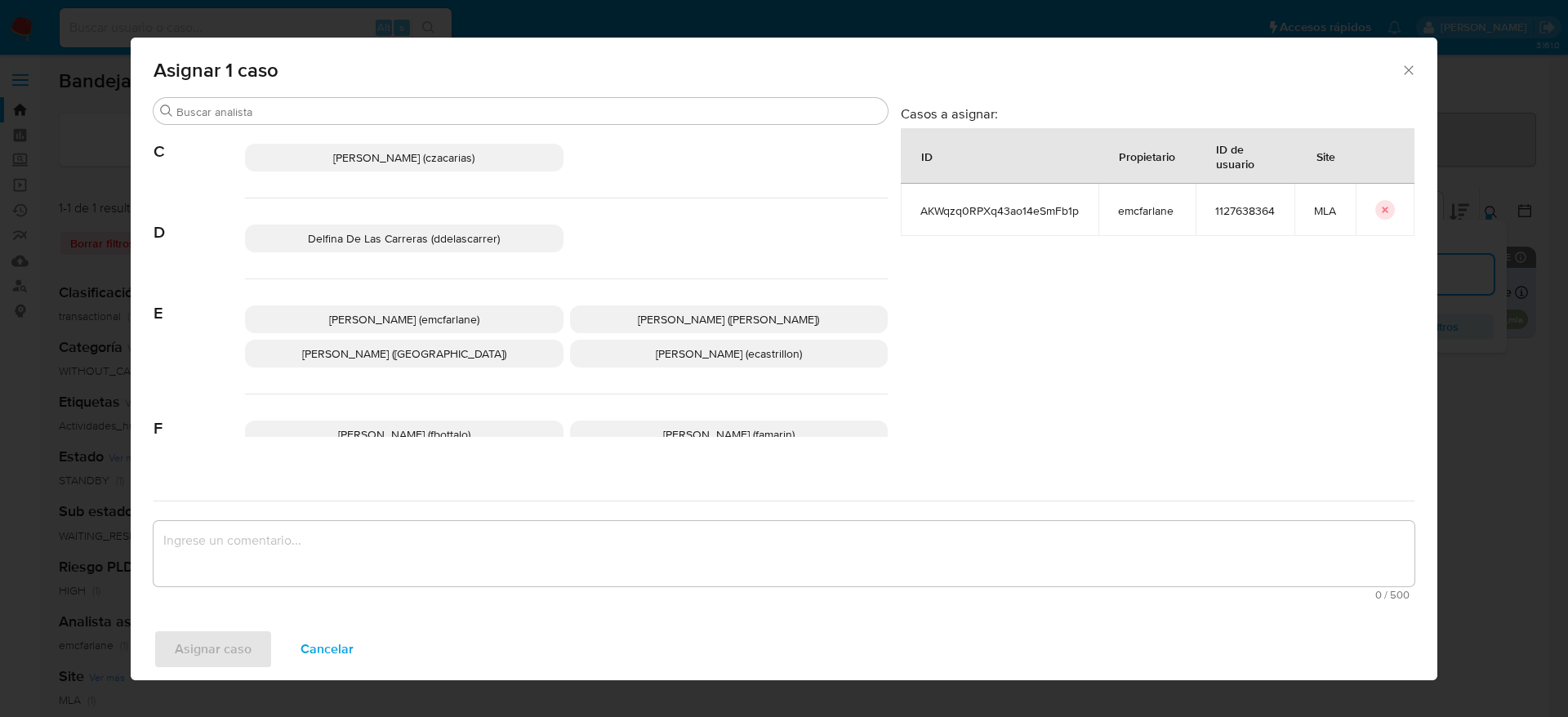
click at [437, 320] on span "[PERSON_NAME] (emcfarlane)" at bounding box center [404, 319] width 150 height 16
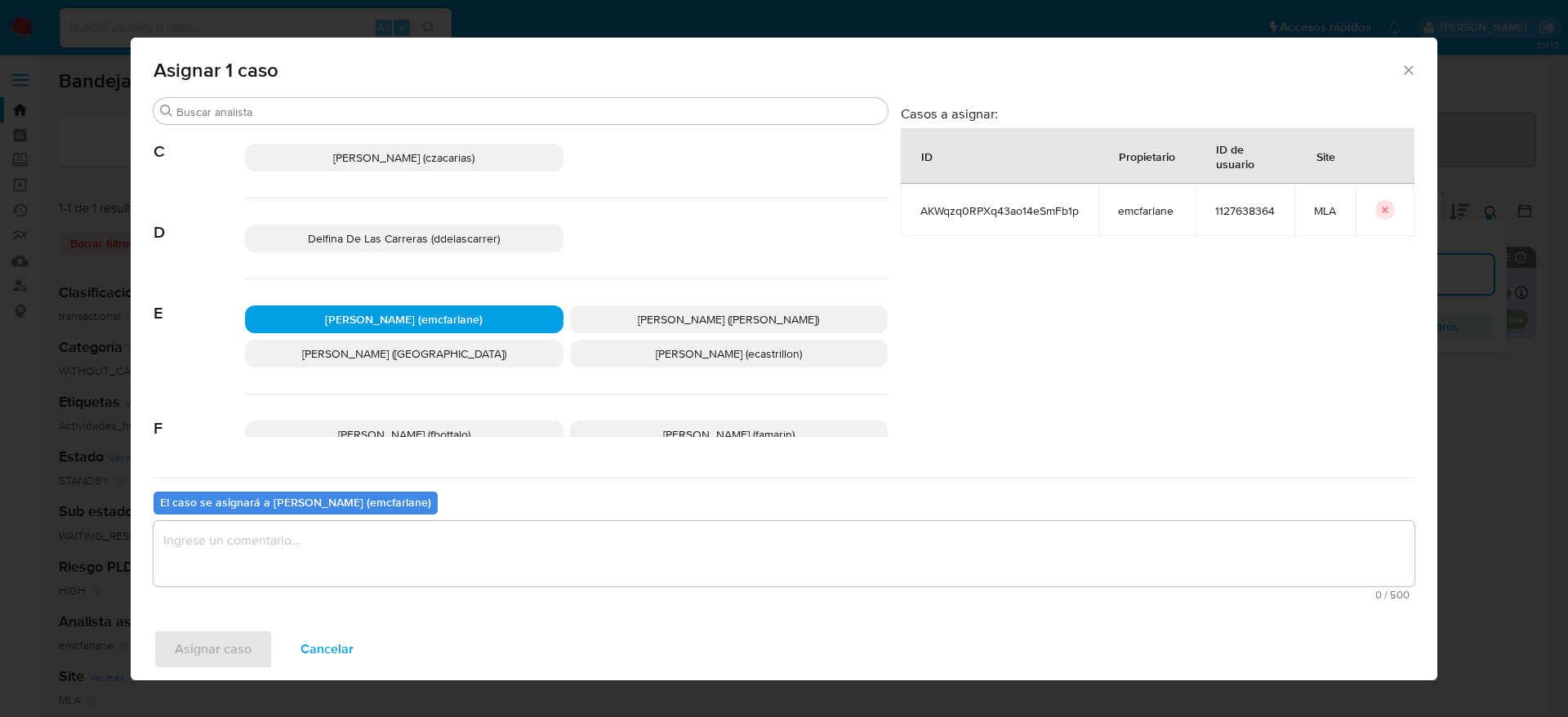
drag, startPoint x: 341, startPoint y: 539, endPoint x: 329, endPoint y: 553, distance: 18.4
click at [336, 547] on textarea "assign-modal" at bounding box center [784, 553] width 1261 height 65
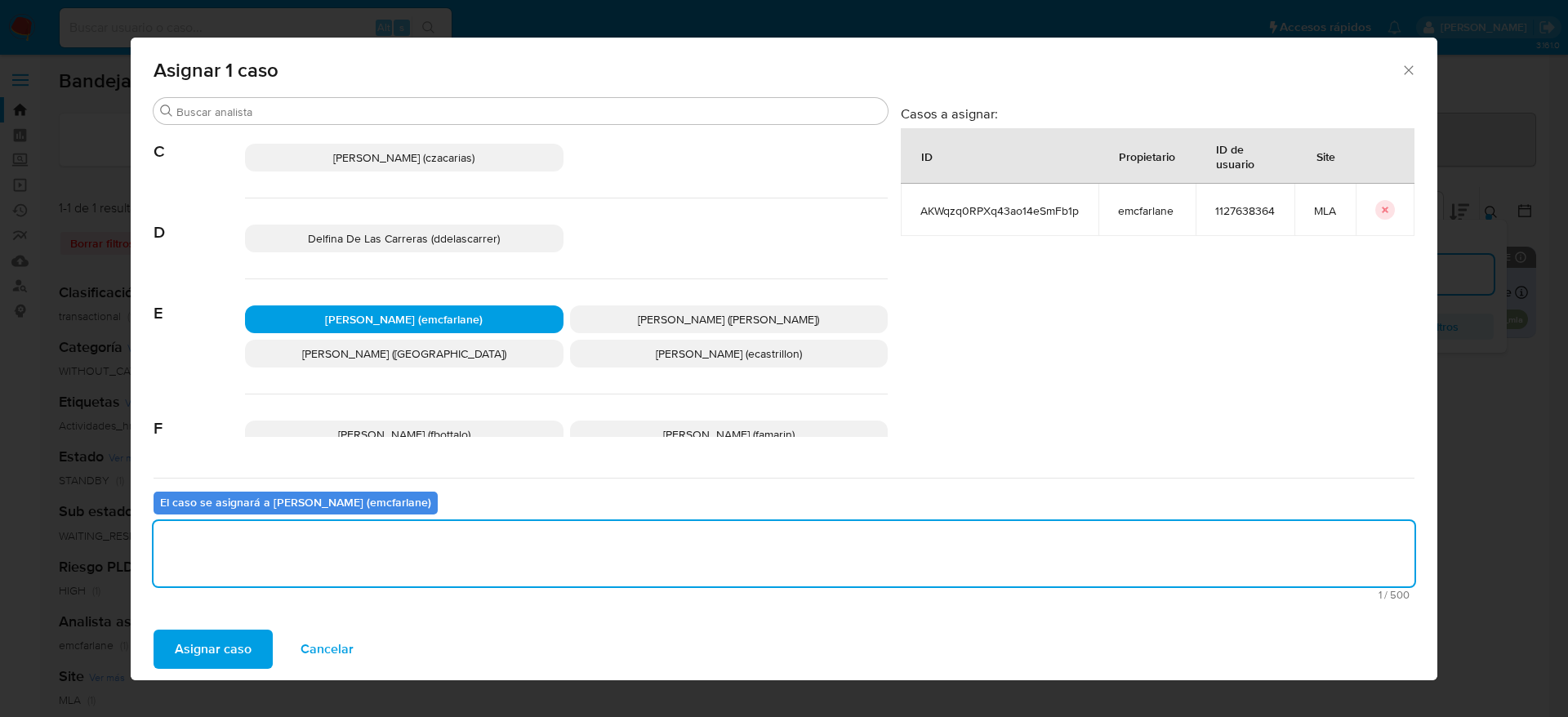
click at [193, 670] on div "Asignar caso Cancelar" at bounding box center [784, 649] width 1307 height 62
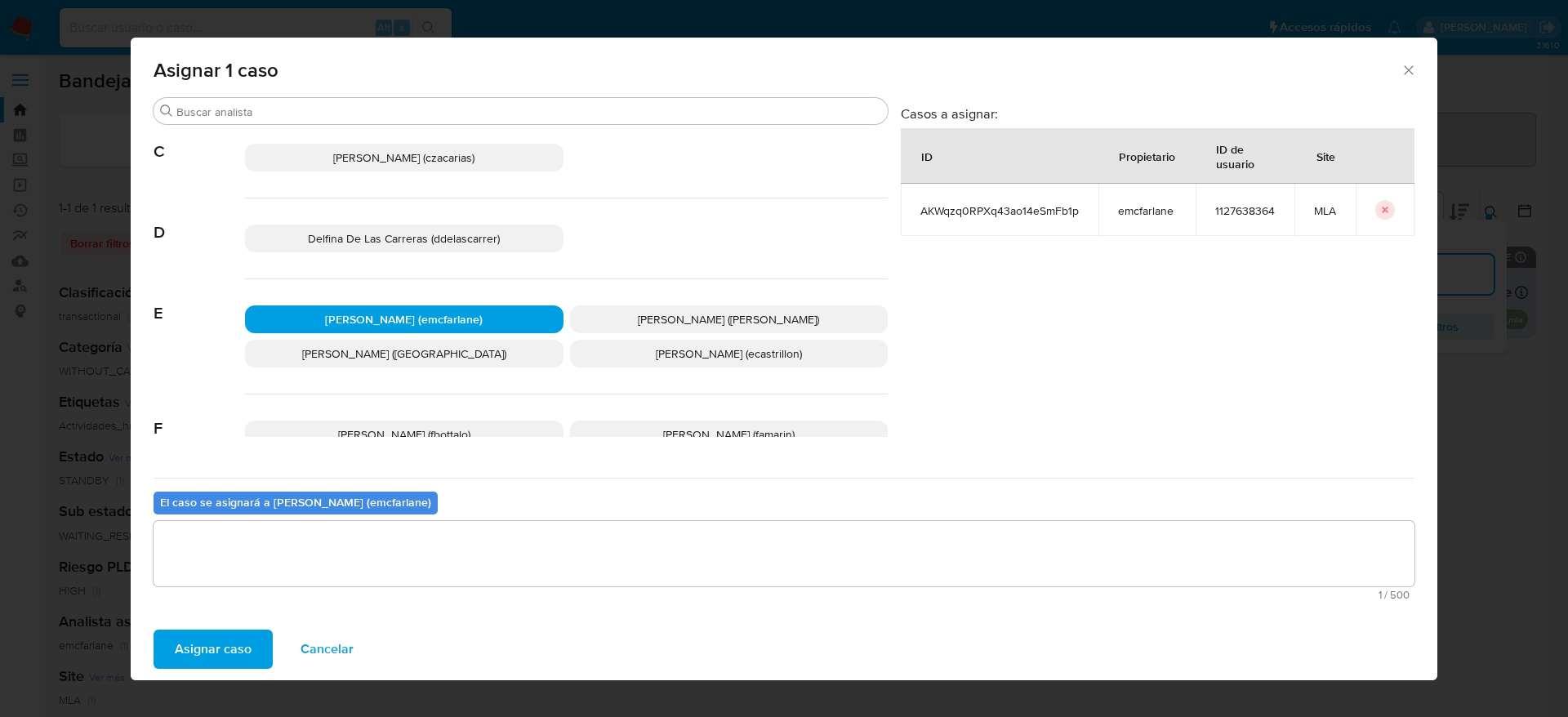
click at [228, 655] on span "Asignar caso" at bounding box center [213, 649] width 77 height 36
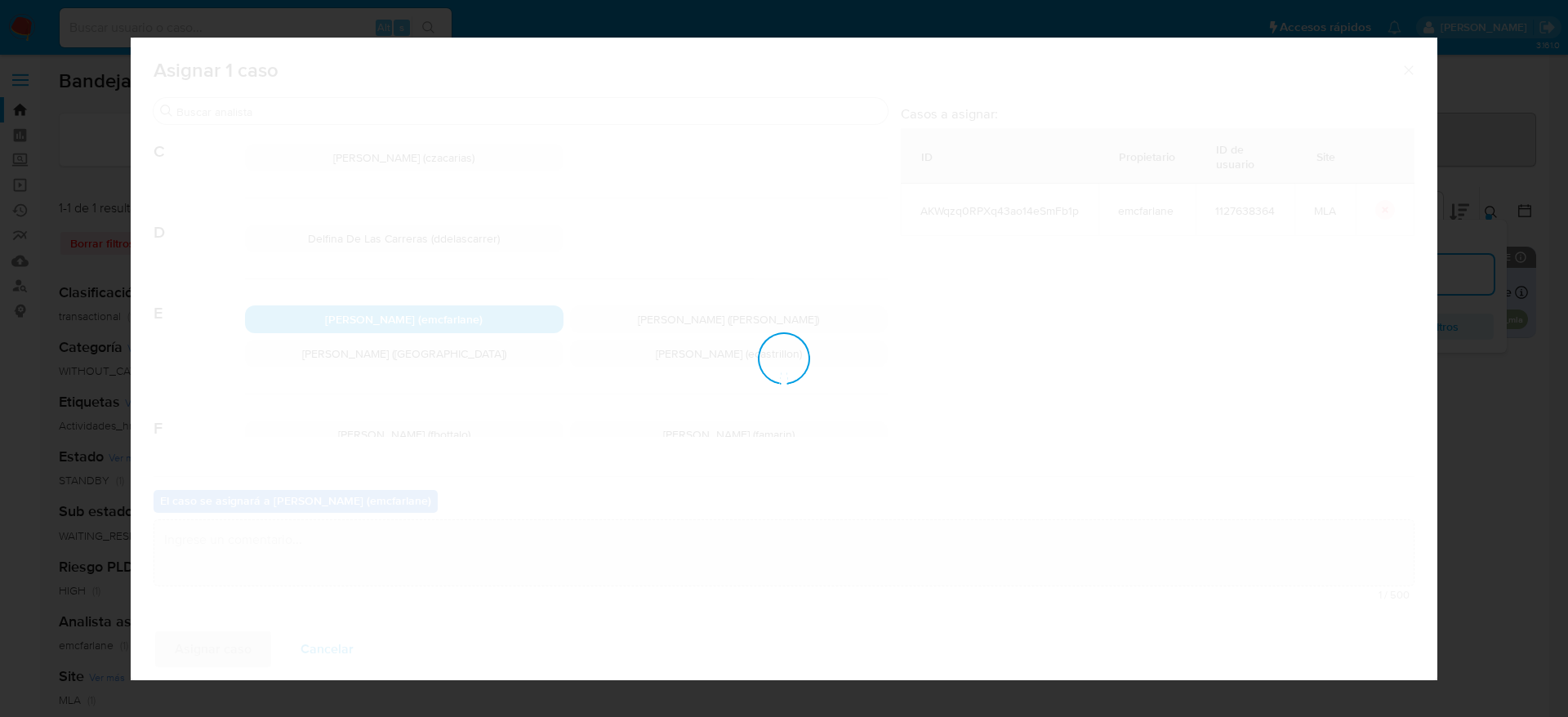
checkbox input "false"
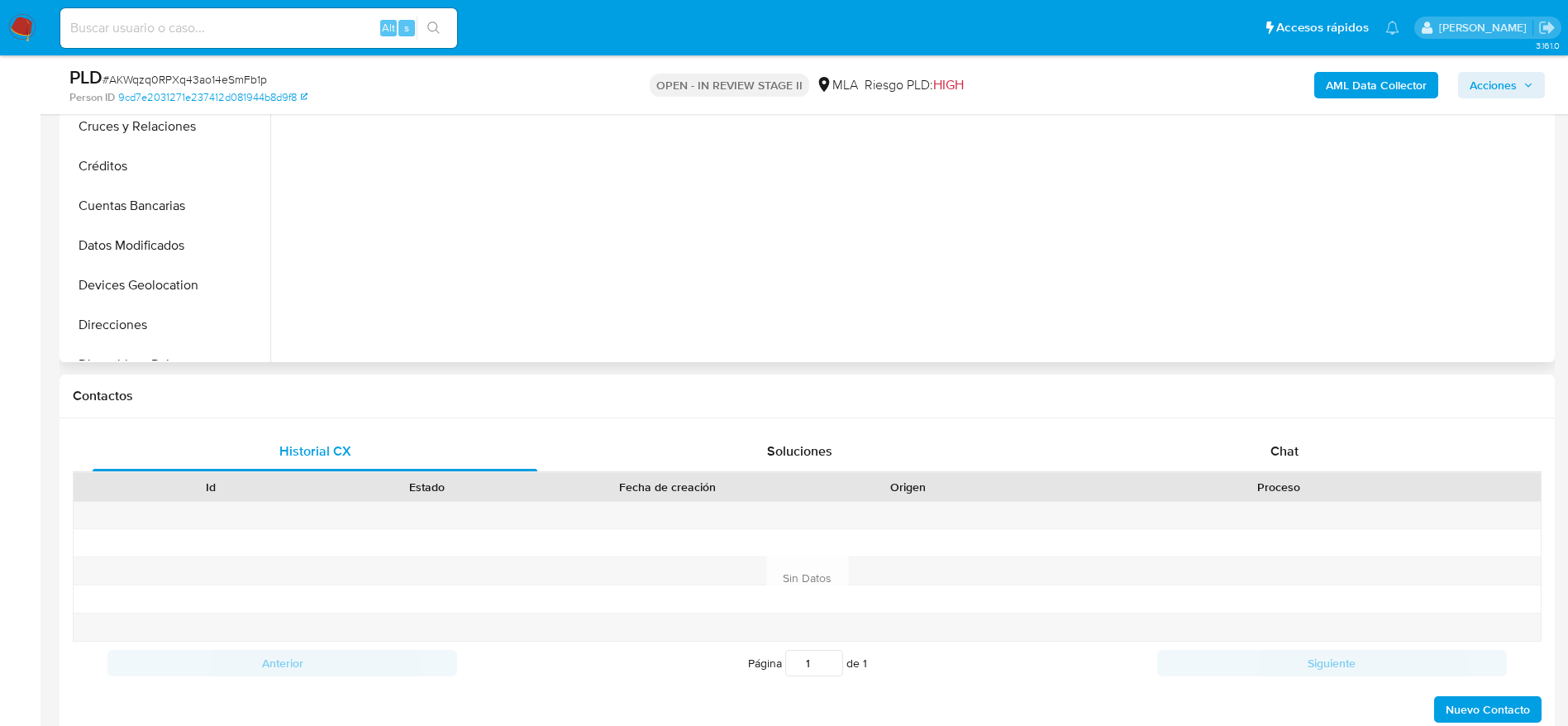
scroll to position [620, 0]
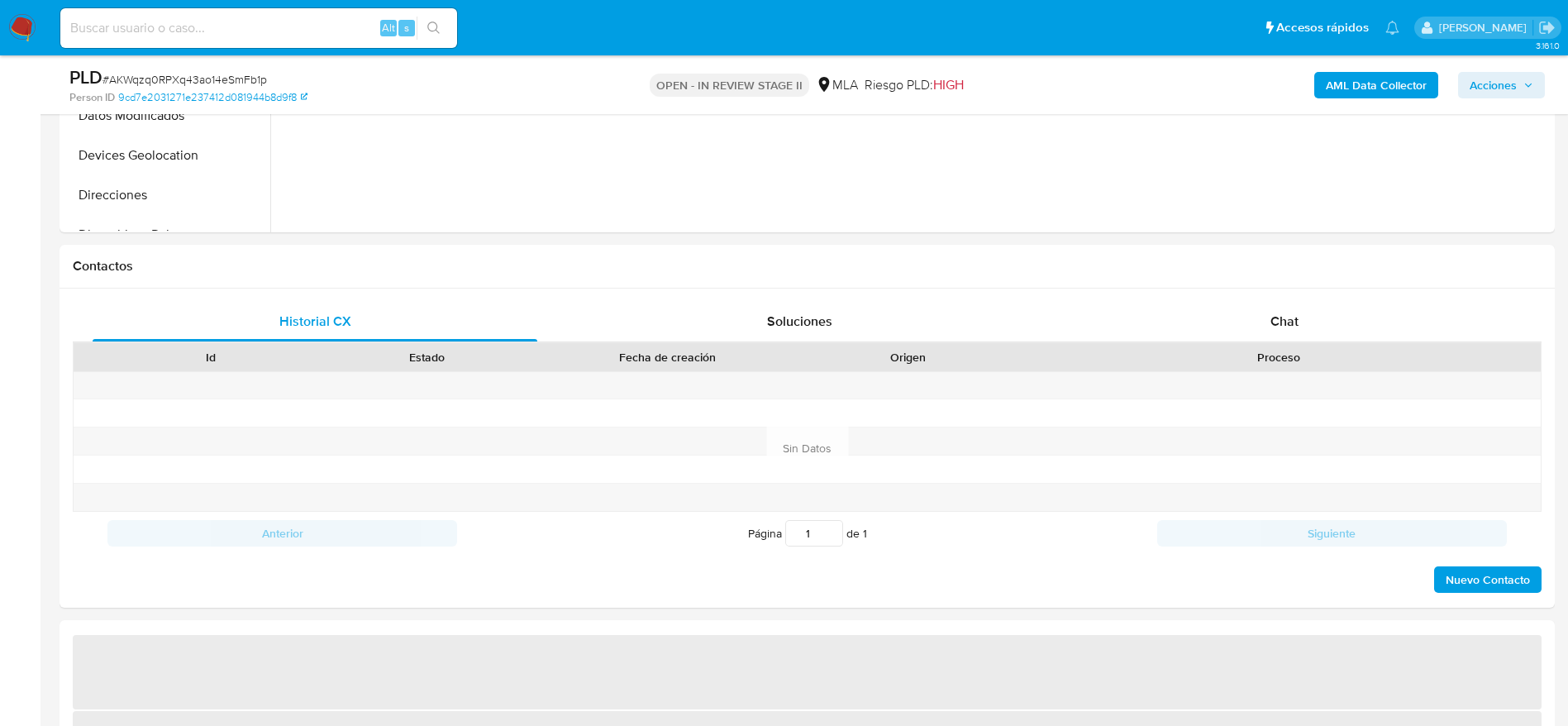
select select "10"
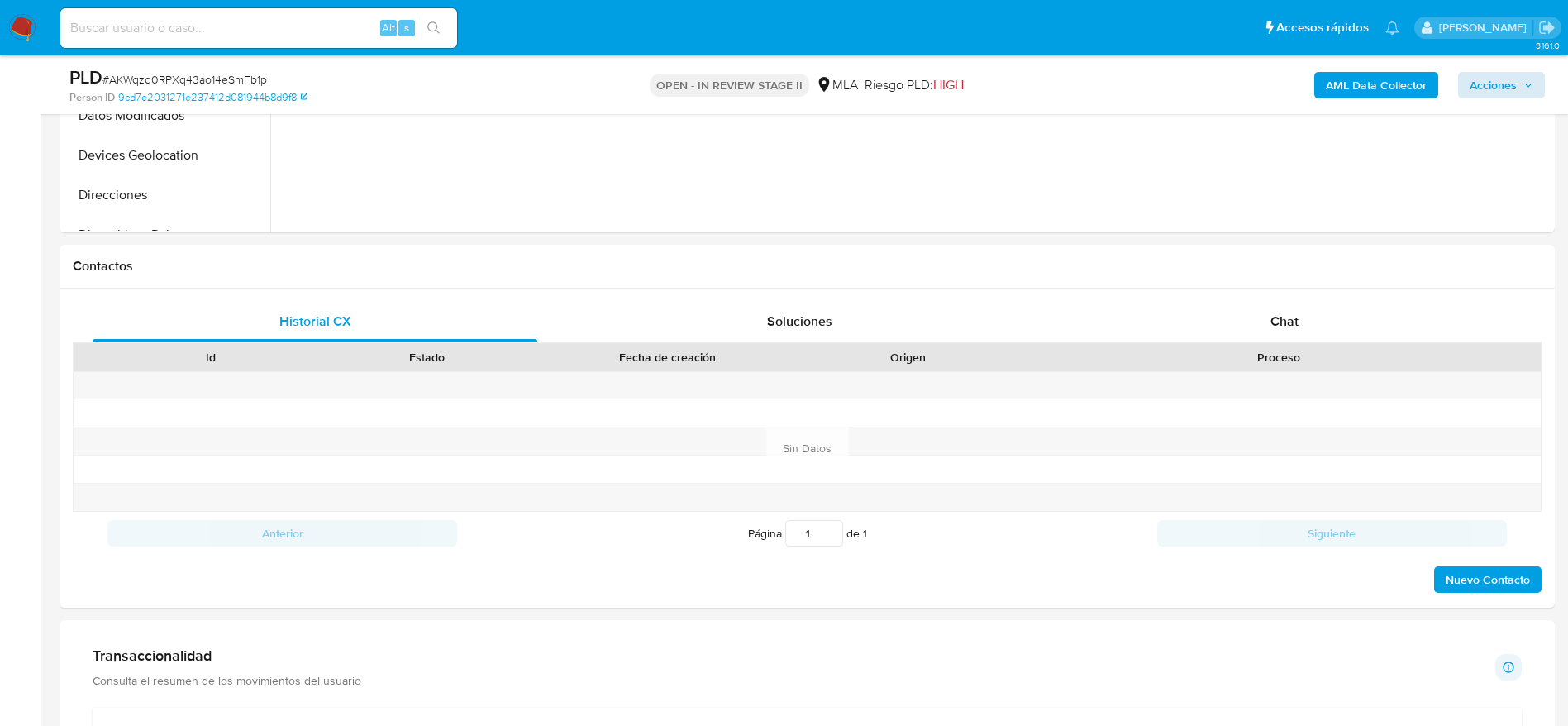
scroll to position [0, 0]
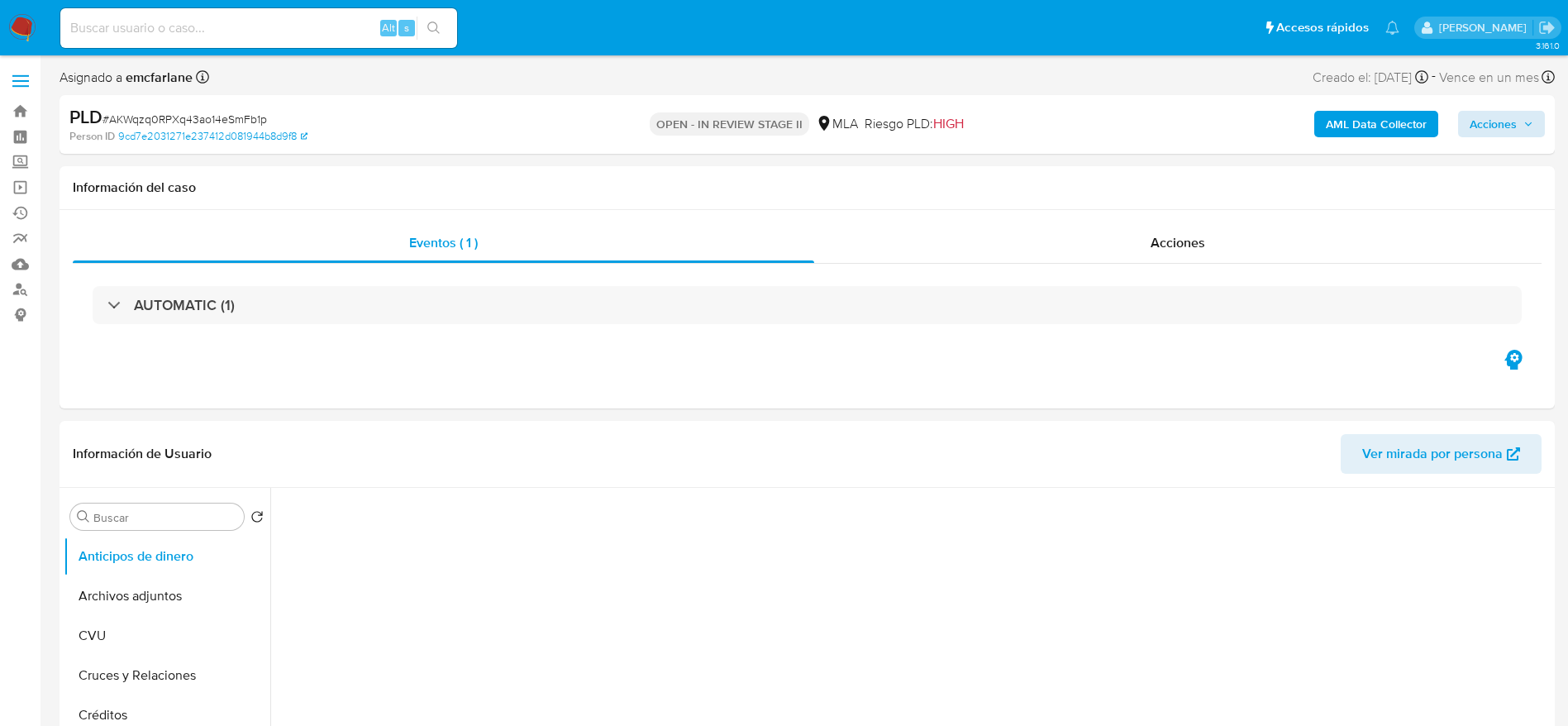
click at [1502, 116] on div "AML Data Collector Acciones" at bounding box center [1301, 124] width 487 height 39
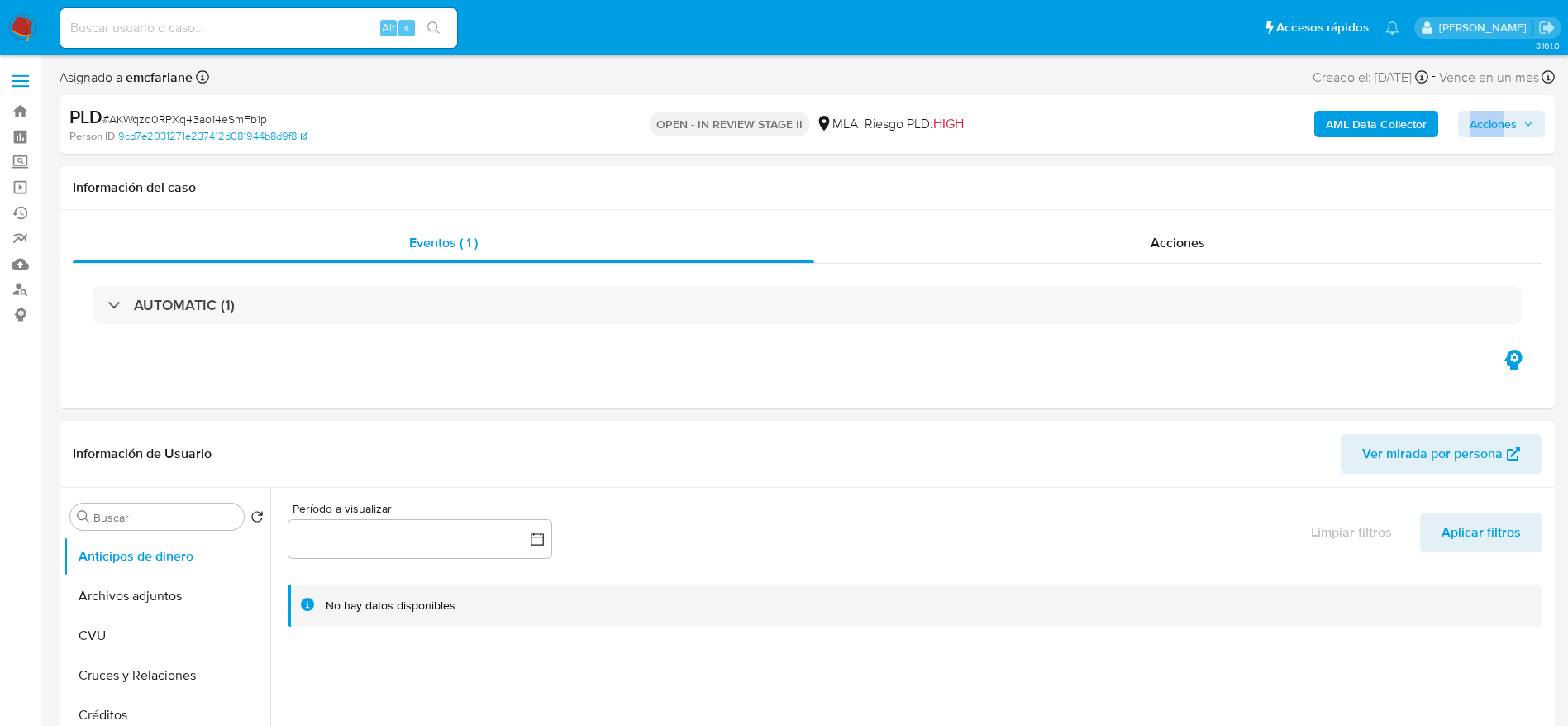
click at [1496, 126] on span "Acciones" at bounding box center [1492, 123] width 47 height 26
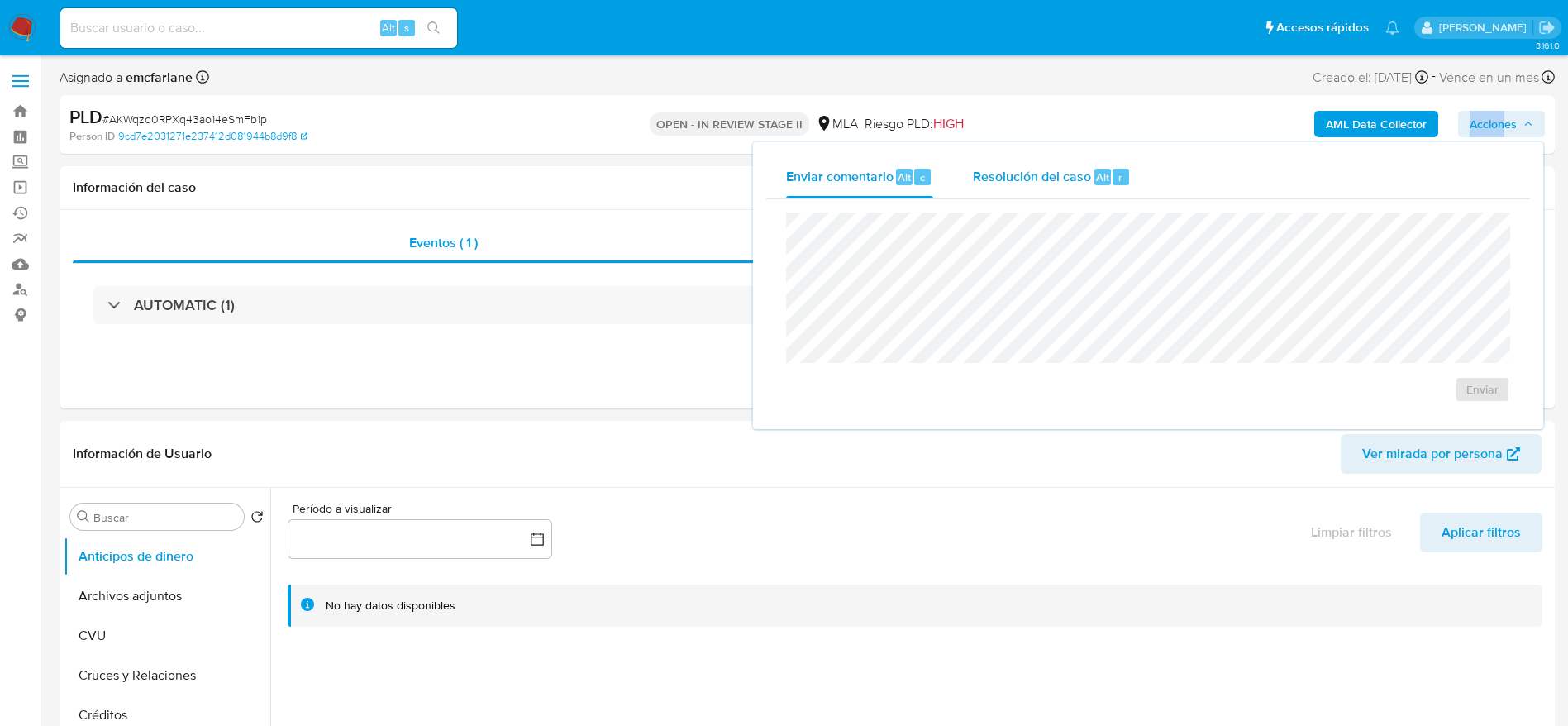
click at [1023, 176] on span "Resolución del caso" at bounding box center [1032, 176] width 118 height 19
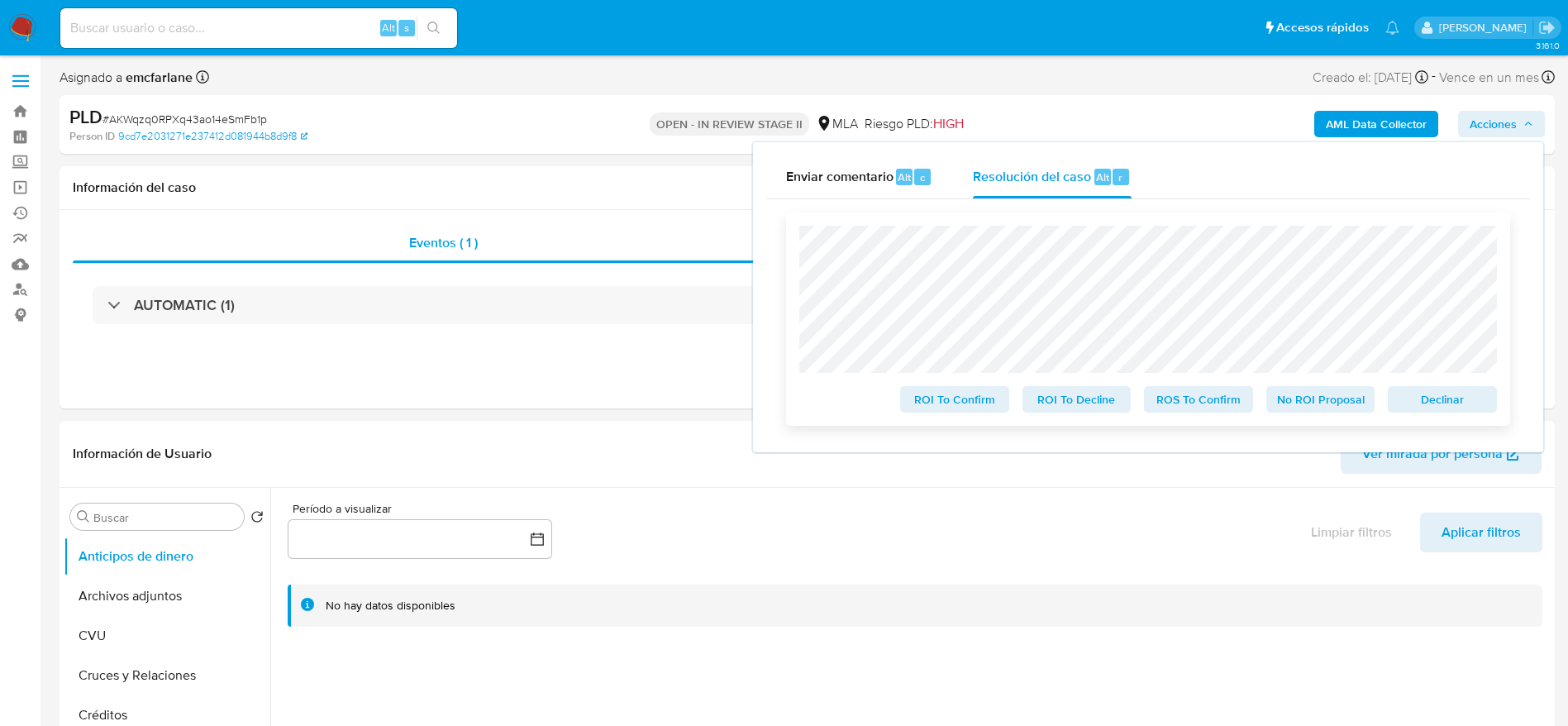
click at [1399, 395] on span "Declinar" at bounding box center [1442, 399] width 86 height 23
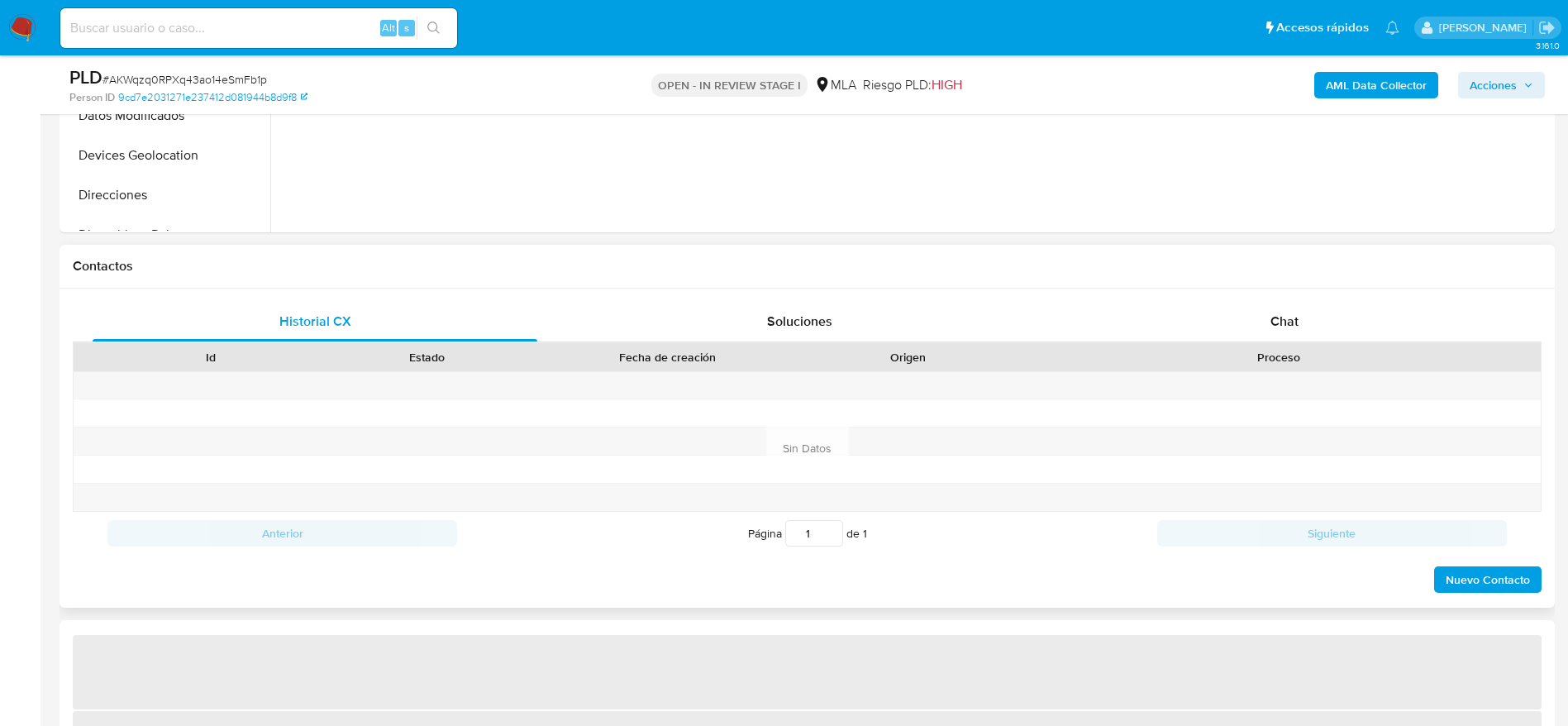
select select "10"
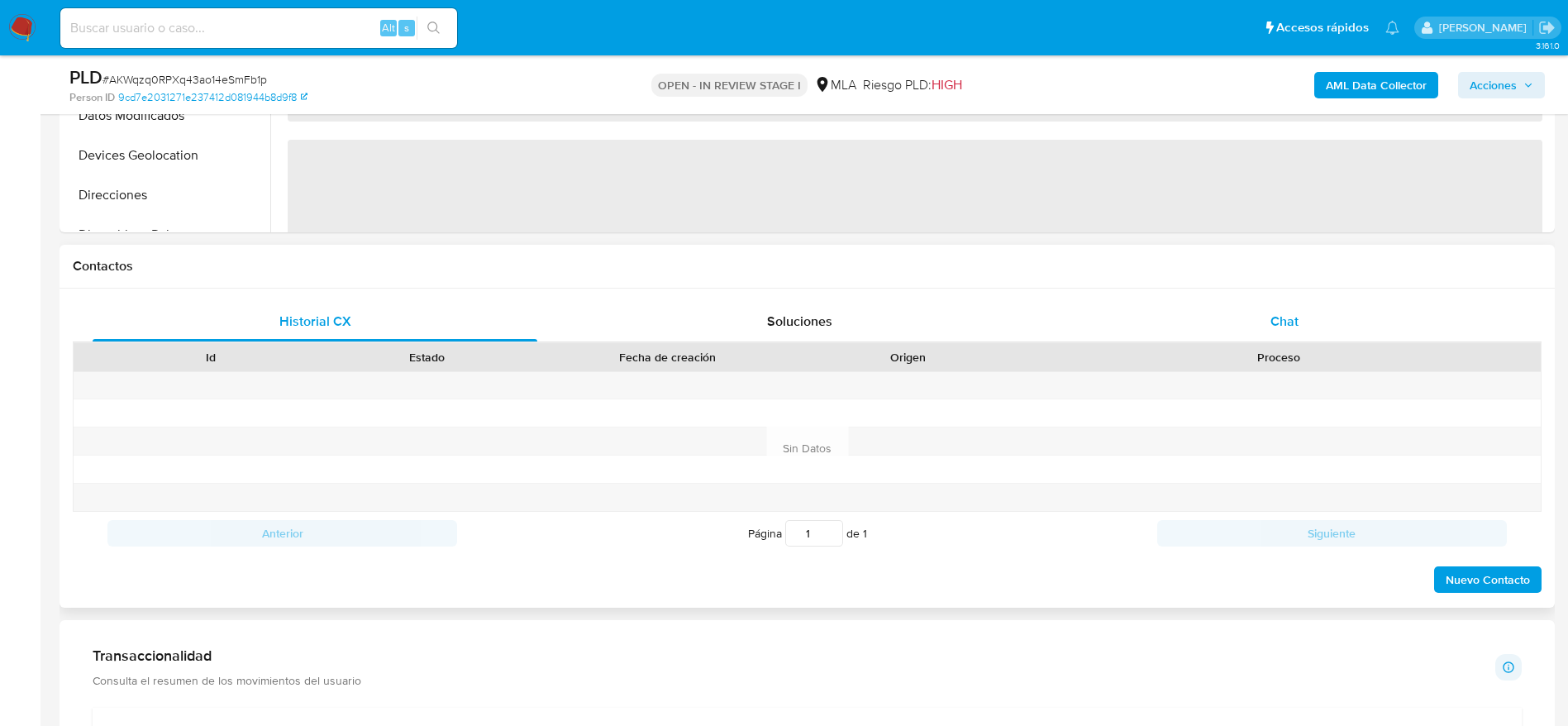
click at [1311, 338] on div "Chat" at bounding box center [1284, 321] width 445 height 40
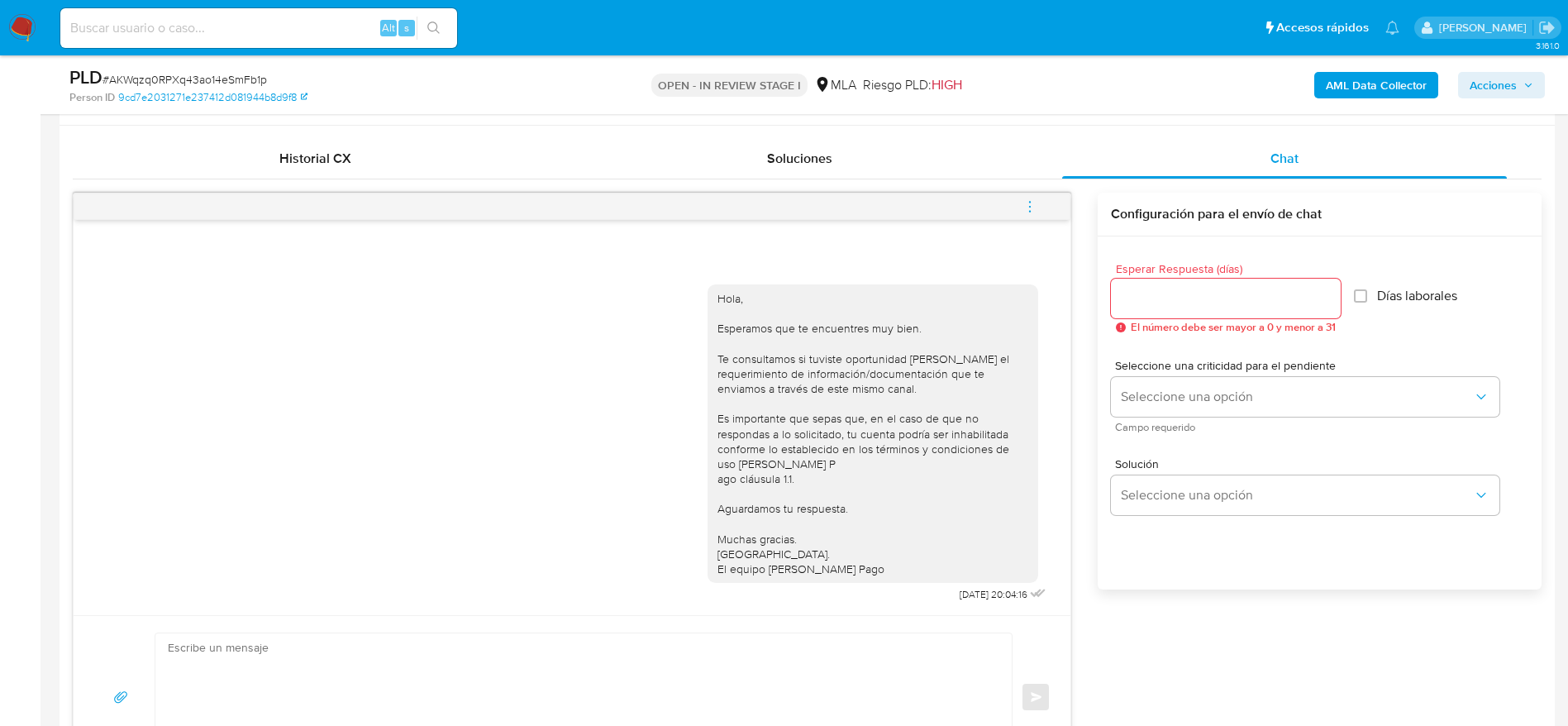
scroll to position [744, 0]
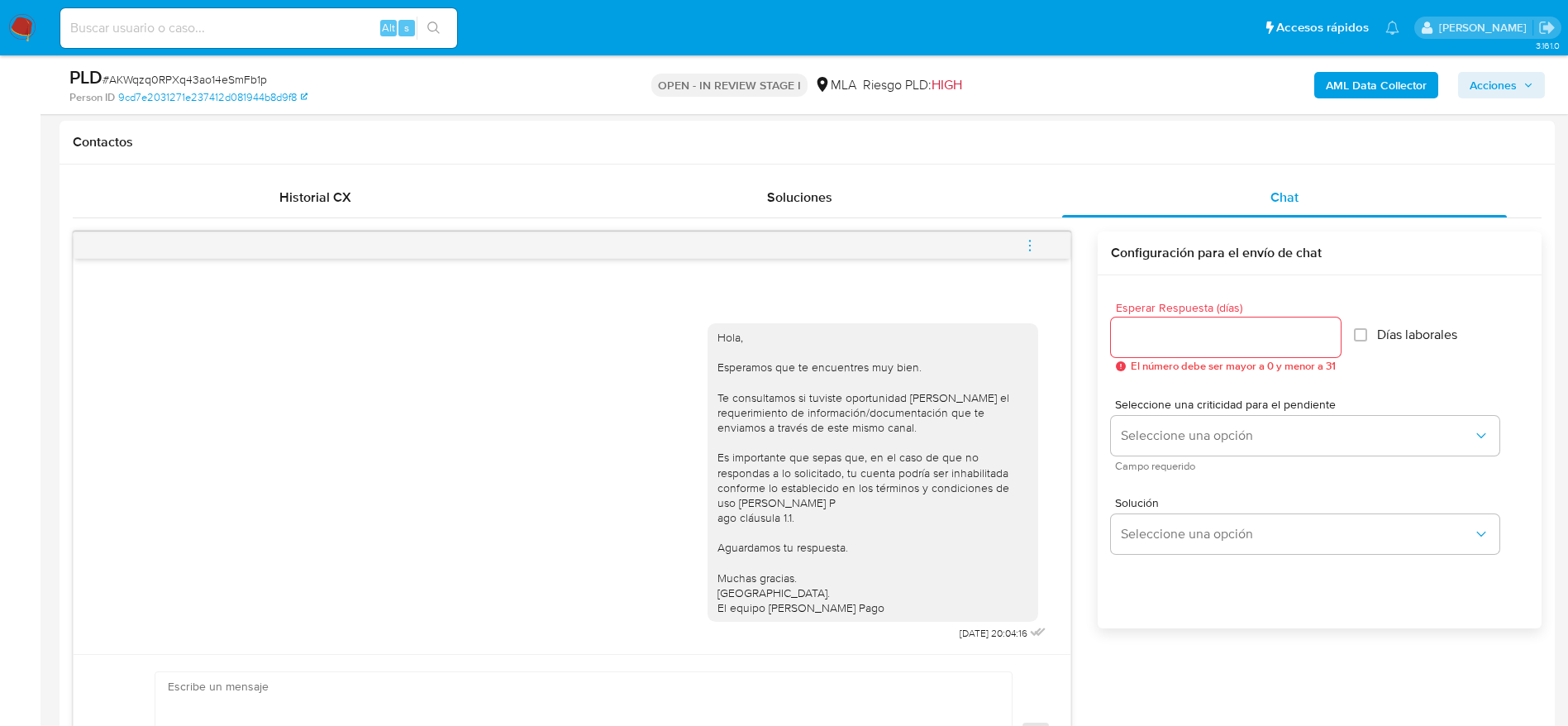
click at [1033, 244] on icon "menu-action" at bounding box center [1029, 245] width 15 height 15
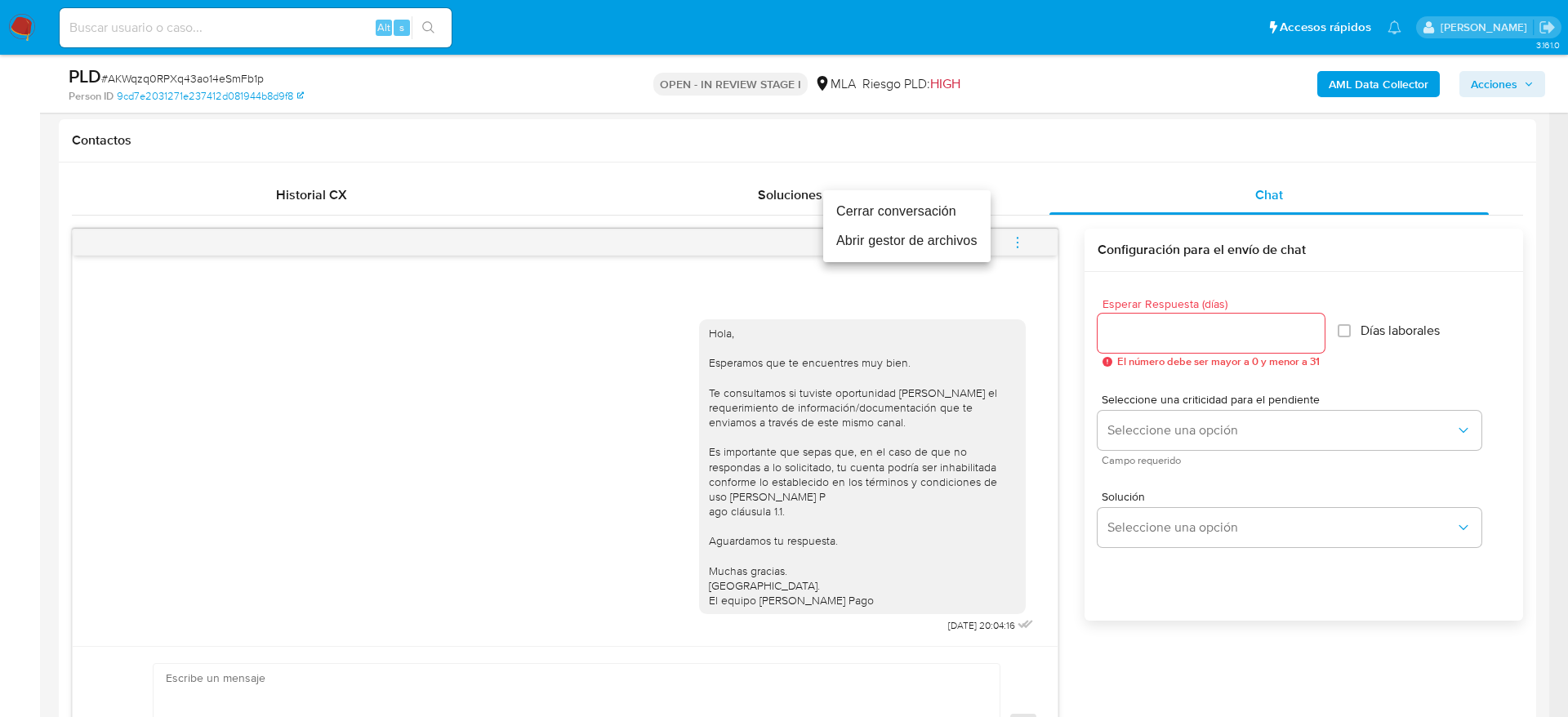
click at [913, 213] on li "Cerrar conversación" at bounding box center [907, 212] width 168 height 30
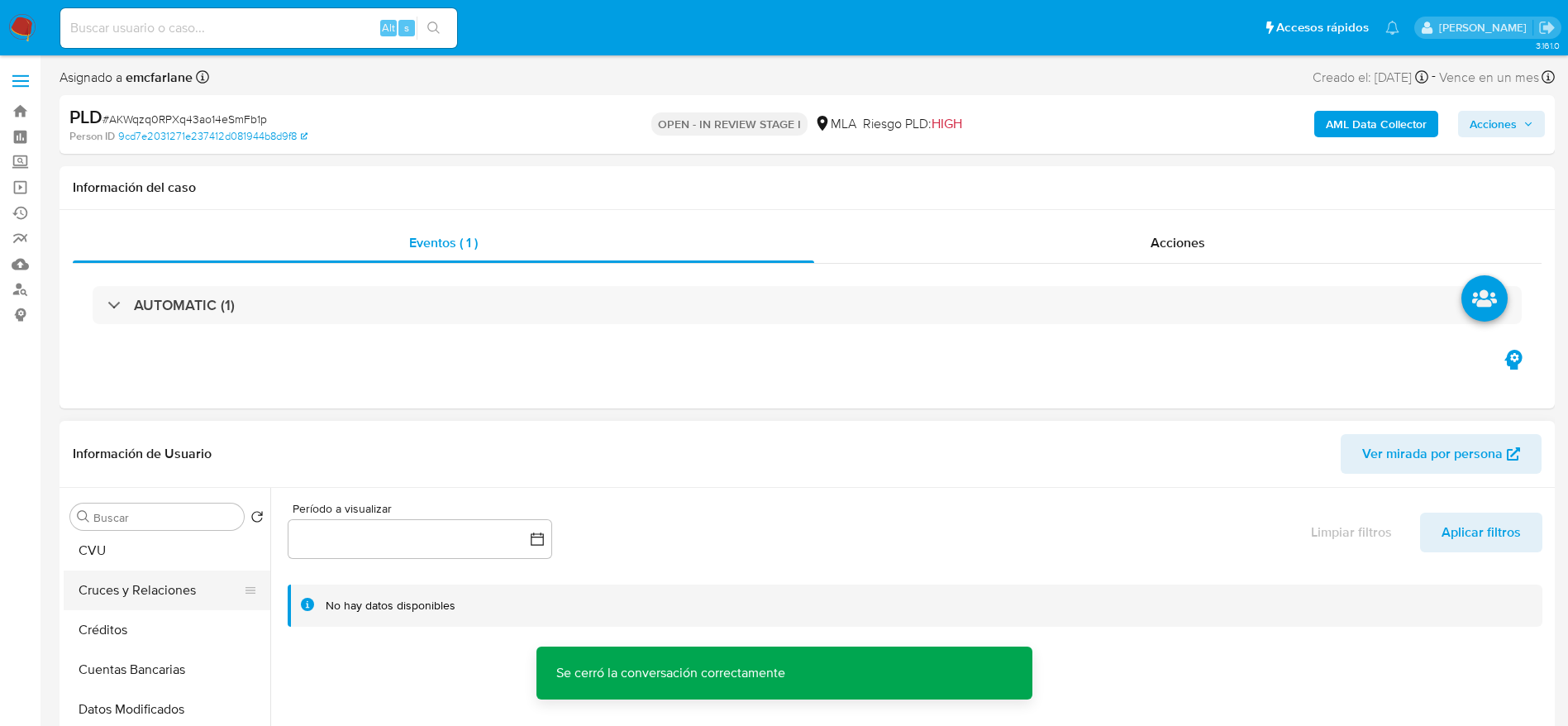
scroll to position [124, 0]
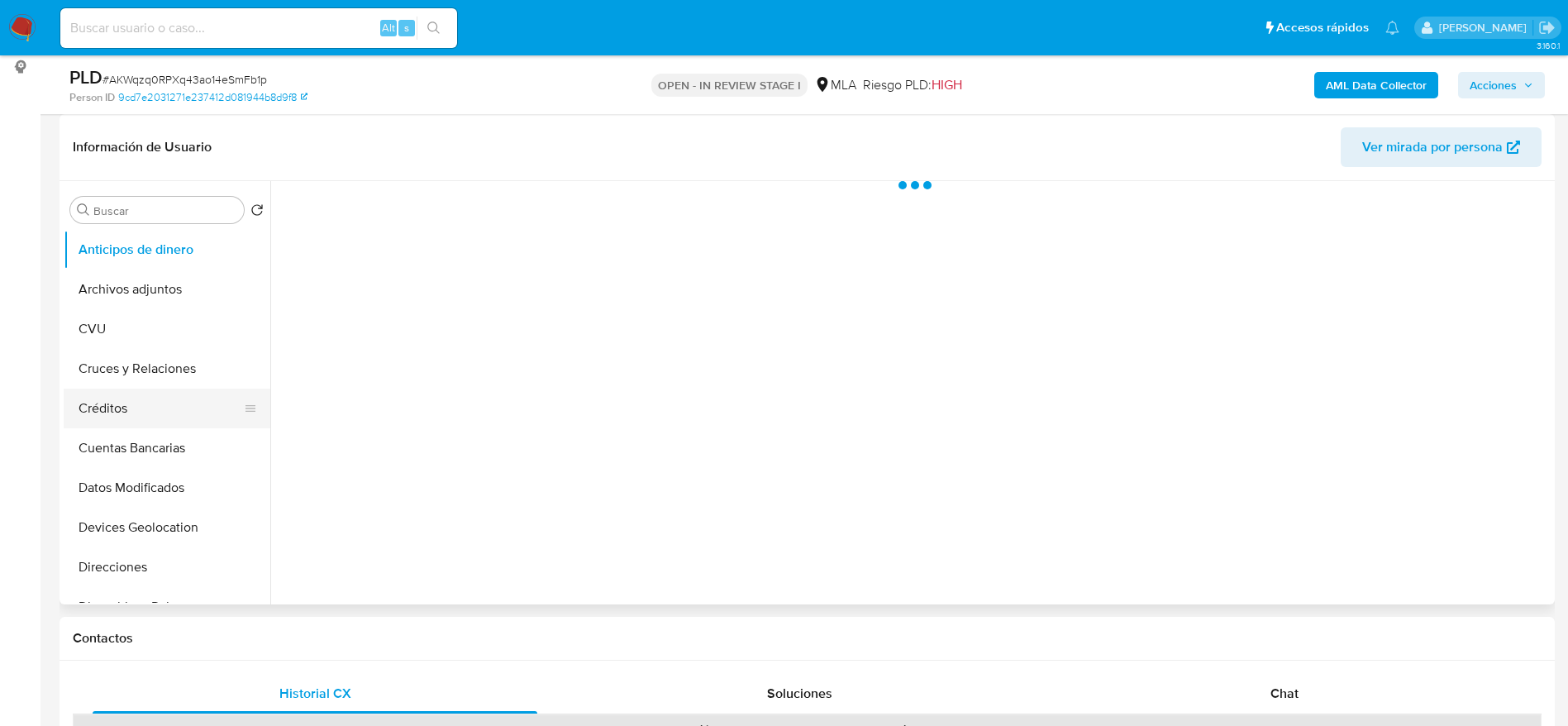
scroll to position [248, 0]
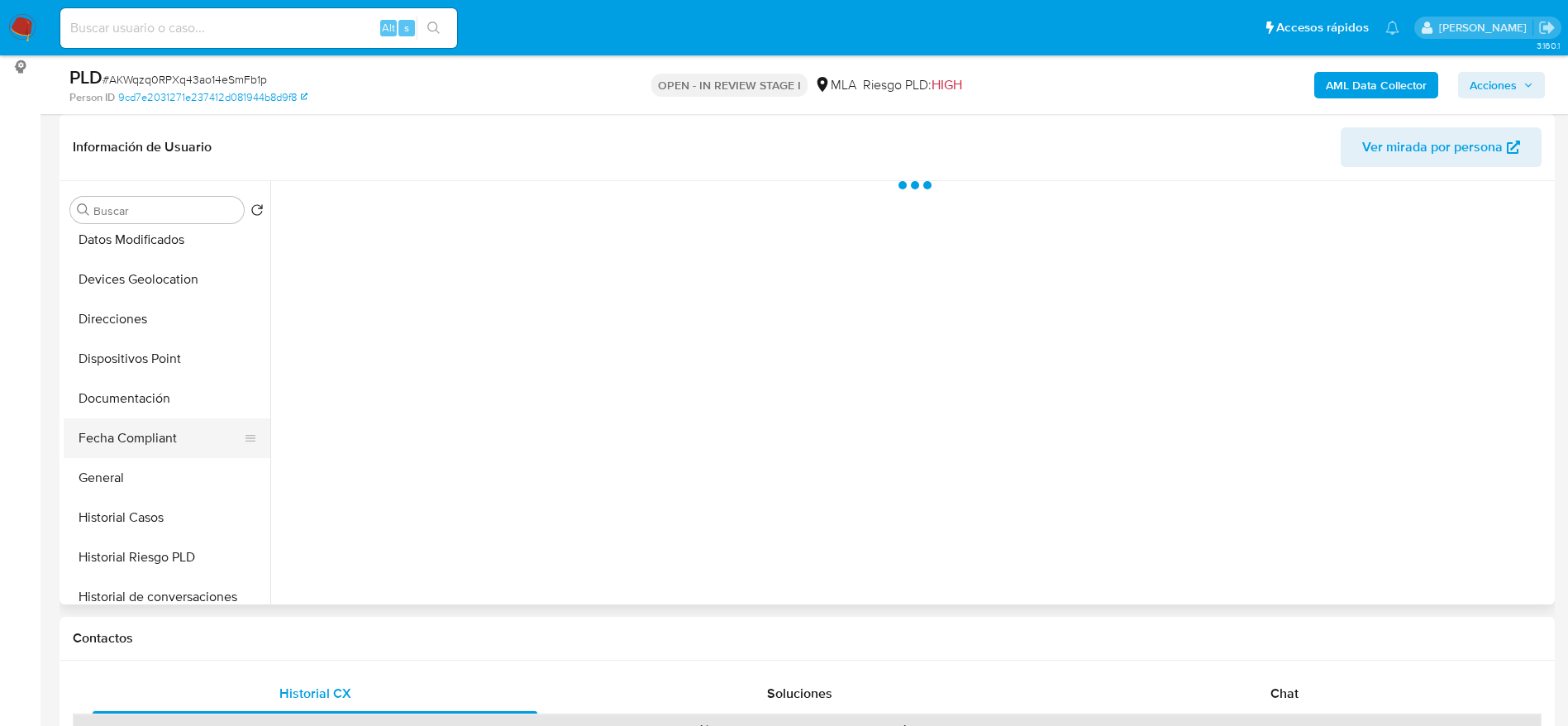
select select "10"
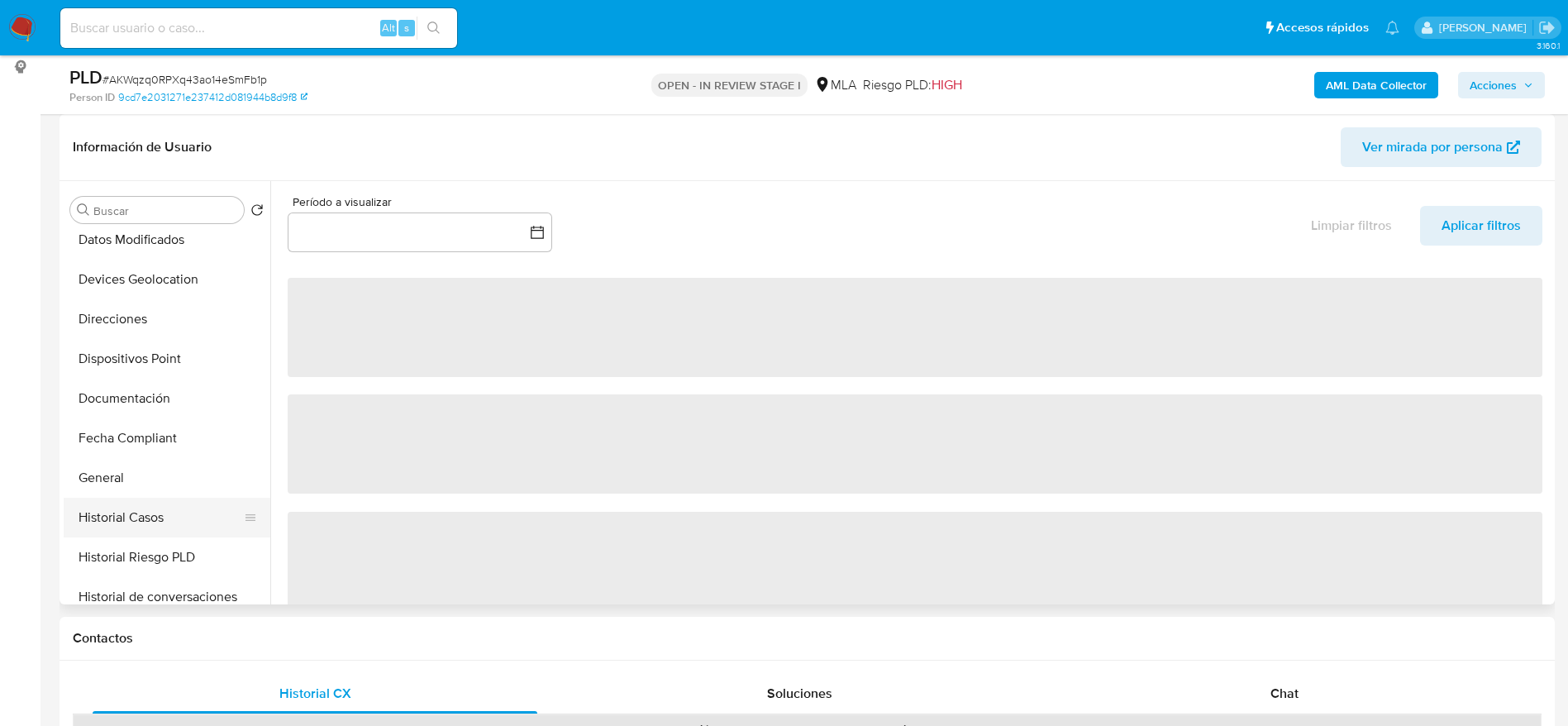
click at [115, 521] on button "Historial Casos" at bounding box center [161, 517] width 194 height 40
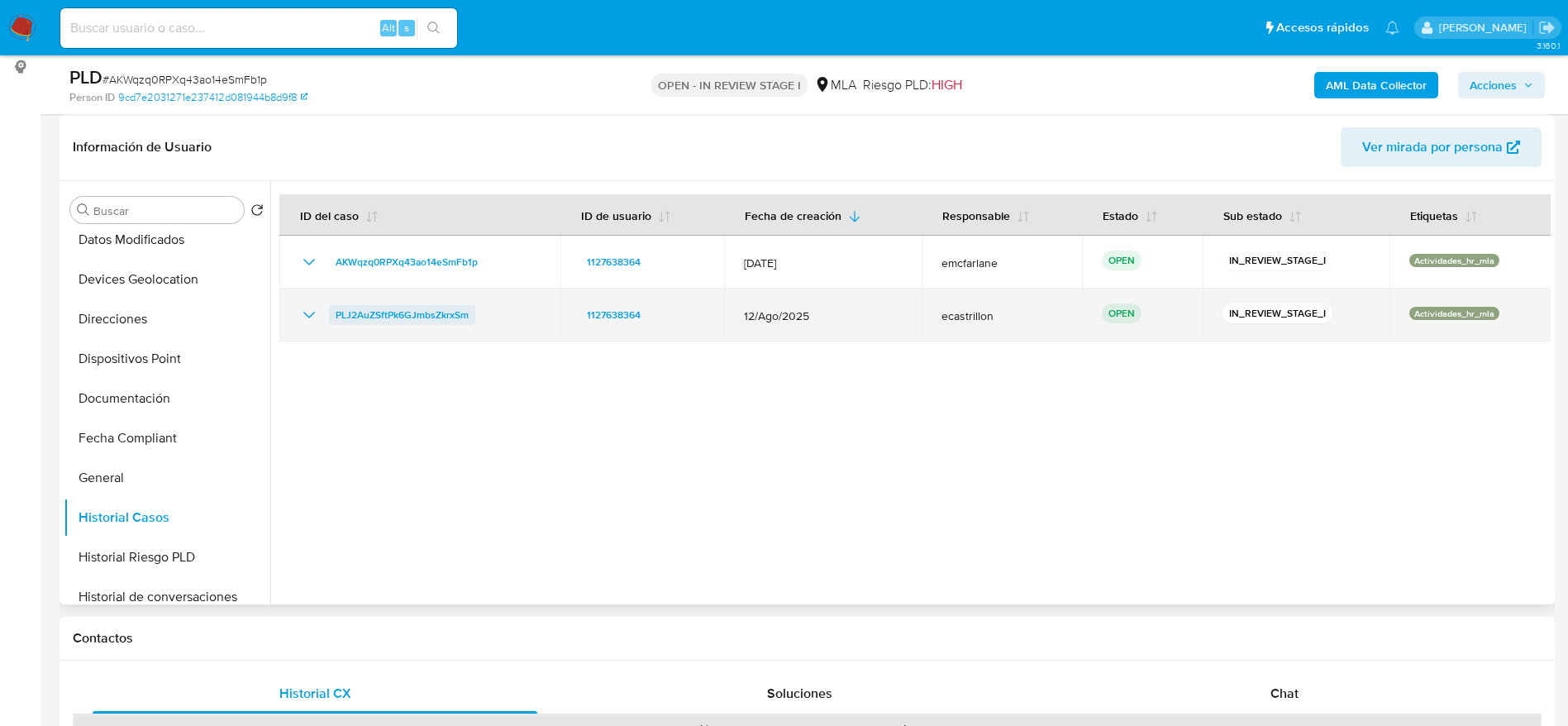
drag, startPoint x: 486, startPoint y: 323, endPoint x: 332, endPoint y: 317, distance: 154.1
click at [332, 317] on div "PLJ2AuZSftPk6GJmbsZkrxSm" at bounding box center [420, 315] width 241 height 19
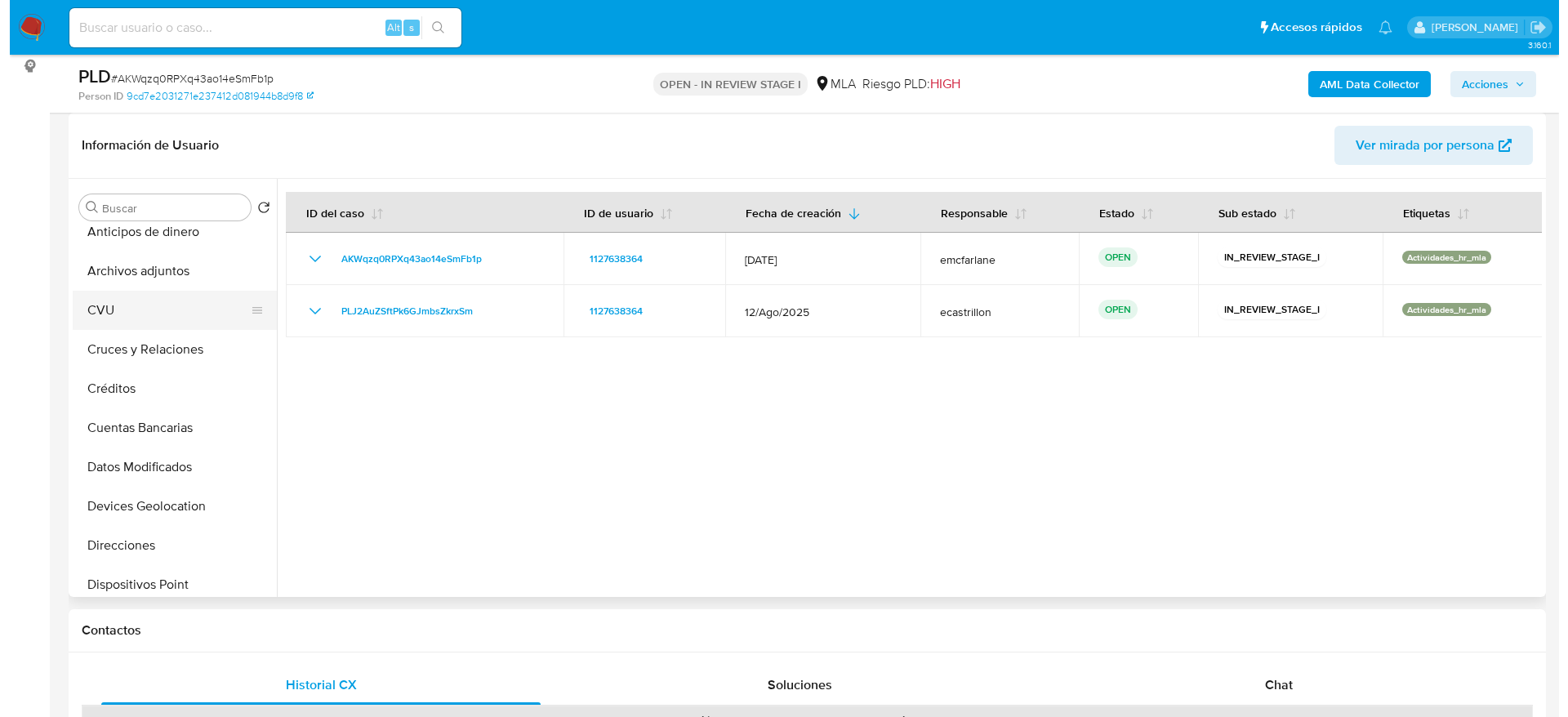
scroll to position [0, 0]
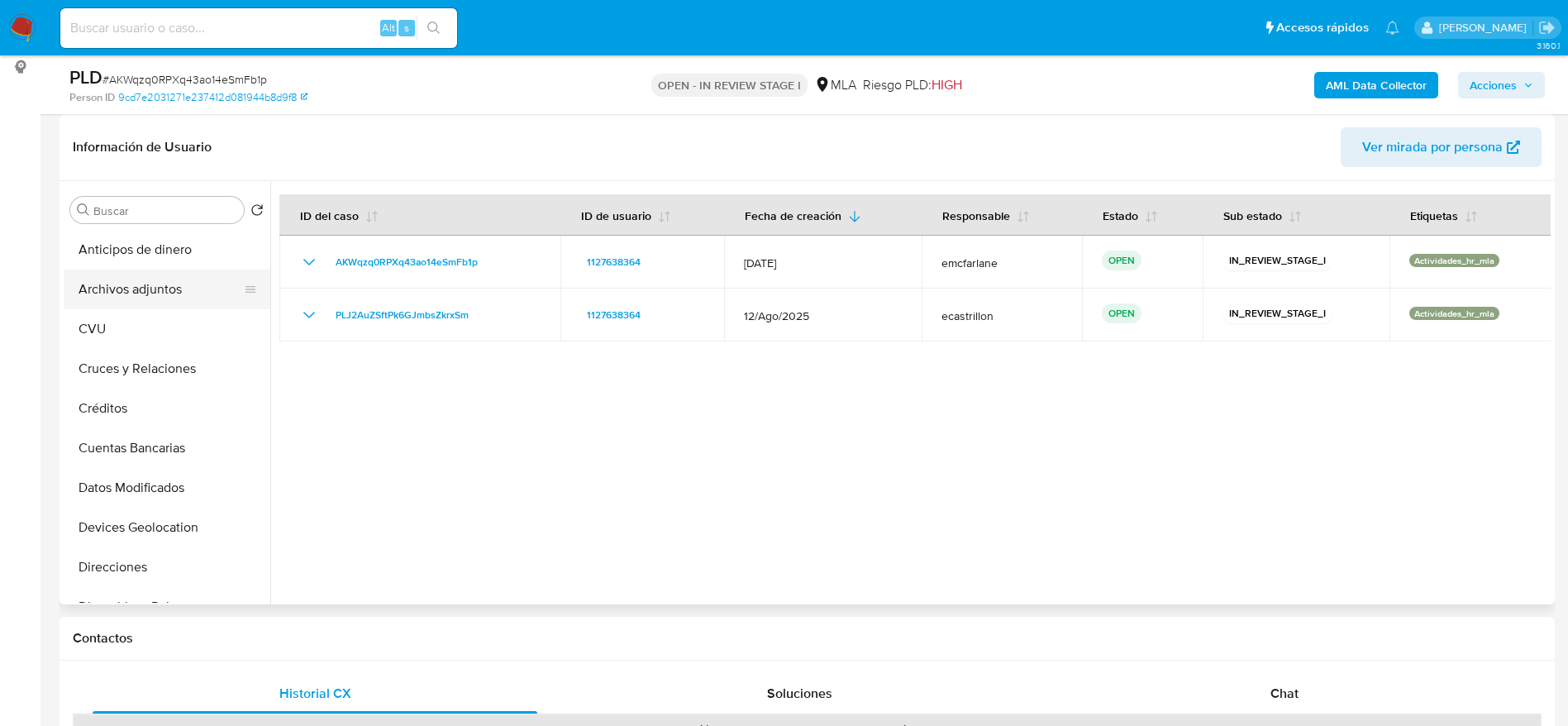
click at [141, 295] on button "Archivos adjuntos" at bounding box center [161, 289] width 194 height 40
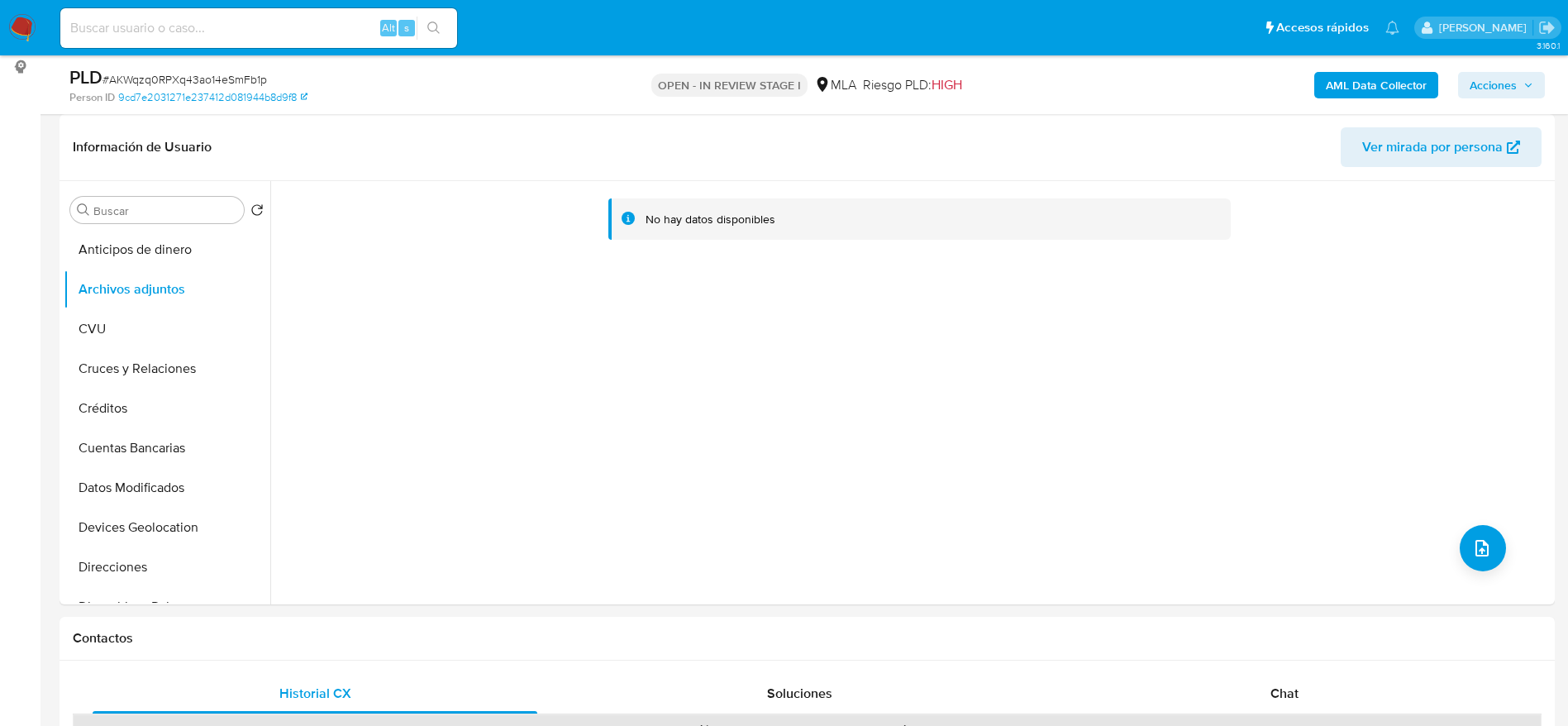
click at [1418, 78] on b "AML Data Collector" at bounding box center [1376, 84] width 101 height 26
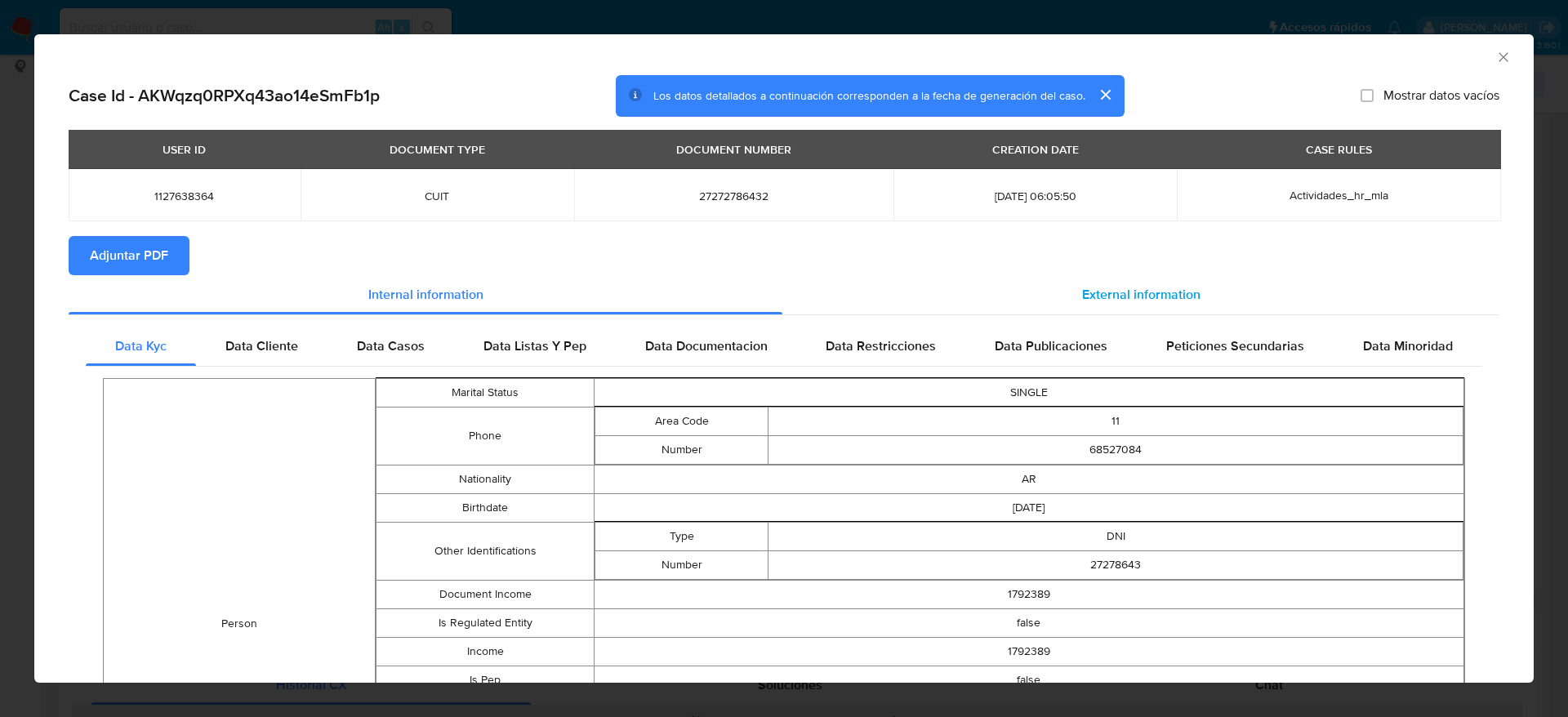
click at [1064, 280] on div "External information" at bounding box center [1141, 294] width 717 height 39
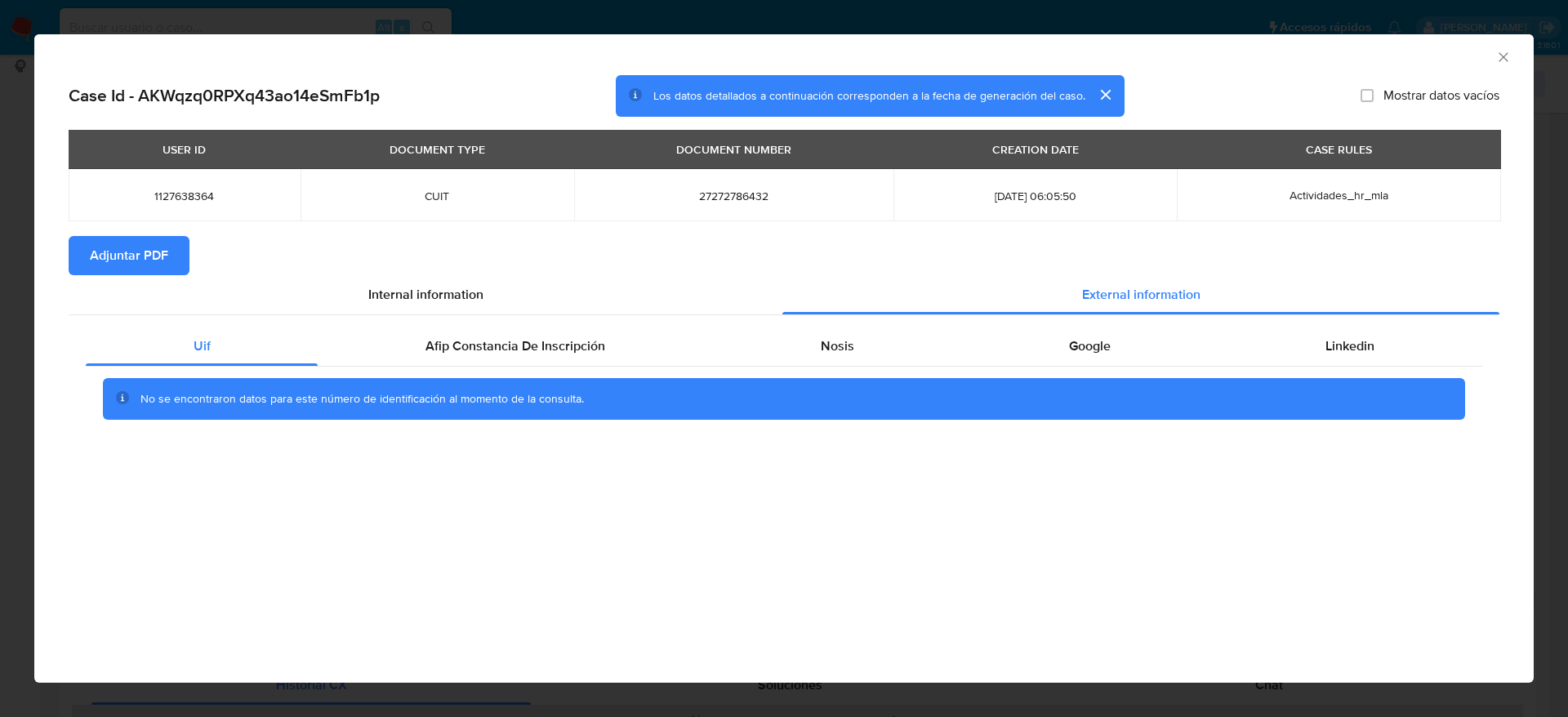
click at [496, 325] on div "Uif Afip Constancia De Inscripción Nosis Google Linkedin No se encontraron dato…" at bounding box center [784, 379] width 1431 height 128
click at [559, 345] on span "Afip Constancia De Inscripción" at bounding box center [515, 346] width 180 height 19
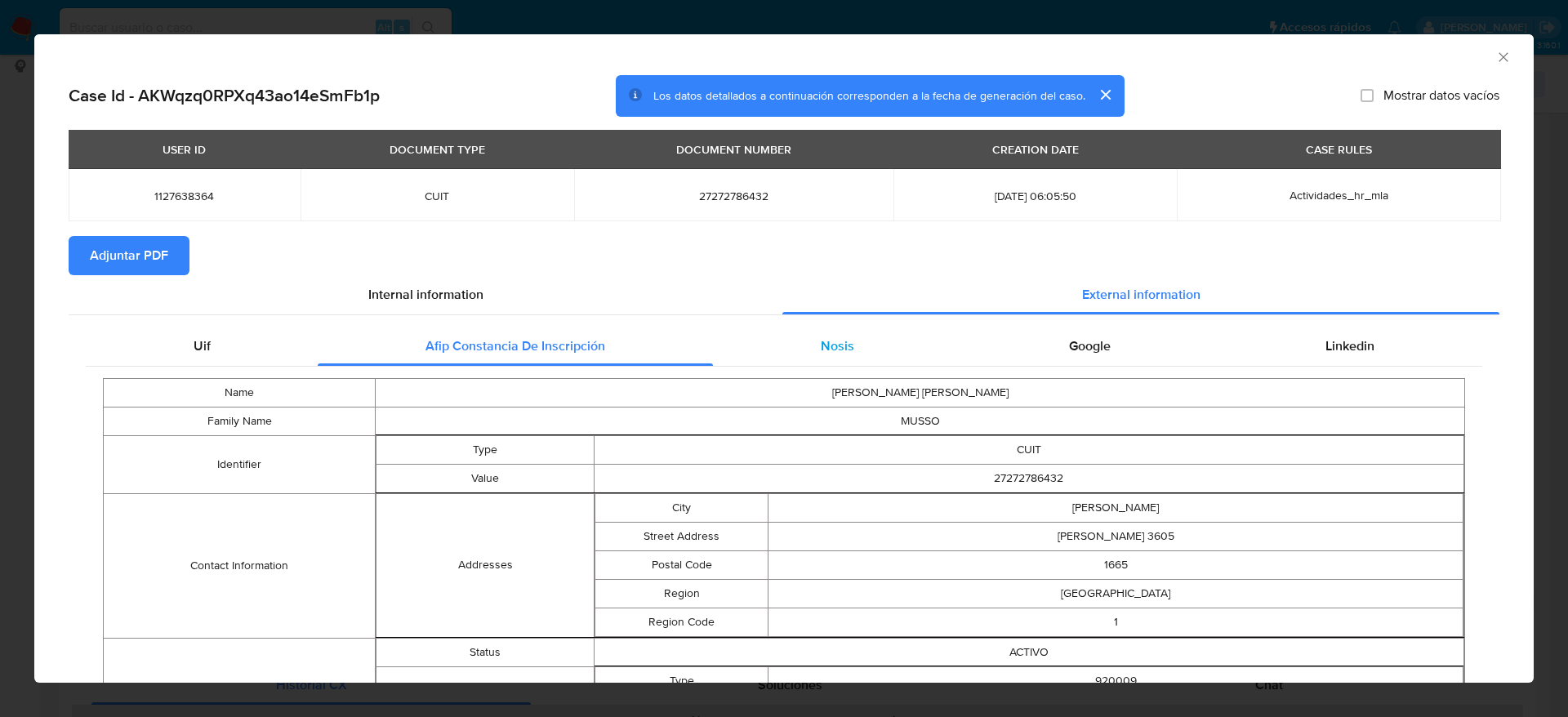
drag, startPoint x: 845, startPoint y: 336, endPoint x: 886, endPoint y: 347, distance: 42.4
click at [850, 340] on div "Nosis" at bounding box center [836, 346] width 248 height 39
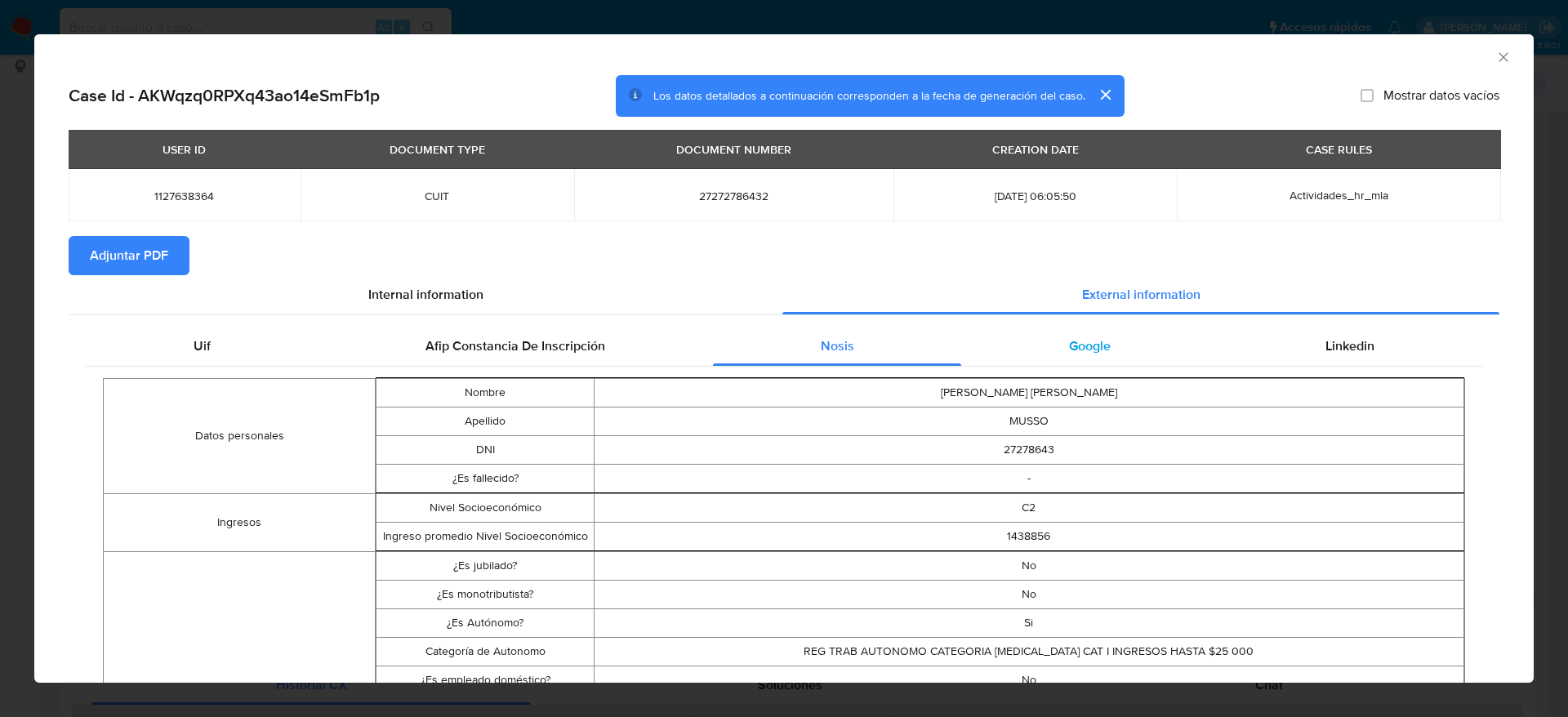
drag, startPoint x: 1129, startPoint y: 342, endPoint x: 1143, endPoint y: 348, distance: 15.2
click at [1129, 343] on div "Google" at bounding box center [1090, 346] width 257 height 39
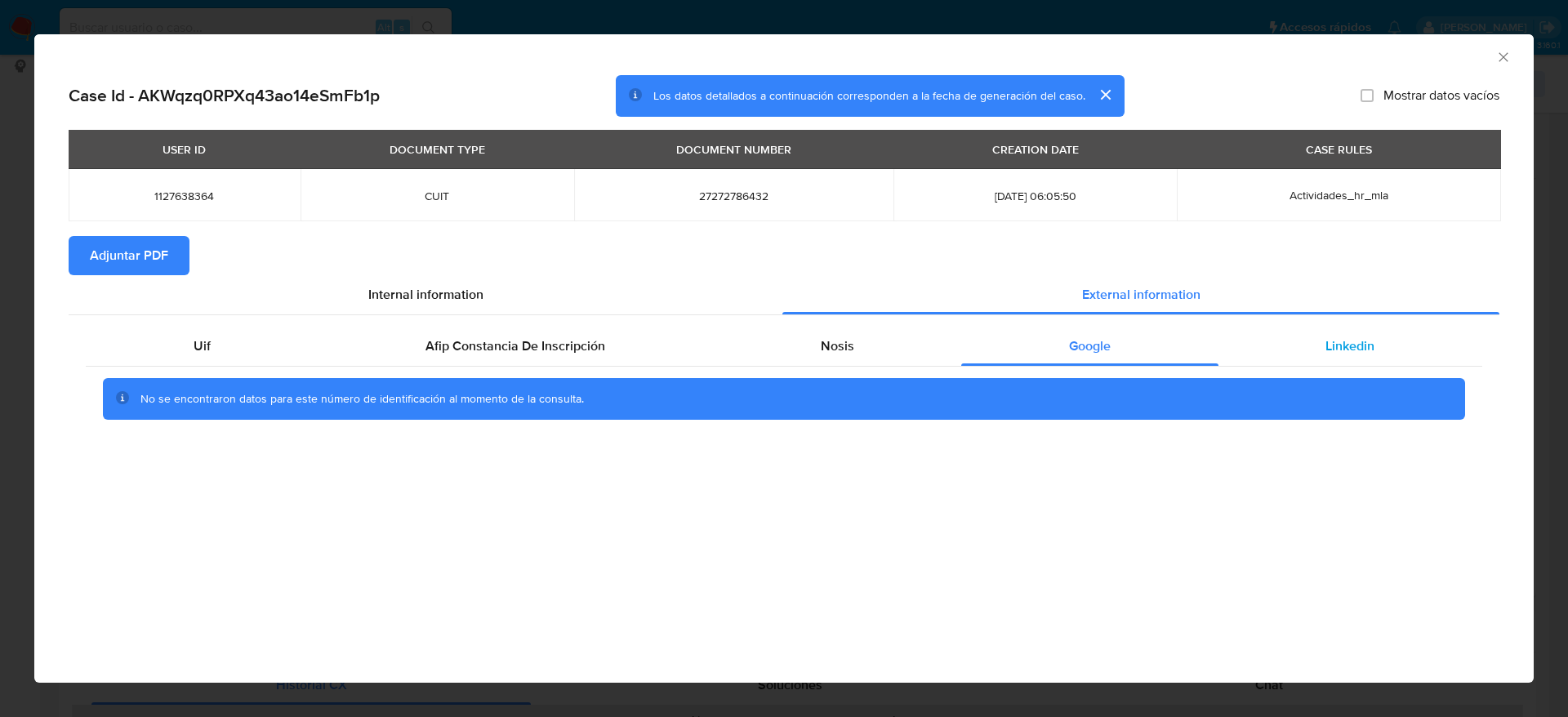
click at [1358, 331] on div "Linkedin" at bounding box center [1350, 346] width 263 height 39
click at [100, 253] on span "Adjuntar PDF" at bounding box center [129, 256] width 79 height 36
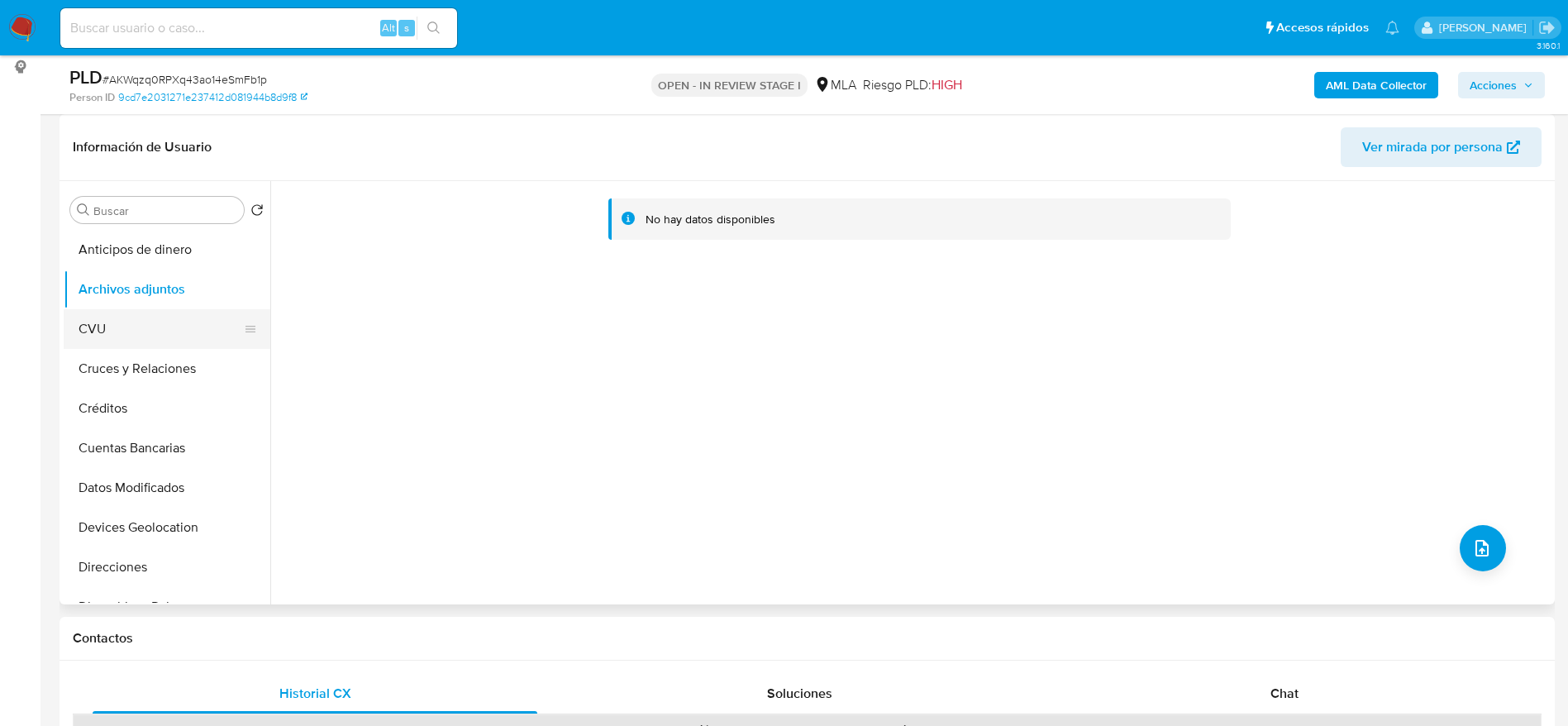
click at [88, 326] on button "CVU" at bounding box center [161, 329] width 194 height 40
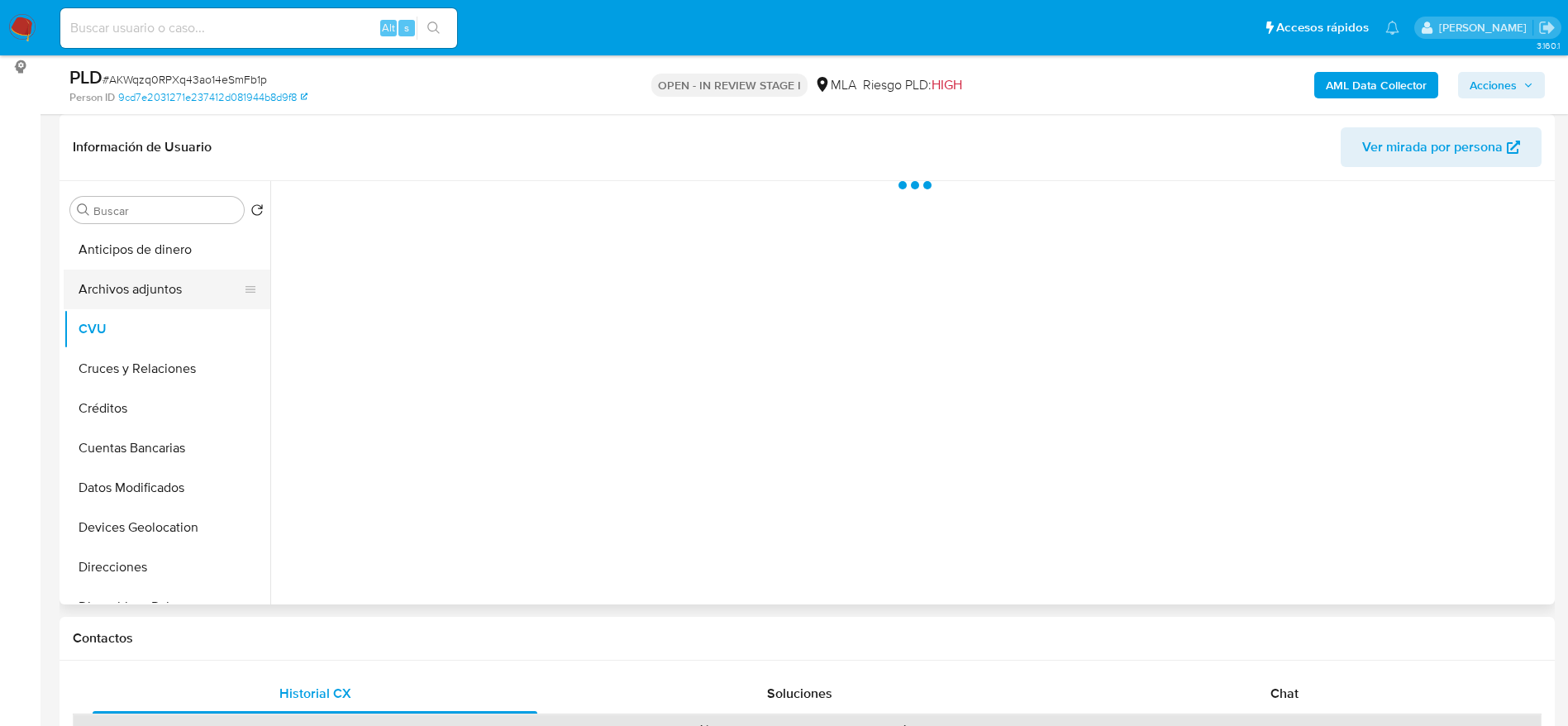
click at [118, 280] on button "Archivos adjuntos" at bounding box center [161, 289] width 194 height 40
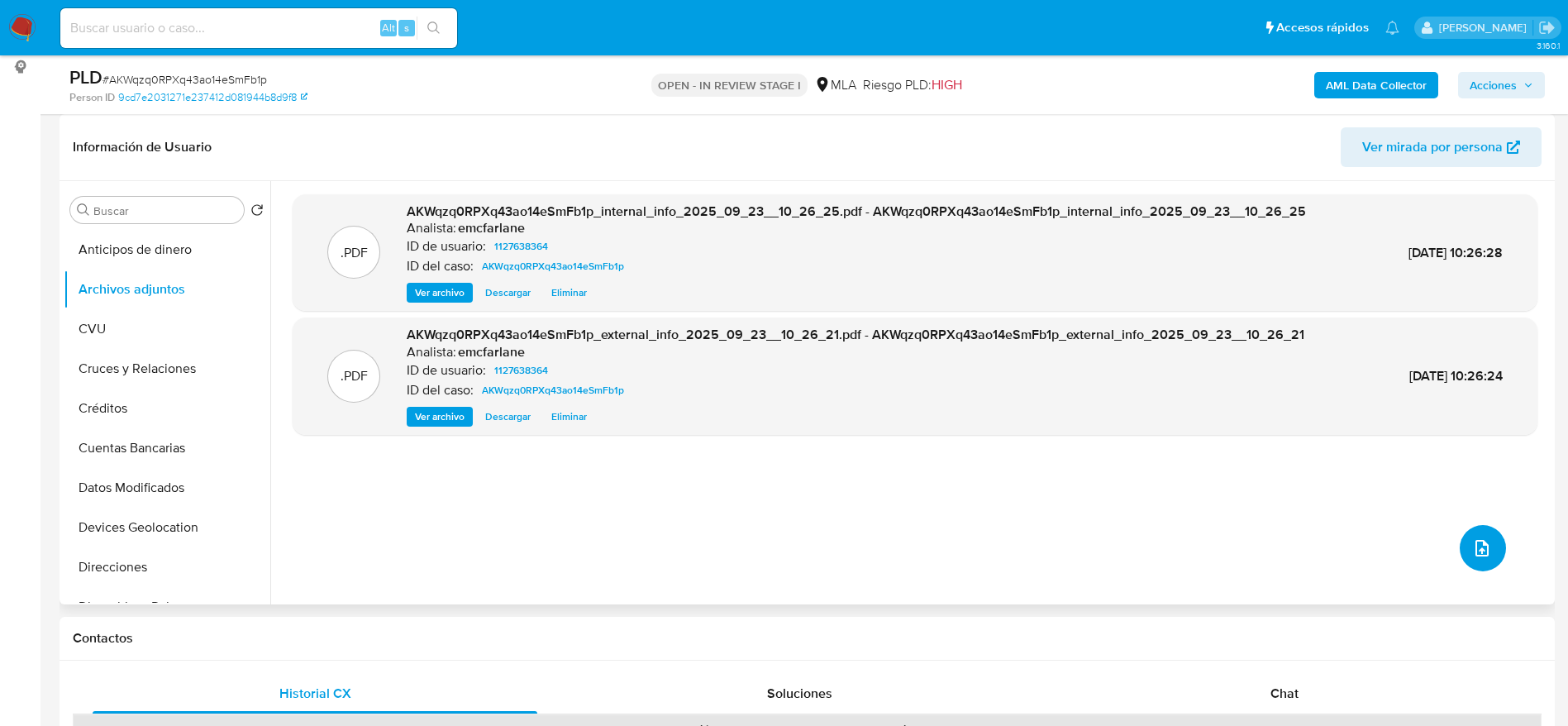
click at [1483, 538] on span "upload-file" at bounding box center [1482, 548] width 19 height 19
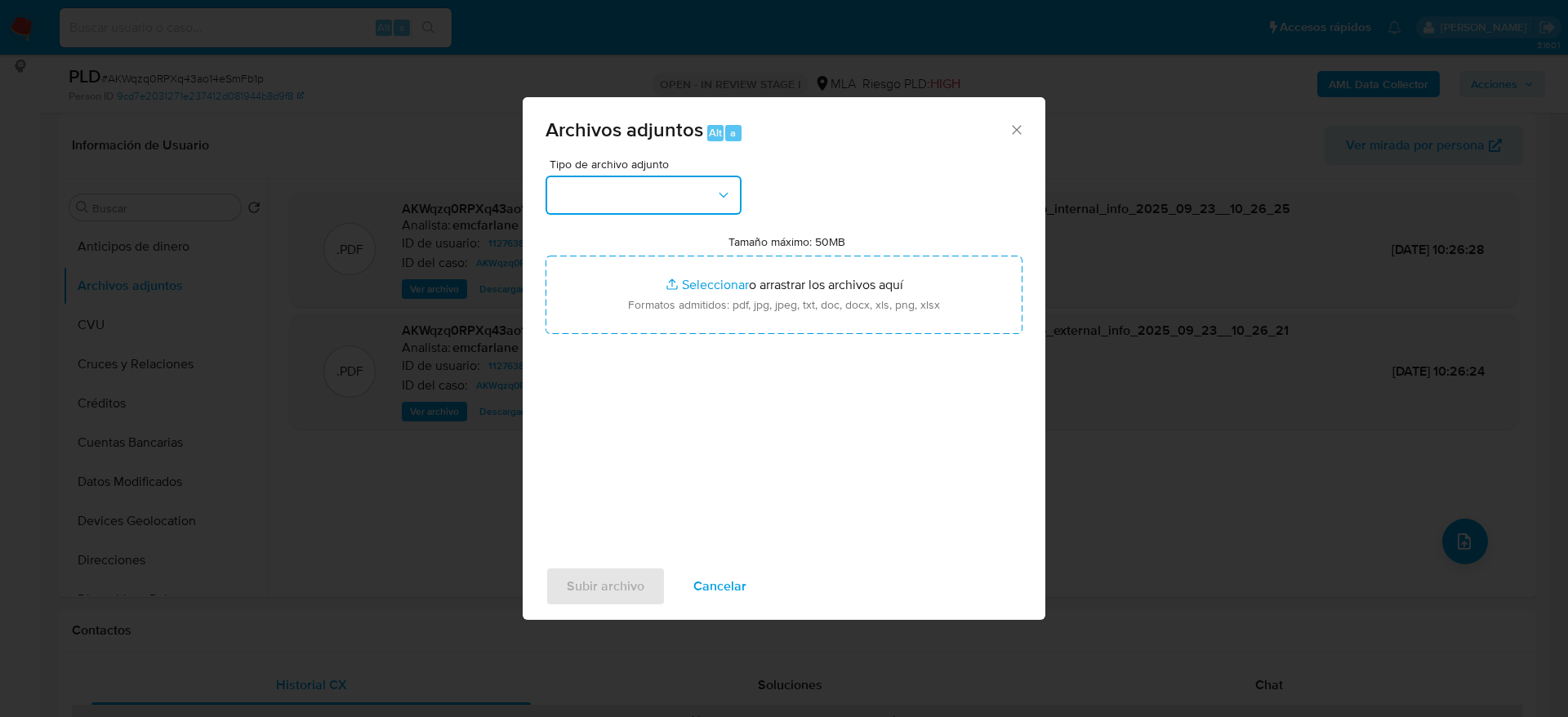
click at [634, 204] on button "button" at bounding box center [644, 194] width 196 height 39
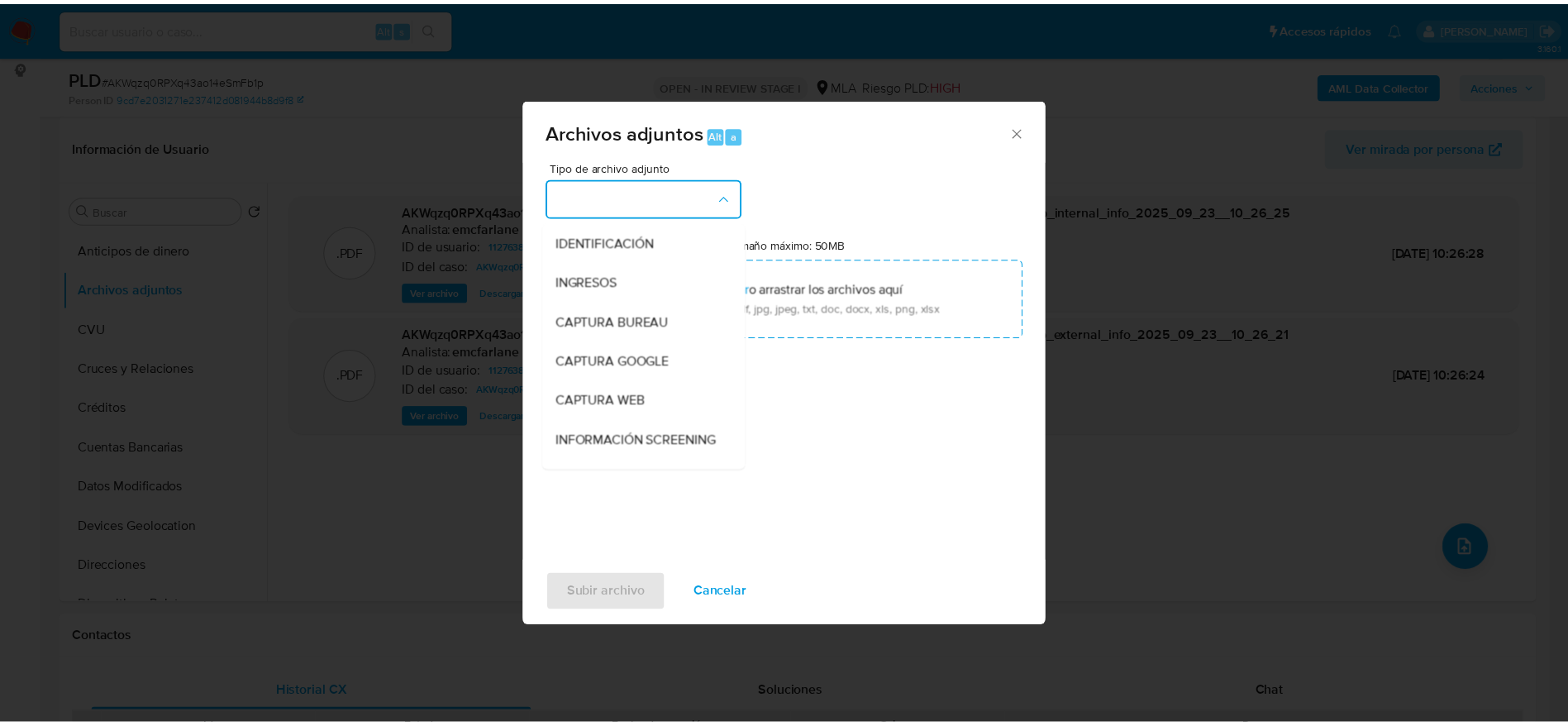
scroll to position [124, 0]
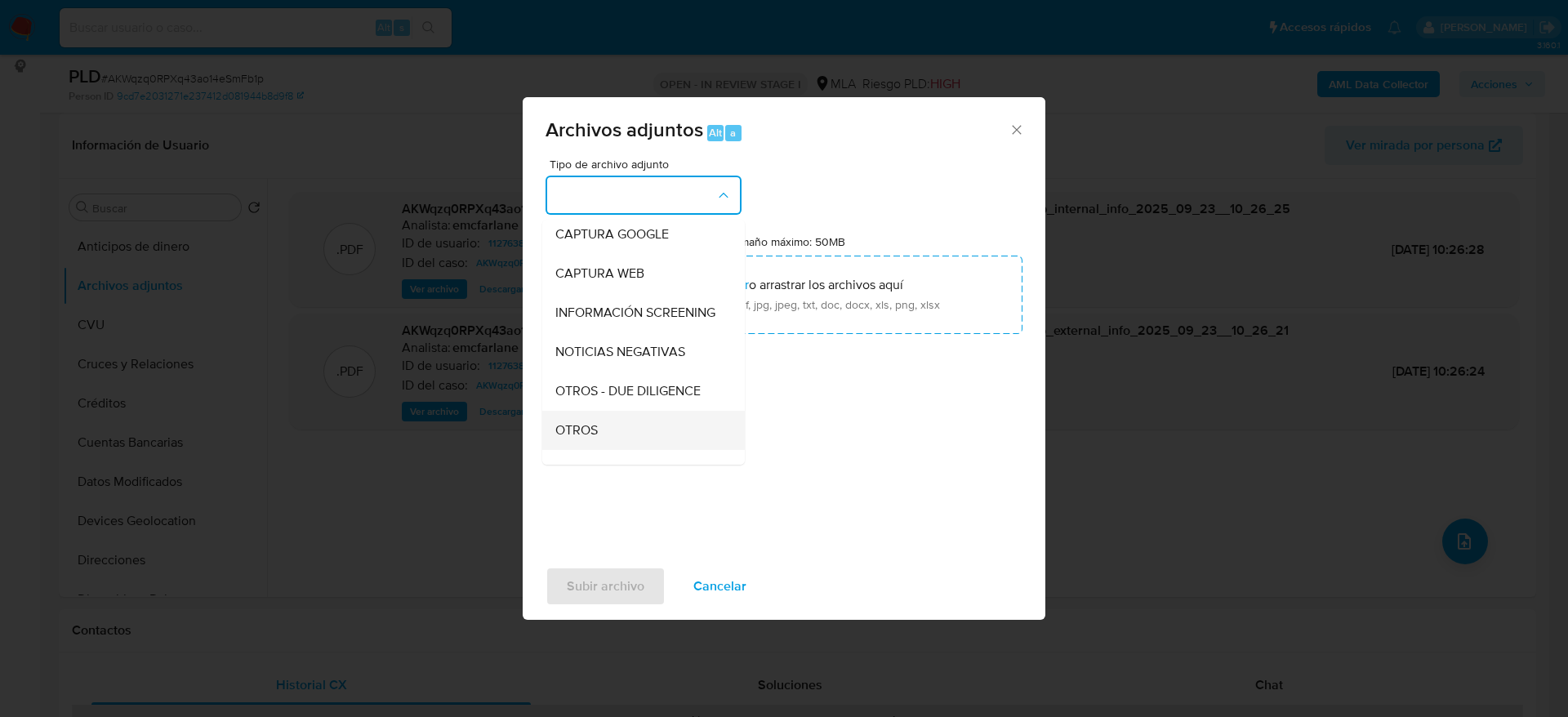
click at [596, 438] on span "OTROS" at bounding box center [577, 430] width 42 height 16
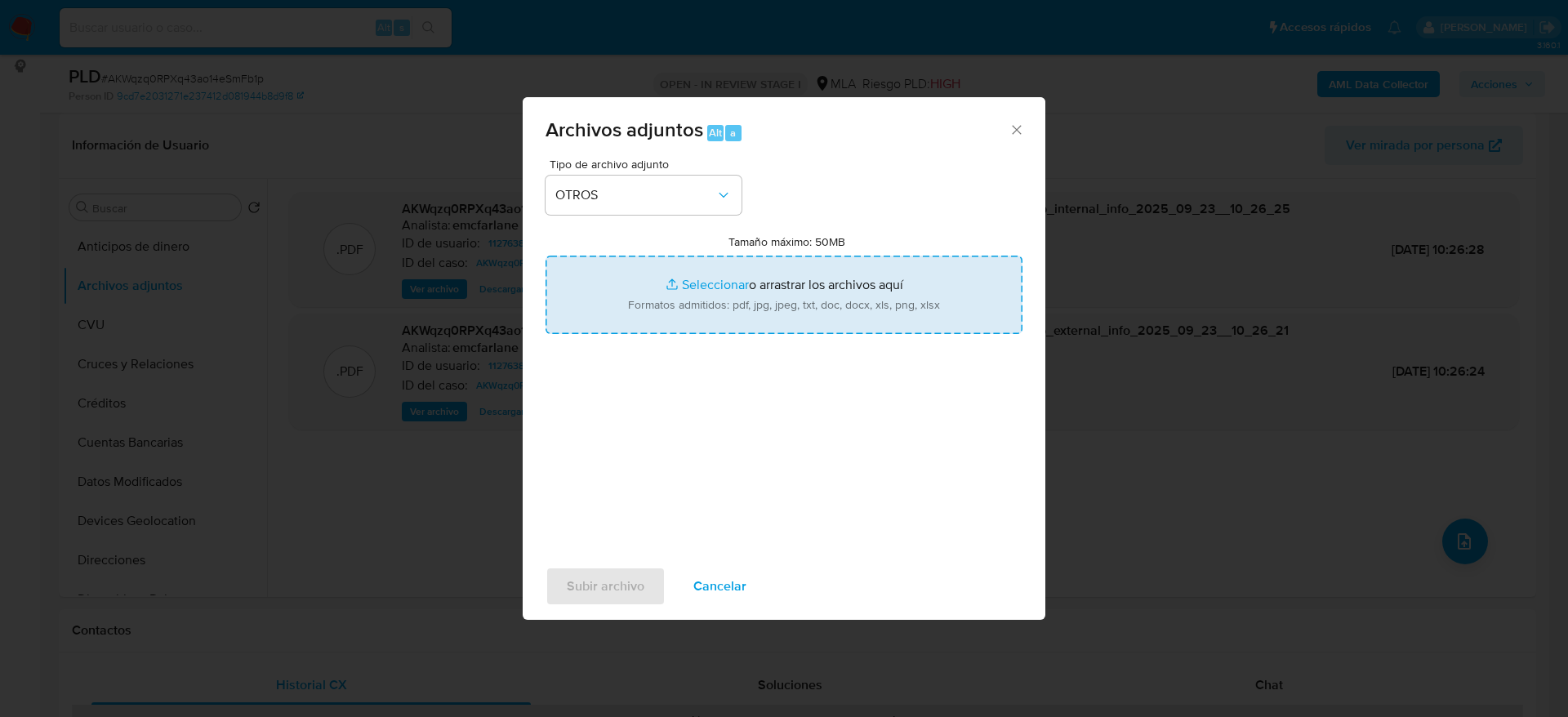
type input "C:\fakepath\Calculador de ingresos AKWqzq0RPXq43ao14eSmFb1p.xlsx"
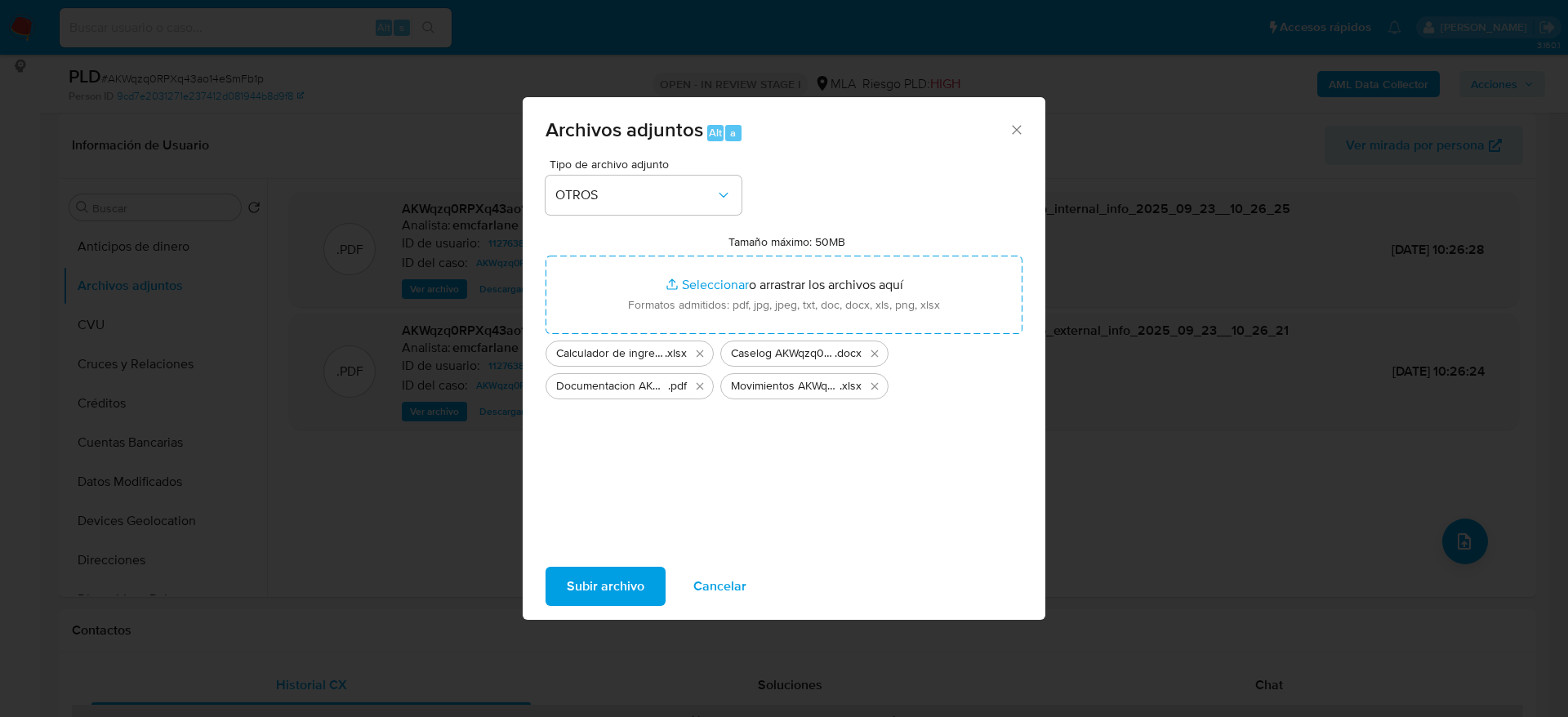
click at [631, 571] on span "Subir archivo" at bounding box center [605, 587] width 78 height 36
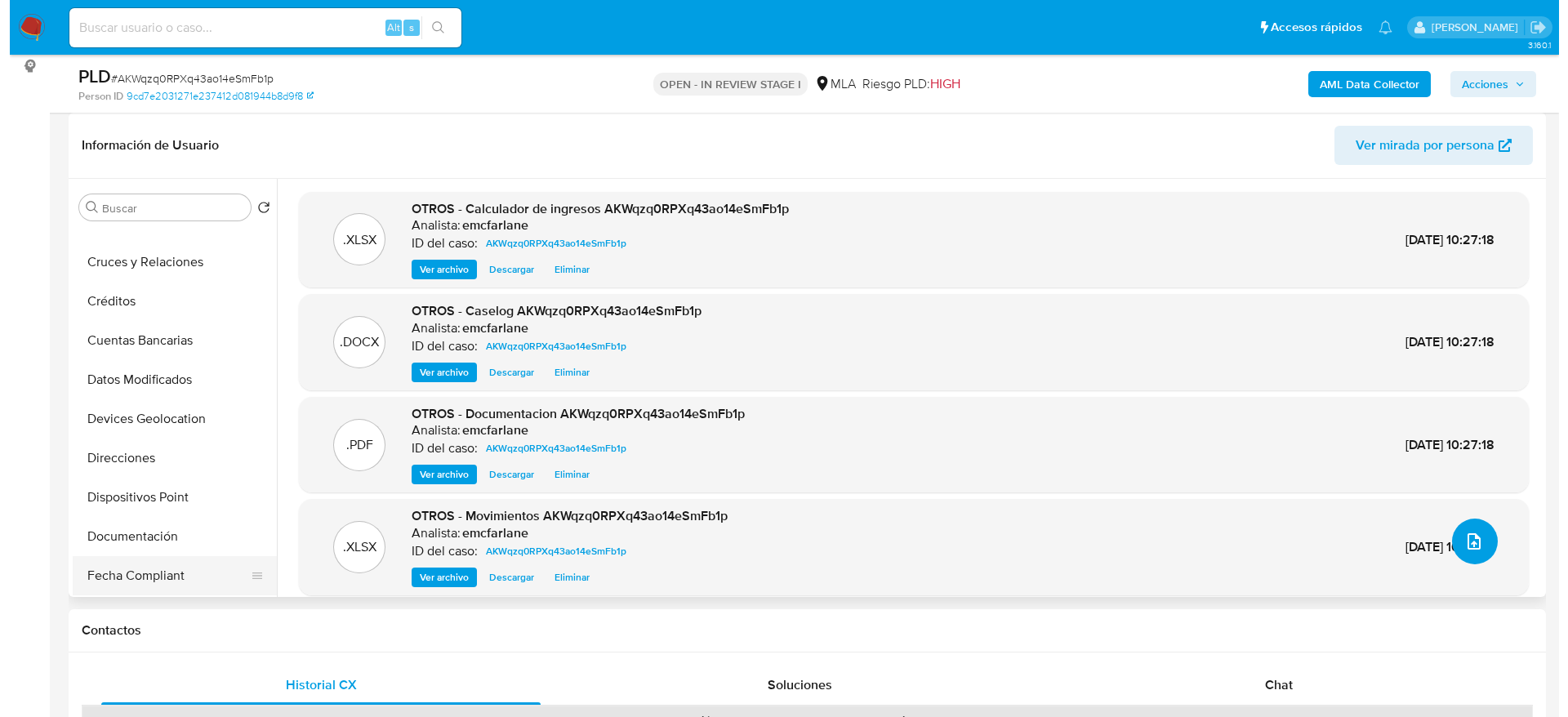
scroll to position [245, 0]
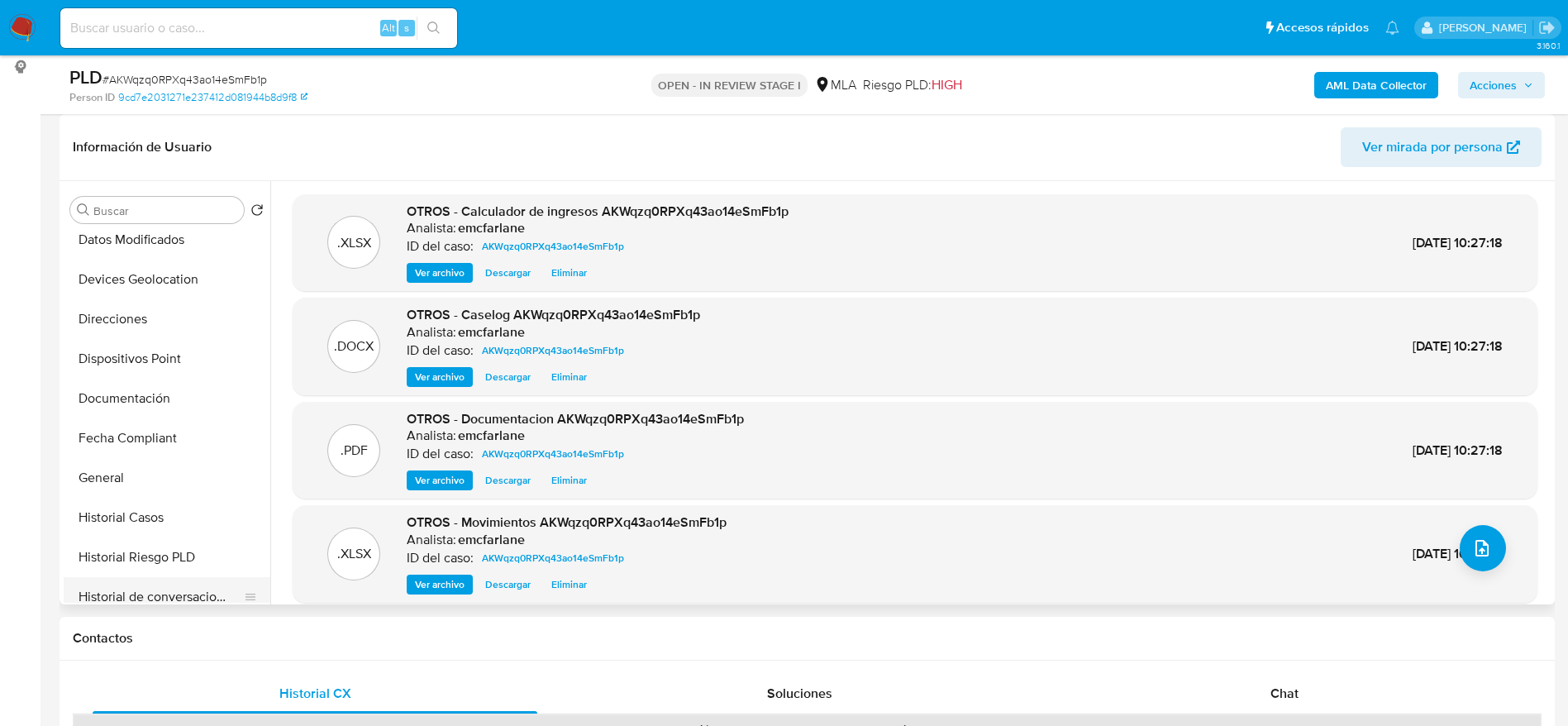
click at [180, 586] on button "Historial de conversaciones" at bounding box center [161, 596] width 194 height 40
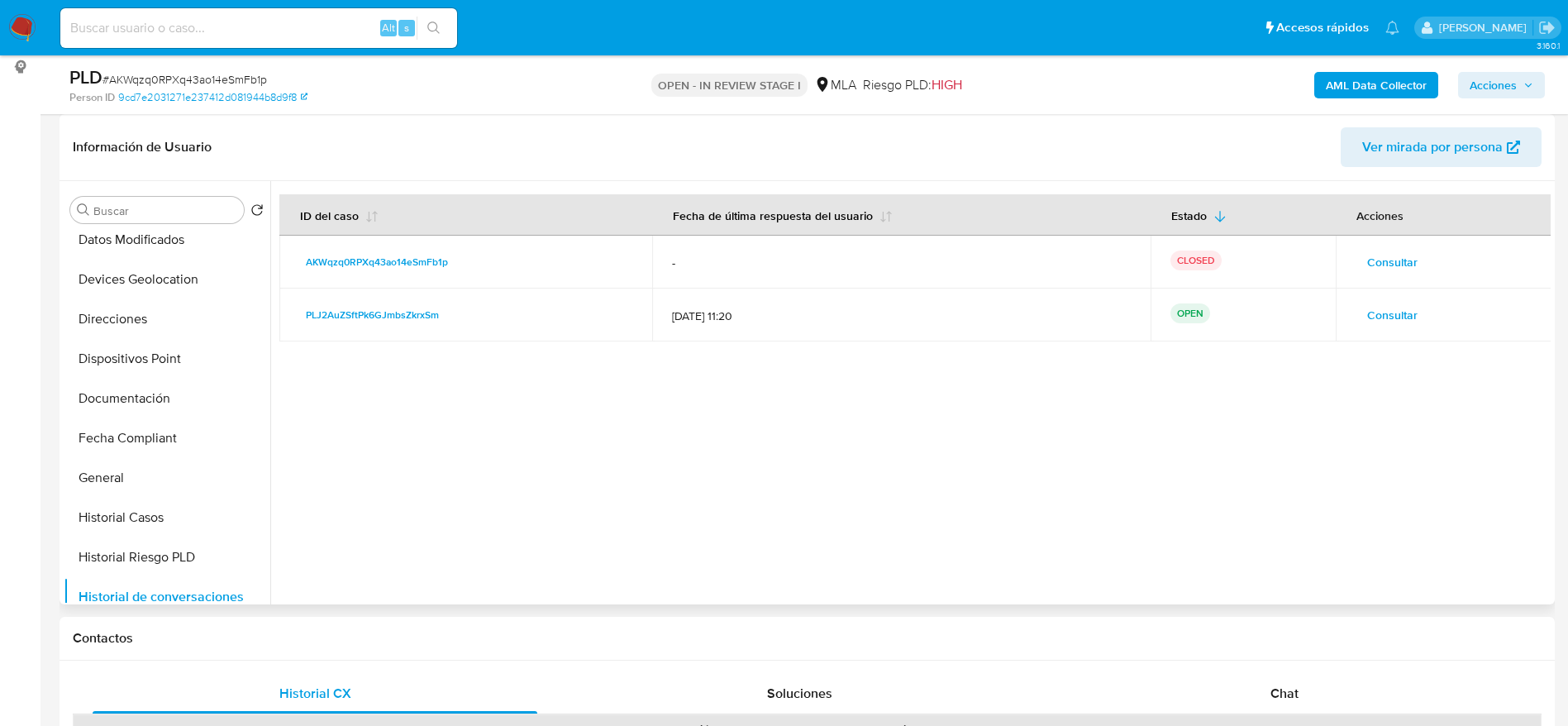
click at [1384, 327] on span "Consultar" at bounding box center [1393, 315] width 50 height 23
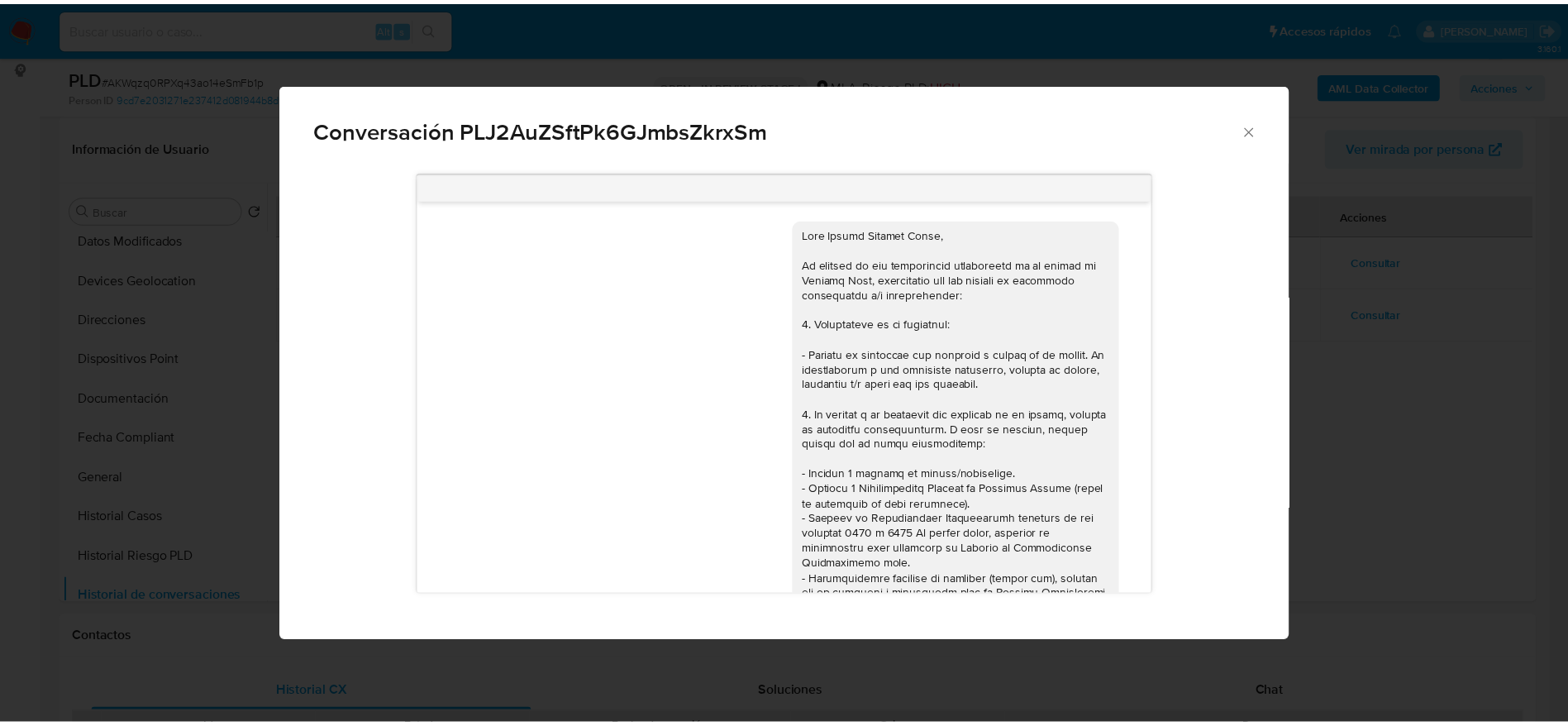
scroll to position [1320, 0]
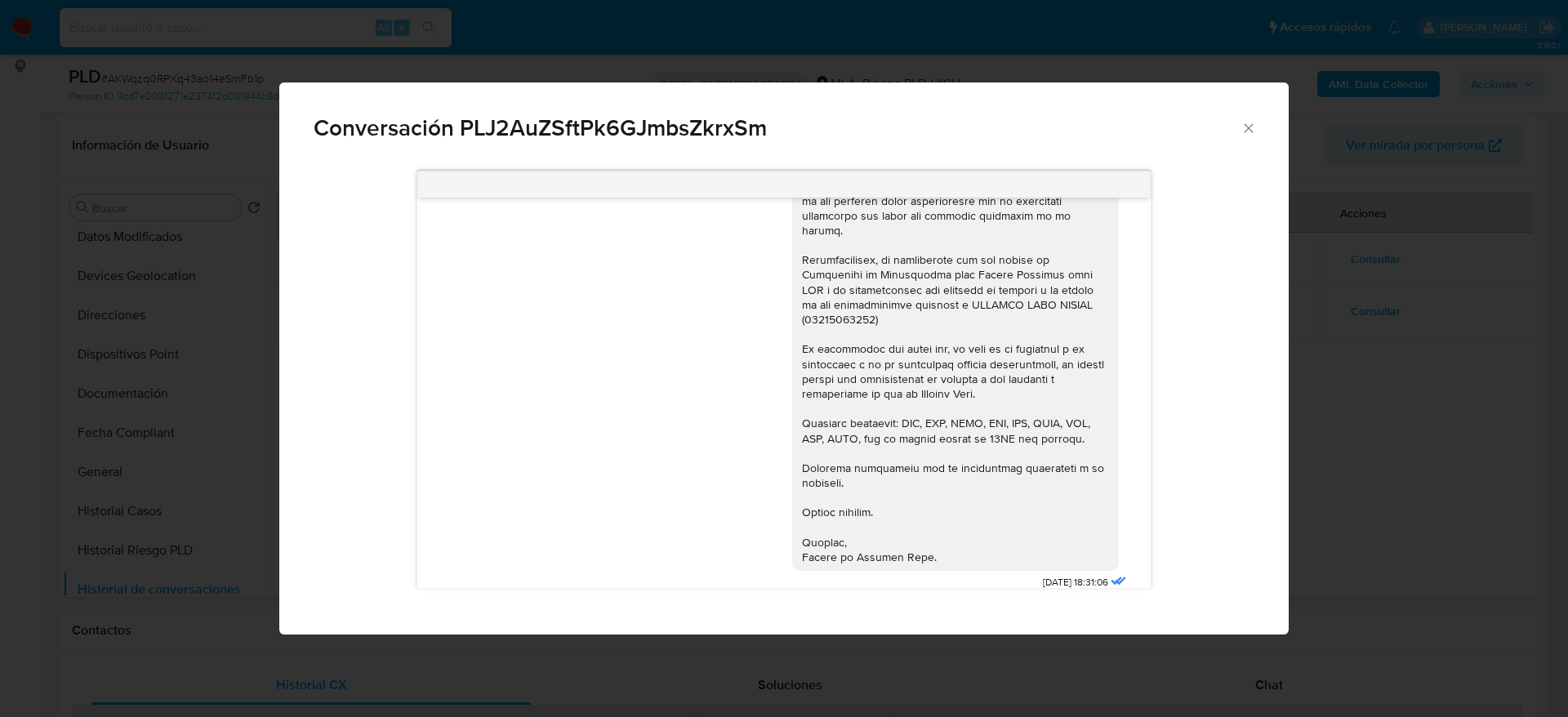
click at [1248, 126] on icon "Cerrar" at bounding box center [1248, 127] width 9 height 9
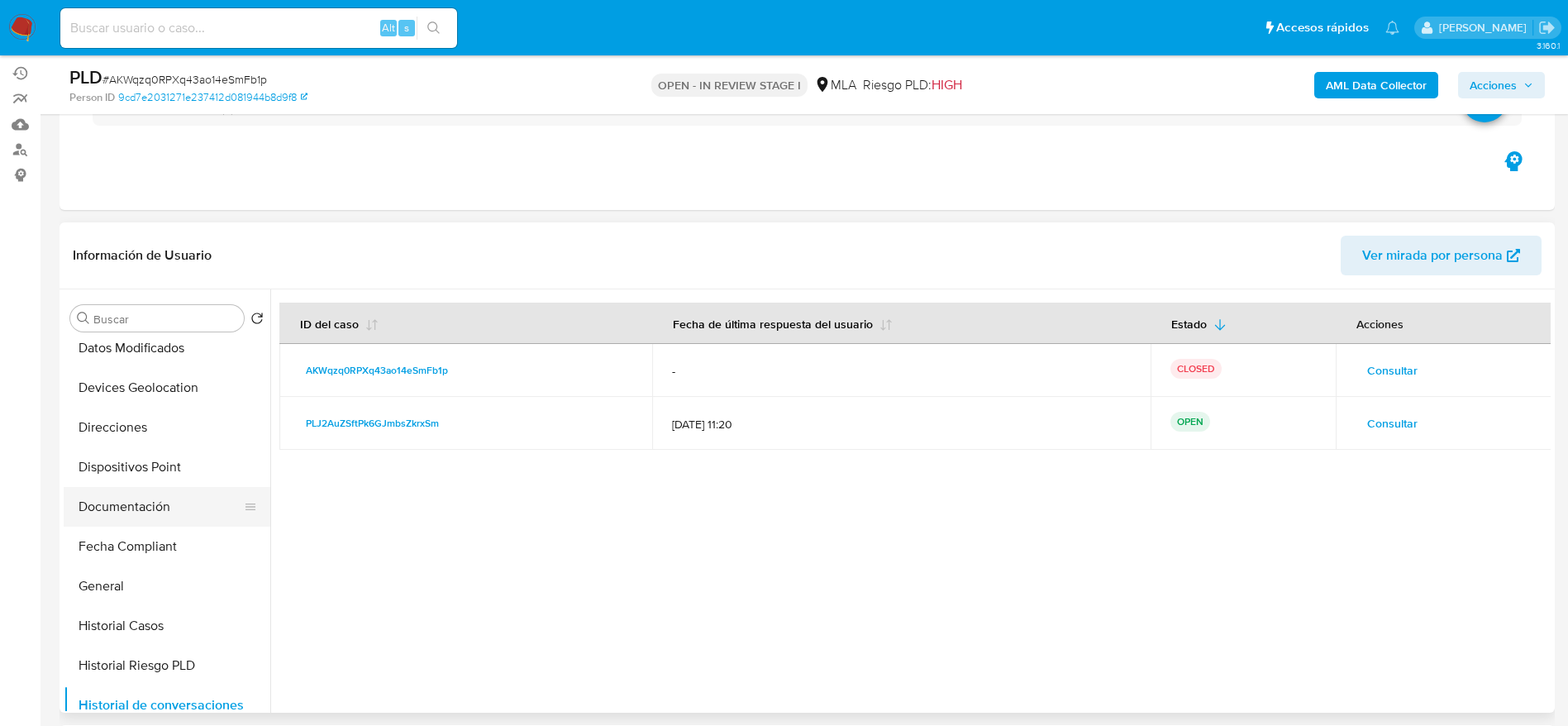
scroll to position [248, 0]
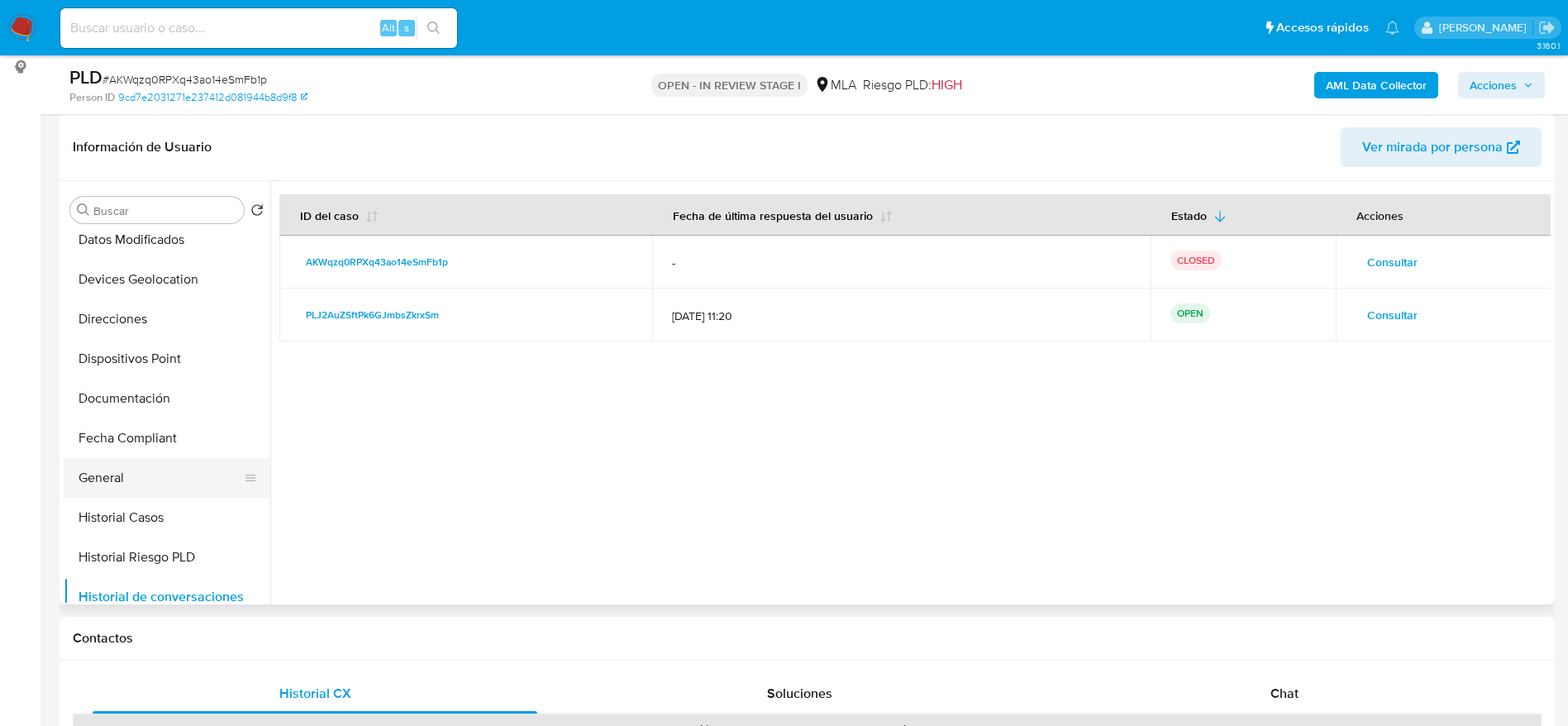
click at [123, 496] on ul "Anticipos de dinero Archivos adjuntos CVU Cruces y Relaciones Créditos Cuentas …" at bounding box center [167, 416] width 206 height 373
click at [122, 513] on button "Historial Casos" at bounding box center [161, 517] width 194 height 40
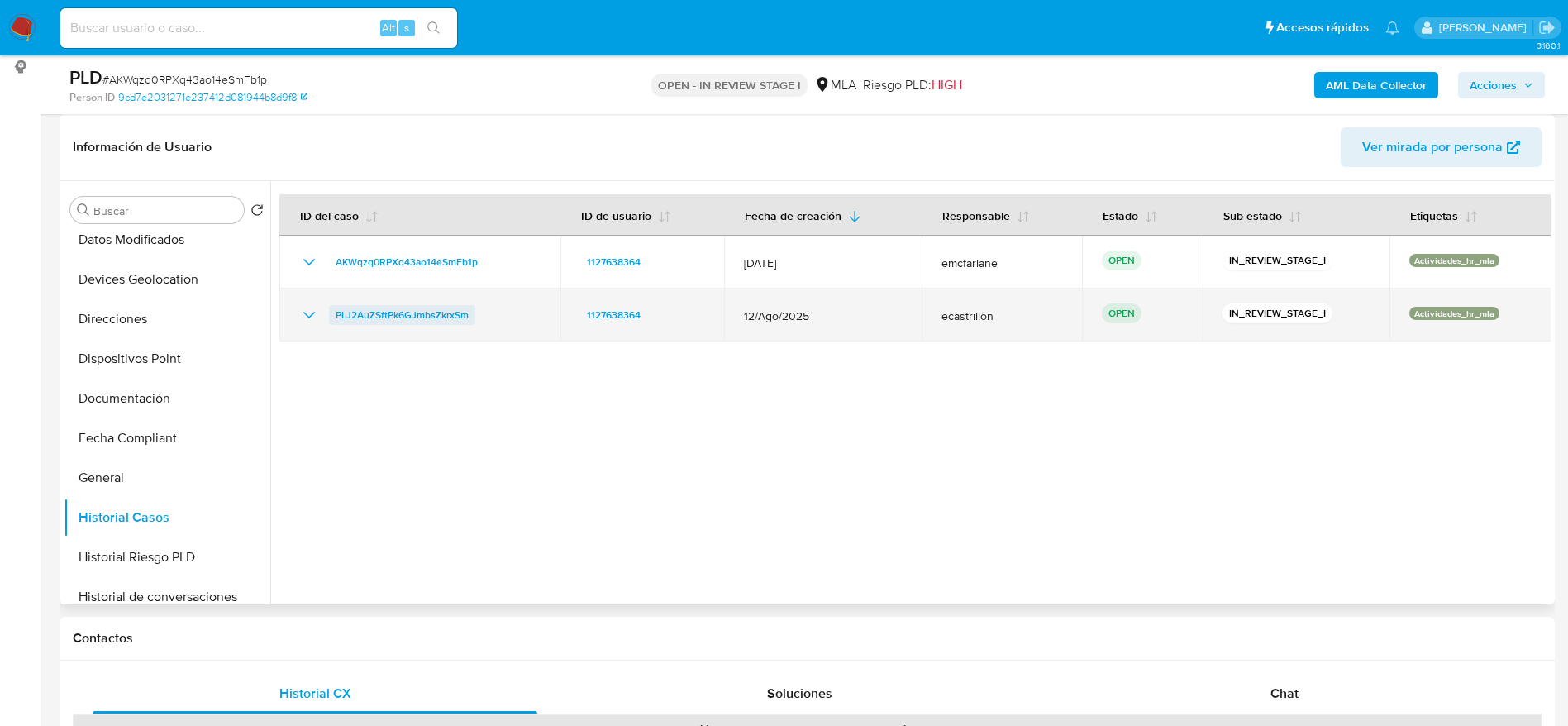
click at [362, 309] on span "PLJ2AuZSftPk6GJmbsZkrxSm" at bounding box center [401, 315] width 133 height 19
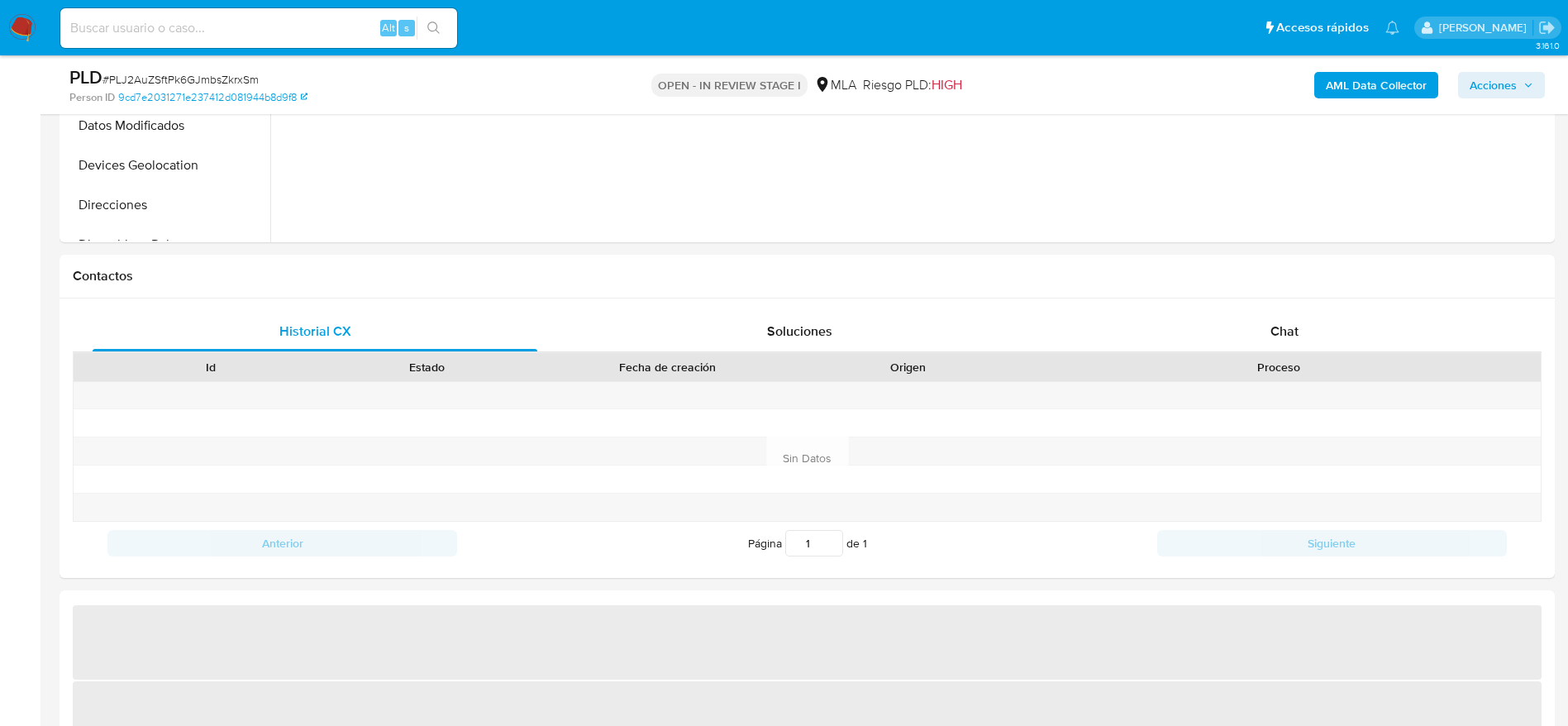
scroll to position [620, 0]
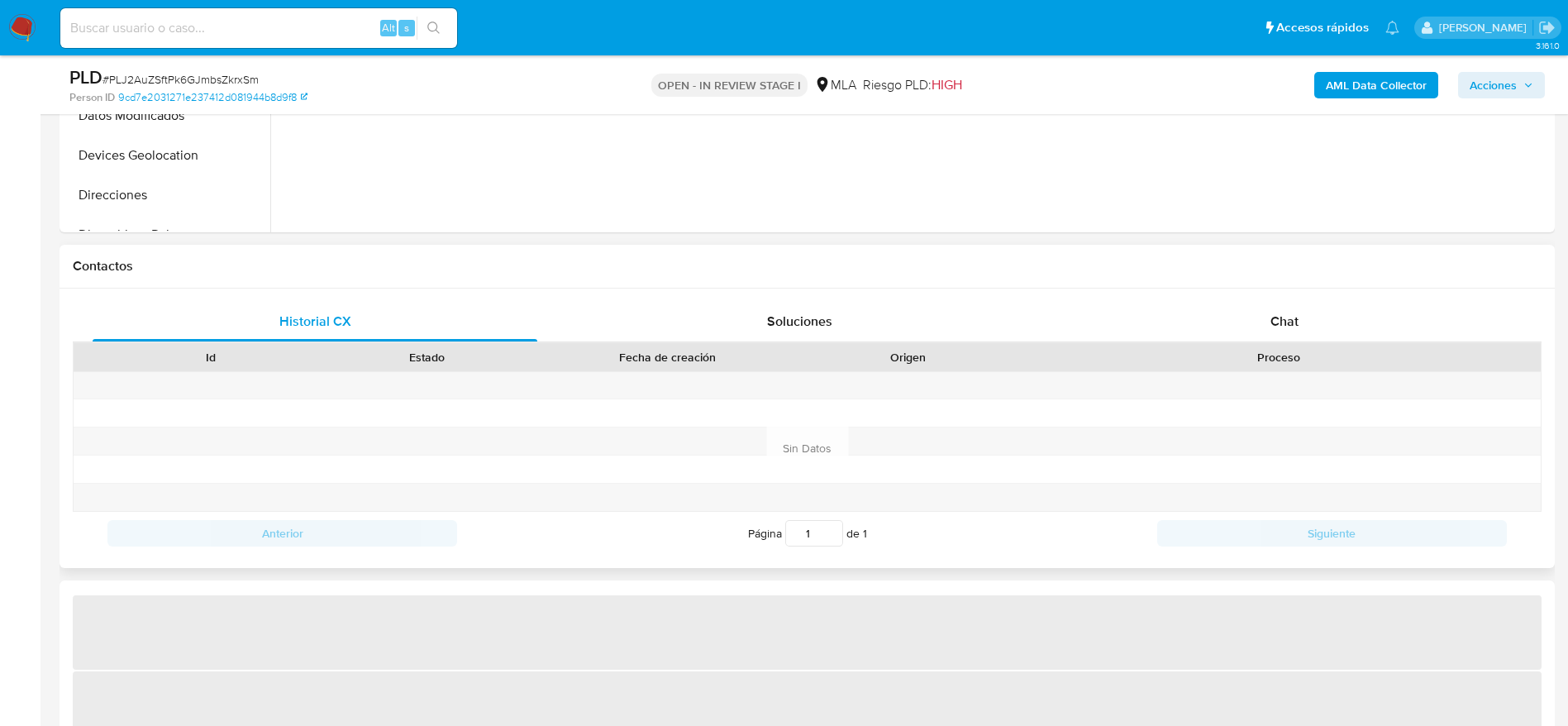
select select "10"
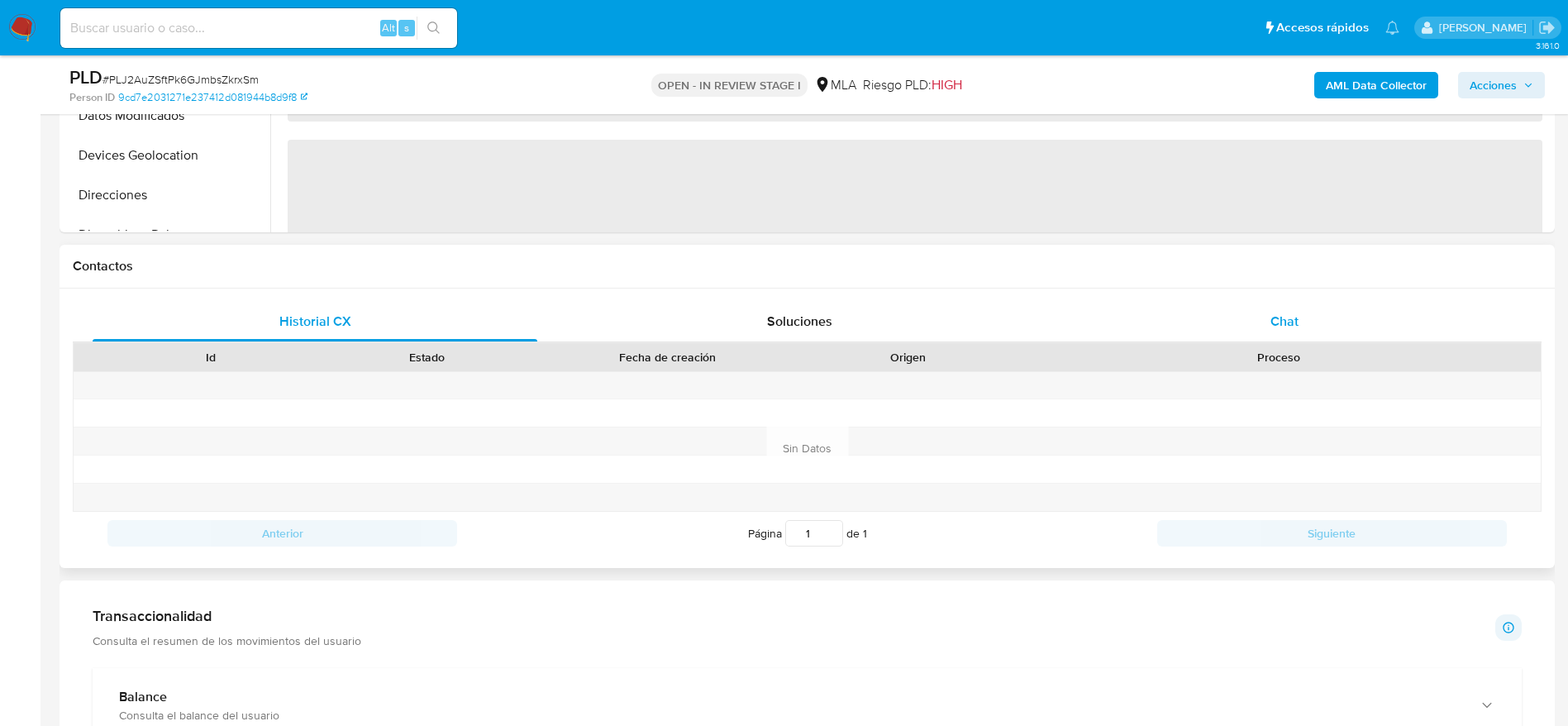
click at [1299, 301] on div "Chat" at bounding box center [1284, 321] width 445 height 40
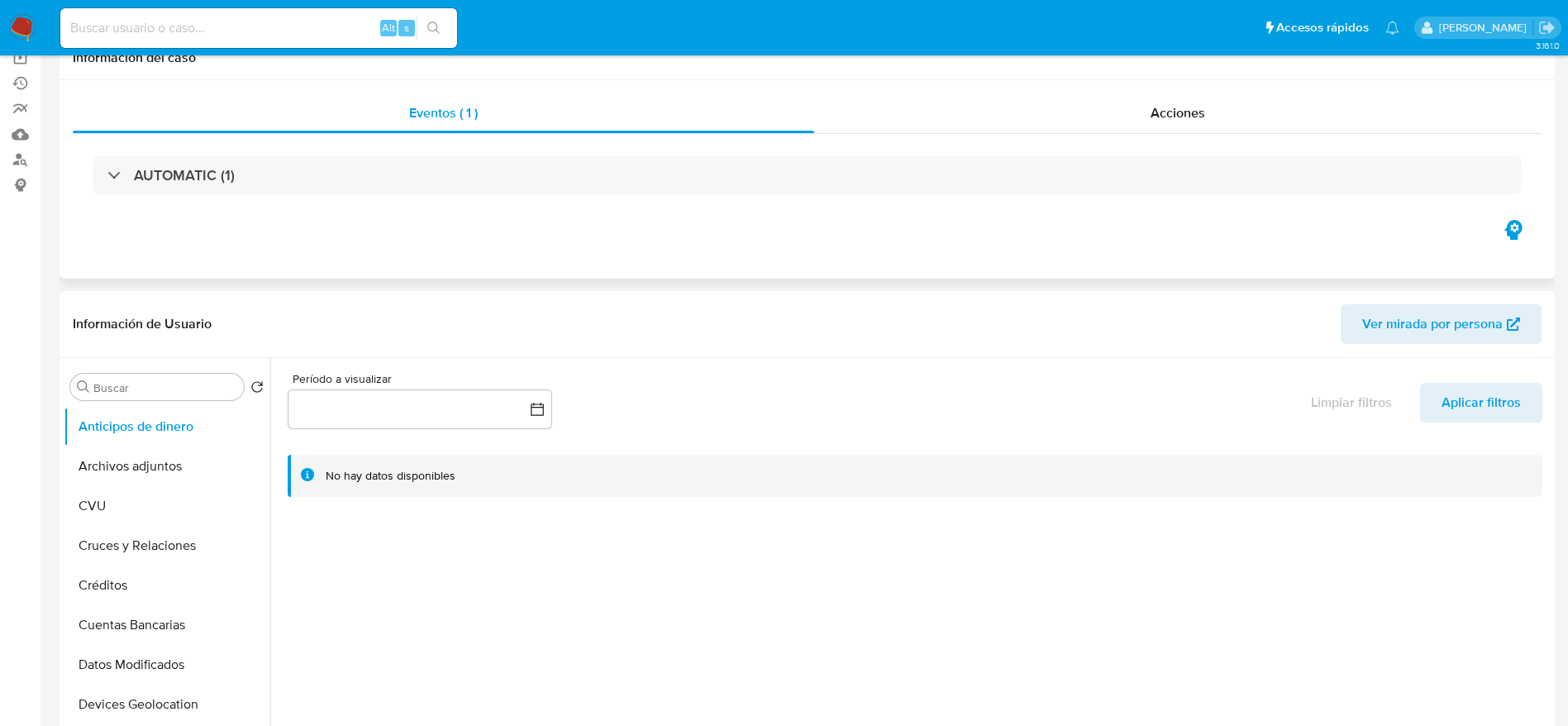
scroll to position [0, 0]
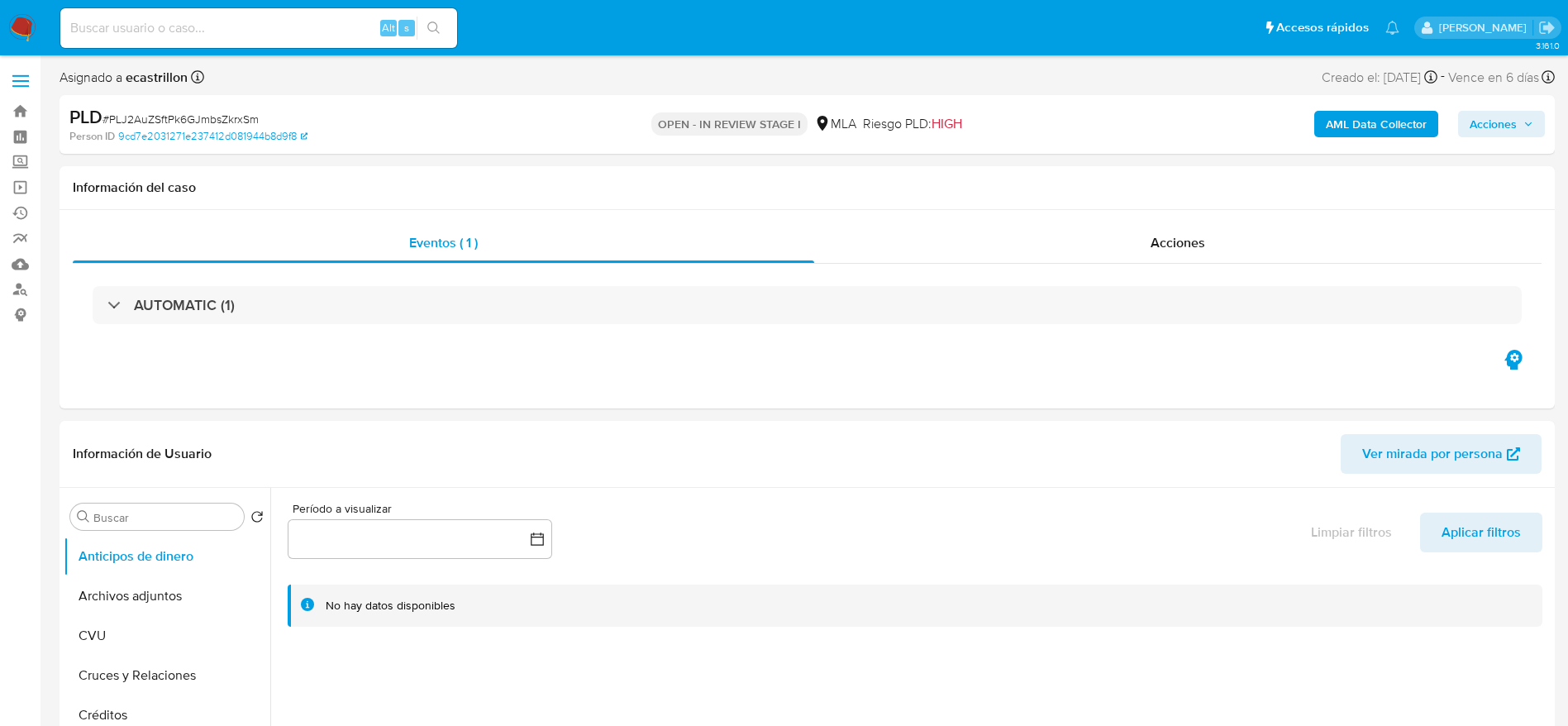
click at [157, 111] on span "# PLJ2AuZSftPk6GJmbsZkrxSm" at bounding box center [180, 118] width 156 height 16
copy span "PLJ2AuZSftPk6GJmbsZkrxSm"
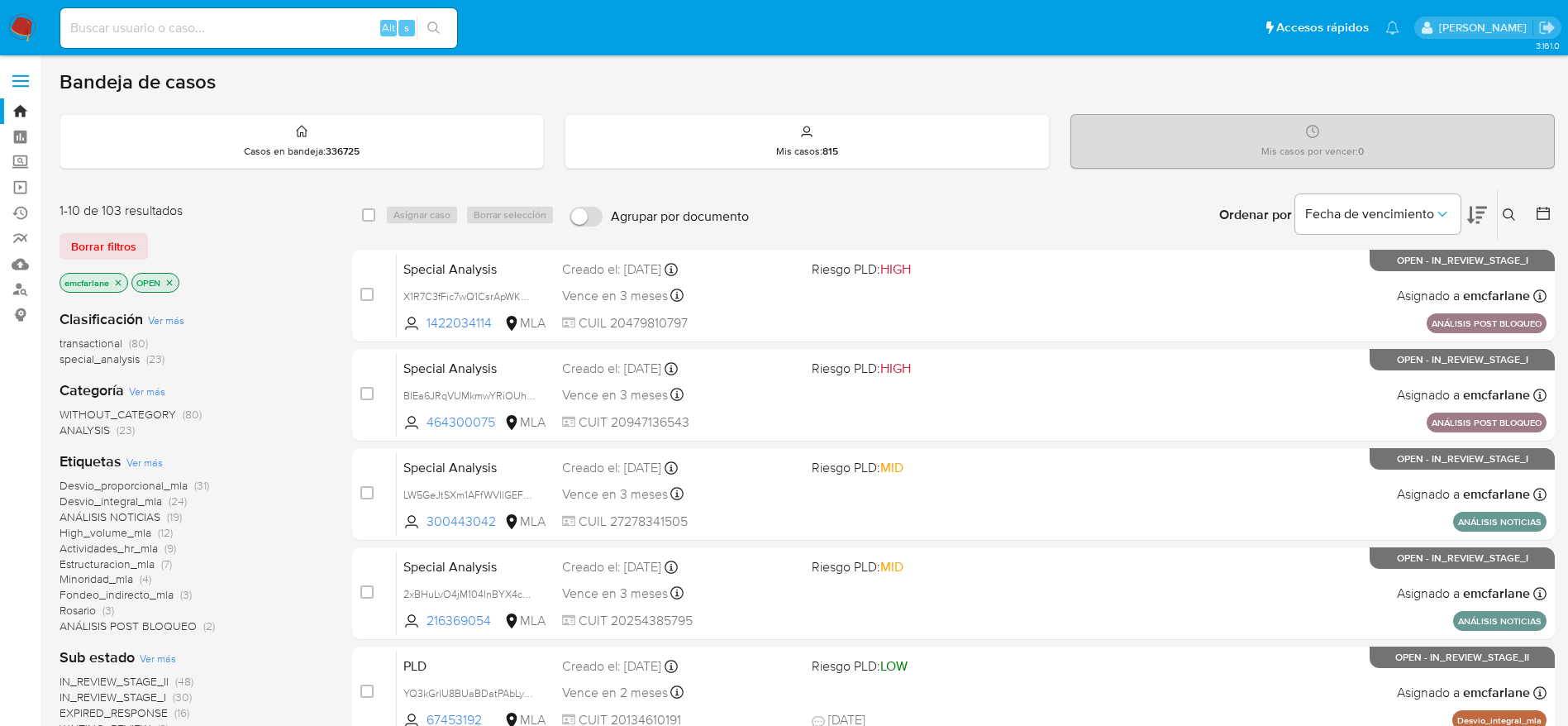
drag, startPoint x: 115, startPoint y: 237, endPoint x: 1021, endPoint y: 14, distance: 933.0
click at [115, 237] on span "Borrar filtros" at bounding box center [103, 246] width 65 height 23
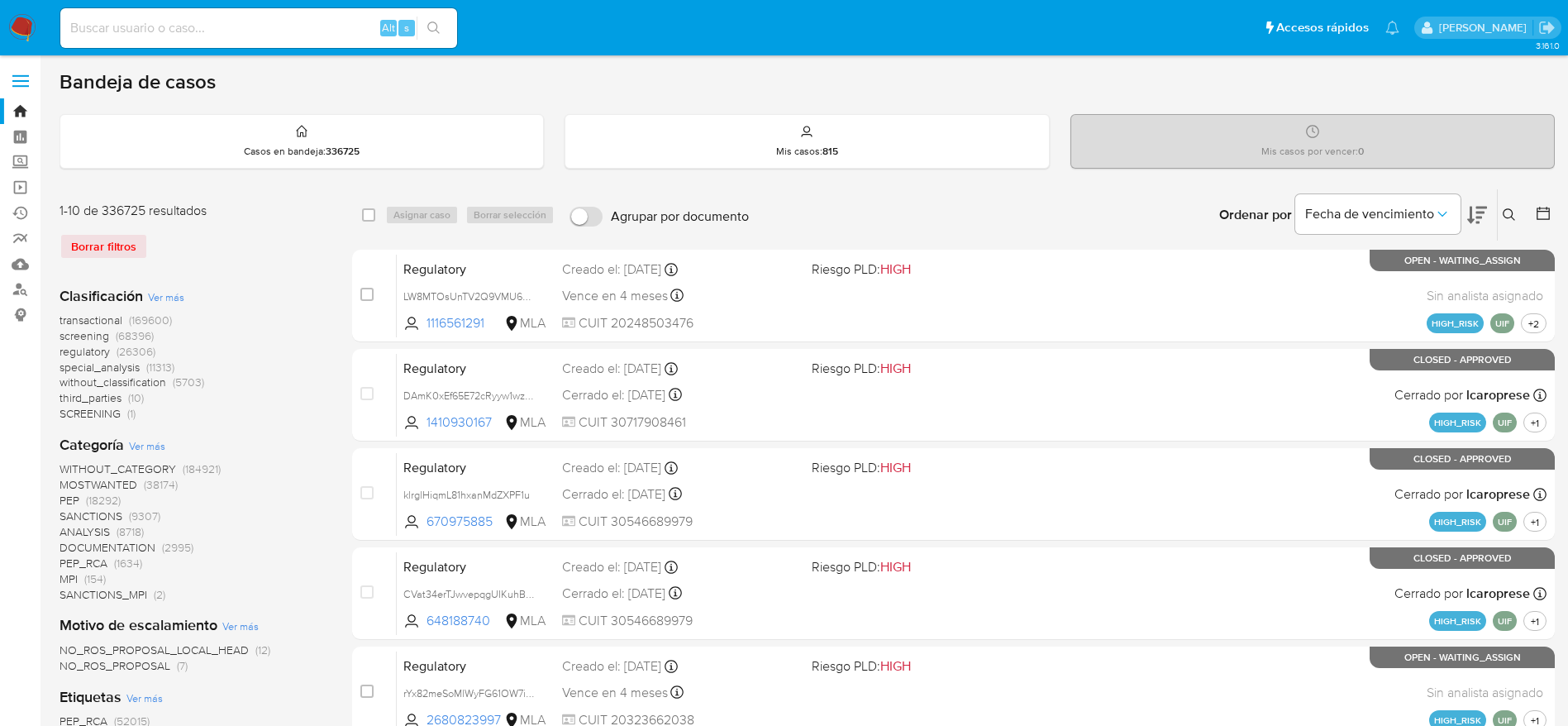
click at [1513, 210] on icon at bounding box center [1509, 215] width 14 height 14
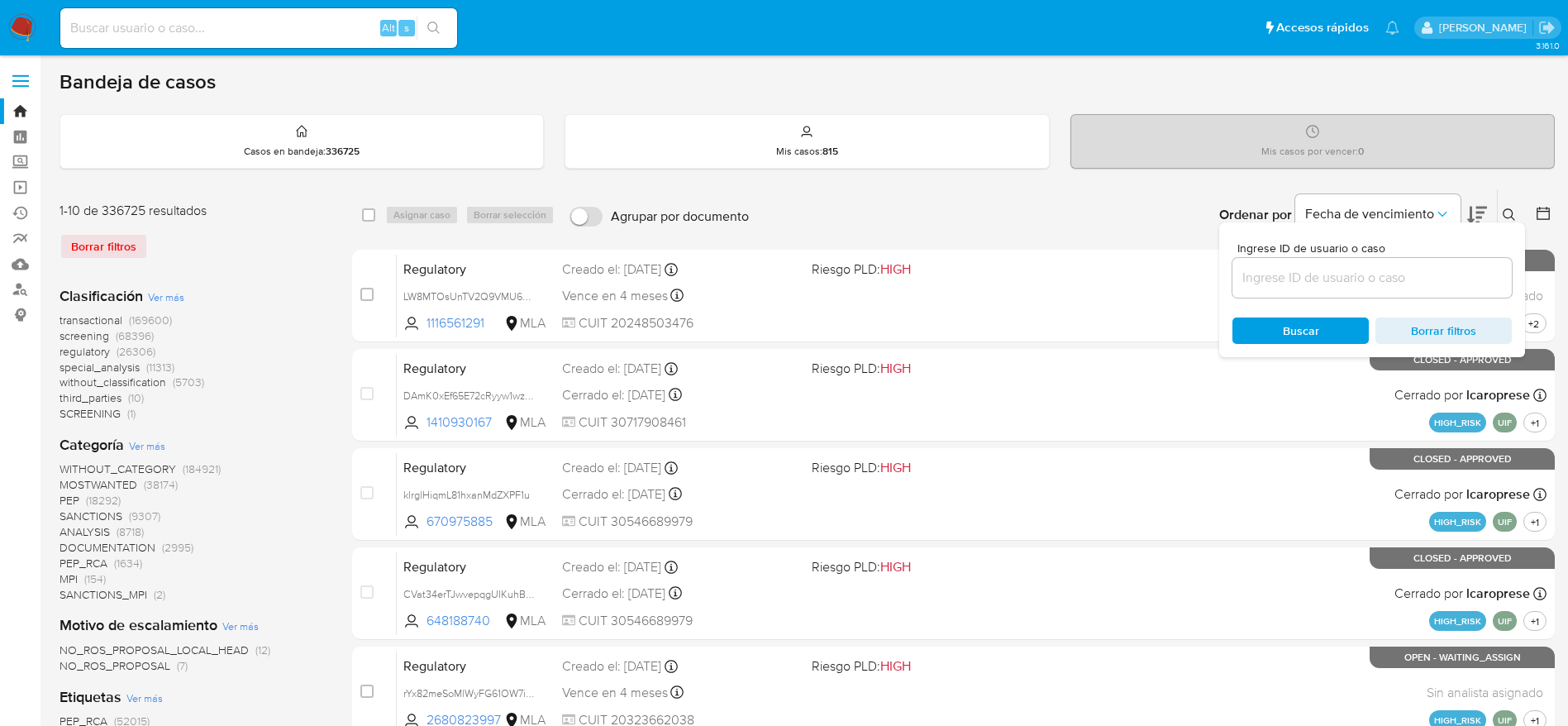
click at [1331, 282] on input at bounding box center [1372, 277] width 279 height 21
type input "PLJ2AuZSftPk6GJmbsZkrxSm"
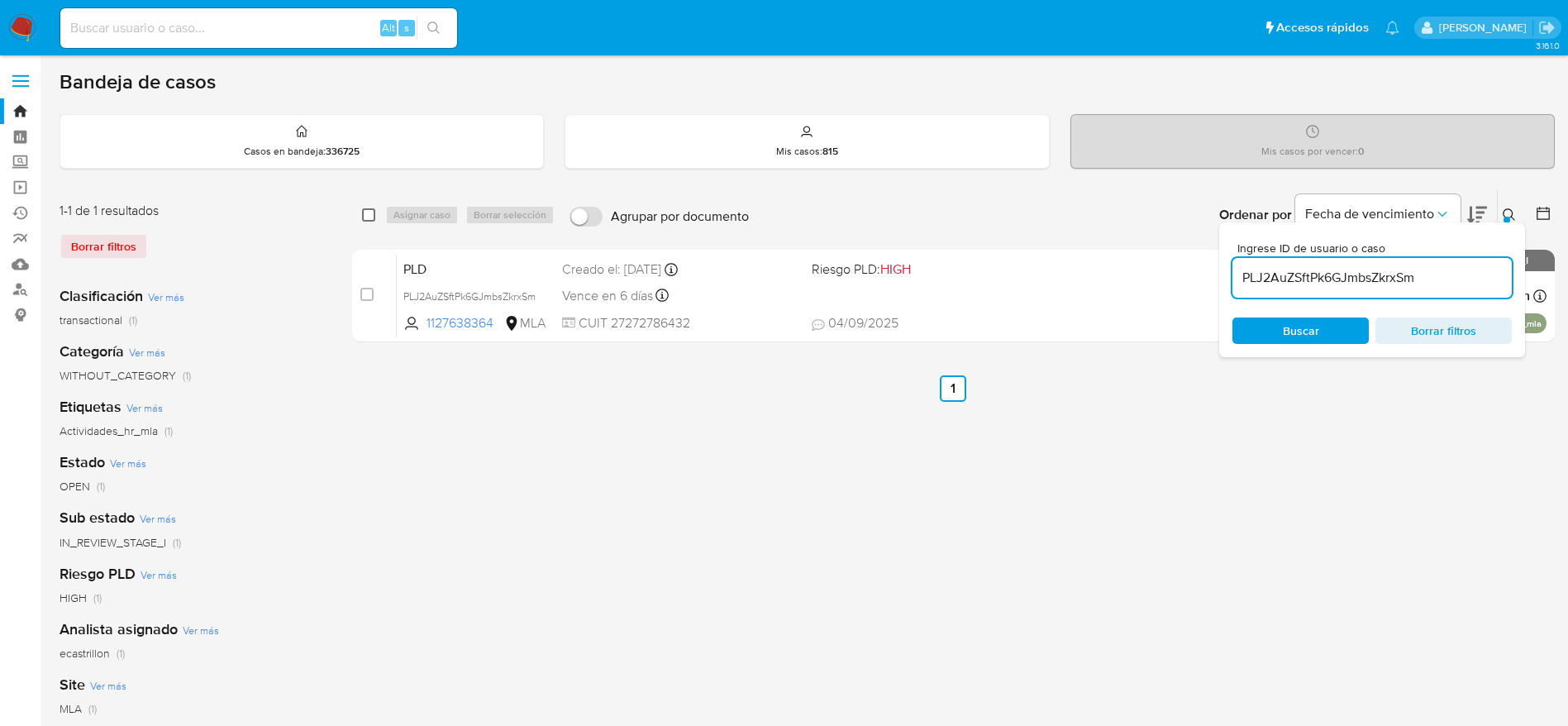
click at [374, 211] on input "checkbox" at bounding box center [369, 215] width 14 height 14
checkbox input "true"
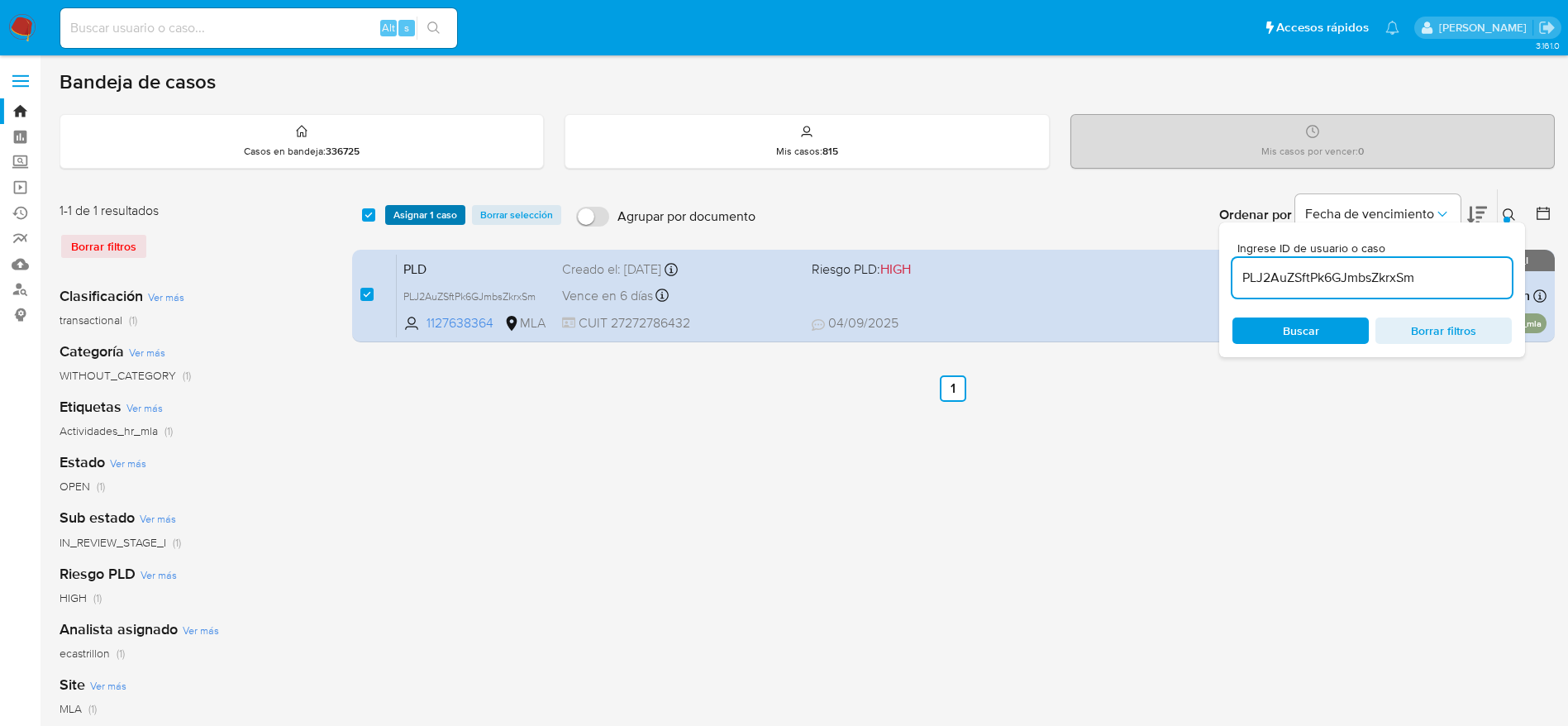
click at [419, 222] on span "Asignar 1 caso" at bounding box center [425, 214] width 64 height 16
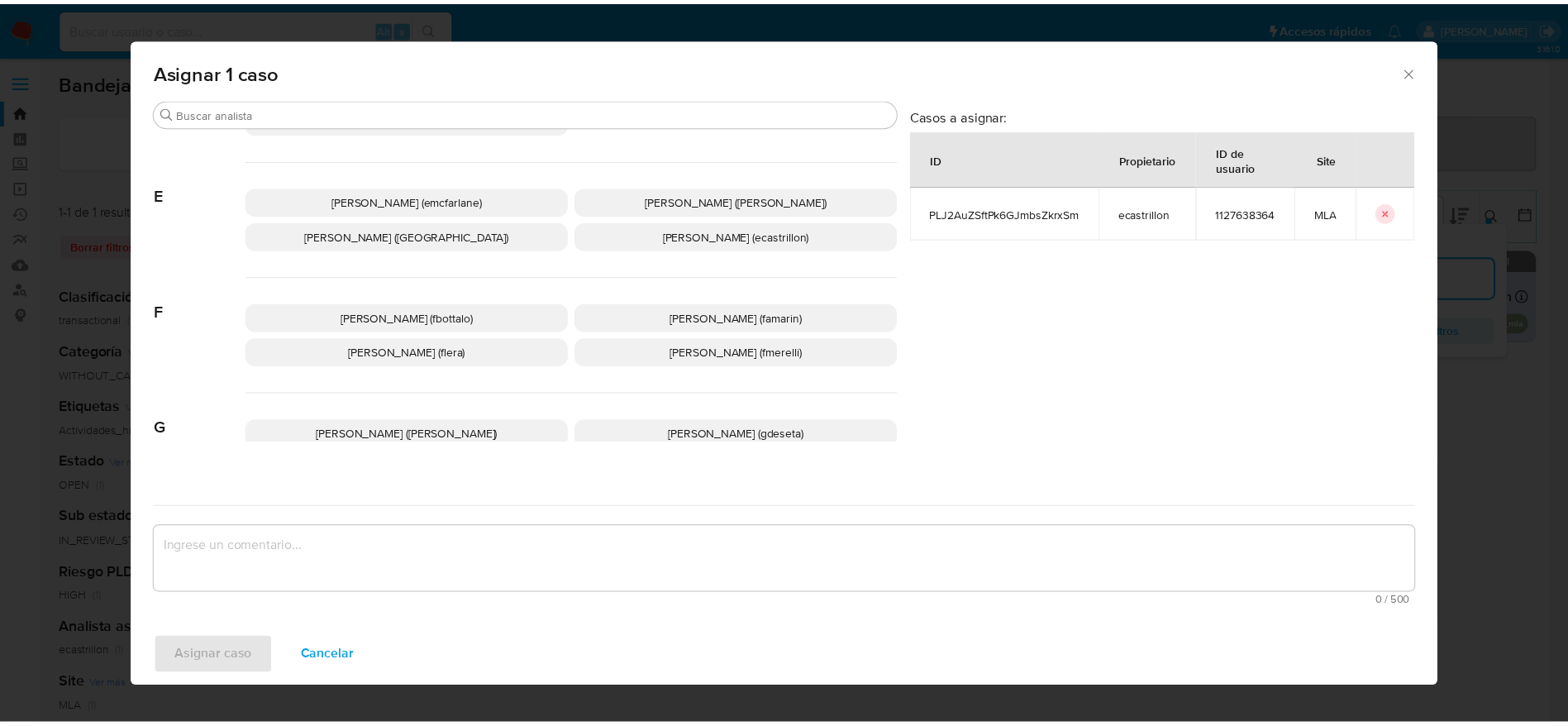
scroll to position [248, 0]
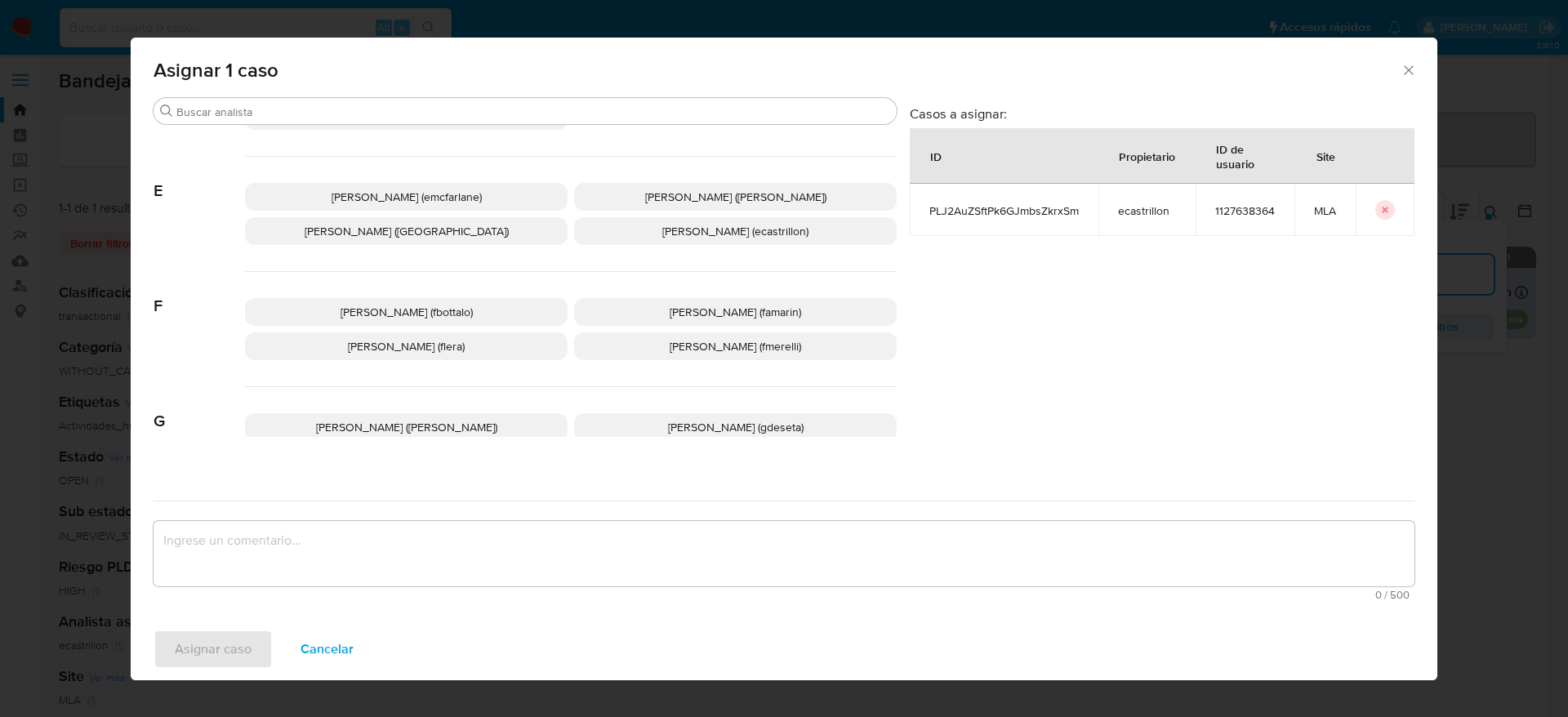
click at [430, 211] on div "Elaine Mc Farlane (emcfarlane) Eliana Guerrero (eliguerrero) Emmanuel Hernan Vi…" at bounding box center [571, 214] width 652 height 115
click at [430, 195] on span "Elaine Mc Farlane (emcfarlane)" at bounding box center [406, 196] width 150 height 16
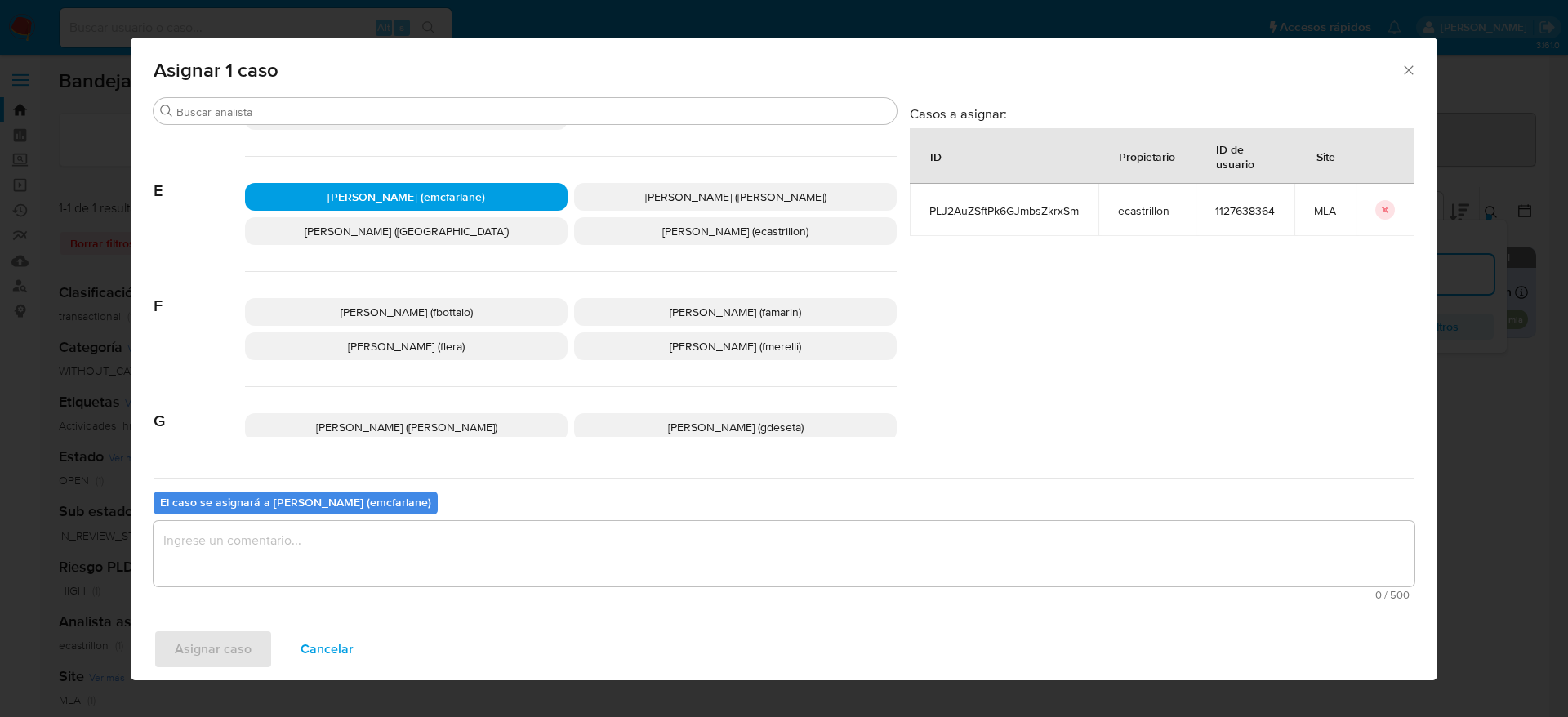
drag, startPoint x: 305, startPoint y: 563, endPoint x: 283, endPoint y: 584, distance: 30.4
click at [305, 563] on textarea "assign-modal" at bounding box center [784, 553] width 1261 height 65
click at [189, 647] on span "Asignar caso" at bounding box center [213, 649] width 77 height 36
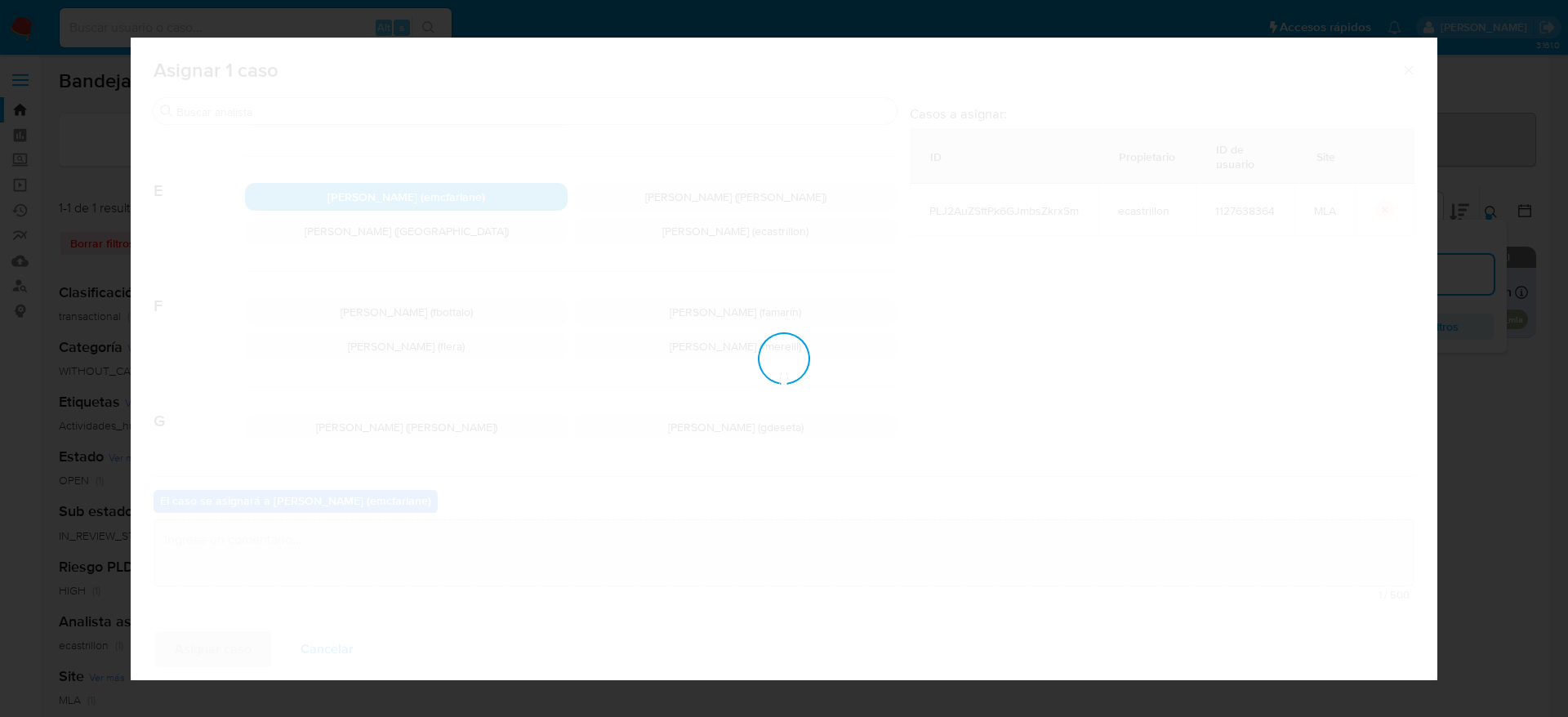
checkbox input "false"
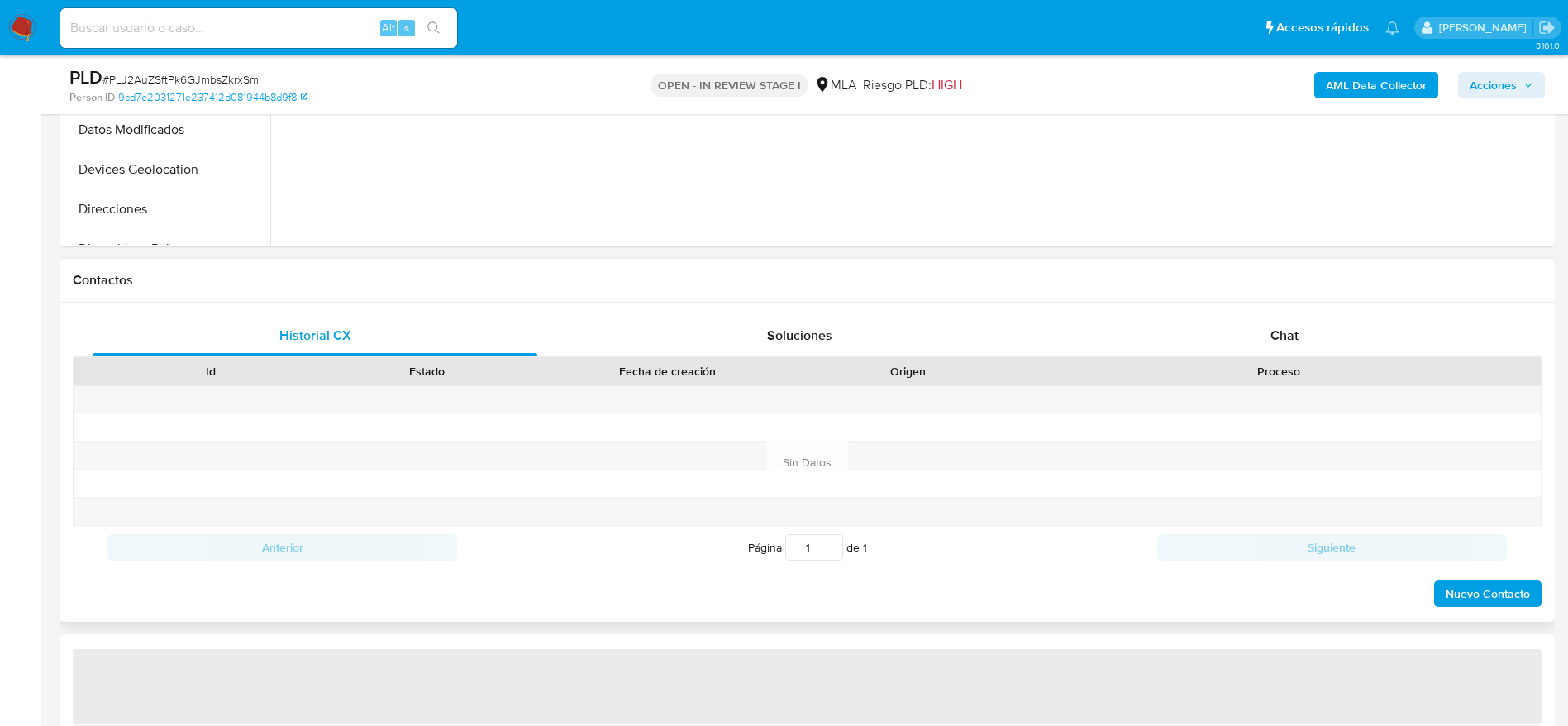
select select "10"
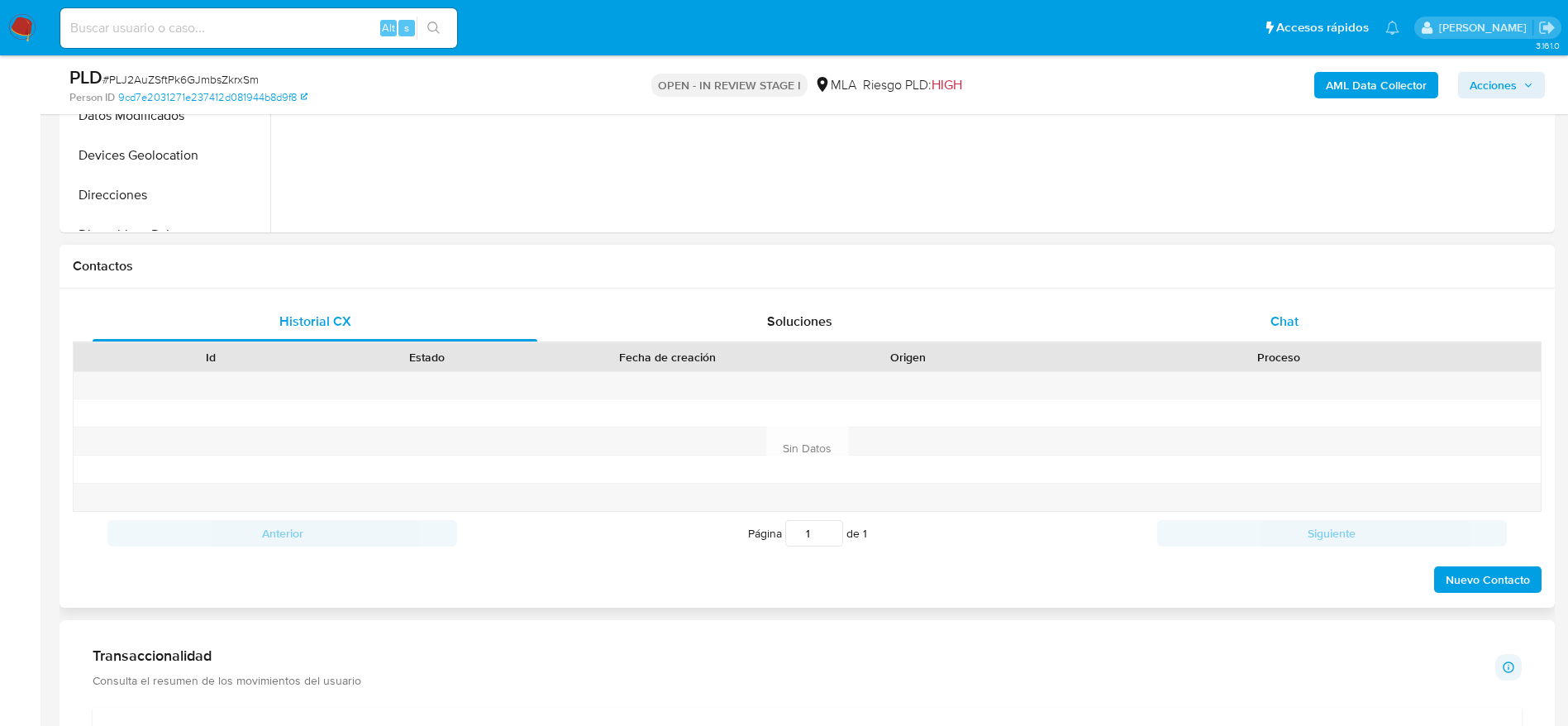
click at [1311, 308] on div "Chat" at bounding box center [1284, 321] width 445 height 40
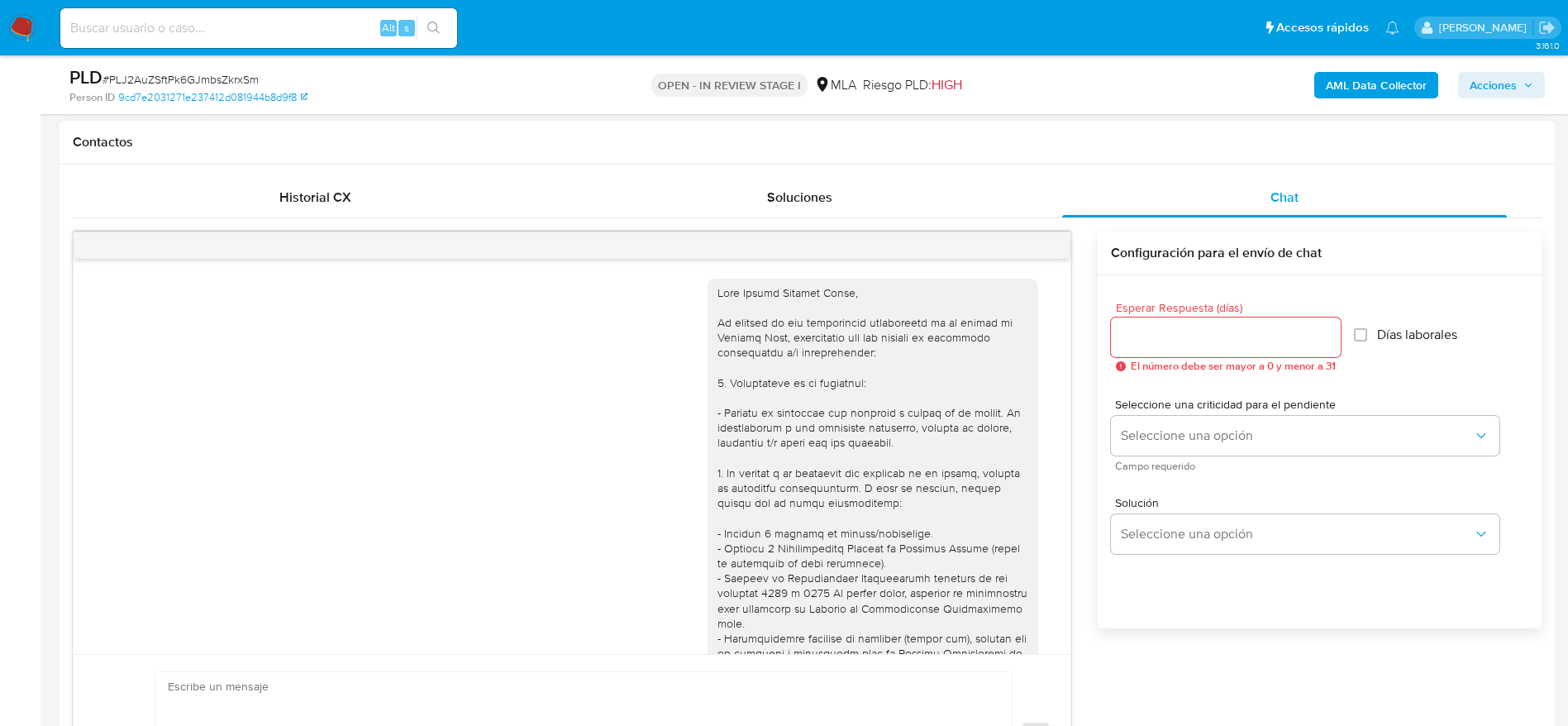
scroll to position [1317, 0]
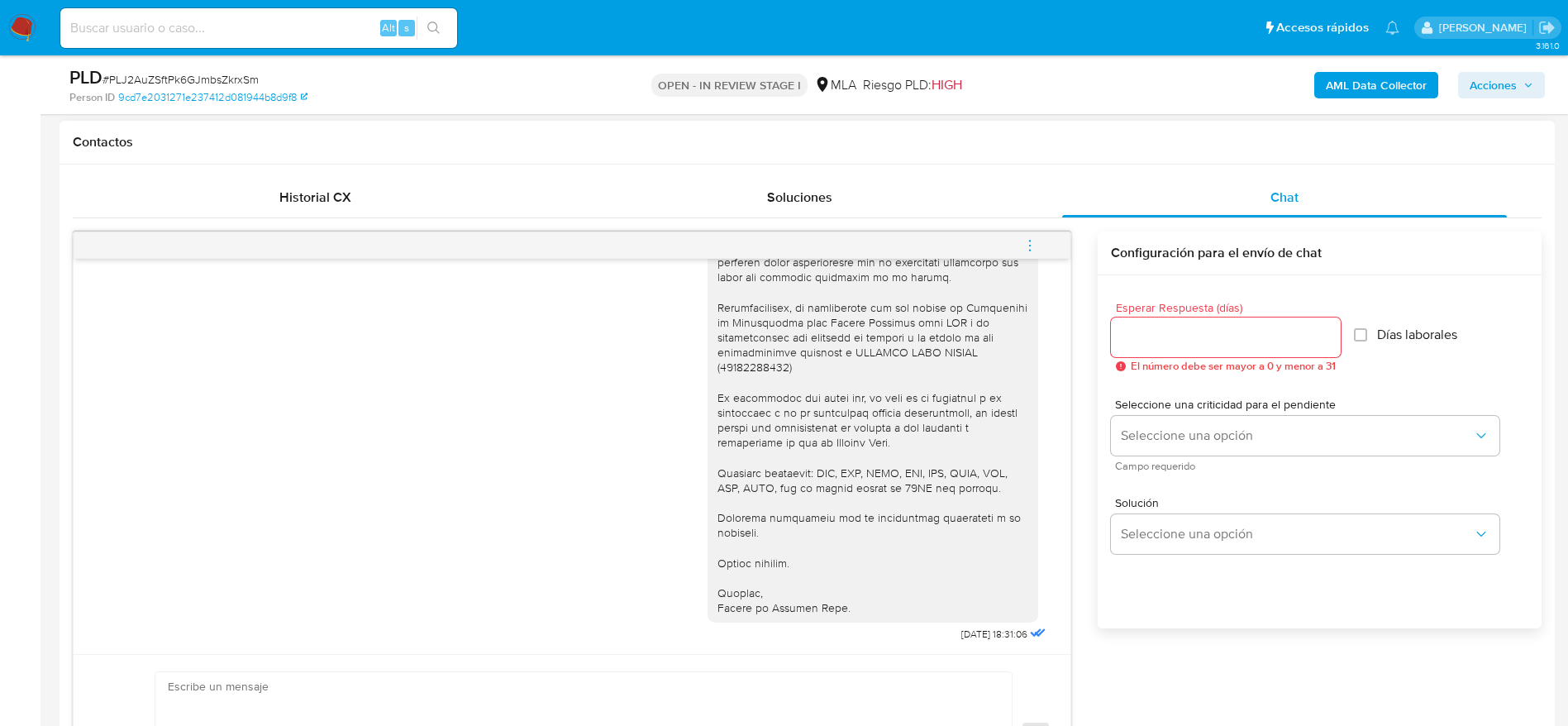
click at [1021, 250] on button "menu-action" at bounding box center [1029, 245] width 54 height 40
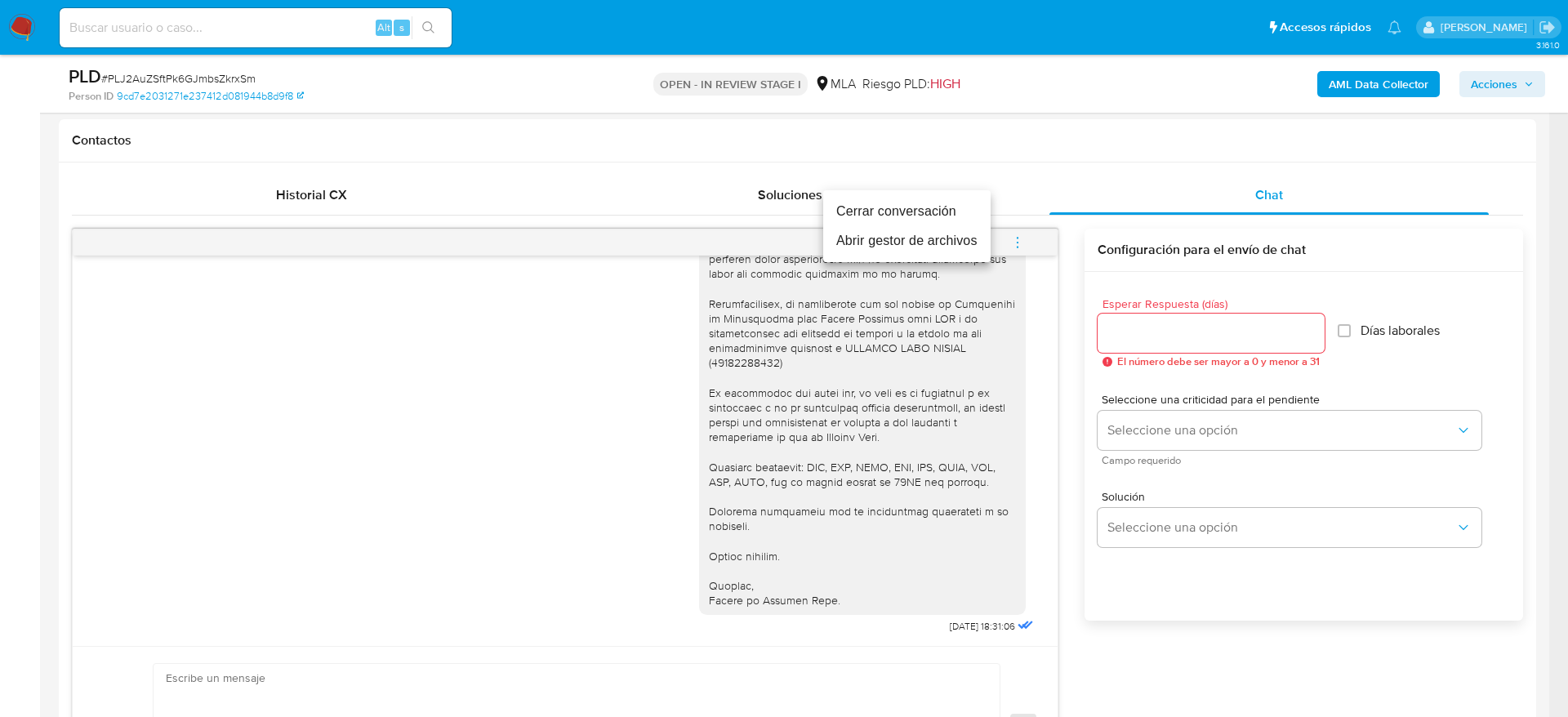
click at [917, 197] on li "Cerrar conversación" at bounding box center [907, 212] width 168 height 30
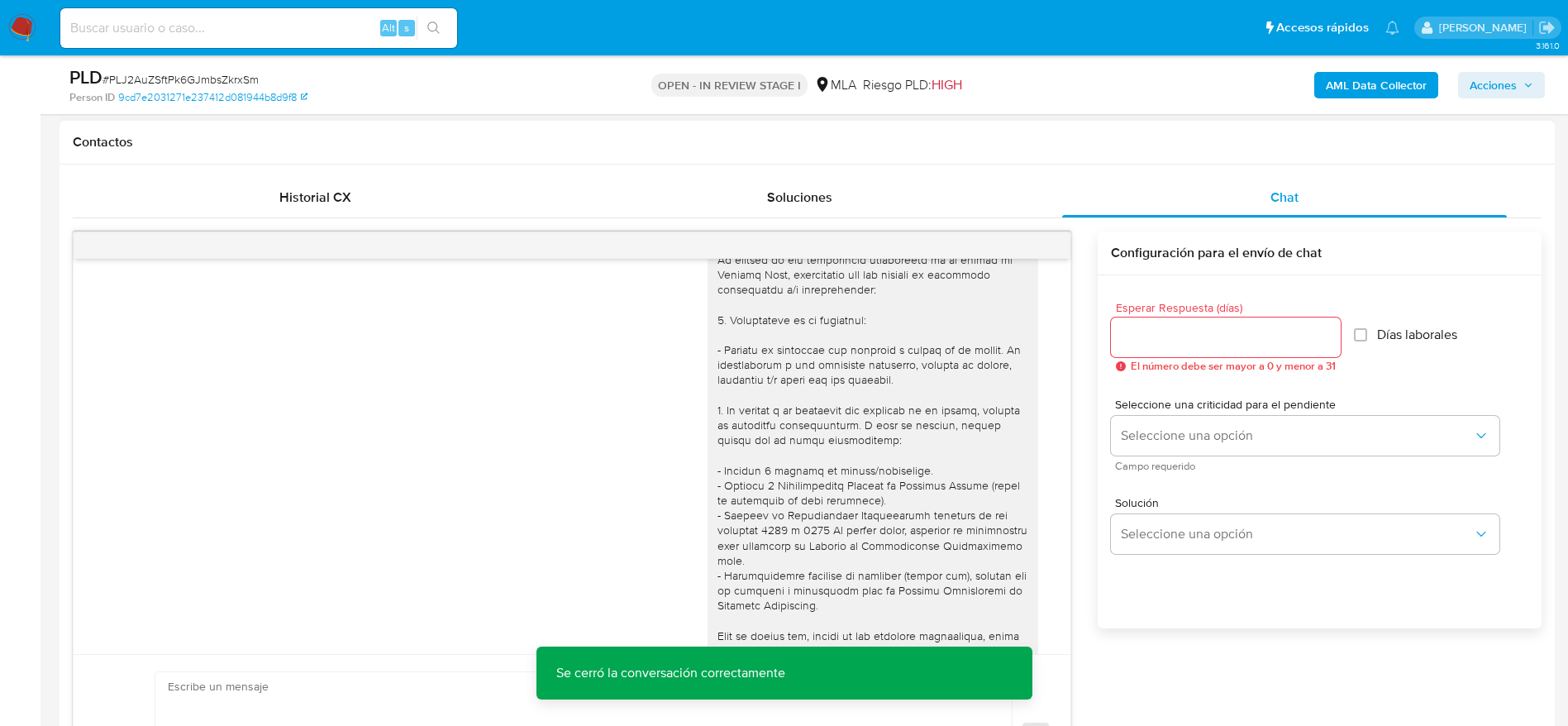
scroll to position [0, 0]
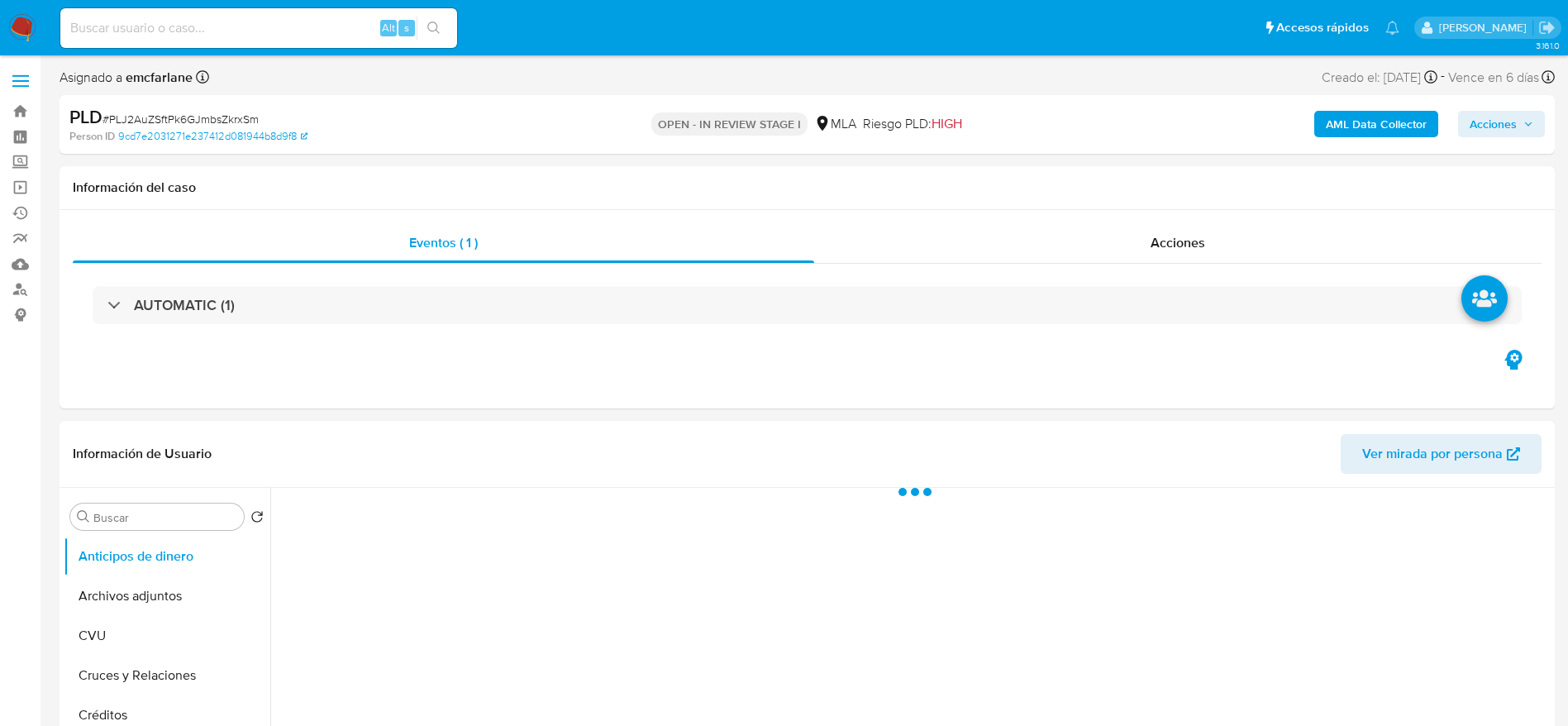
select select "10"
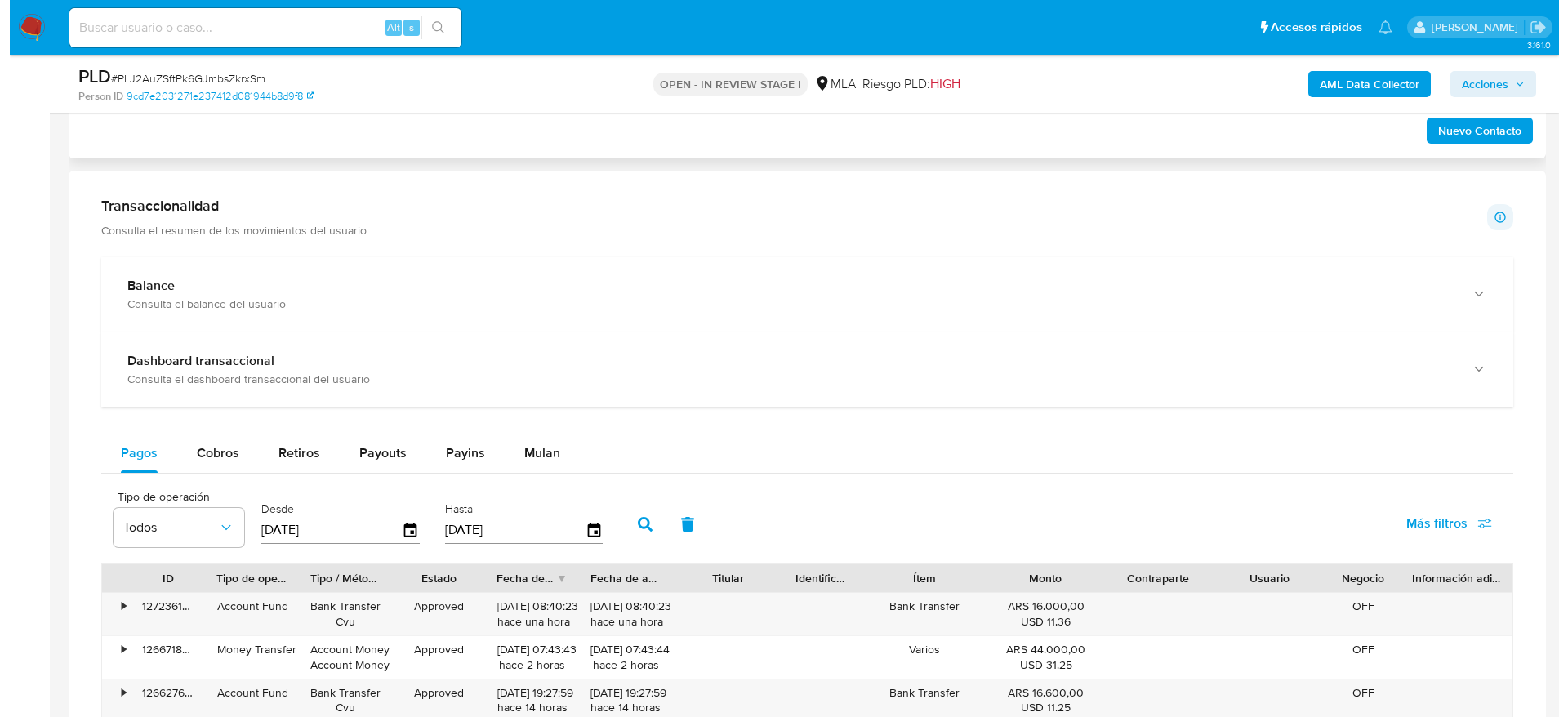
scroll to position [2156, 0]
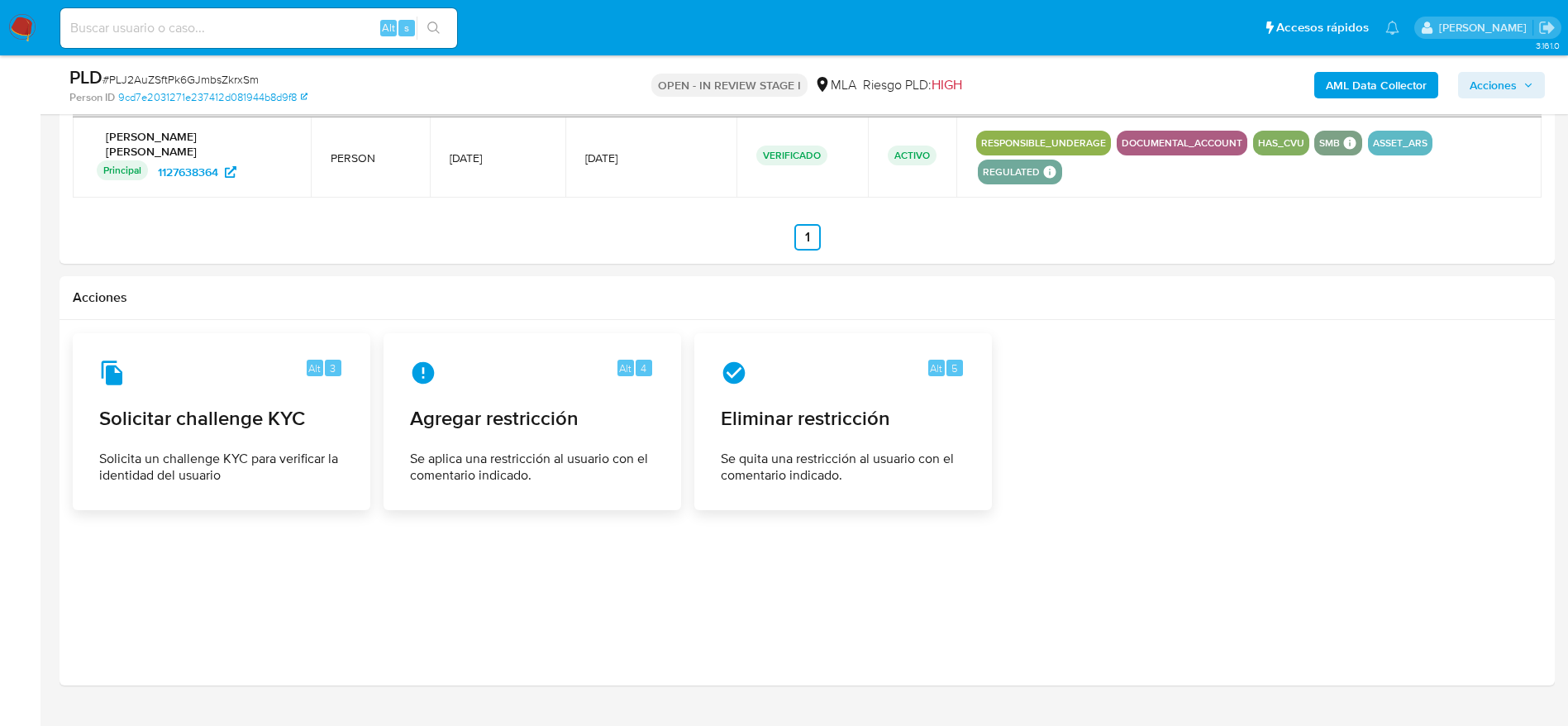
click at [561, 452] on span "Se aplica una restricción al usuario con el comentario indicado." at bounding box center [532, 468] width 243 height 33
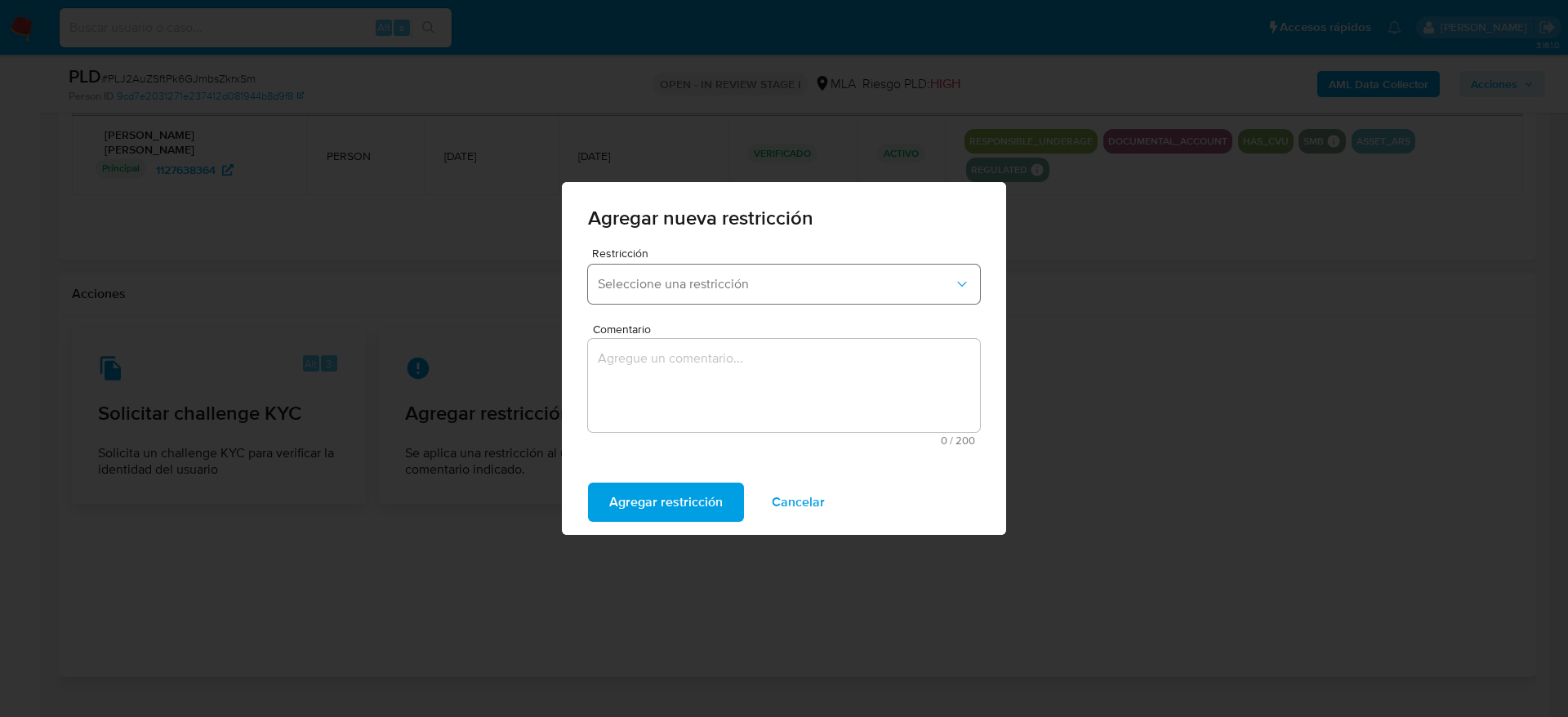
click at [672, 302] on button "Seleccione una restricción" at bounding box center [784, 283] width 392 height 39
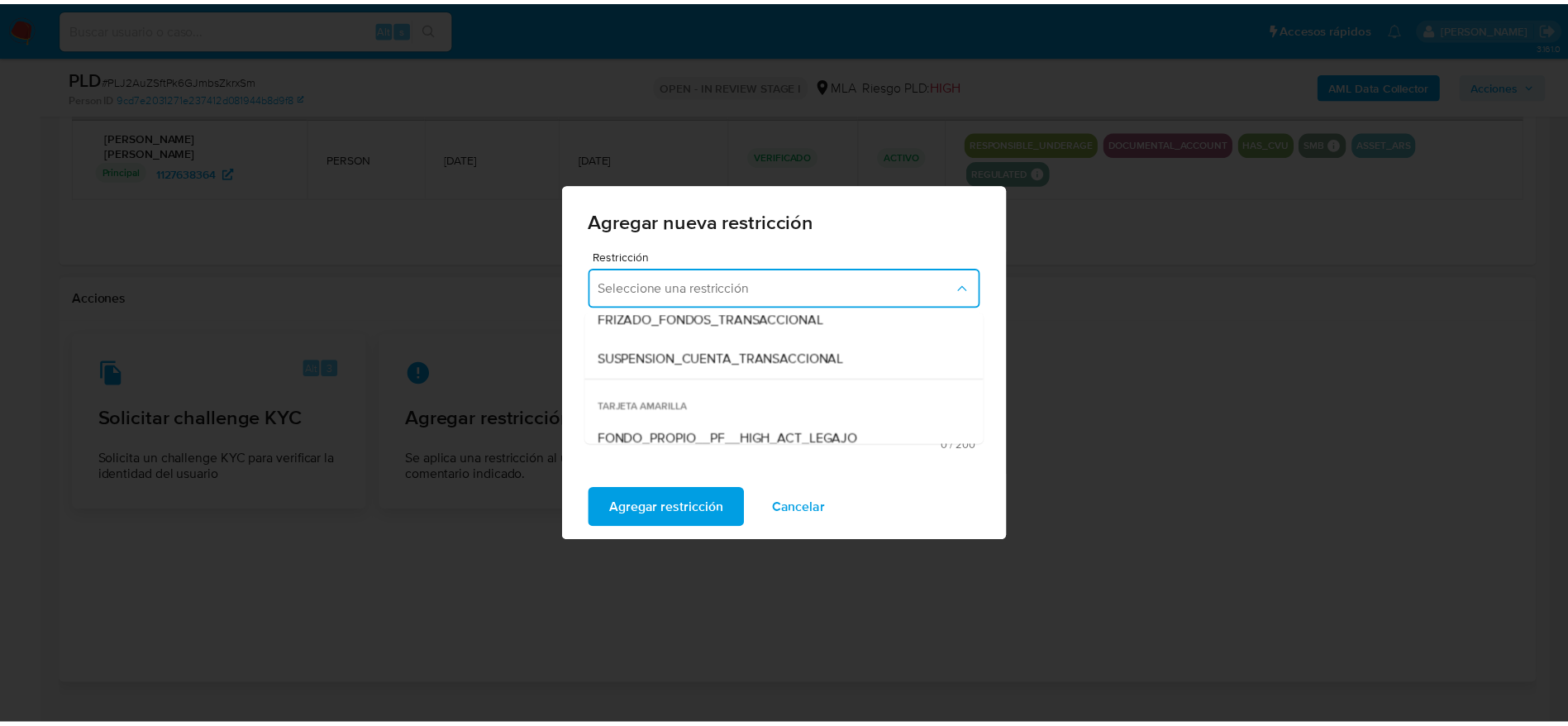
scroll to position [248, 0]
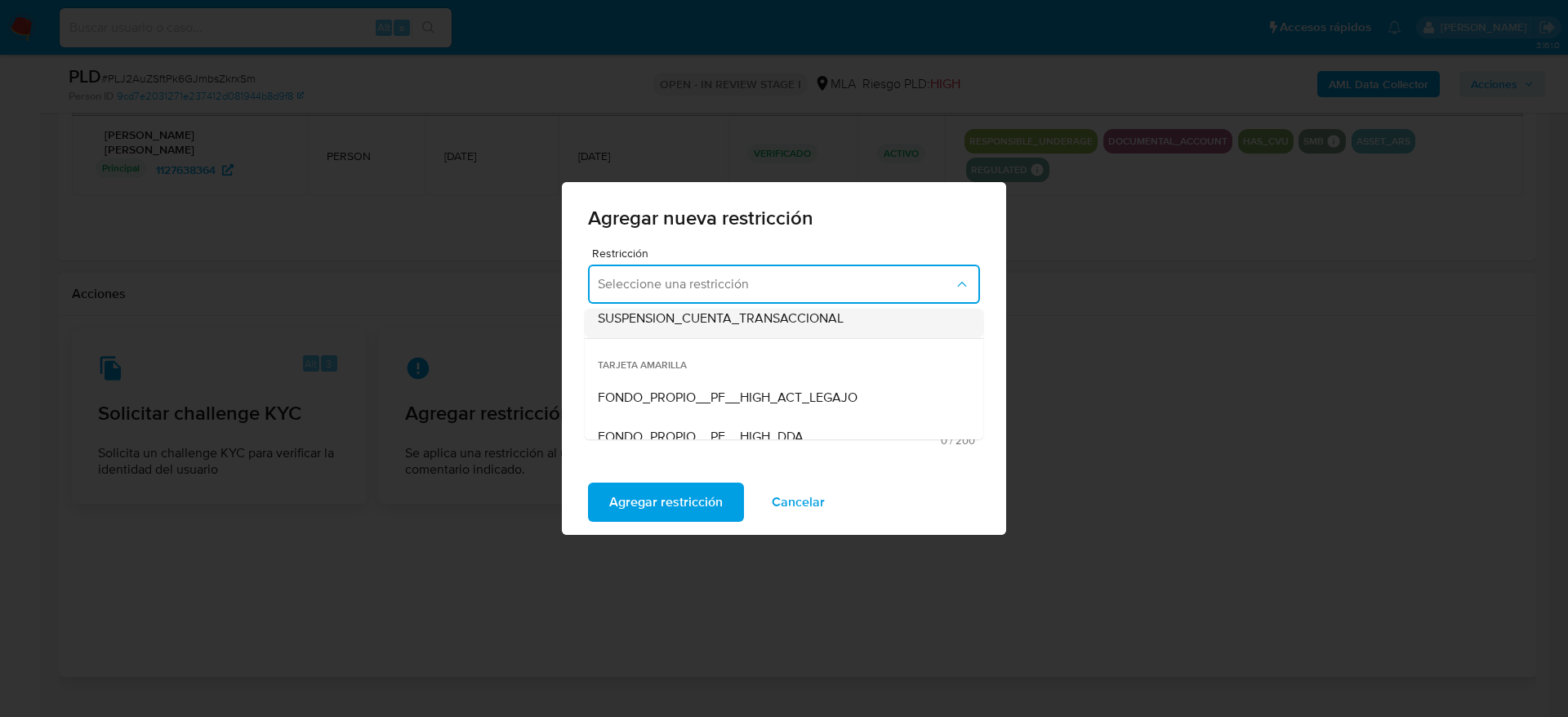
click at [732, 319] on span "SUSPENSION_CUENTA_TRANSACCIONAL" at bounding box center [720, 318] width 246 height 16
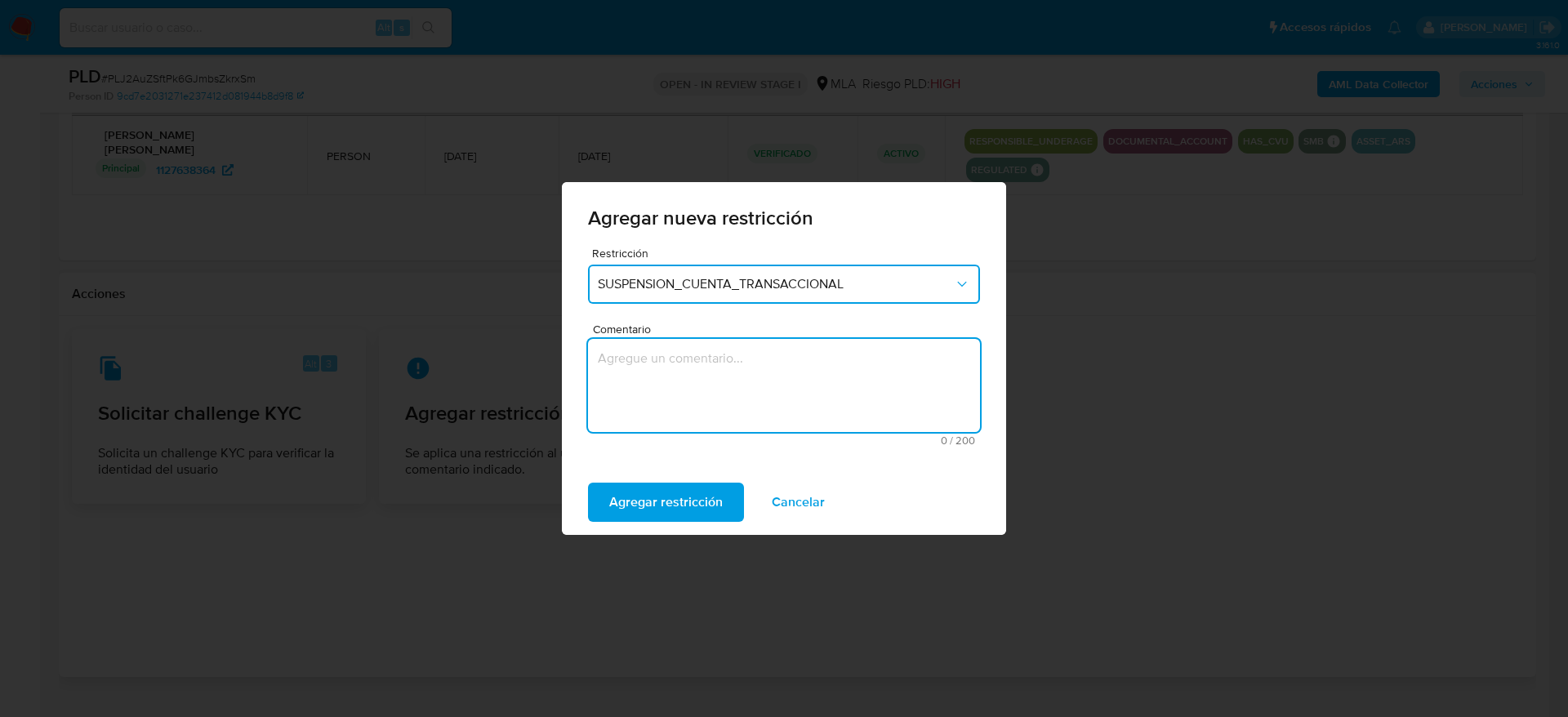
click at [708, 378] on textarea "Comentario" at bounding box center [784, 385] width 392 height 93
type textarea "AML"
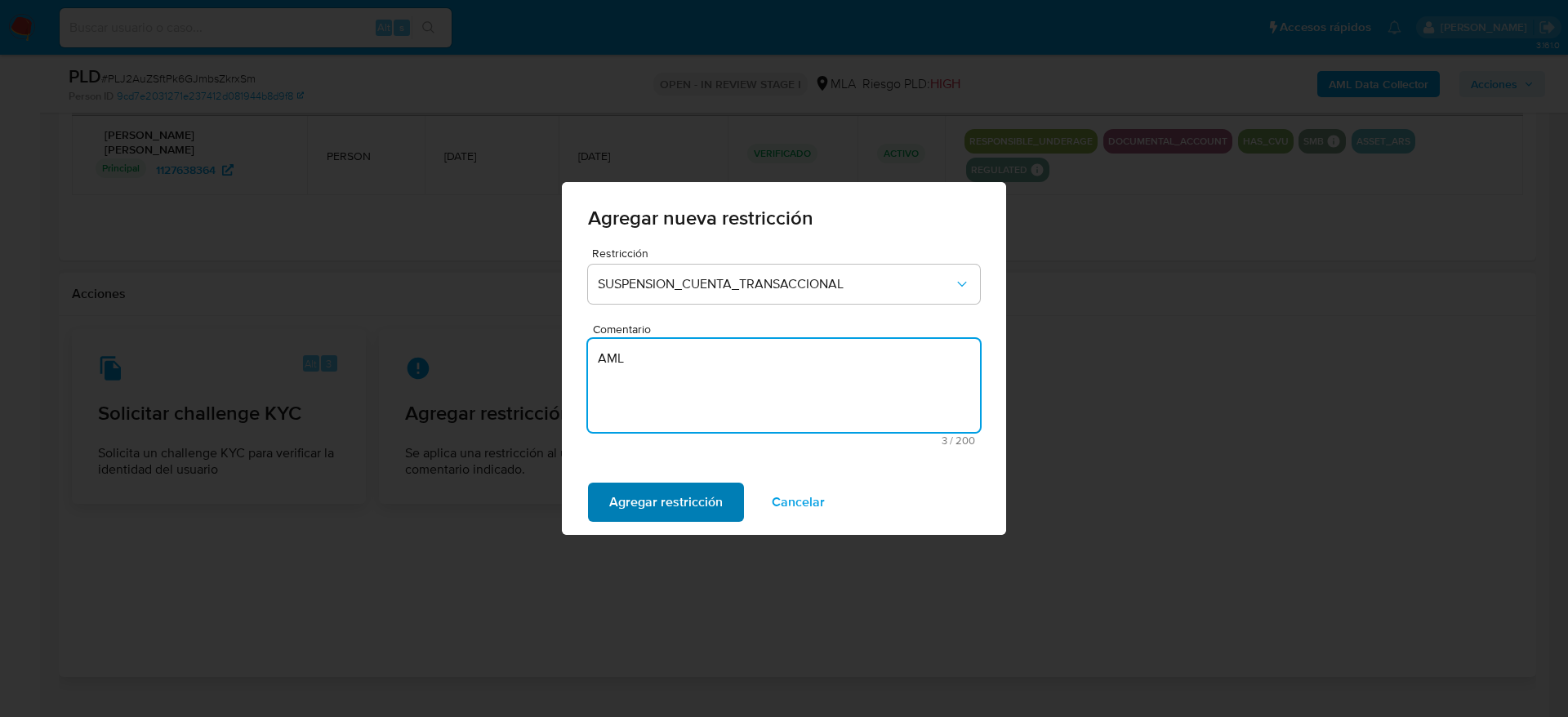
click at [681, 497] on span "Agregar restricción" at bounding box center [666, 503] width 114 height 36
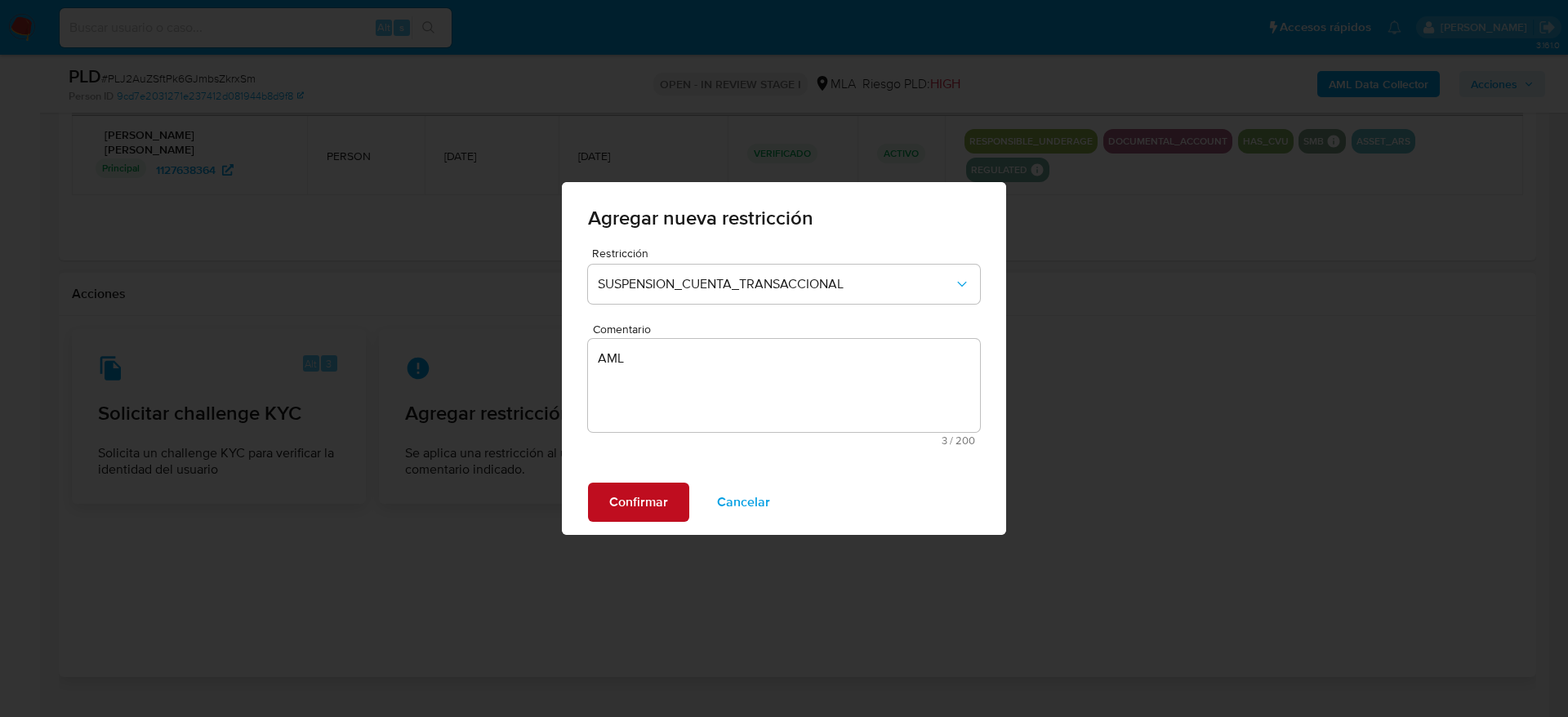
click at [635, 509] on span "Confirmar" at bounding box center [638, 503] width 58 height 36
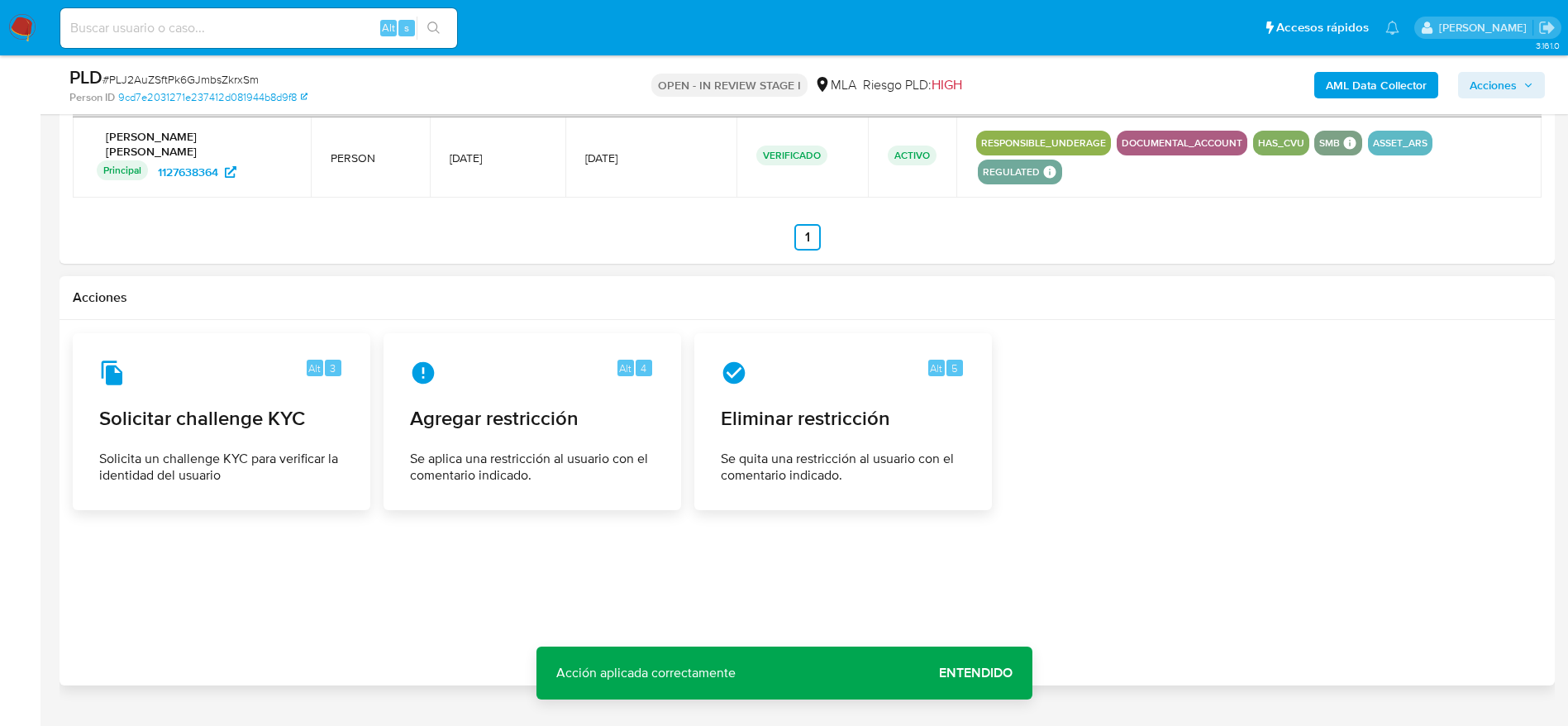
click at [783, 557] on div at bounding box center [806, 503] width 1468 height 339
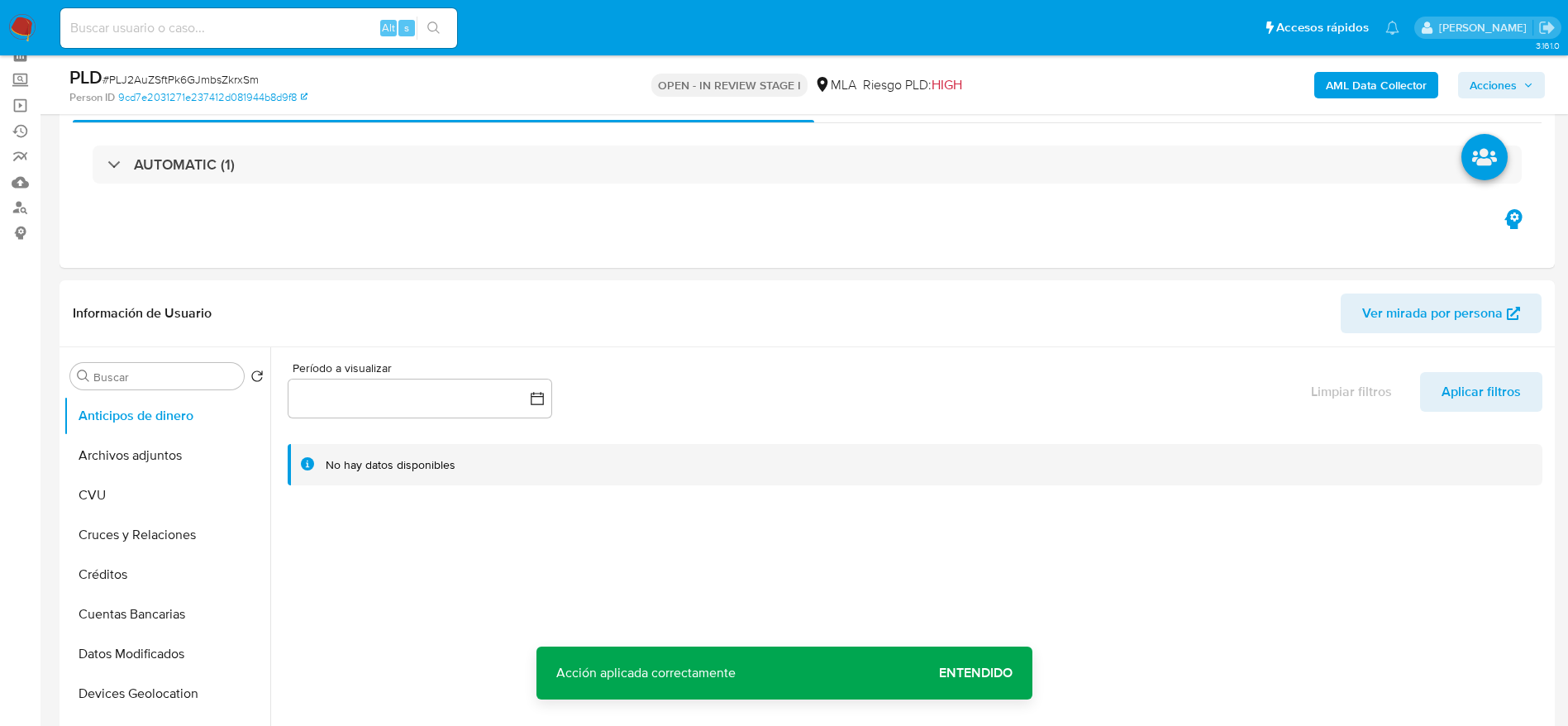
scroll to position [0, 0]
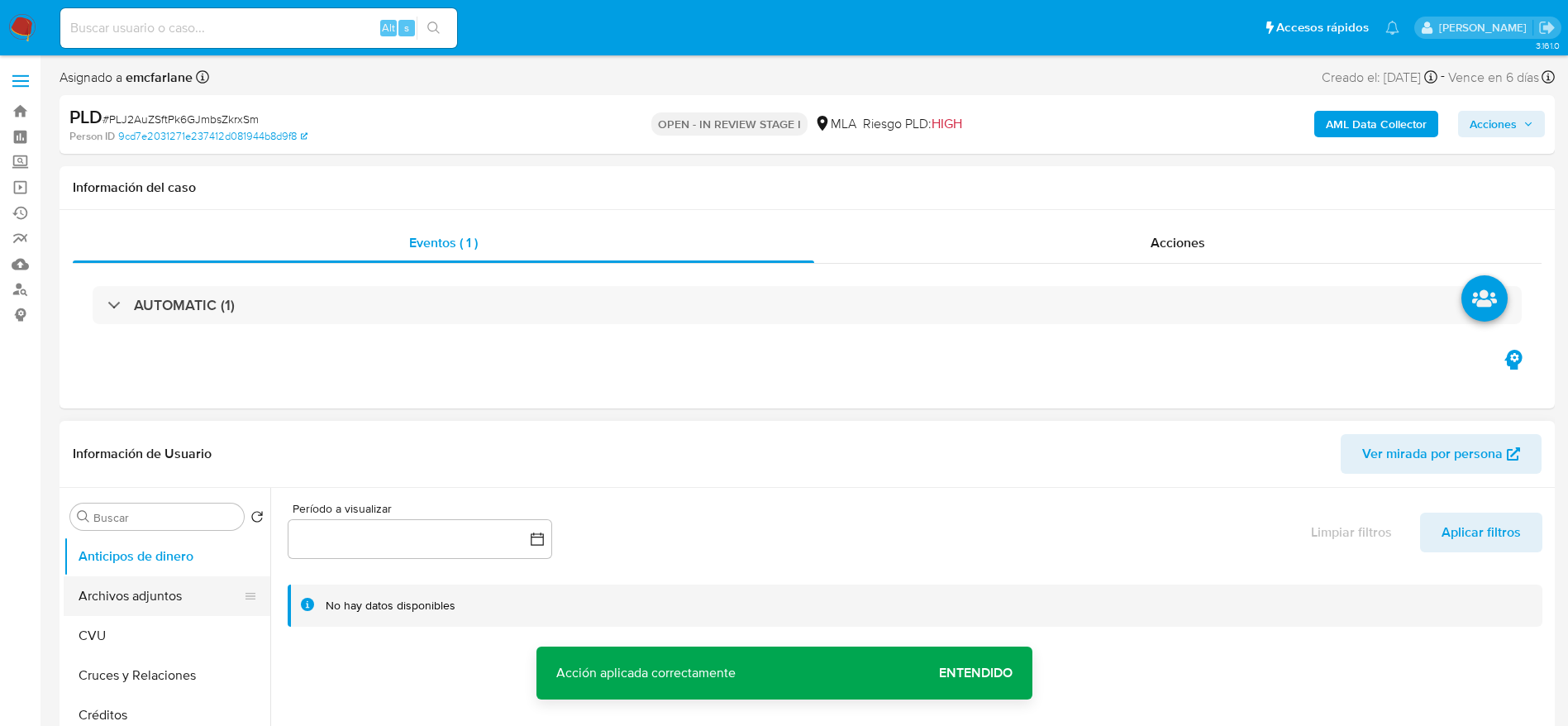
click at [115, 598] on button "Archivos adjuntos" at bounding box center [161, 595] width 194 height 40
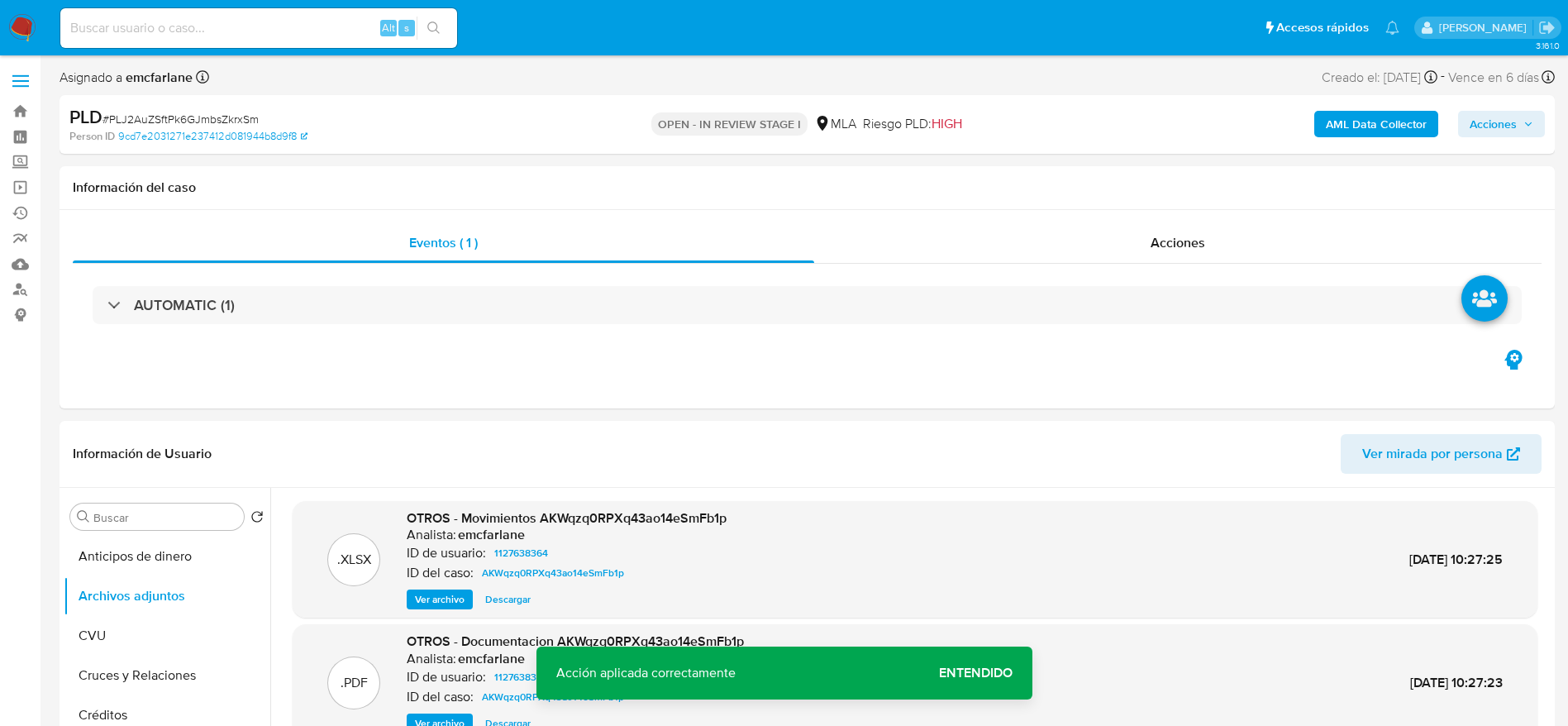
click at [1516, 124] on span "Acciones" at bounding box center [1492, 123] width 47 height 26
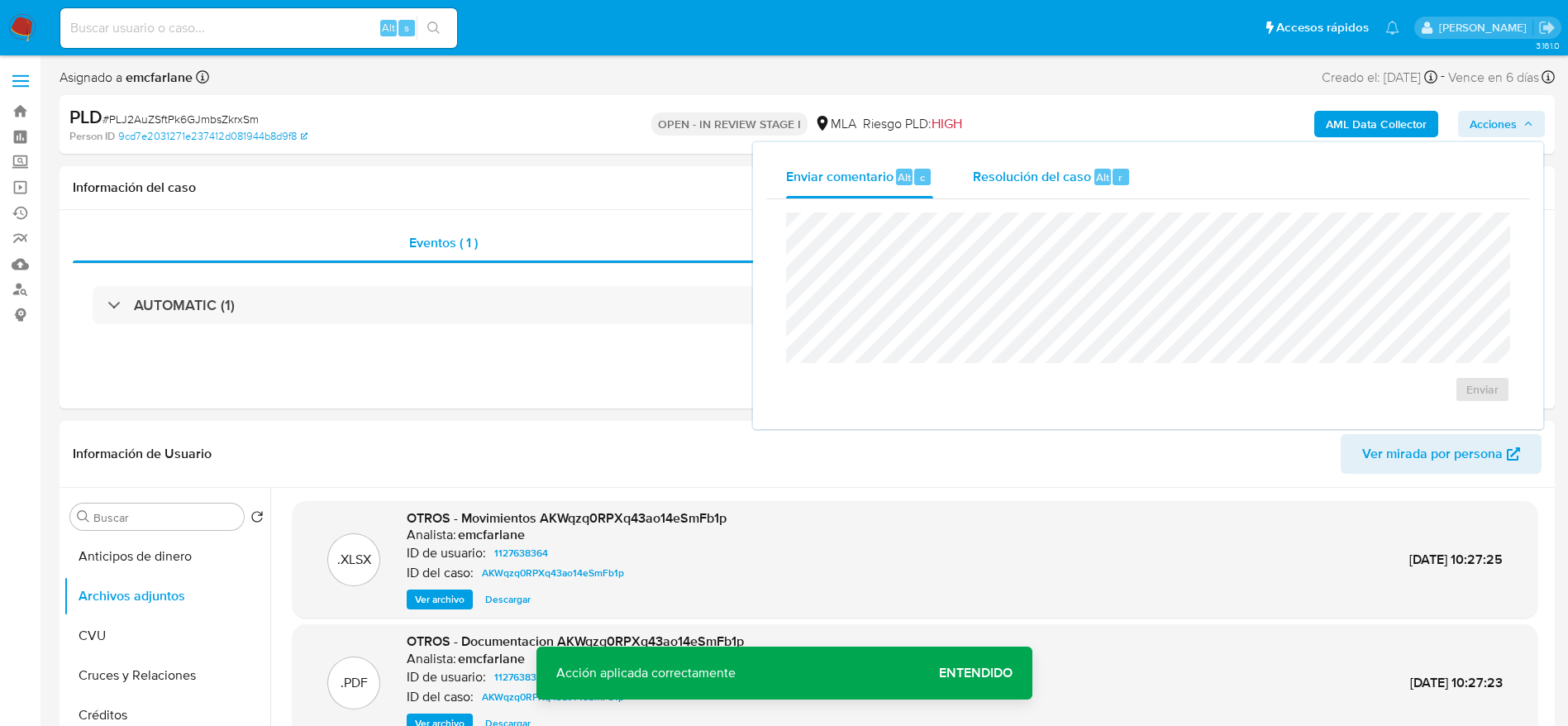
click at [1069, 183] on span "Resolución del caso" at bounding box center [1032, 176] width 118 height 19
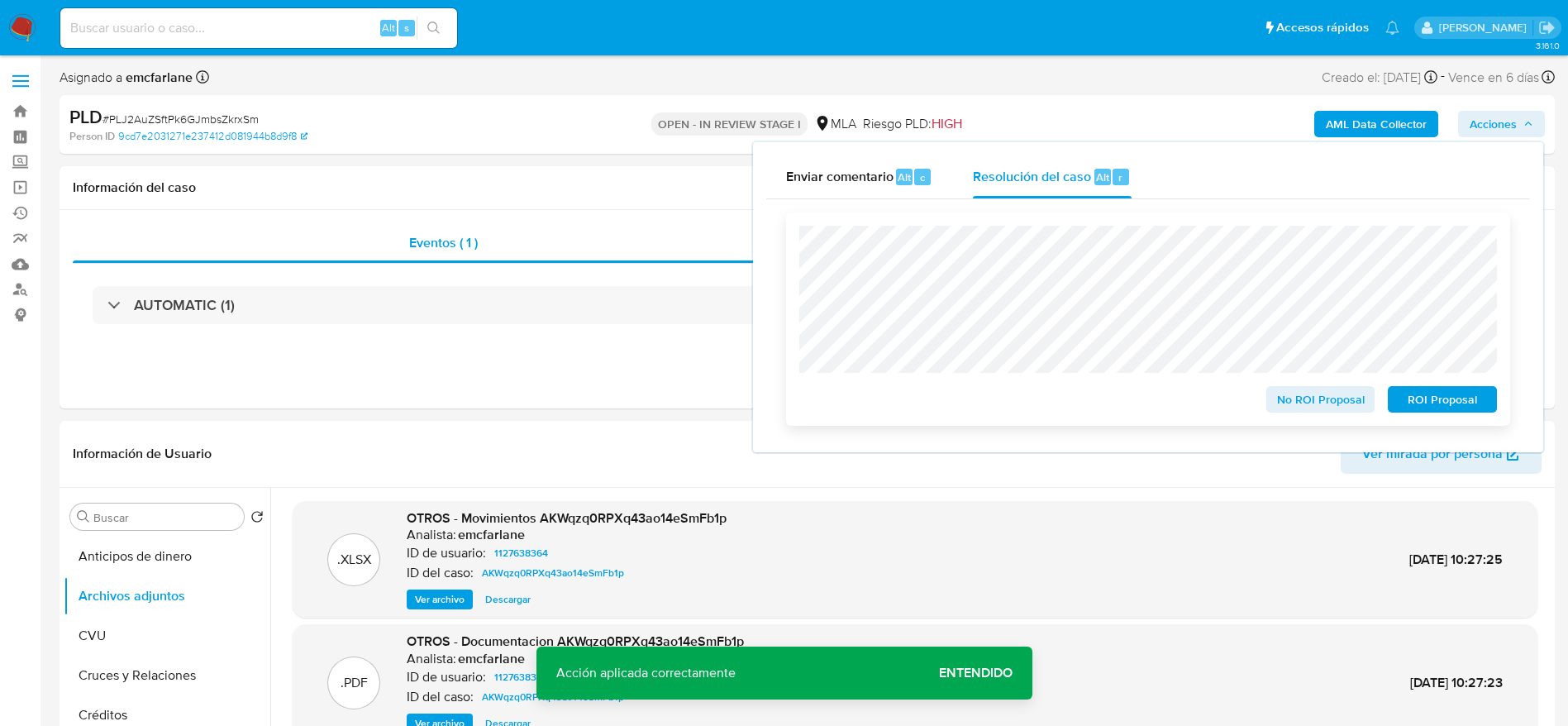
click at [1438, 403] on span "ROI Proposal" at bounding box center [1442, 399] width 86 height 23
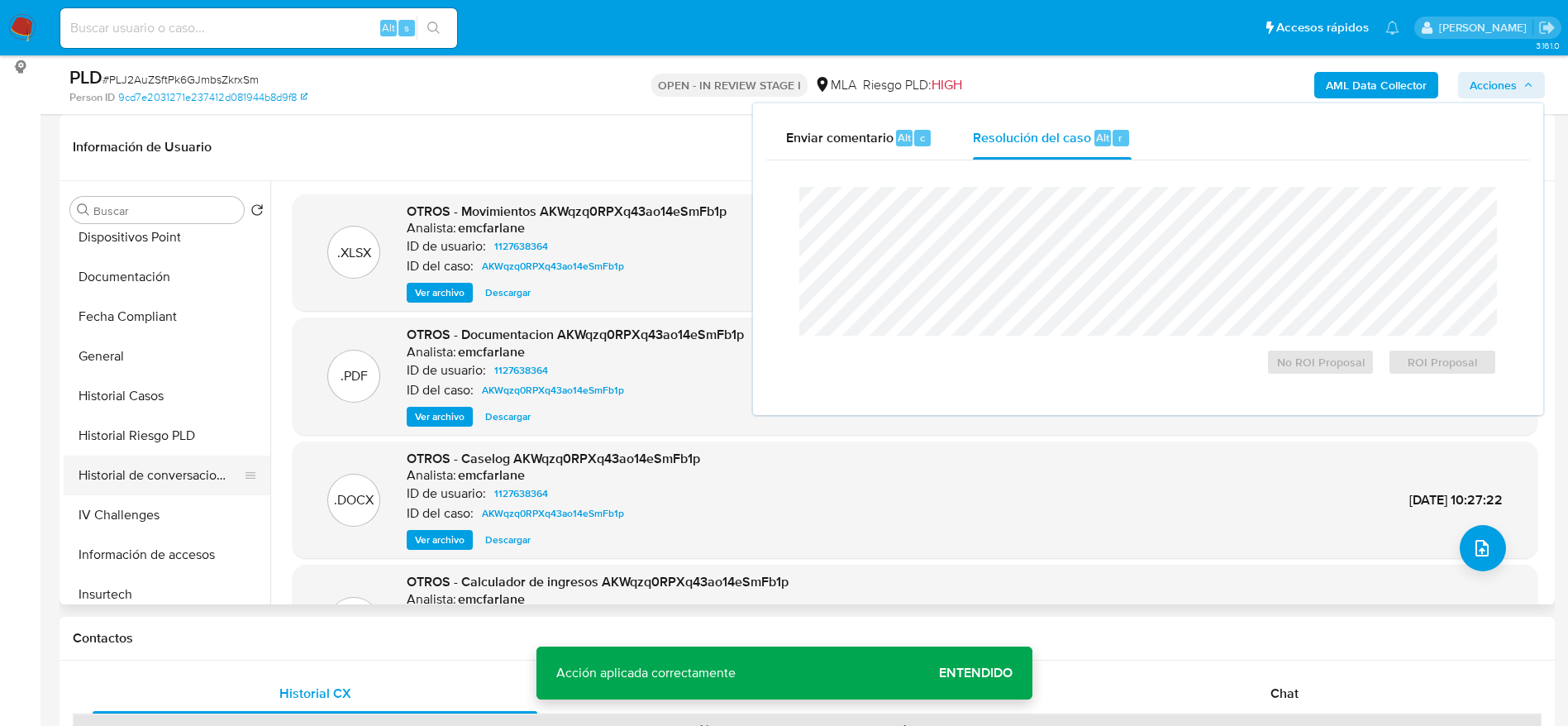
scroll to position [372, 0]
click at [126, 395] on button "Historial Casos" at bounding box center [161, 393] width 194 height 40
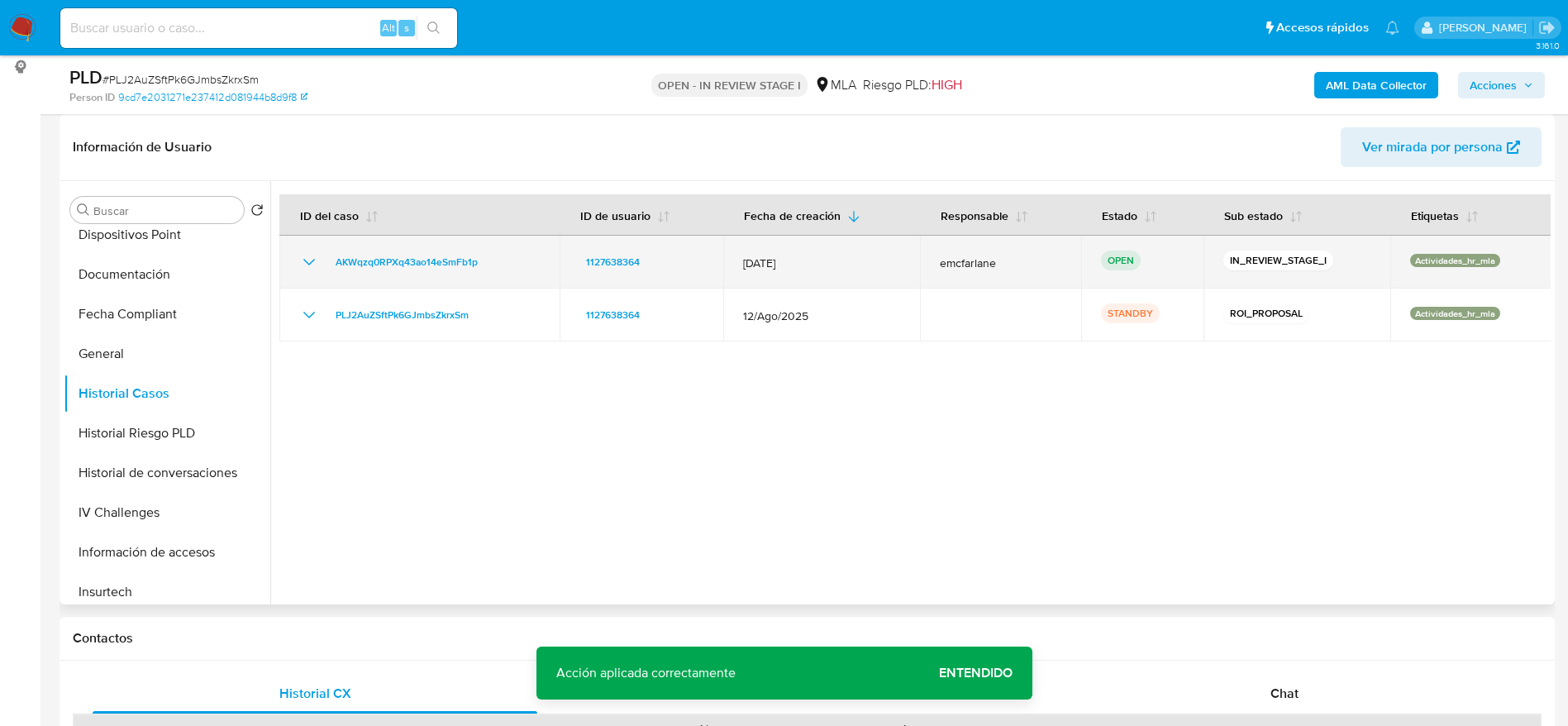
click at [381, 250] on td "AKWqzq0RPXq43ao14eSmFb1p" at bounding box center [419, 262] width 280 height 53
click at [374, 258] on span "AKWqzq0RPXq43ao14eSmFb1p" at bounding box center [406, 262] width 142 height 19
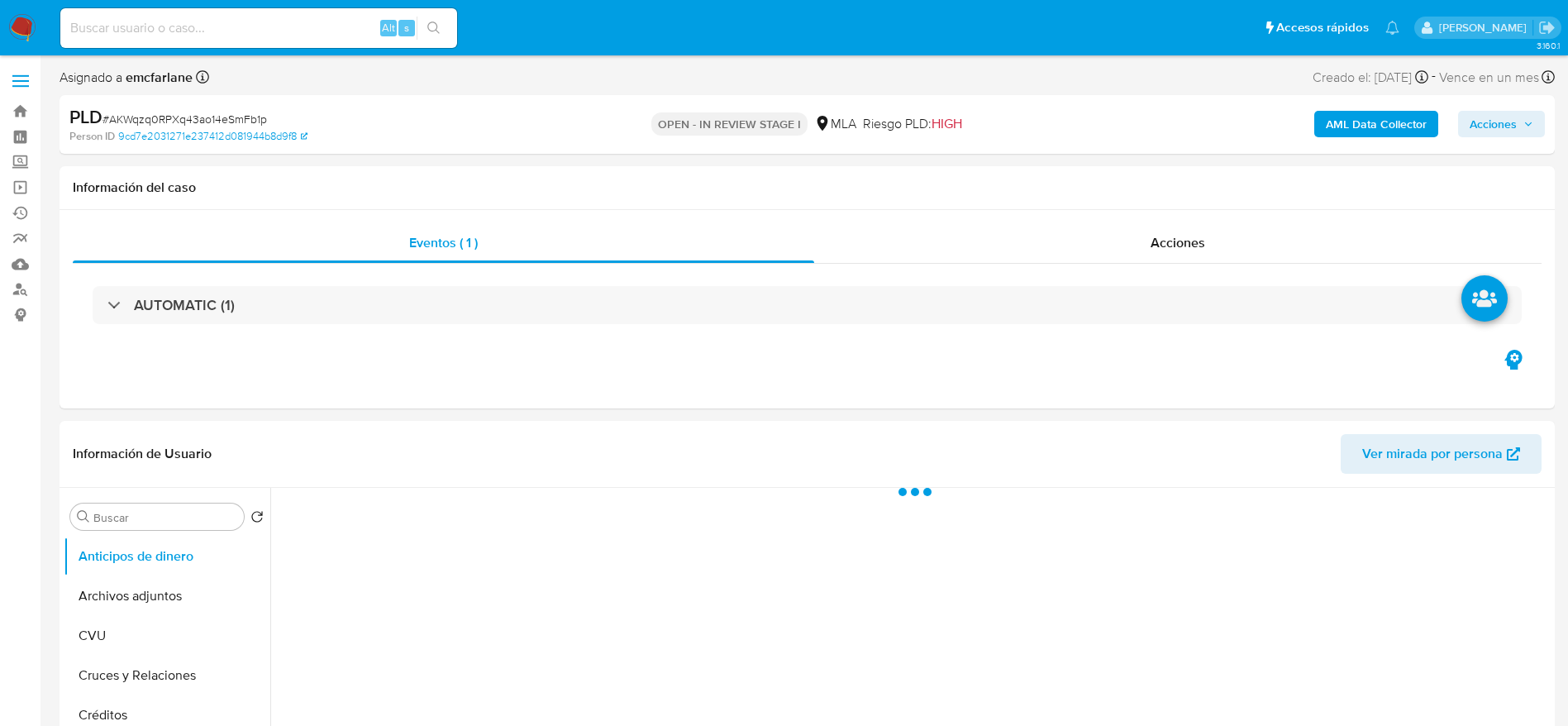
click at [1494, 119] on span "Acciones" at bounding box center [1492, 123] width 47 height 26
select select "10"
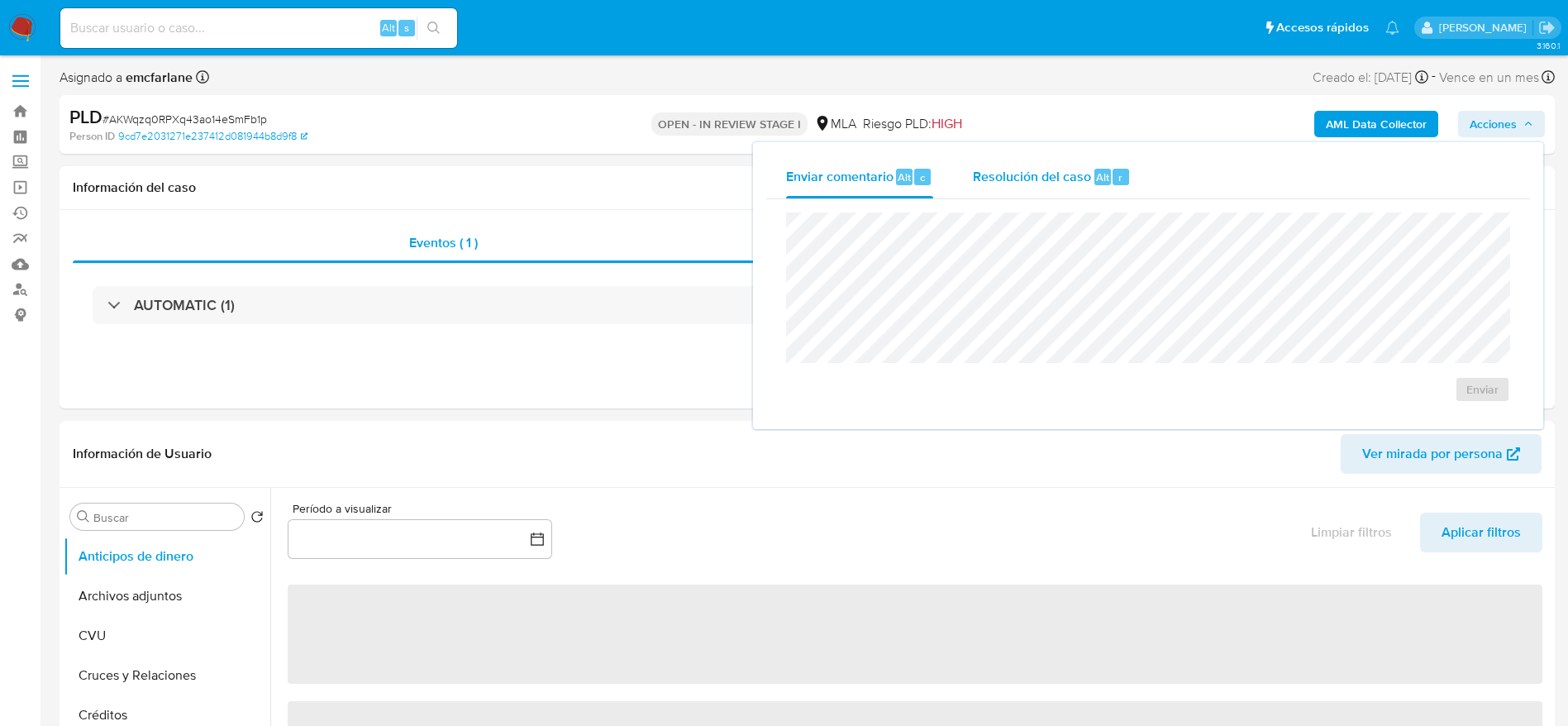
click at [1052, 175] on span "Resolución del caso" at bounding box center [1032, 176] width 118 height 19
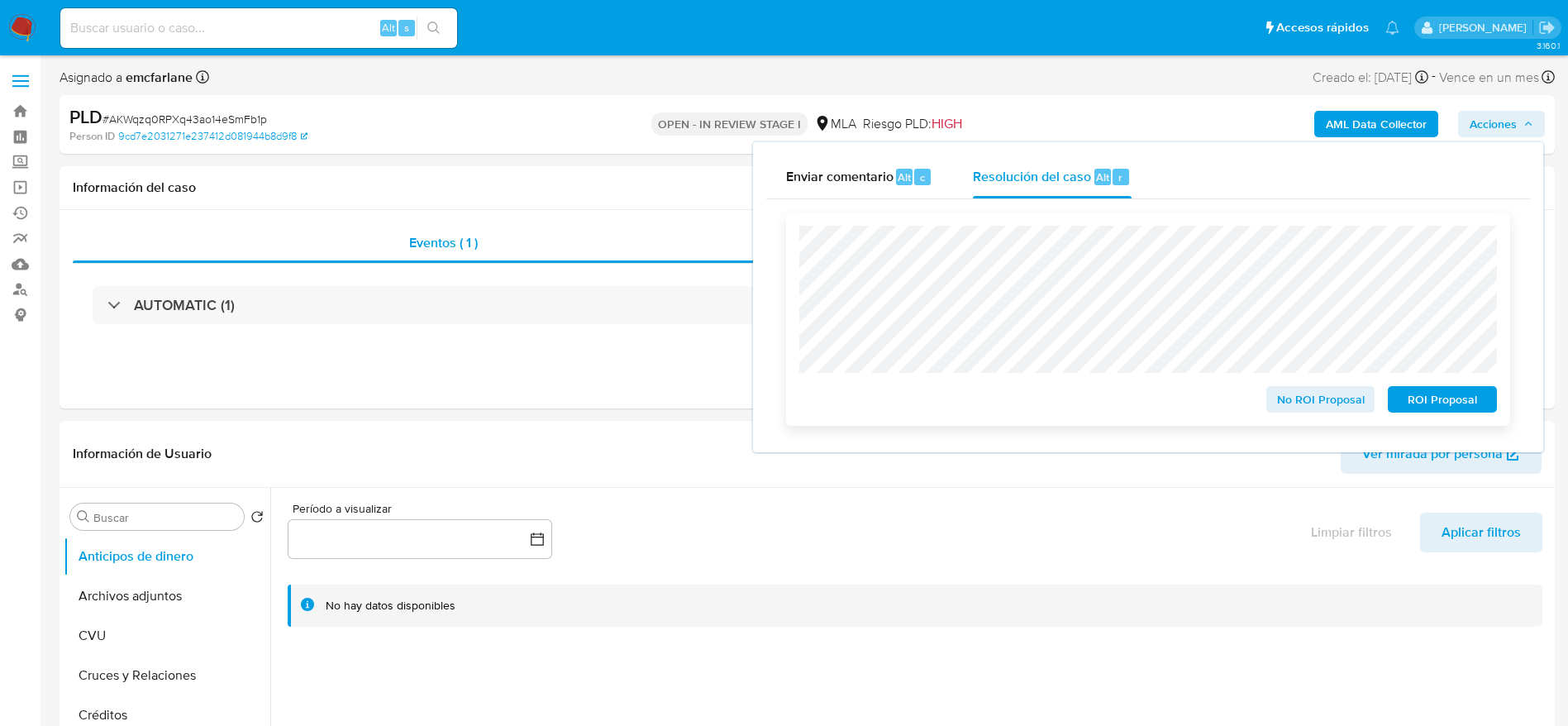
click at [1459, 395] on span "ROI Proposal" at bounding box center [1442, 399] width 86 height 23
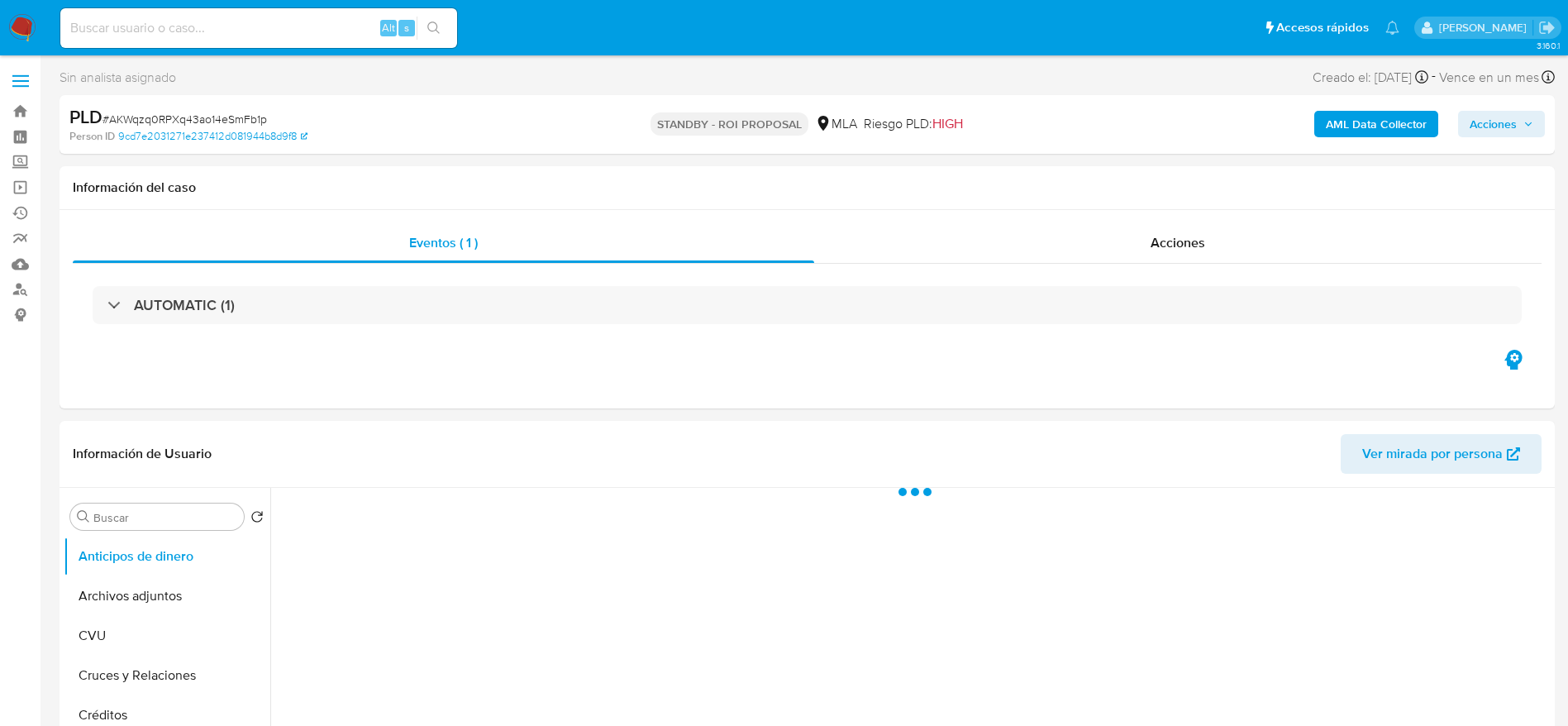
select select "10"
click at [208, 16] on div "Alt s" at bounding box center [258, 28] width 396 height 40
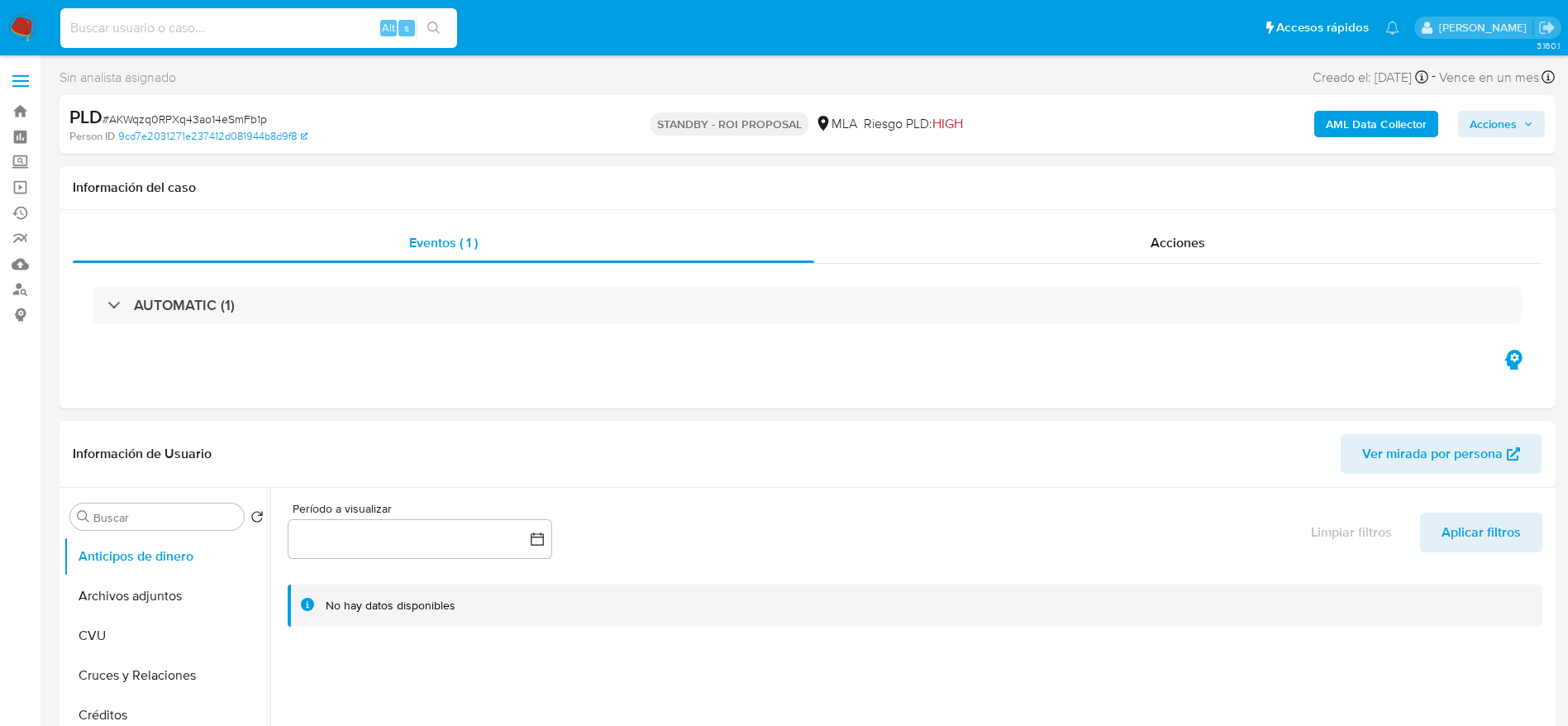
paste input "GtUGgSSWY2lrjYebFFffBehT"
type input "GtUGgSSWY2lrjYebFFffBehT"
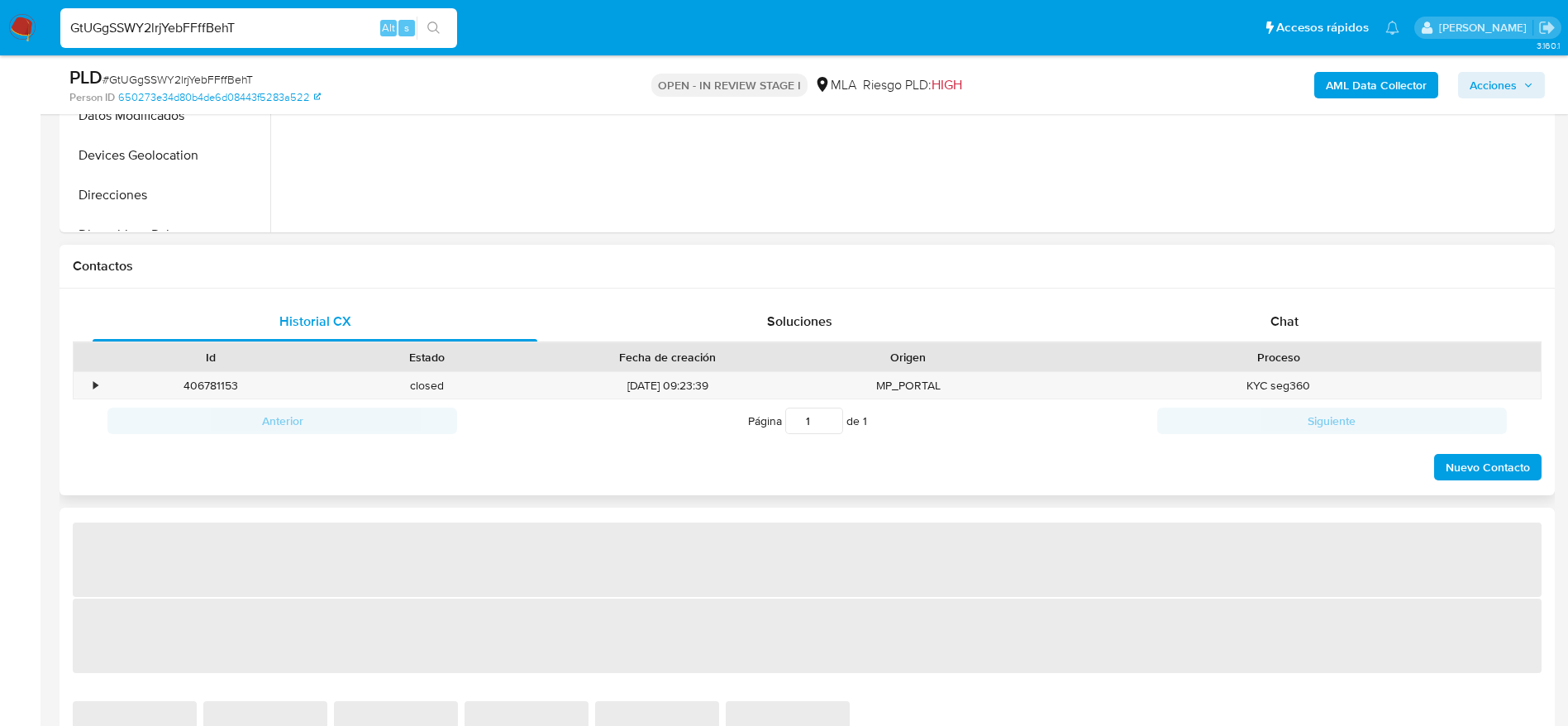
select select "10"
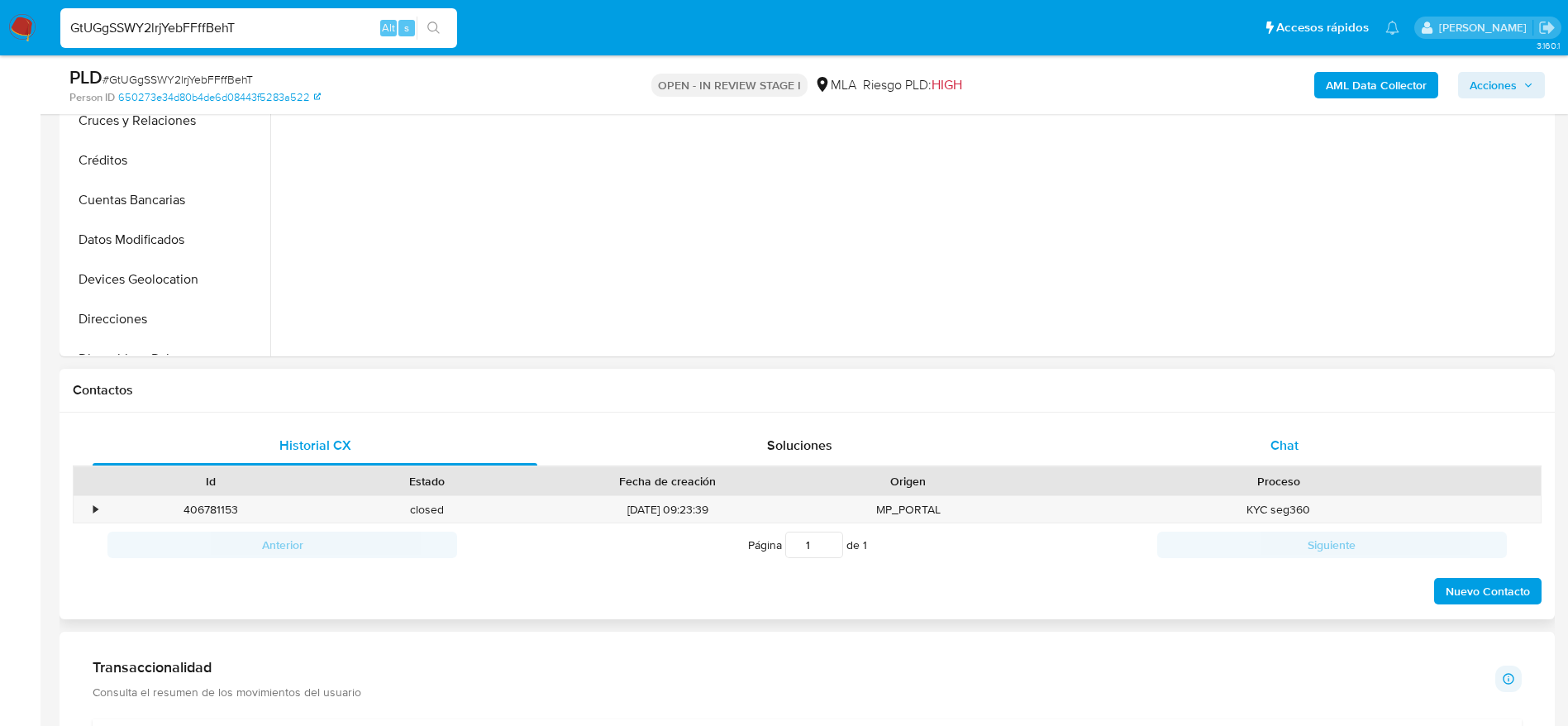
click at [1305, 429] on div "Chat" at bounding box center [1284, 445] width 445 height 40
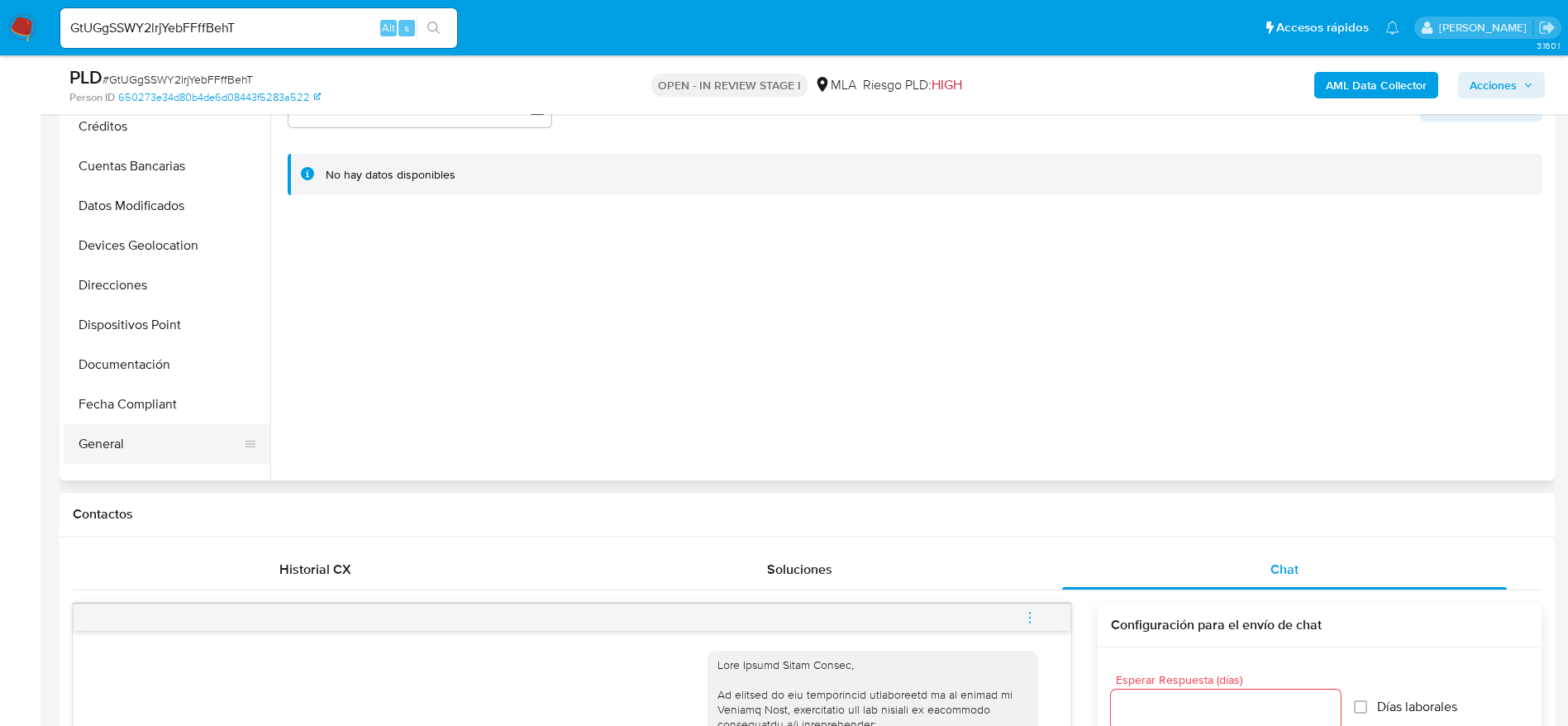
scroll to position [248, 0]
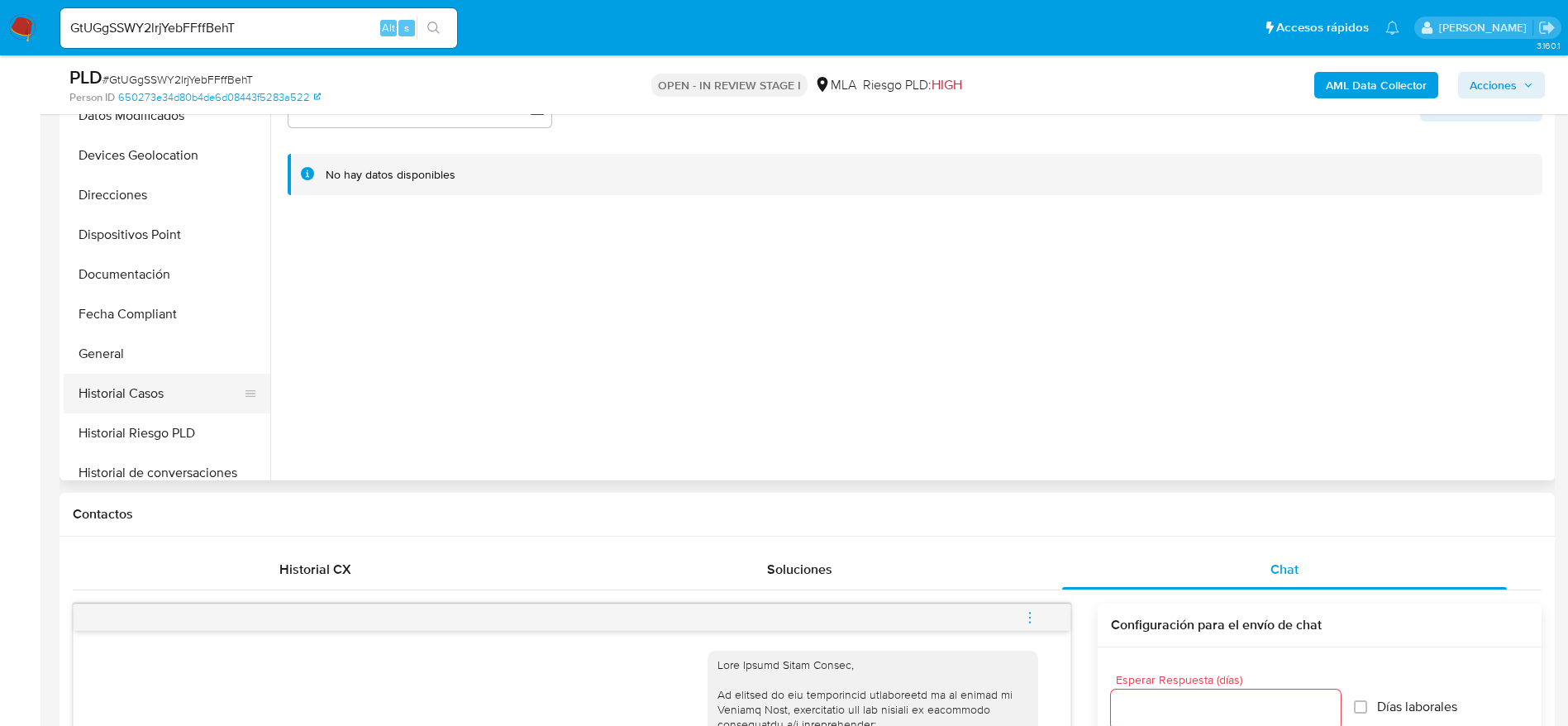
click at [147, 394] on button "Historial Casos" at bounding box center [161, 393] width 194 height 40
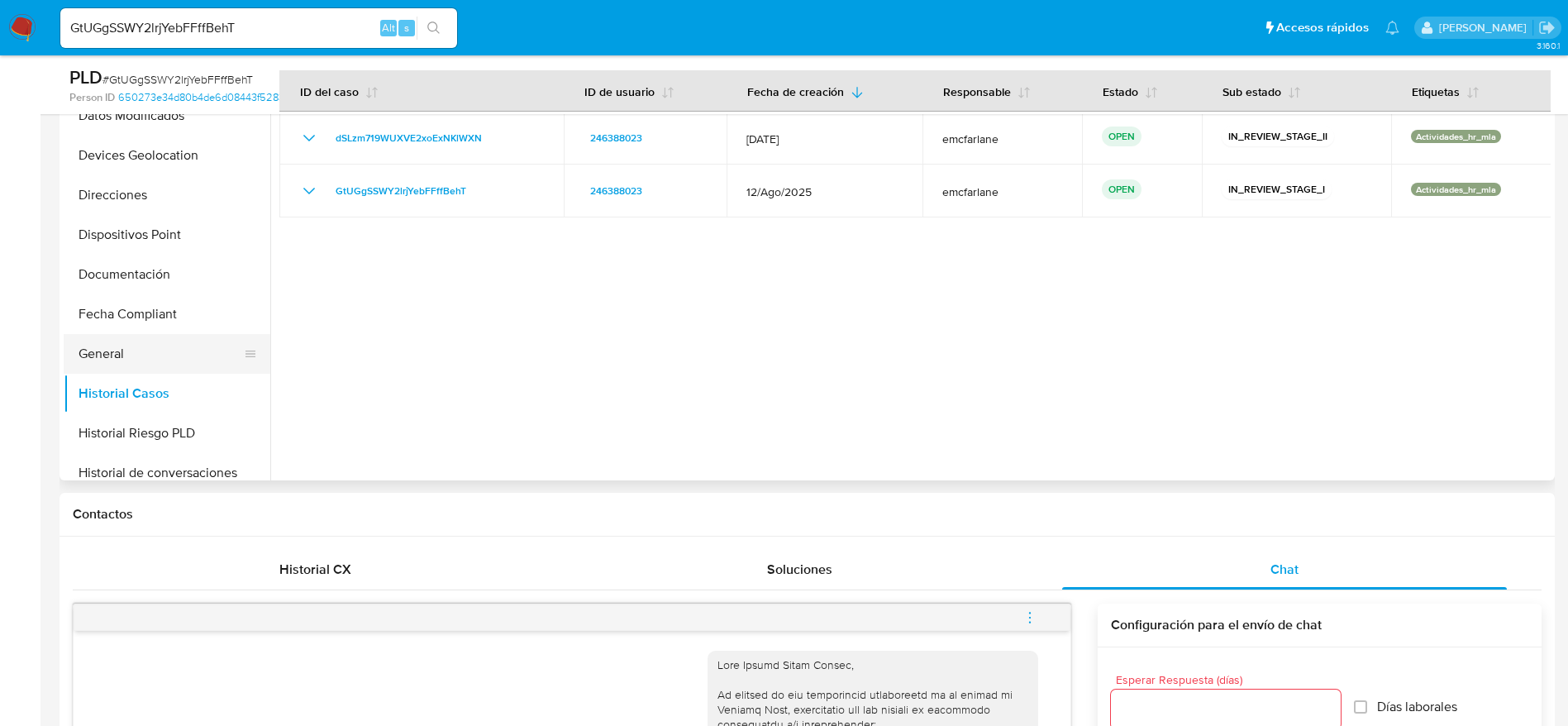
click at [103, 355] on button "General" at bounding box center [161, 354] width 194 height 40
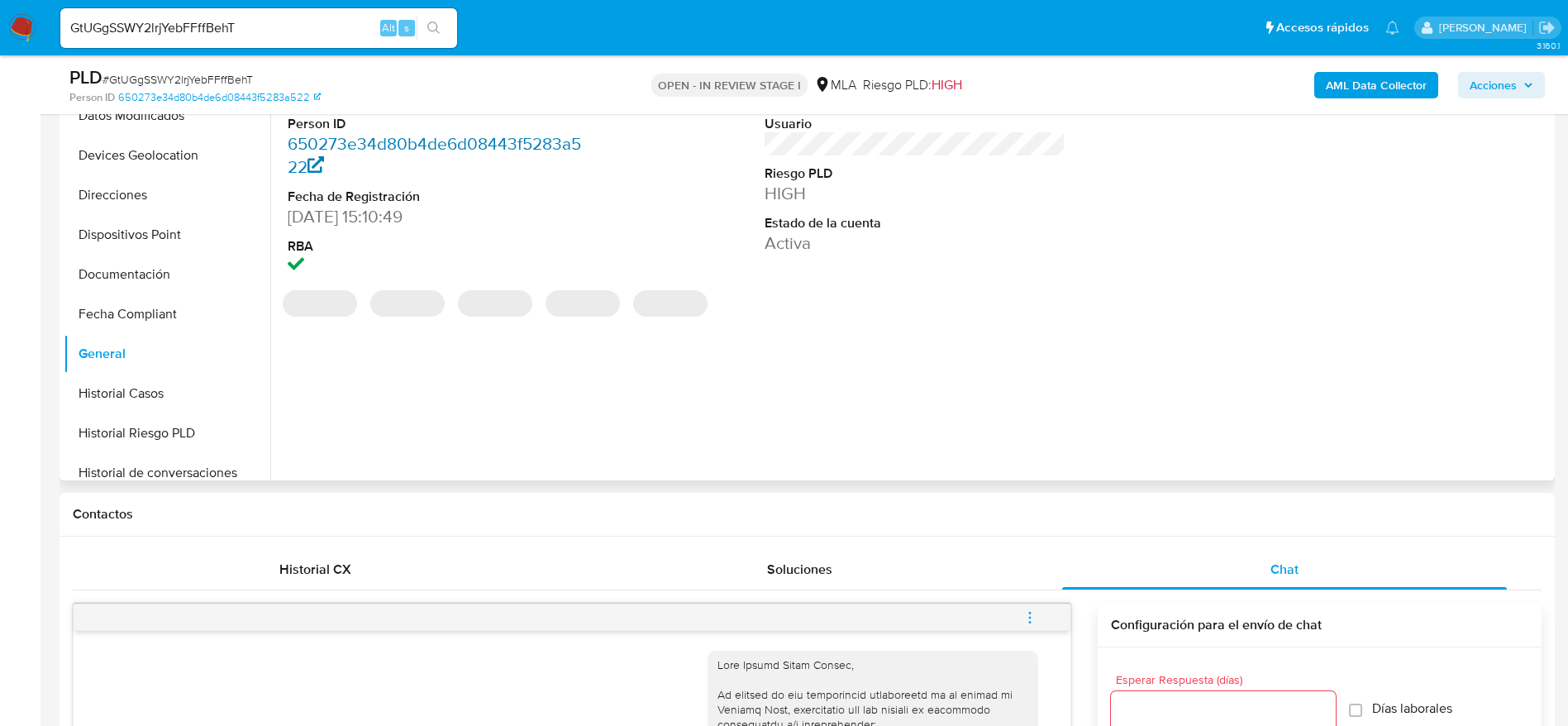
click at [321, 146] on link "650273e34d80b4de6d08443f5283a522" at bounding box center [434, 155] width 294 height 47
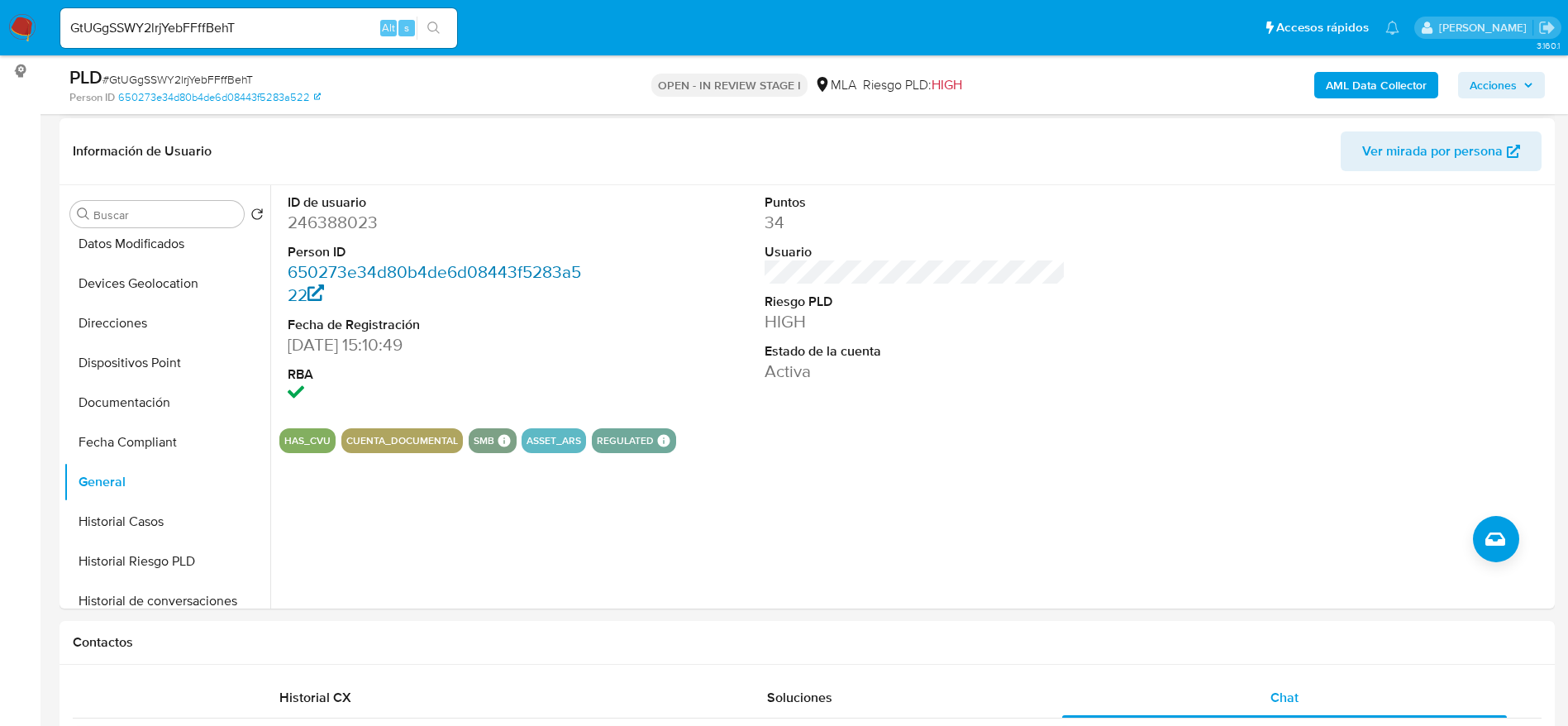
scroll to position [124, 0]
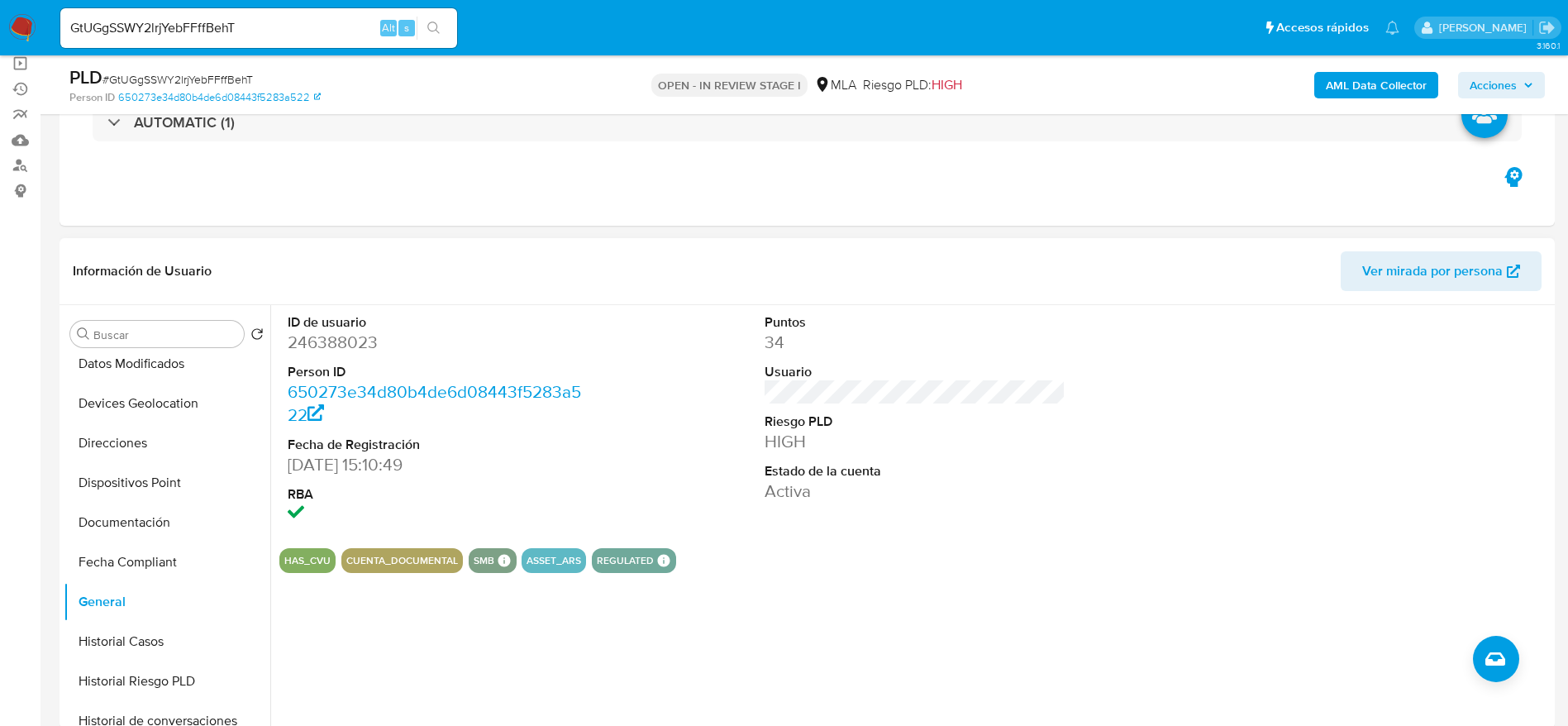
click at [343, 348] on dd "246388023" at bounding box center [438, 342] width 301 height 23
copy dd "246388023"
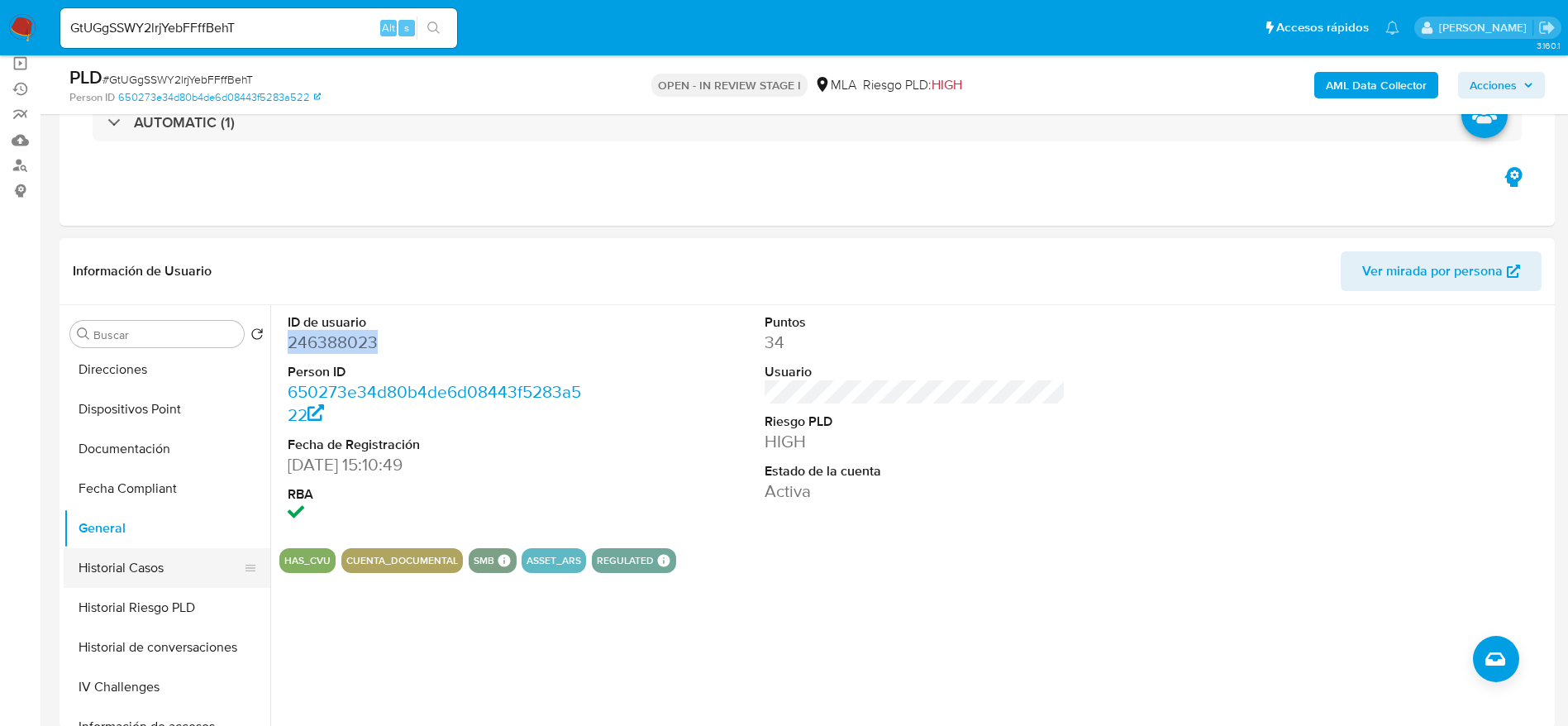
scroll to position [372, 0]
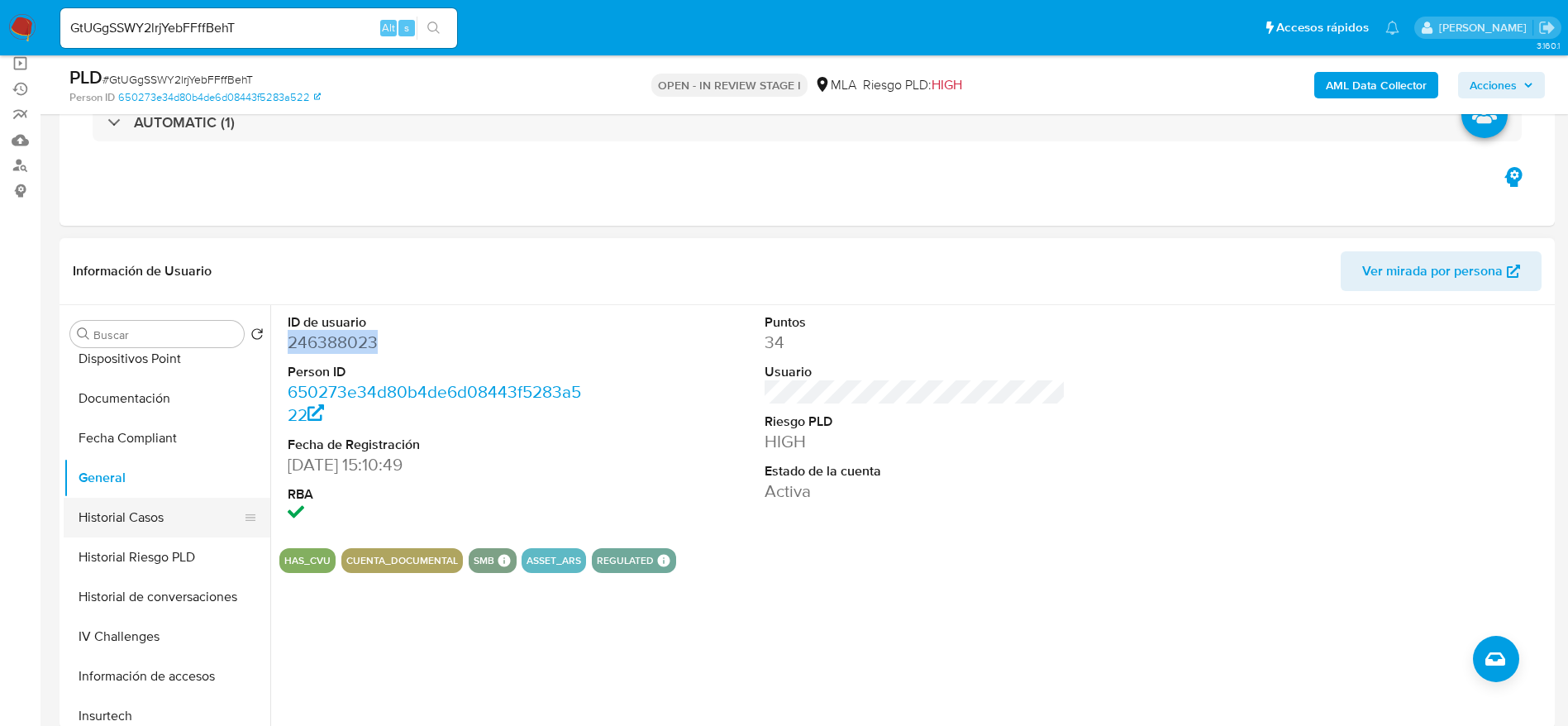
click at [140, 521] on button "Historial Casos" at bounding box center [161, 517] width 194 height 40
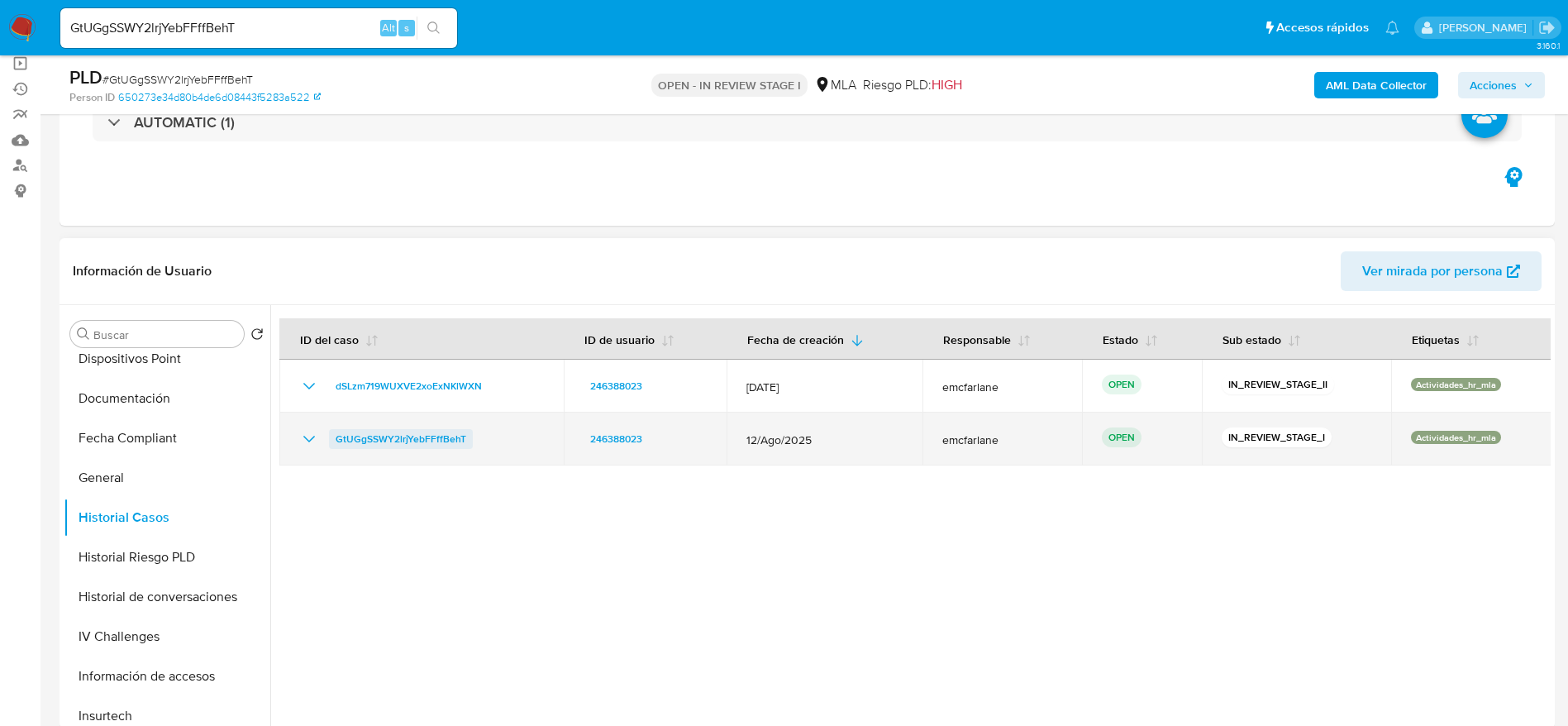
drag, startPoint x: 449, startPoint y: 449, endPoint x: 332, endPoint y: 441, distance: 117.3
click at [332, 441] on div "GtUGgSSWY2lrjYebFFffBehT" at bounding box center [422, 439] width 244 height 19
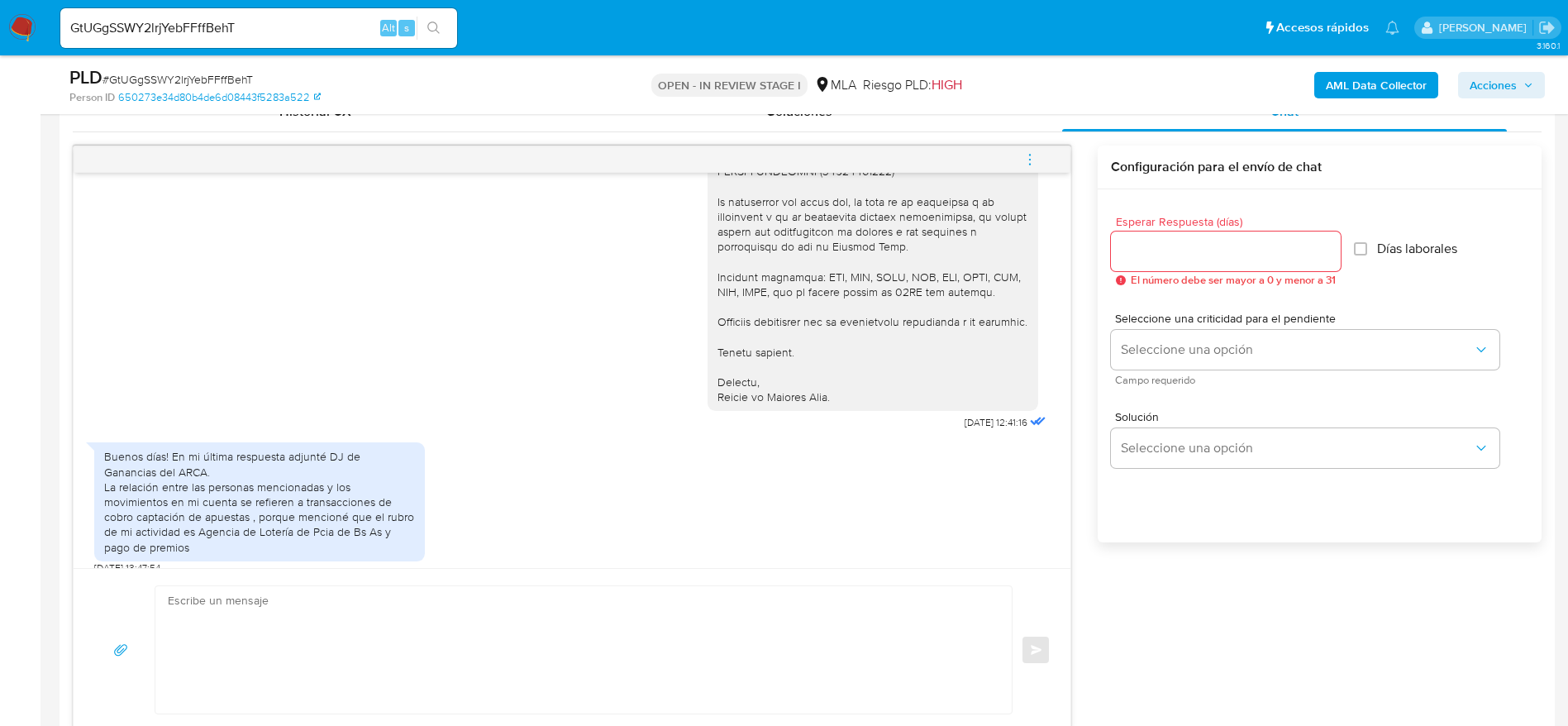
scroll to position [868, 0]
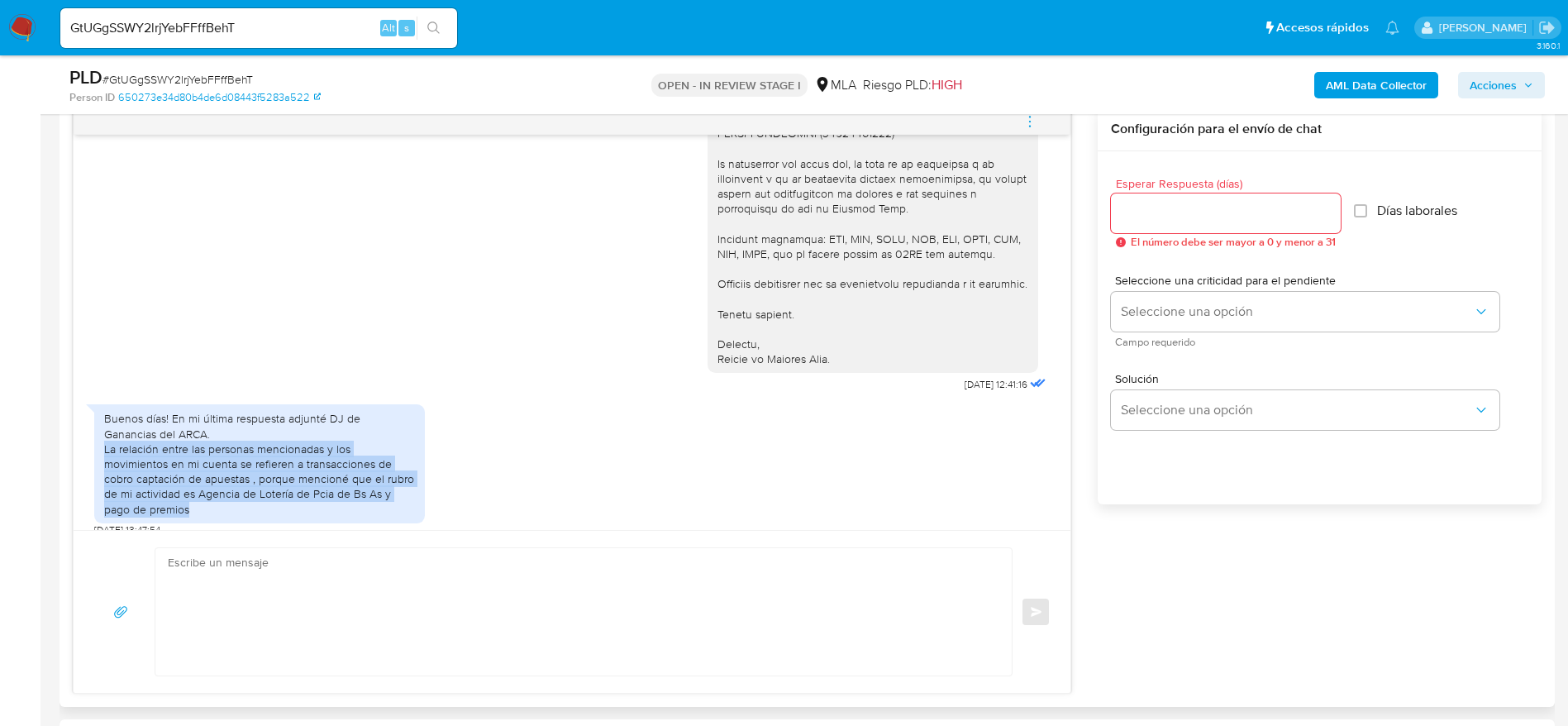
drag, startPoint x: 105, startPoint y: 428, endPoint x: 353, endPoint y: 472, distance: 251.9
click at [266, 493] on div "Buenos días! En mi última respuesta adjunté DJ de Ganancias del ARCA. La relaci…" at bounding box center [259, 463] width 311 height 105
copy div "La relación entre las personas mencionadas y los movimientos en mi cuenta se re…"
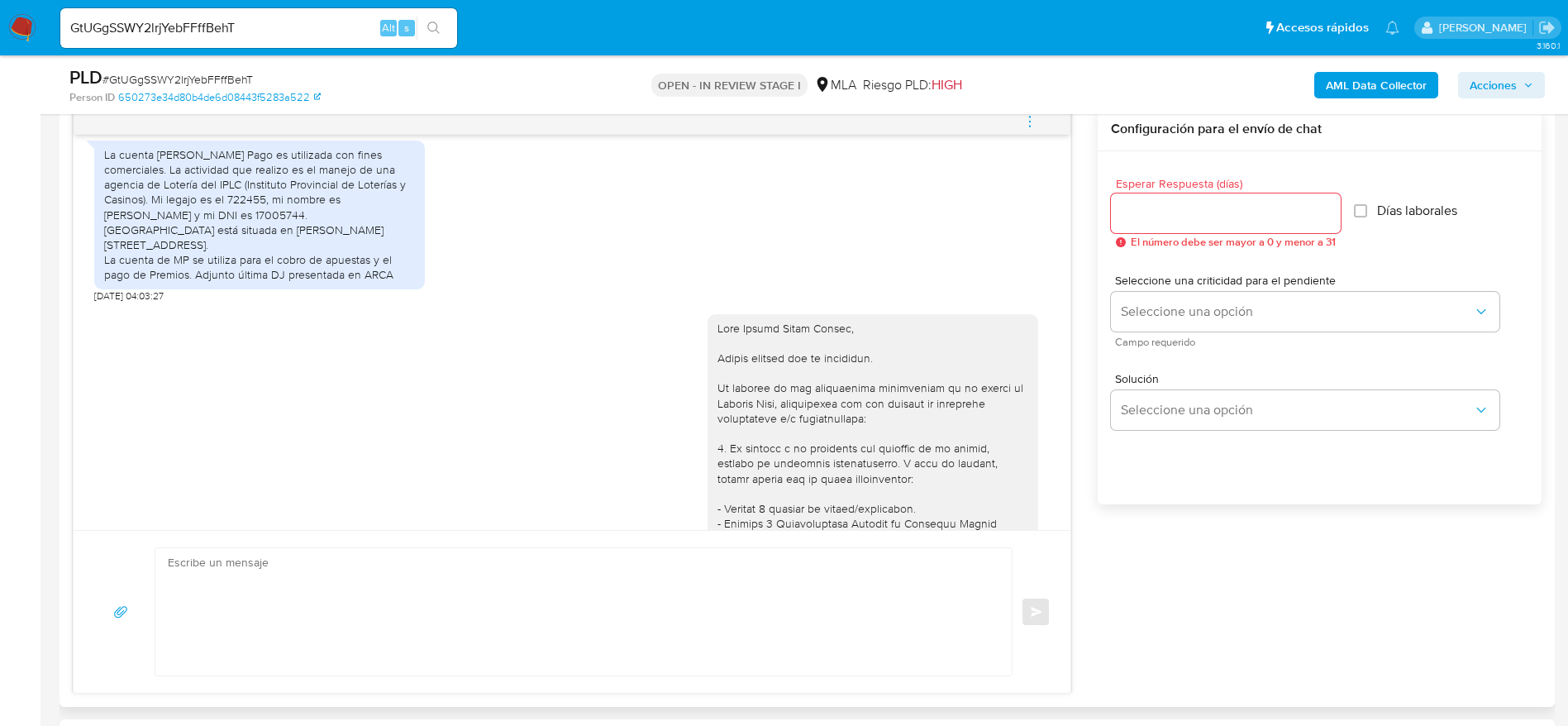
scroll to position [841, 0]
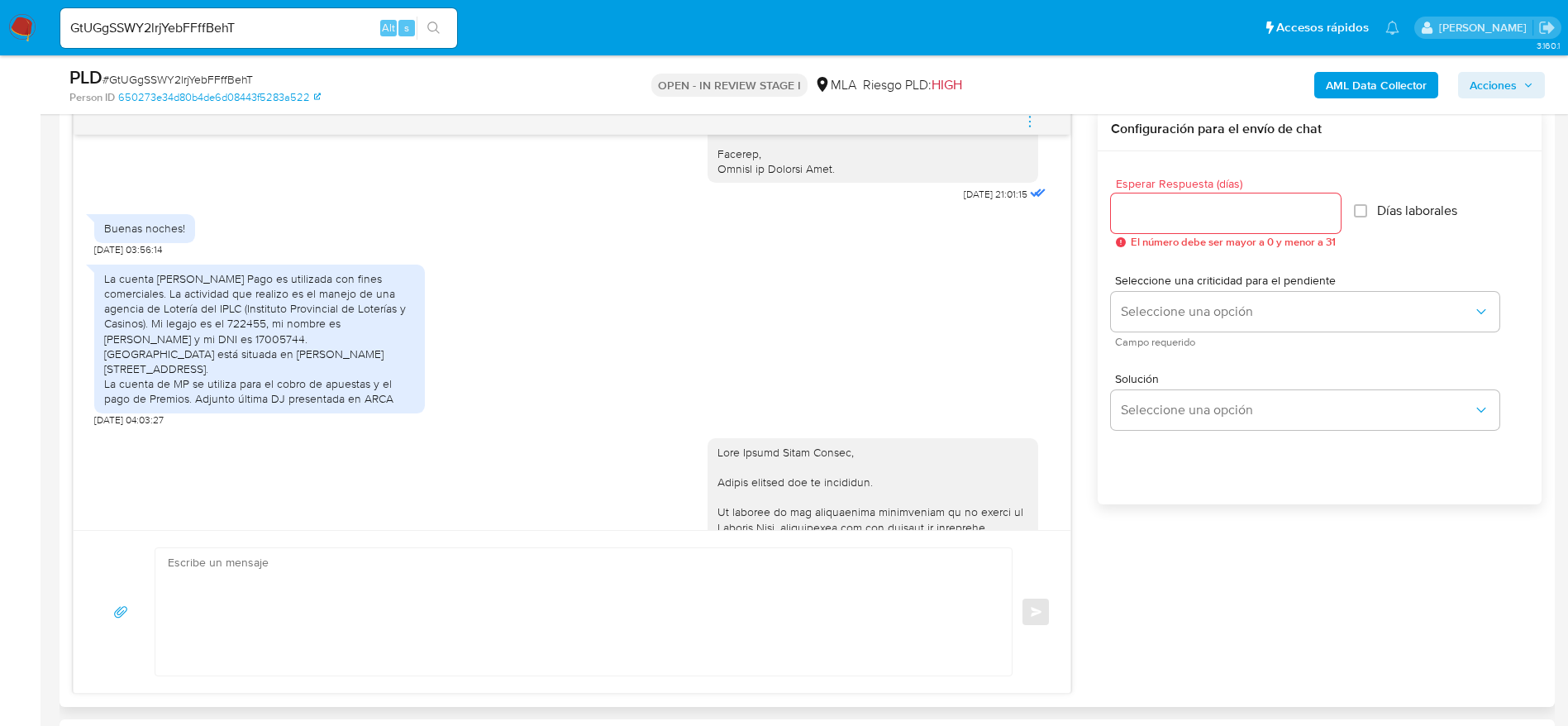
drag, startPoint x: 108, startPoint y: 277, endPoint x: 397, endPoint y: 385, distance: 308.5
click at [397, 385] on div "La cuenta [PERSON_NAME] Pago es utilizada con fines comerciales. La actividad q…" at bounding box center [259, 339] width 311 height 136
copy div "La cuenta [PERSON_NAME] Pago es utilizada con fines comerciales. La actividad q…"
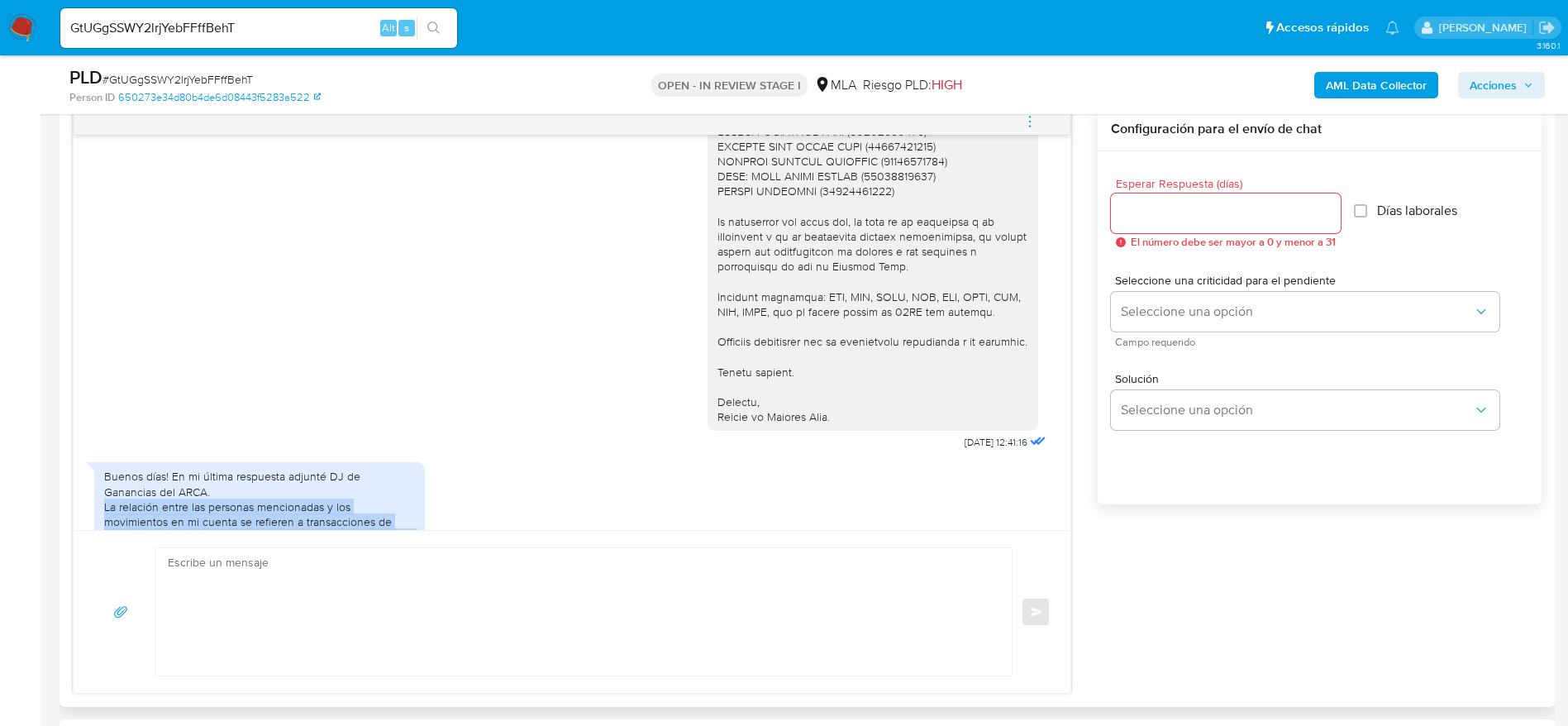
scroll to position [2701, 0]
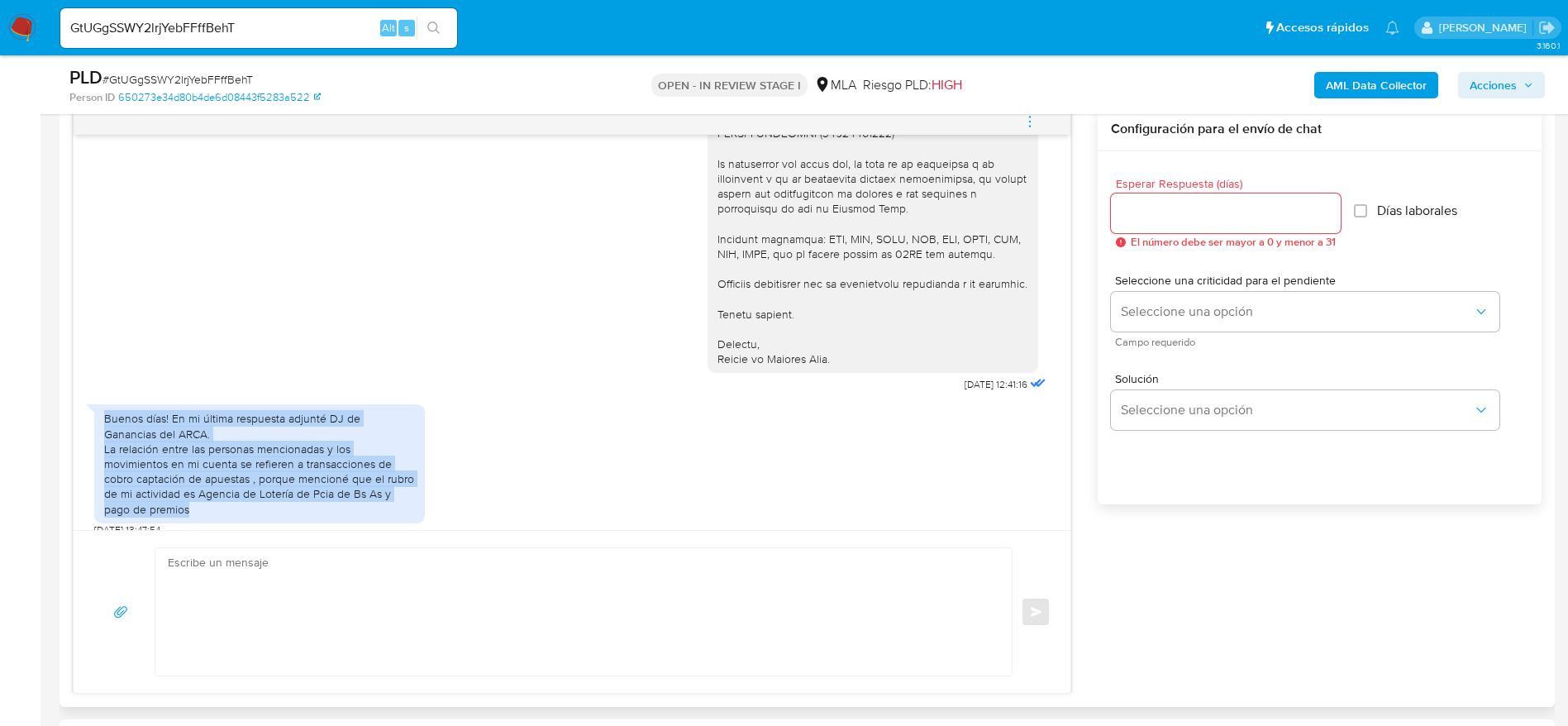
drag, startPoint x: 205, startPoint y: 495, endPoint x: 89, endPoint y: 408, distance: 145.0
click at [89, 408] on div "03/09/2025 21:01:15 Buenas noches! 04/09/2025 03:56:14 La cuenta de Mercado Pag…" at bounding box center [572, 332] width 996 height 395
copy div "Buenos días! En mi última respuesta adjunté DJ de Ganancias del ARCA. La relaci…"
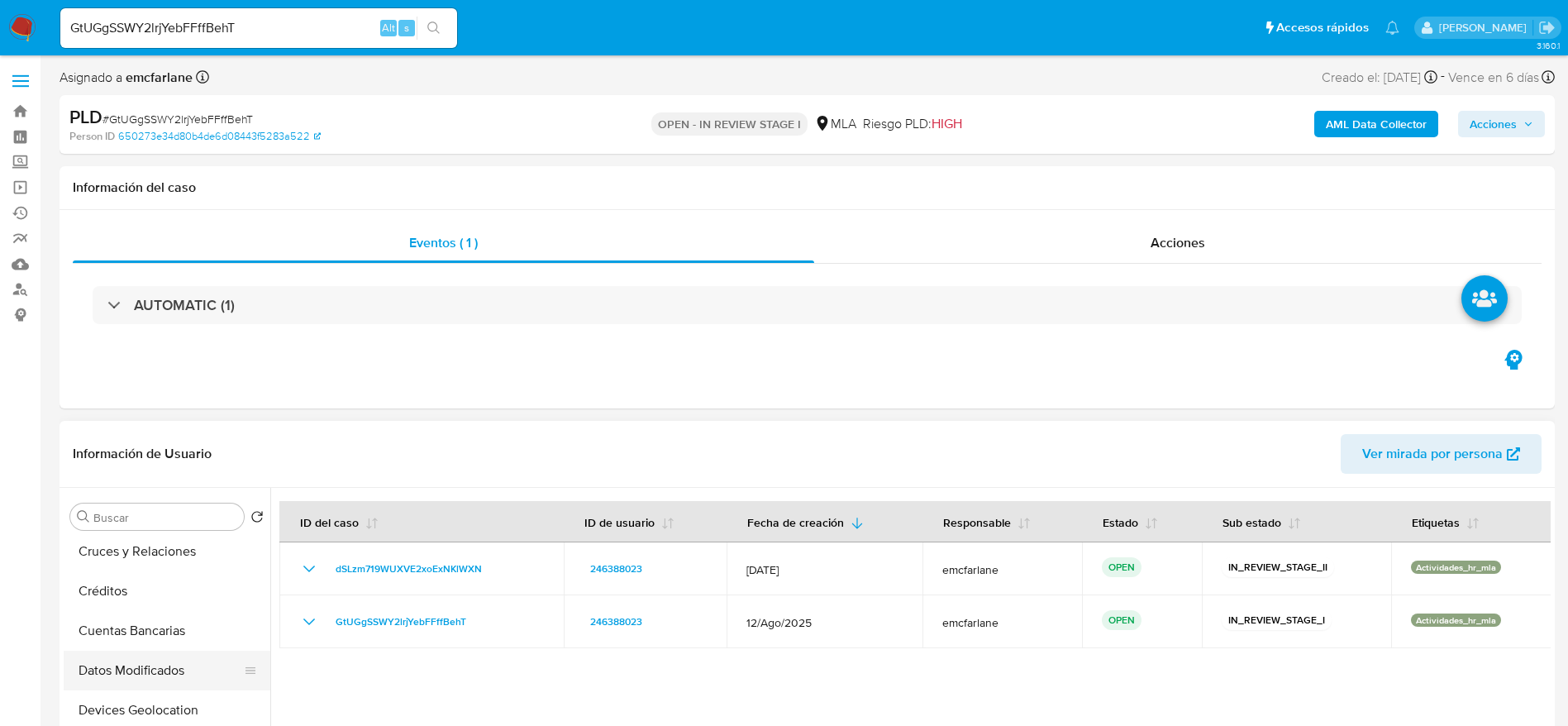
scroll to position [248, 0]
drag, startPoint x: 150, startPoint y: 634, endPoint x: 200, endPoint y: 608, distance: 56.4
click at [150, 636] on button "Direcciones" at bounding box center [161, 625] width 194 height 40
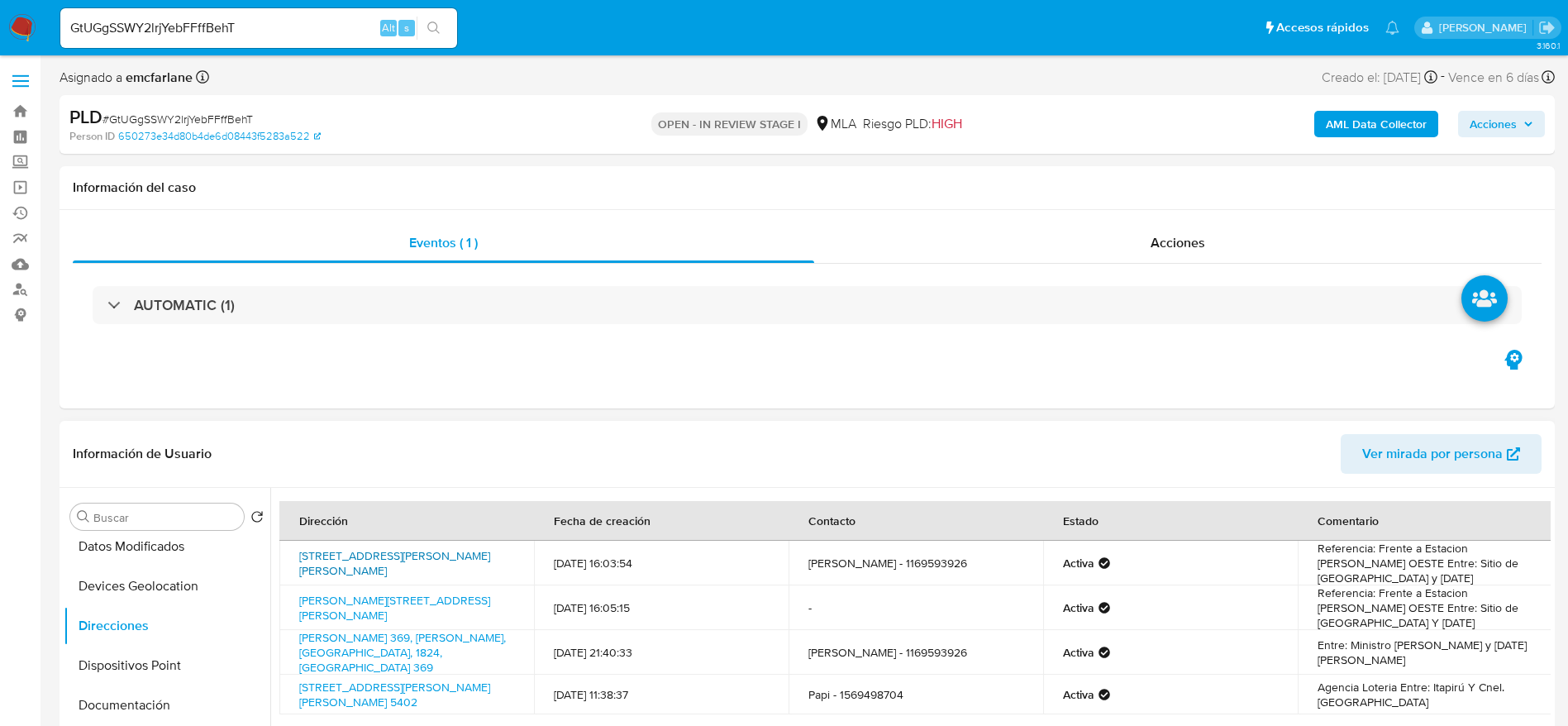
click at [410, 560] on link "Calle Velez Sarsfield 2911, Lanus Oeste, Buenos Aires, 1824, Argentina 2911" at bounding box center [394, 563] width 191 height 31
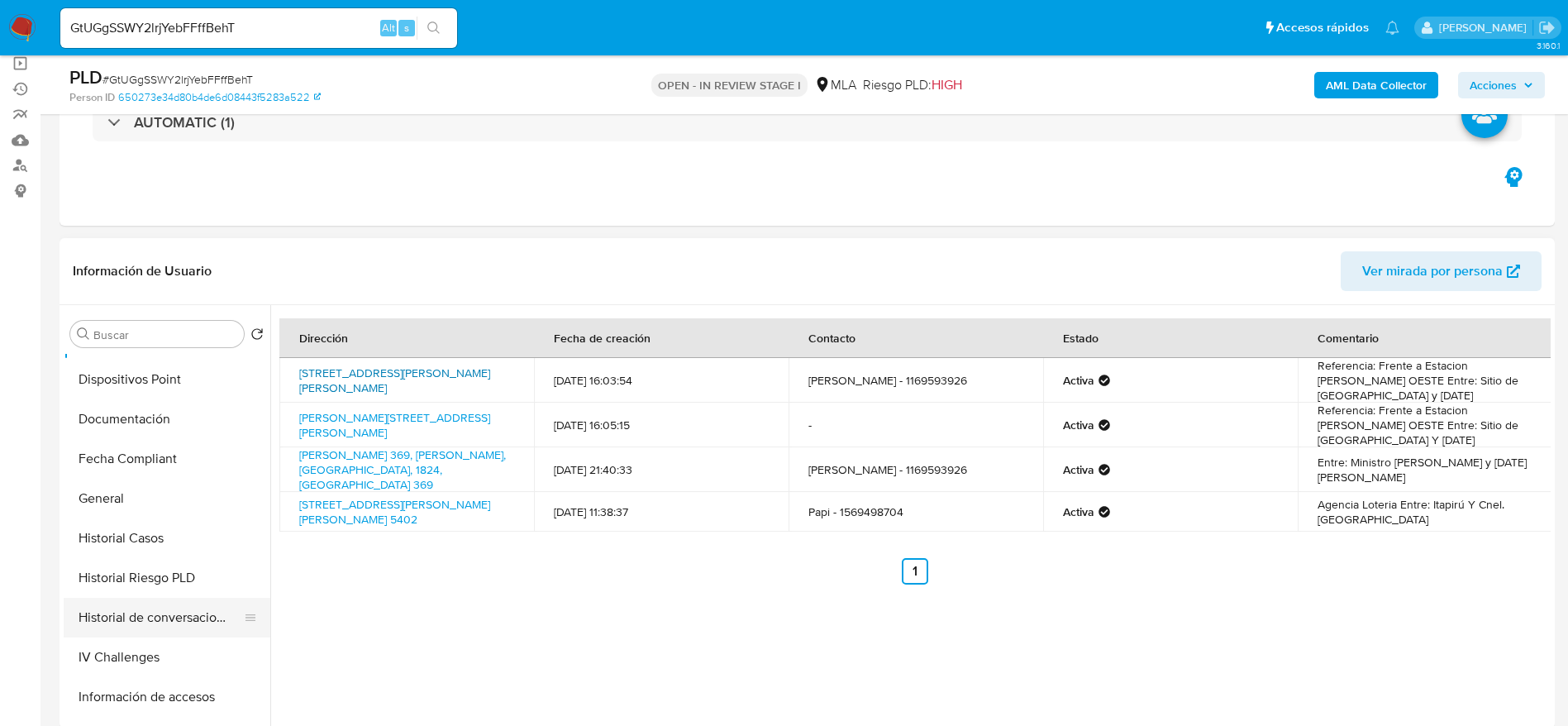
scroll to position [496, 0]
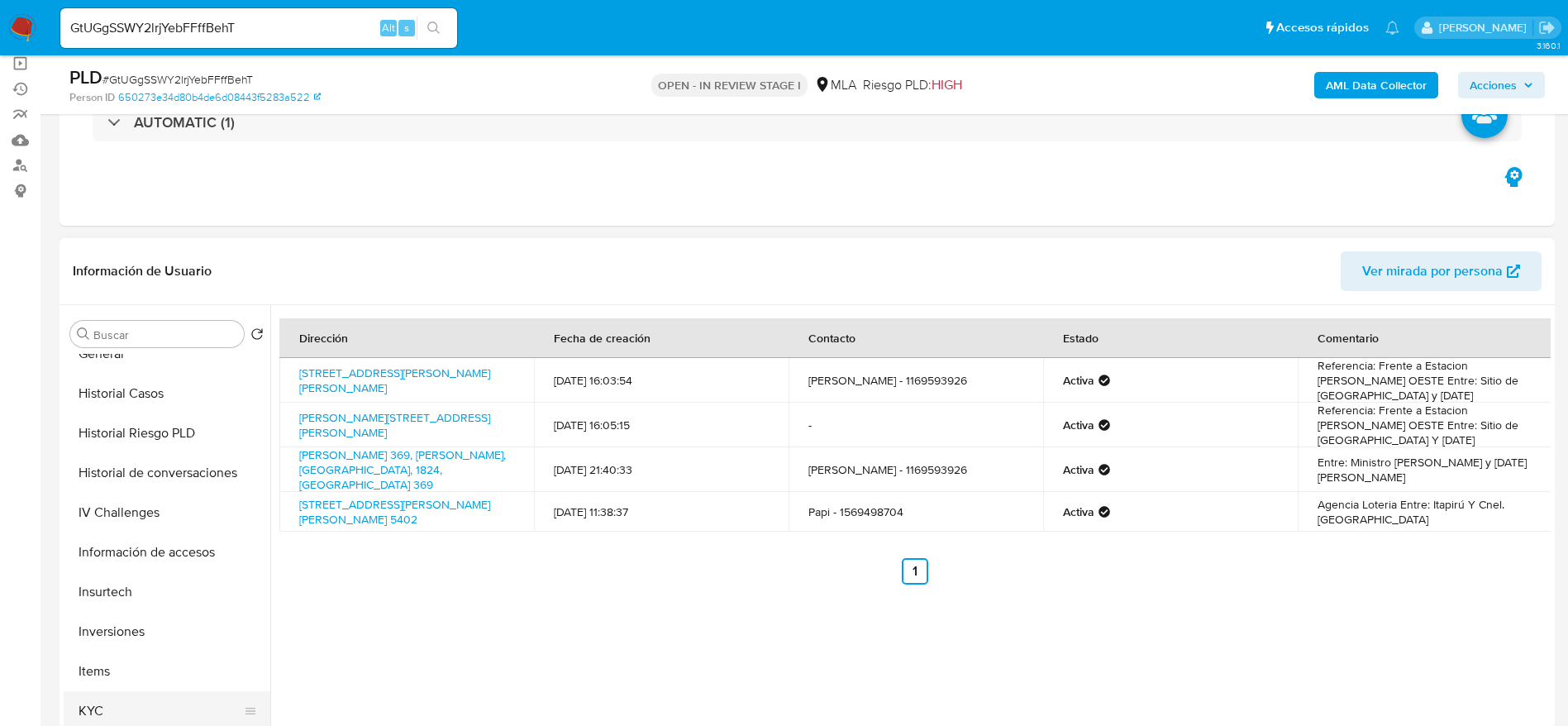
click at [168, 695] on button "KYC" at bounding box center [161, 710] width 194 height 40
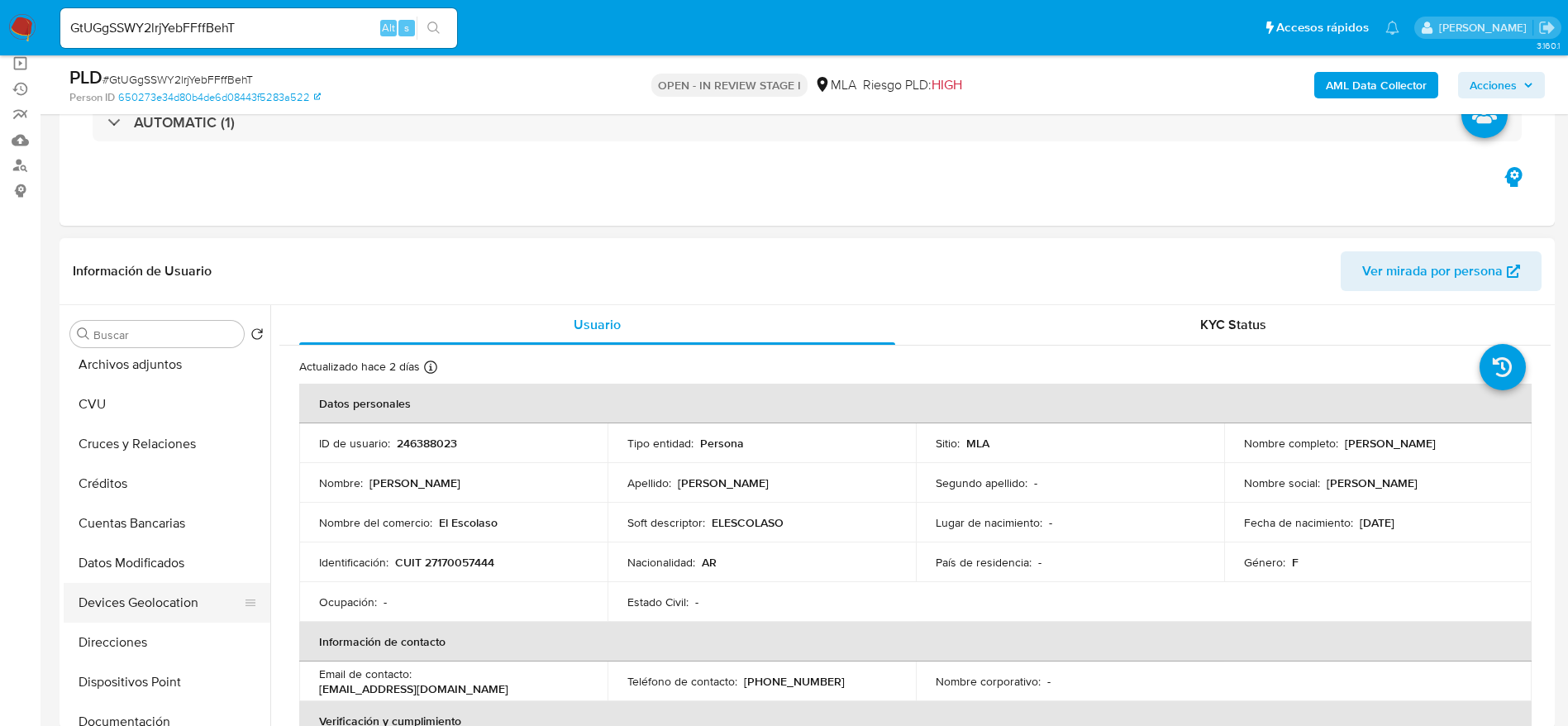
scroll to position [124, 0]
drag, startPoint x: 145, startPoint y: 546, endPoint x: 146, endPoint y: 566, distance: 20.0
click at [145, 547] on ul "Anticipos de dinero Archivos adjuntos CVU Cruces y Relaciones Créditos Cuentas …" at bounding box center [167, 540] width 206 height 373
click at [147, 564] on button "Direcciones" at bounding box center [161, 567] width 194 height 40
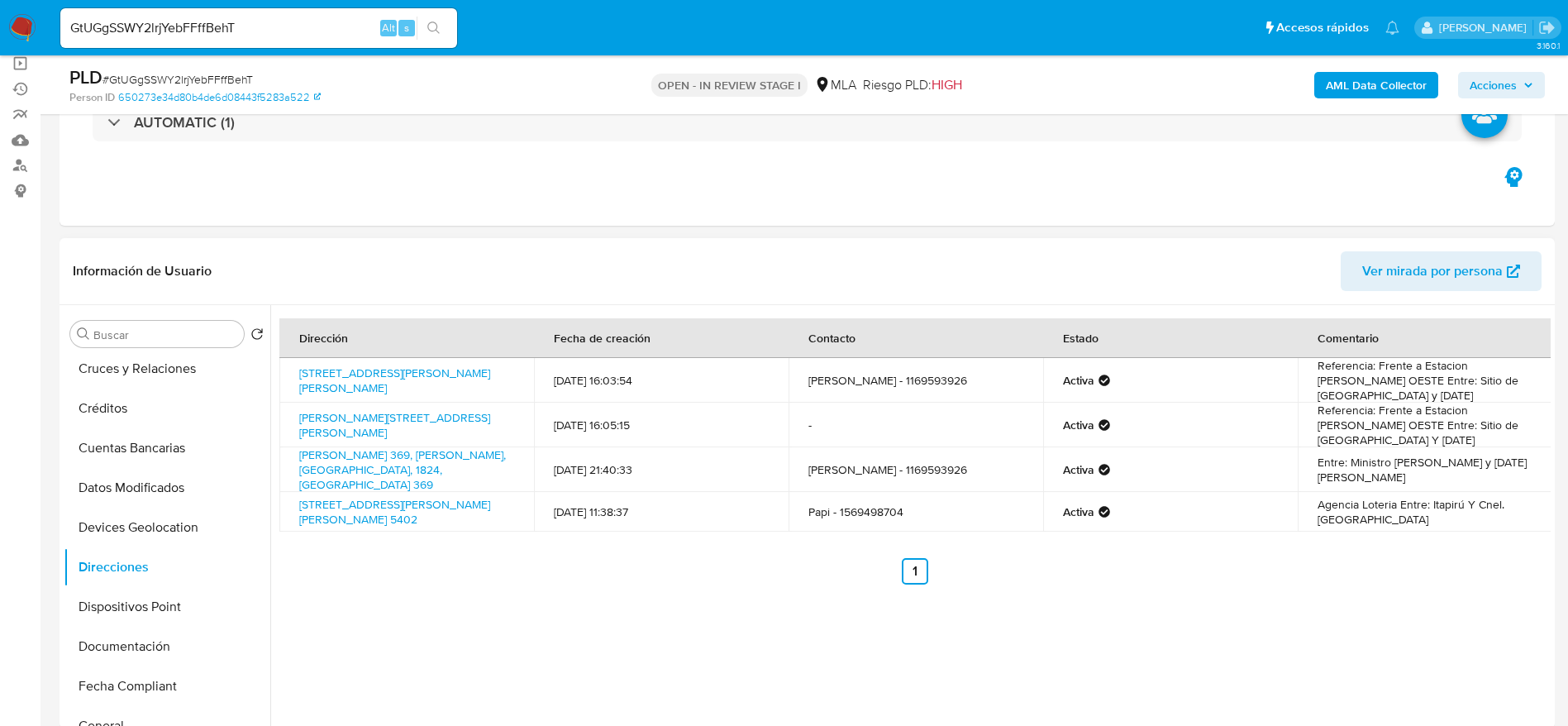
drag, startPoint x: 499, startPoint y: 395, endPoint x: 297, endPoint y: 377, distance: 202.8
click at [297, 377] on td "Calle Velez Sarsfield 2911, Lanus Oeste, Buenos Aires, 1824, Argentina 2911" at bounding box center [406, 380] width 255 height 45
copy link "Calle Velez Sarsfield 2911, Lanus Oeste, Buenos Aires, 1824, Argentina 2911"
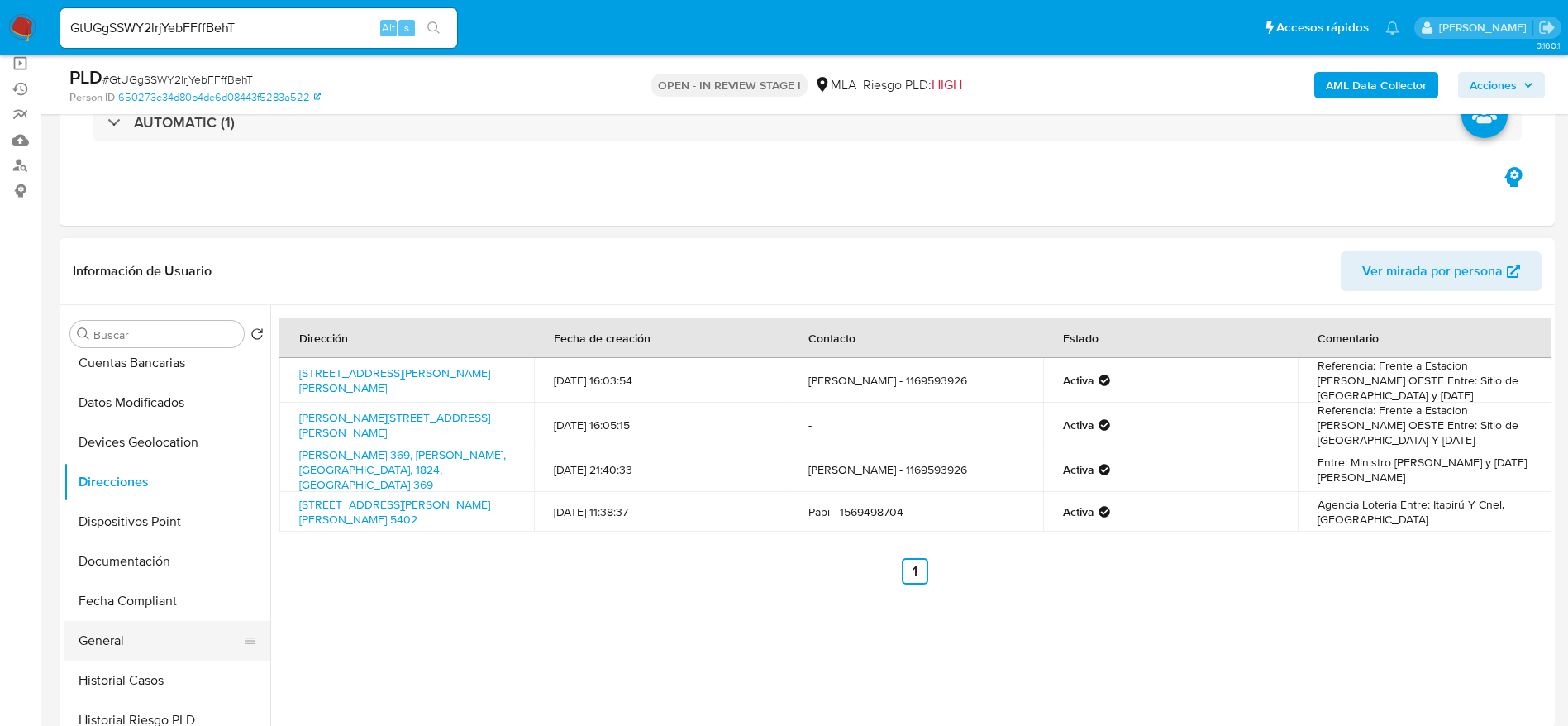
scroll to position [248, 0]
click at [147, 632] on button "Historial Casos" at bounding box center [161, 641] width 194 height 40
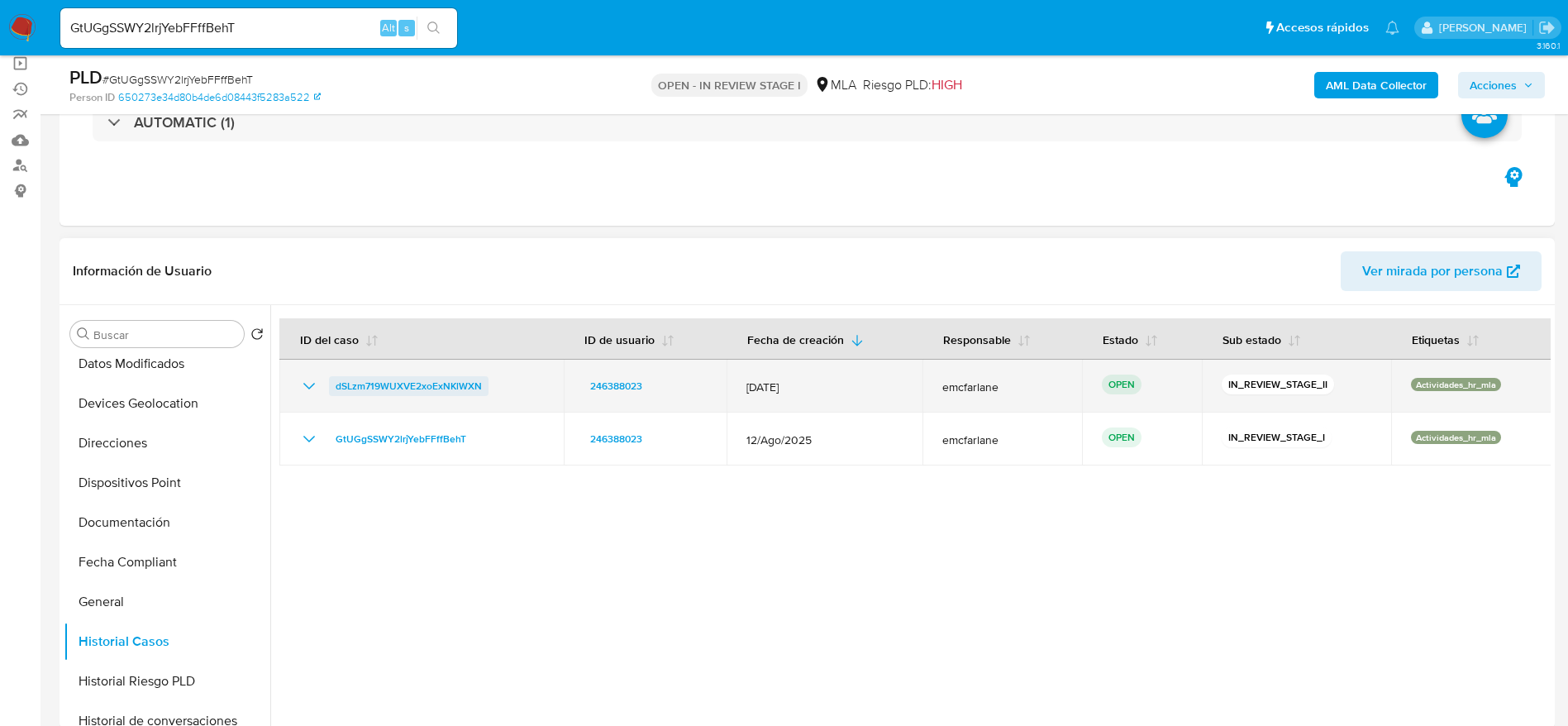
click at [444, 380] on span "dSLzm719WUXVE2xoExNKlWXN" at bounding box center [408, 386] width 146 height 19
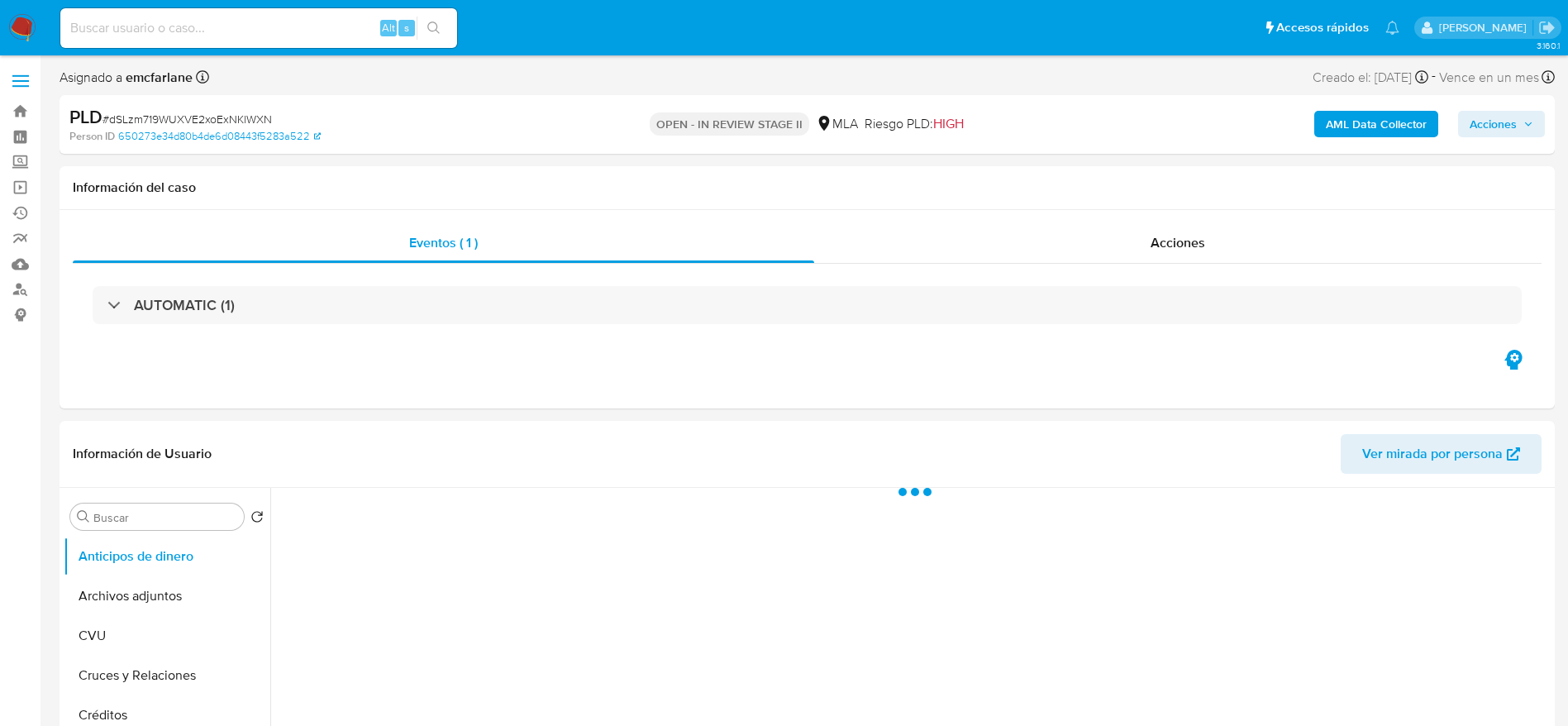
click at [1506, 127] on span "Acciones" at bounding box center [1492, 123] width 47 height 26
select select "10"
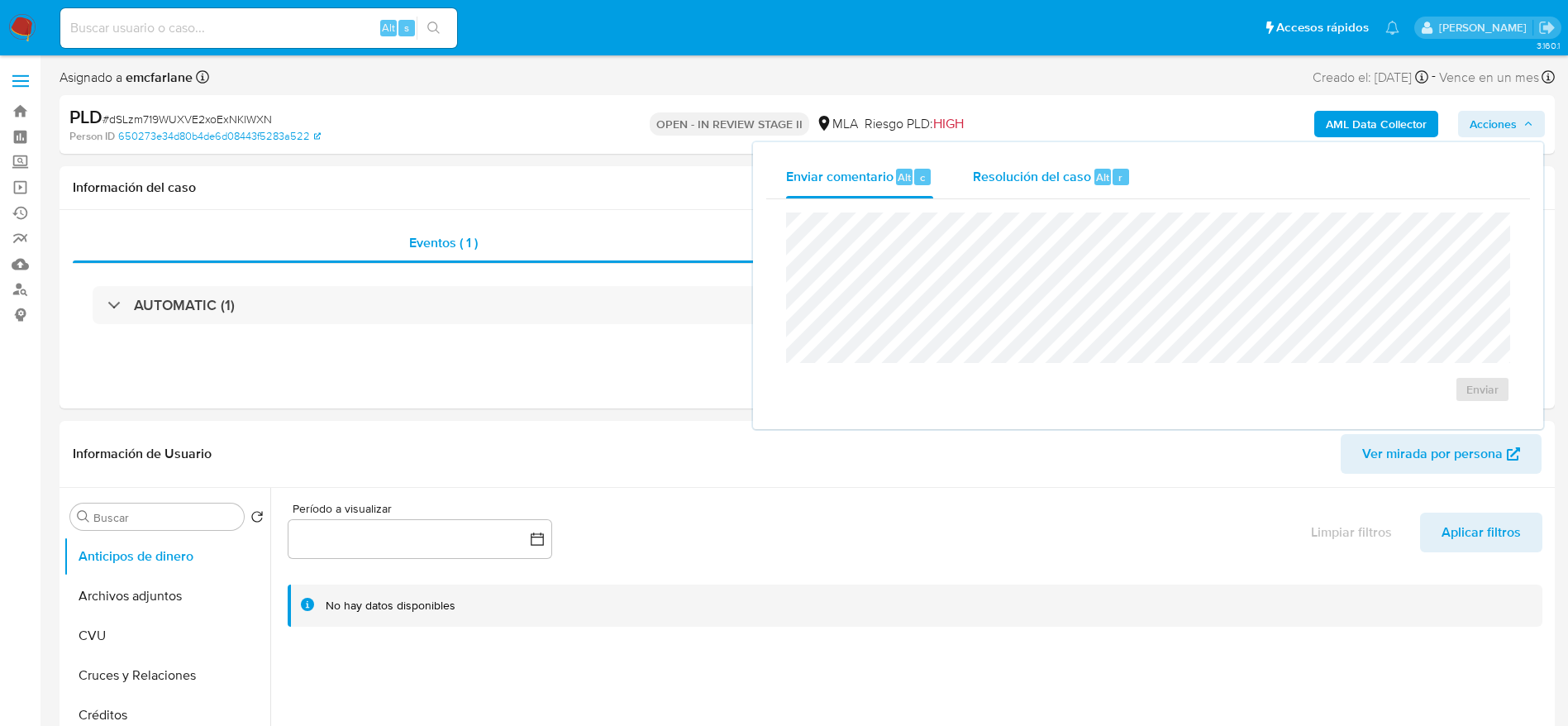
drag, startPoint x: 1002, startPoint y: 189, endPoint x: 1008, endPoint y: 206, distance: 18.0
click at [1002, 190] on div "Resolución del caso Alt r" at bounding box center [1051, 176] width 158 height 43
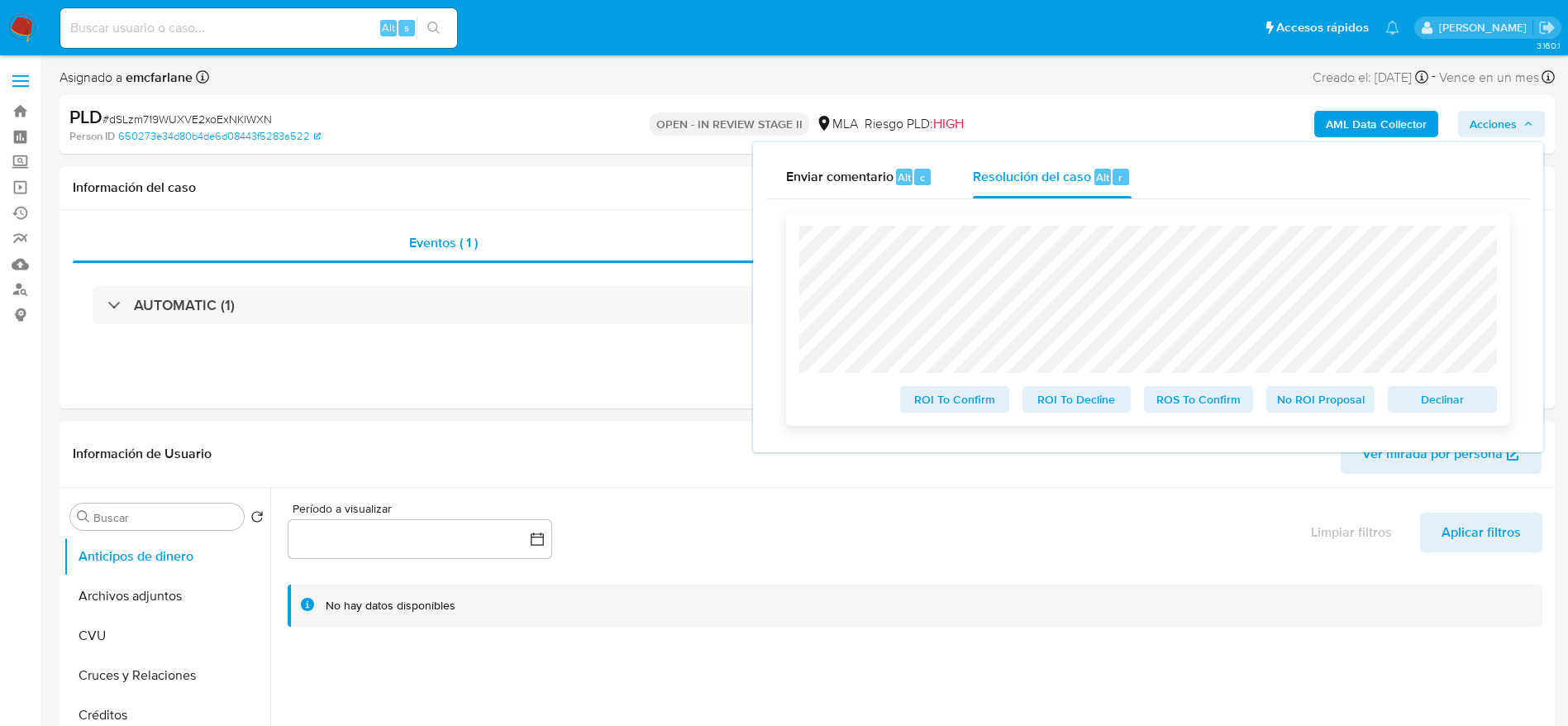
click at [1479, 400] on span "Declinar" at bounding box center [1442, 399] width 86 height 23
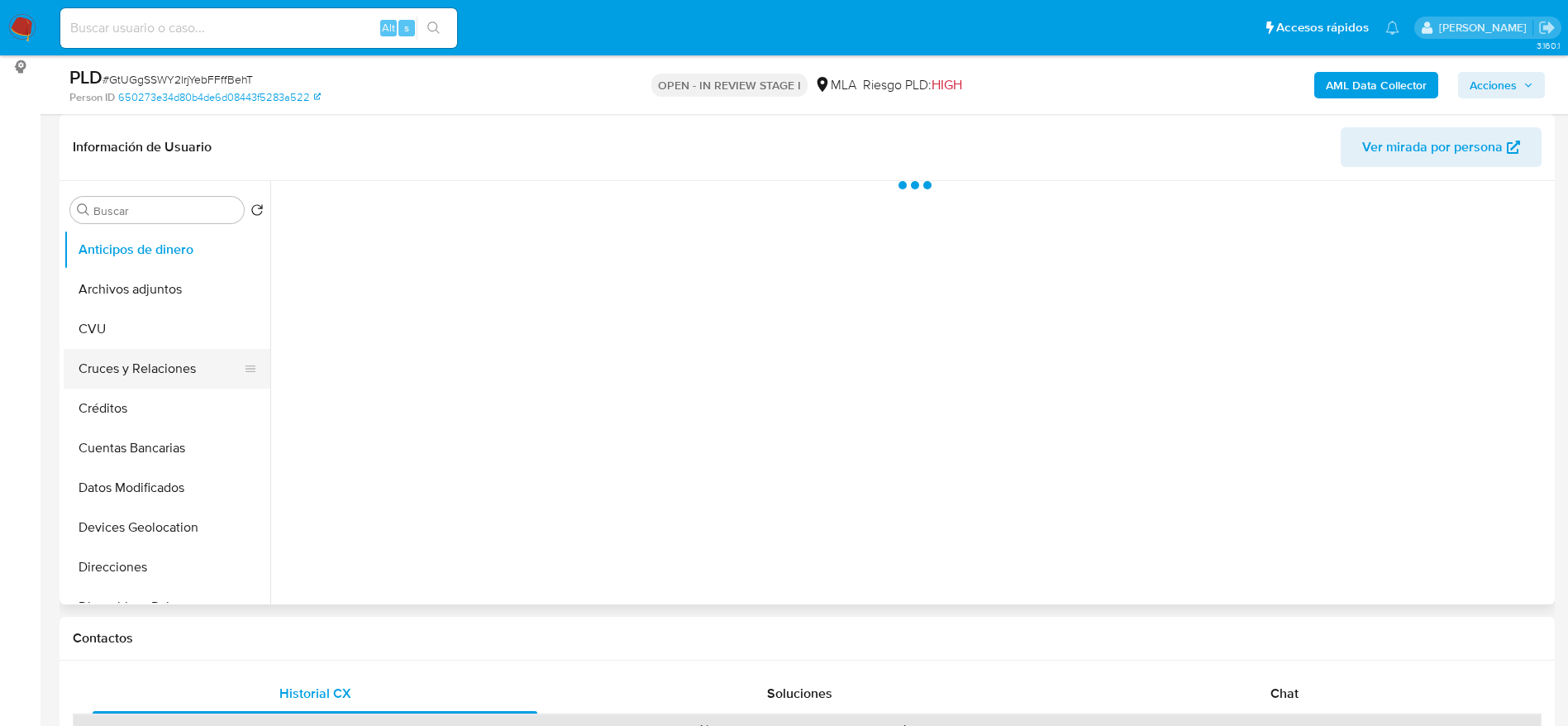
scroll to position [248, 0]
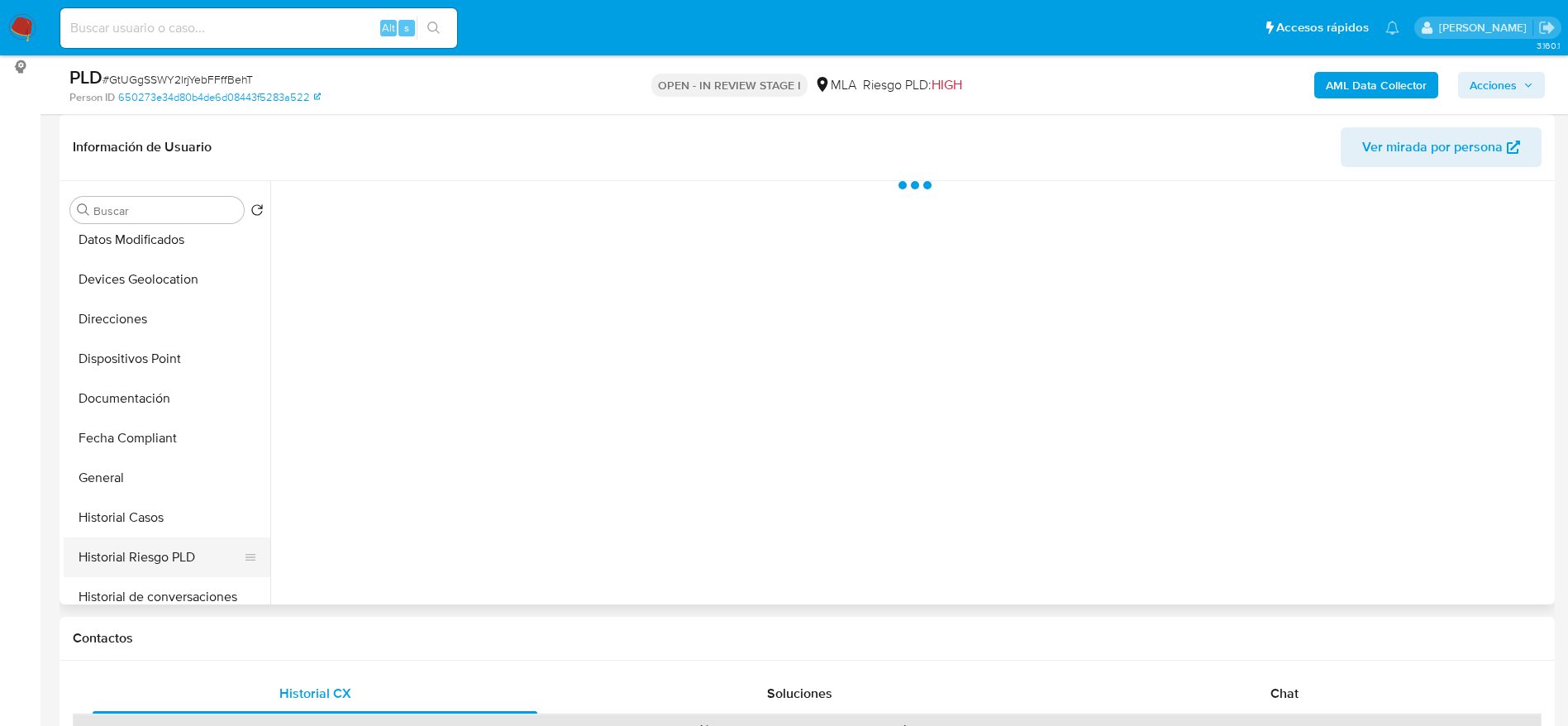
select select "10"
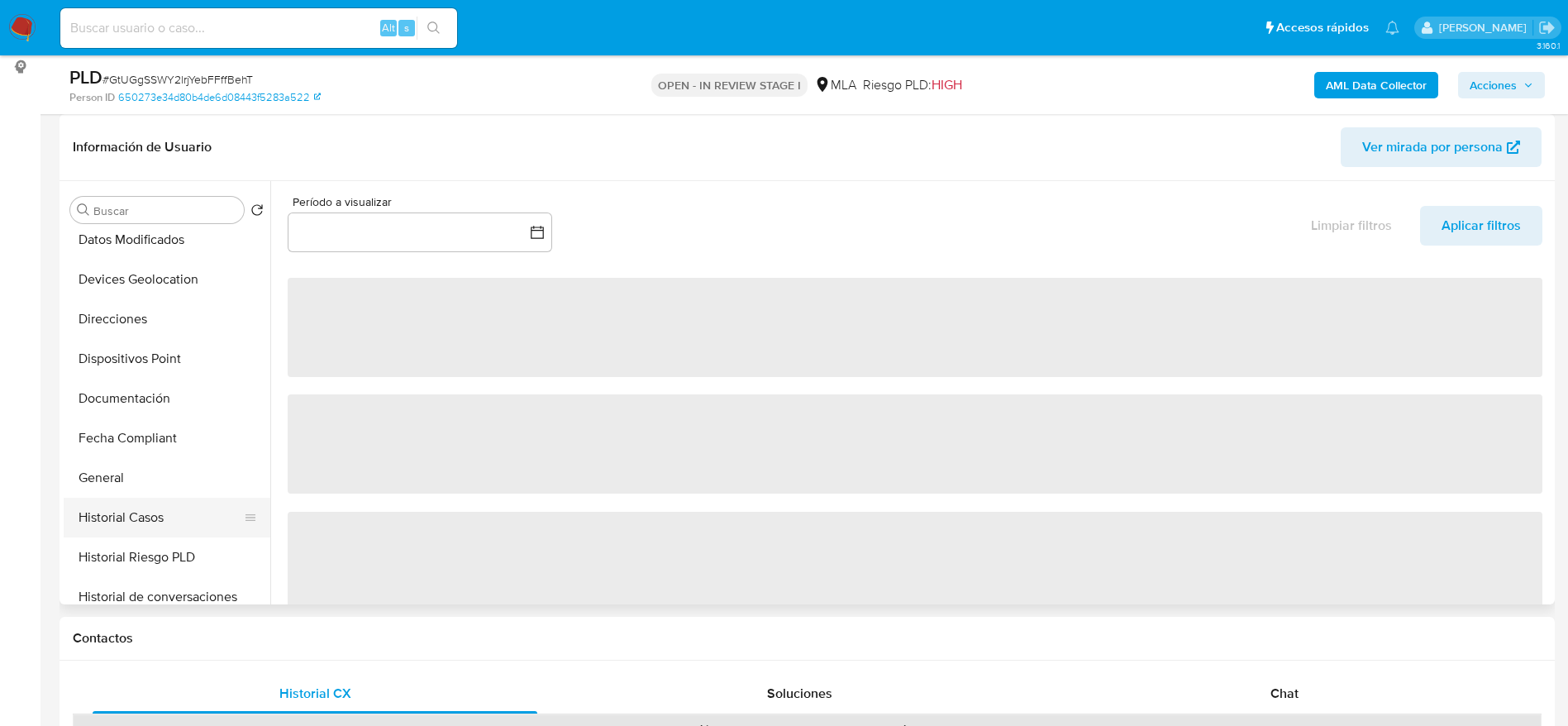
drag, startPoint x: 124, startPoint y: 520, endPoint x: 208, endPoint y: 508, distance: 84.9
click at [125, 520] on button "Historial Casos" at bounding box center [161, 517] width 194 height 40
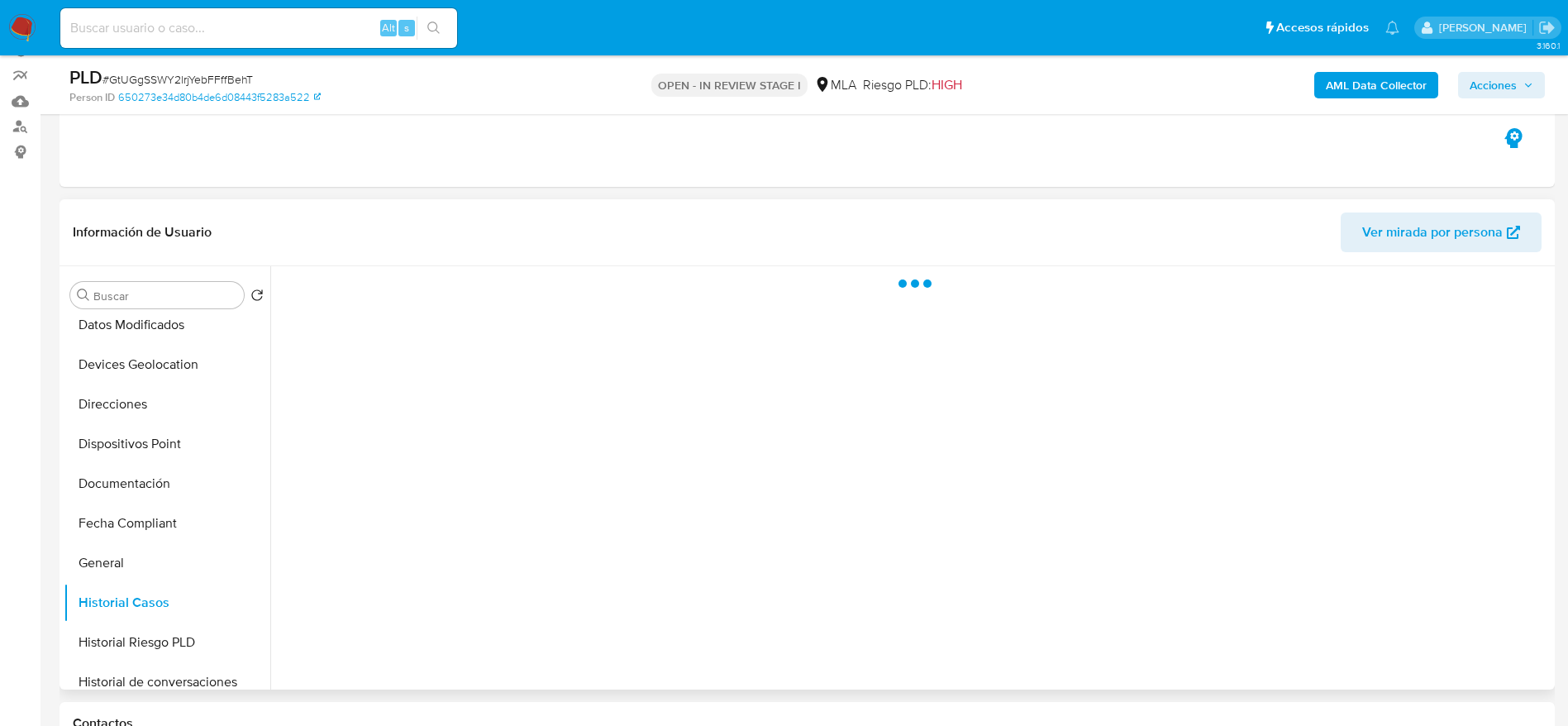
scroll to position [124, 0]
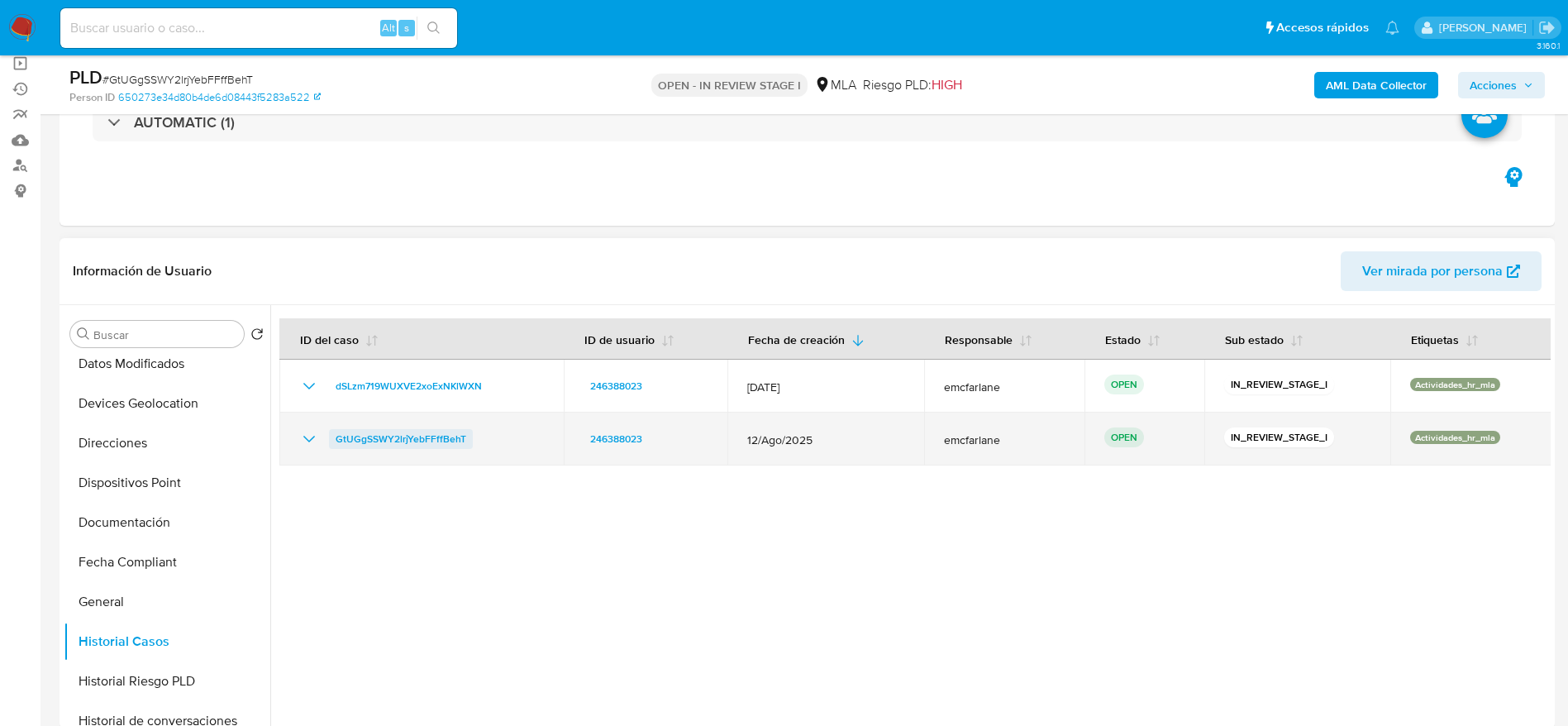
click at [418, 432] on span "GtUGgSSWY2lrjYebFFffBehT" at bounding box center [400, 439] width 131 height 19
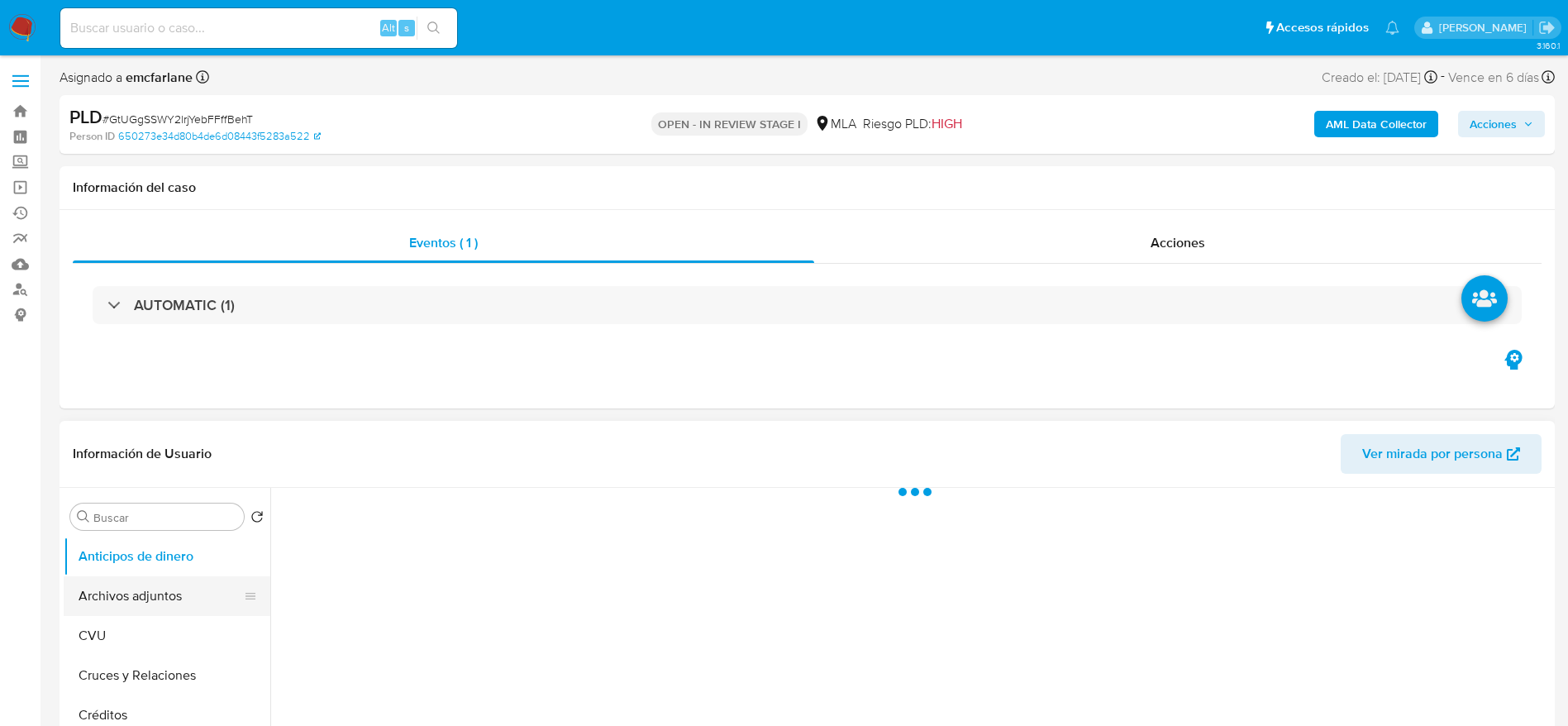
drag, startPoint x: 130, startPoint y: 591, endPoint x: 256, endPoint y: 573, distance: 127.3
click at [130, 592] on button "Archivos adjuntos" at bounding box center [167, 595] width 206 height 40
select select "10"
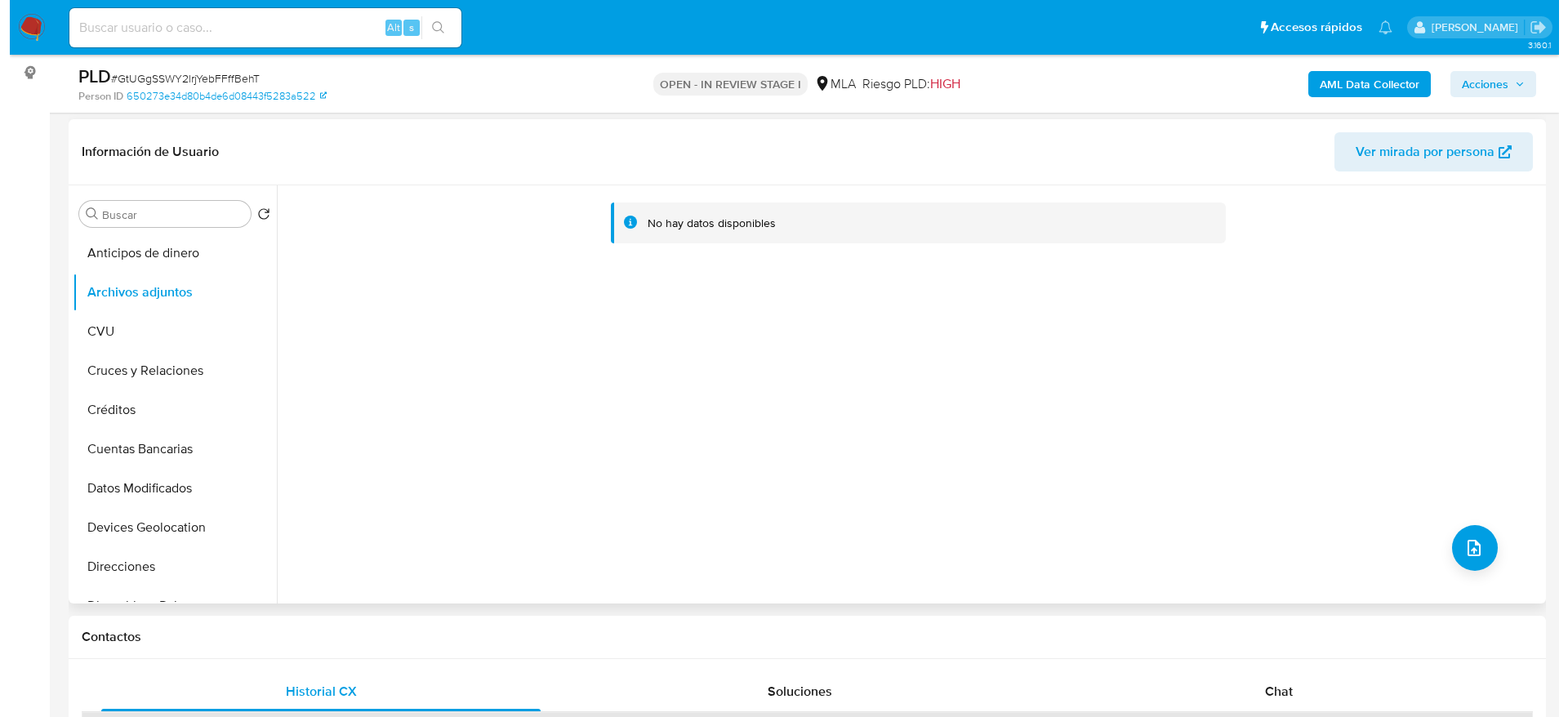
scroll to position [245, 0]
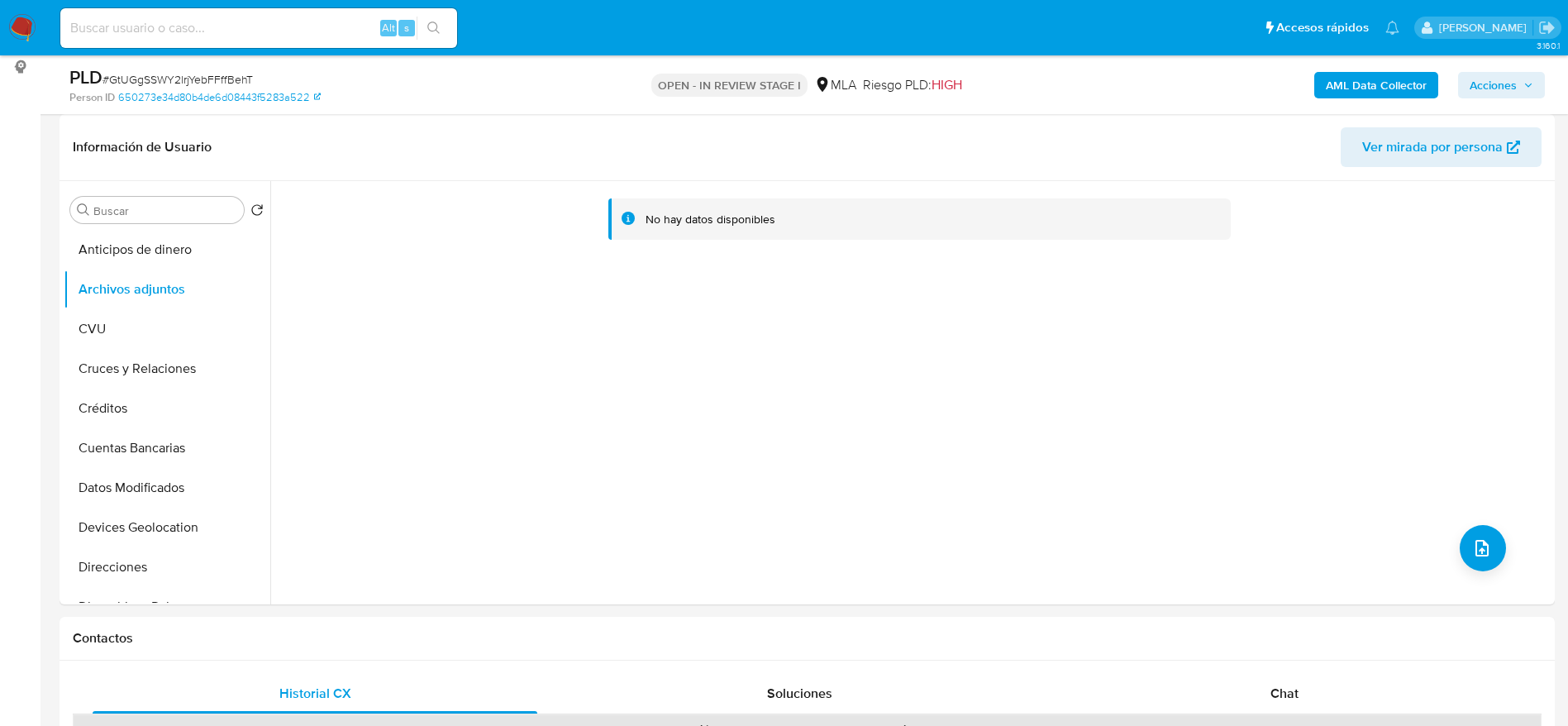
click at [1395, 75] on b "AML Data Collector" at bounding box center [1376, 84] width 101 height 26
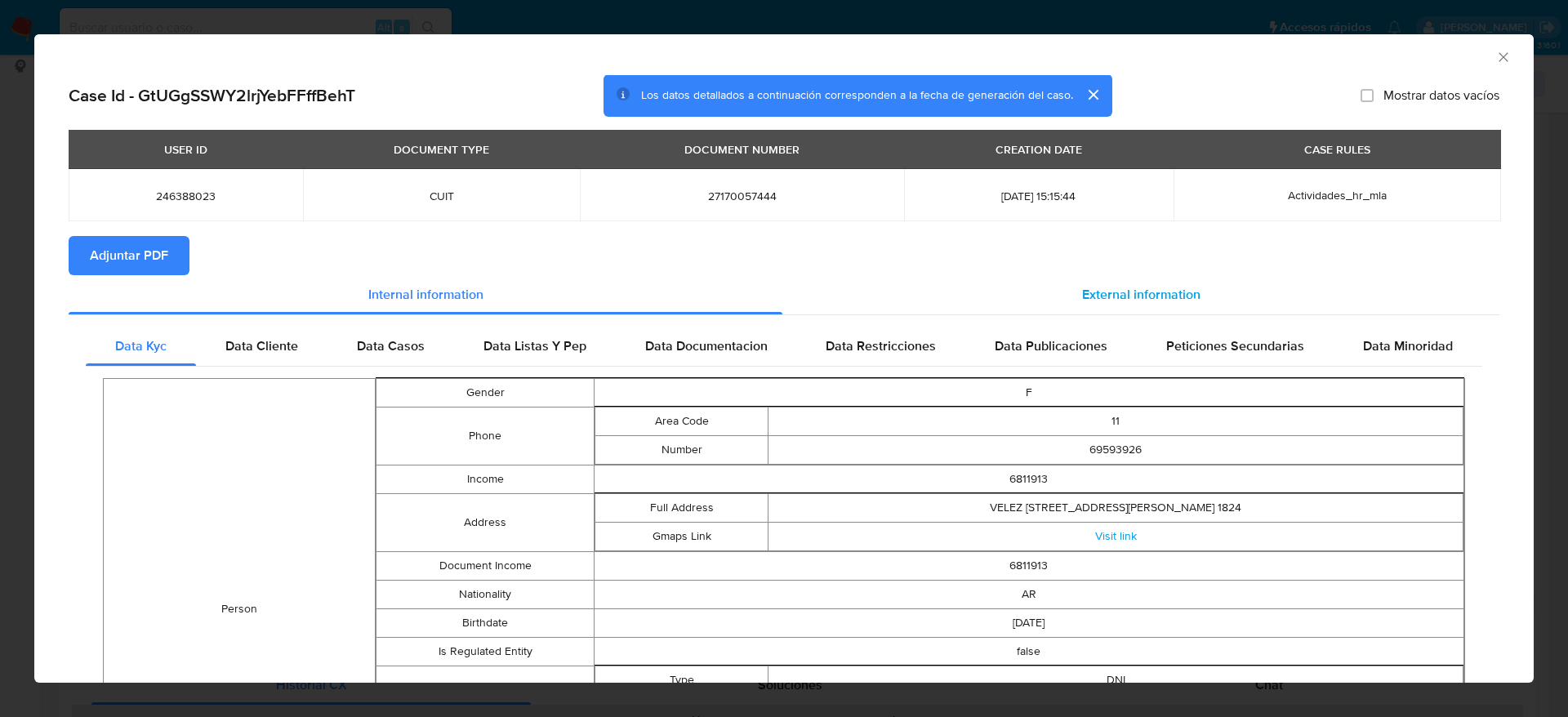
click at [1089, 302] on span "External information" at bounding box center [1142, 295] width 119 height 19
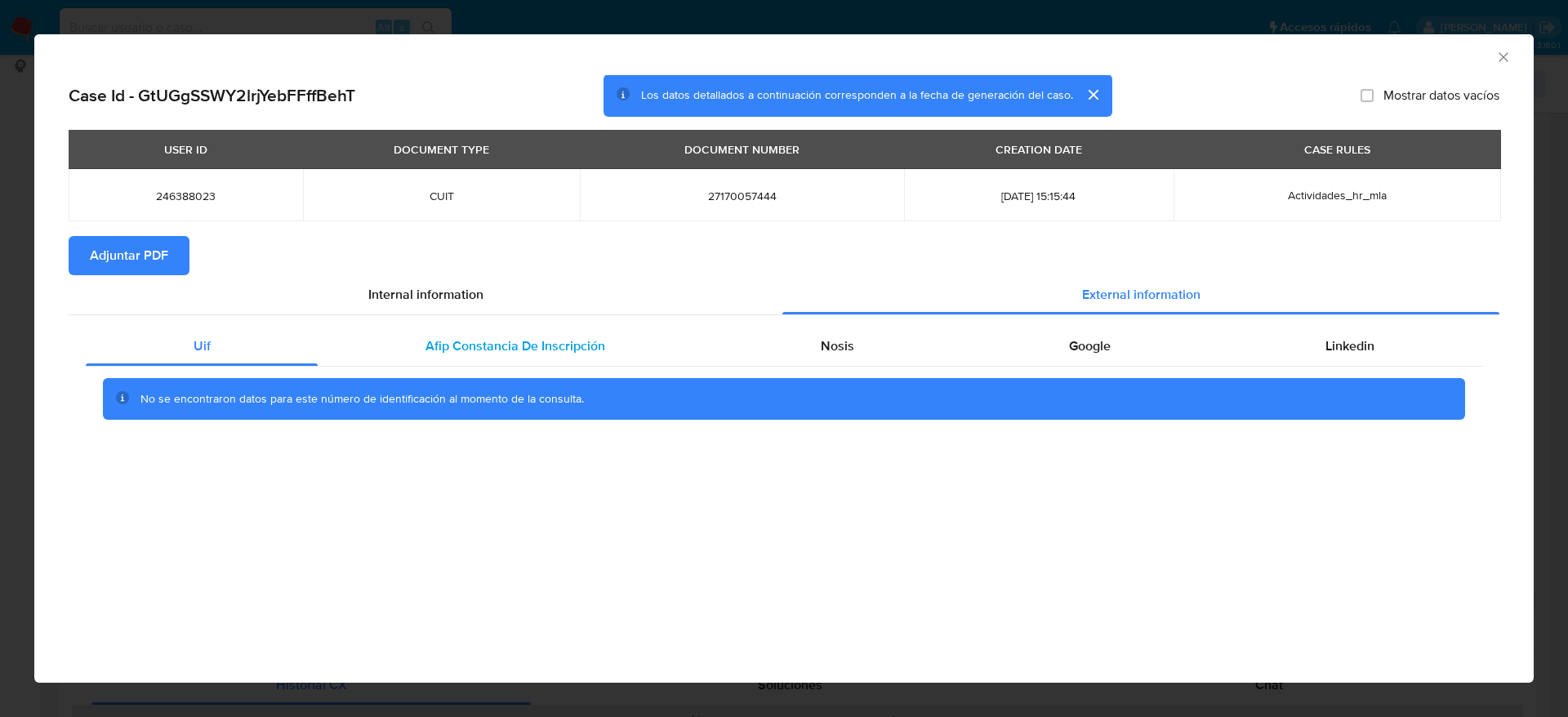
click at [536, 352] on span "Afip Constancia De Inscripción" at bounding box center [515, 346] width 180 height 19
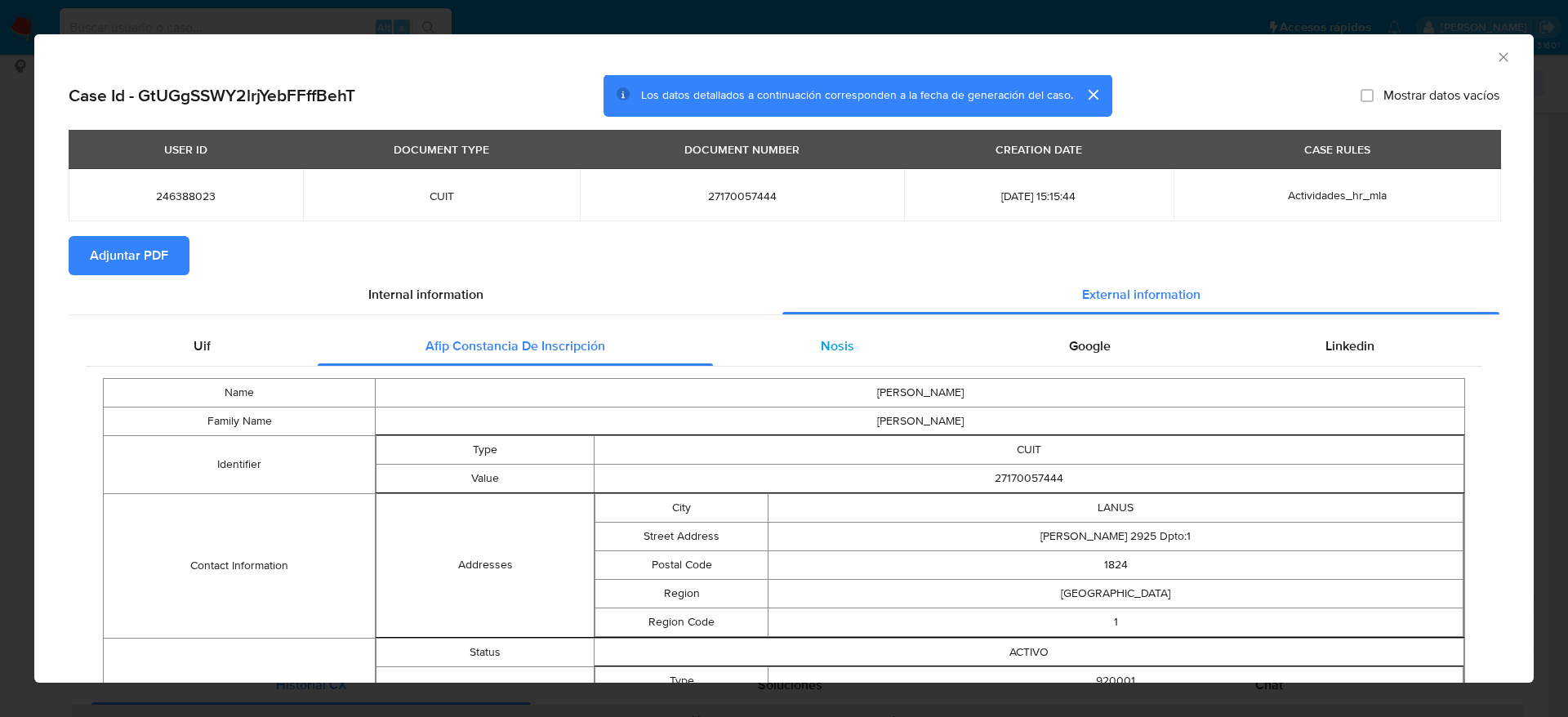
click at [836, 361] on div "Nosis" at bounding box center [836, 346] width 248 height 39
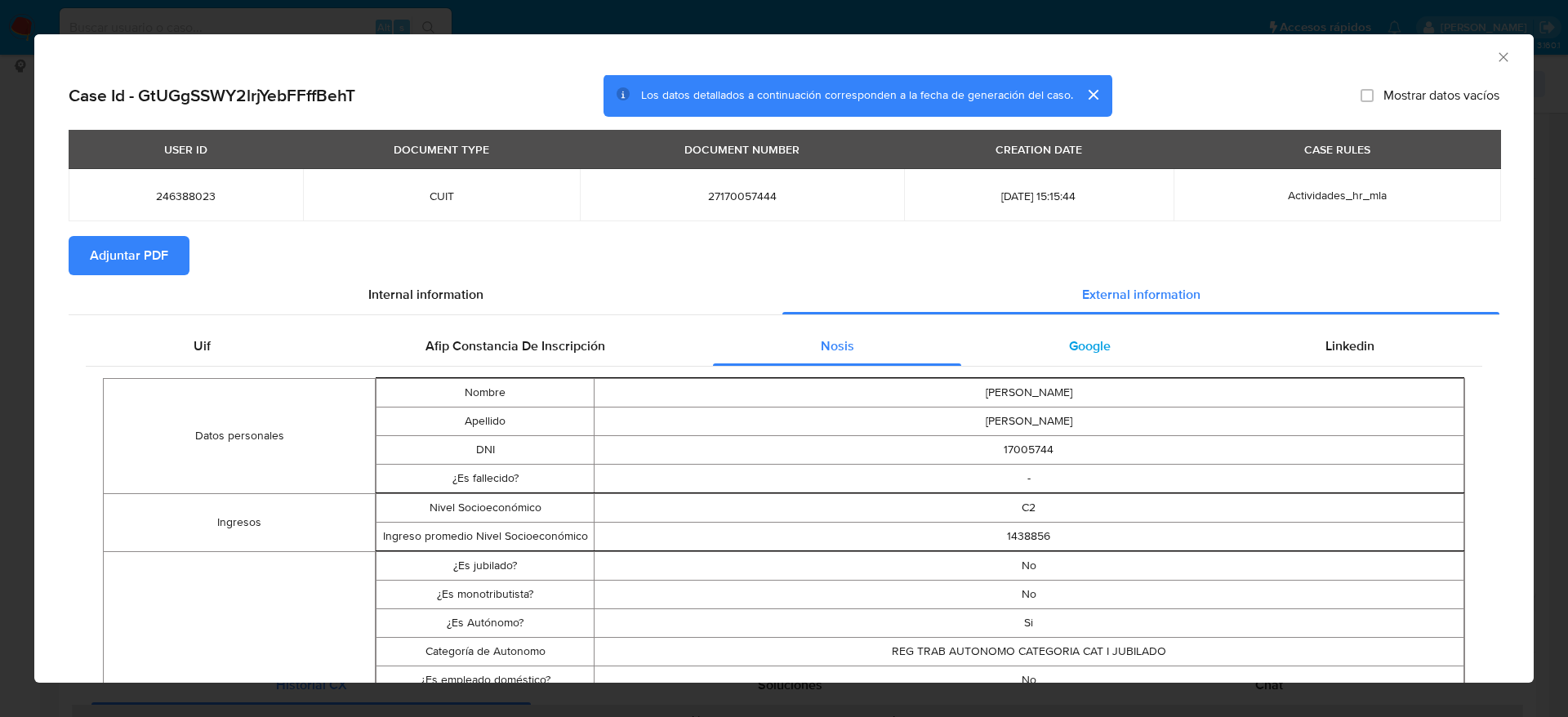
click at [1087, 350] on span "Google" at bounding box center [1089, 346] width 41 height 19
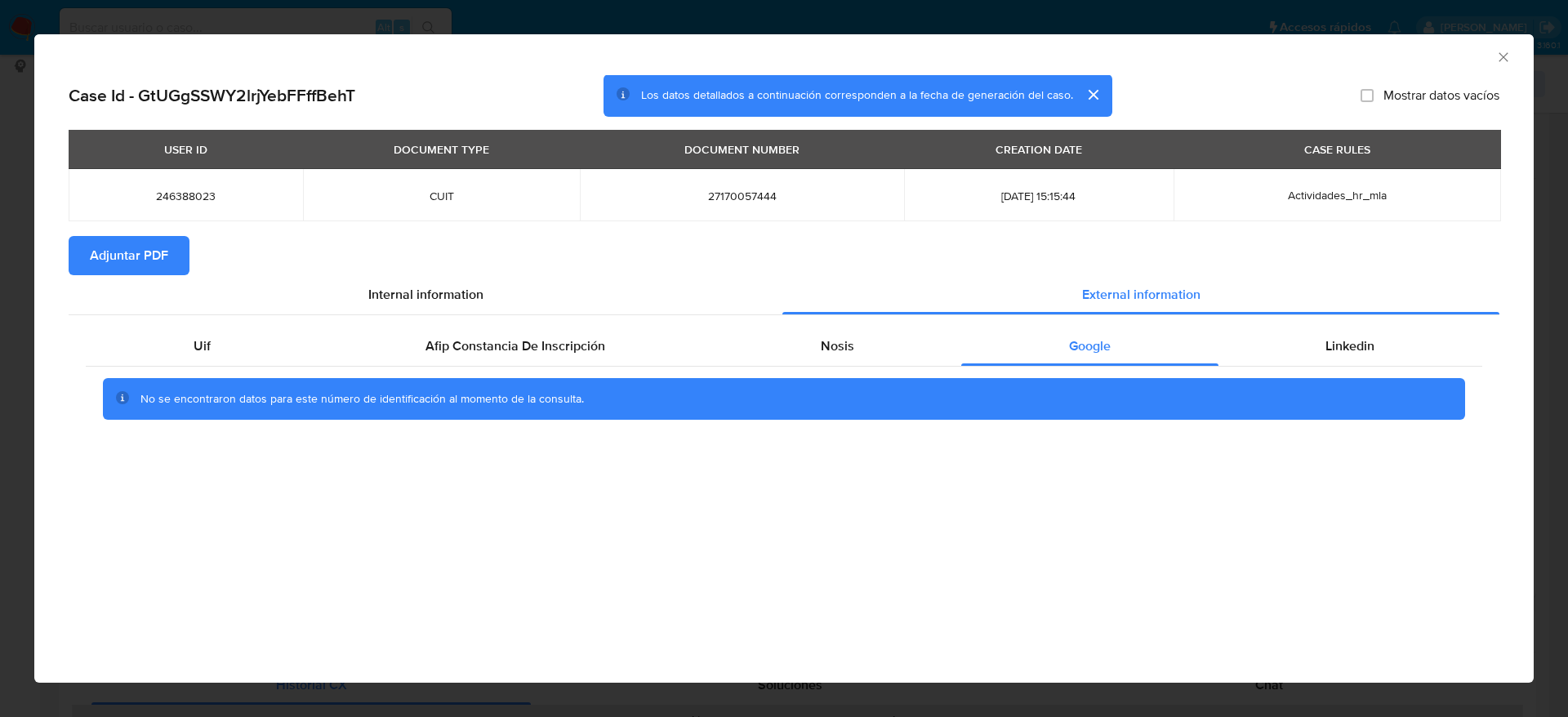
drag, startPoint x: 1342, startPoint y: 349, endPoint x: 350, endPoint y: 216, distance: 1000.9
click at [1342, 350] on span "Linkedin" at bounding box center [1350, 346] width 49 height 19
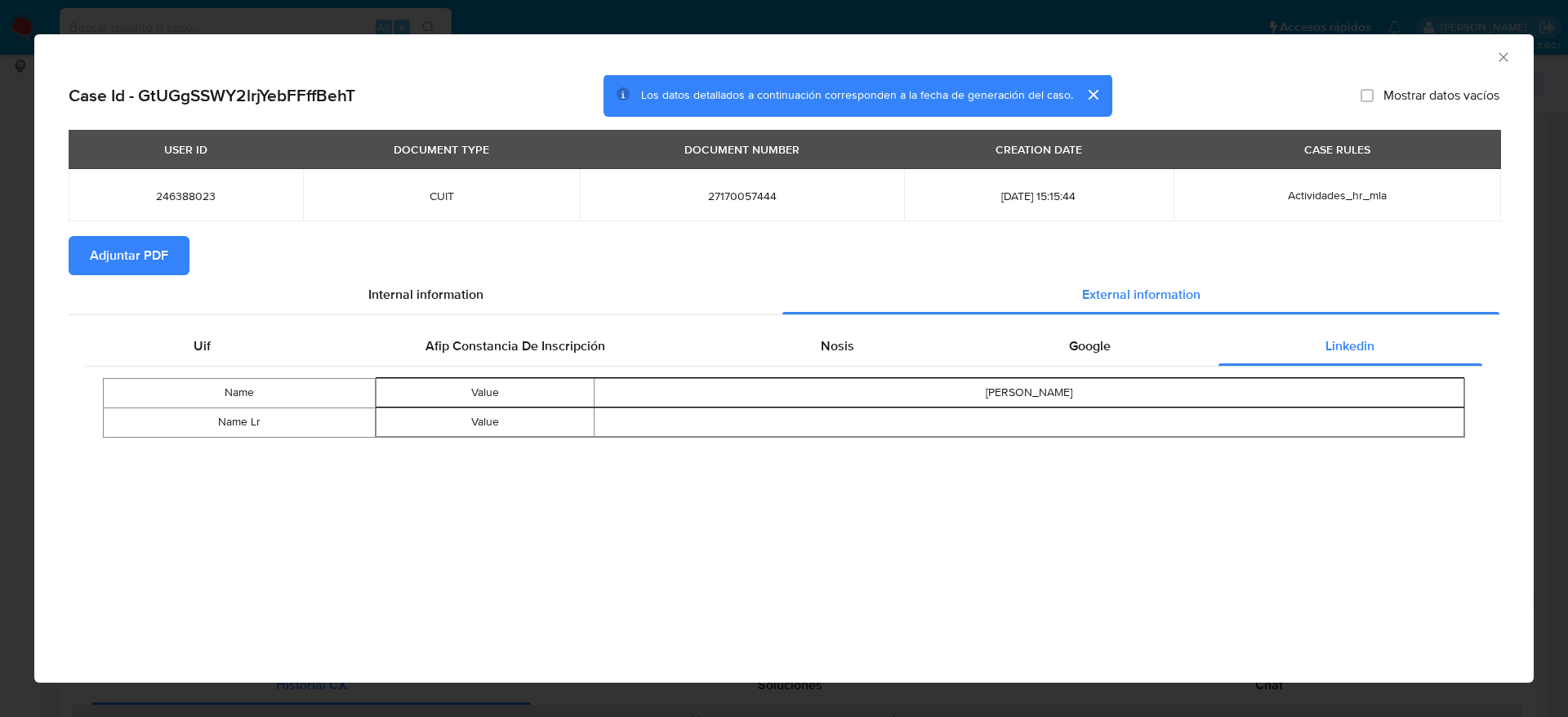
click at [131, 261] on span "Adjuntar PDF" at bounding box center [129, 256] width 79 height 36
click at [1512, 61] on div "AML Data Collector" at bounding box center [784, 55] width 1500 height 41
click at [1499, 56] on icon "Cerrar ventana" at bounding box center [1503, 56] width 16 height 16
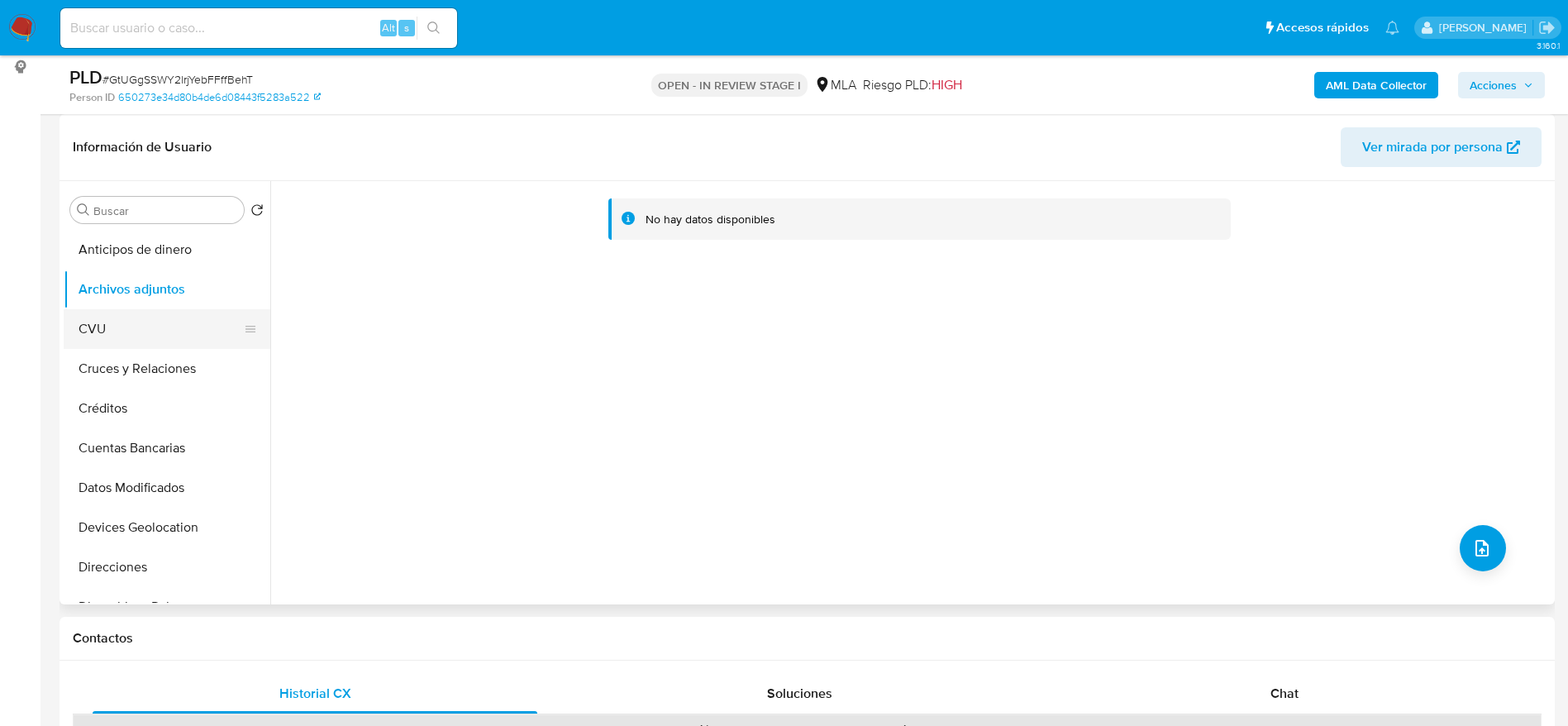
click at [133, 327] on button "CVU" at bounding box center [161, 329] width 194 height 40
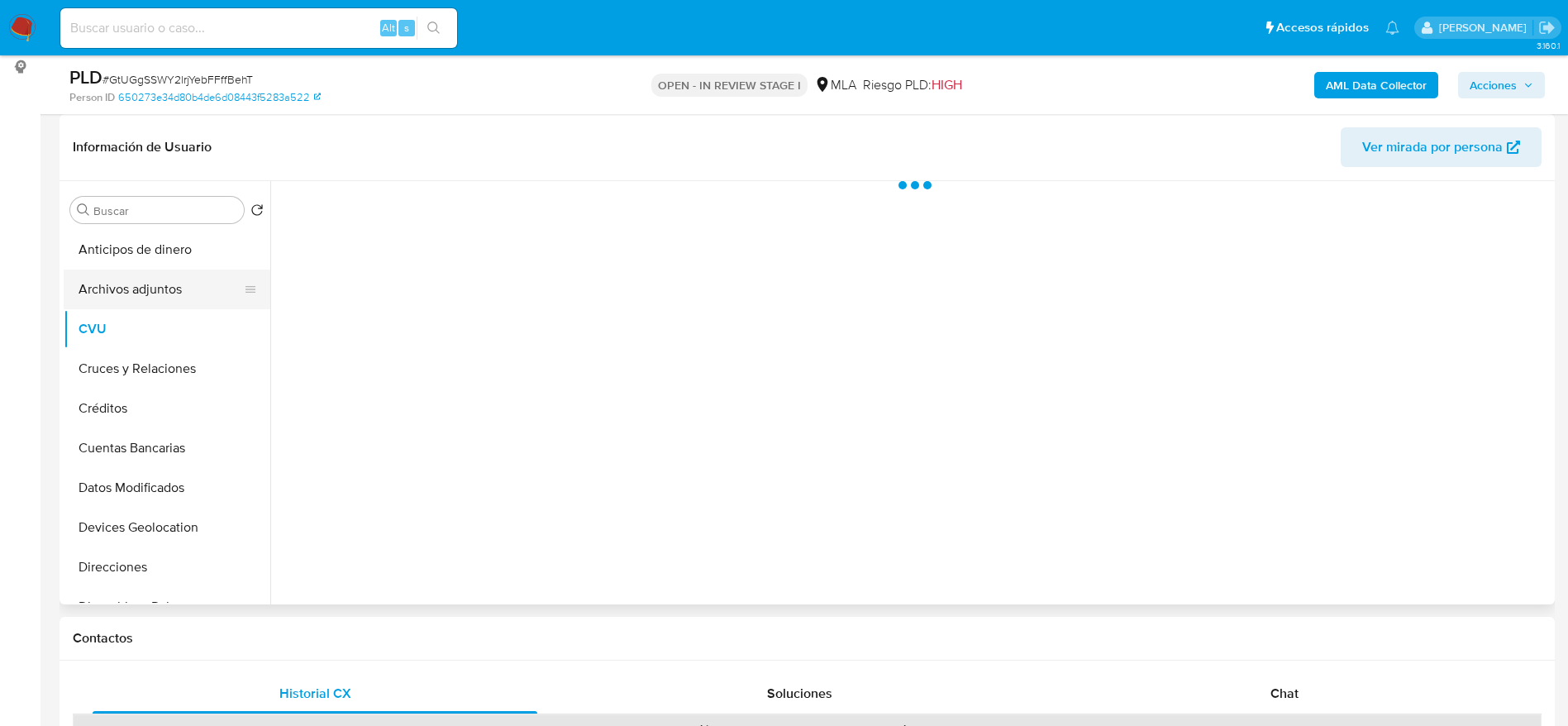
click at [154, 284] on button "Archivos adjuntos" at bounding box center [161, 289] width 194 height 40
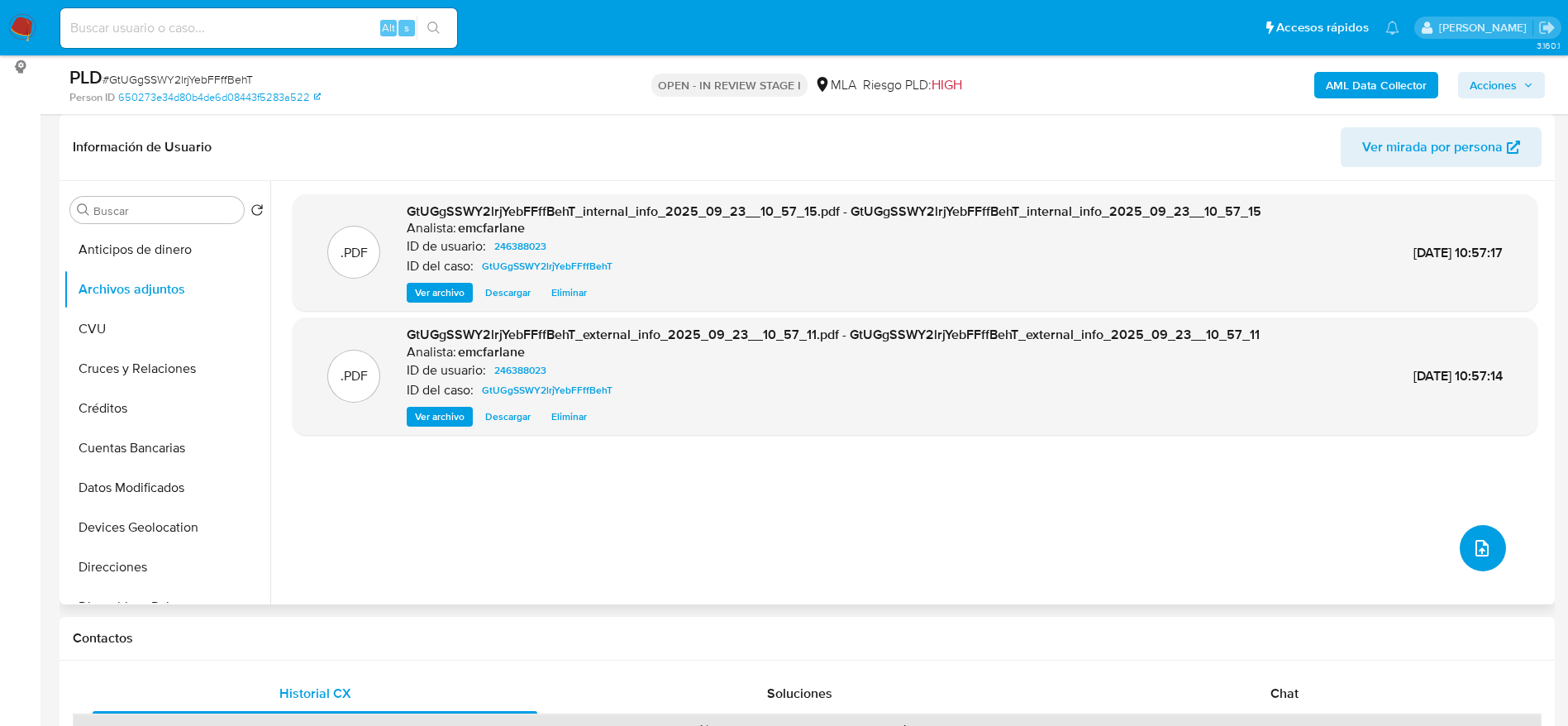
click at [1479, 529] on button "upload-file" at bounding box center [1483, 549] width 47 height 47
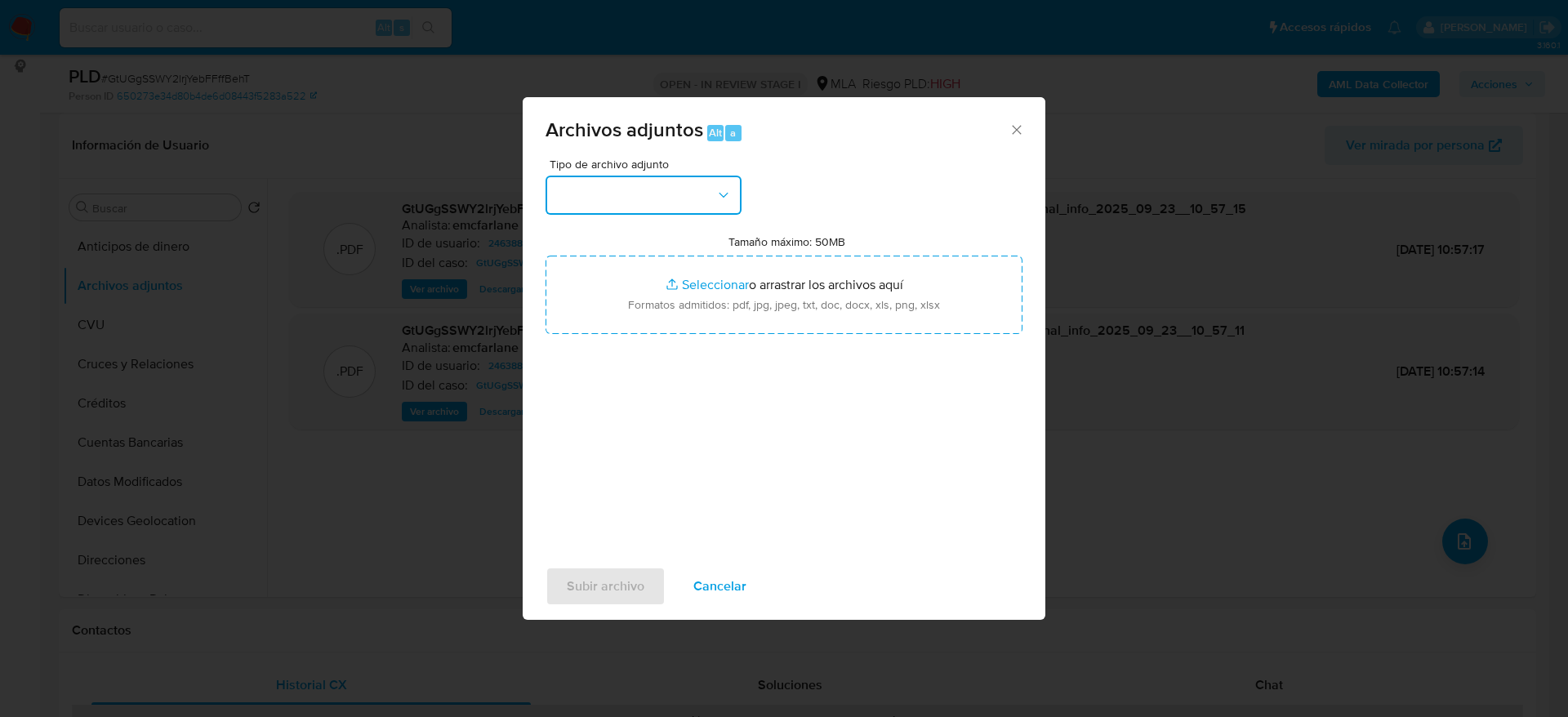
click at [625, 183] on button "button" at bounding box center [644, 194] width 196 height 39
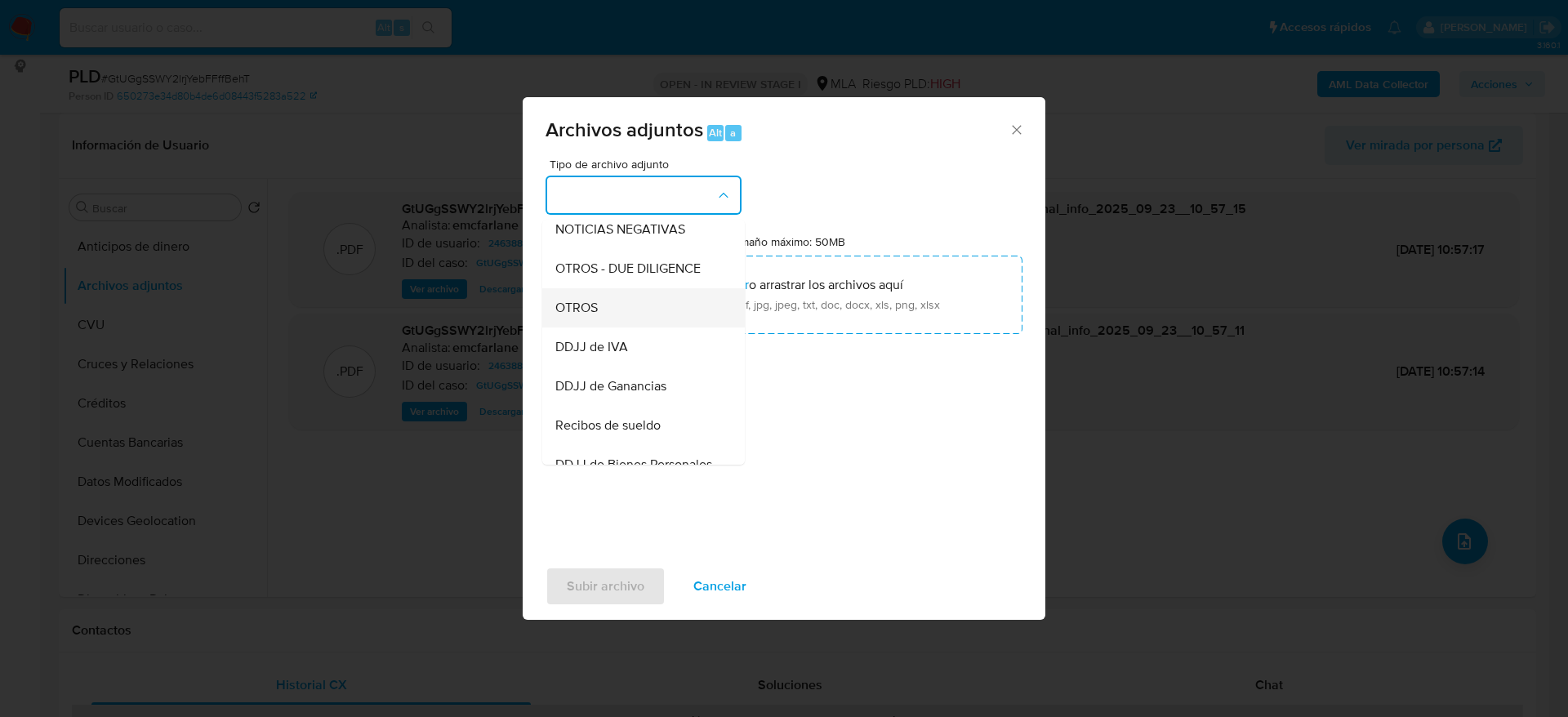
click at [578, 316] on span "OTROS" at bounding box center [577, 307] width 42 height 16
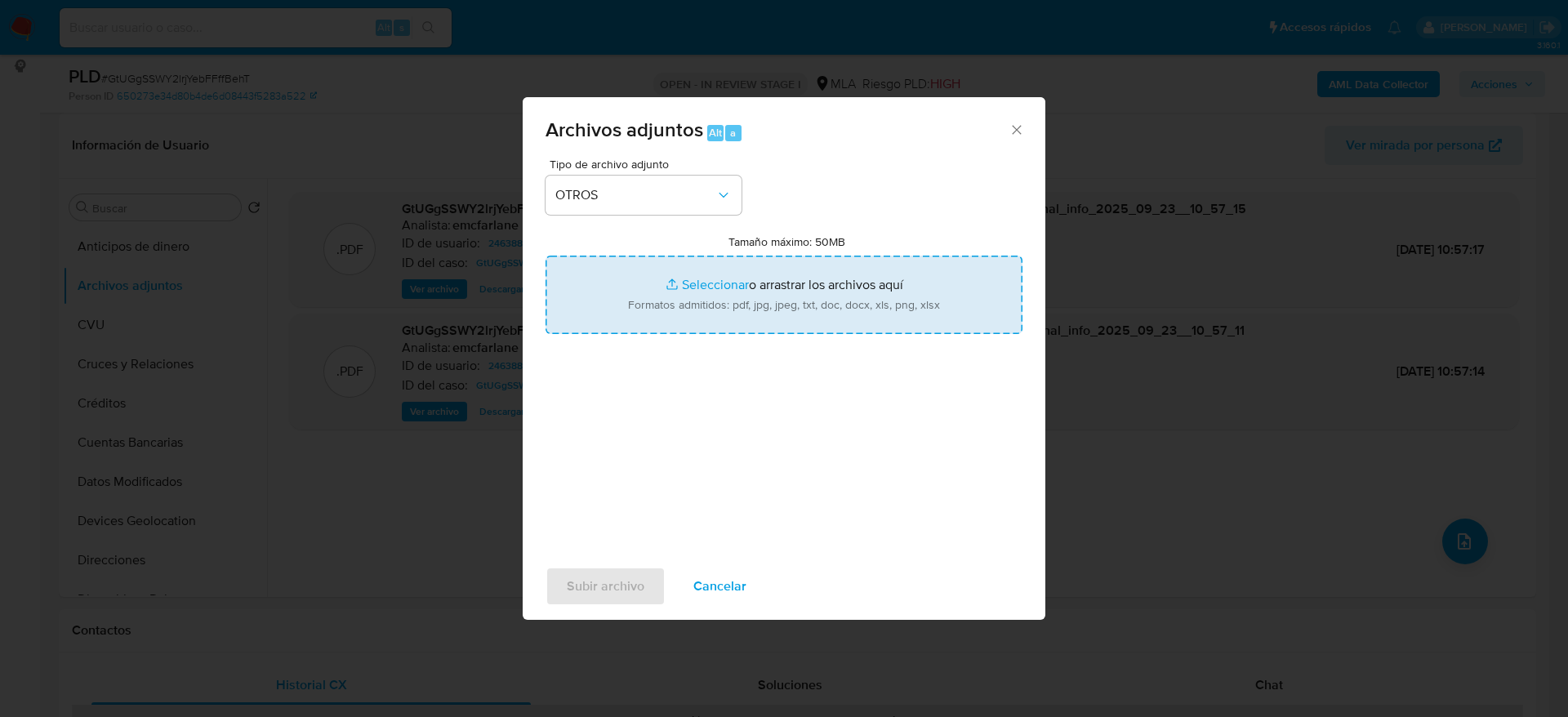
type input "C:\fakepath\Movimientos dSLzm719WUXVE2xoExNKlWXN.xlsx"
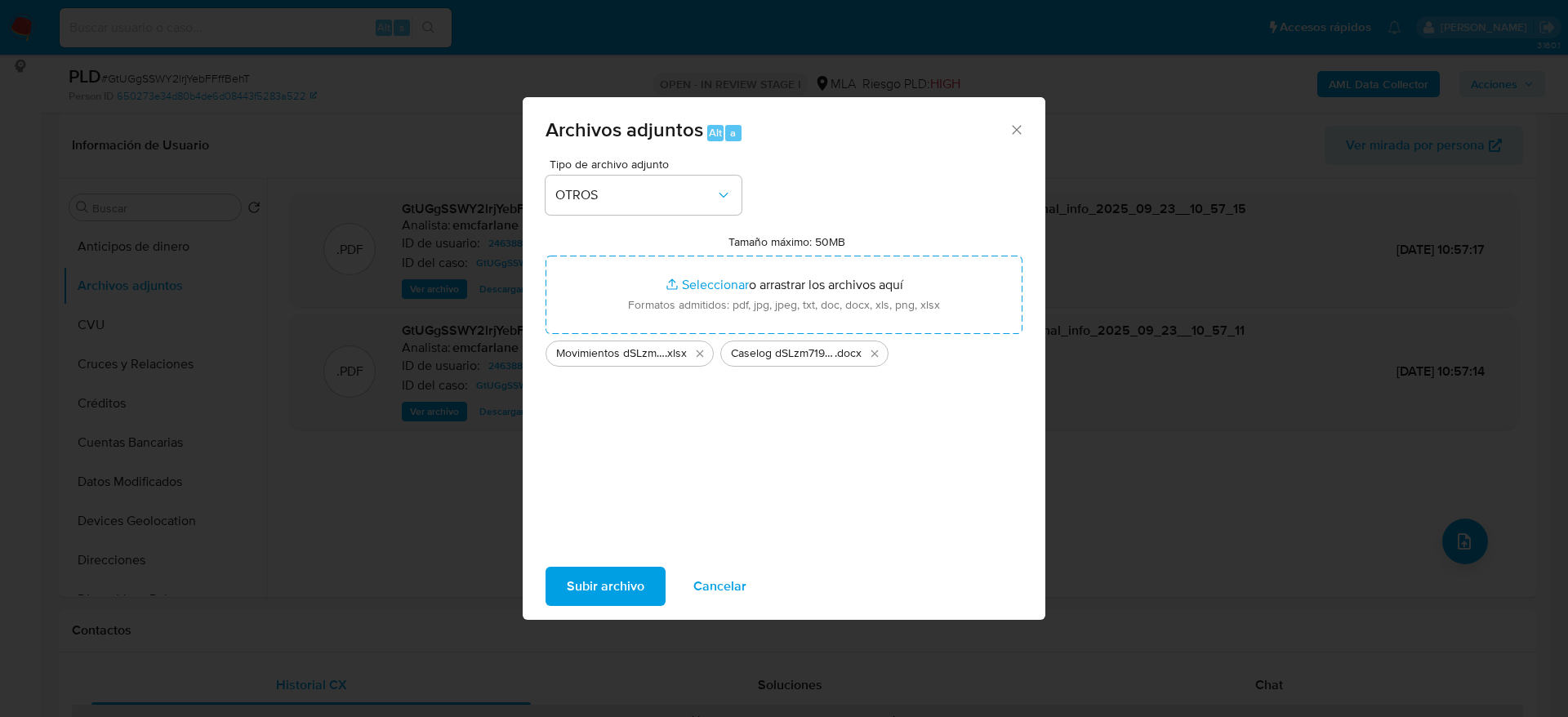
click at [581, 590] on span "Subir archivo" at bounding box center [605, 587] width 78 height 36
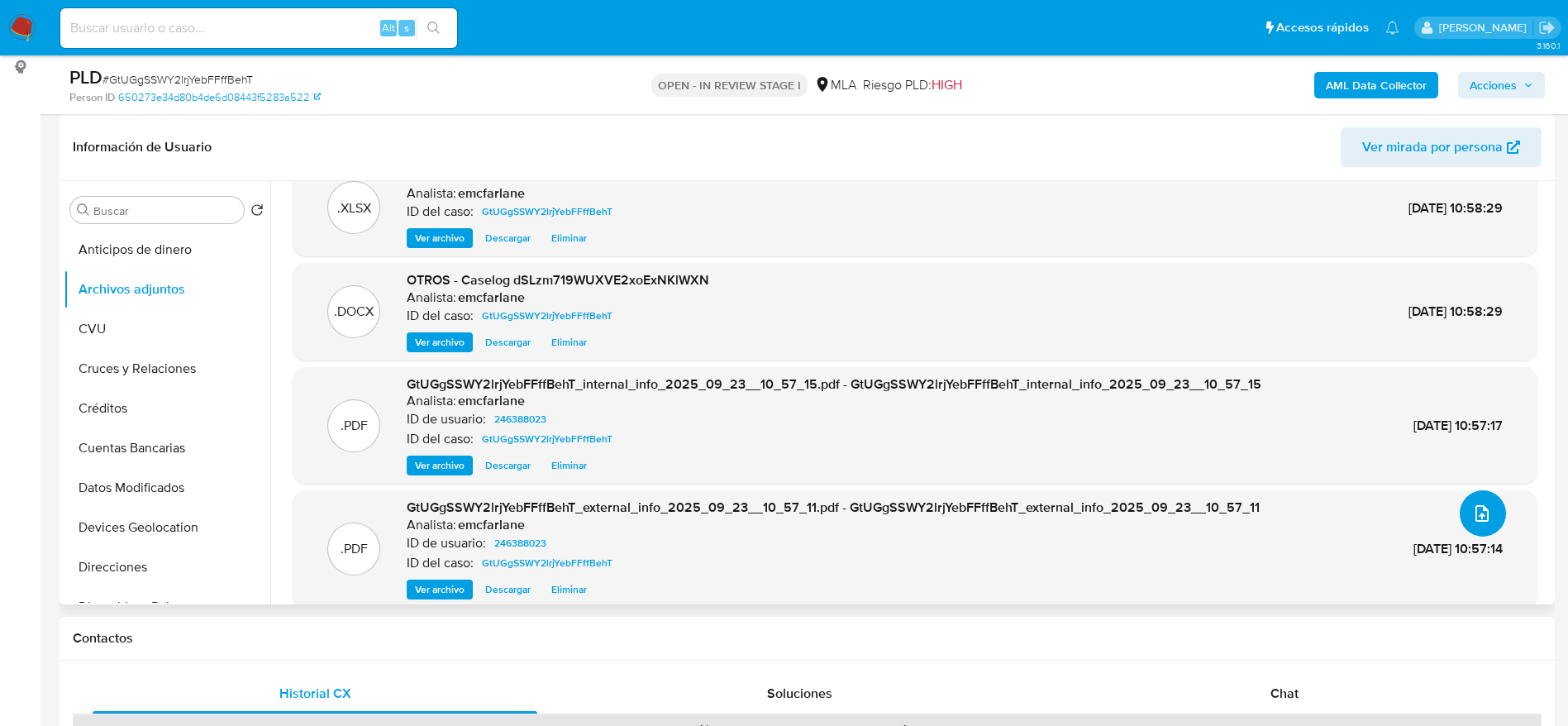
scroll to position [53, 0]
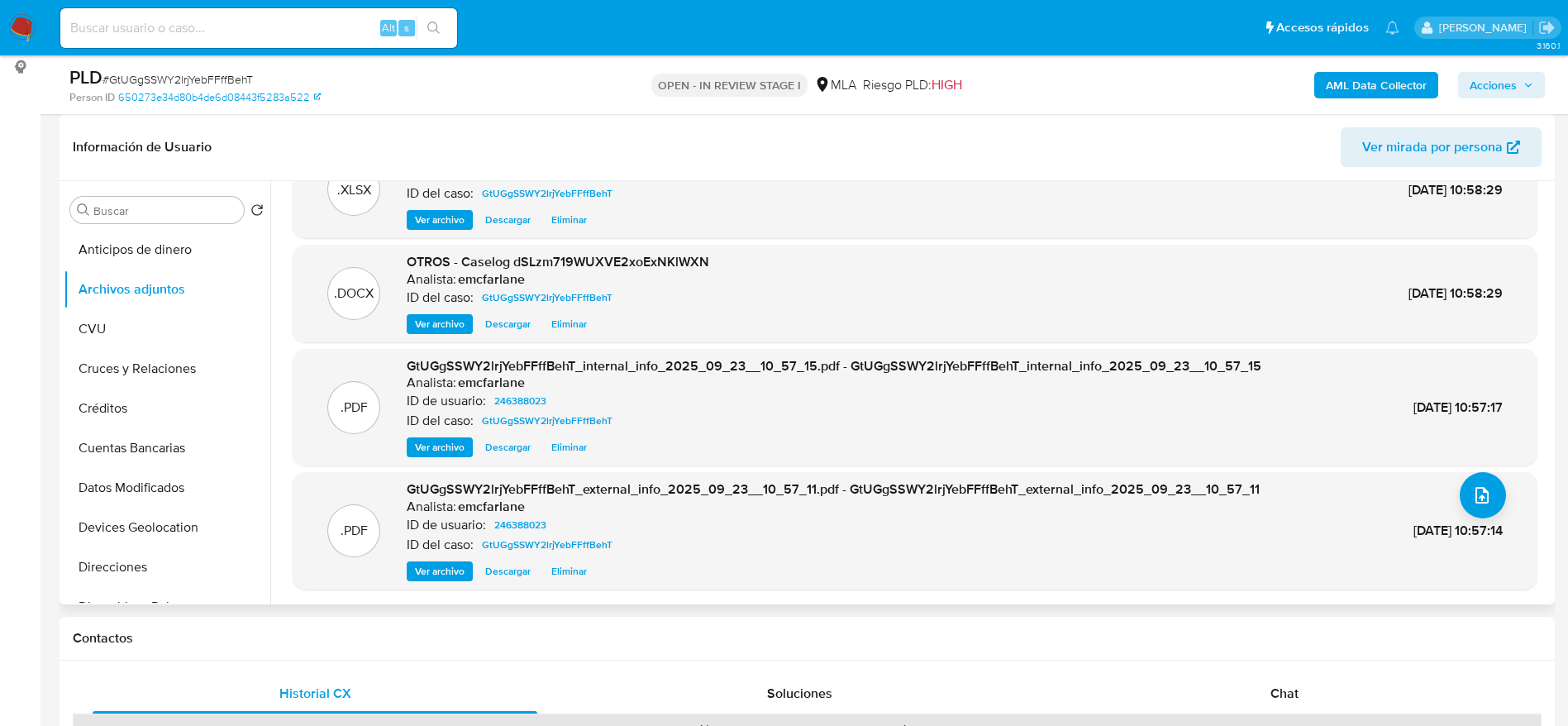
drag, startPoint x: 1302, startPoint y: 701, endPoint x: 879, endPoint y: 413, distance: 511.7
click at [1301, 700] on div "Chat" at bounding box center [1284, 693] width 445 height 40
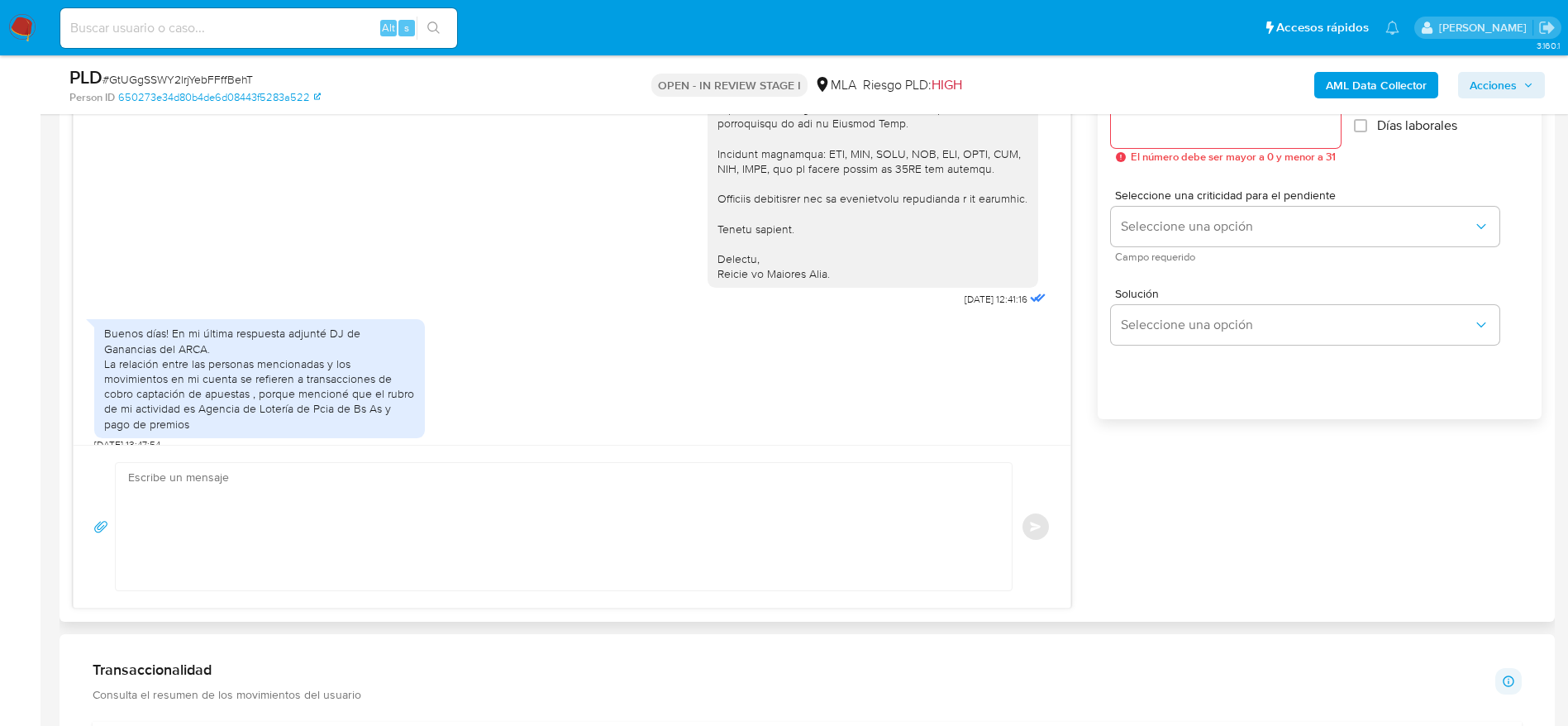
scroll to position [992, 0]
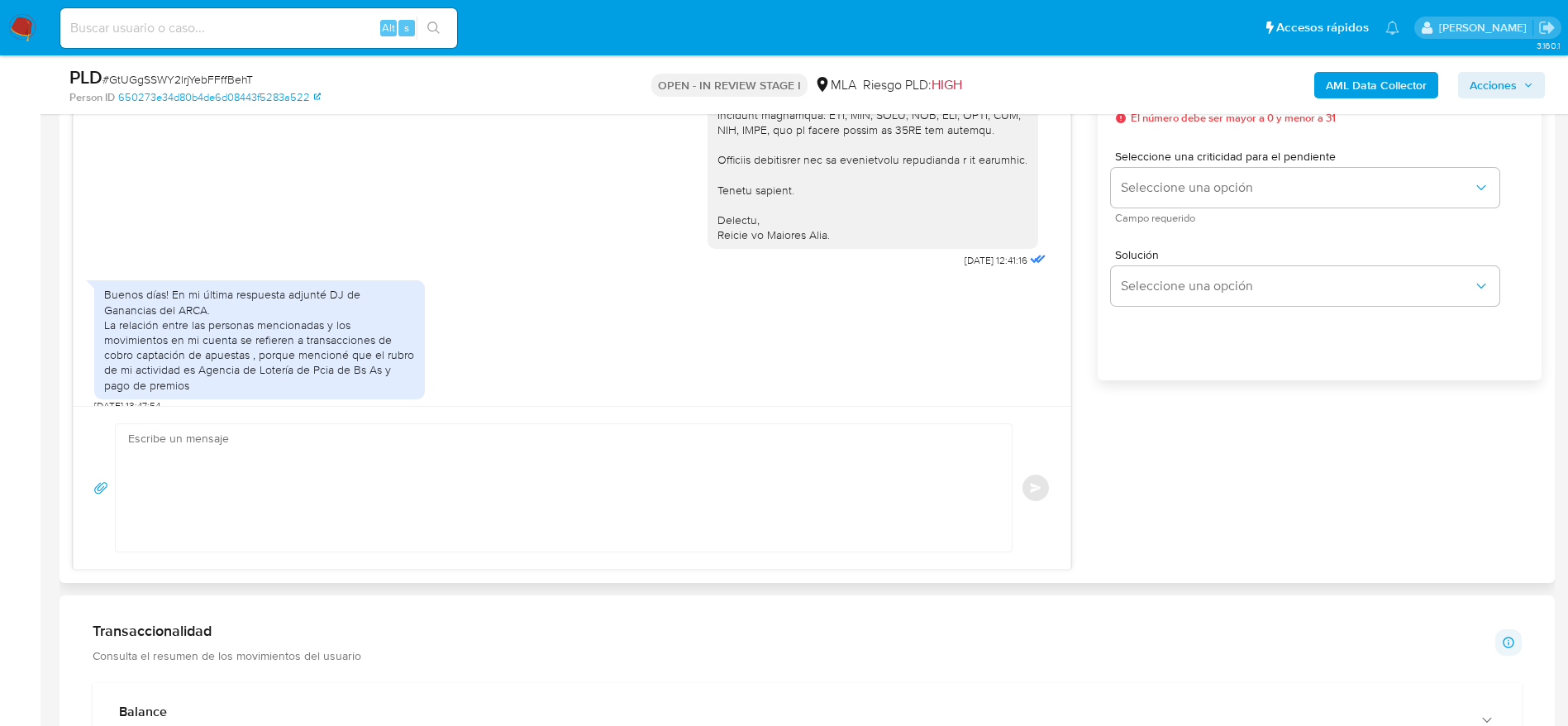
click at [452, 484] on textarea at bounding box center [559, 487] width 862 height 127
paste textarea "Hola, Muchas gracias por la respuesta. Analizamos tu caso y notamos que la info…"
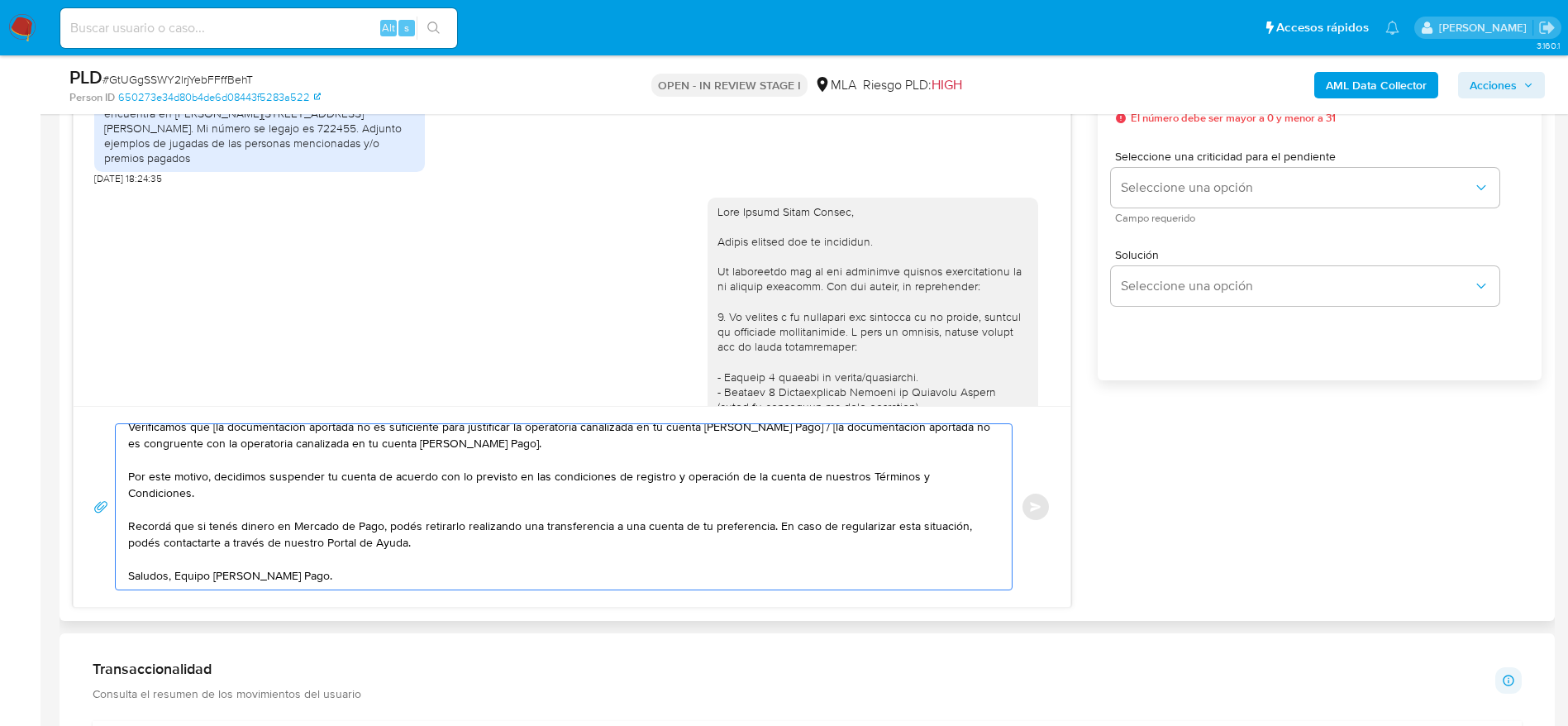
scroll to position [1957, 0]
click at [767, 205] on div at bounding box center [872, 595] width 311 height 782
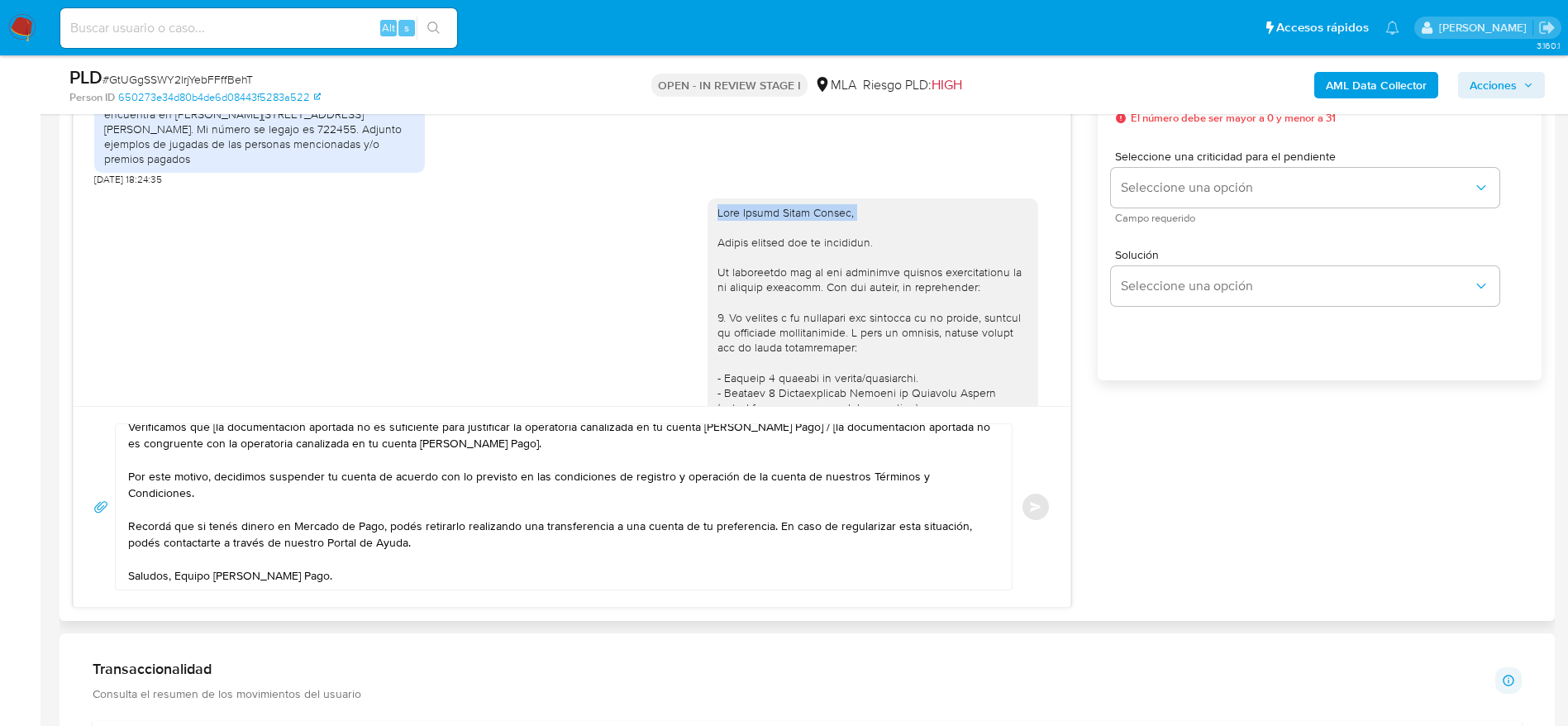
click at [767, 205] on div at bounding box center [872, 595] width 311 height 782
copy div "Hola Emilse Clara Garcia,"
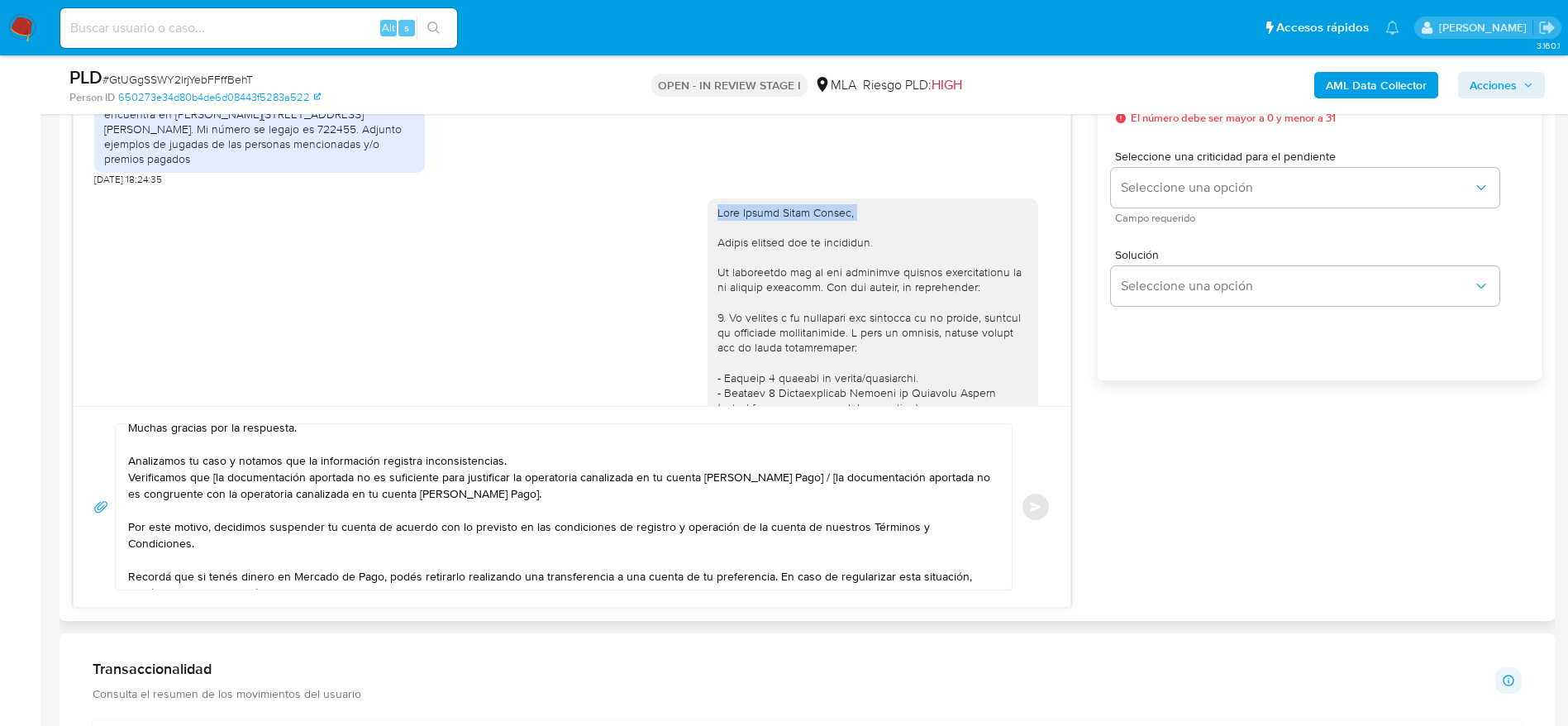
scroll to position [0, 0]
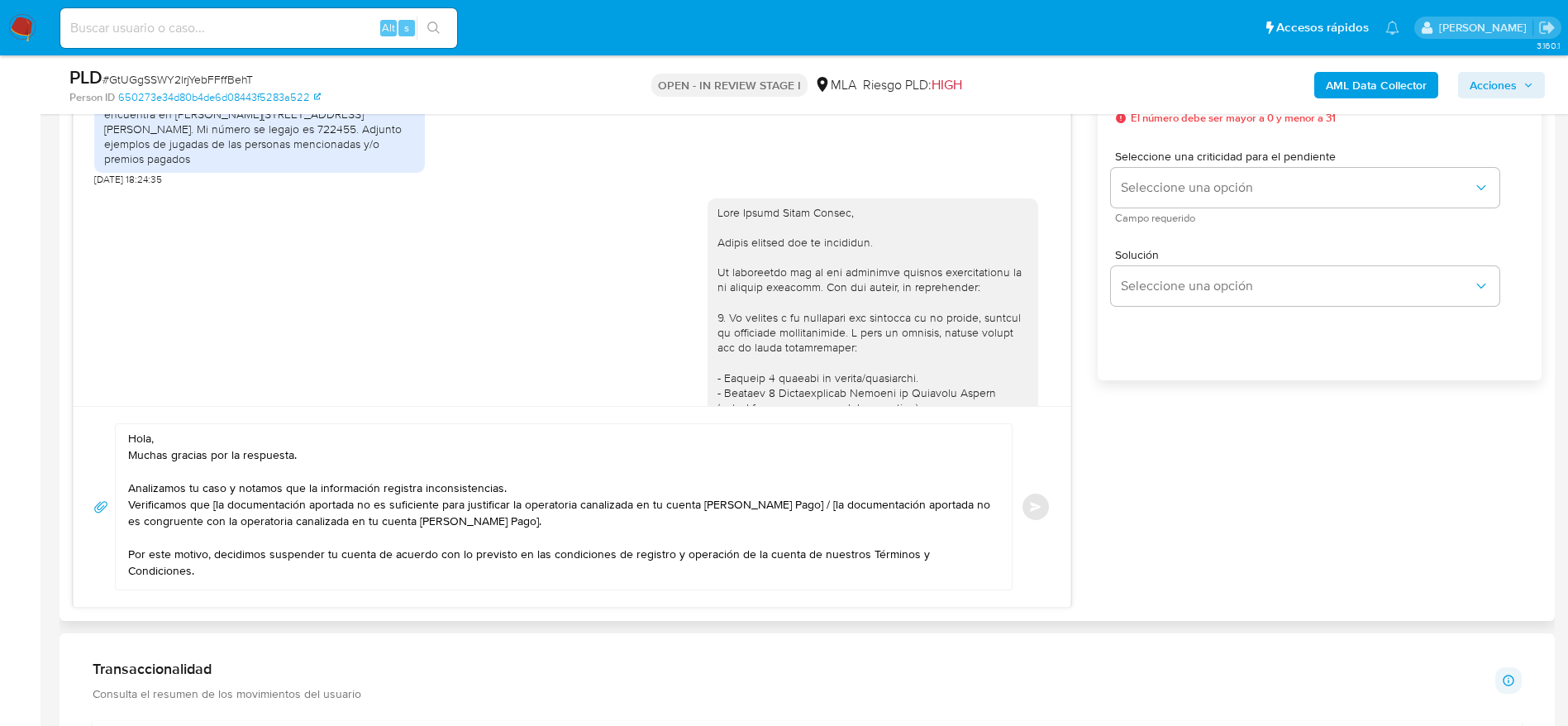
click at [143, 436] on textarea "Hola, Muchas gracias por la respuesta. Analizamos tu caso y notamos que la info…" at bounding box center [559, 506] width 862 height 166
paste textarea "Emilse Clara Garcia,"
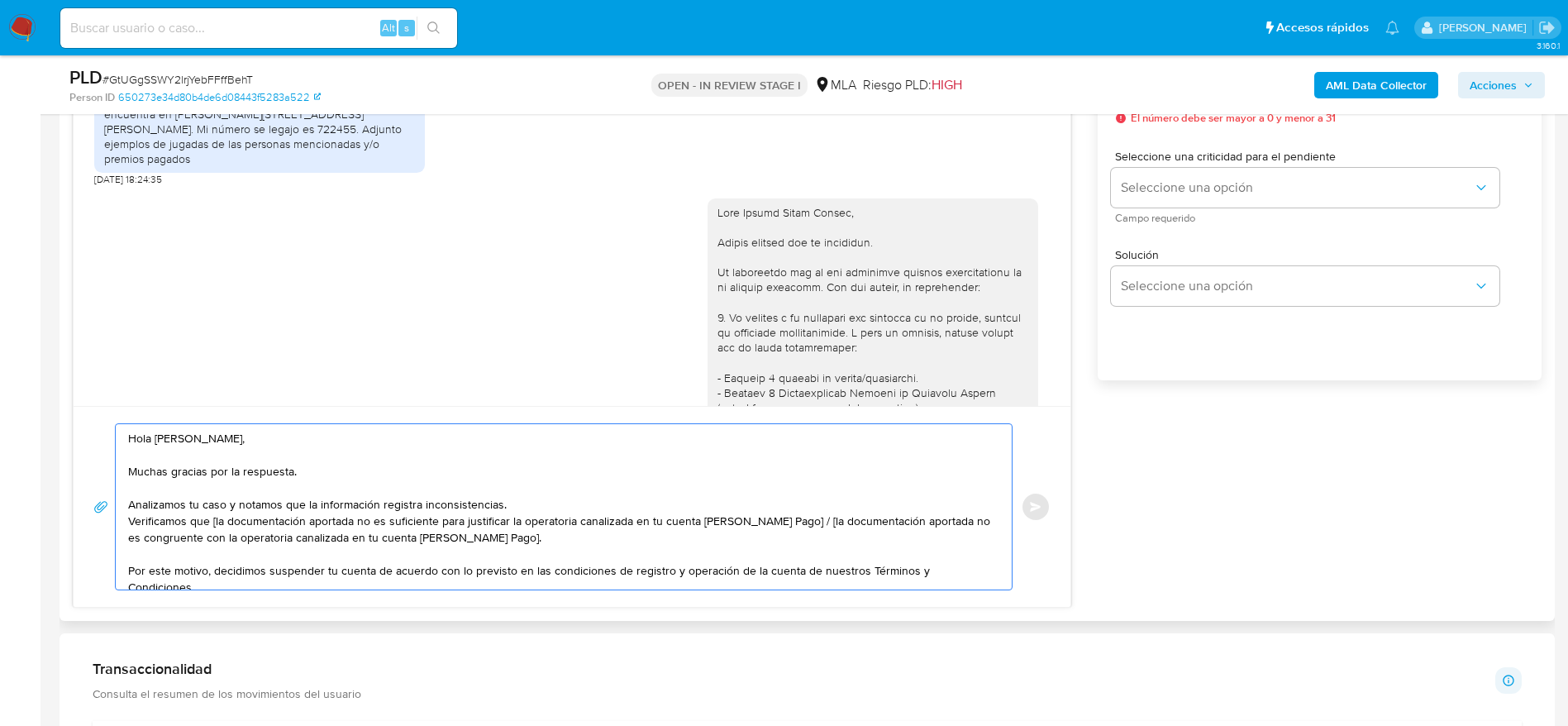
click at [574, 510] on textarea "Hola Emilse Clara Garcia, Muchas gracias por la respuesta. Analizamos tu caso y…" at bounding box center [559, 506] width 862 height 166
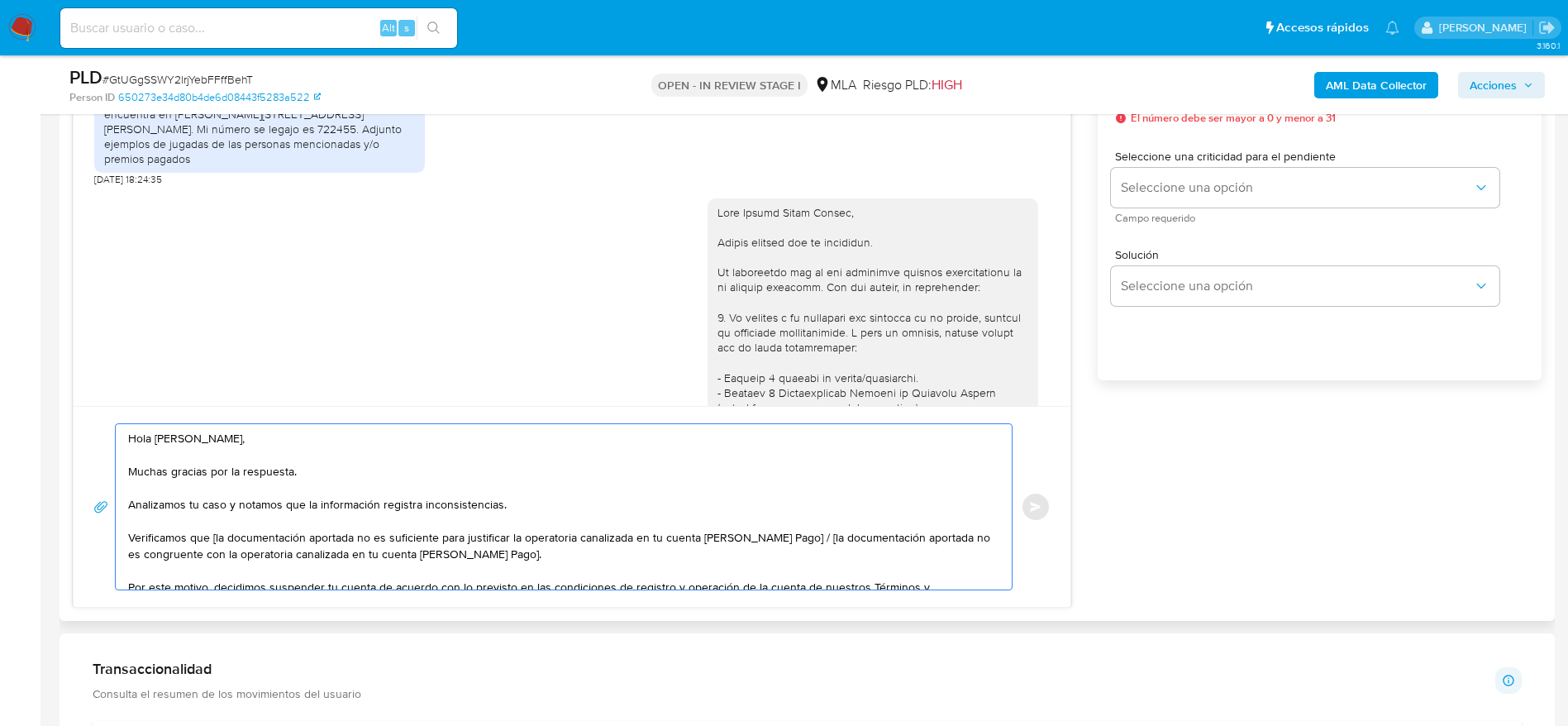
click at [214, 541] on textarea "Hola Emilse Clara Garcia, Muchas gracias por la respuesta. Analizamos tu caso y…" at bounding box center [559, 506] width 862 height 166
click at [772, 547] on textarea "Hola Emilse Clara Garcia, Muchas gracias por la respuesta. Analizamos tu caso y…" at bounding box center [559, 506] width 862 height 166
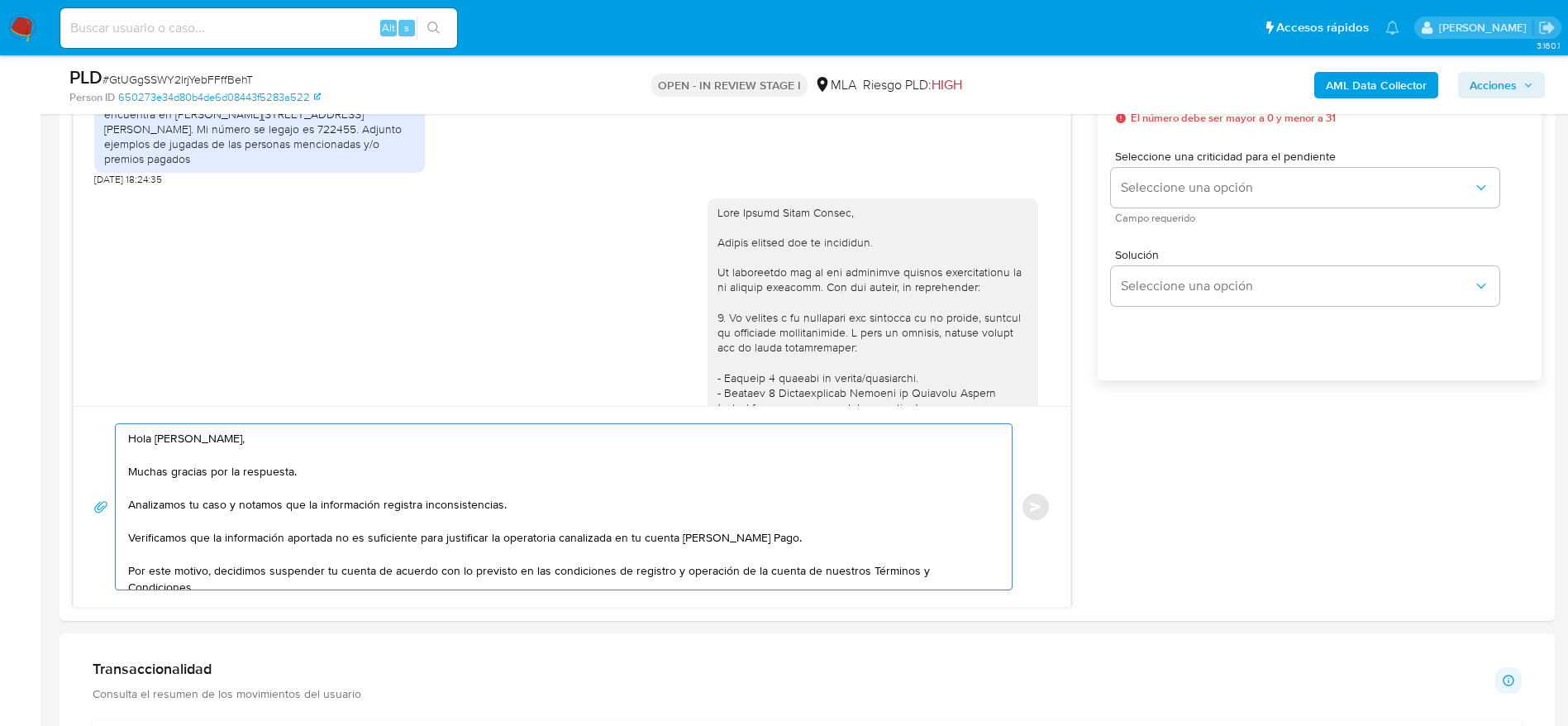
type textarea "Hola Emilse Clara Garcia, Muchas gracias por la respuesta. Analizamos tu caso y…"
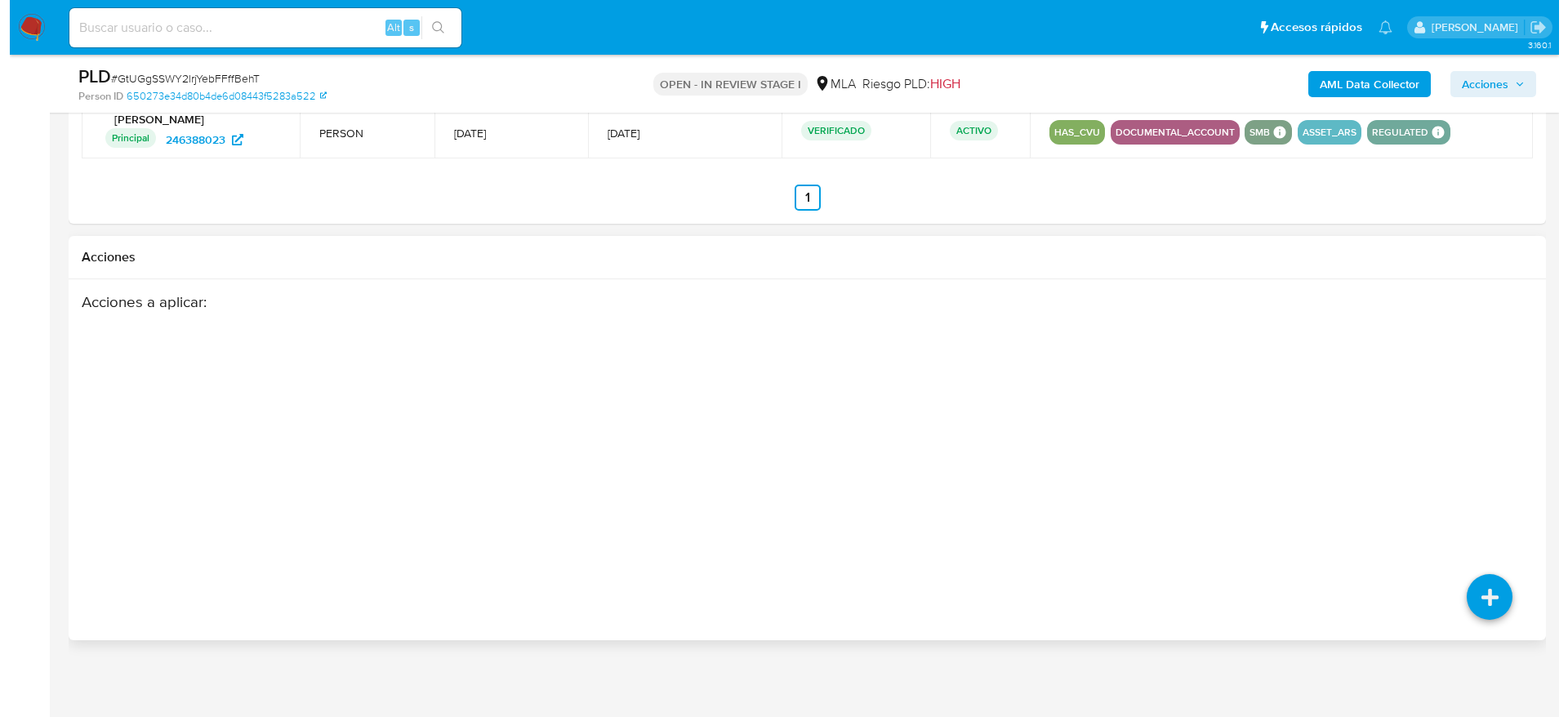
scroll to position [2536, 0]
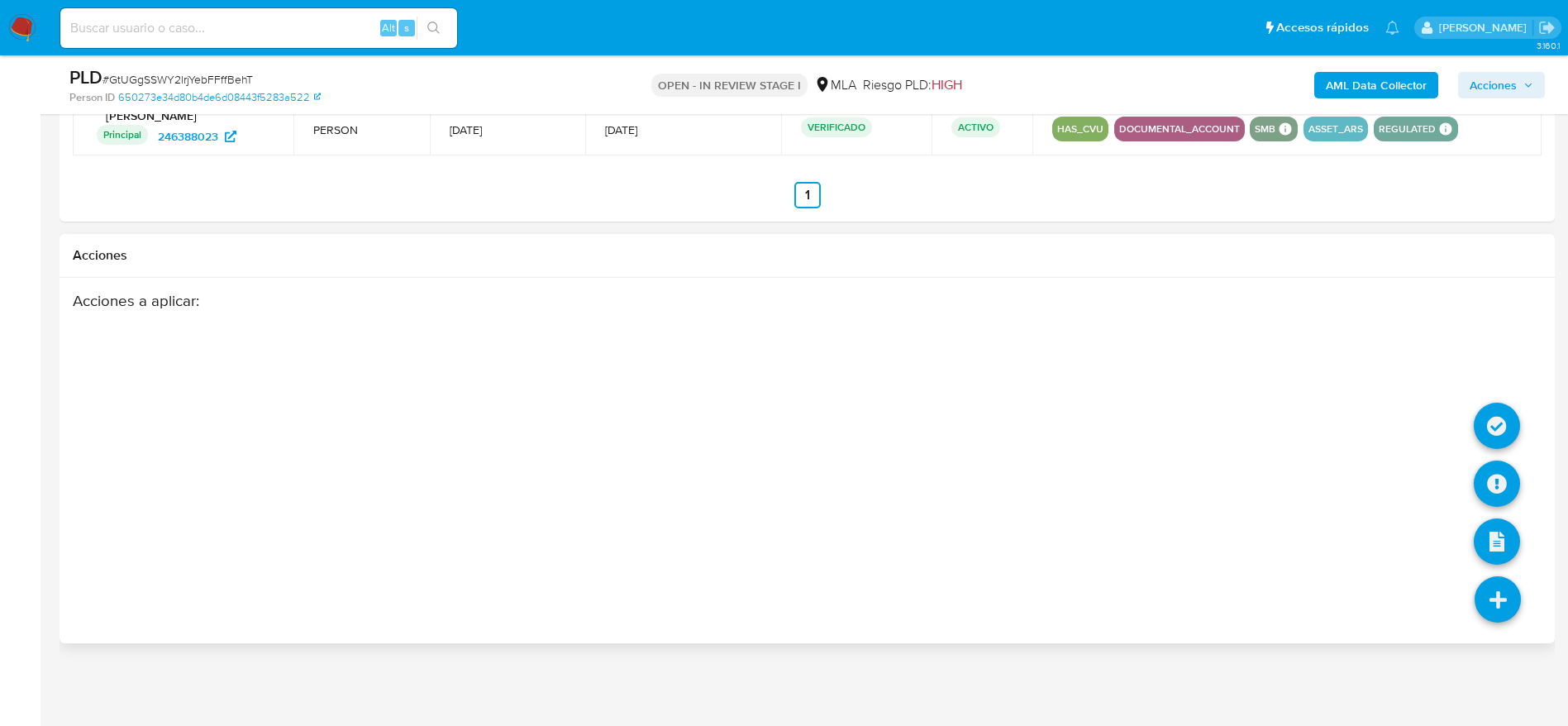
click at [1490, 584] on icon at bounding box center [1497, 599] width 47 height 47
click at [1502, 473] on icon at bounding box center [1497, 484] width 47 height 47
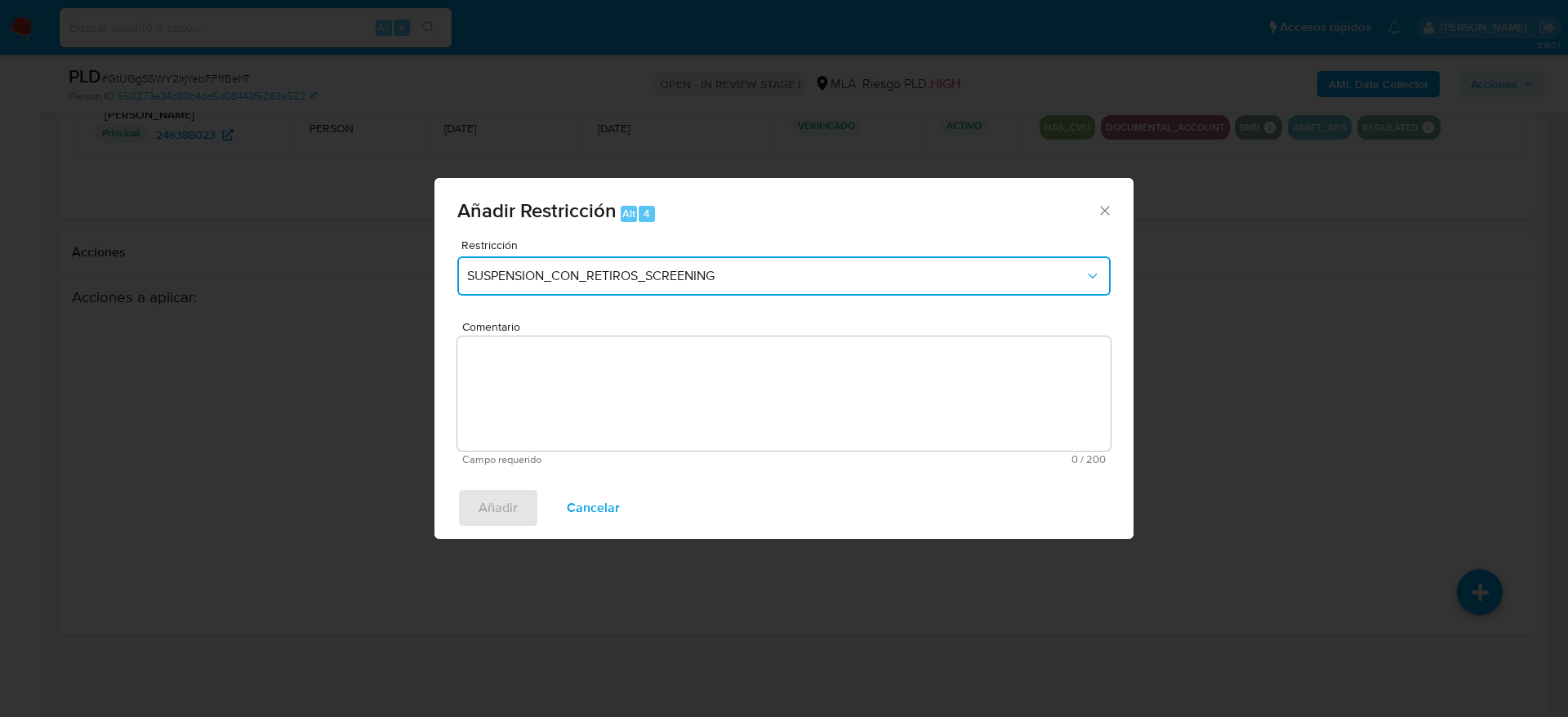
drag, startPoint x: 623, startPoint y: 269, endPoint x: 621, endPoint y: 281, distance: 12.2
click at [623, 269] on span "SUSPENSION_CON_RETIROS_SCREENING" at bounding box center [776, 276] width 618 height 16
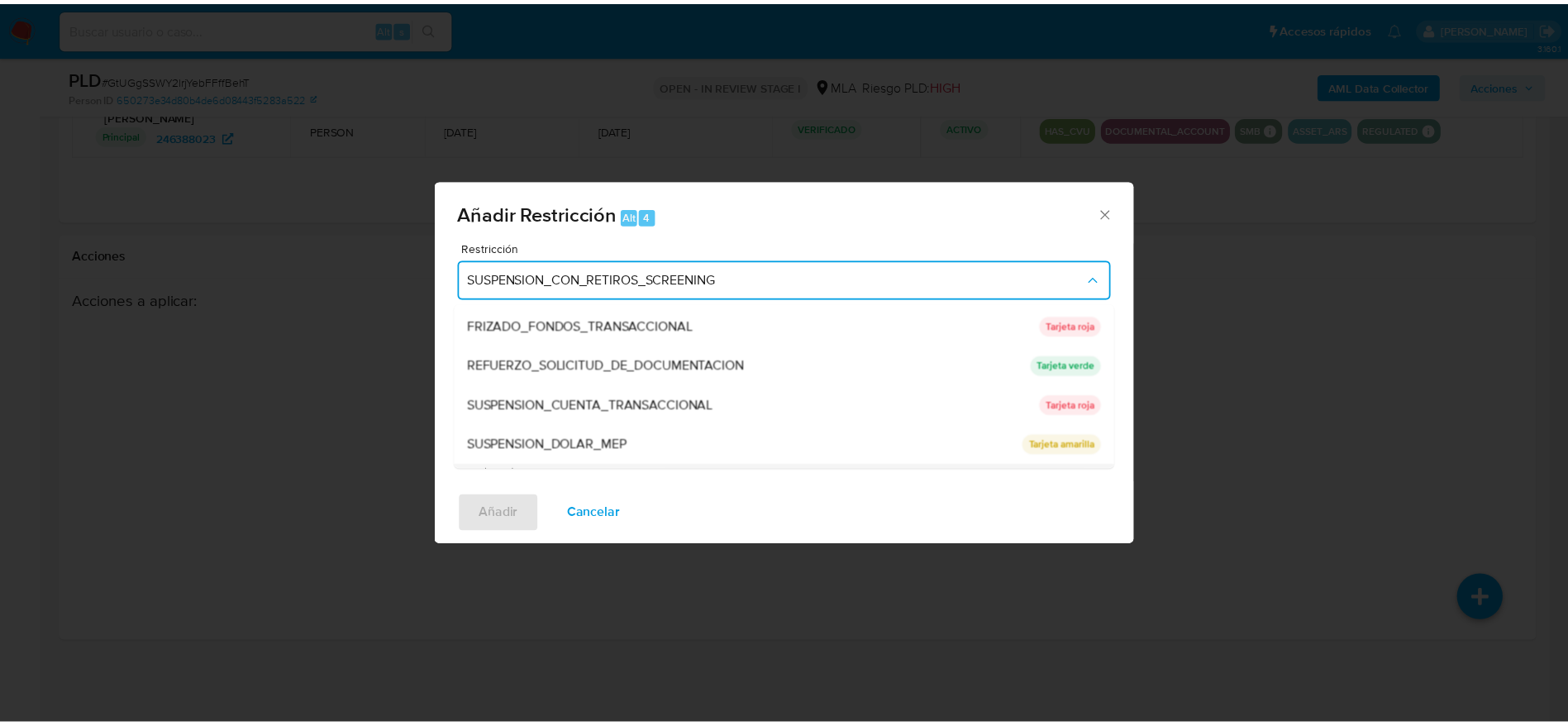
scroll to position [351, 0]
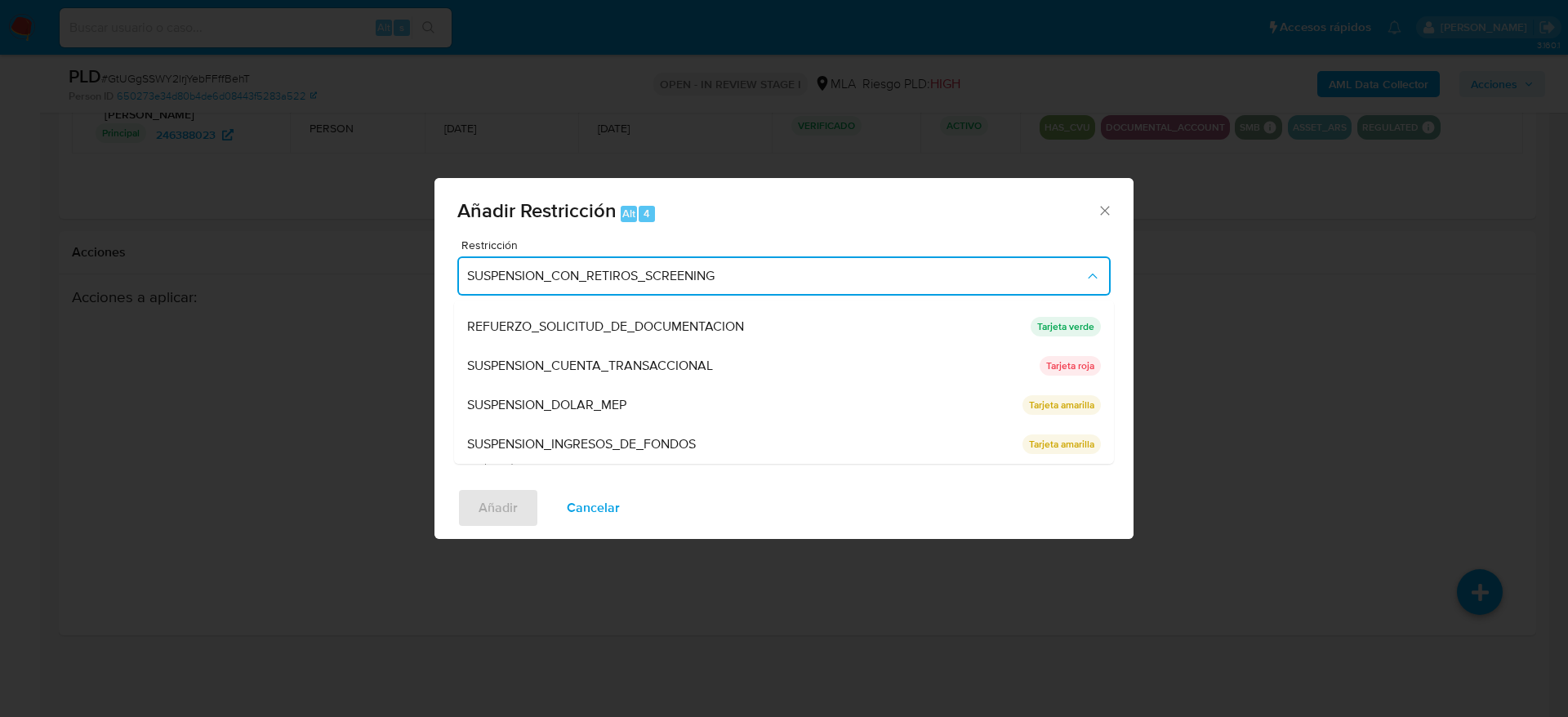
click at [653, 372] on span "SUSPENSION_CUENTA_TRANSACCIONAL" at bounding box center [590, 366] width 246 height 16
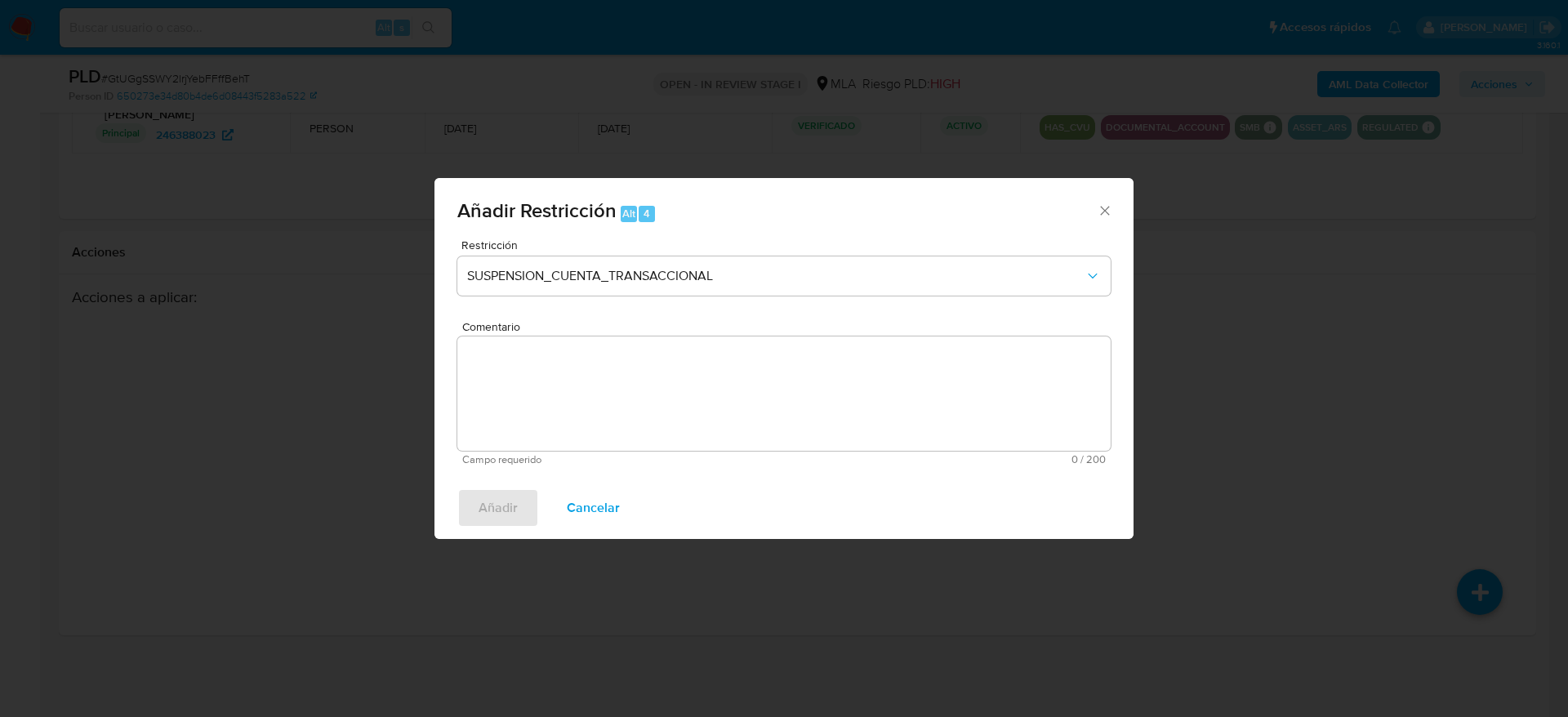
click at [653, 391] on textarea "Comentario" at bounding box center [784, 392] width 653 height 114
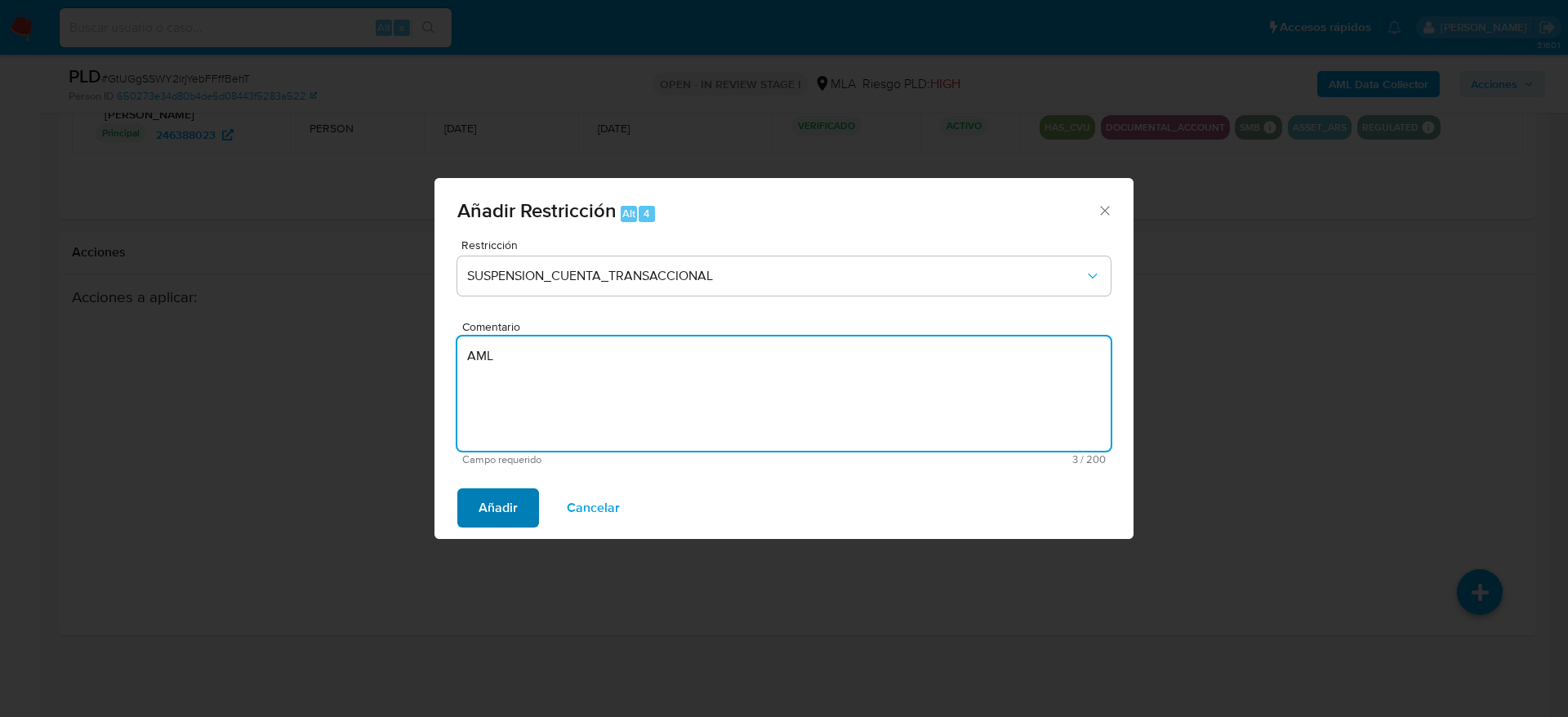
type textarea "AML"
click at [500, 516] on span "Añadir" at bounding box center [498, 508] width 39 height 36
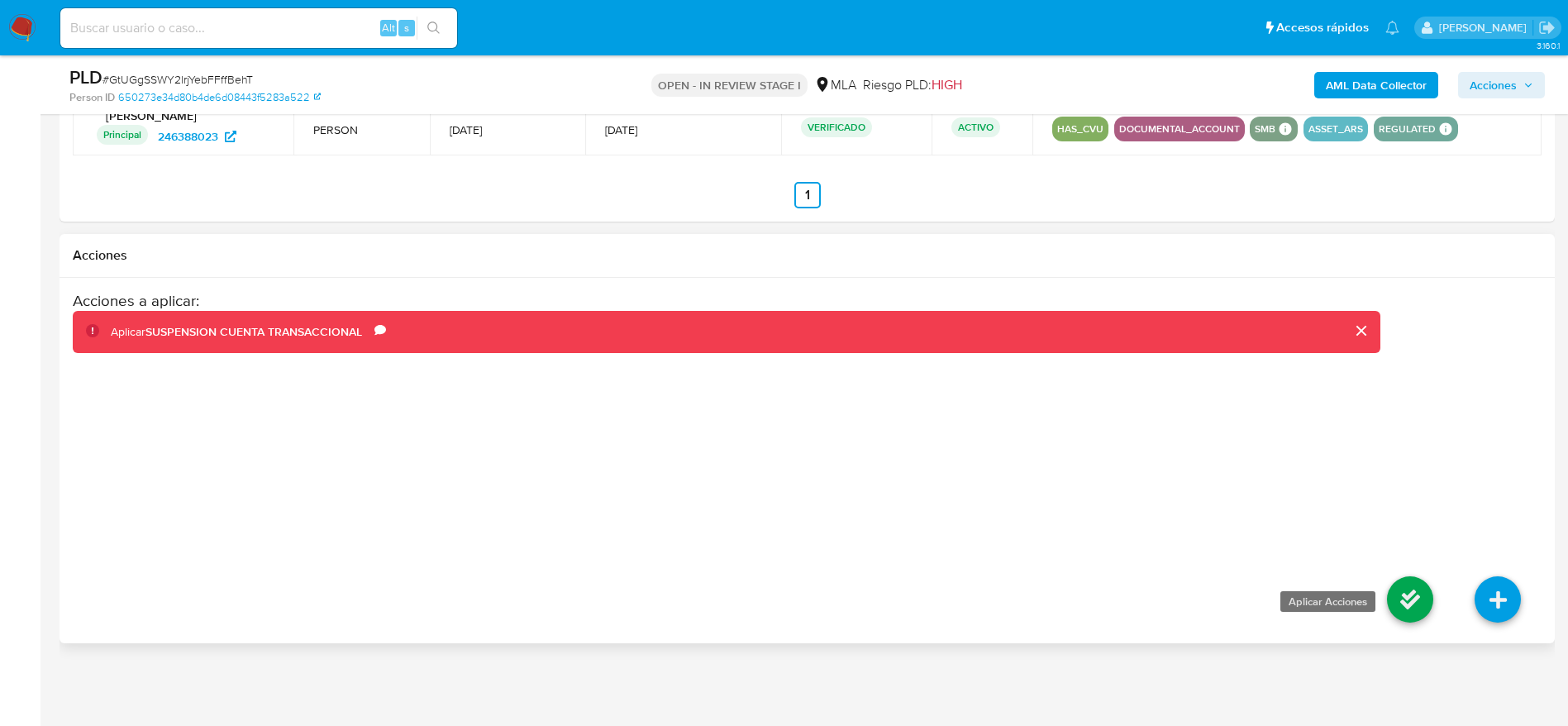
click at [1420, 595] on icon at bounding box center [1410, 599] width 47 height 47
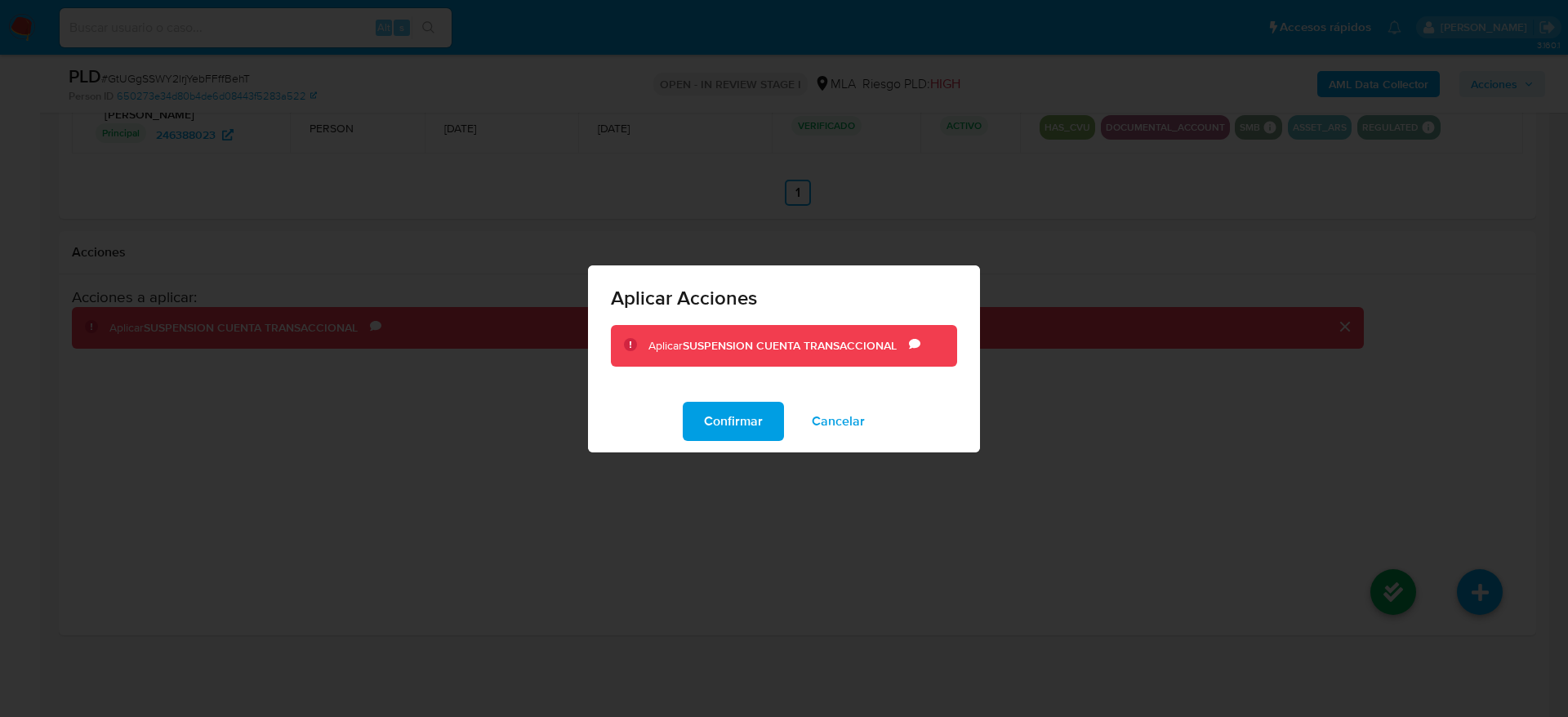
click at [722, 403] on span "Confirmar" at bounding box center [733, 421] width 58 height 36
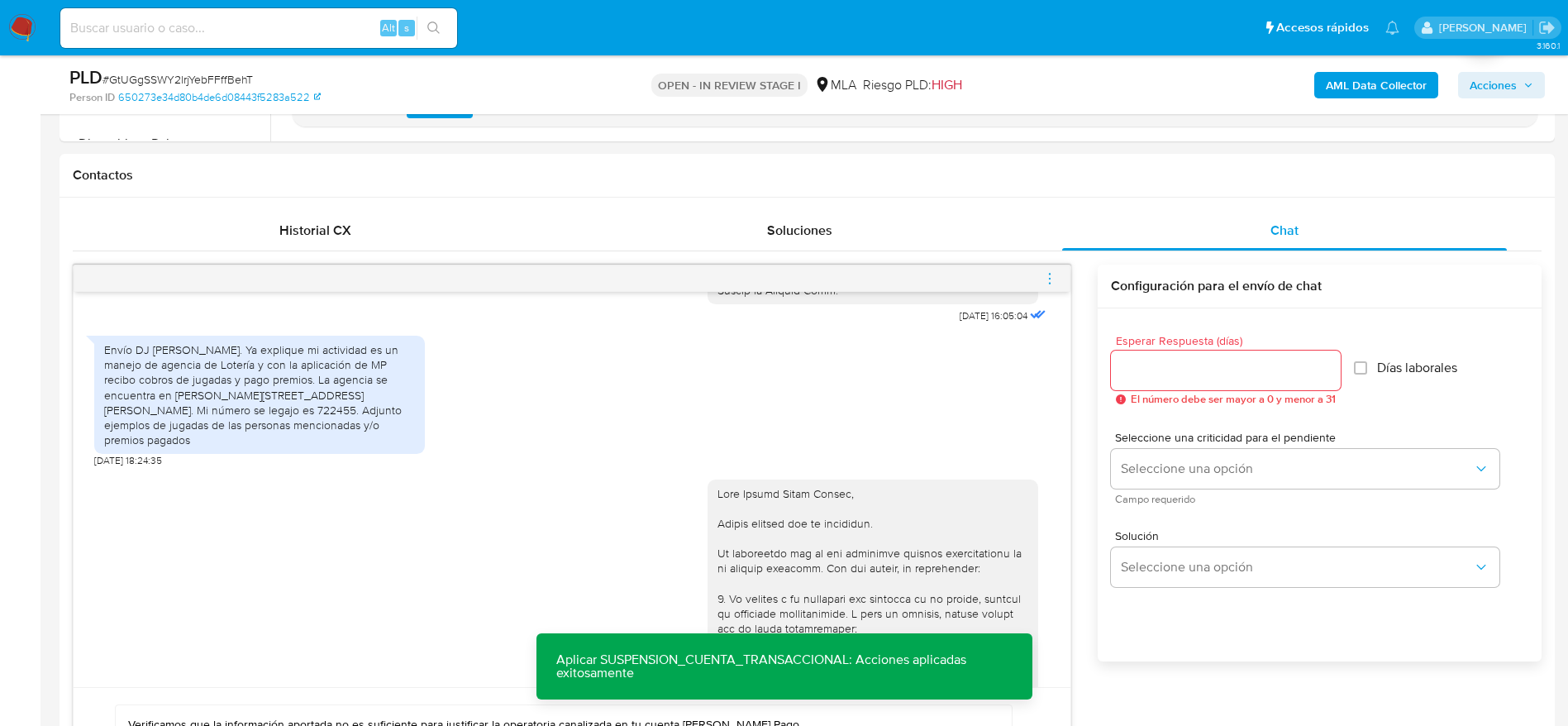
scroll to position [708, 0]
click at [1153, 369] on input "Esperar Respuesta (días)" at bounding box center [1225, 373] width 230 height 21
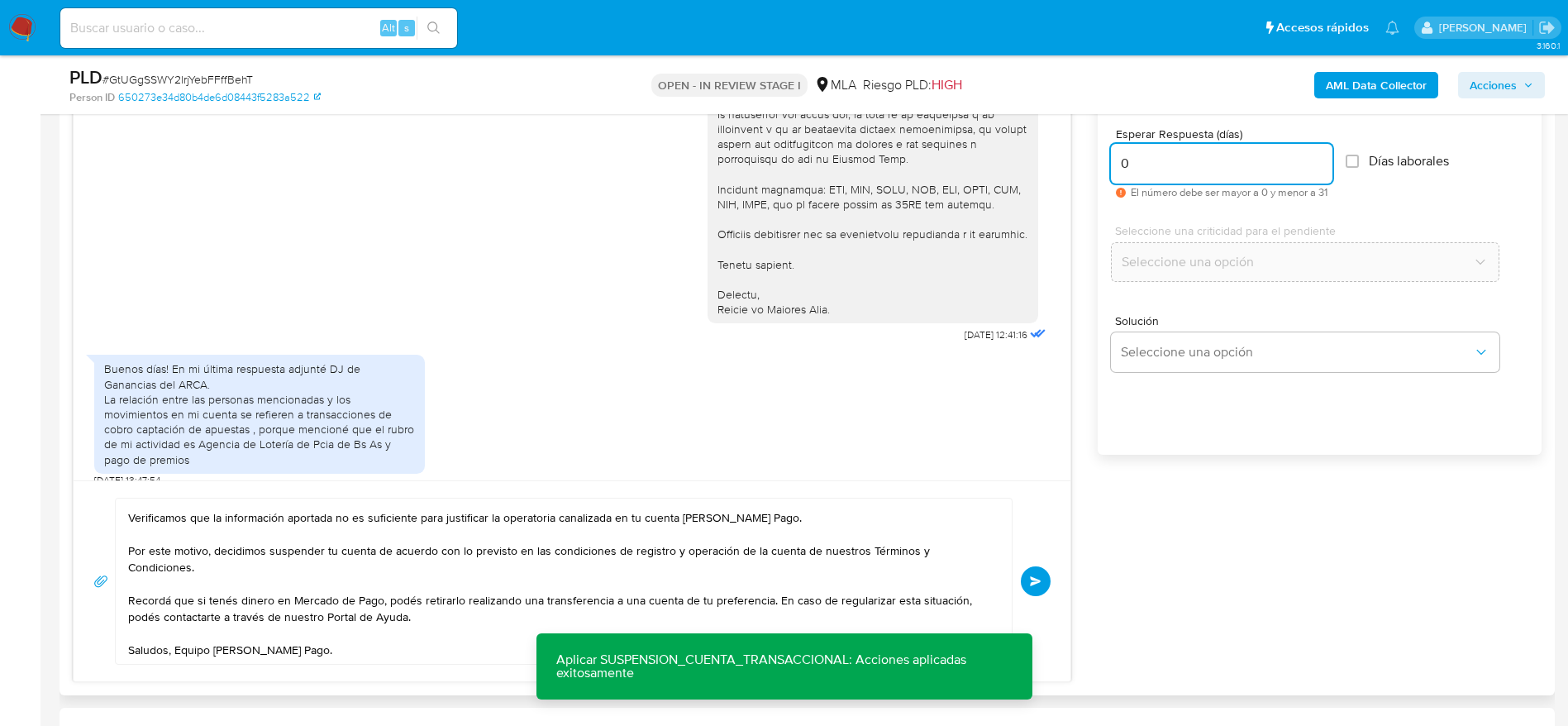
scroll to position [1080, 0]
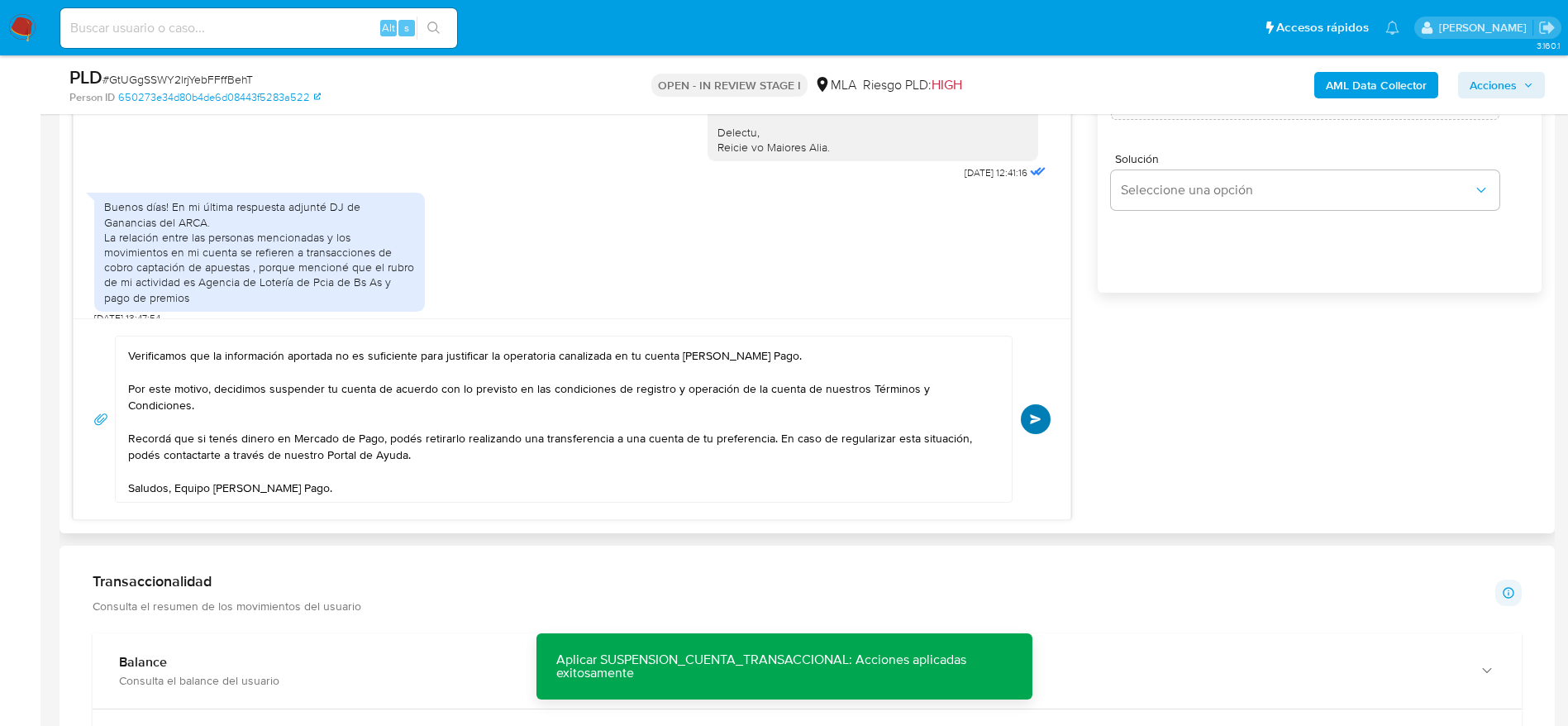
type input "0"
click at [1028, 411] on button "Enviar" at bounding box center [1035, 419] width 30 height 30
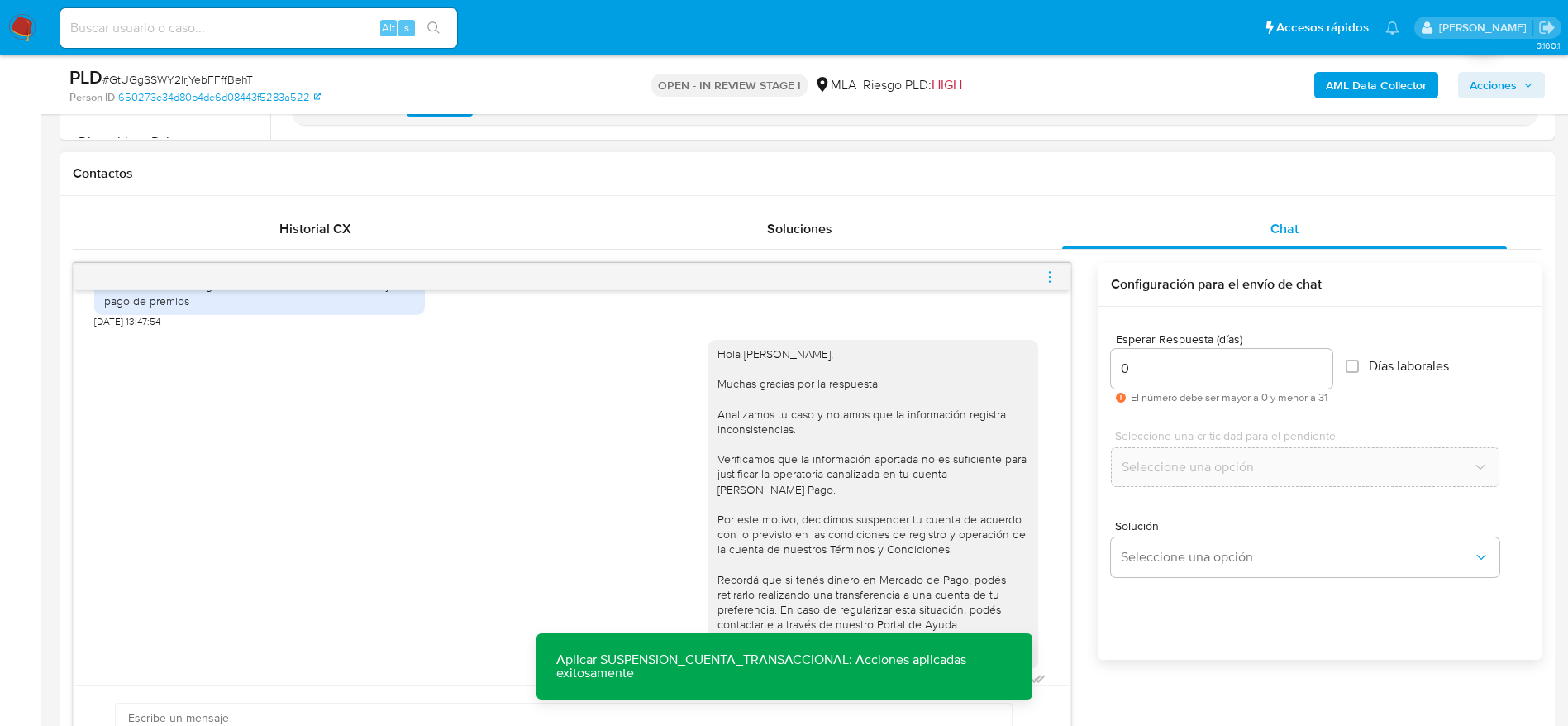
scroll to position [708, 0]
drag, startPoint x: 1053, startPoint y: 279, endPoint x: 974, endPoint y: 278, distance: 79.0
click at [1053, 280] on icon "menu-action" at bounding box center [1049, 281] width 15 height 15
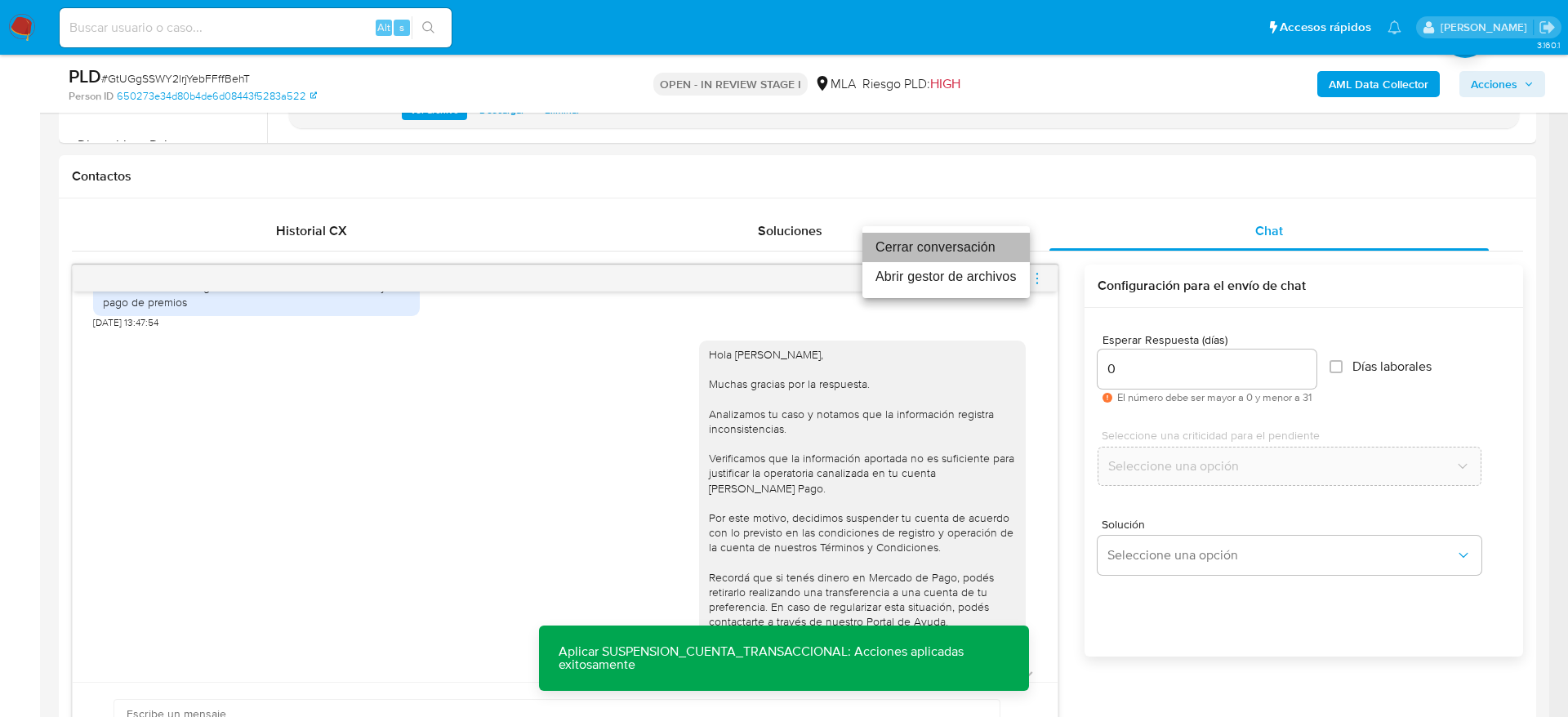
drag, startPoint x: 955, startPoint y: 247, endPoint x: 875, endPoint y: 293, distance: 92.3
click at [955, 248] on li "Cerrar conversación" at bounding box center [946, 247] width 168 height 30
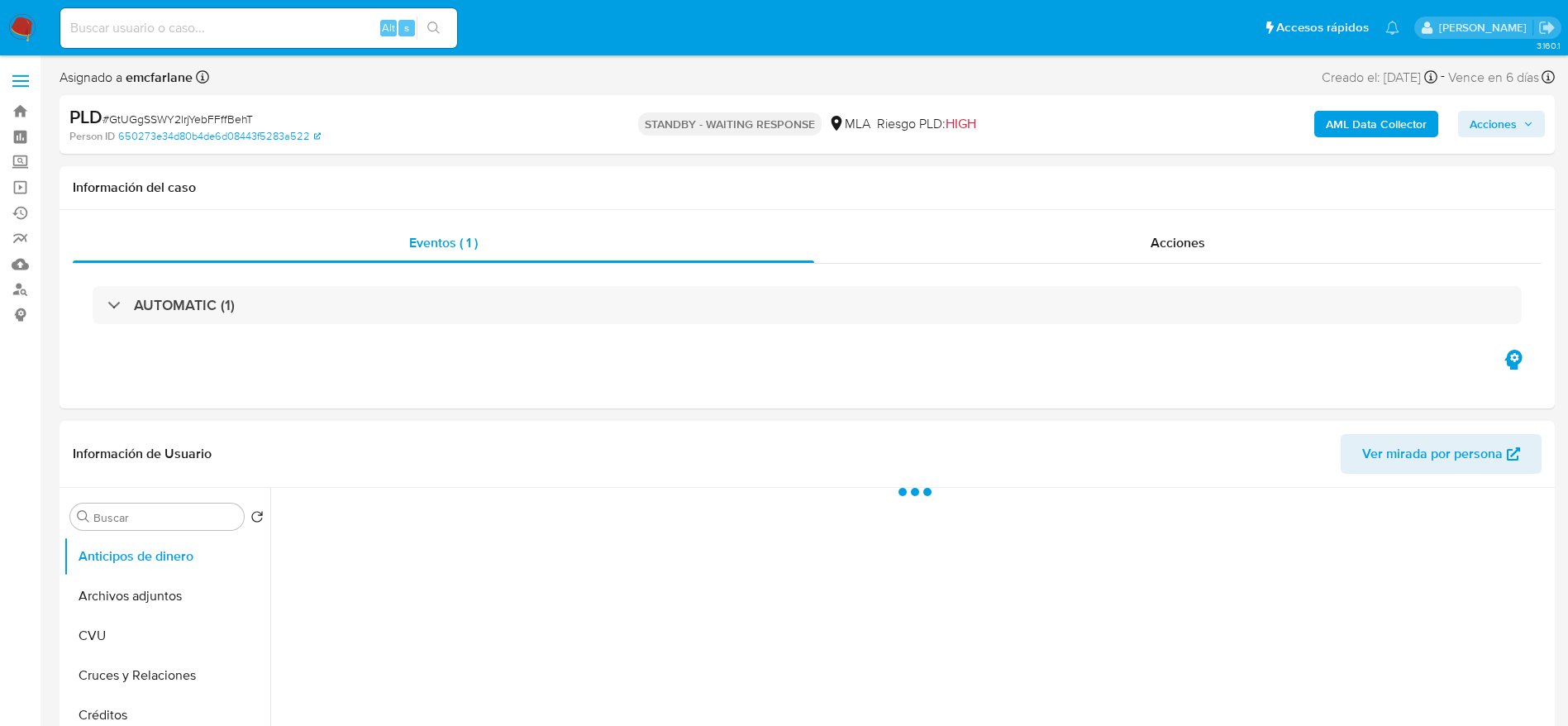
click at [145, 113] on span "# GtUGgSSWY2lrjYebFFffBehT" at bounding box center [177, 118] width 150 height 16
select select "10"
click at [145, 113] on span "# GtUGgSSWY2lrjYebFFffBehT" at bounding box center [177, 118] width 150 height 16
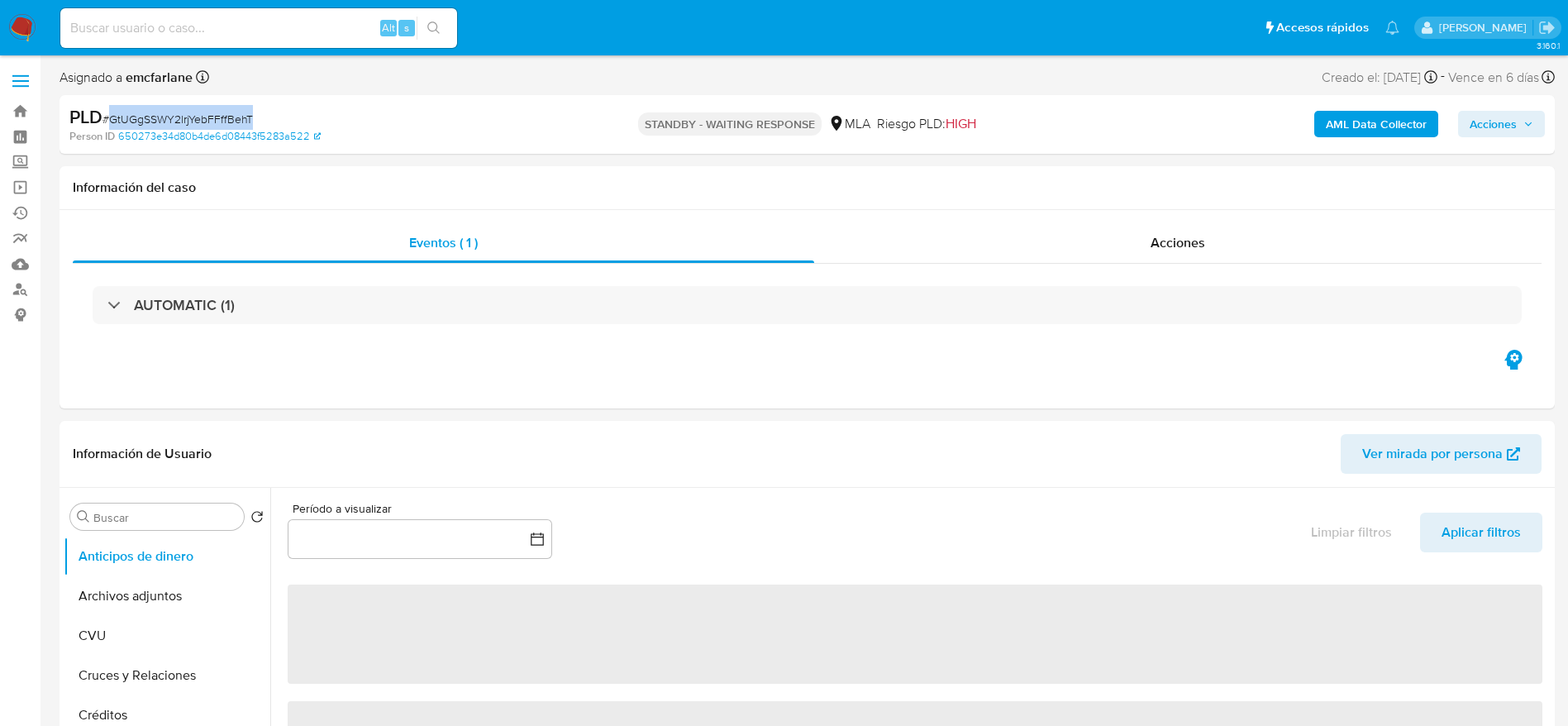
copy span "GtUGgSSWY2lrjYebFFffBehT"
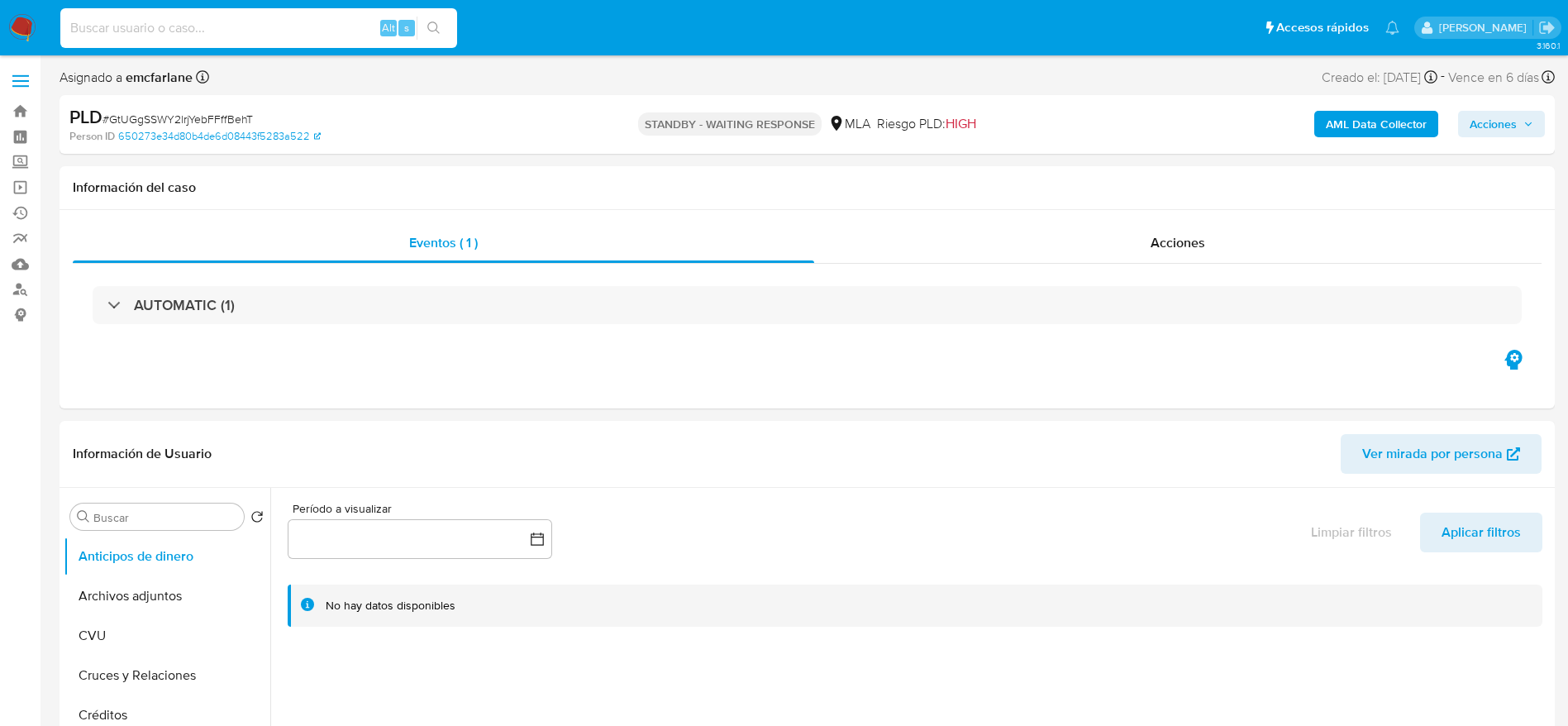
drag, startPoint x: 25, startPoint y: 25, endPoint x: 93, endPoint y: 37, distance: 69.1
click at [93, 37] on input at bounding box center [258, 28] width 396 height 21
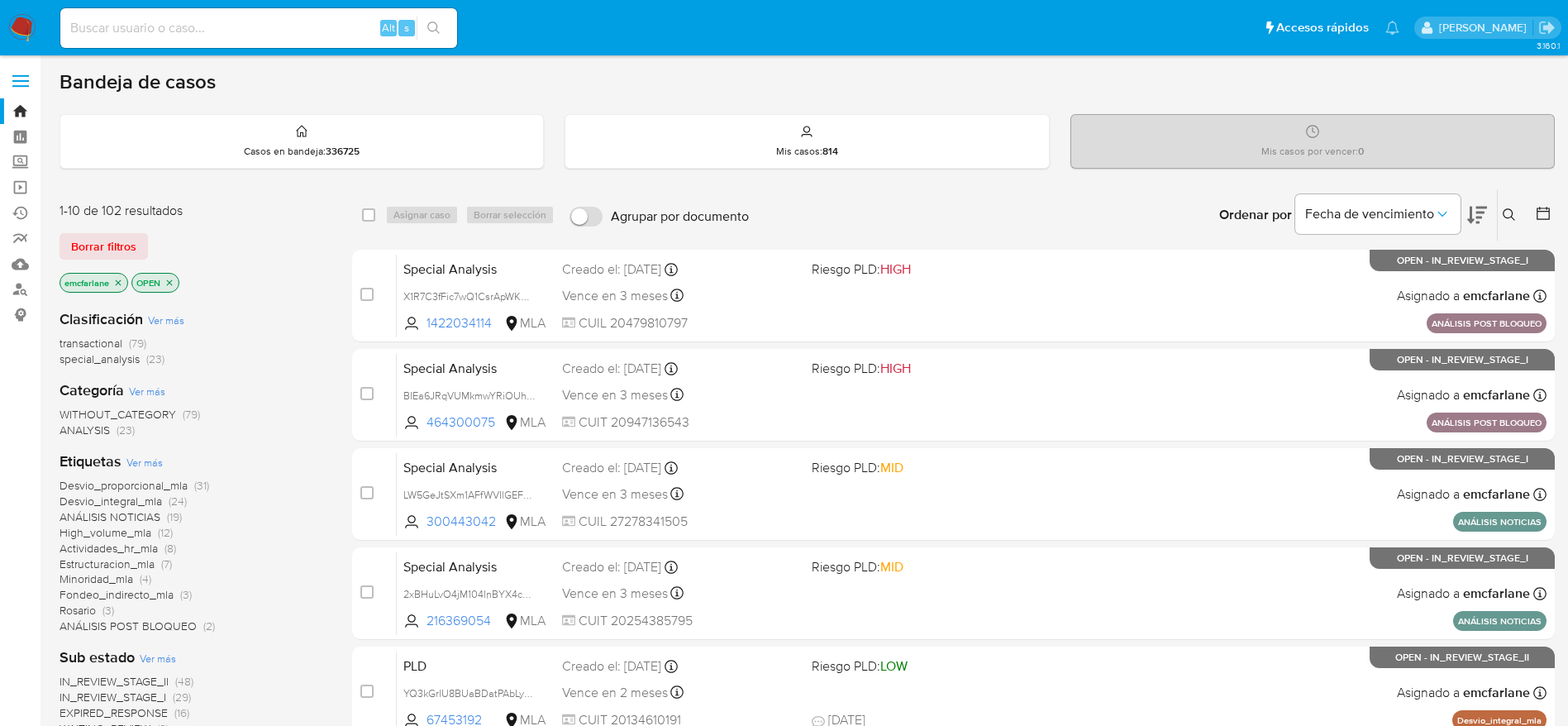
drag, startPoint x: 109, startPoint y: 242, endPoint x: 415, endPoint y: 194, distance: 309.7
click at [104, 244] on span "Borrar filtros" at bounding box center [103, 246] width 65 height 23
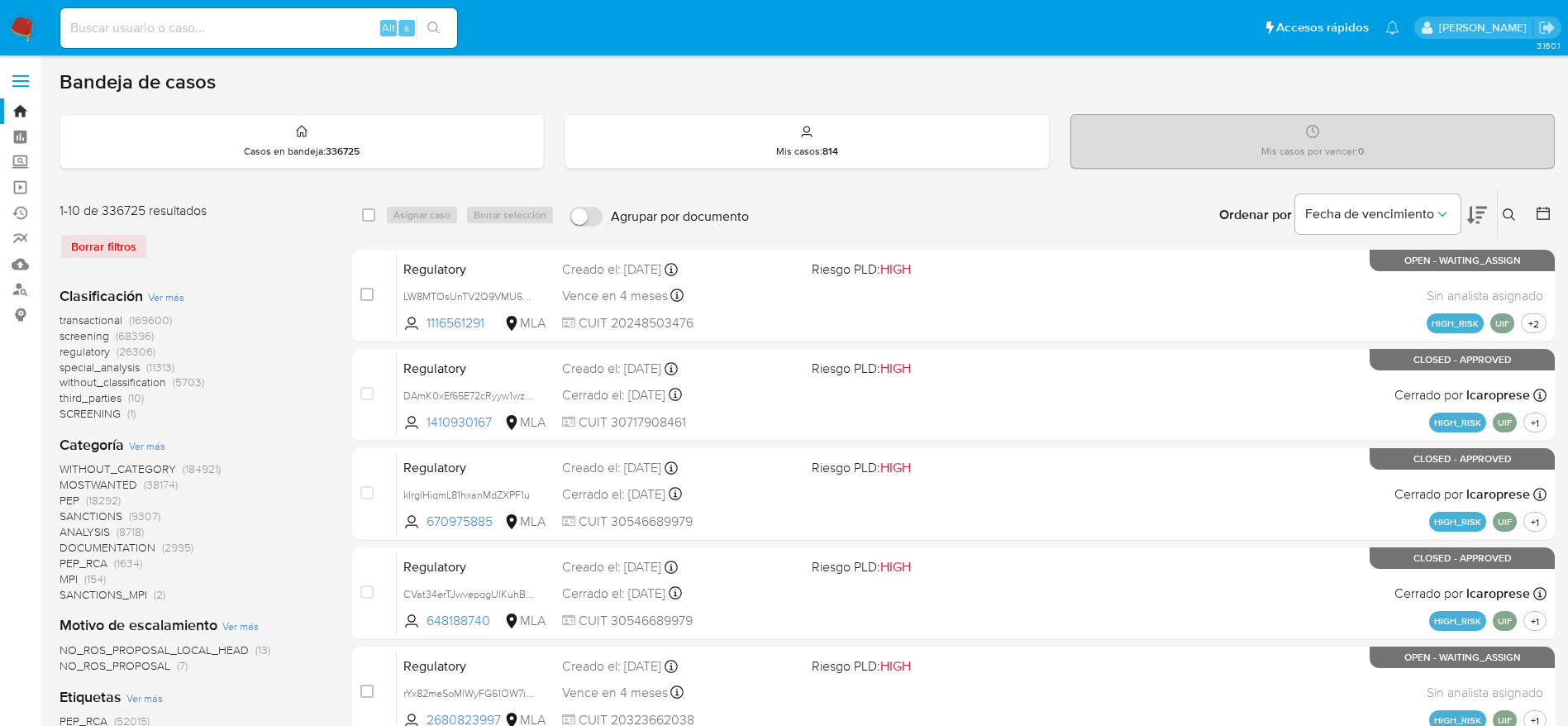
drag, startPoint x: 1516, startPoint y: 208, endPoint x: 1509, endPoint y: 216, distance: 10.6
click at [1516, 210] on button at bounding box center [1511, 214] width 27 height 19
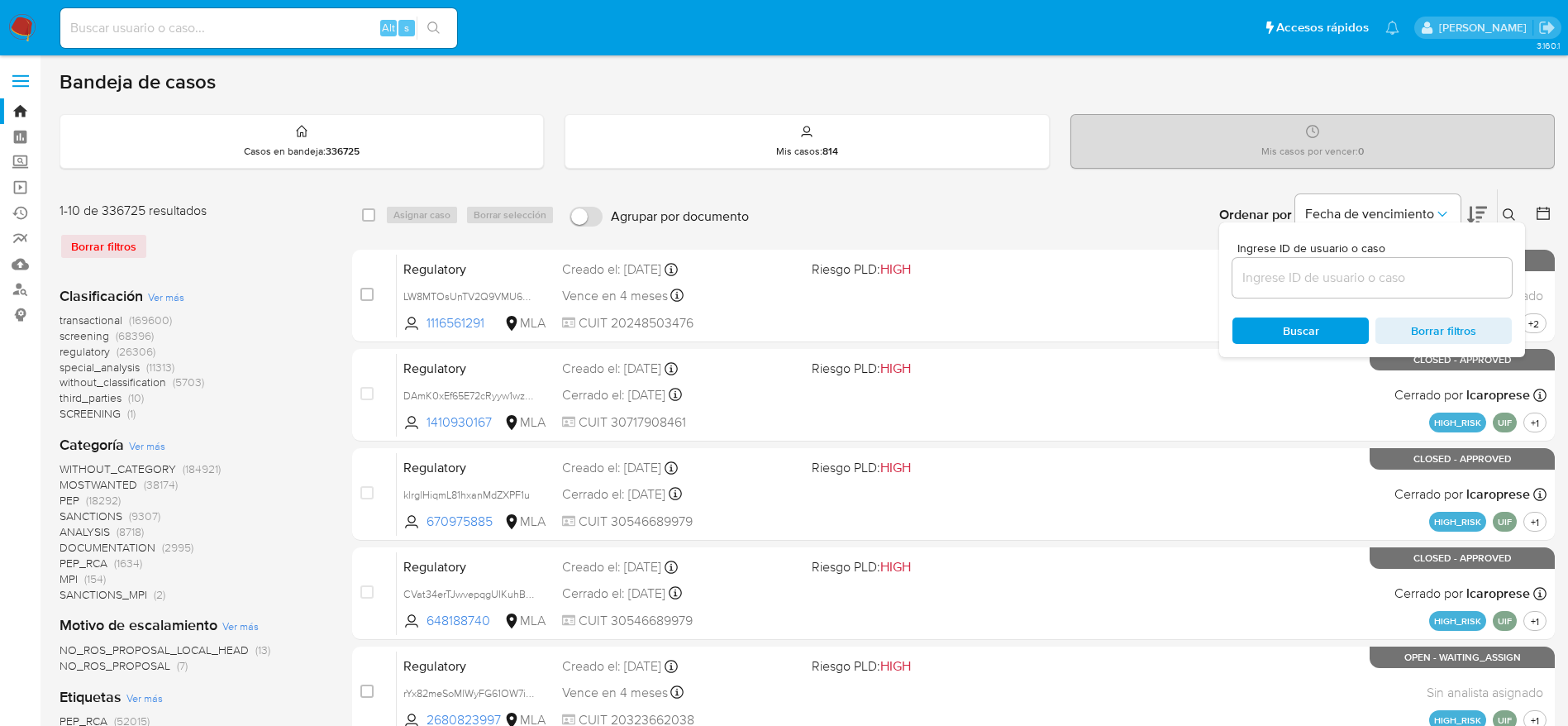
click at [1404, 267] on input at bounding box center [1372, 277] width 279 height 21
type input "GtUGgSSWY2lrjYebFFffBehT"
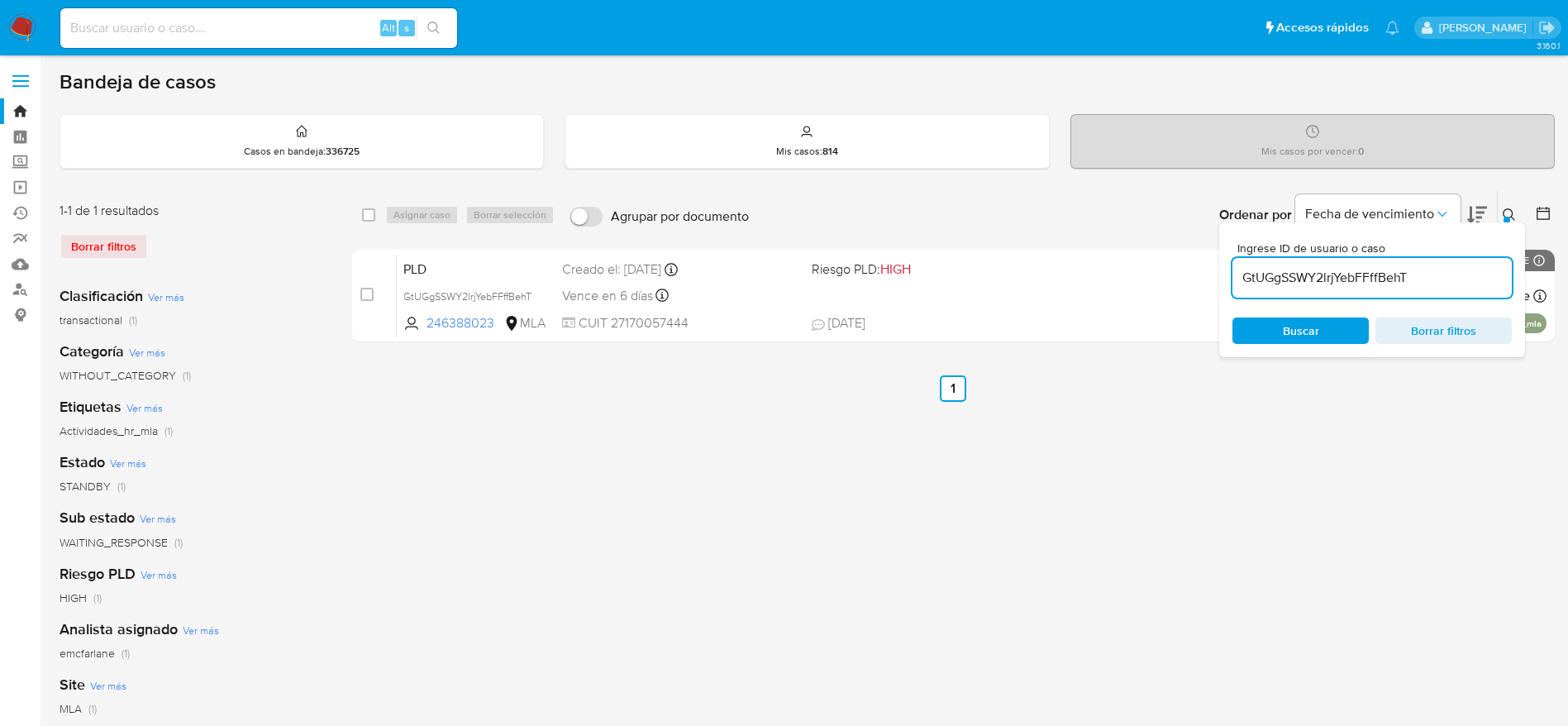
click at [376, 219] on div "select-all-cases-checkbox" at bounding box center [372, 214] width 19 height 19
click at [373, 221] on div "select-all-cases-checkbox" at bounding box center [369, 214] width 14 height 16
click at [391, 218] on div "Asignar caso Borrar selección" at bounding box center [473, 214] width 176 height 19
click at [370, 216] on input "checkbox" at bounding box center [369, 215] width 14 height 14
checkbox input "true"
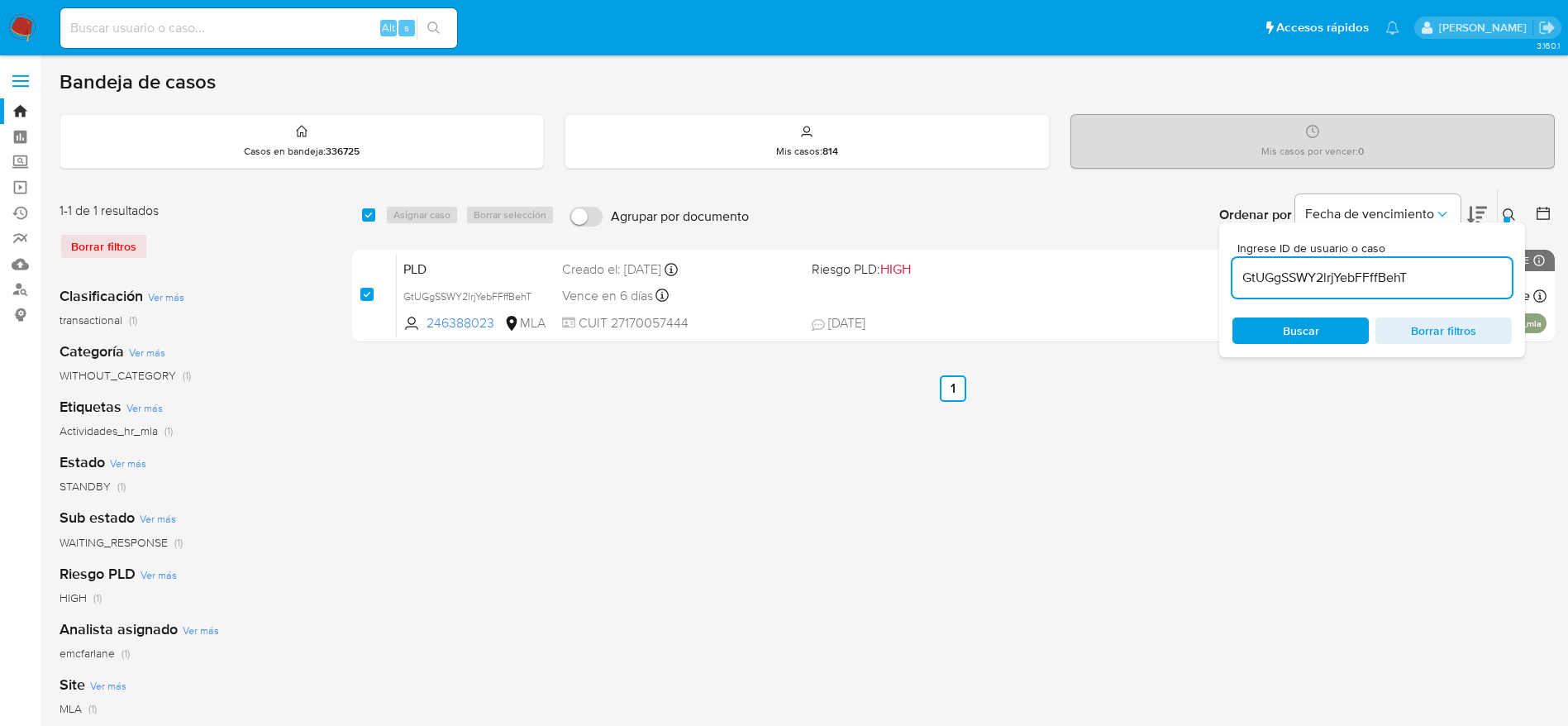
checkbox input "true"
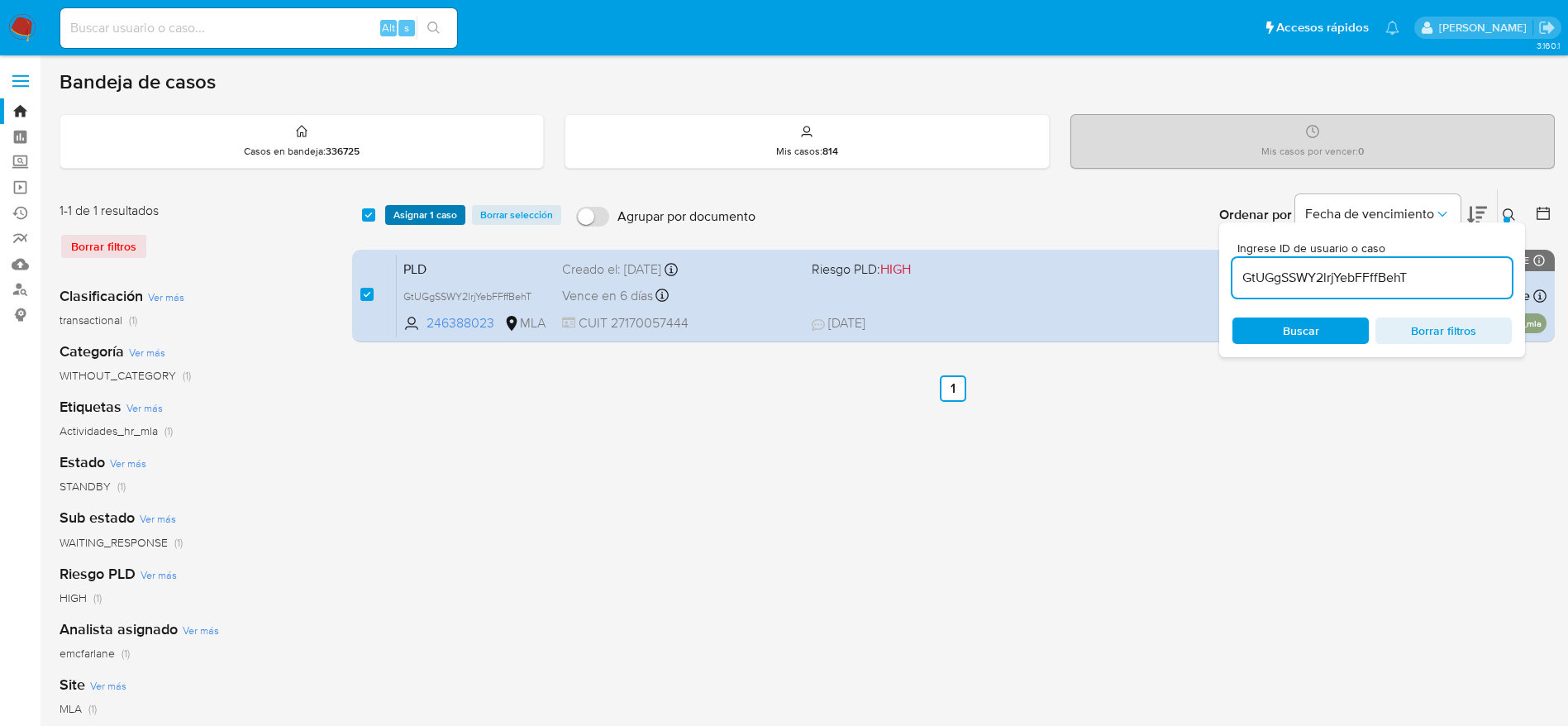
click at [393, 208] on span "Asignar 1 caso" at bounding box center [425, 214] width 64 height 16
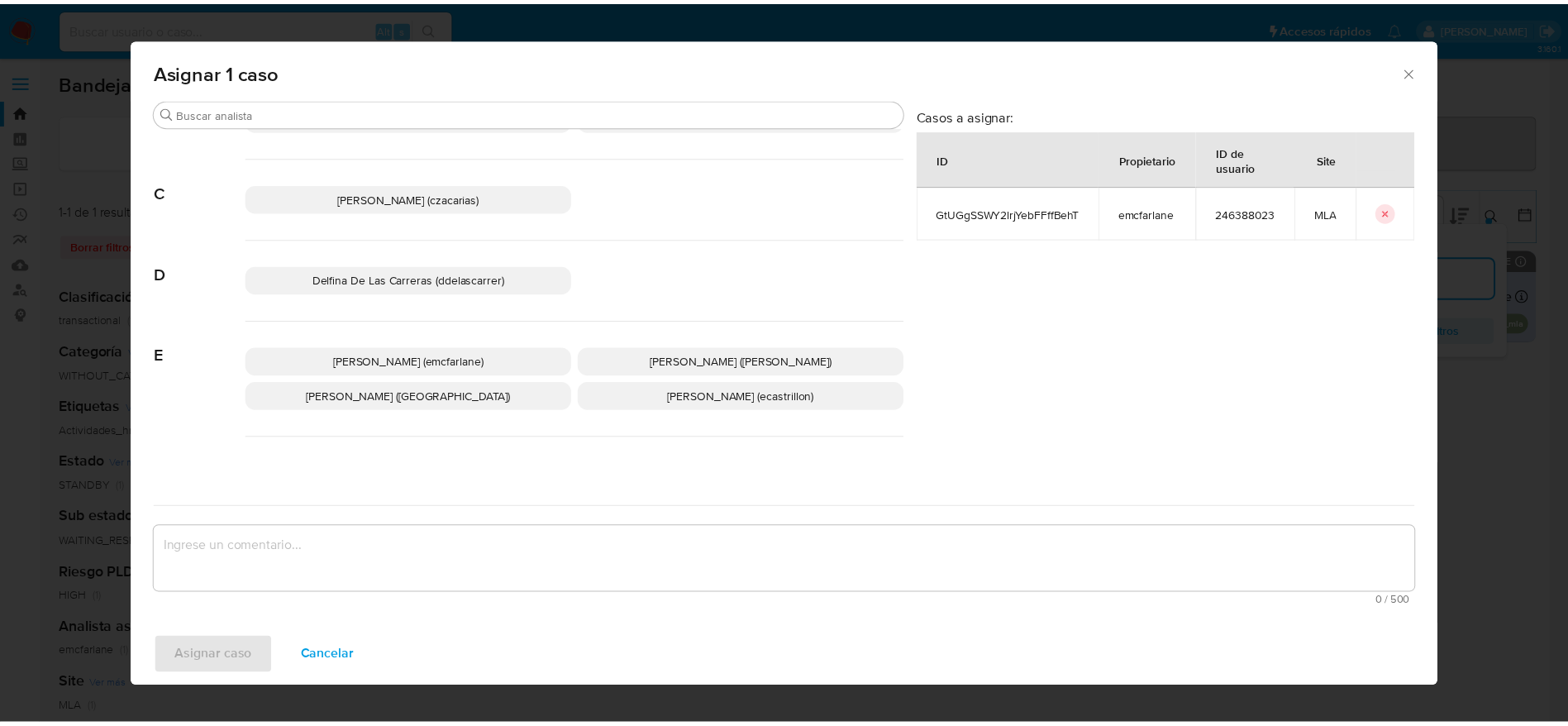
scroll to position [124, 0]
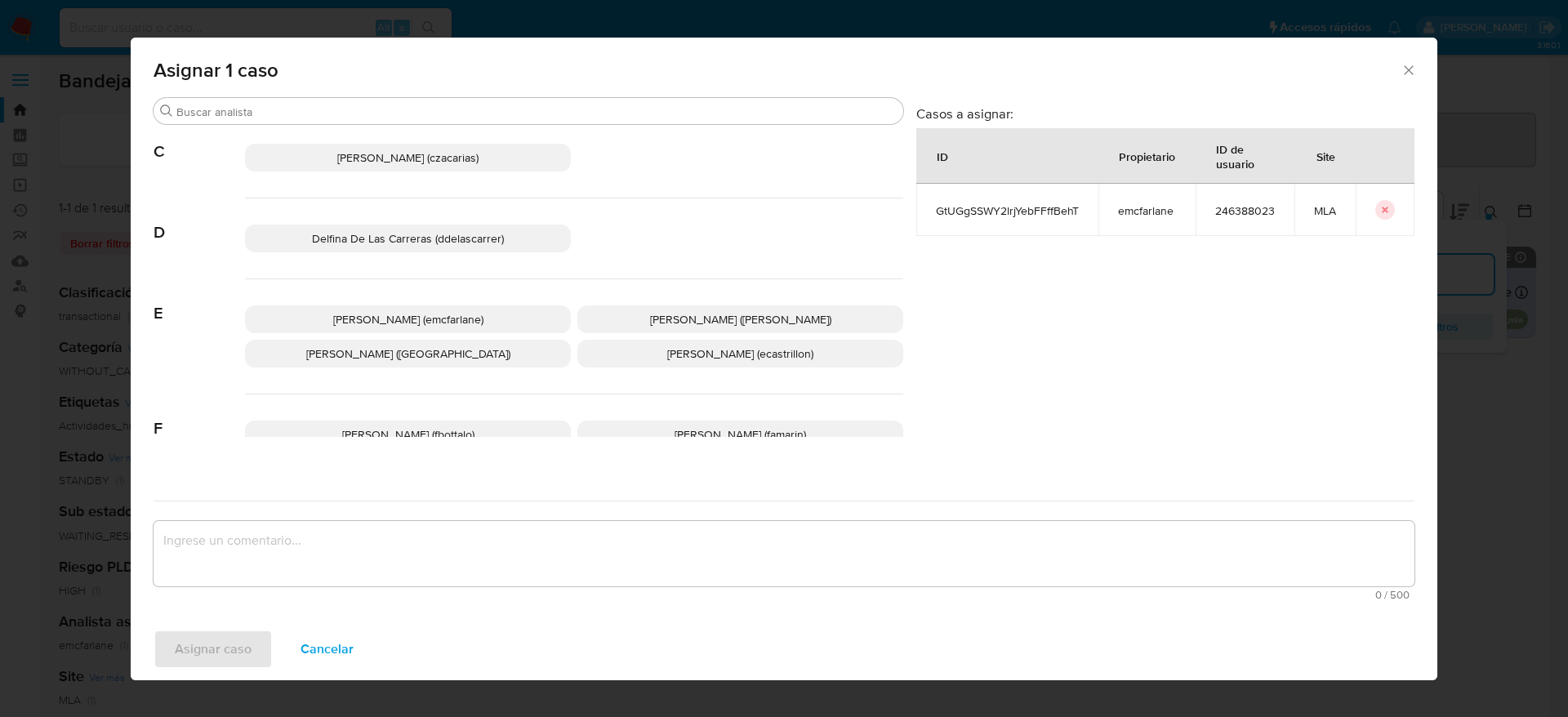
click at [452, 312] on span "Elaine Mc Farlane (emcfarlane)" at bounding box center [408, 319] width 150 height 16
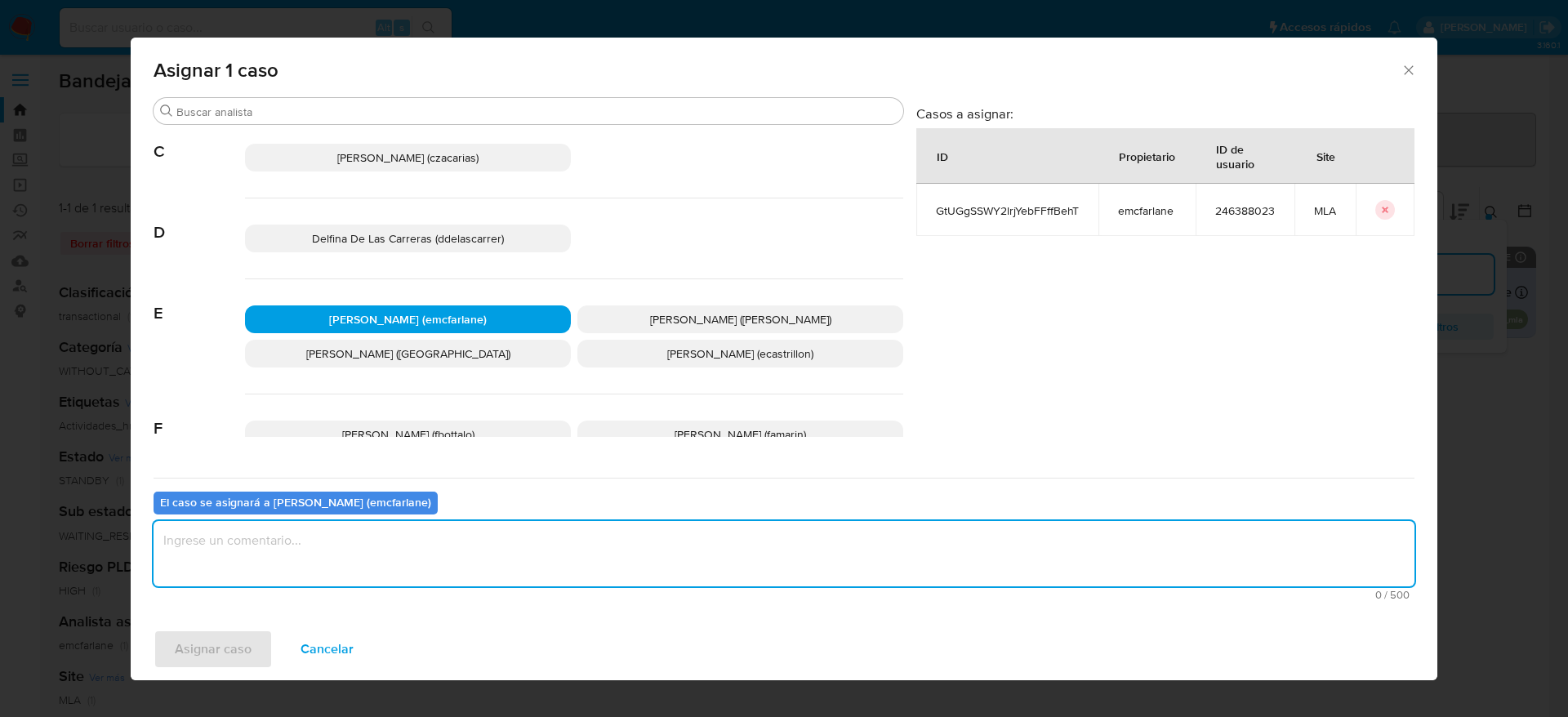
click at [389, 575] on textarea "assign-modal" at bounding box center [784, 553] width 1261 height 65
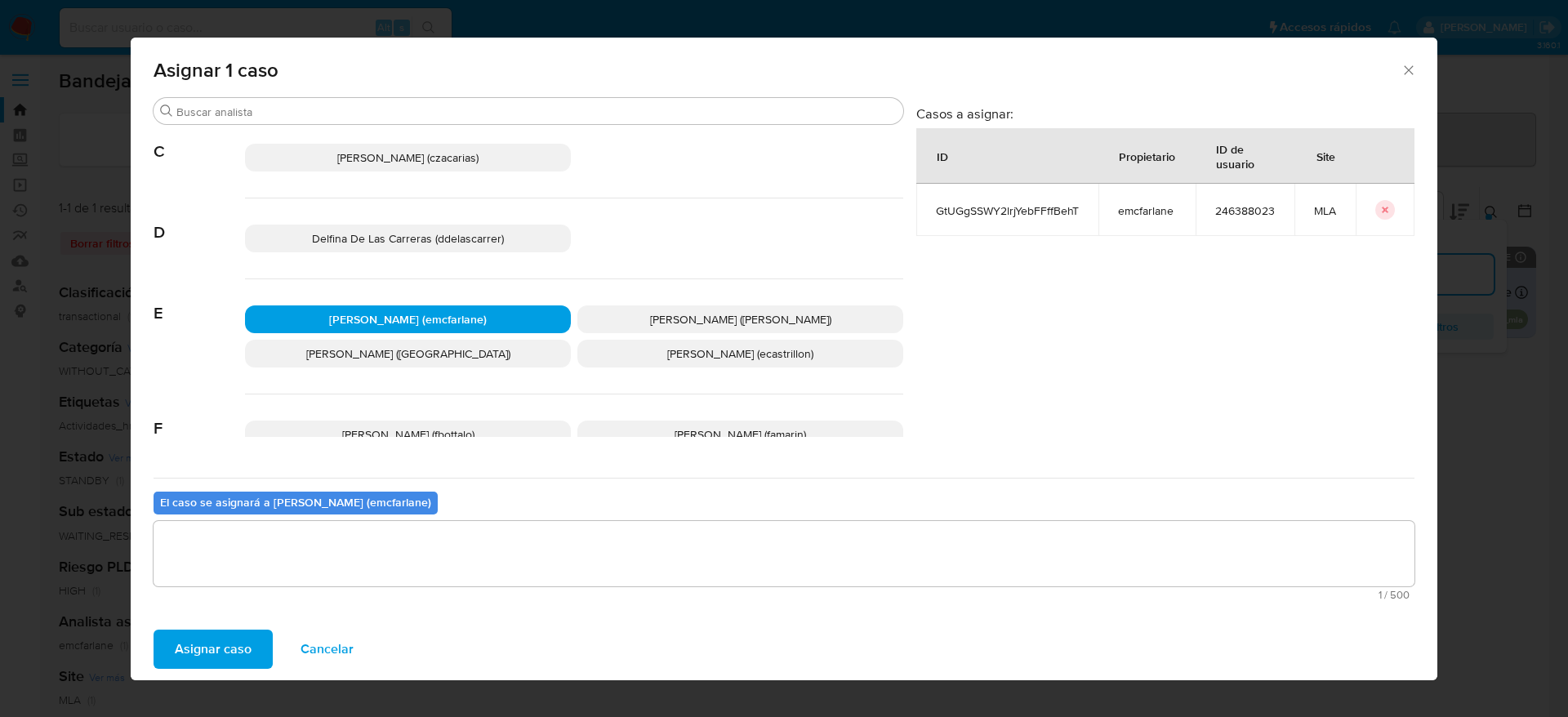
click at [206, 631] on span "Asignar caso" at bounding box center [213, 649] width 77 height 36
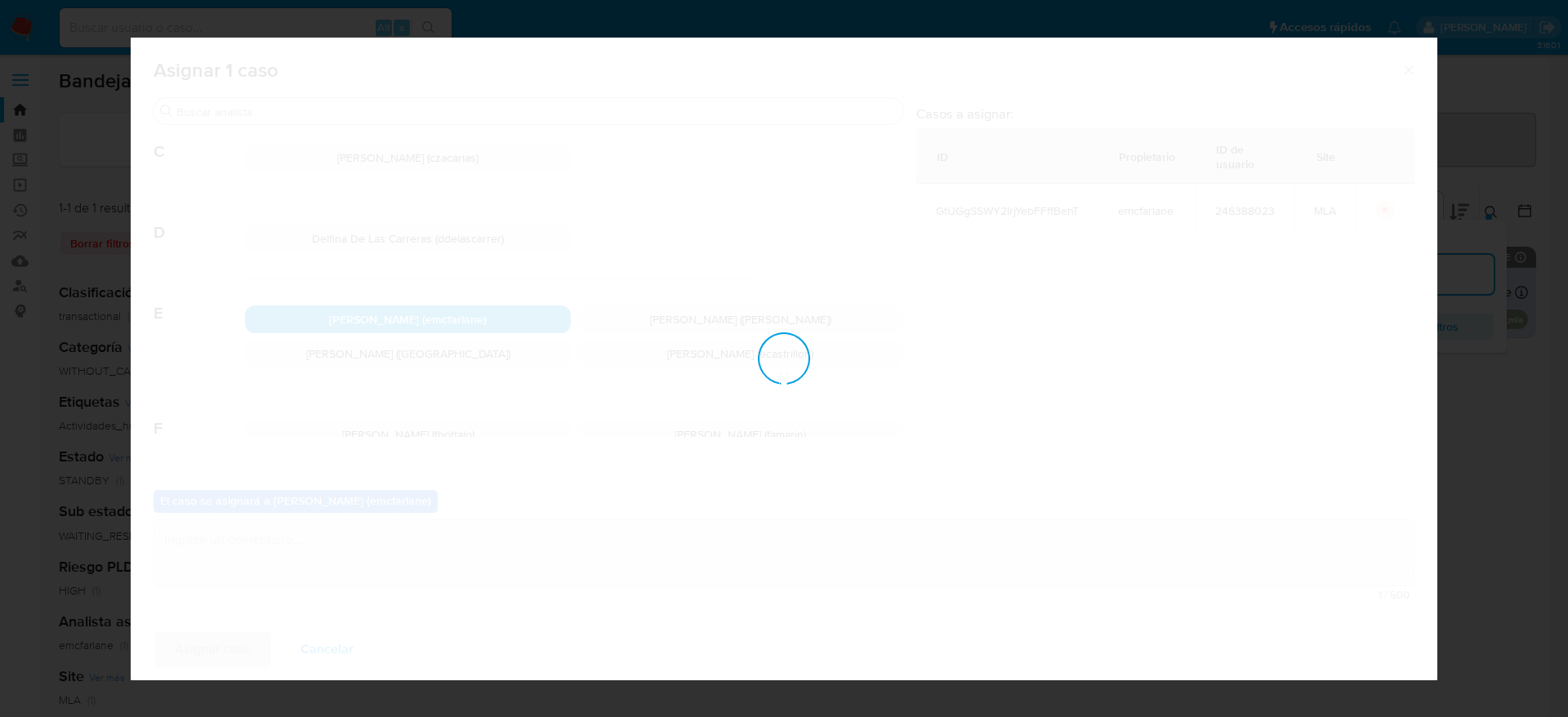
checkbox input "false"
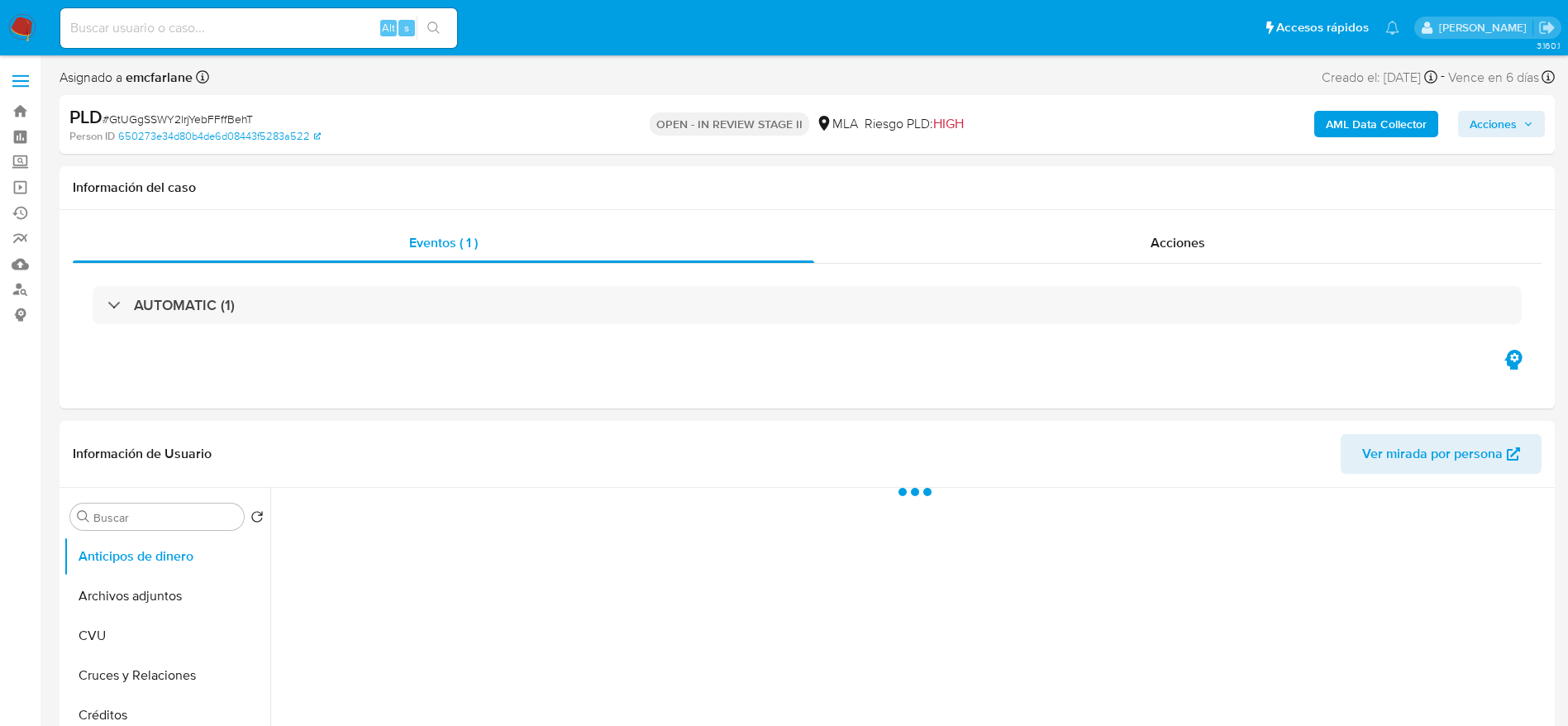
drag, startPoint x: 1495, startPoint y: 126, endPoint x: 1478, endPoint y: 134, distance: 18.8
click at [1489, 130] on span "Acciones" at bounding box center [1492, 123] width 47 height 26
select select "10"
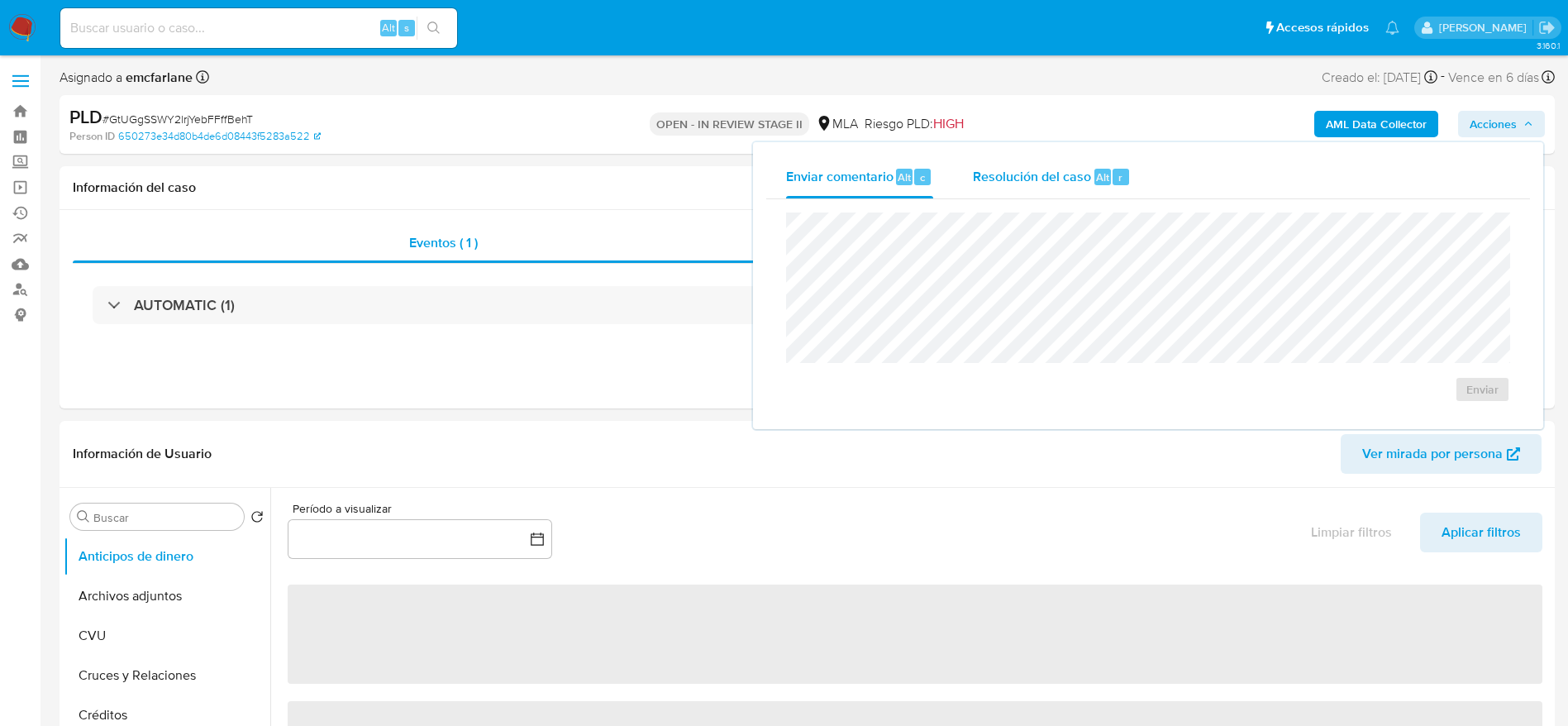
click at [1033, 197] on div "Resolución del caso Alt r" at bounding box center [1051, 176] width 158 height 43
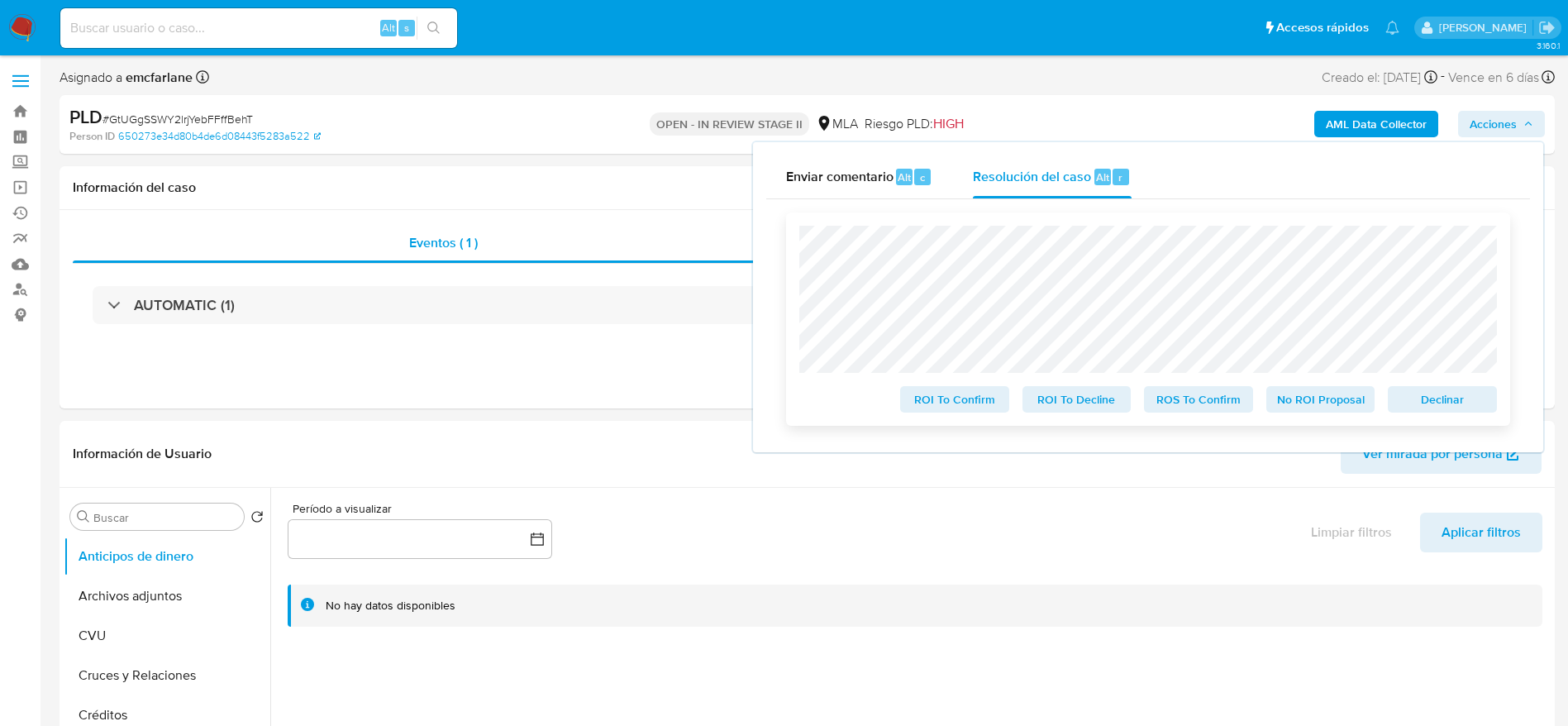
click at [1446, 390] on span "Declinar" at bounding box center [1442, 399] width 86 height 23
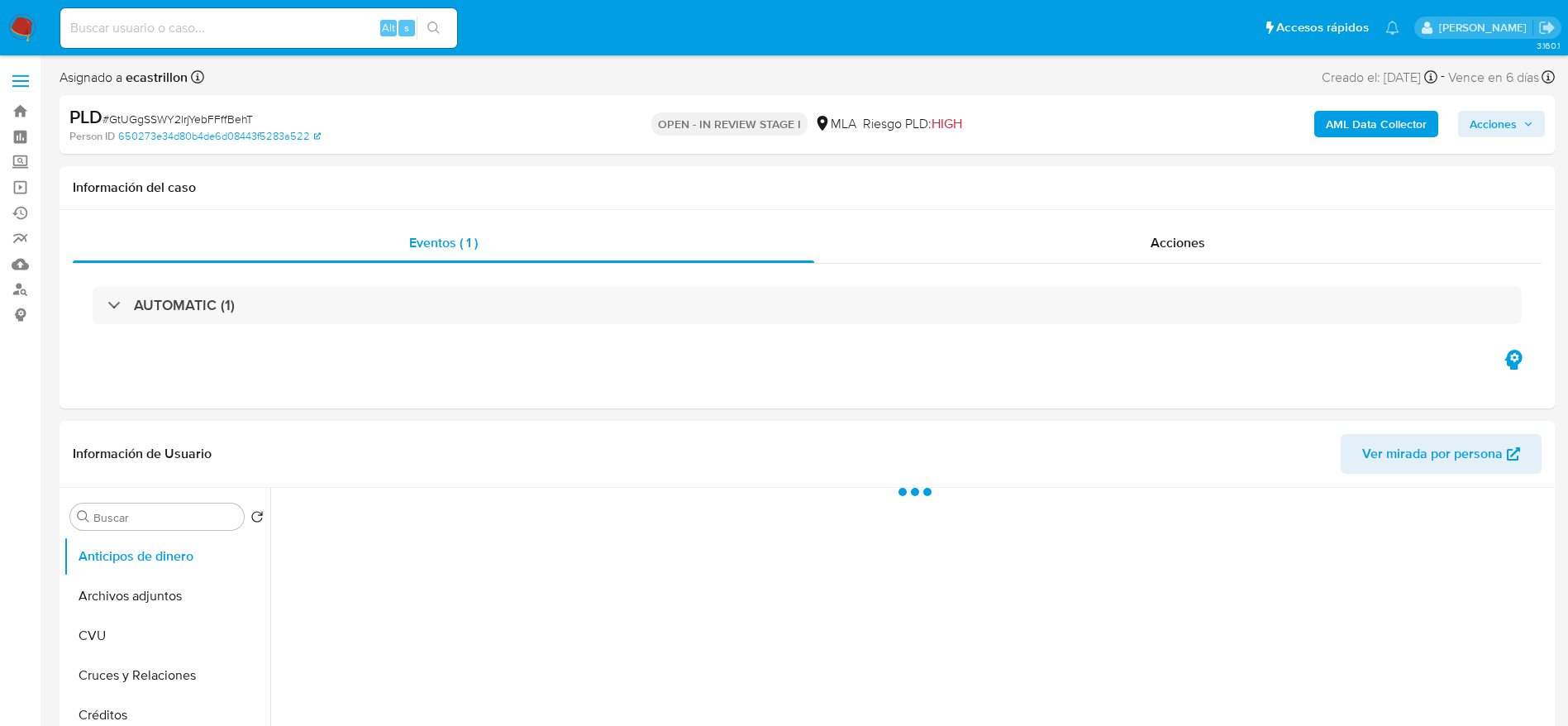
click at [166, 110] on span "# GtUGgSSWY2lrjYebFFffBehT" at bounding box center [177, 118] width 150 height 16
copy span "GtUGgSSWY2lrjYebFFffBehT"
select select "10"
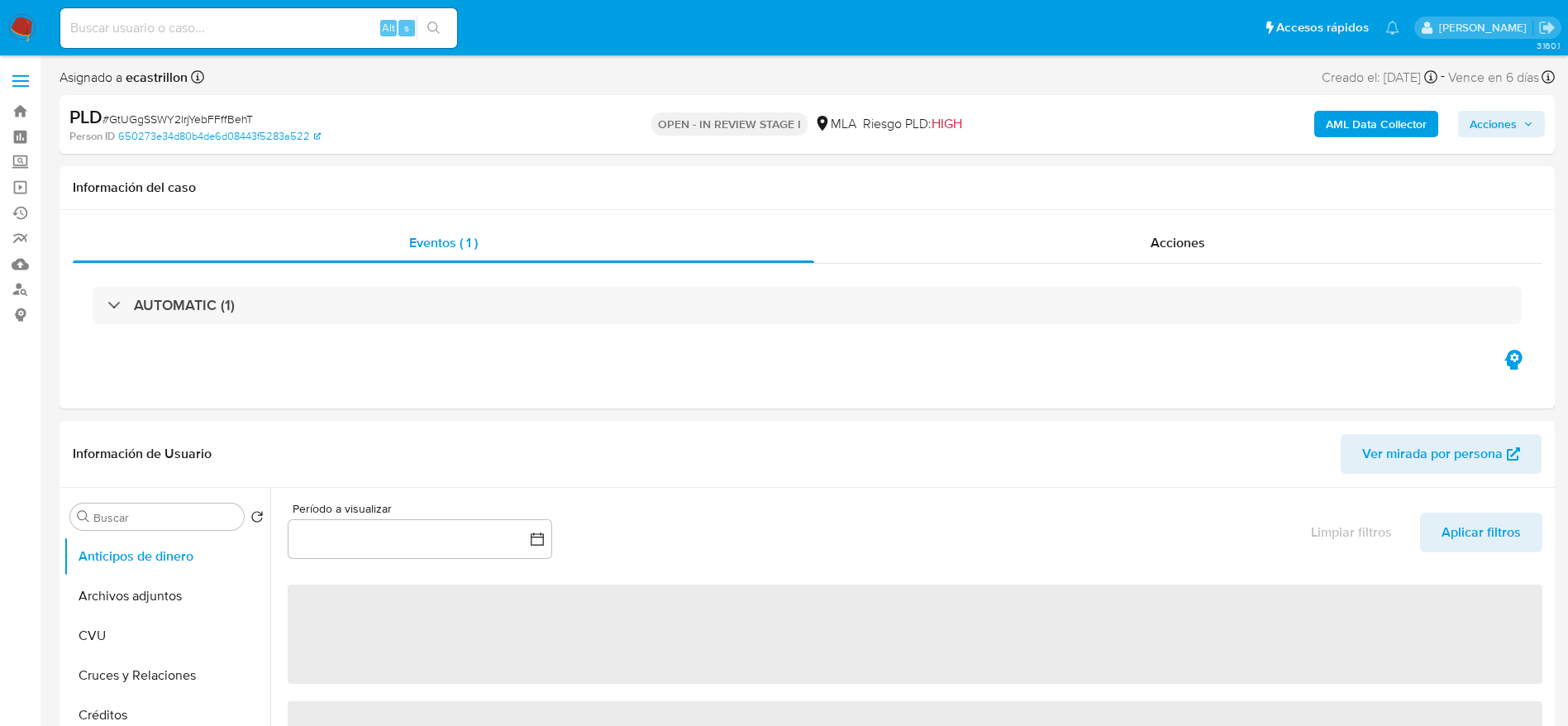
drag, startPoint x: 27, startPoint y: 12, endPoint x: 35, endPoint y: 19, distance: 10.6
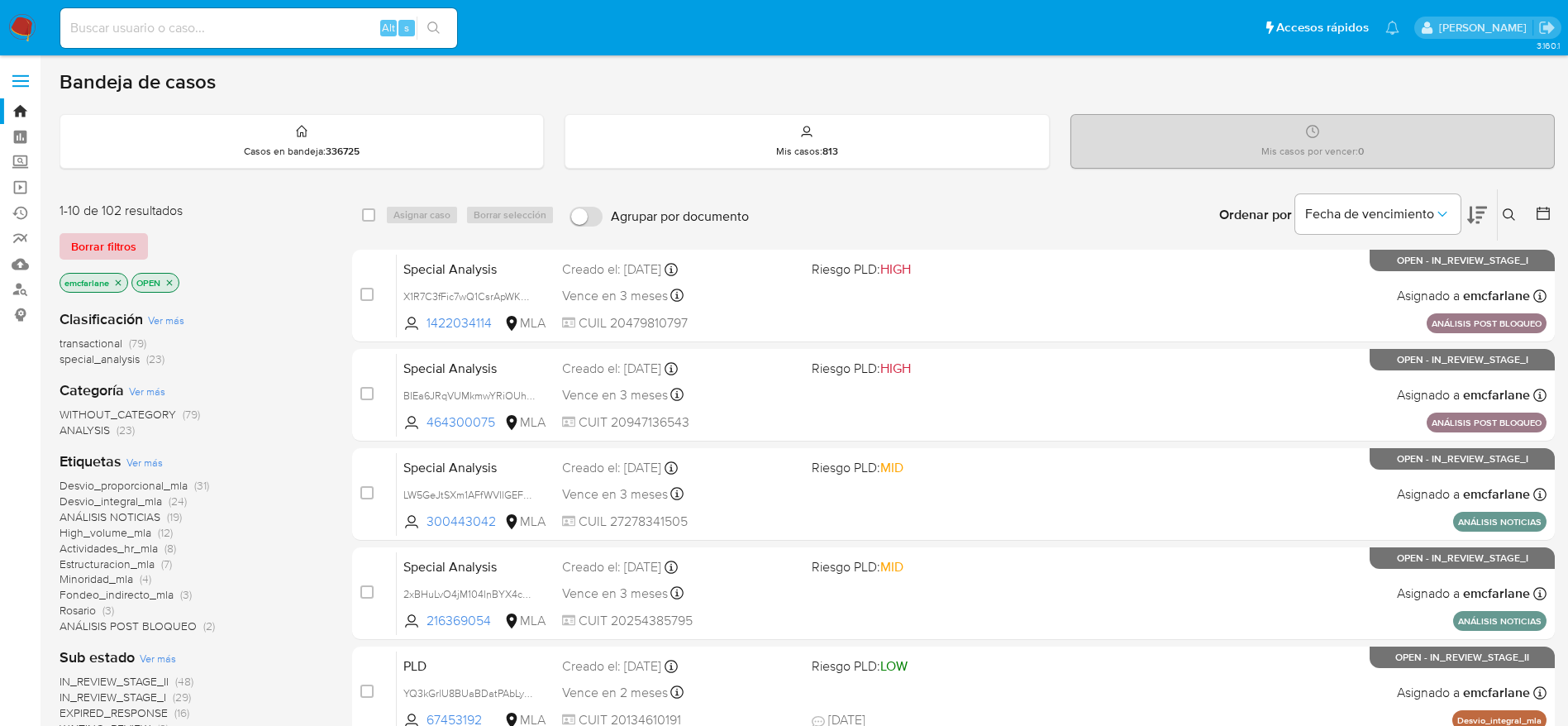
click at [110, 245] on span "Borrar filtros" at bounding box center [103, 246] width 65 height 23
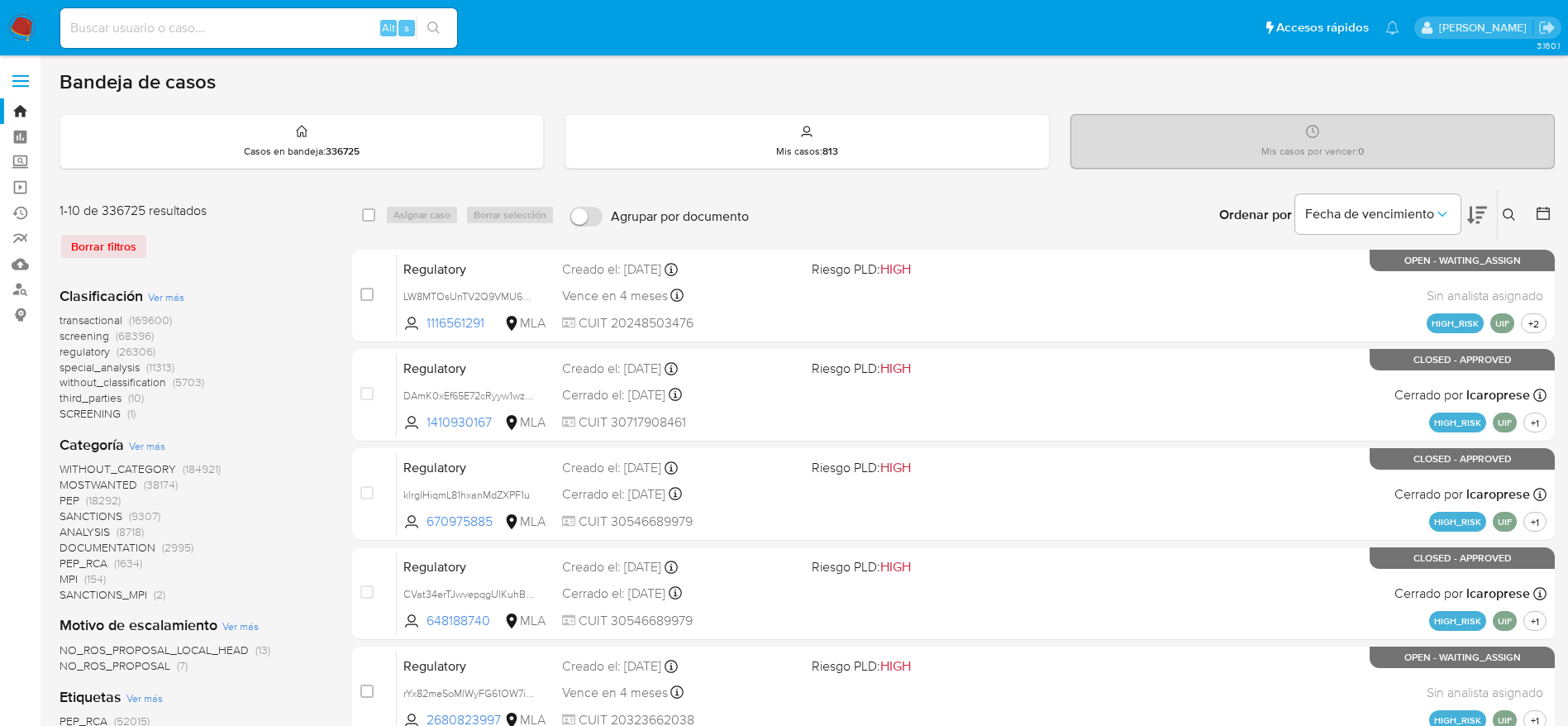
click at [1504, 222] on button at bounding box center [1511, 214] width 27 height 19
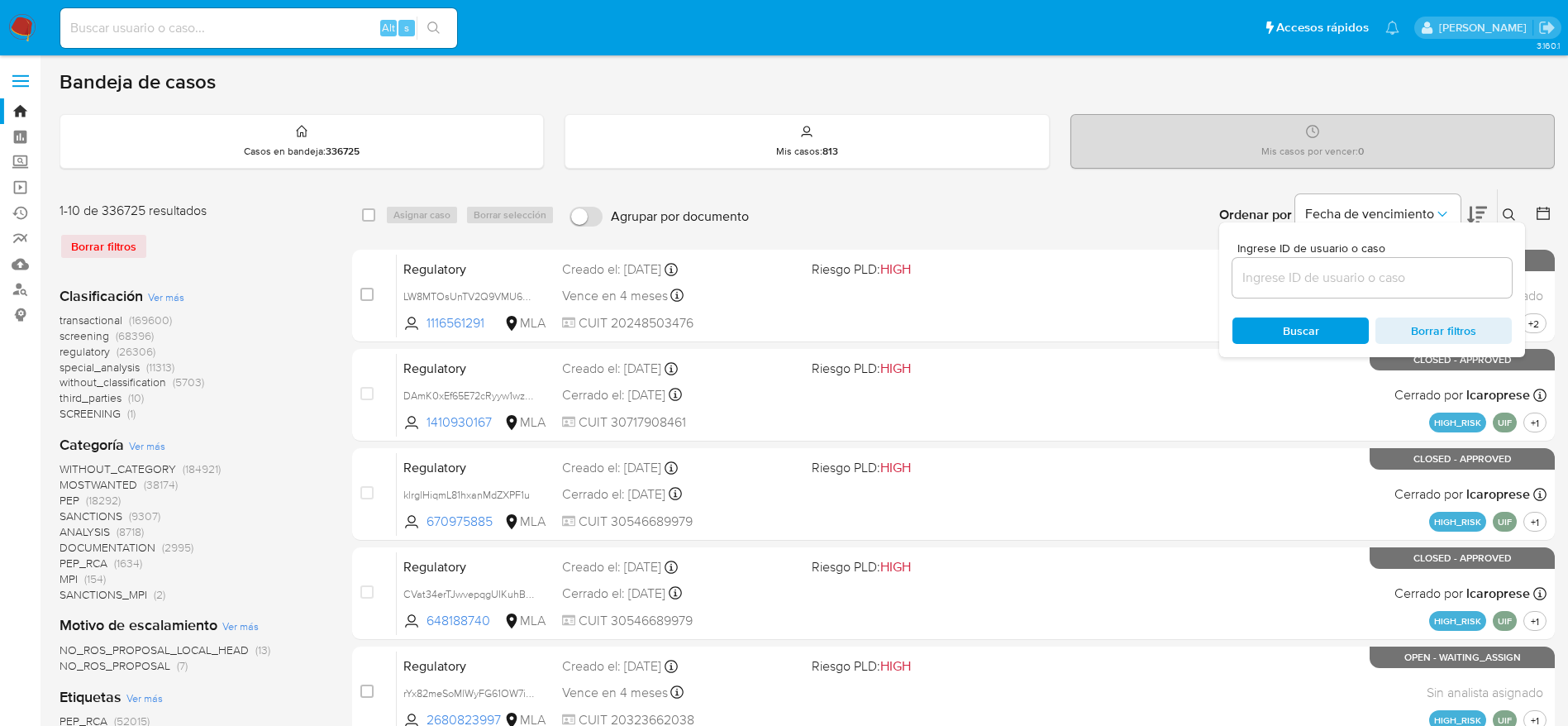
click at [1308, 279] on input at bounding box center [1372, 277] width 279 height 21
type input "GtUGgSSWY2lrjYebFFffBehT"
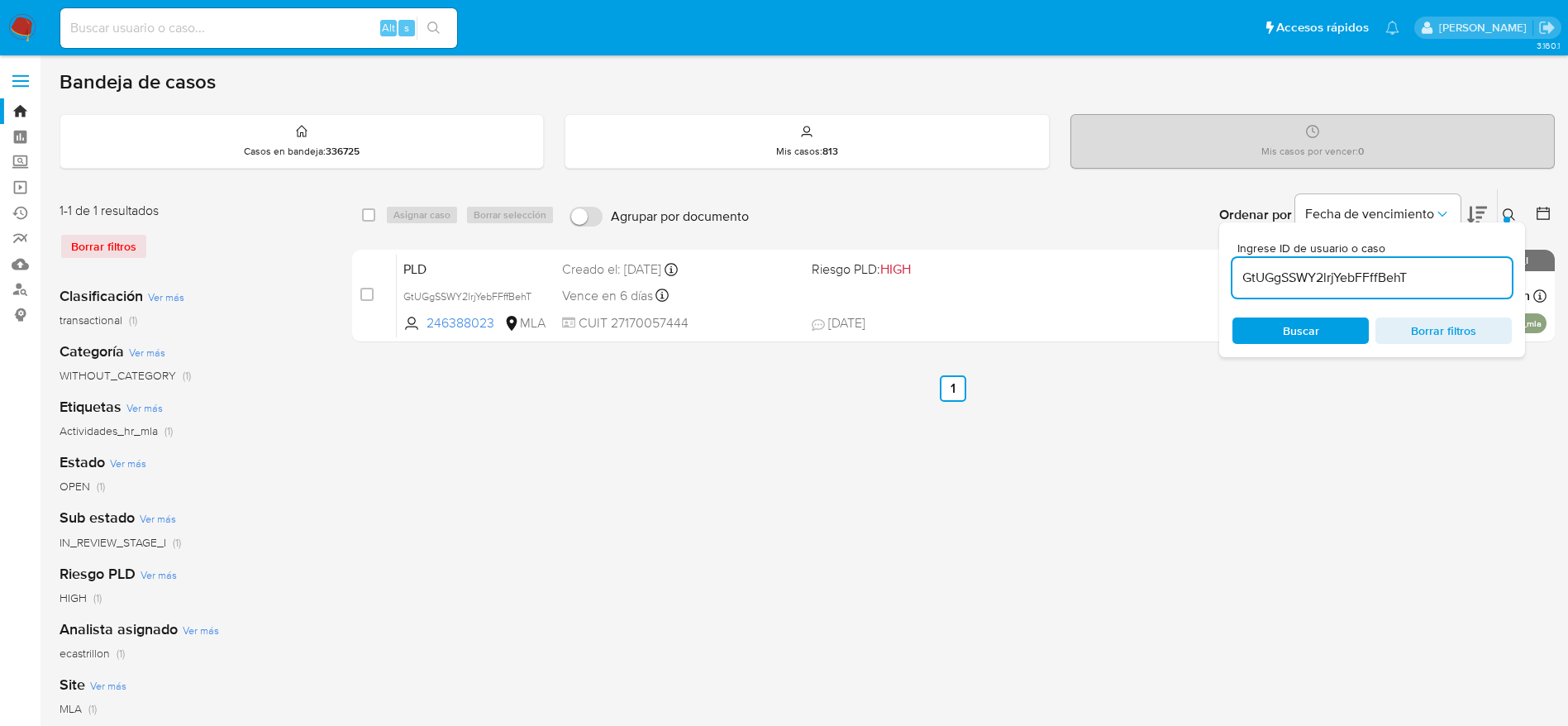
click at [376, 215] on div "select-all-cases-checkbox" at bounding box center [372, 214] width 19 height 19
click at [369, 212] on input "checkbox" at bounding box center [369, 215] width 14 height 14
checkbox input "true"
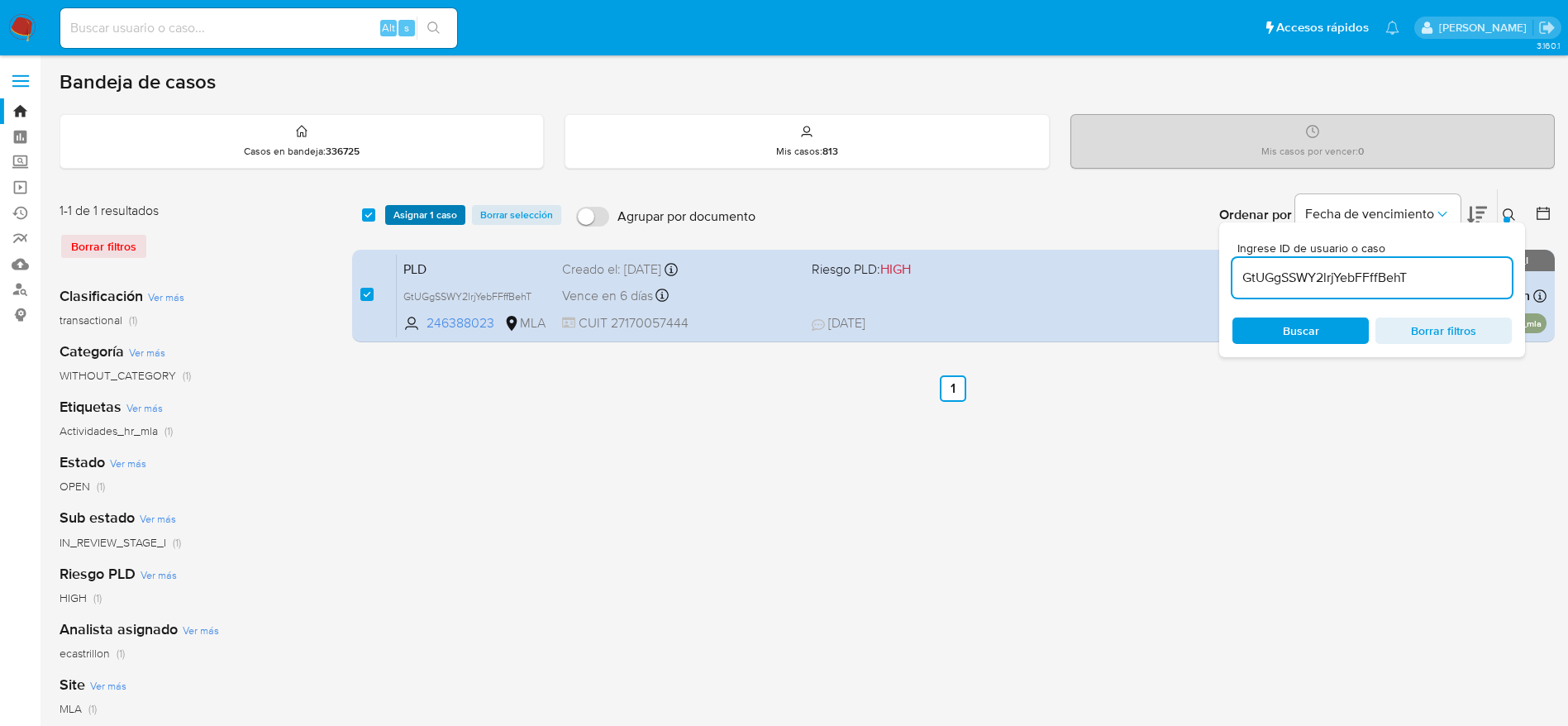
click at [395, 212] on span "Asignar 1 caso" at bounding box center [425, 214] width 64 height 16
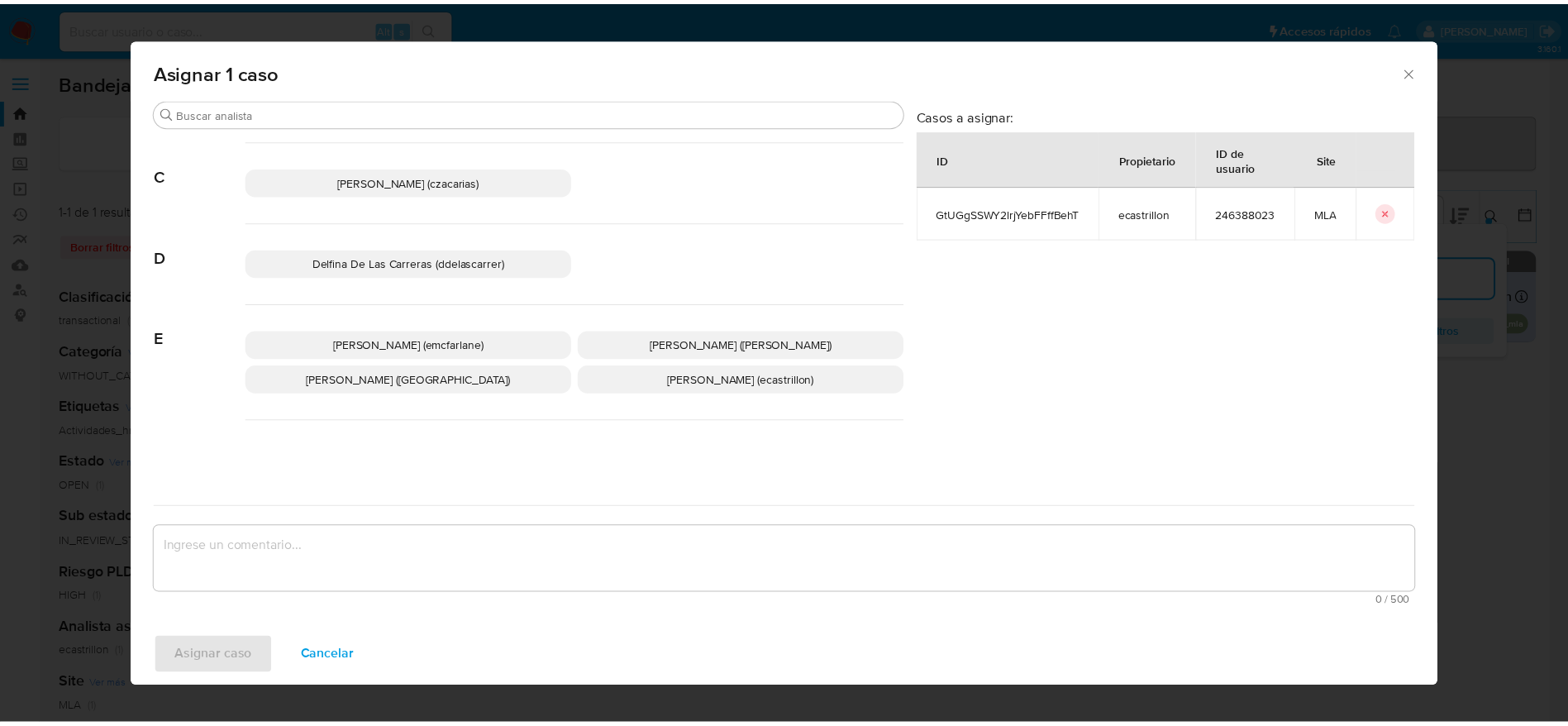
scroll to position [124, 0]
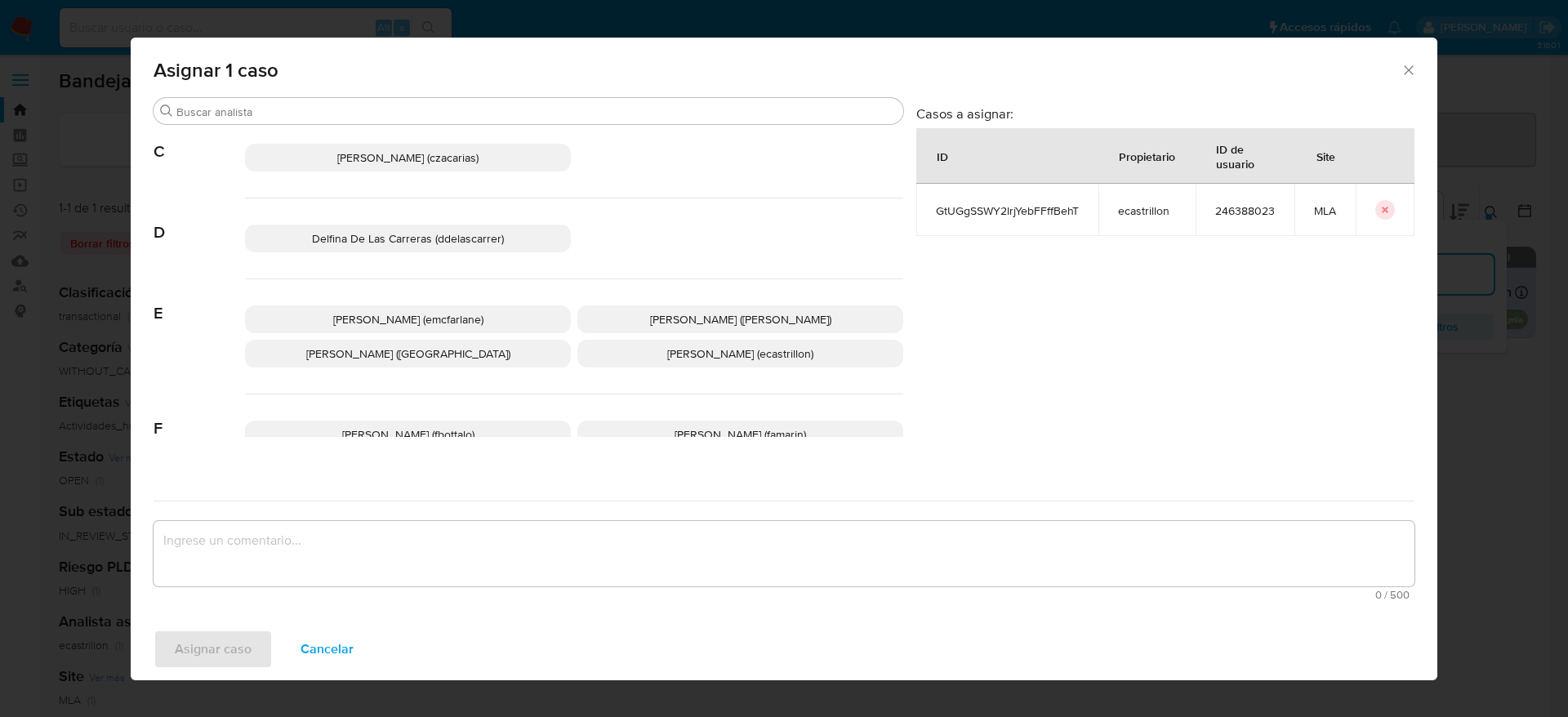
click at [464, 331] on p "[PERSON_NAME] (emcfarlane)" at bounding box center [408, 319] width 326 height 28
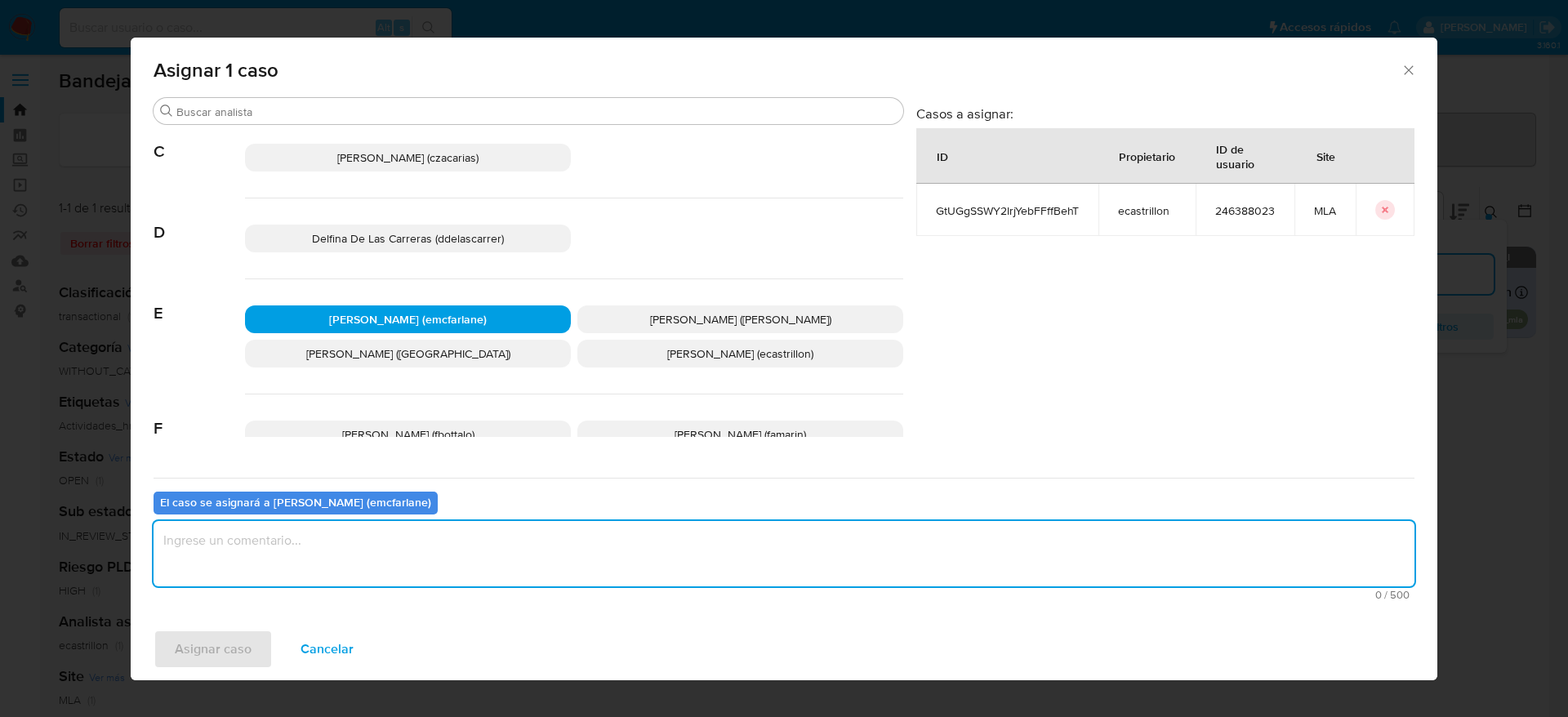
drag, startPoint x: 369, startPoint y: 547, endPoint x: 206, endPoint y: 661, distance: 198.9
click at [369, 548] on textarea "assign-modal" at bounding box center [784, 553] width 1261 height 65
click at [186, 666] on span "Asignar caso" at bounding box center [213, 649] width 77 height 36
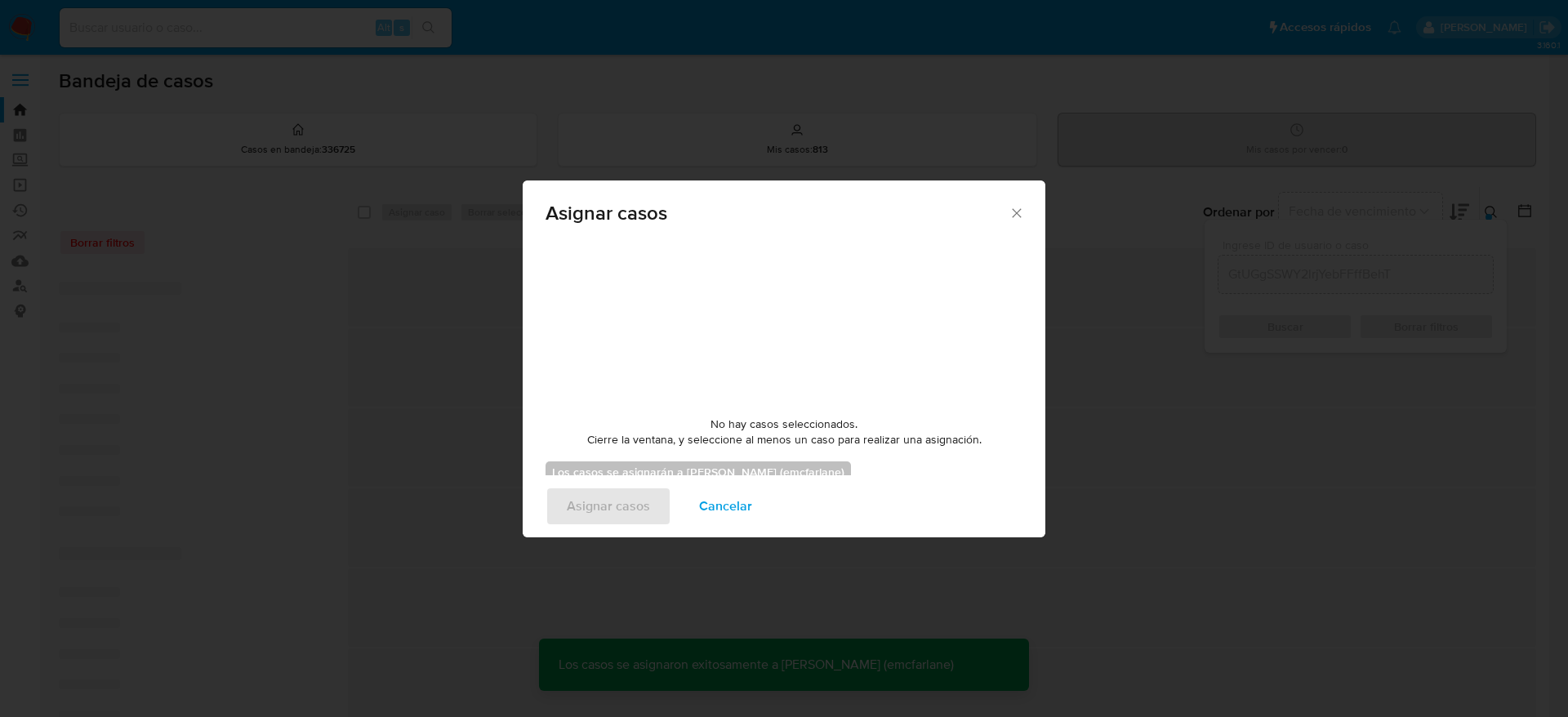
checkbox input "false"
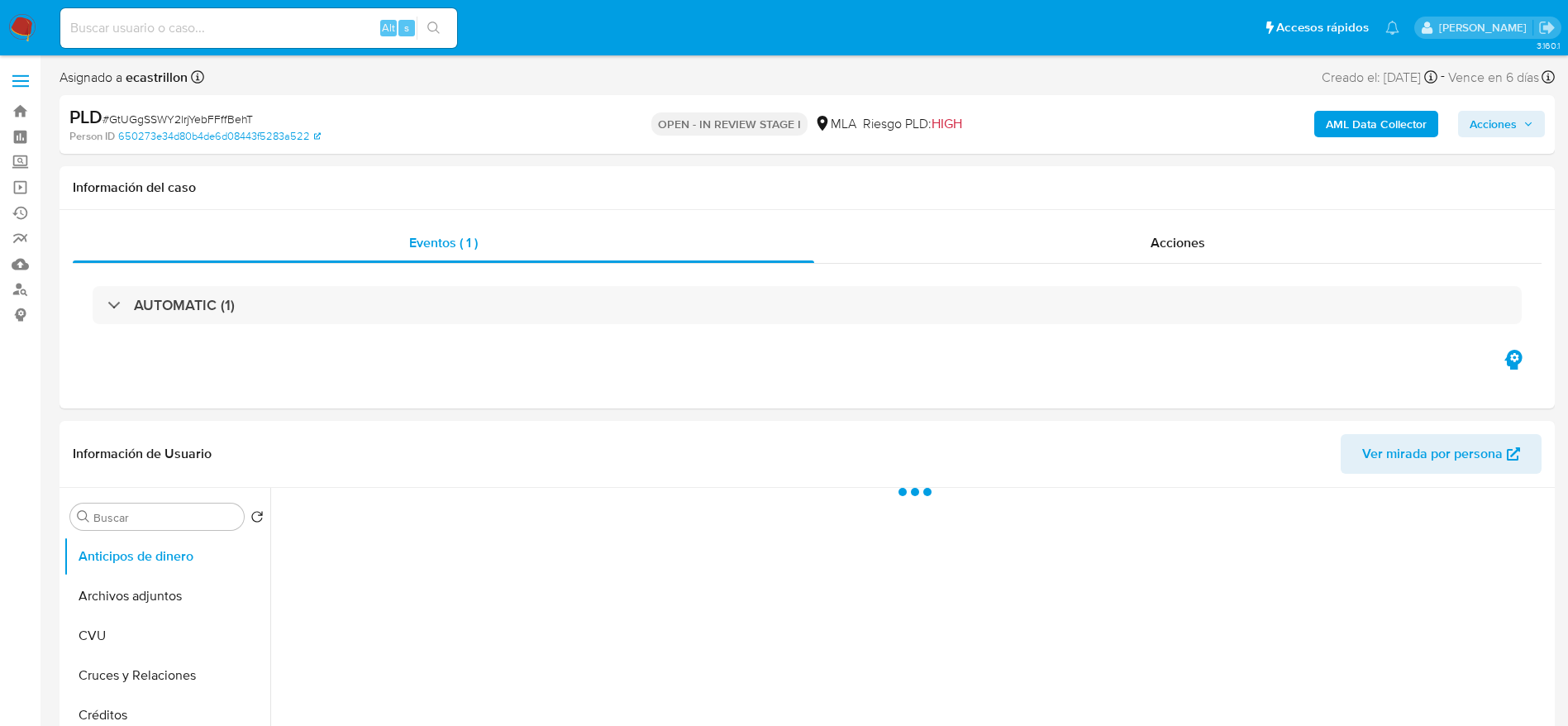
select select "10"
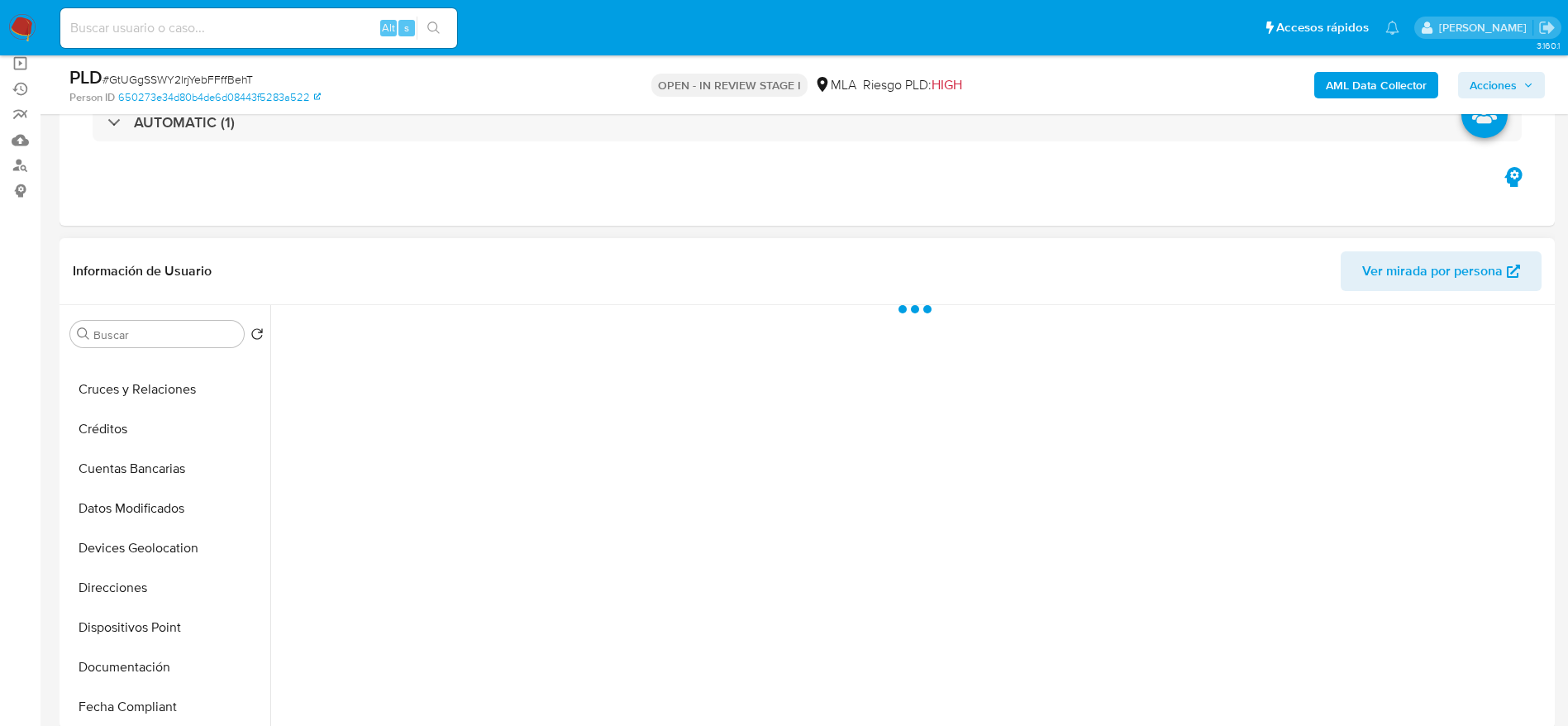
scroll to position [248, 0]
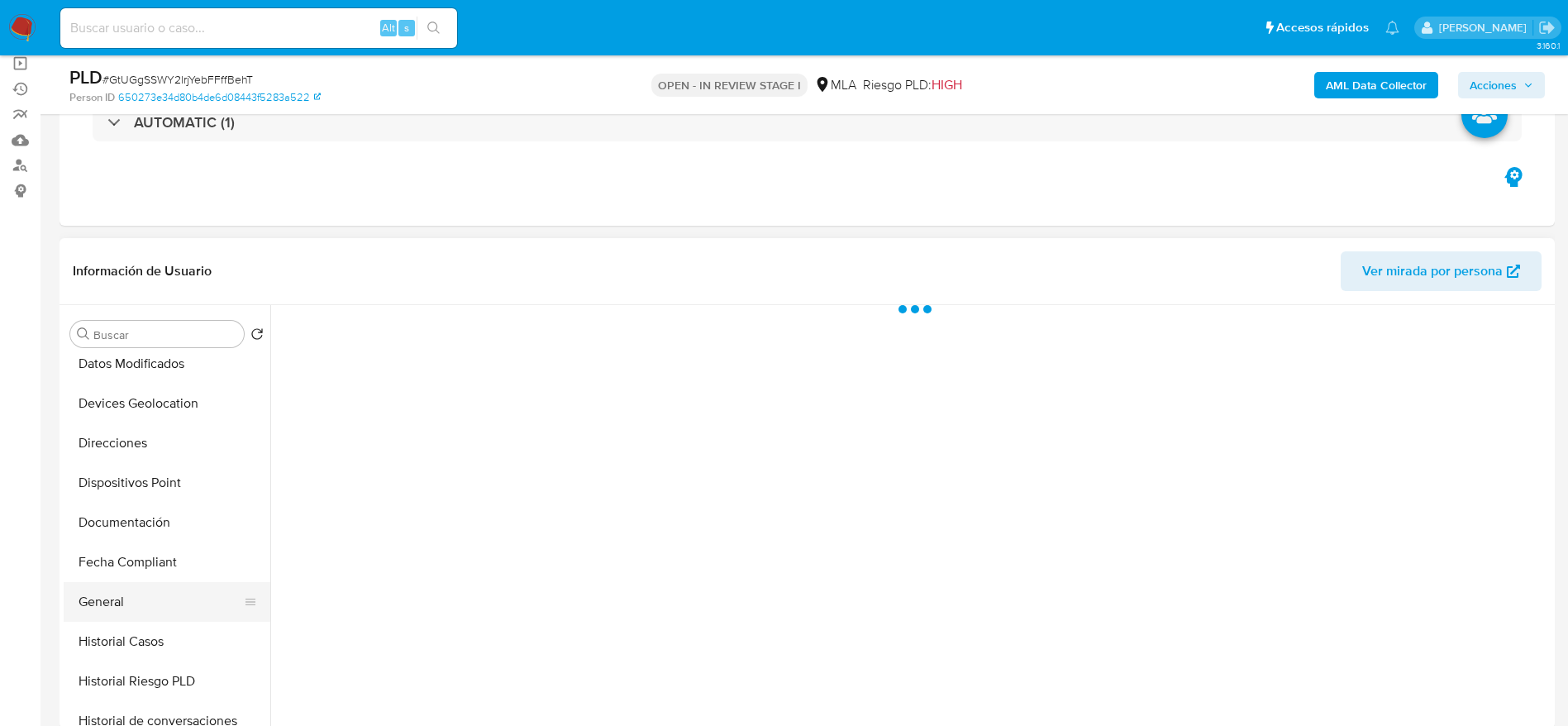
select select "10"
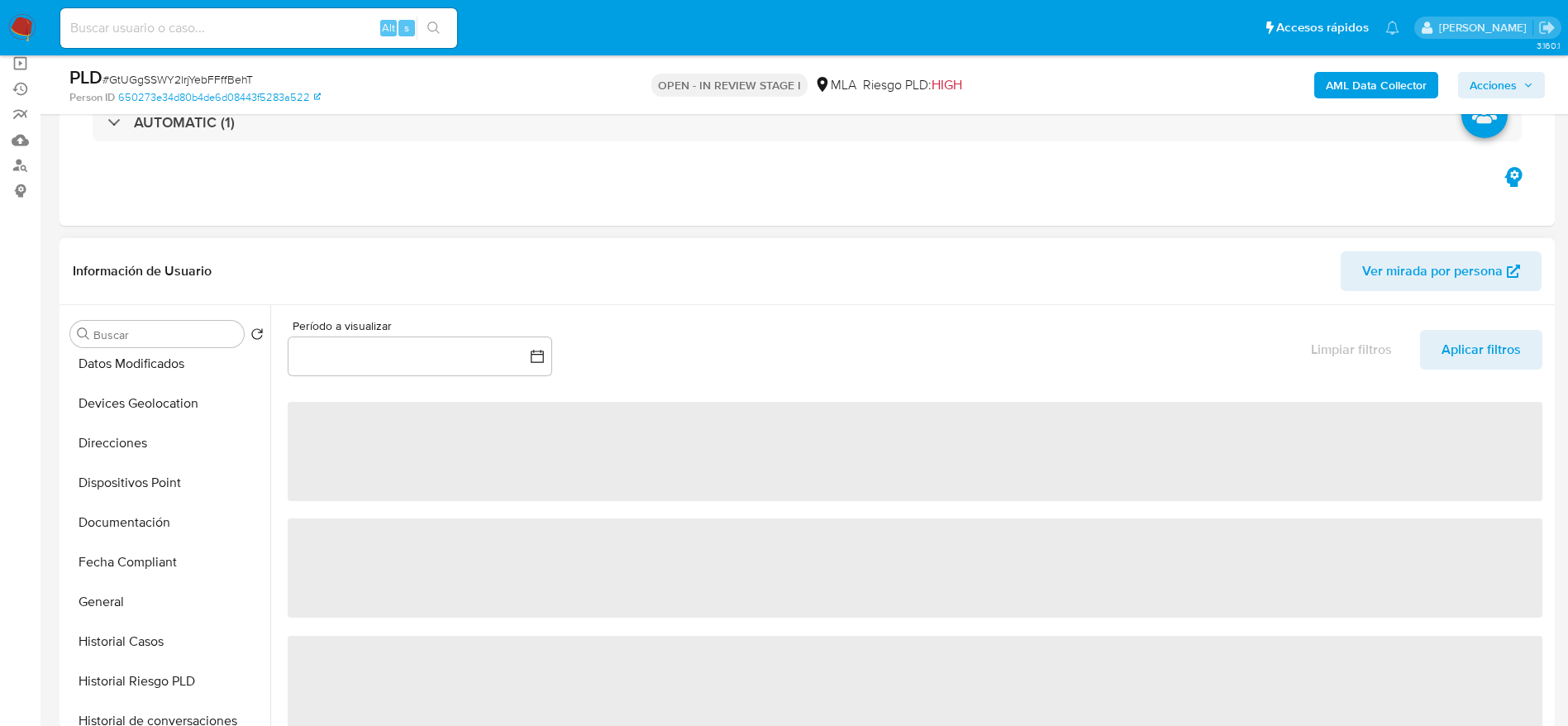
drag, startPoint x: 132, startPoint y: 633, endPoint x: 265, endPoint y: 604, distance: 136.1
click at [132, 635] on button "Historial Casos" at bounding box center [167, 641] width 206 height 40
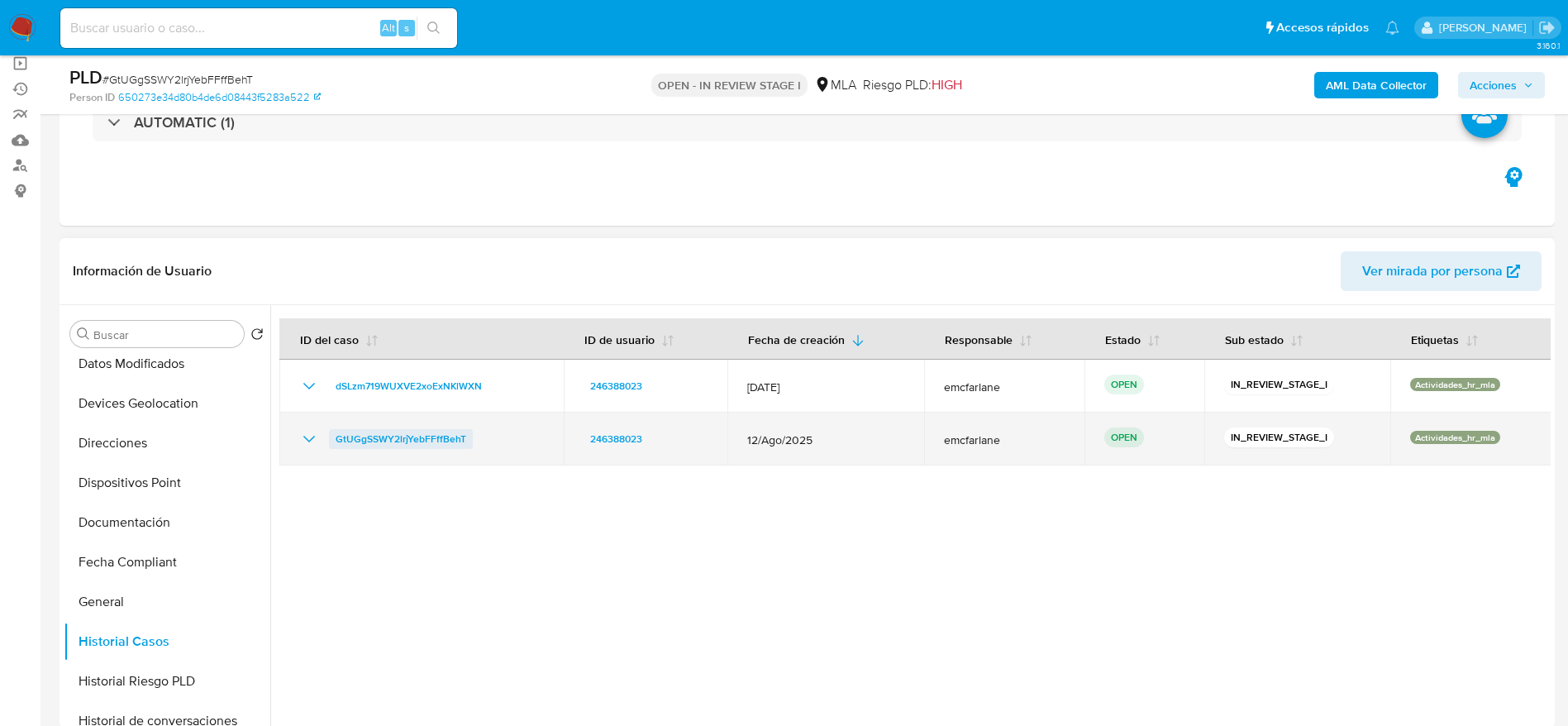
click at [374, 443] on span "GtUGgSSWY2lrjYebFFffBehT" at bounding box center [400, 439] width 131 height 19
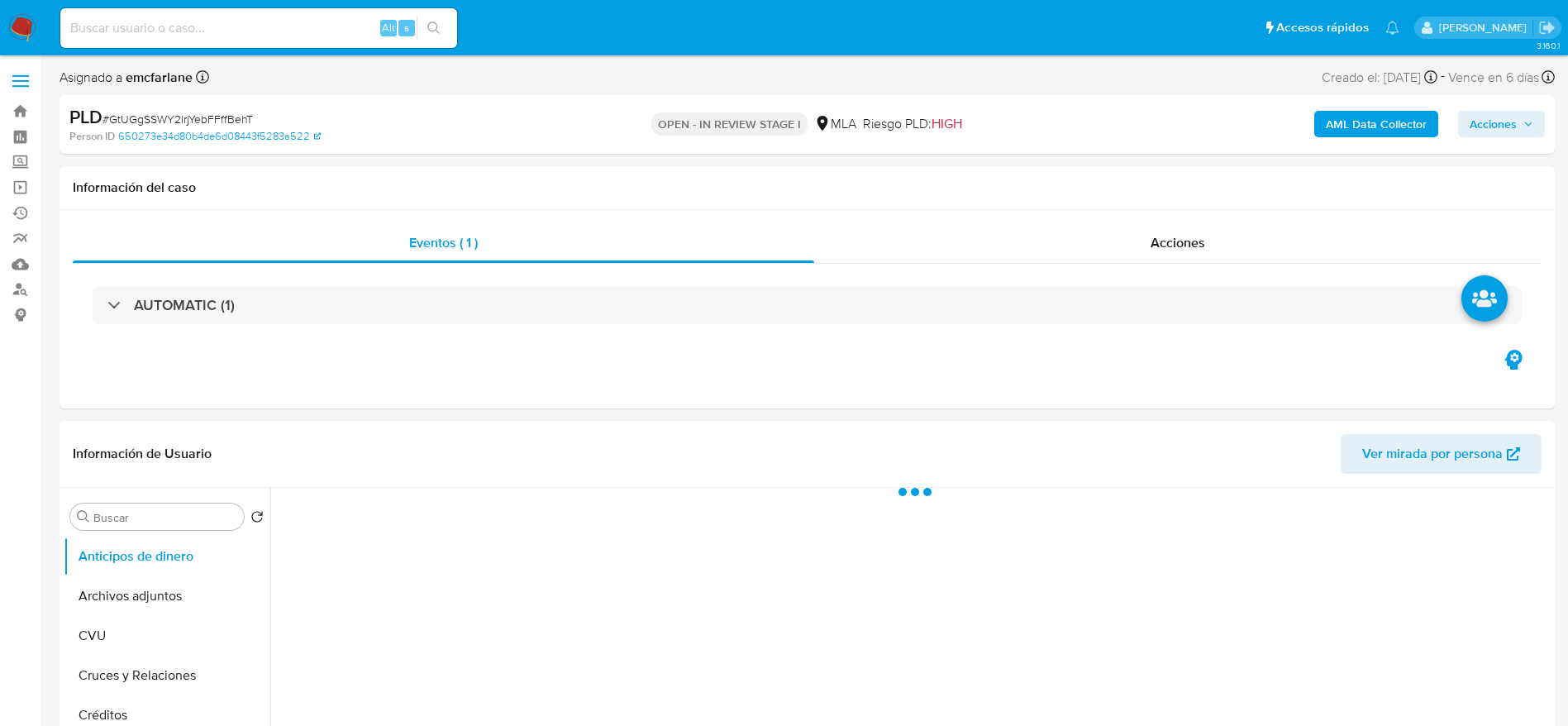
click at [1515, 115] on span "Acciones" at bounding box center [1492, 123] width 47 height 26
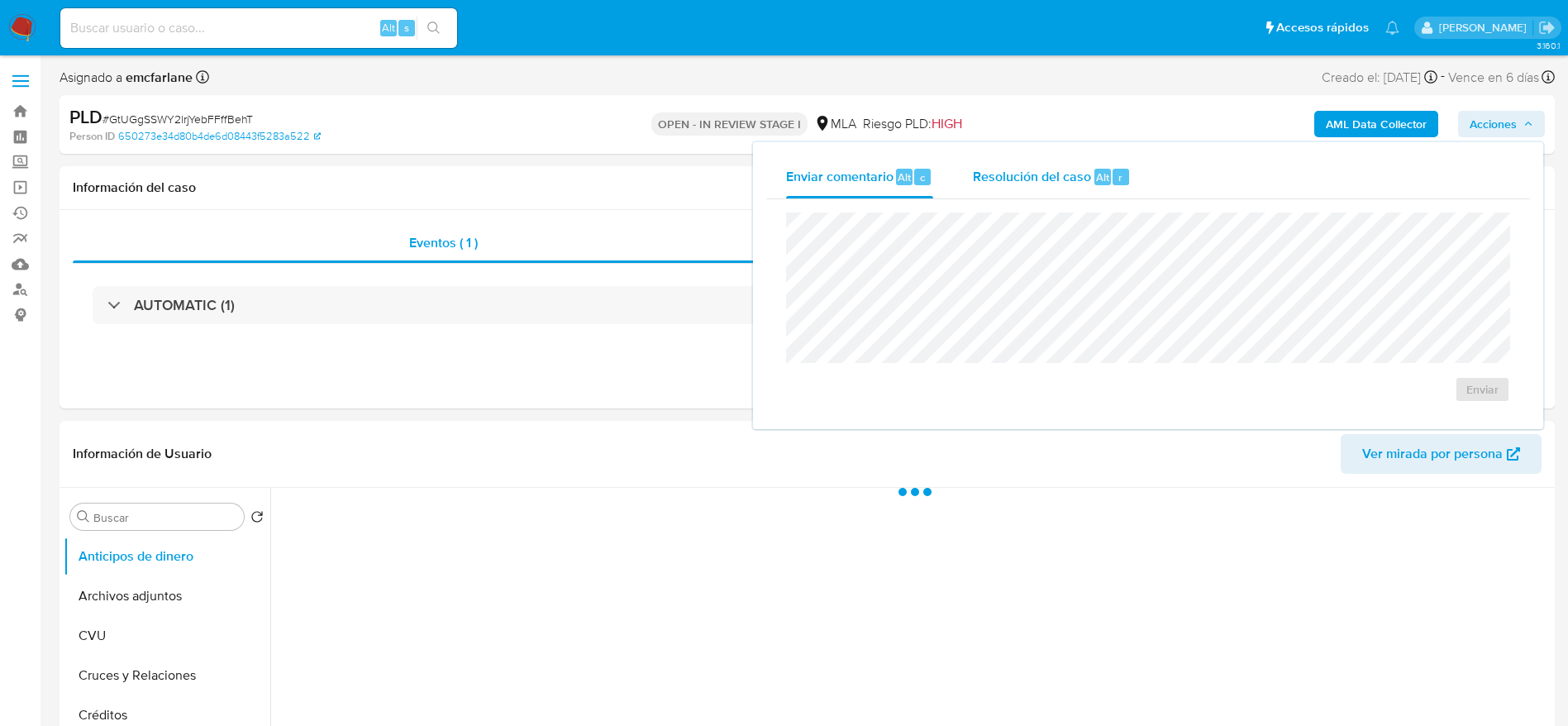
select select "10"
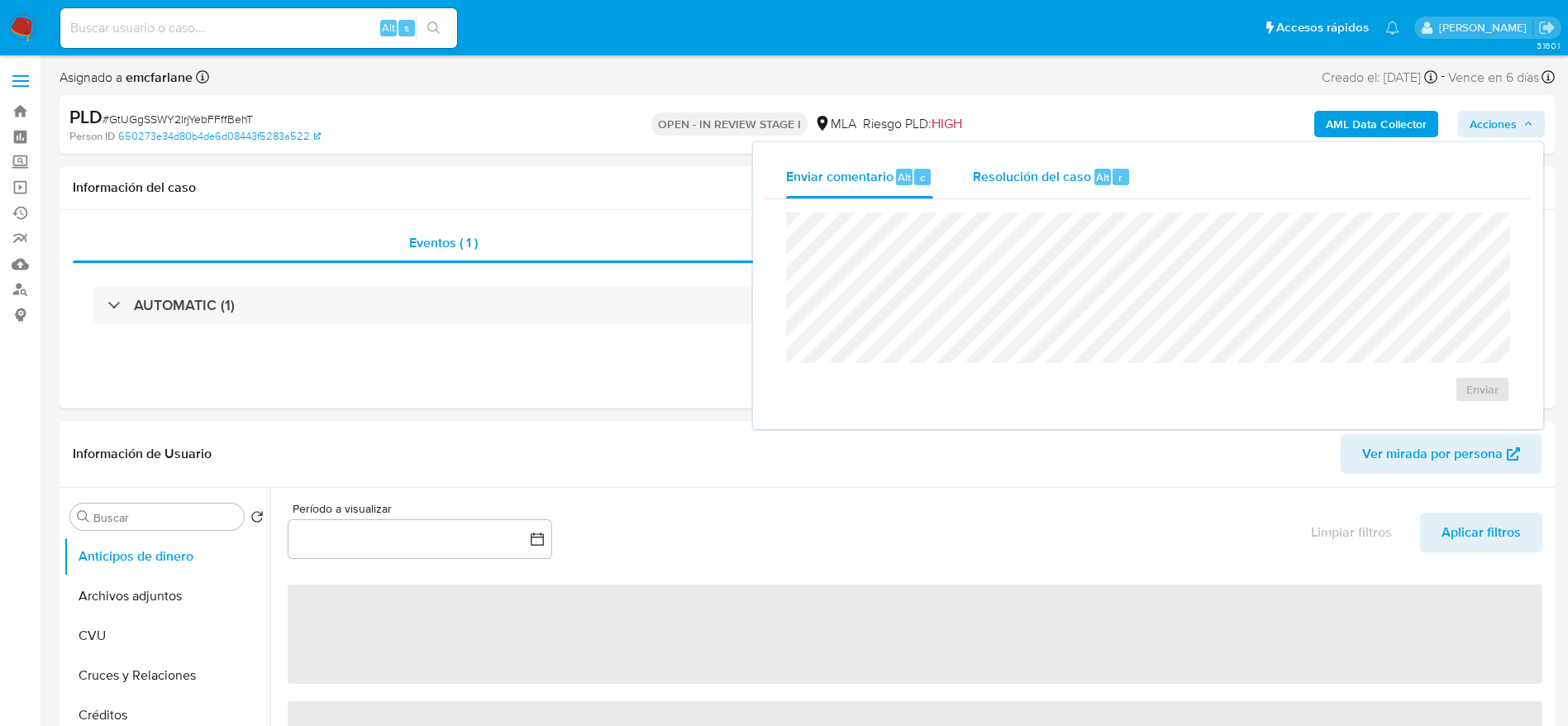
drag, startPoint x: 1021, startPoint y: 172, endPoint x: 1029, endPoint y: 205, distance: 34.0
click at [1023, 175] on span "Resolución del caso" at bounding box center [1032, 176] width 118 height 19
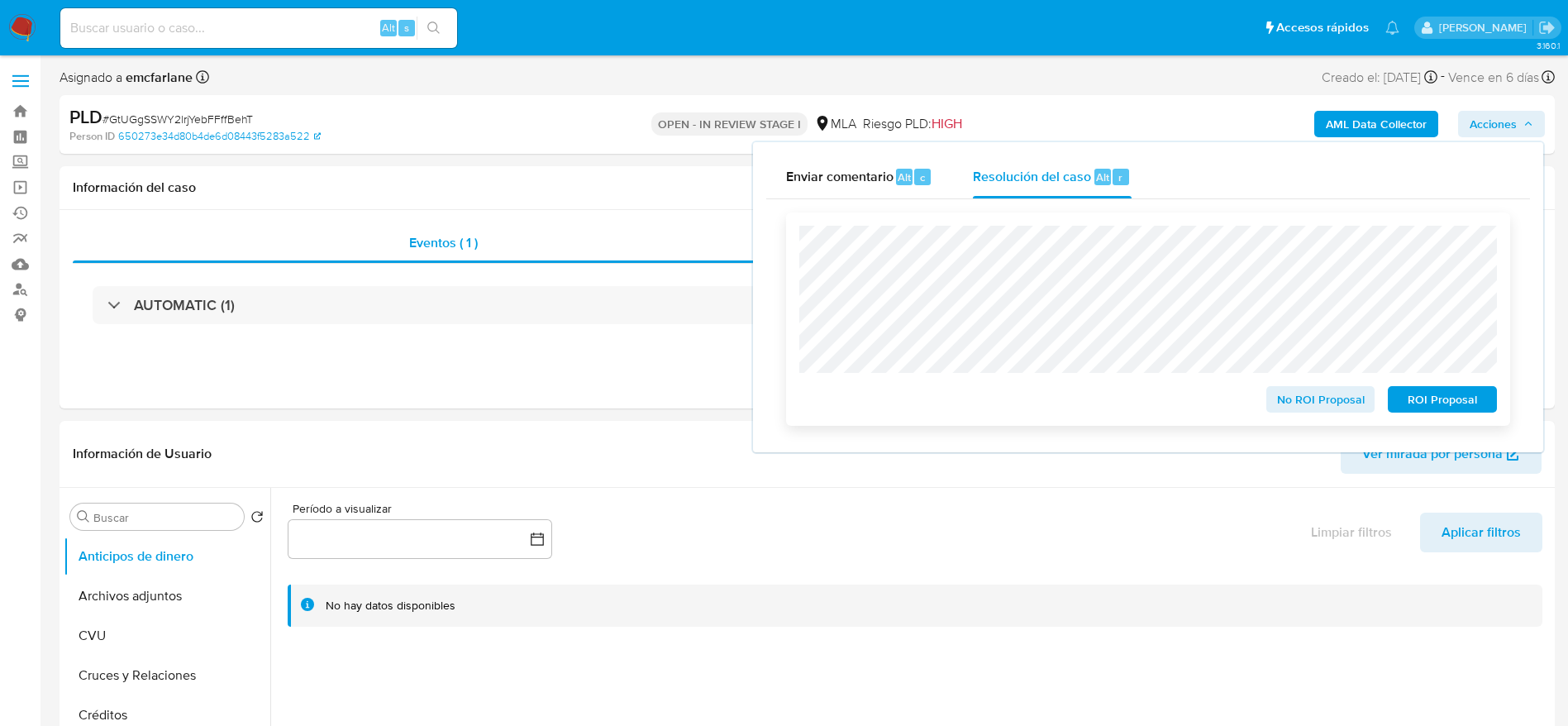
click at [1470, 407] on span "ROI Proposal" at bounding box center [1442, 399] width 86 height 23
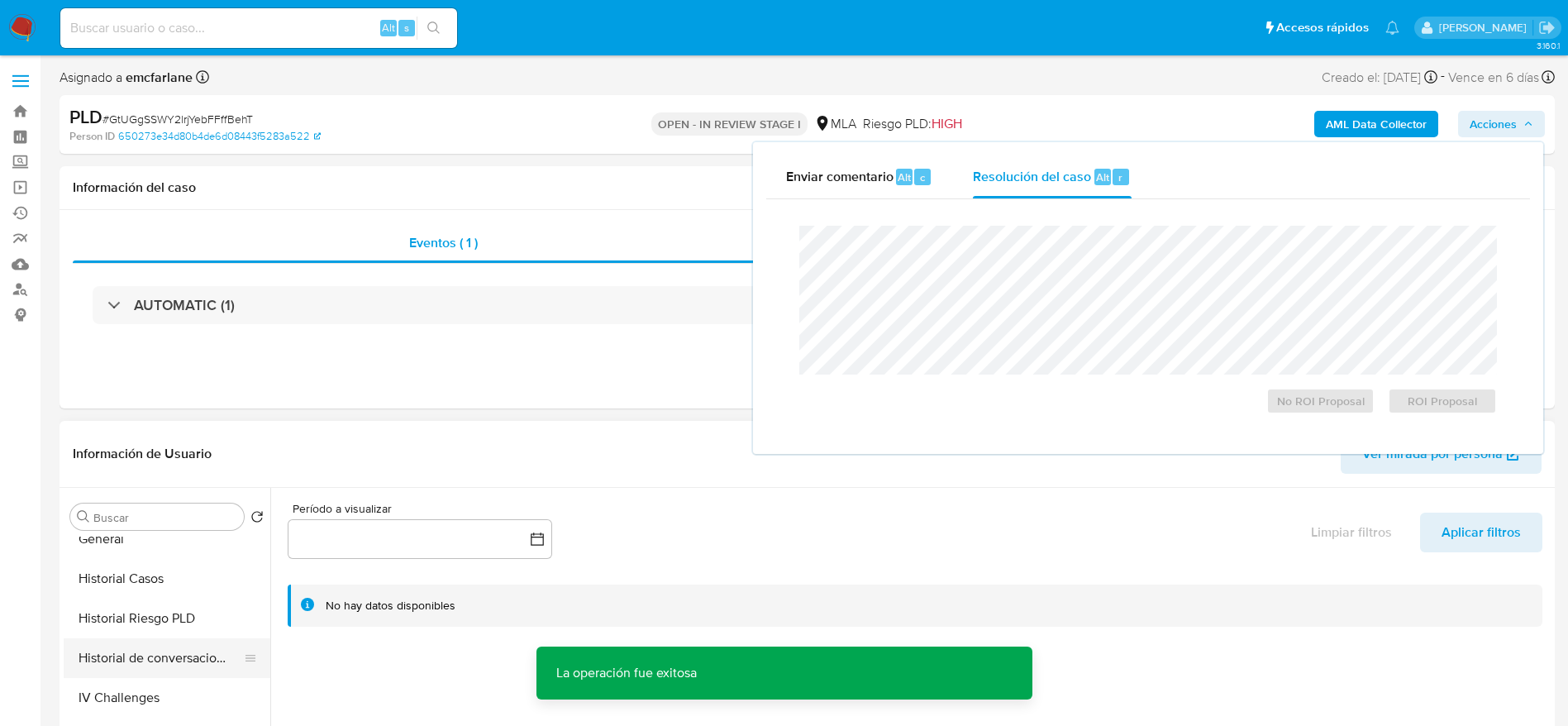
scroll to position [496, 0]
click at [141, 580] on button "Historial Casos" at bounding box center [161, 576] width 194 height 40
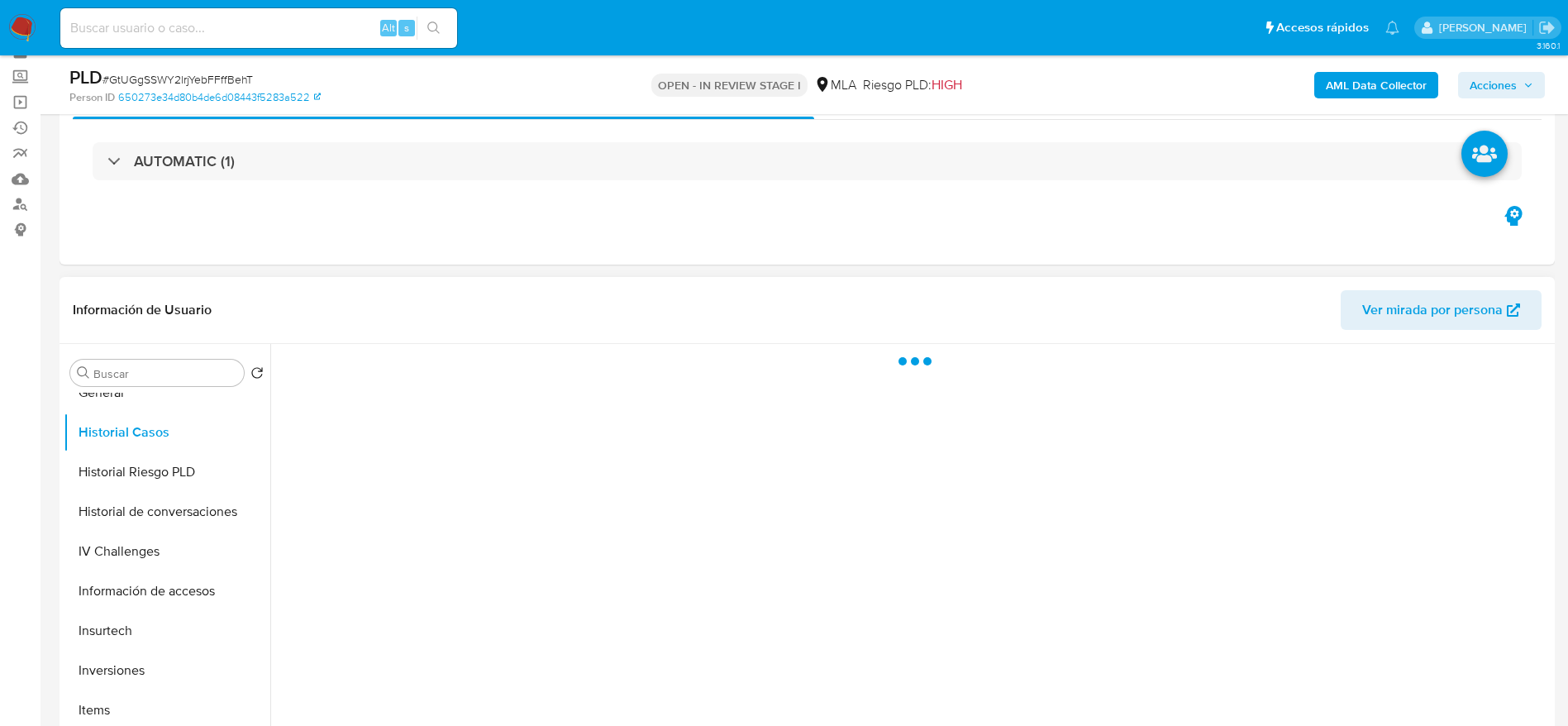
scroll to position [124, 0]
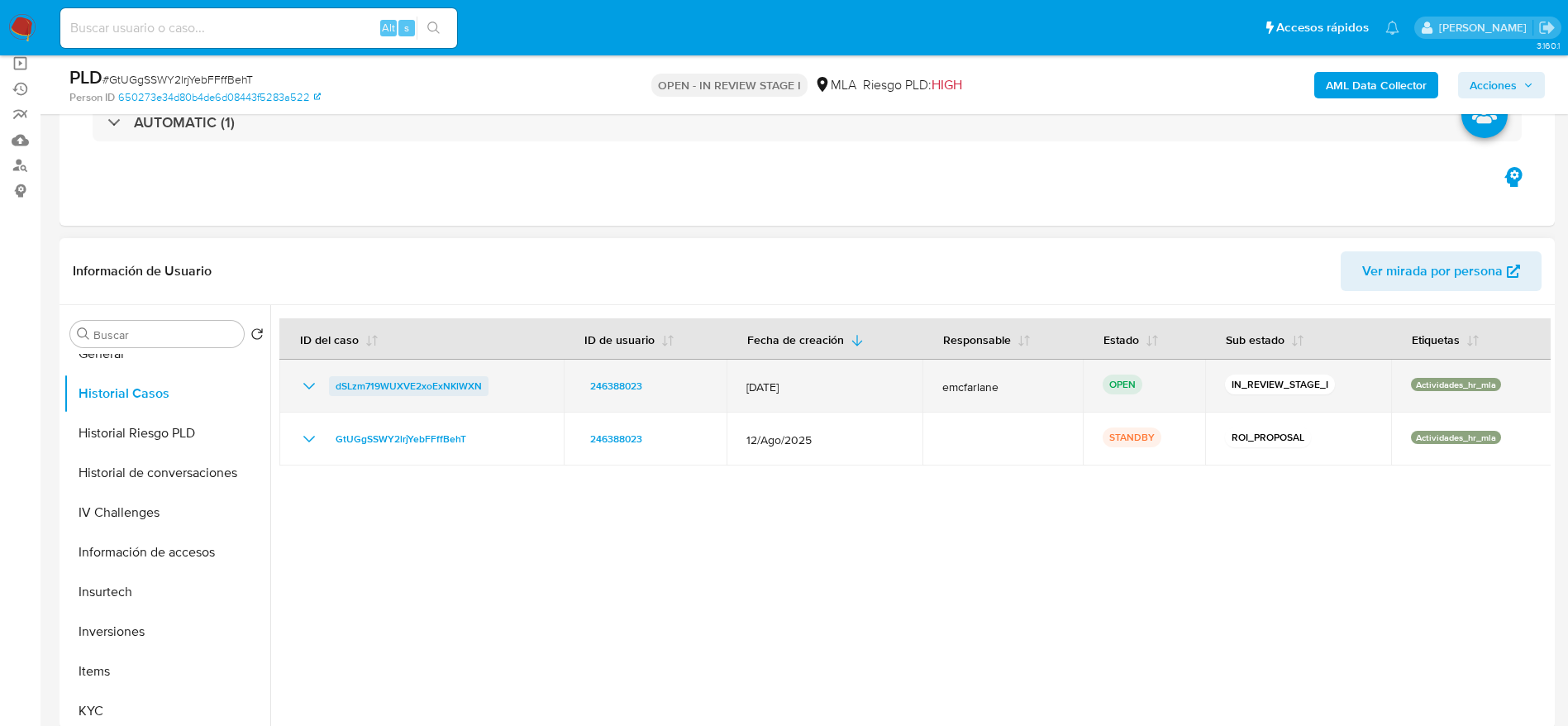
click at [368, 382] on span "dSLzm719WUXVE2xoExNKlWXN" at bounding box center [408, 386] width 146 height 19
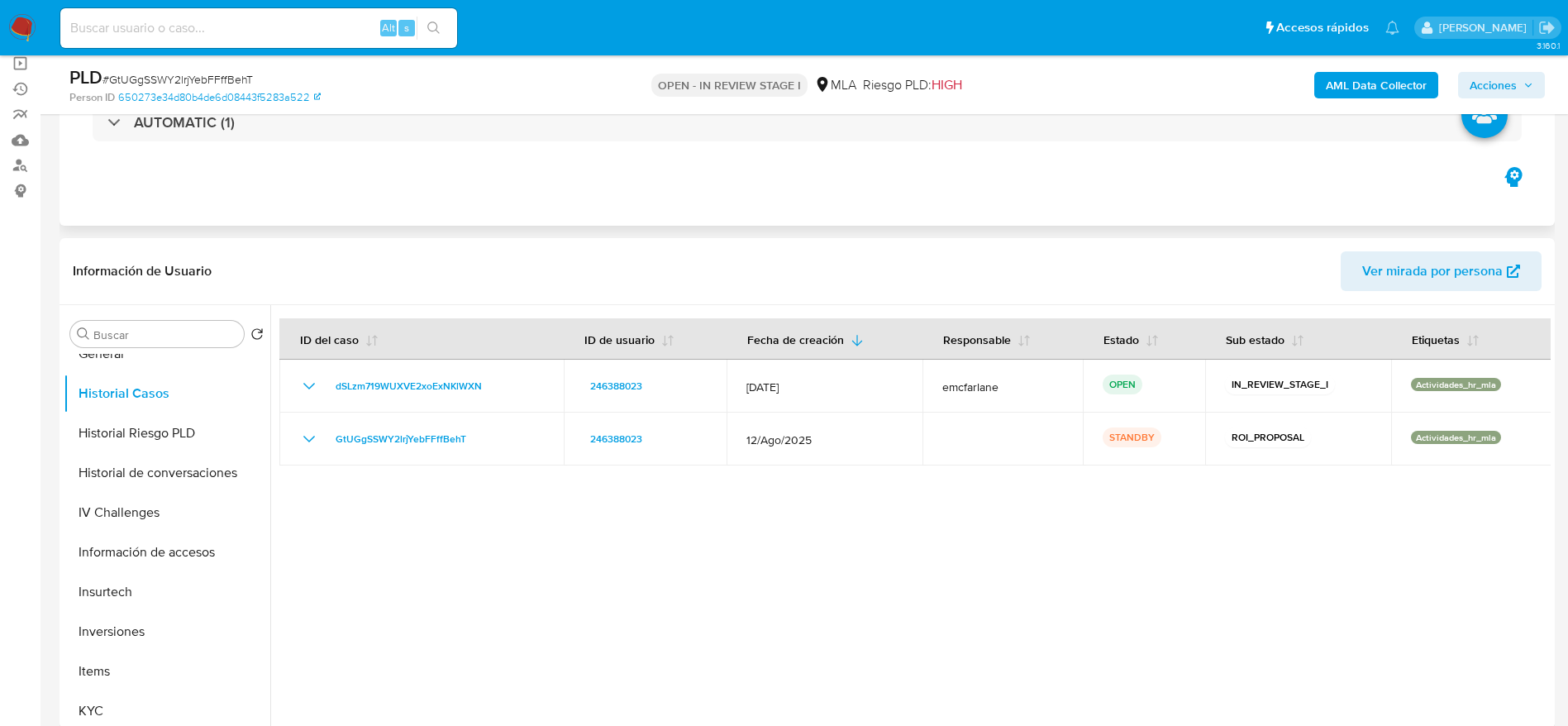
scroll to position [0, 0]
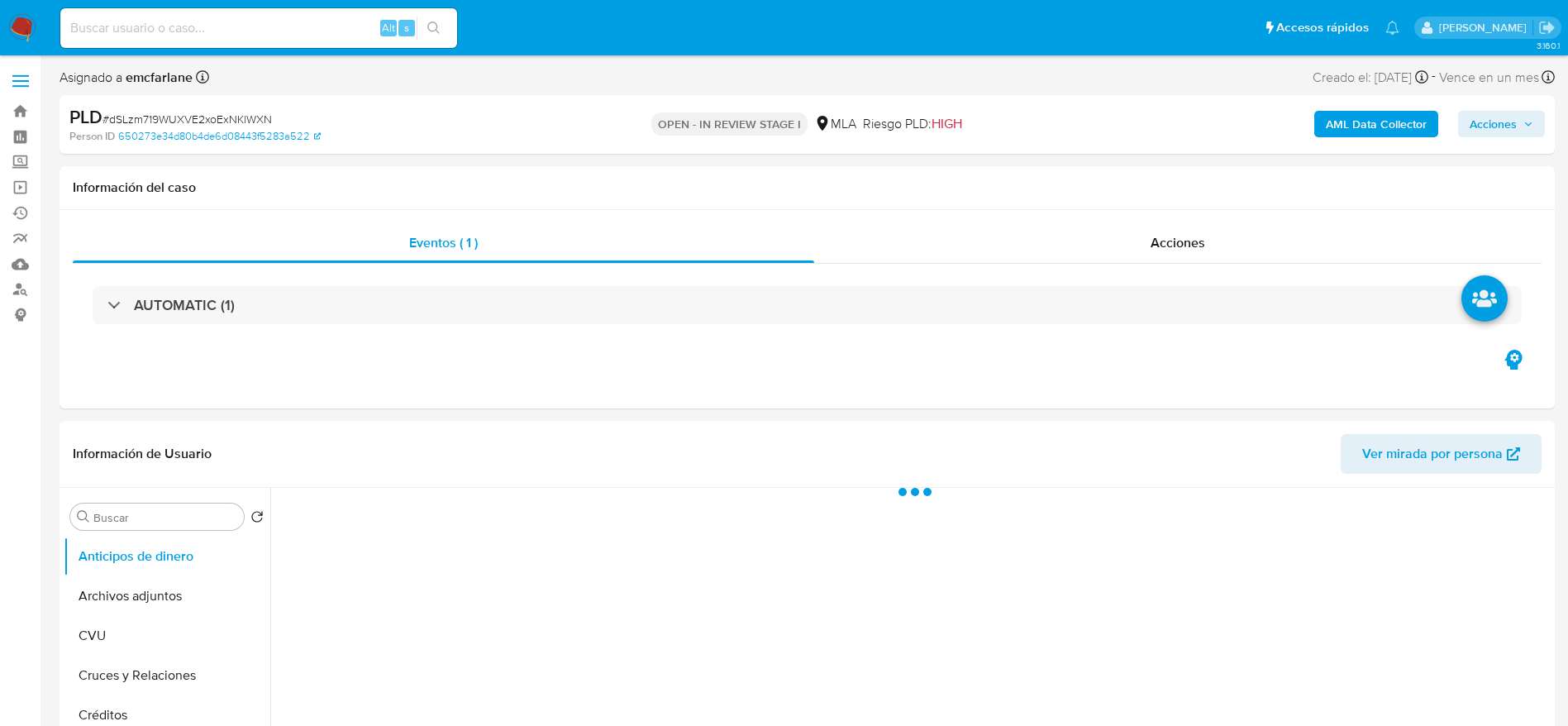
select select "10"
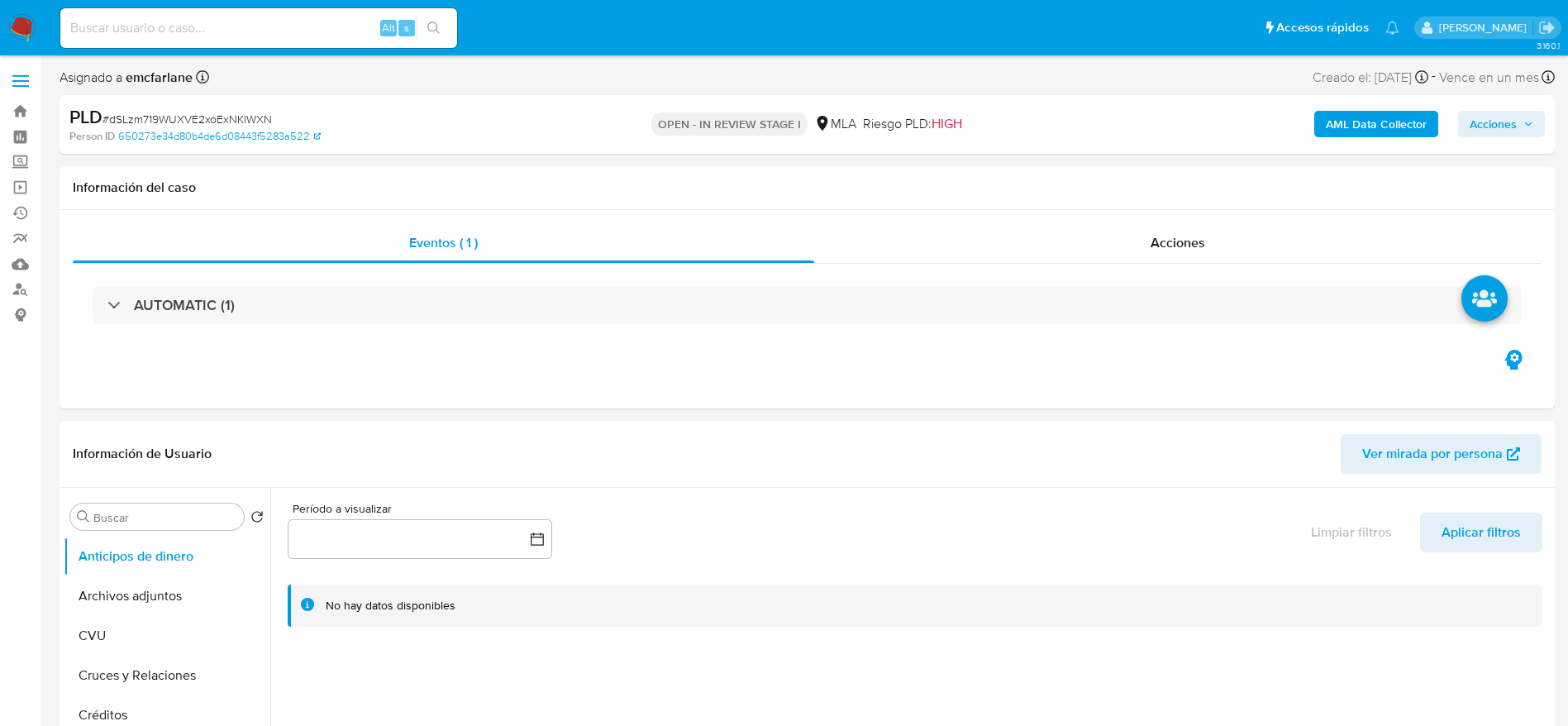
click at [1522, 124] on span "Acciones" at bounding box center [1501, 124] width 64 height 23
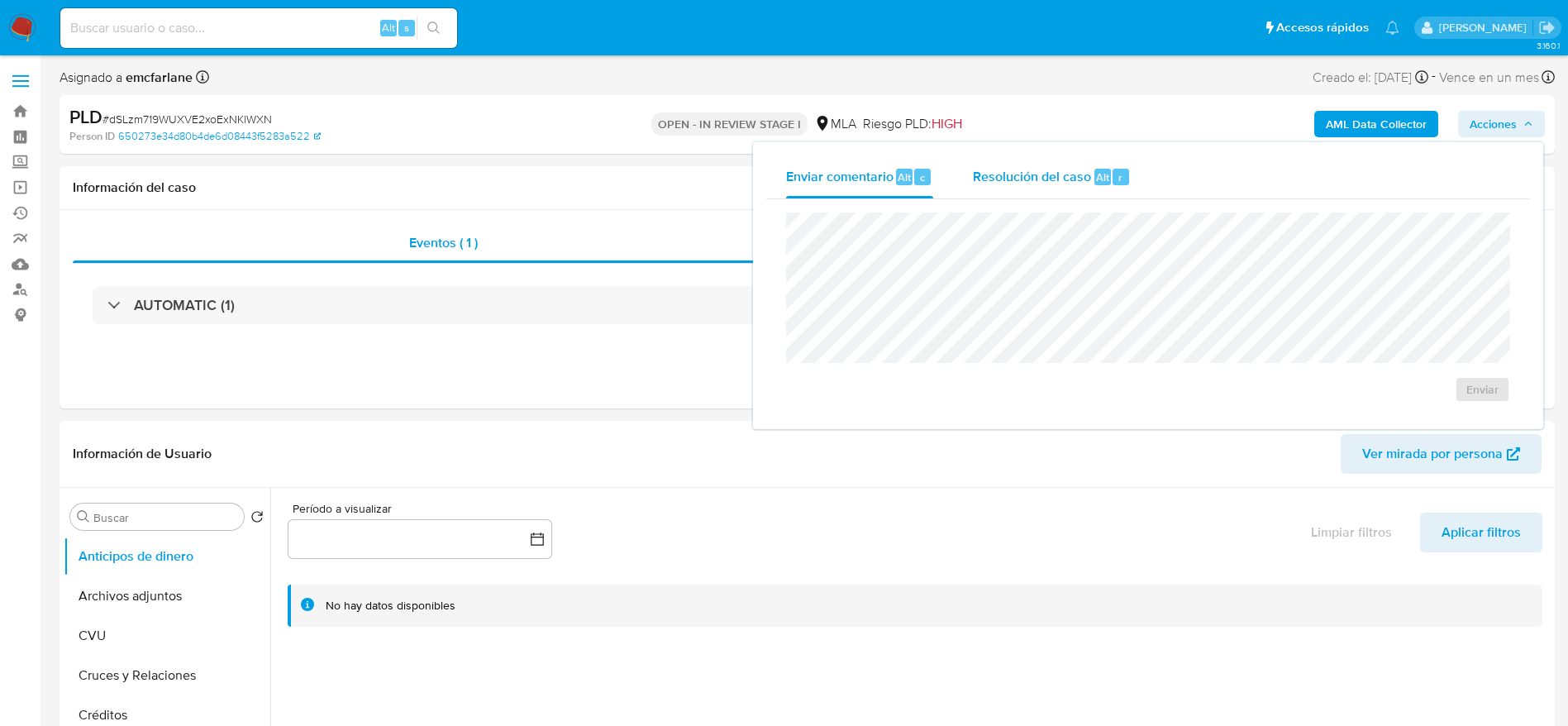
click at [1096, 187] on div "Resolución del caso Alt r" at bounding box center [1051, 176] width 158 height 43
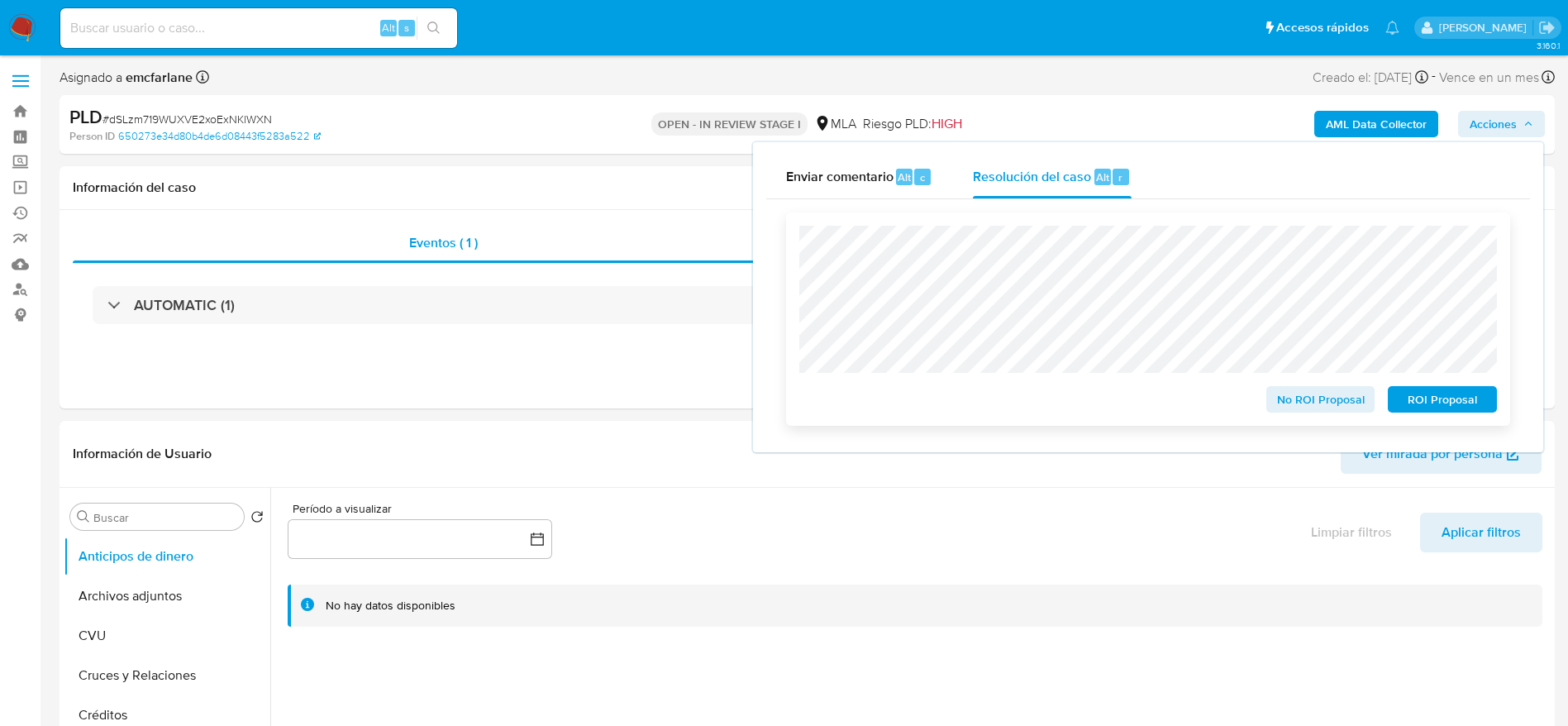
click at [1465, 398] on span "ROI Proposal" at bounding box center [1442, 399] width 86 height 23
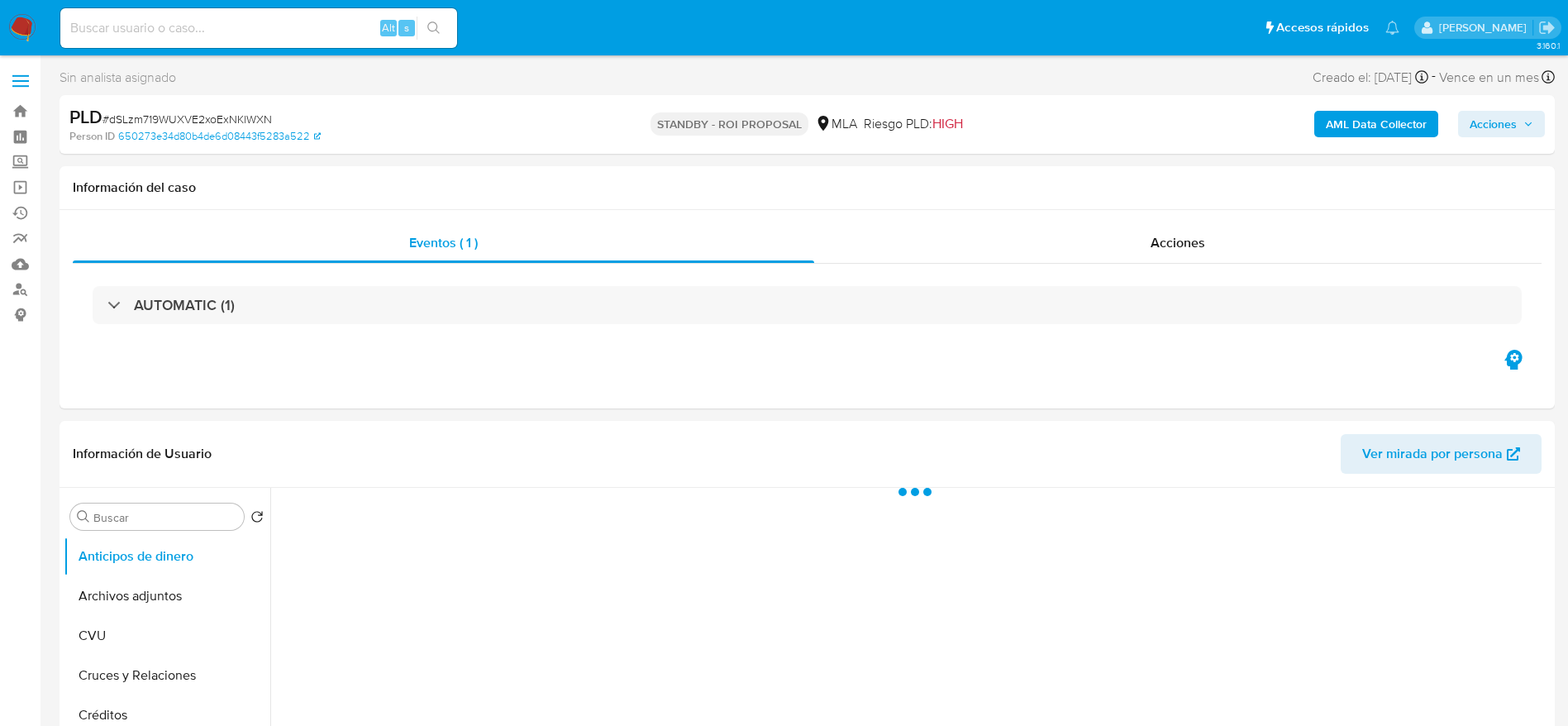
select select "10"
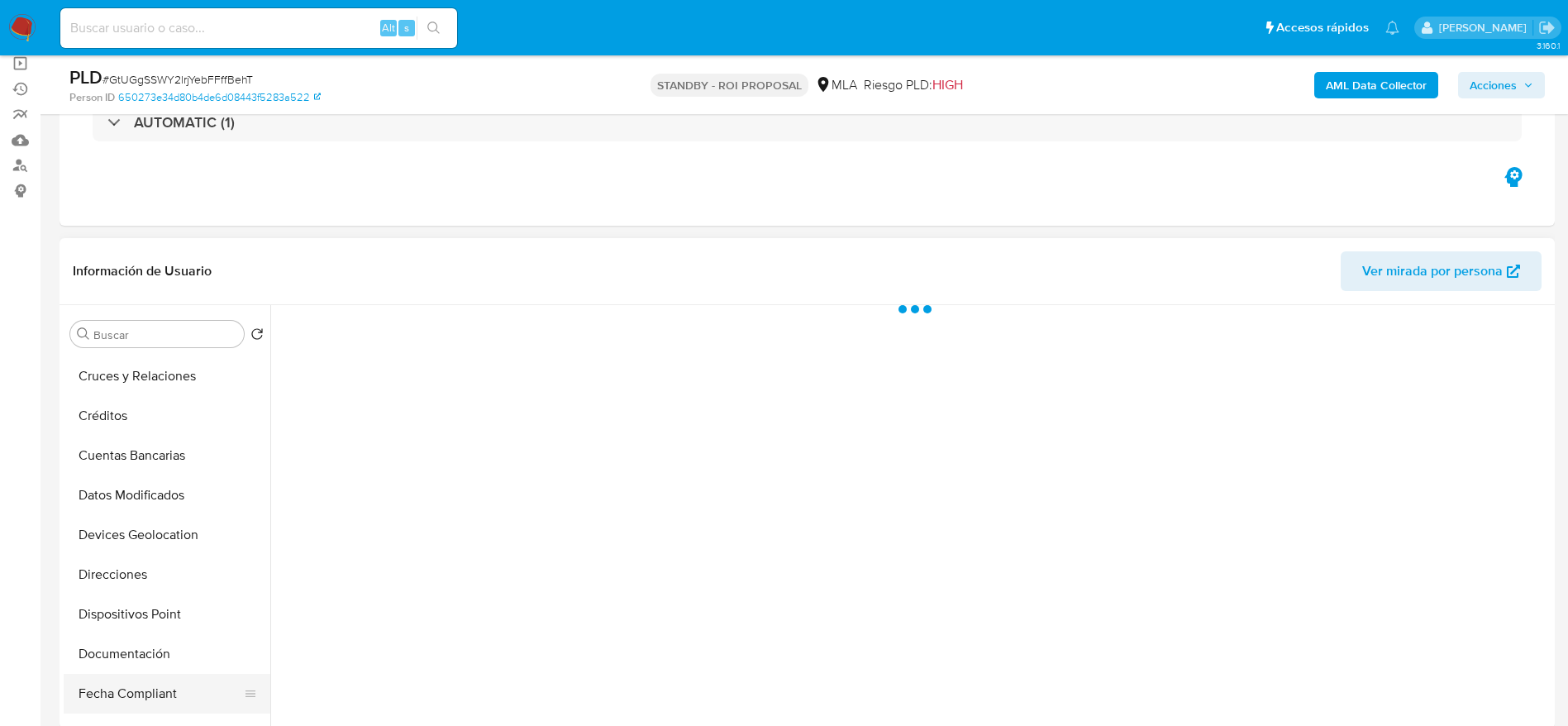
scroll to position [248, 0]
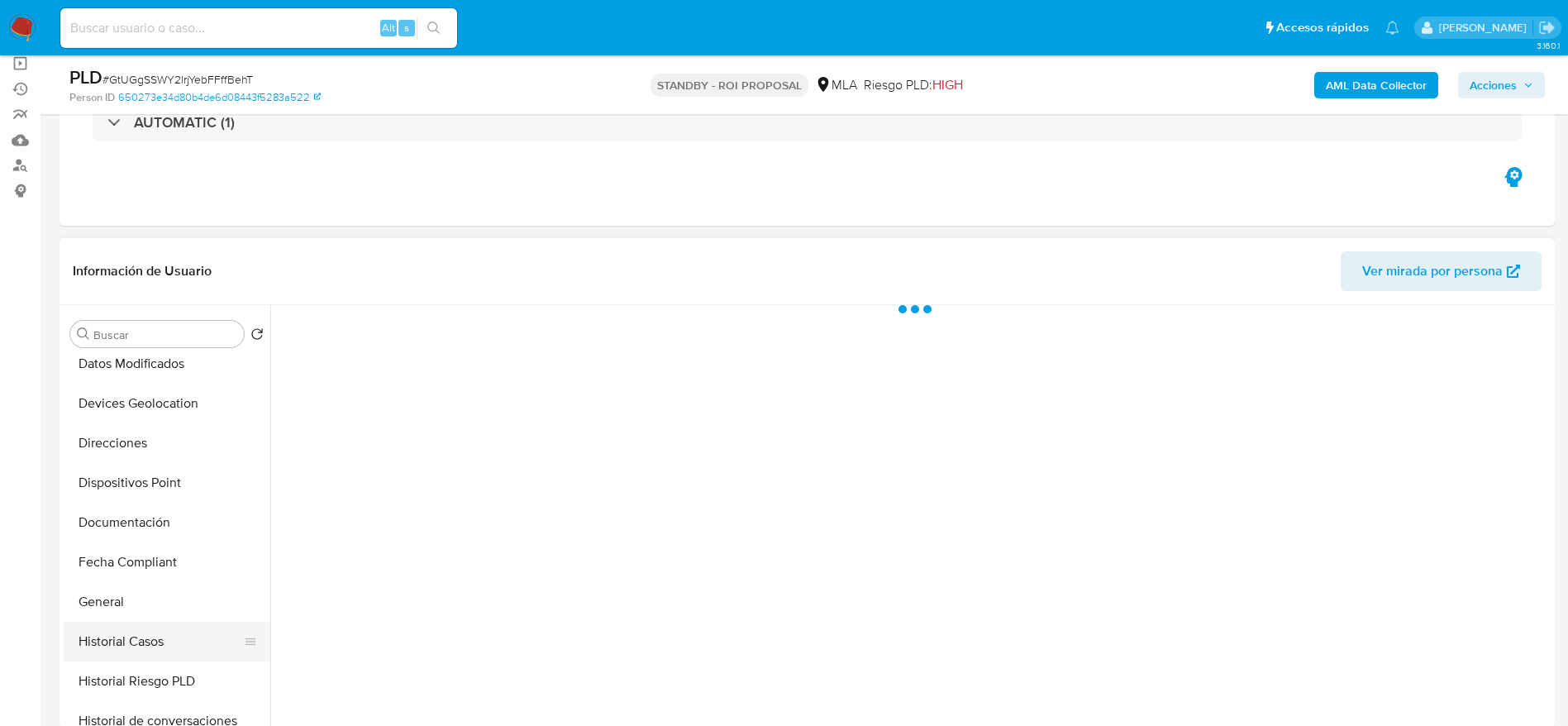
select select "10"
click at [148, 633] on button "Historial Casos" at bounding box center [167, 641] width 206 height 40
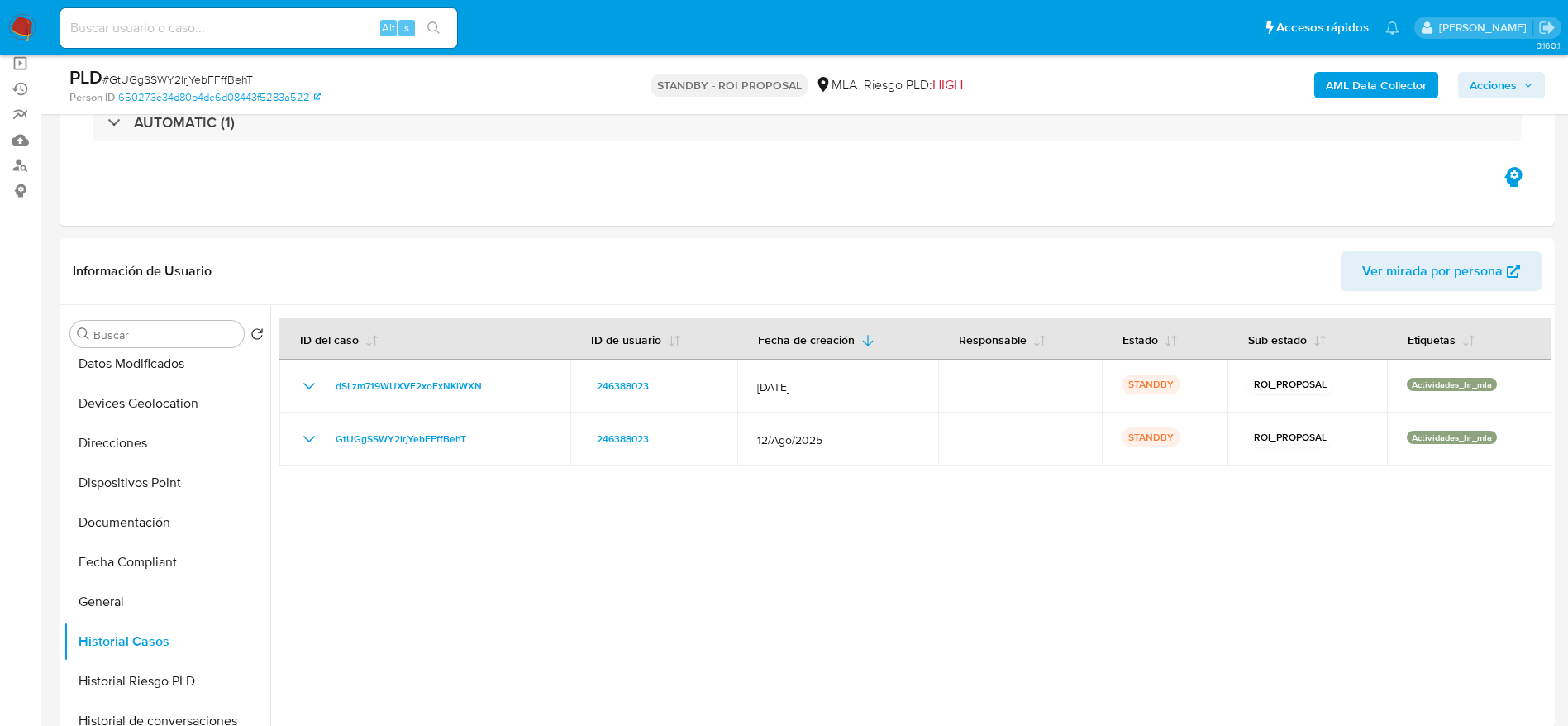
click at [18, 25] on img at bounding box center [22, 27] width 28 height 28
